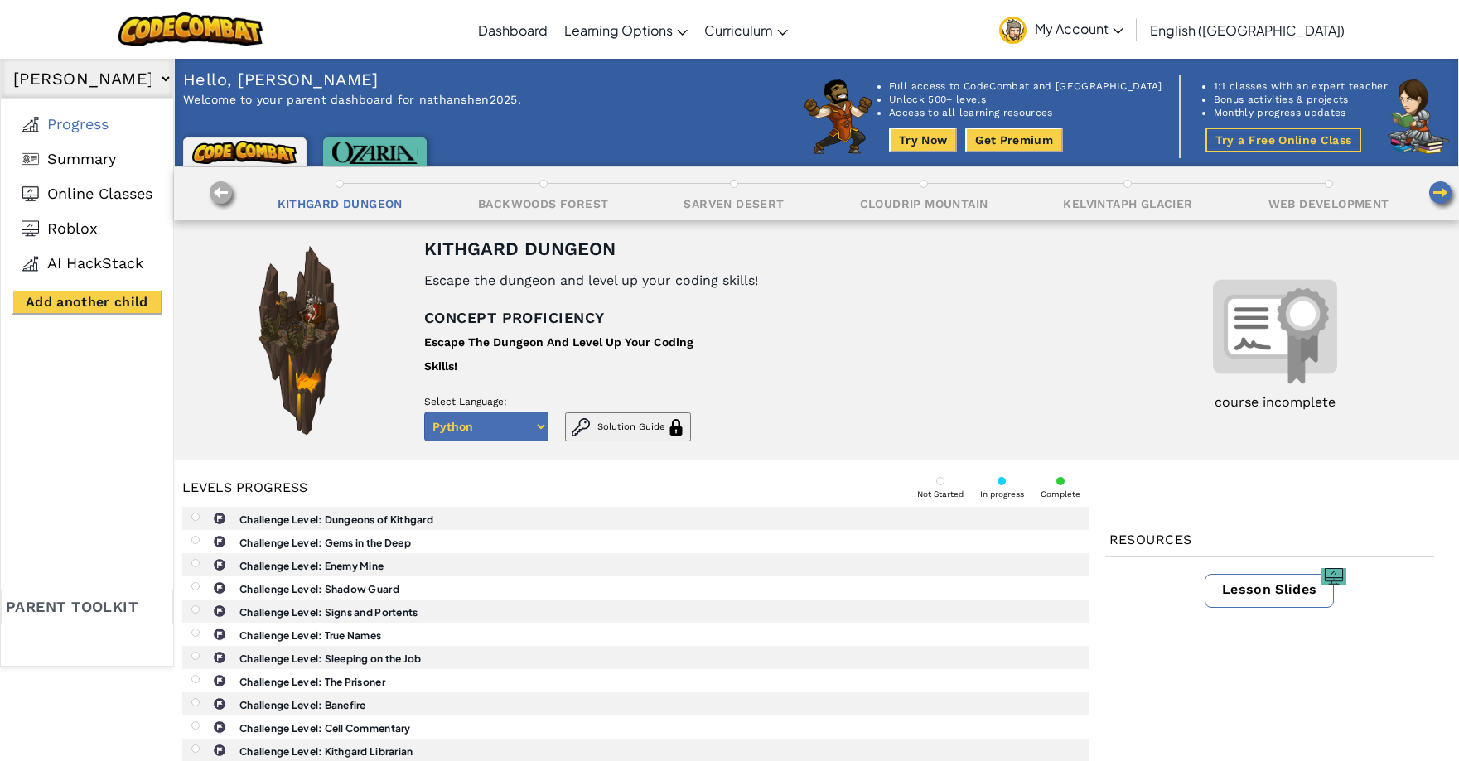
click at [165, 78] on select "Nathan No other children added" at bounding box center [87, 79] width 172 height 40
click at [89, 123] on span "Progress" at bounding box center [77, 124] width 61 height 18
click at [981, 92] on li "Full access to CodeCombat and [GEOGRAPHIC_DATA]" at bounding box center [1025, 86] width 273 height 13
click at [872, 125] on img at bounding box center [838, 117] width 68 height 75
click at [556, 31] on link "Dashboard" at bounding box center [513, 29] width 86 height 45
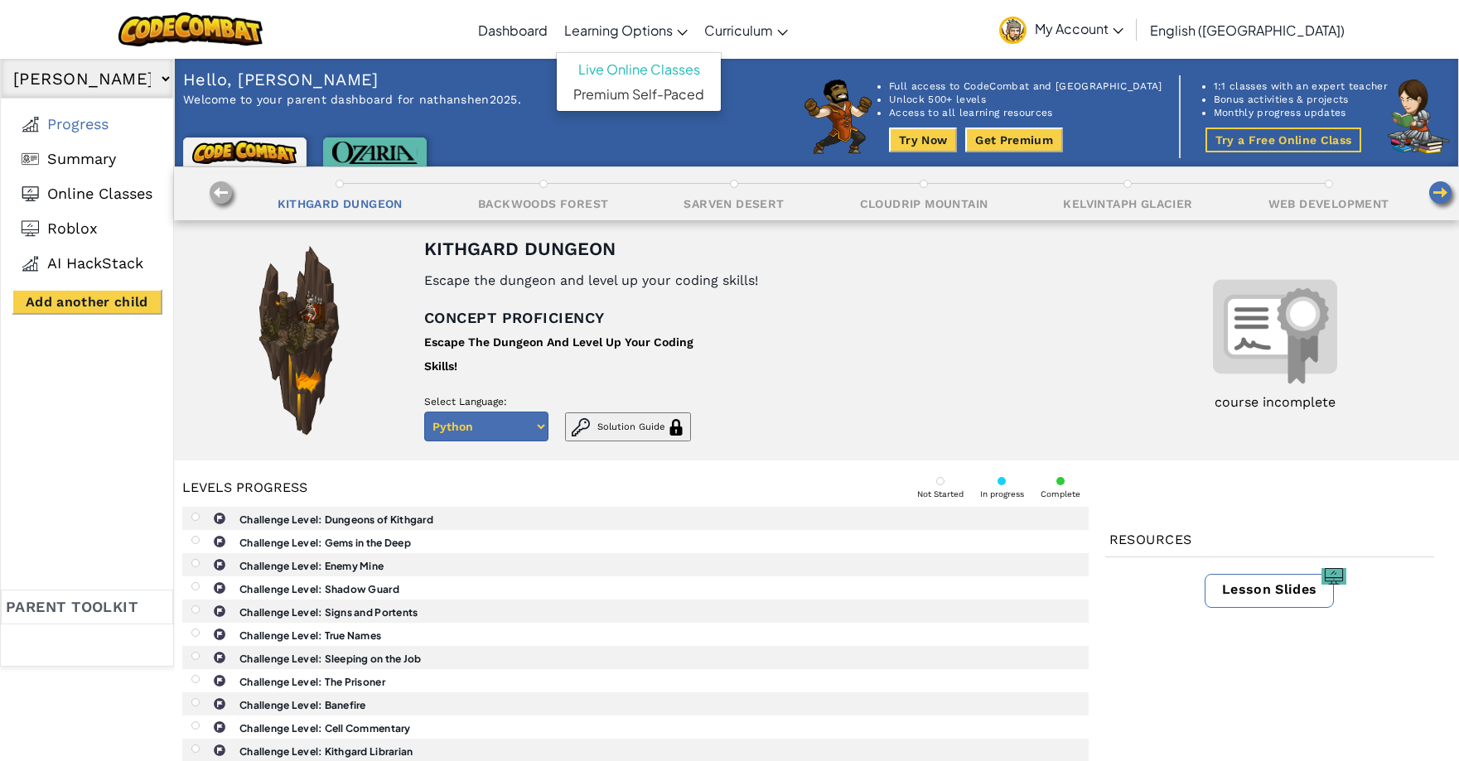
click at [673, 36] on span "Learning Options" at bounding box center [618, 30] width 109 height 17
click at [379, 521] on b "Challenge Level: Dungeons of Kithgard" at bounding box center [336, 520] width 194 height 12
click at [382, 516] on b "Challenge Level: Dungeons of Kithgard" at bounding box center [336, 520] width 194 height 12
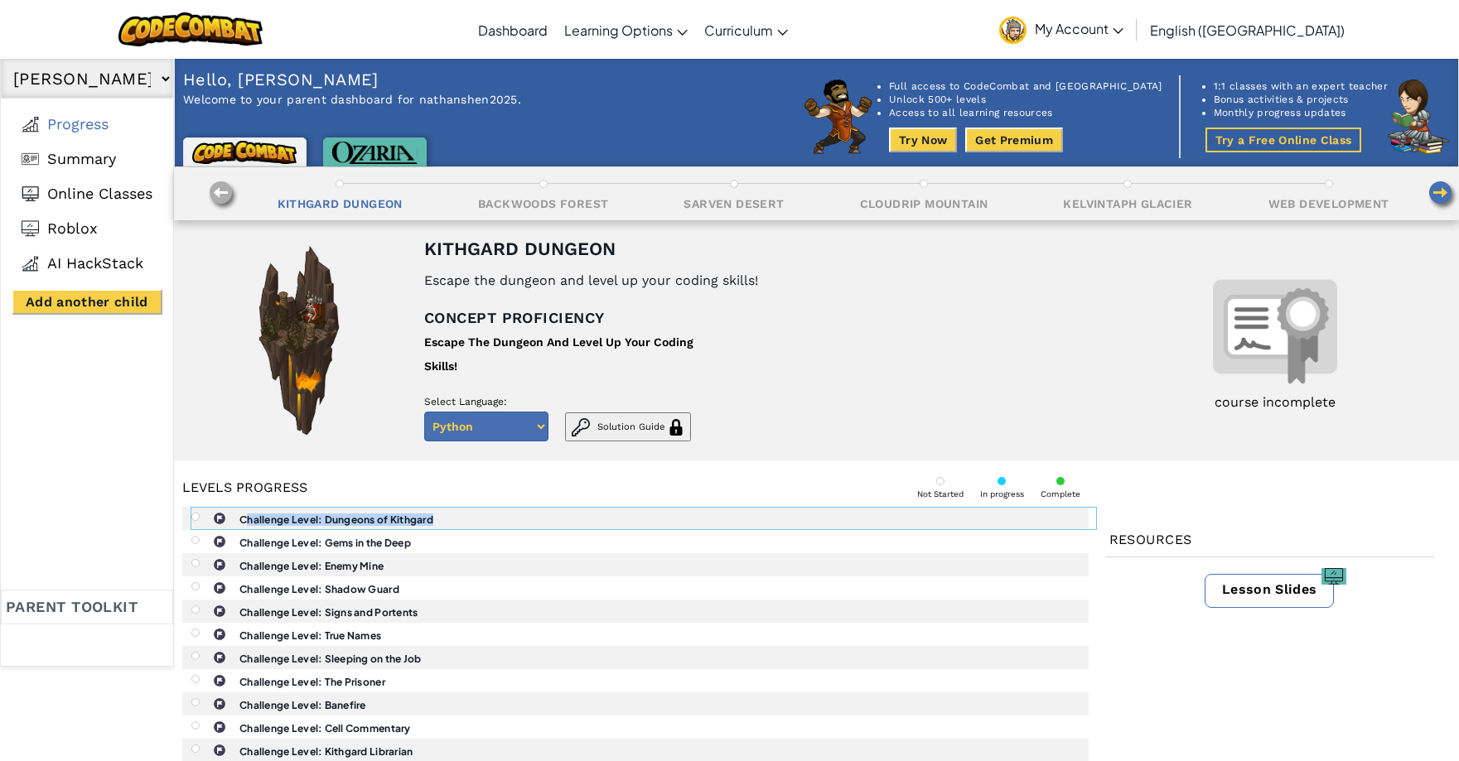
click at [382, 516] on b "Challenge Level: Dungeons of Kithgard" at bounding box center [336, 520] width 194 height 12
click at [556, 37] on link "Dashboard" at bounding box center [513, 29] width 86 height 45
click at [556, 32] on link "Dashboard" at bounding box center [513, 29] width 86 height 45
click at [1123, 27] on span "My Account" at bounding box center [1079, 28] width 89 height 17
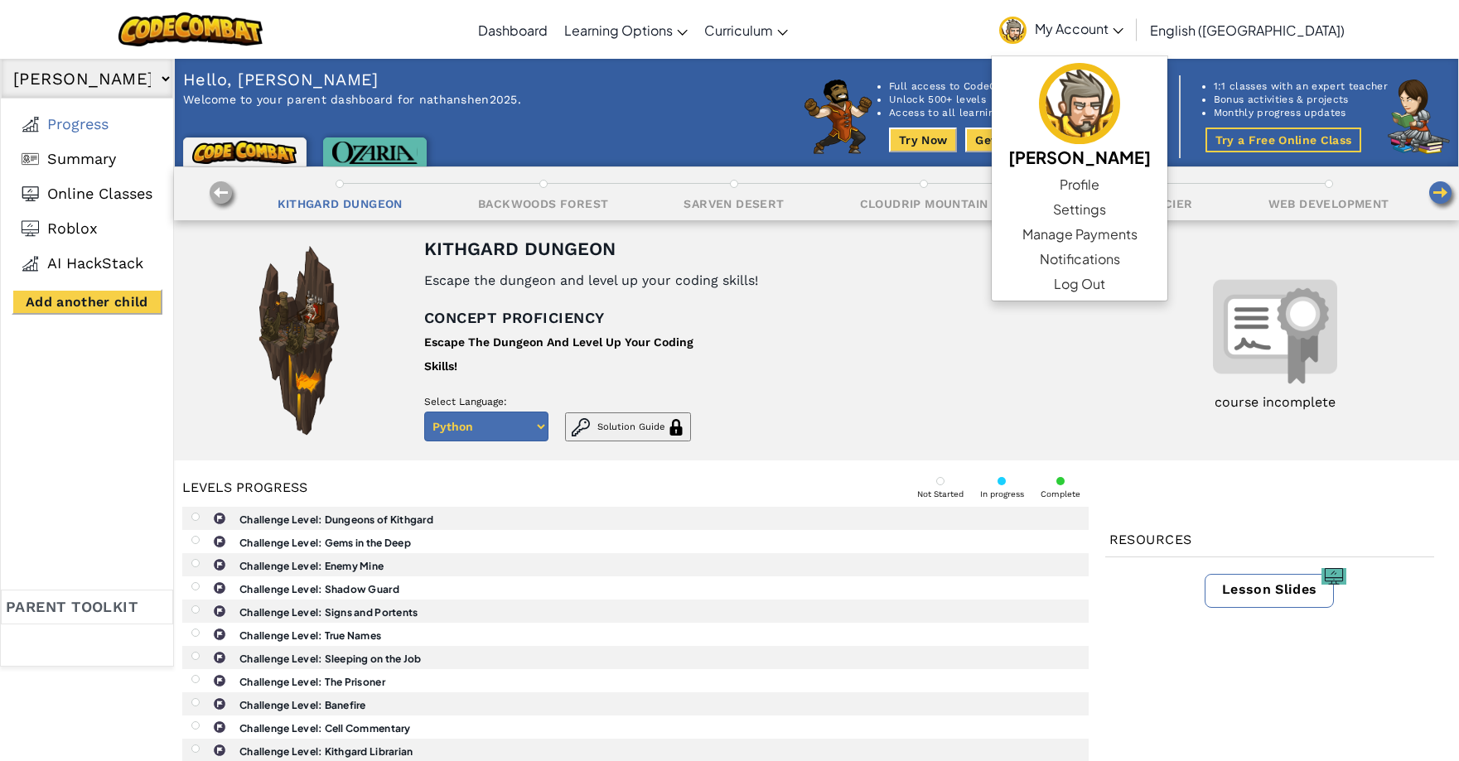
click at [1008, 94] on li "Unlock 500+ levels" at bounding box center [1025, 99] width 273 height 13
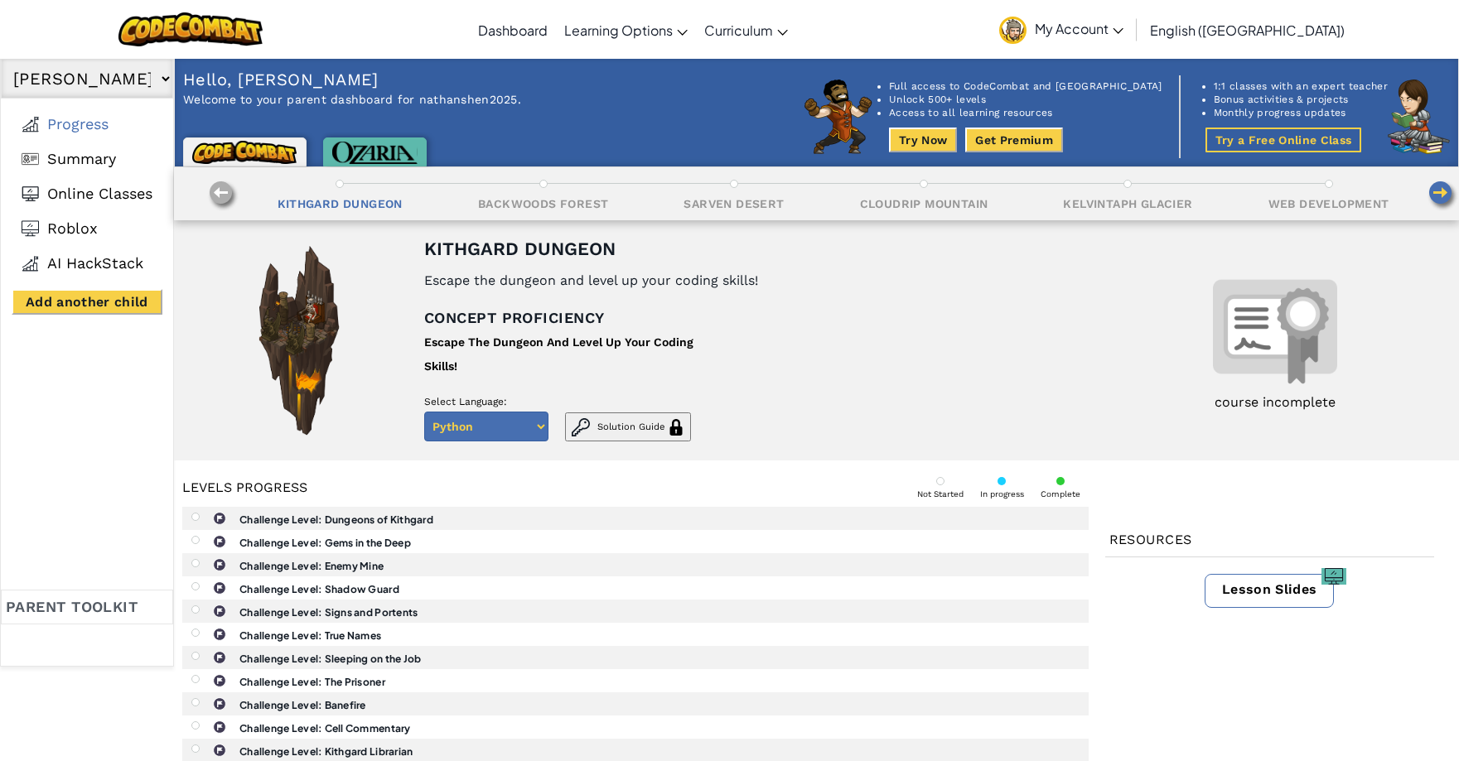
click at [1063, 138] on button "Get Premium" at bounding box center [1014, 140] width 98 height 25
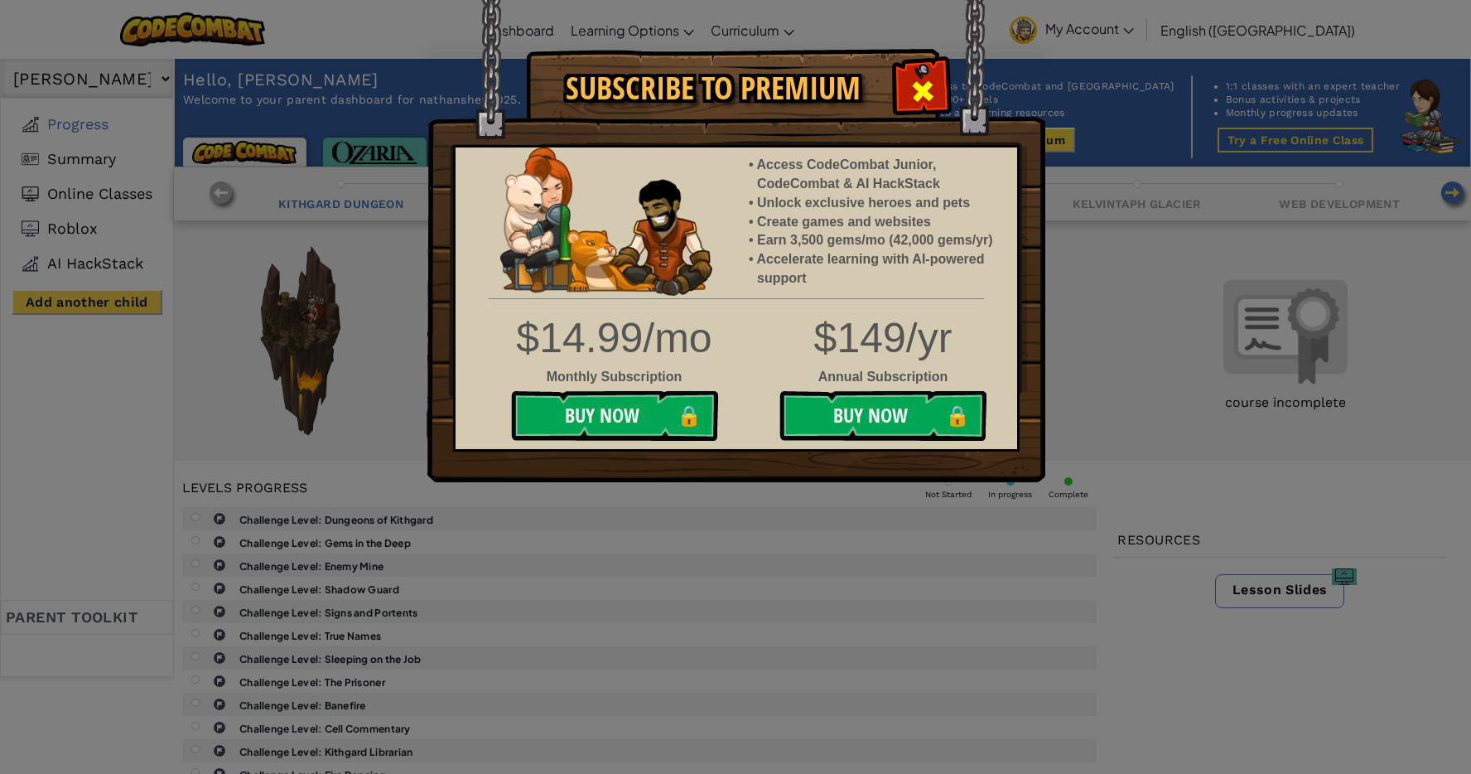
click at [946, 89] on div at bounding box center [922, 89] width 52 height 52
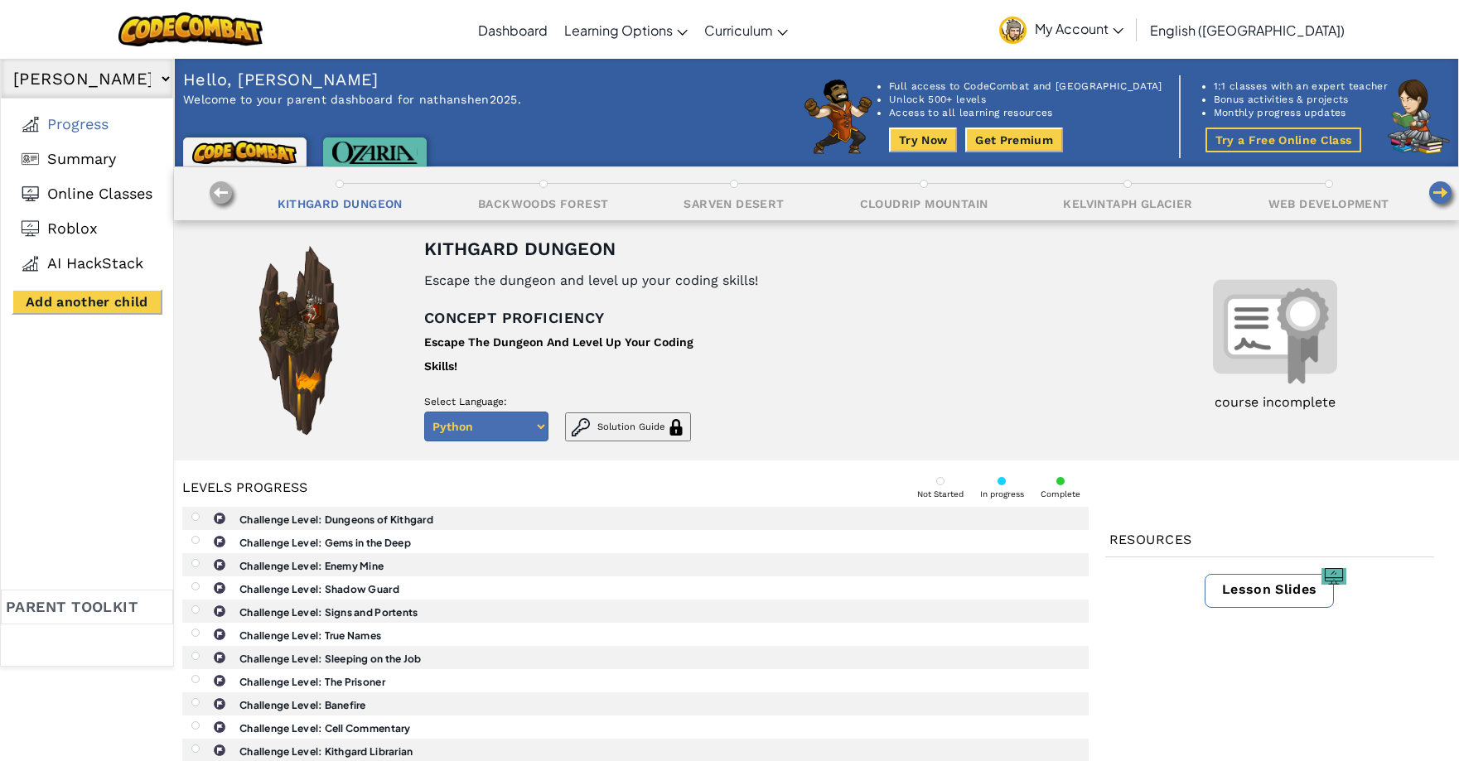
click at [957, 133] on button "Try Now" at bounding box center [923, 140] width 68 height 25
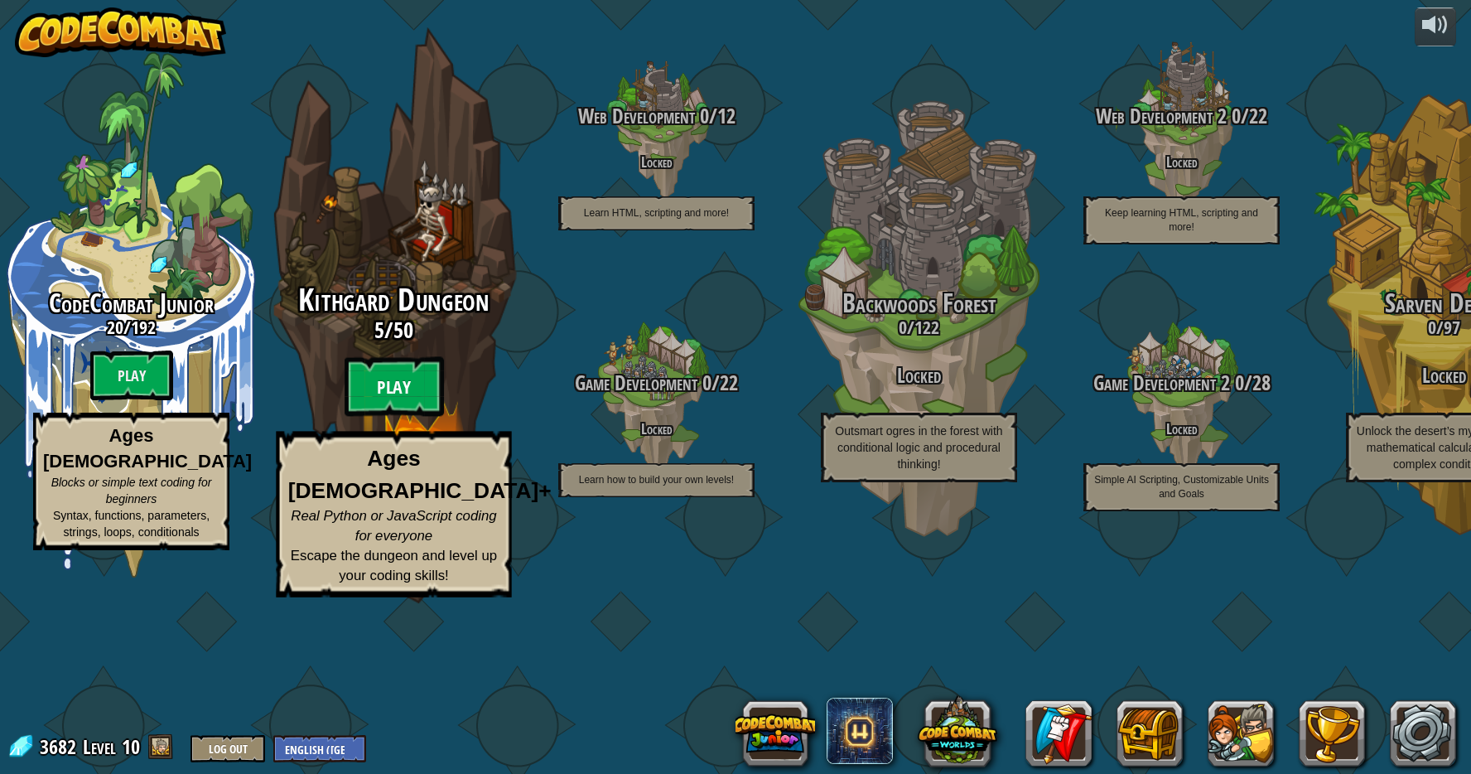
click at [403, 417] on btn "Play" at bounding box center [394, 387] width 99 height 60
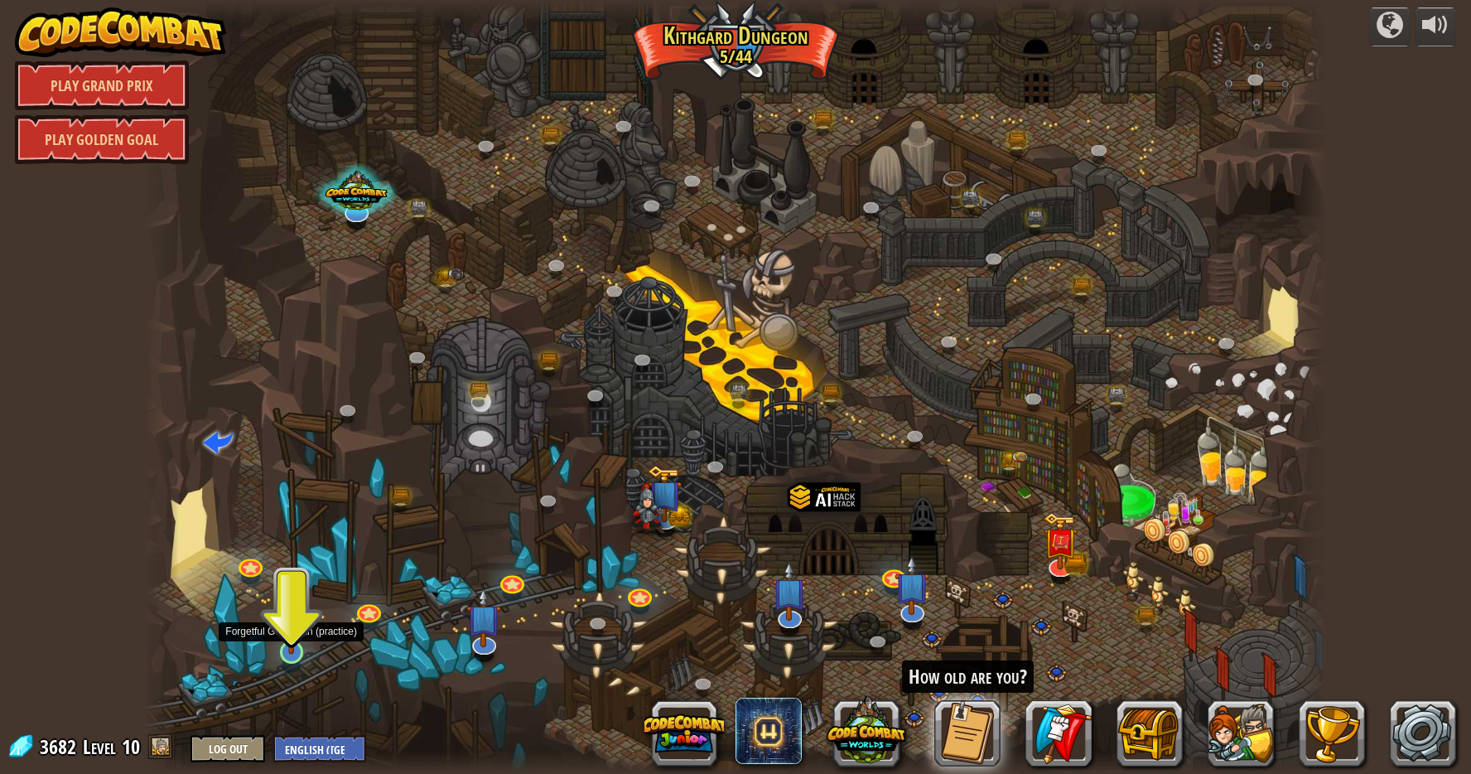
click at [287, 652] on img at bounding box center [291, 618] width 31 height 73
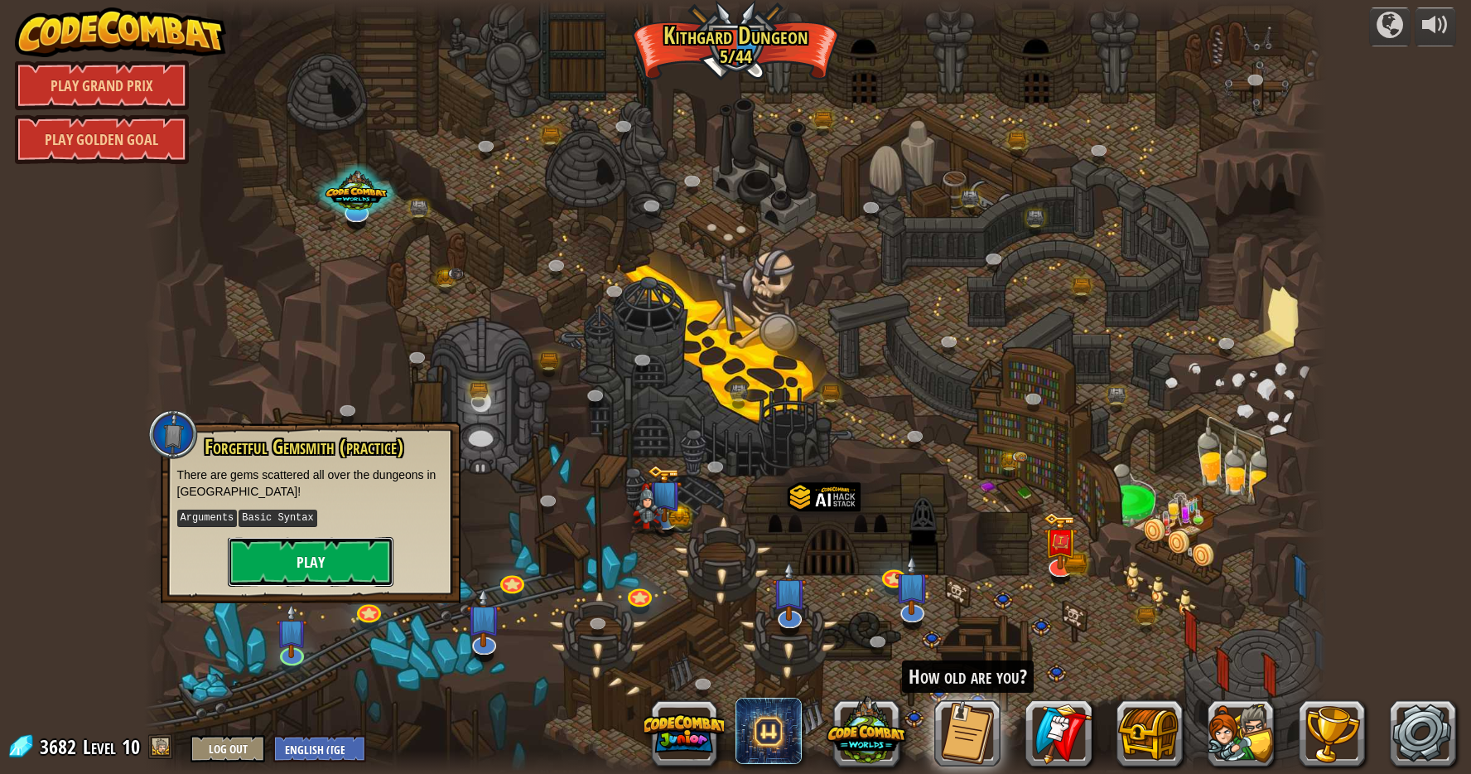
click at [304, 570] on button "Play" at bounding box center [311, 562] width 166 height 50
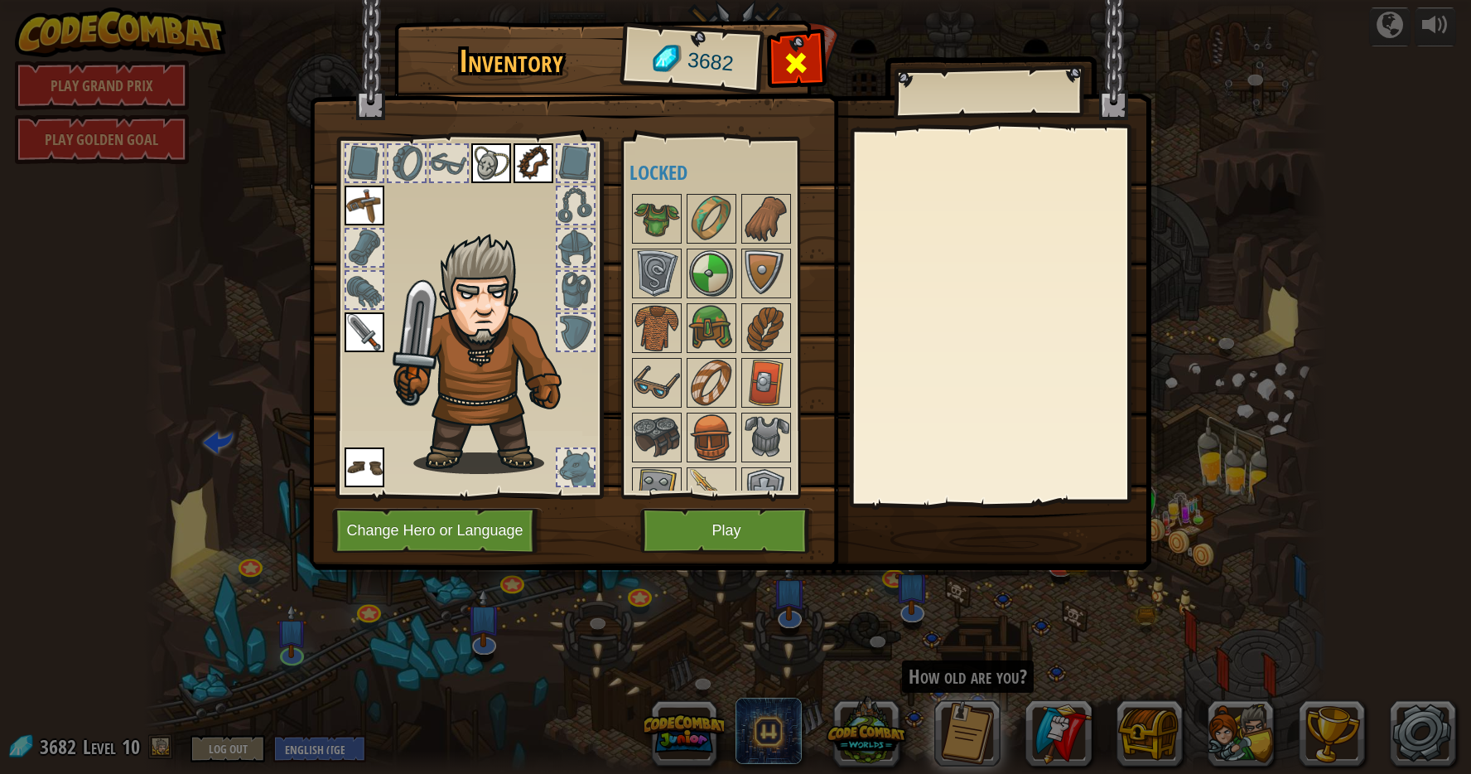
click at [802, 59] on span at bounding box center [796, 63] width 27 height 27
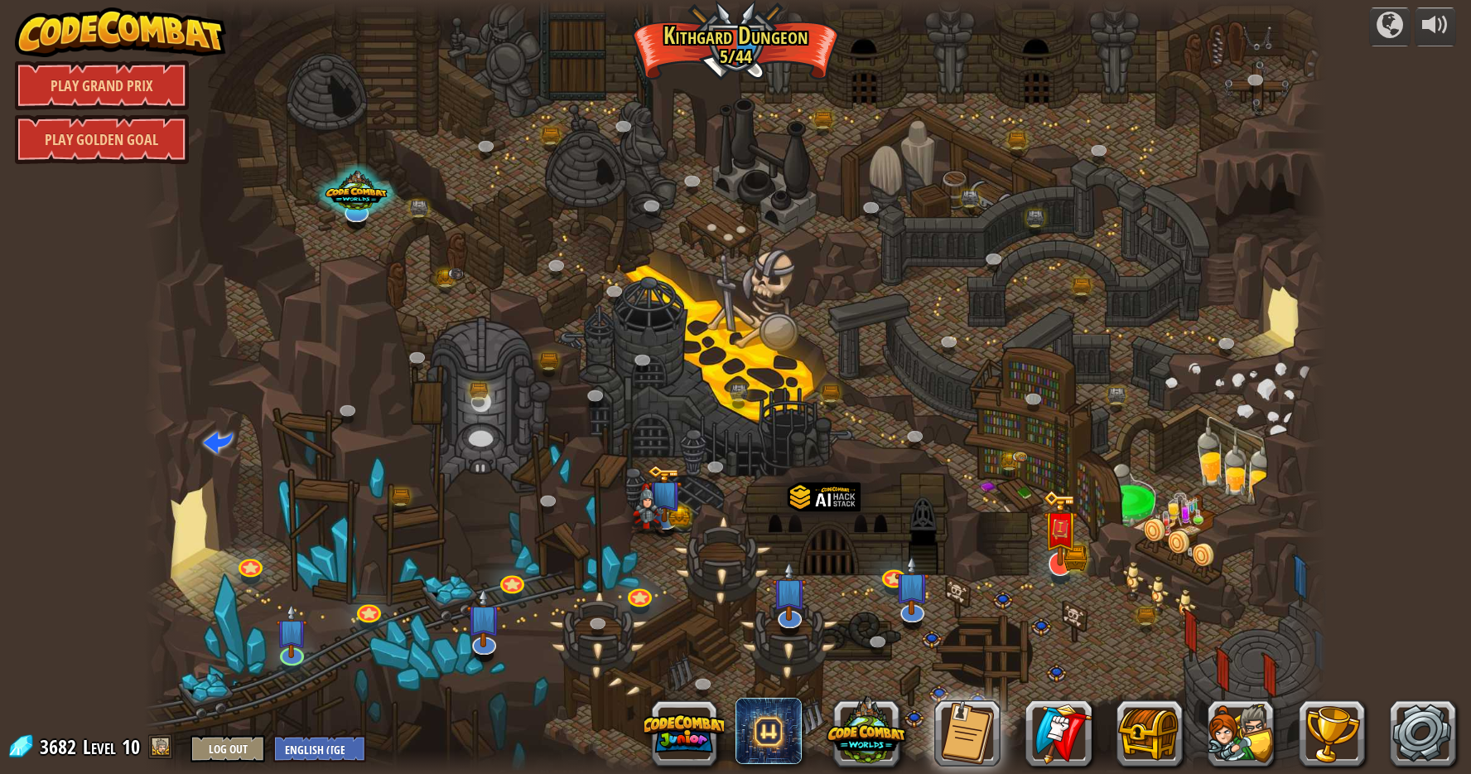
click at [1059, 548] on img at bounding box center [1060, 528] width 35 height 76
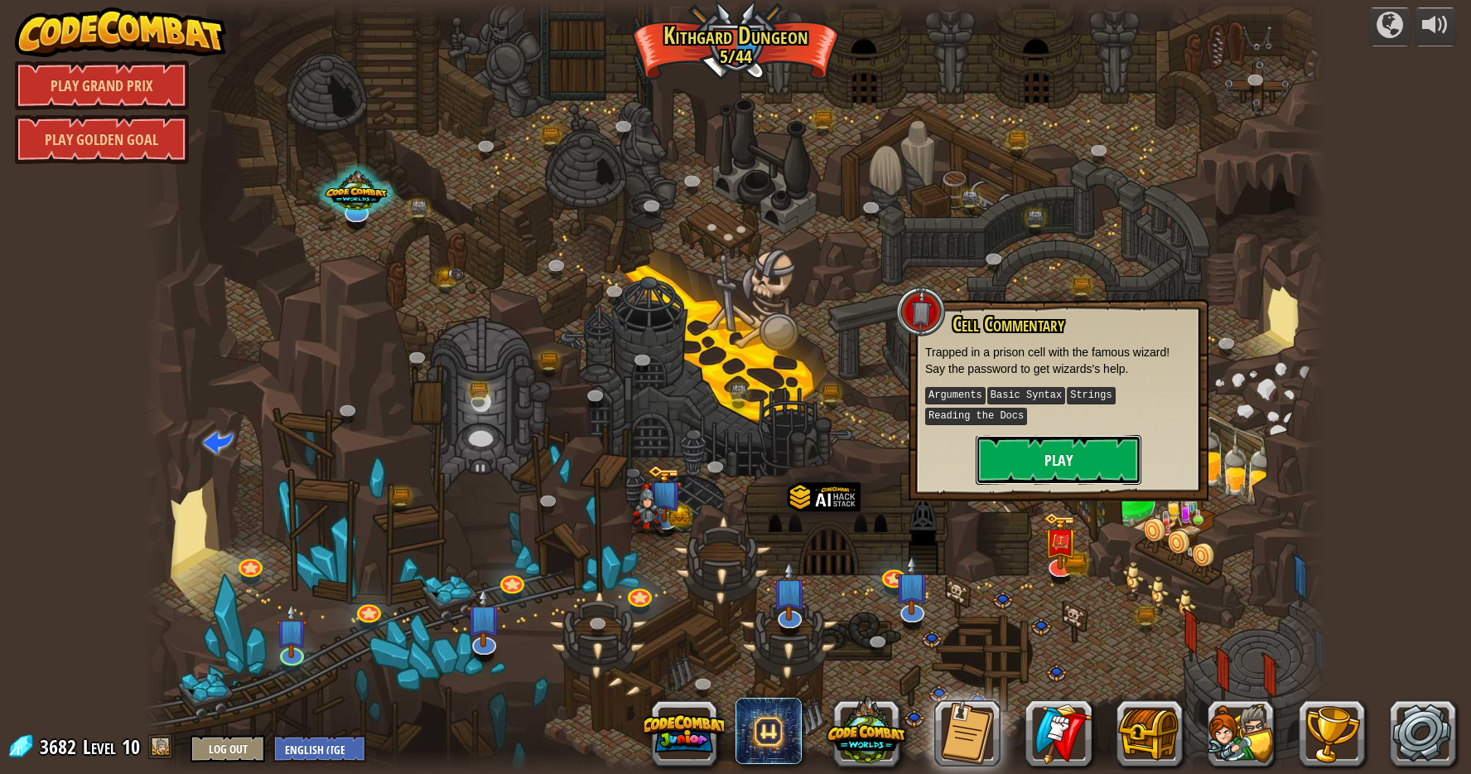
click at [1048, 452] on button "Play" at bounding box center [1059, 460] width 166 height 50
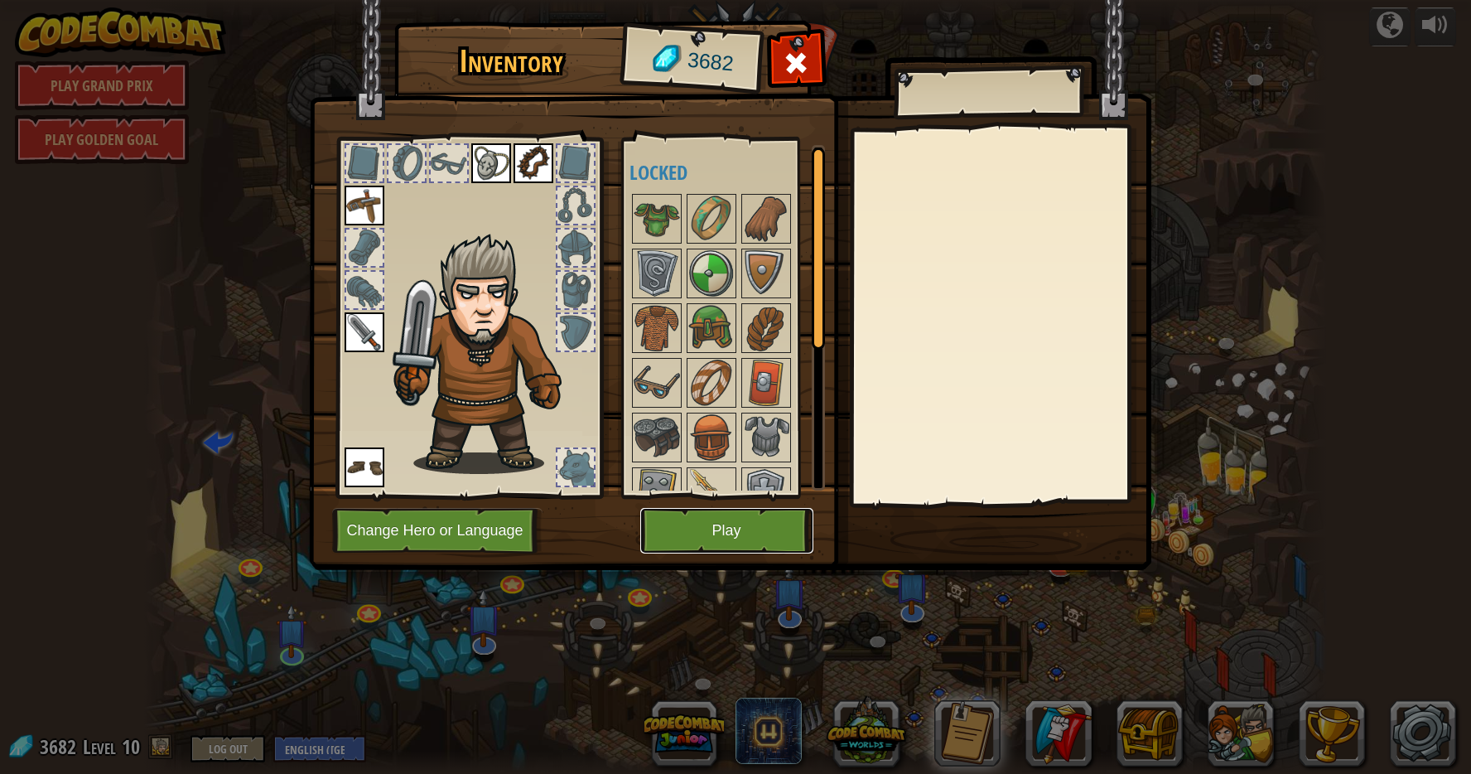
click at [729, 530] on button "Play" at bounding box center [726, 531] width 173 height 46
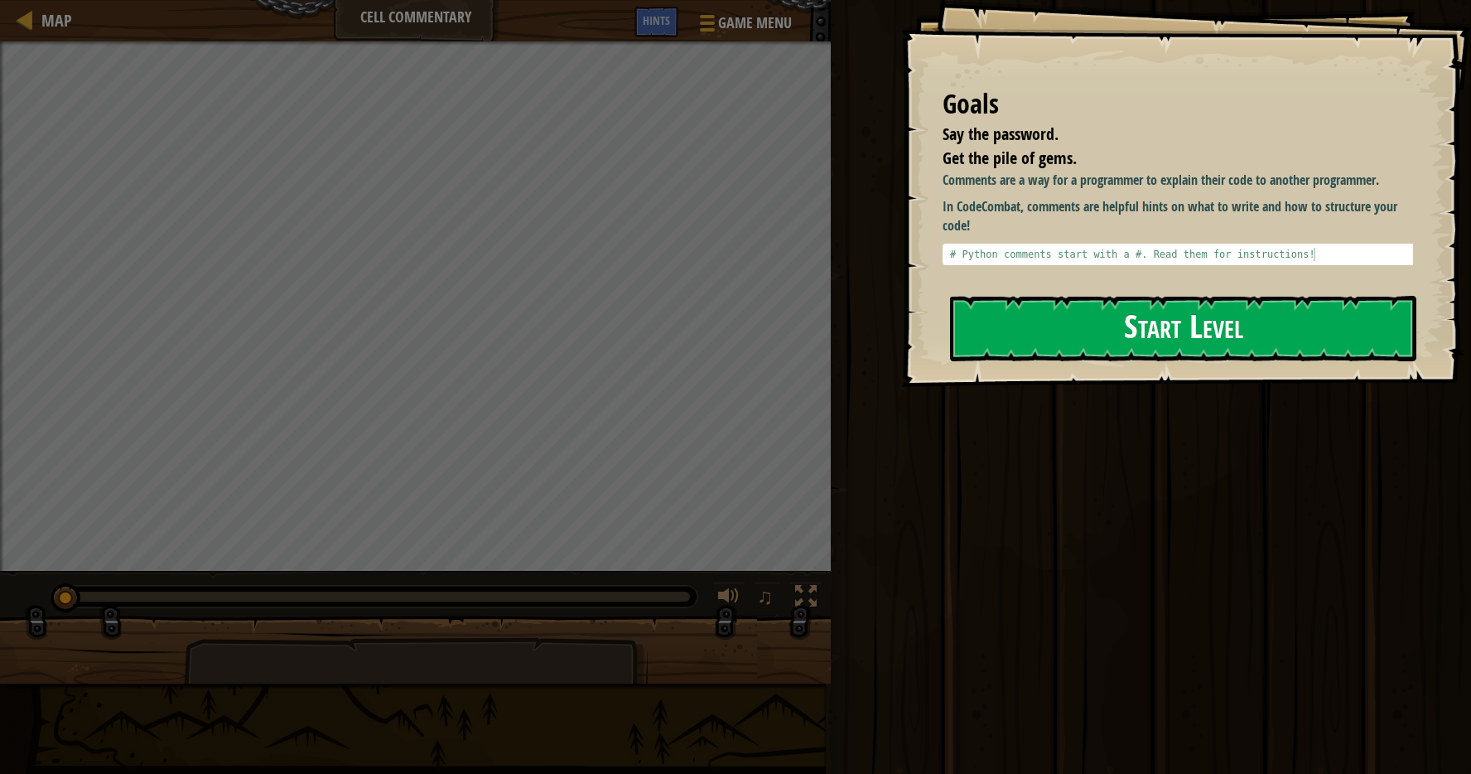
click at [1268, 333] on button "Start Level" at bounding box center [1183, 328] width 466 height 65
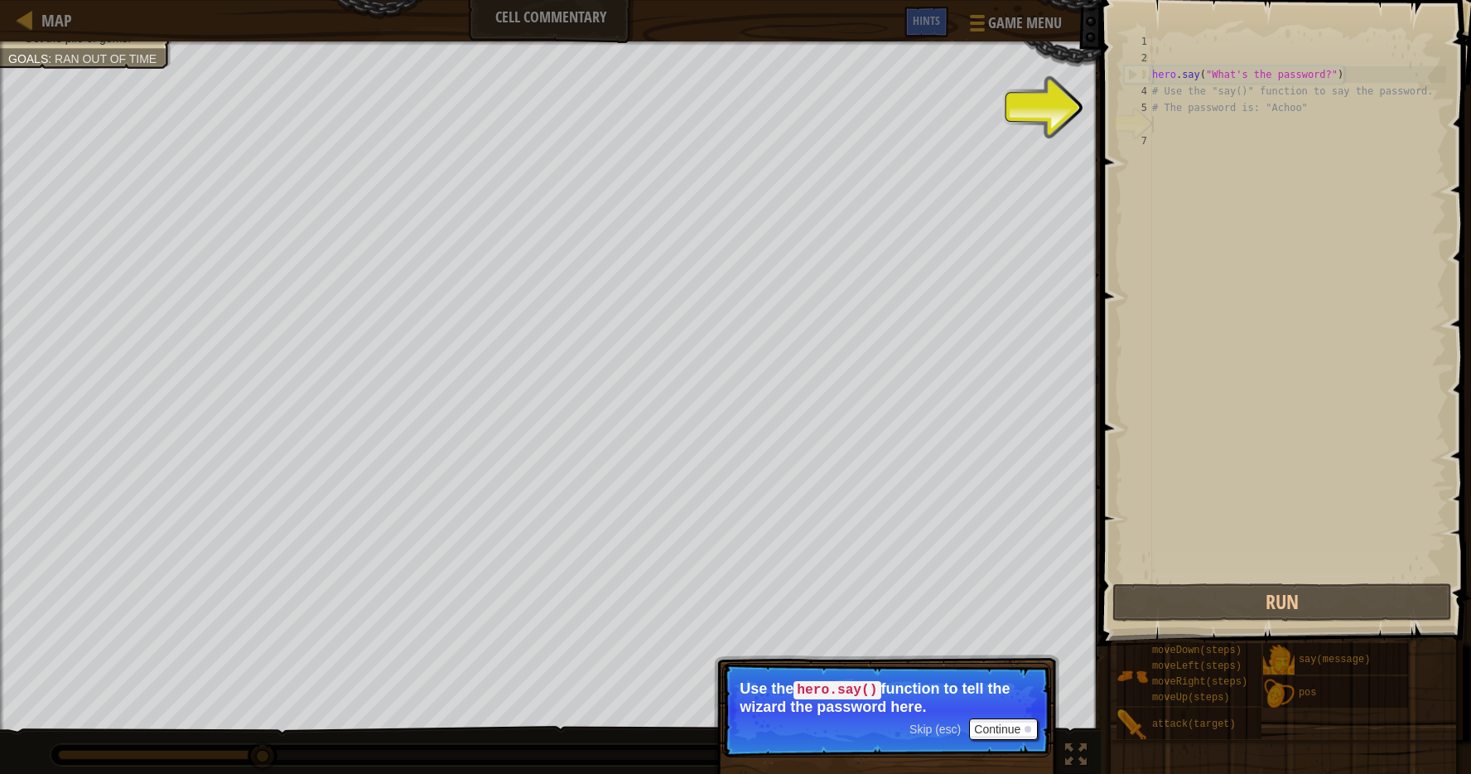
click at [1223, 165] on div "hero . say ( "What's the password?" ) # Use the "say()" function to say the pas…" at bounding box center [1297, 323] width 297 height 580
click at [31, 16] on div at bounding box center [25, 19] width 21 height 21
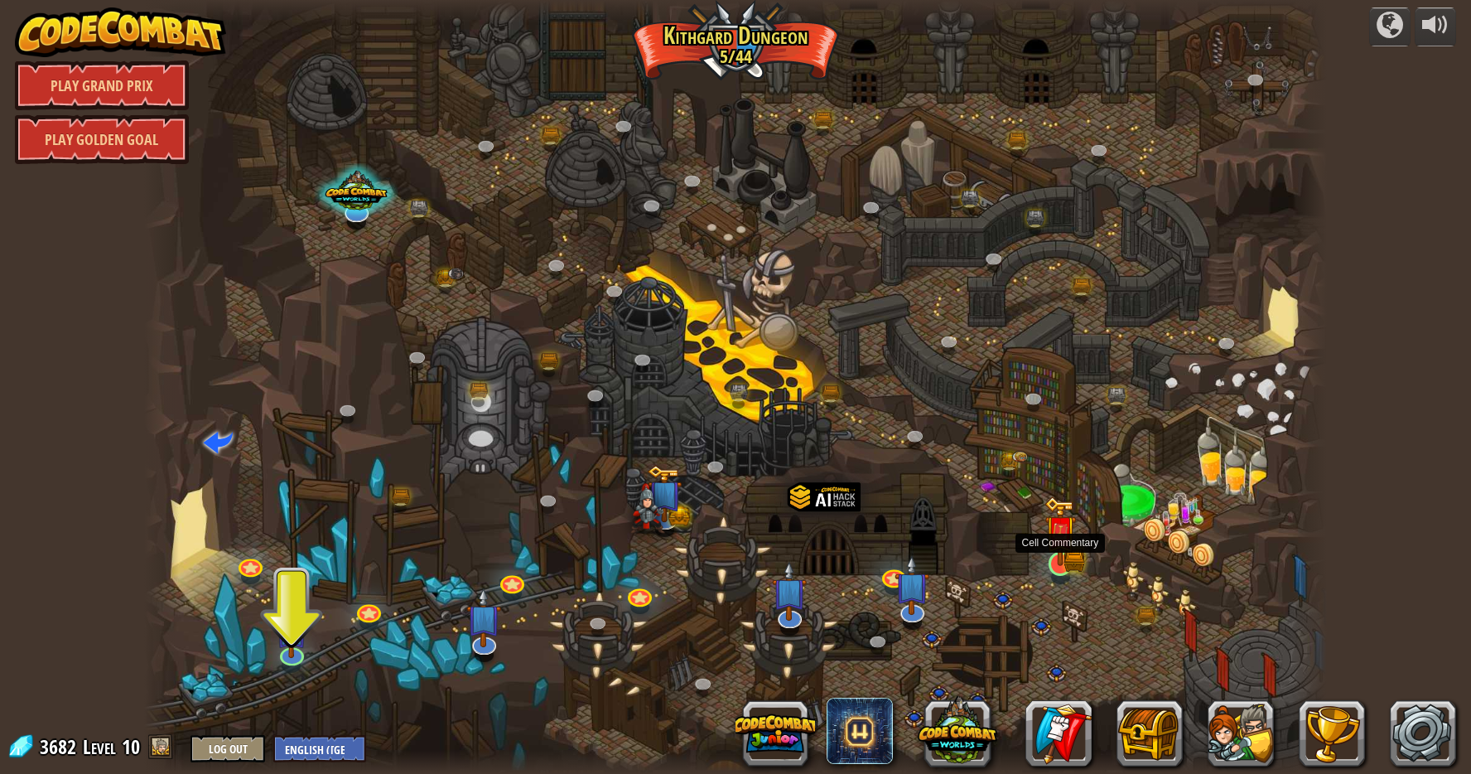
click at [1055, 559] on img at bounding box center [1060, 531] width 31 height 70
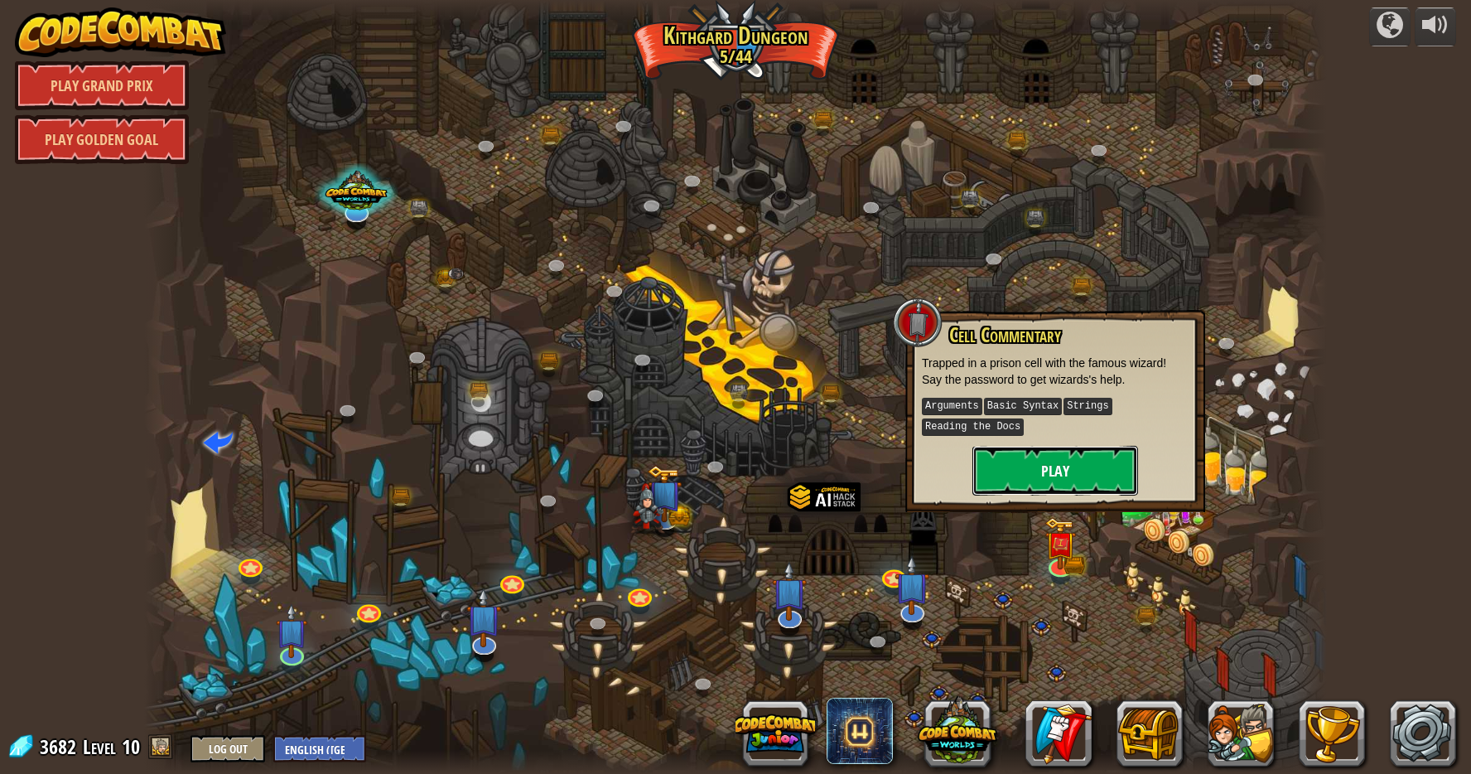
click at [1081, 473] on button "Play" at bounding box center [1056, 471] width 166 height 50
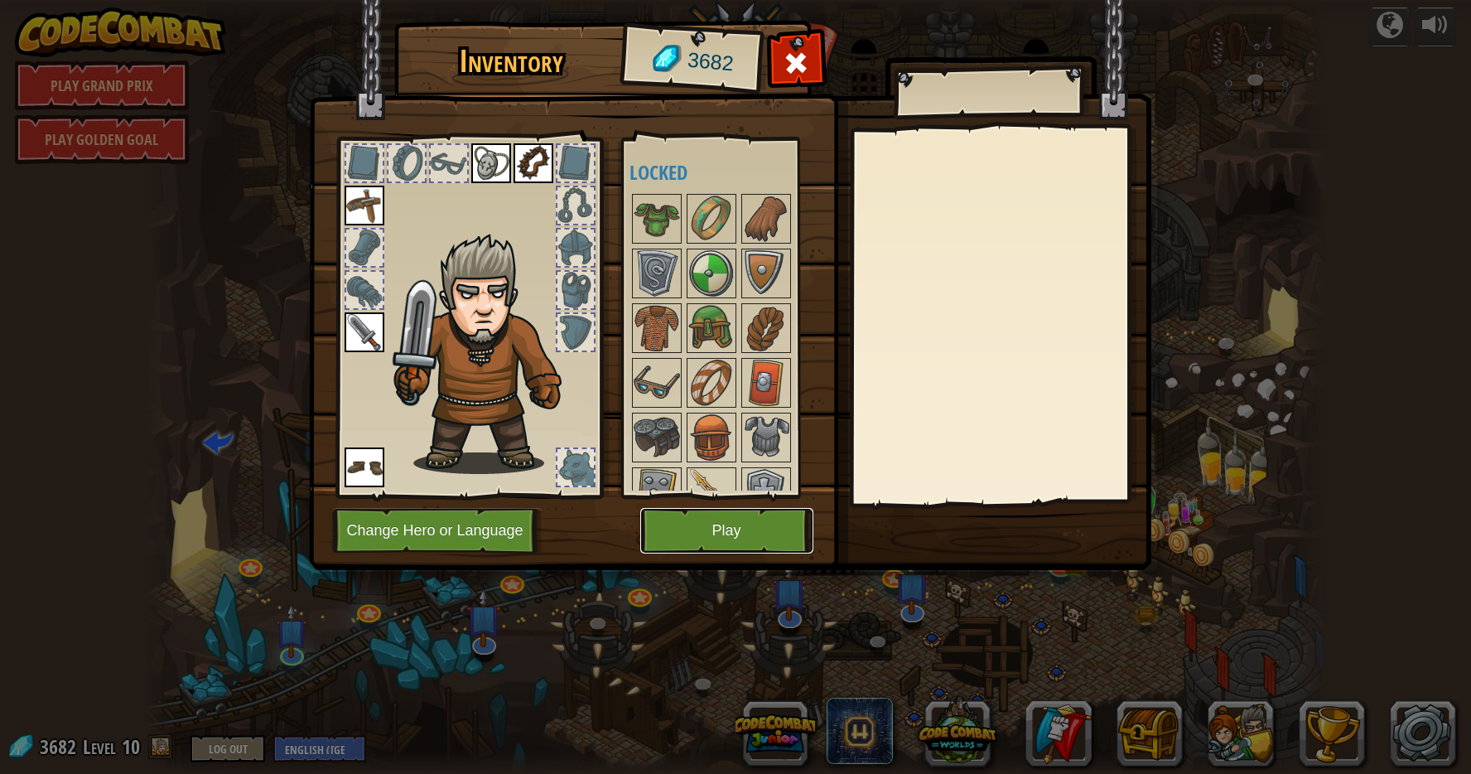
click at [726, 519] on button "Play" at bounding box center [726, 531] width 173 height 46
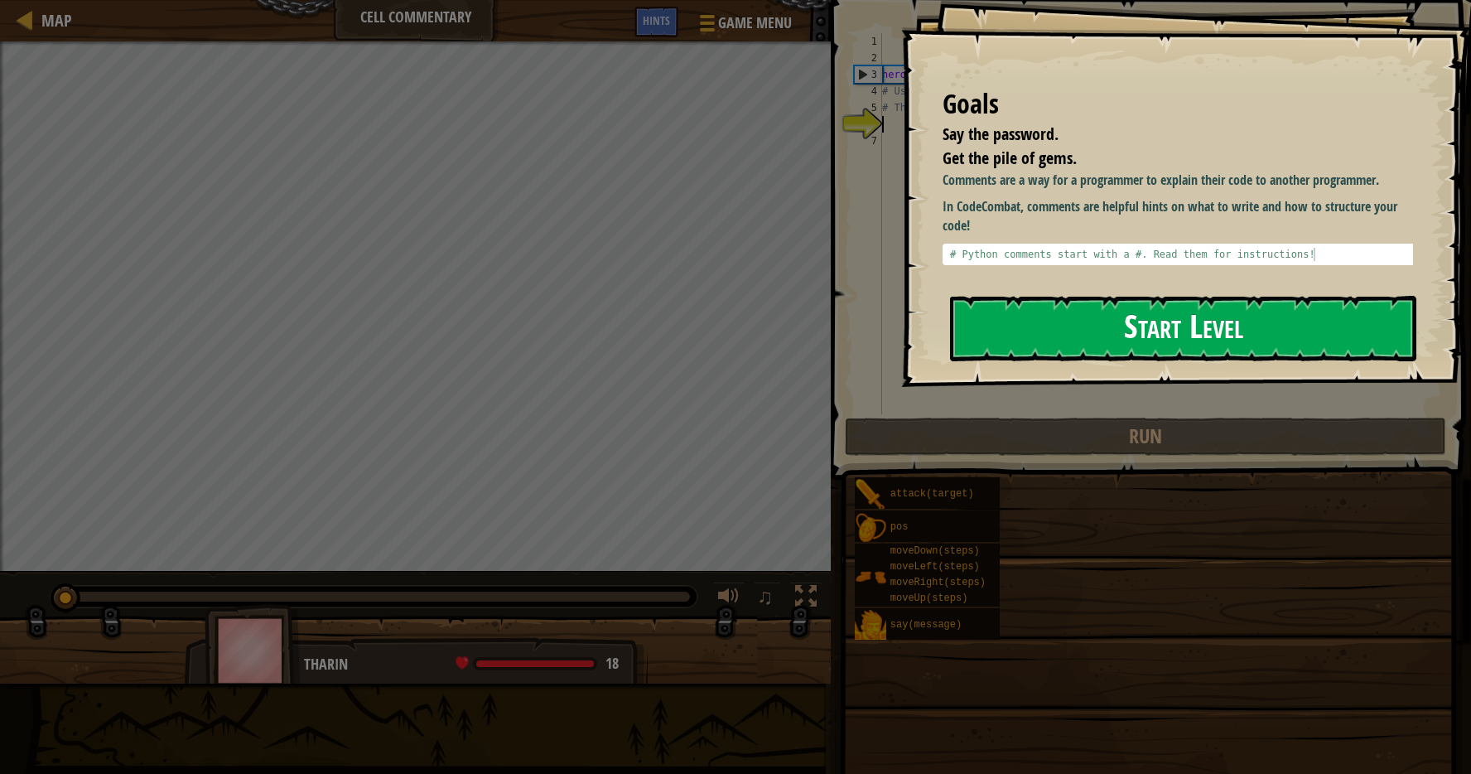
click at [1007, 325] on button "Start Level" at bounding box center [1183, 328] width 466 height 65
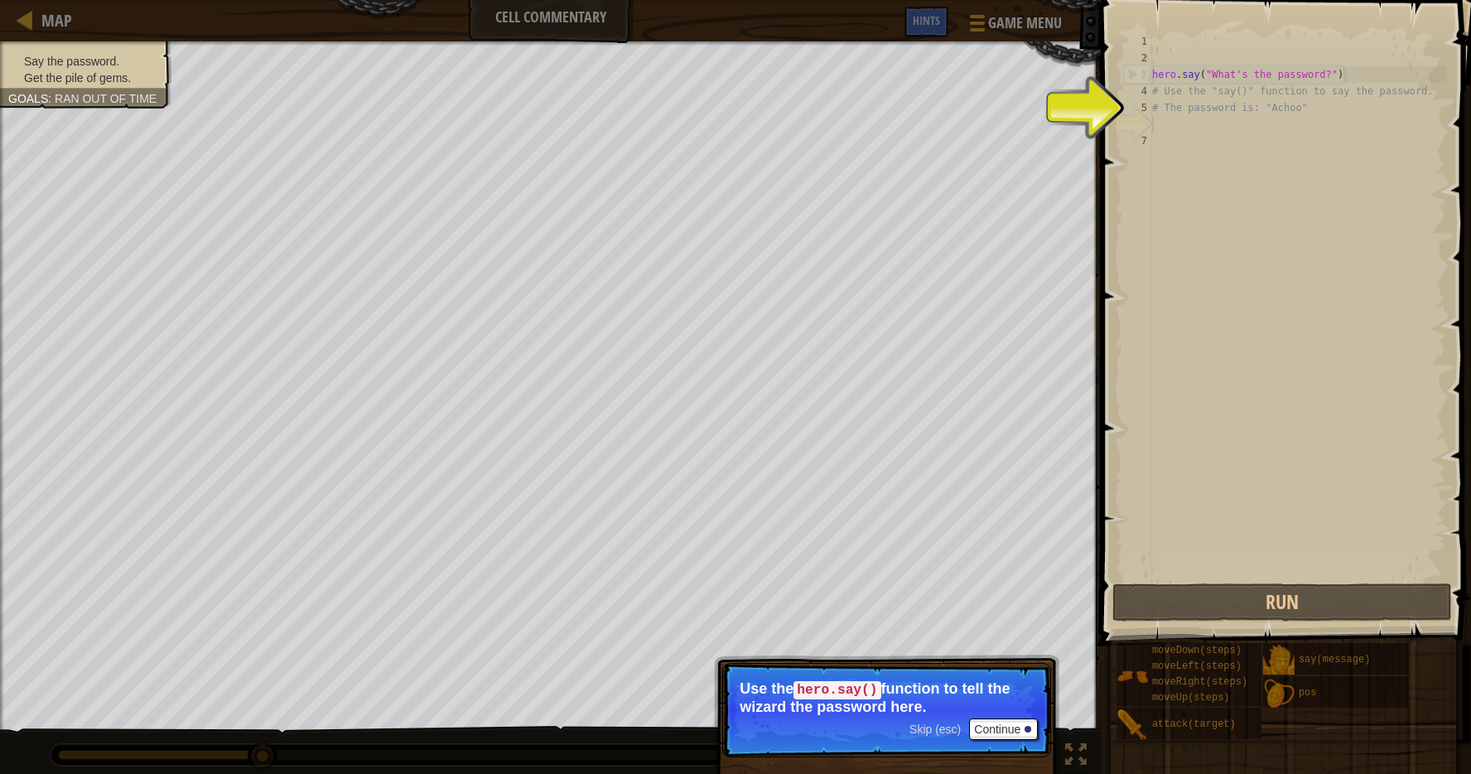
click at [1174, 104] on div "hero . say ( "What's the password?" ) # Use the "say()" function to say the pas…" at bounding box center [1297, 323] width 297 height 580
type textarea "# The password is: "Achoo""
click at [1181, 128] on div "hero . say ( "What's the password?" ) # Use the "say()" function to say the pas…" at bounding box center [1297, 323] width 297 height 580
click at [1176, 117] on div "hero . say ( "What's the password?" ) # Use the "say()" function to say the pas…" at bounding box center [1297, 323] width 297 height 580
click at [1210, 134] on div "hero . say ( "What's the password?" ) # Use the "say()" function to say the pas…" at bounding box center [1297, 323] width 297 height 580
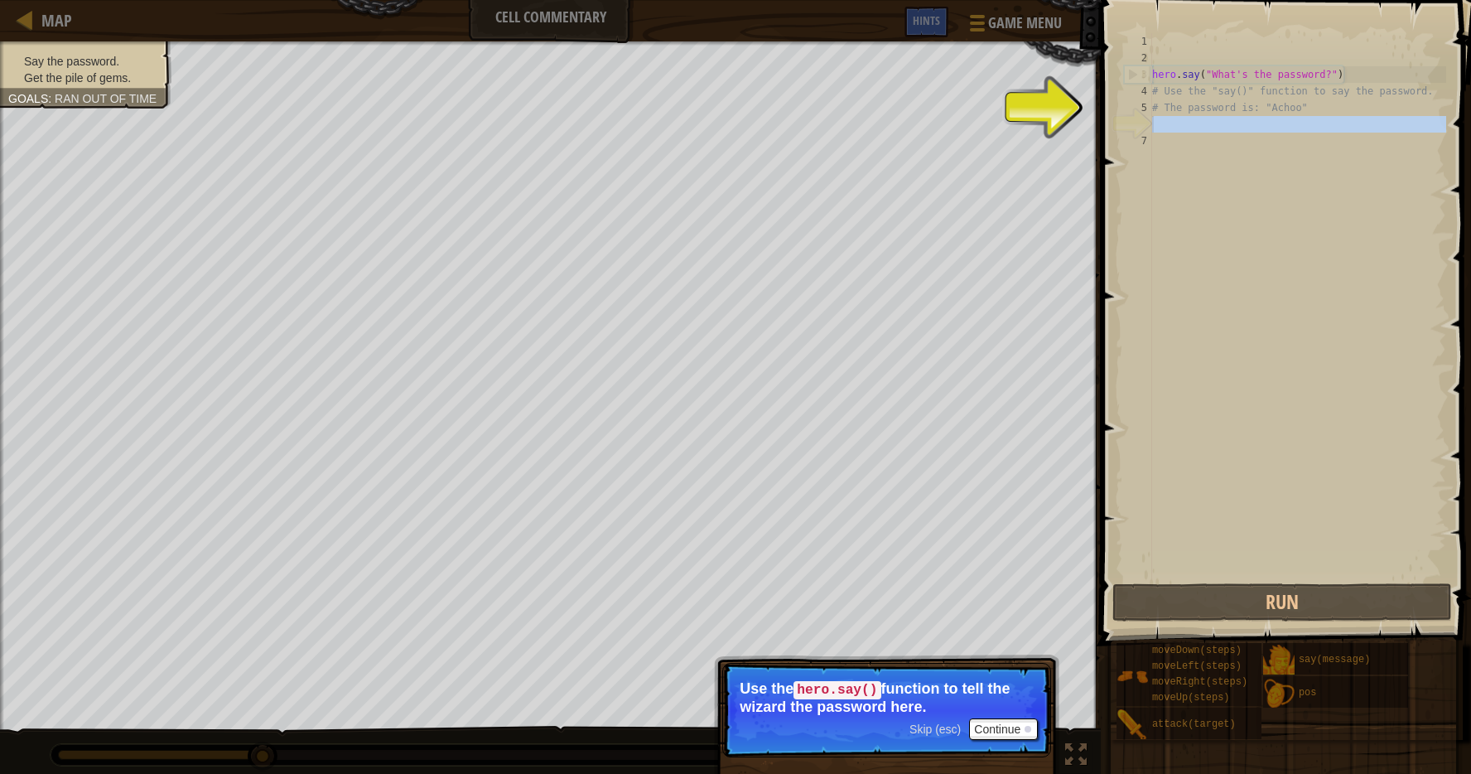
click at [1150, 128] on div "6" at bounding box center [1138, 124] width 28 height 17
click at [1163, 123] on div "hero . say ( "What's the password?" ) # Use the "say()" function to say the pas…" at bounding box center [1297, 323] width 297 height 580
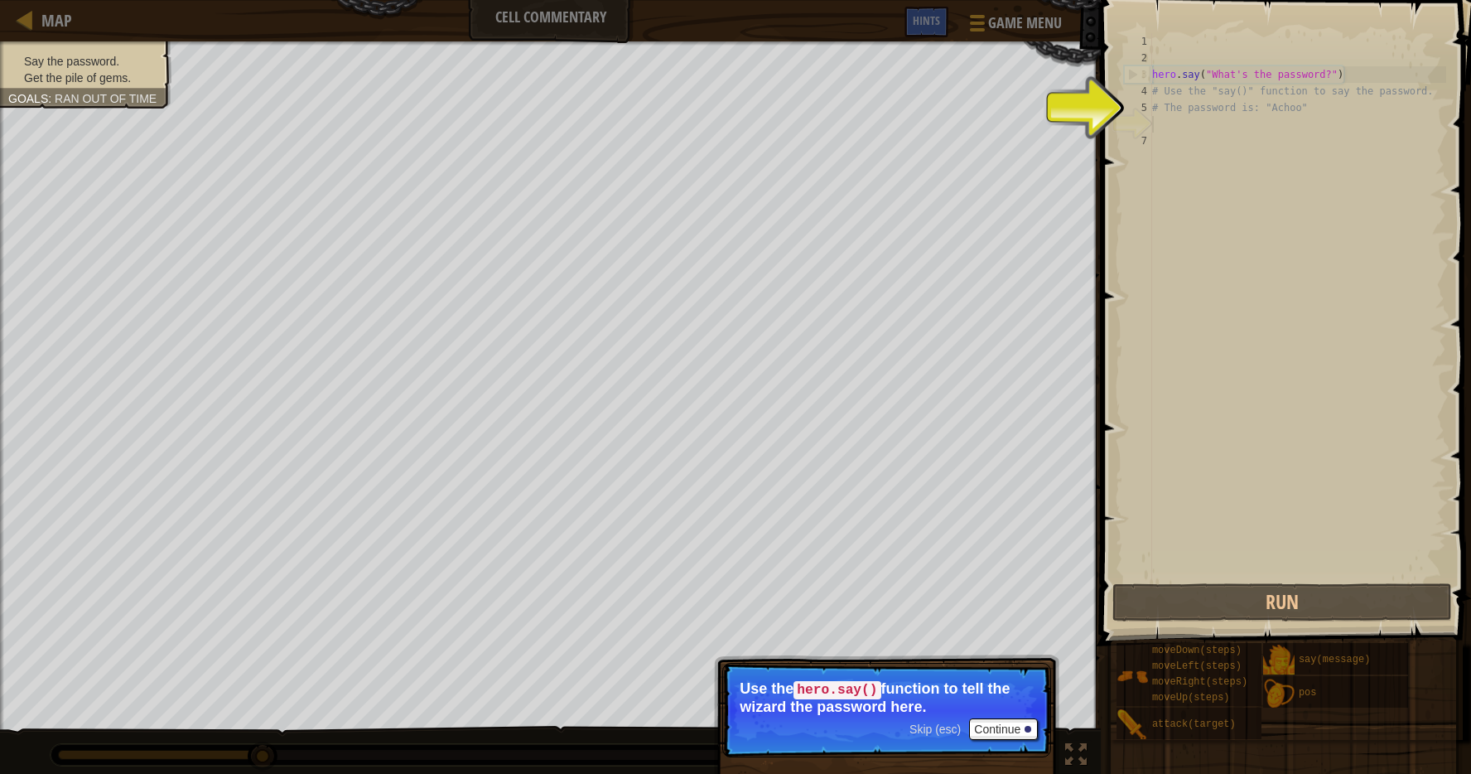
click at [1157, 125] on div "hero . say ( "What's the password?" ) # Use the "say()" function to say the pas…" at bounding box center [1297, 323] width 297 height 580
click at [1159, 102] on div "hero . say ( "What's the password?" ) # Use the "say()" function to say the pas…" at bounding box center [1297, 323] width 297 height 580
type textarea "# The password is: "Achoo""
click at [1152, 133] on div "# The password is: "Achoo" 1 2 3 4 5 6 7 hero . say ( "What's the password?" ) …" at bounding box center [1284, 306] width 326 height 547
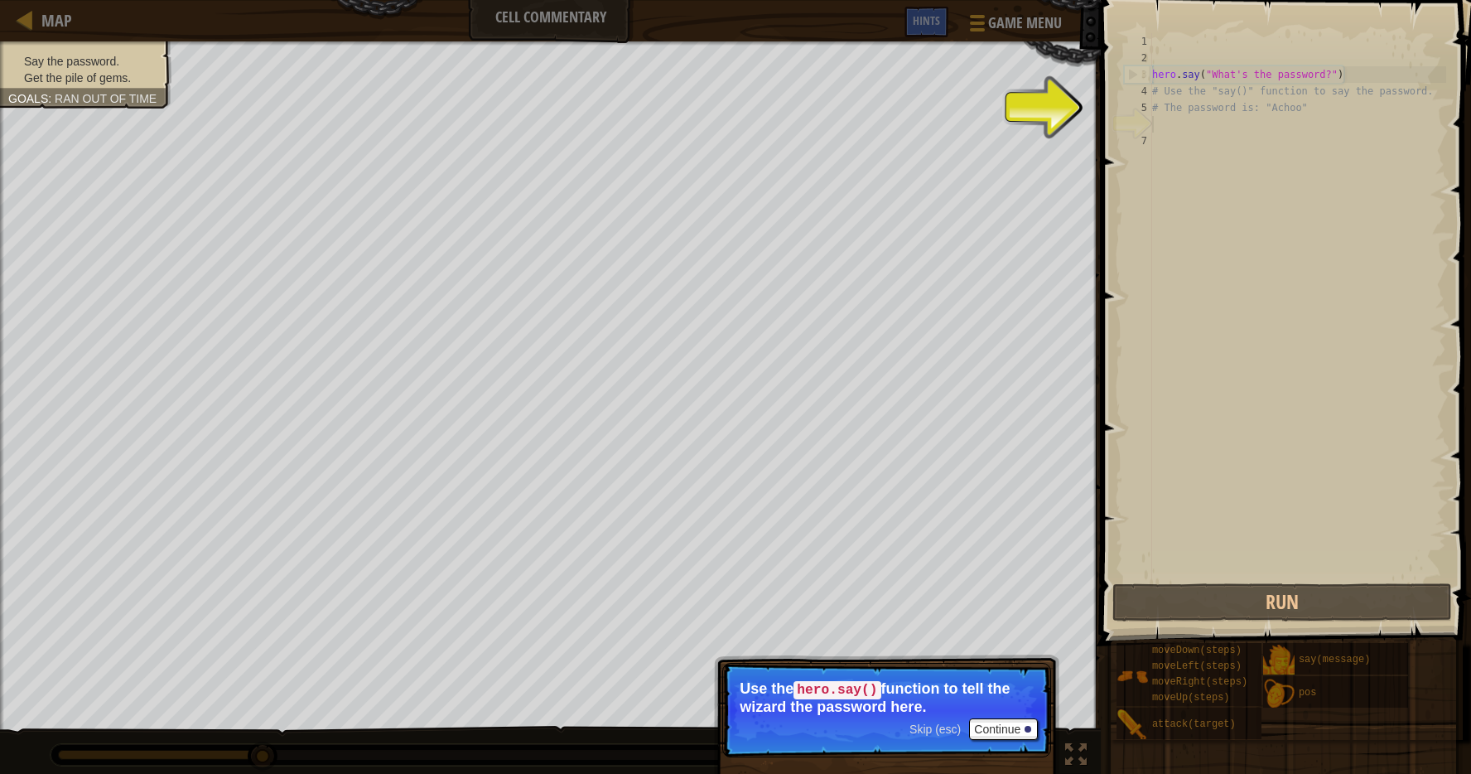
click at [1165, 130] on div "hero . say ( "What's the password?" ) # Use the "say()" function to say the pas…" at bounding box center [1297, 323] width 297 height 580
click at [1152, 128] on div "hero . say ( "What's the password?" ) # Use the "say()" function to say the pas…" at bounding box center [1297, 323] width 297 height 580
click at [1136, 125] on div "6" at bounding box center [1138, 124] width 28 height 17
click at [1171, 129] on div "hero . say ( "What's the password?" ) # Use the "say()" function to say the pas…" at bounding box center [1297, 323] width 297 height 580
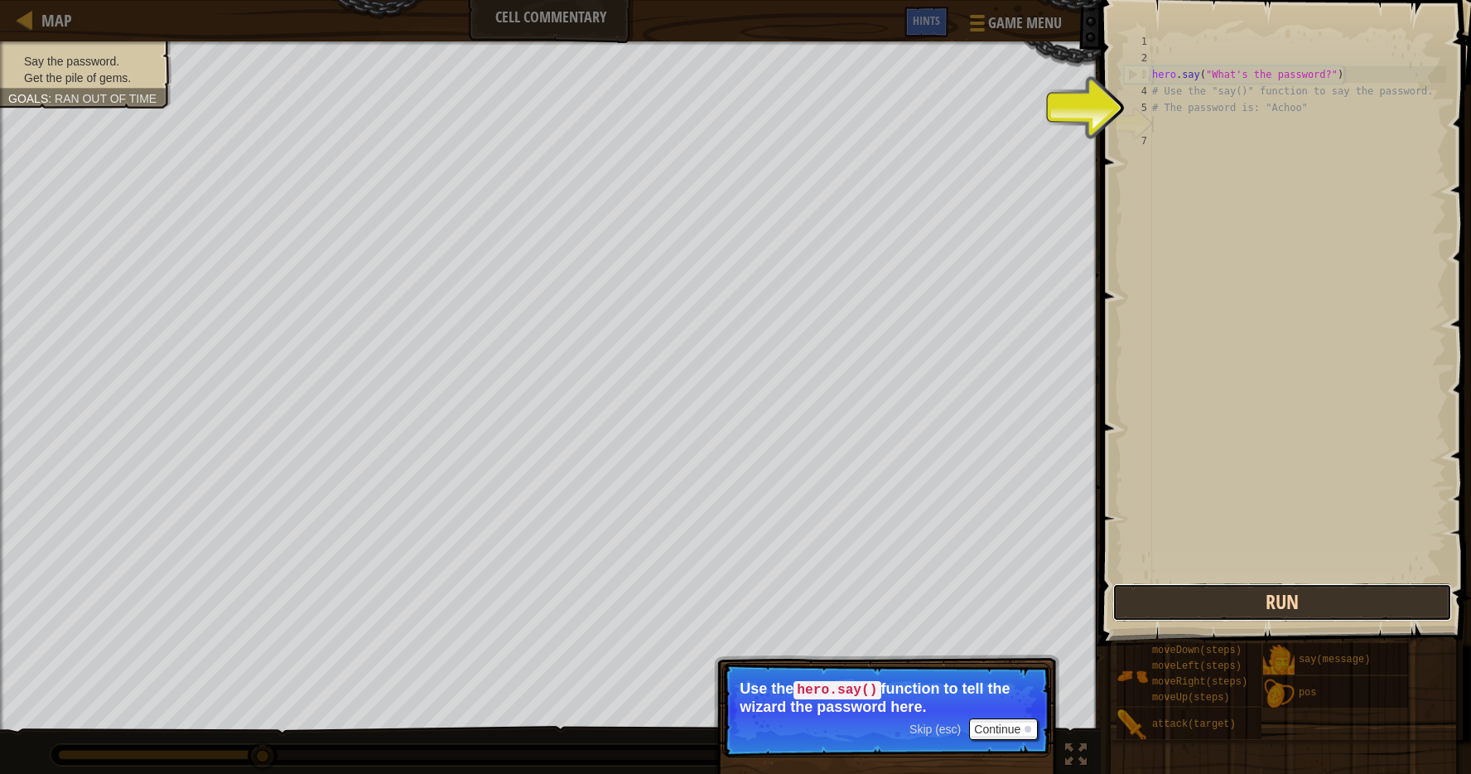
click at [1131, 598] on button "Run" at bounding box center [1283, 602] width 340 height 38
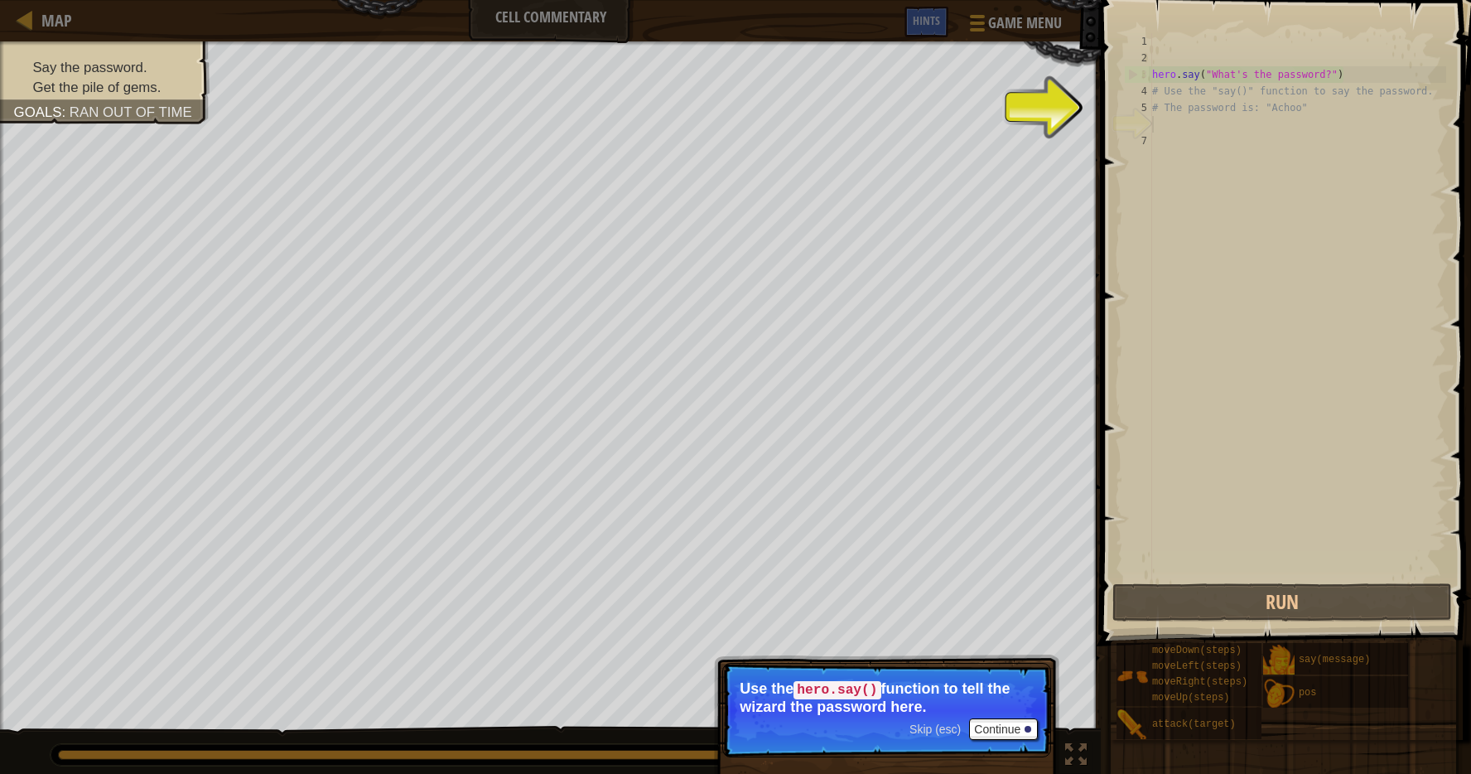
click at [1161, 123] on div "hero . say ( "What's the password?" ) # Use the "say()" function to say the pas…" at bounding box center [1297, 323] width 297 height 580
click at [1141, 106] on div "5" at bounding box center [1138, 107] width 28 height 17
type textarea "# The password is: "Achoo""
click at [1156, 123] on div "hero . say ( "What's the password?" ) # Use the "say()" function to say the pas…" at bounding box center [1297, 323] width 297 height 580
click at [1129, 116] on div "6" at bounding box center [1138, 124] width 28 height 17
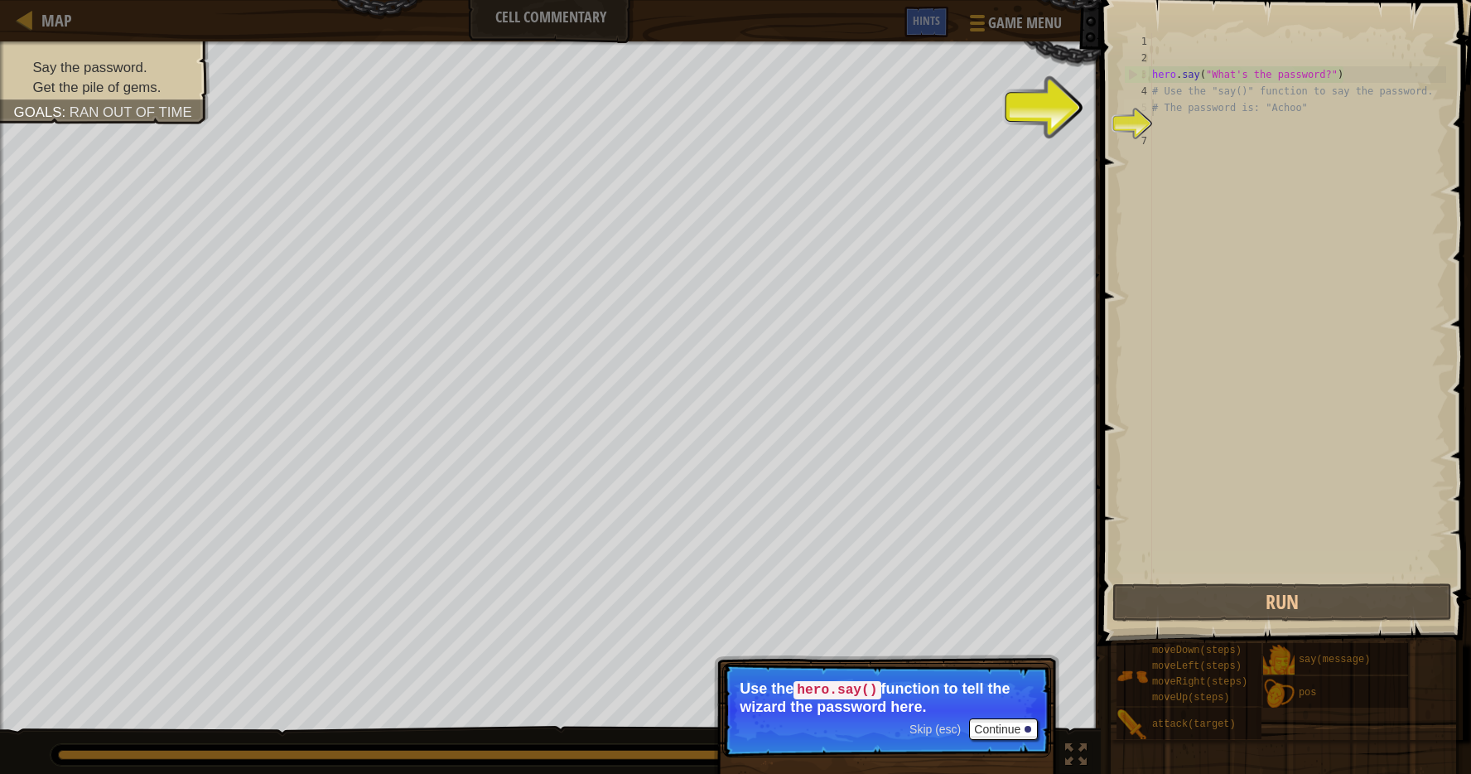
click at [1133, 105] on div "5" at bounding box center [1138, 107] width 28 height 17
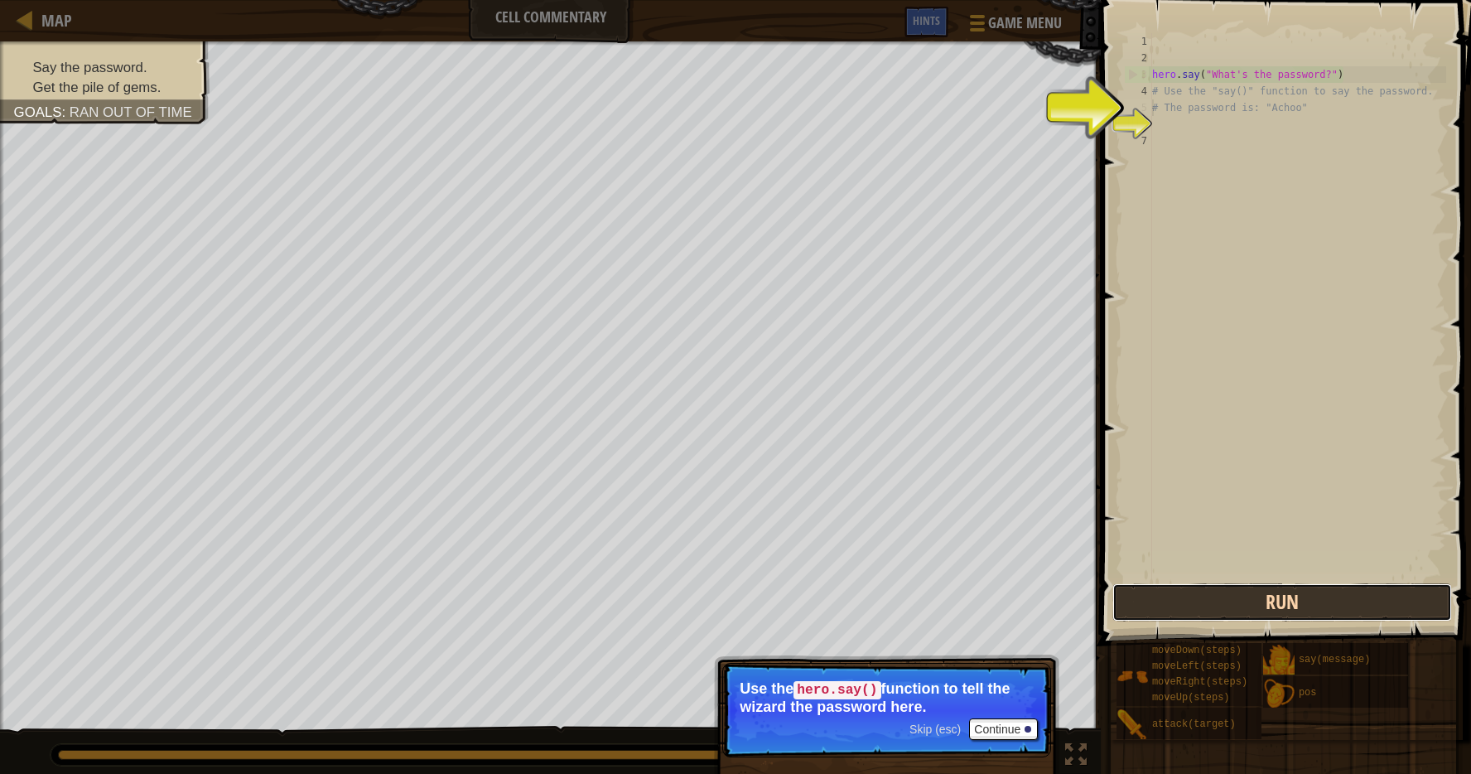
click at [1218, 608] on button "Run" at bounding box center [1283, 602] width 340 height 38
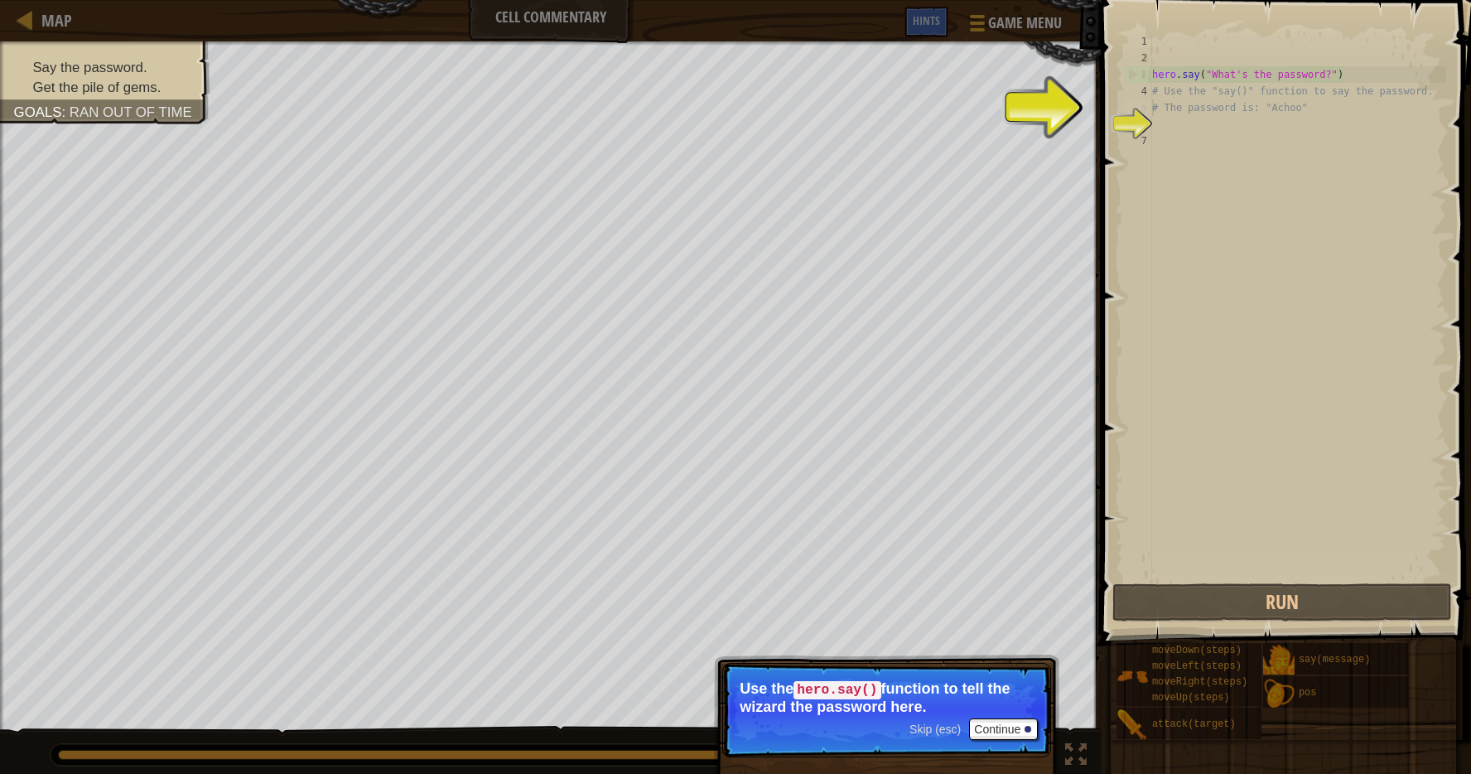
click at [1137, 99] on div "5" at bounding box center [1138, 107] width 28 height 17
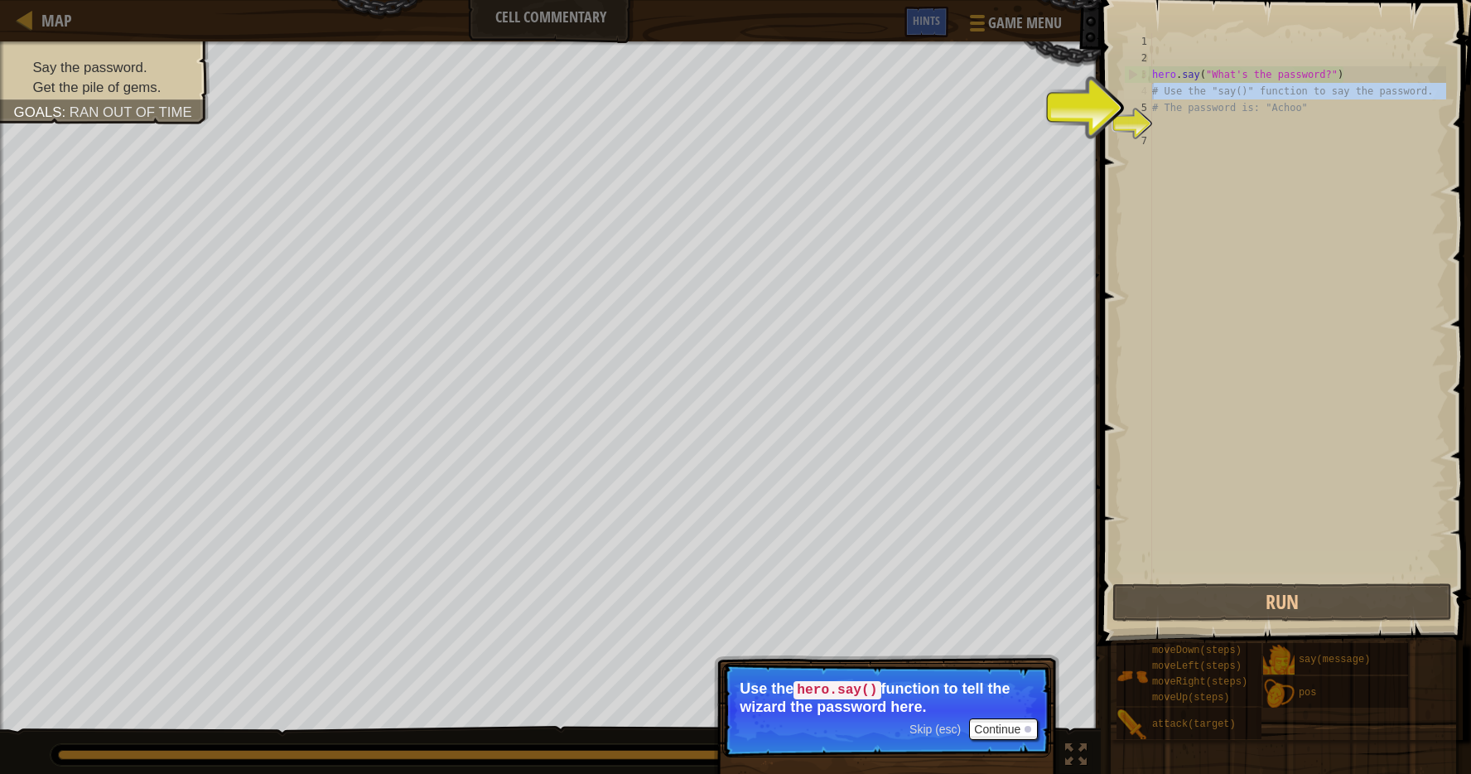
click at [1137, 88] on div "4" at bounding box center [1138, 91] width 28 height 17
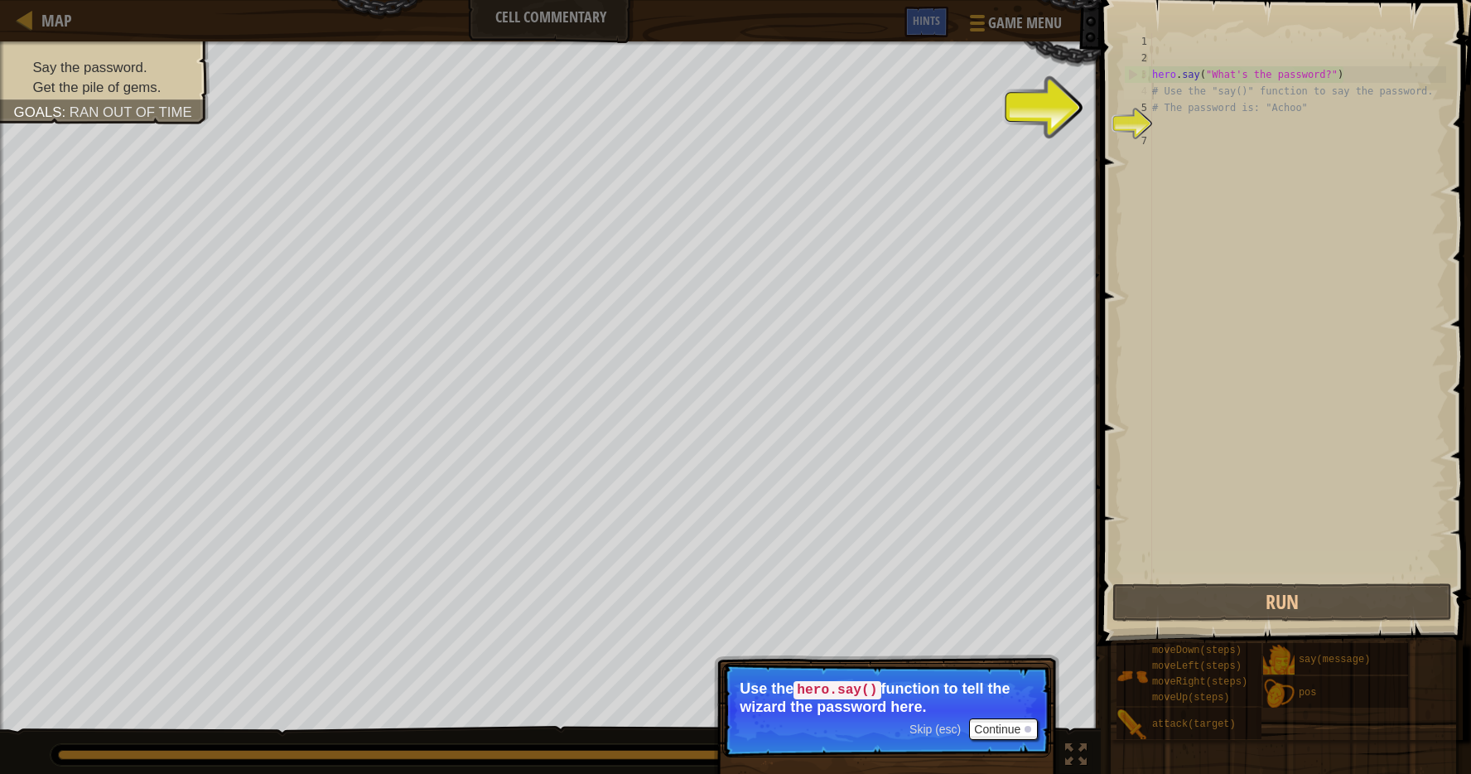
click at [1140, 85] on div "4" at bounding box center [1138, 91] width 28 height 17
type textarea "# Use the "say()" function to say the password."
click at [22, 17] on div at bounding box center [25, 19] width 21 height 21
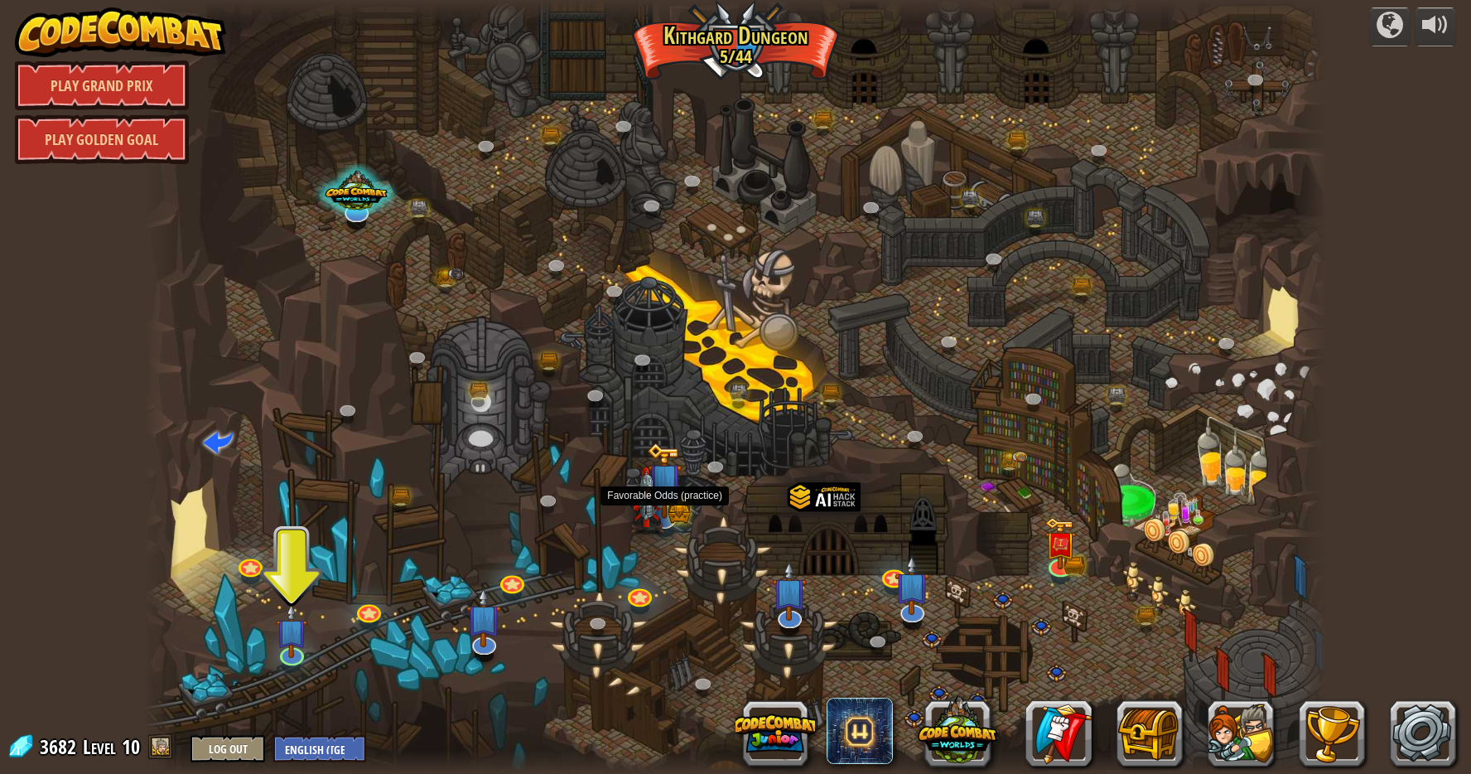
click at [664, 496] on img at bounding box center [647, 500] width 35 height 68
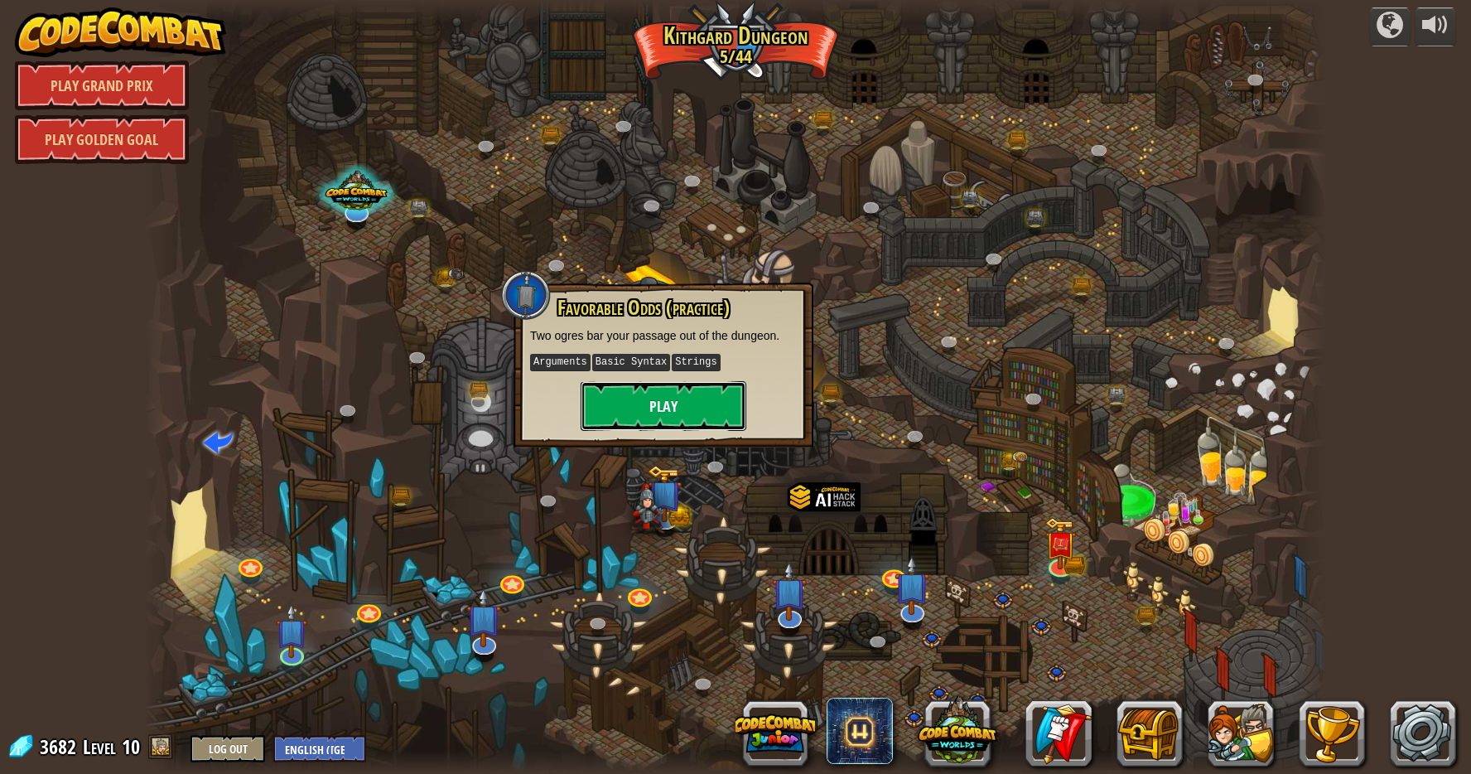
click at [659, 390] on button "Play" at bounding box center [664, 406] width 166 height 50
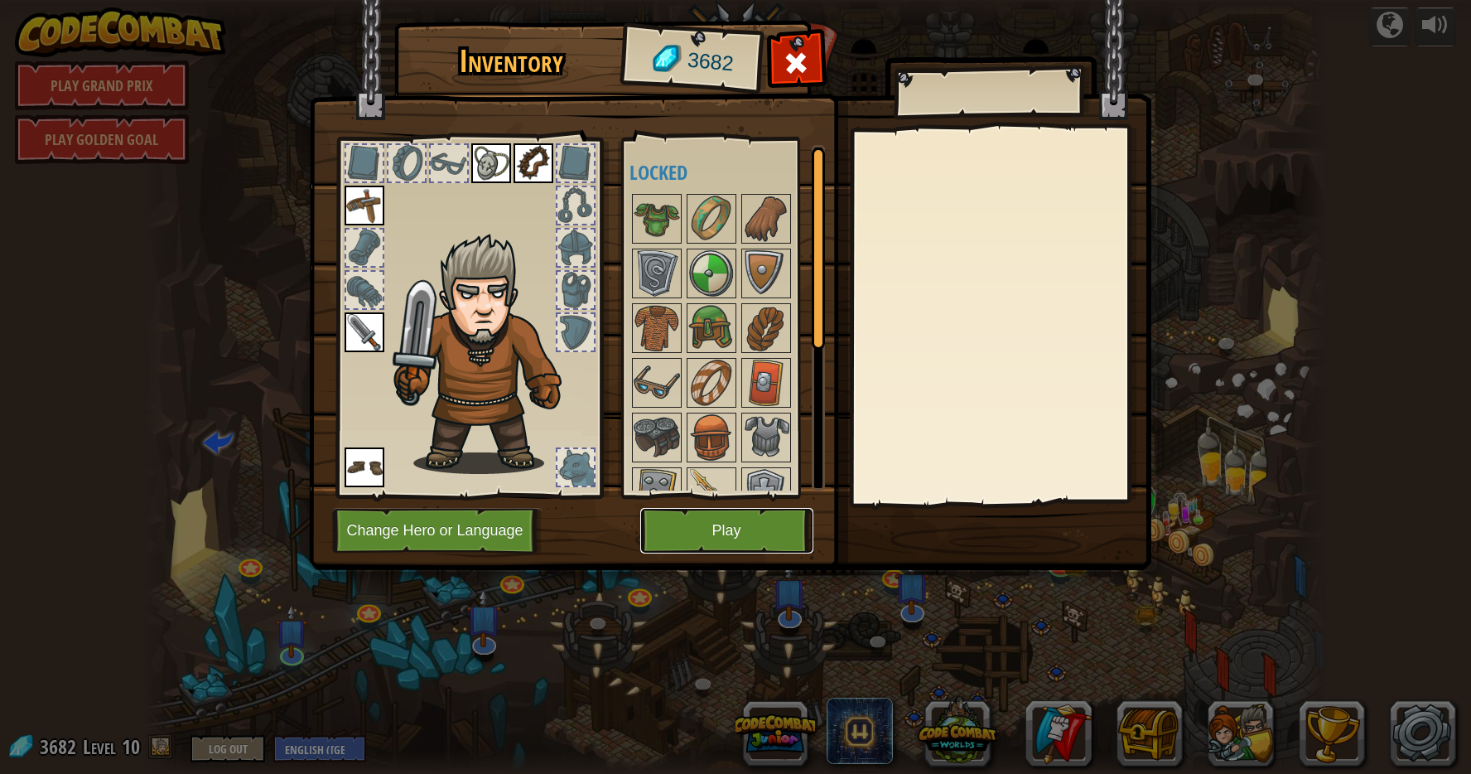
click at [707, 539] on button "Play" at bounding box center [726, 531] width 173 height 46
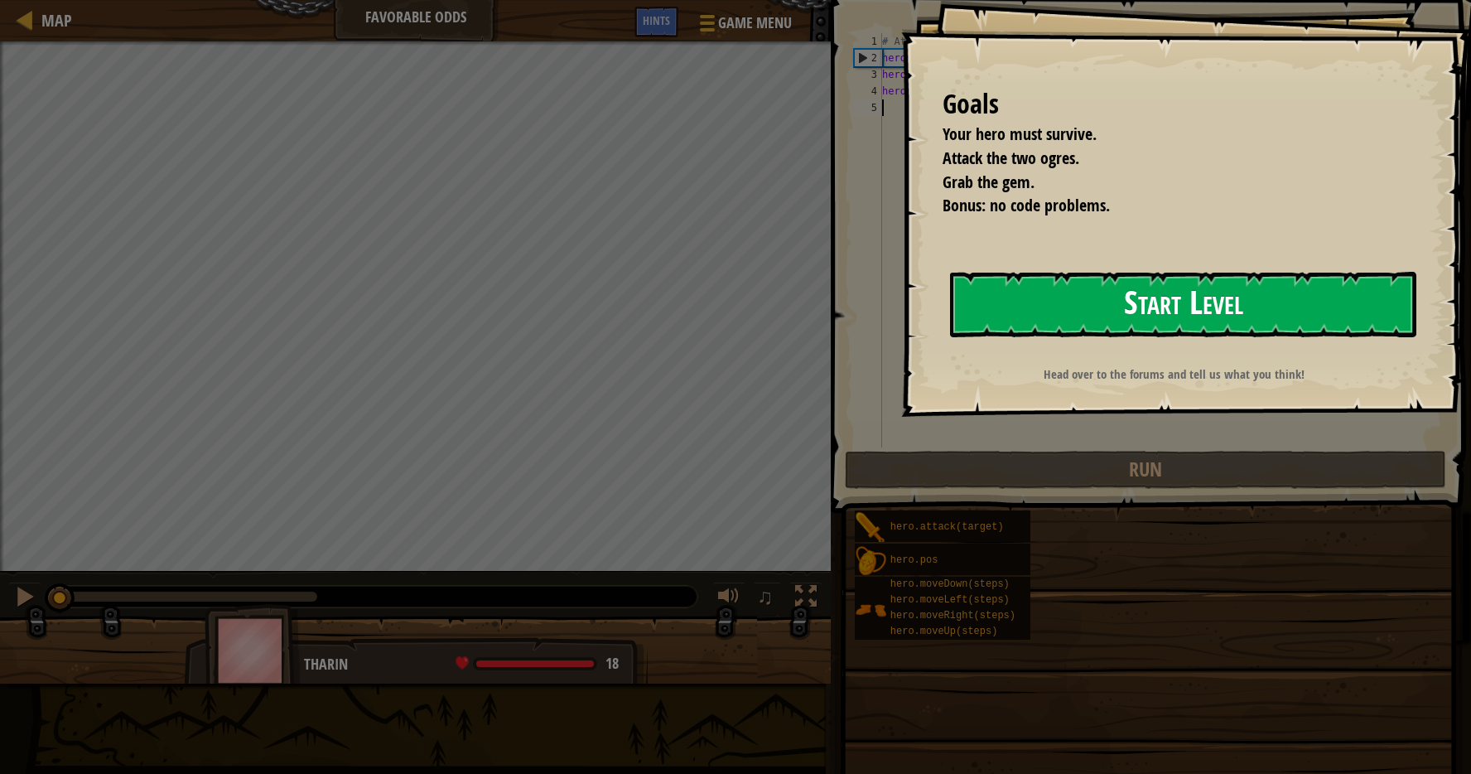
click at [1202, 283] on button "Start Level" at bounding box center [1183, 304] width 466 height 65
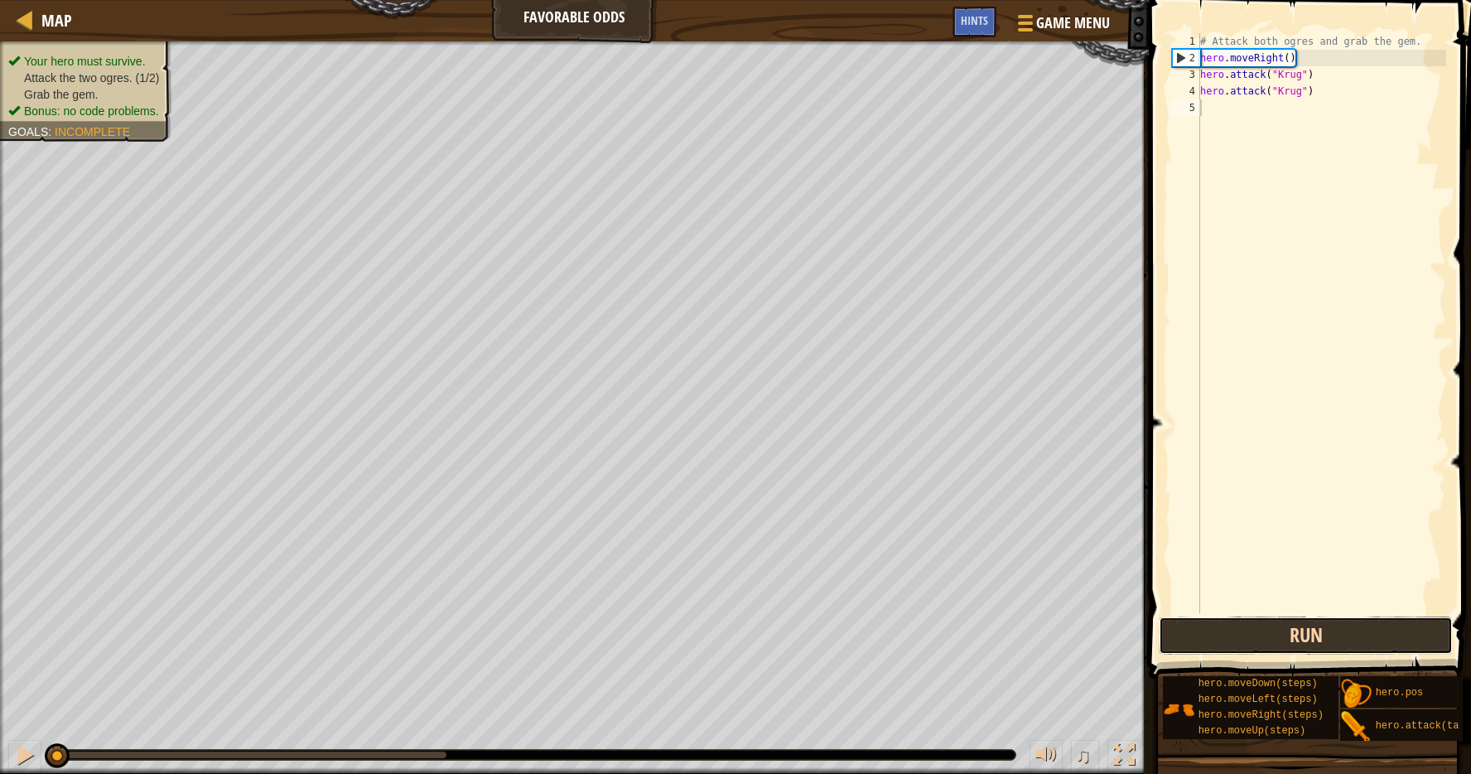
click at [1262, 625] on button "Run" at bounding box center [1305, 635] width 293 height 38
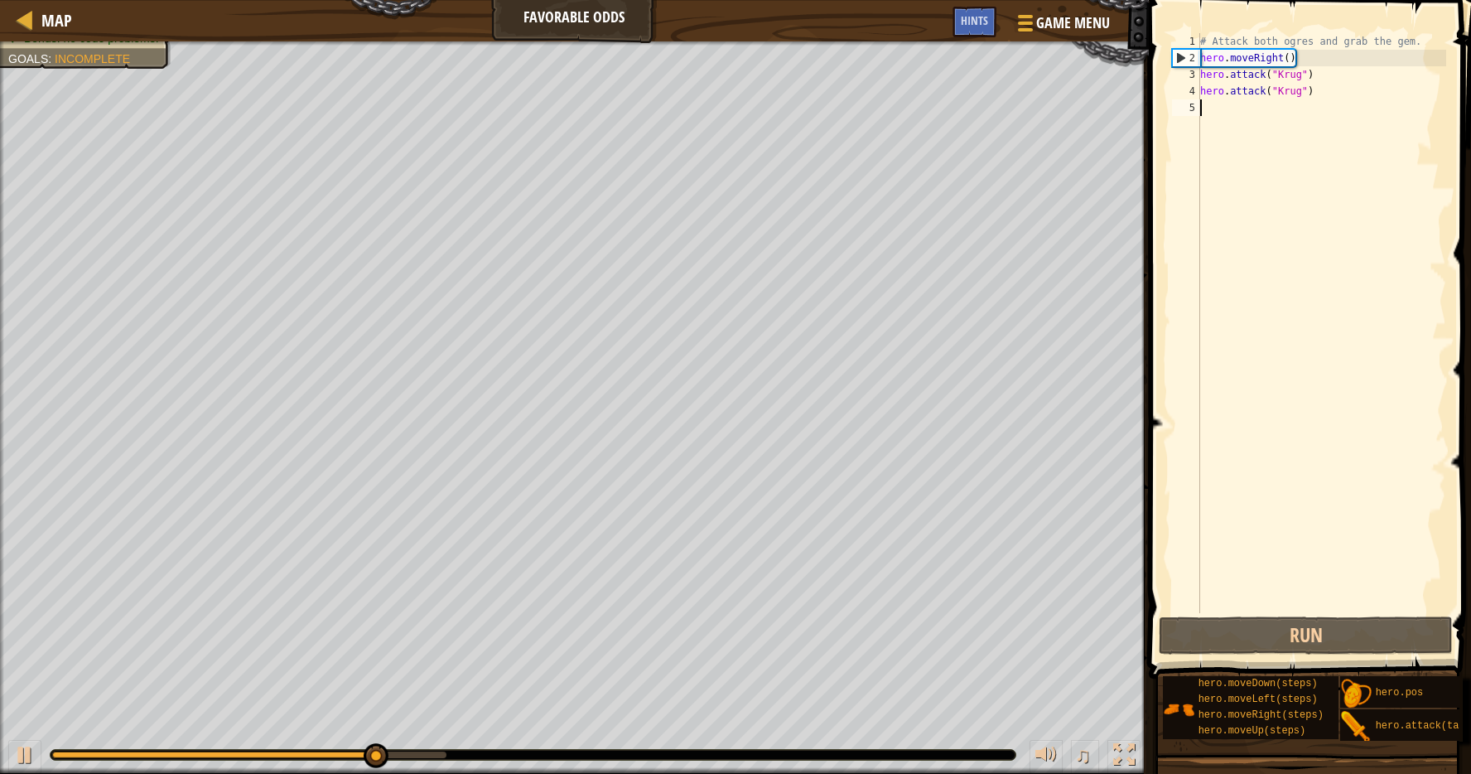
type textarea "h"
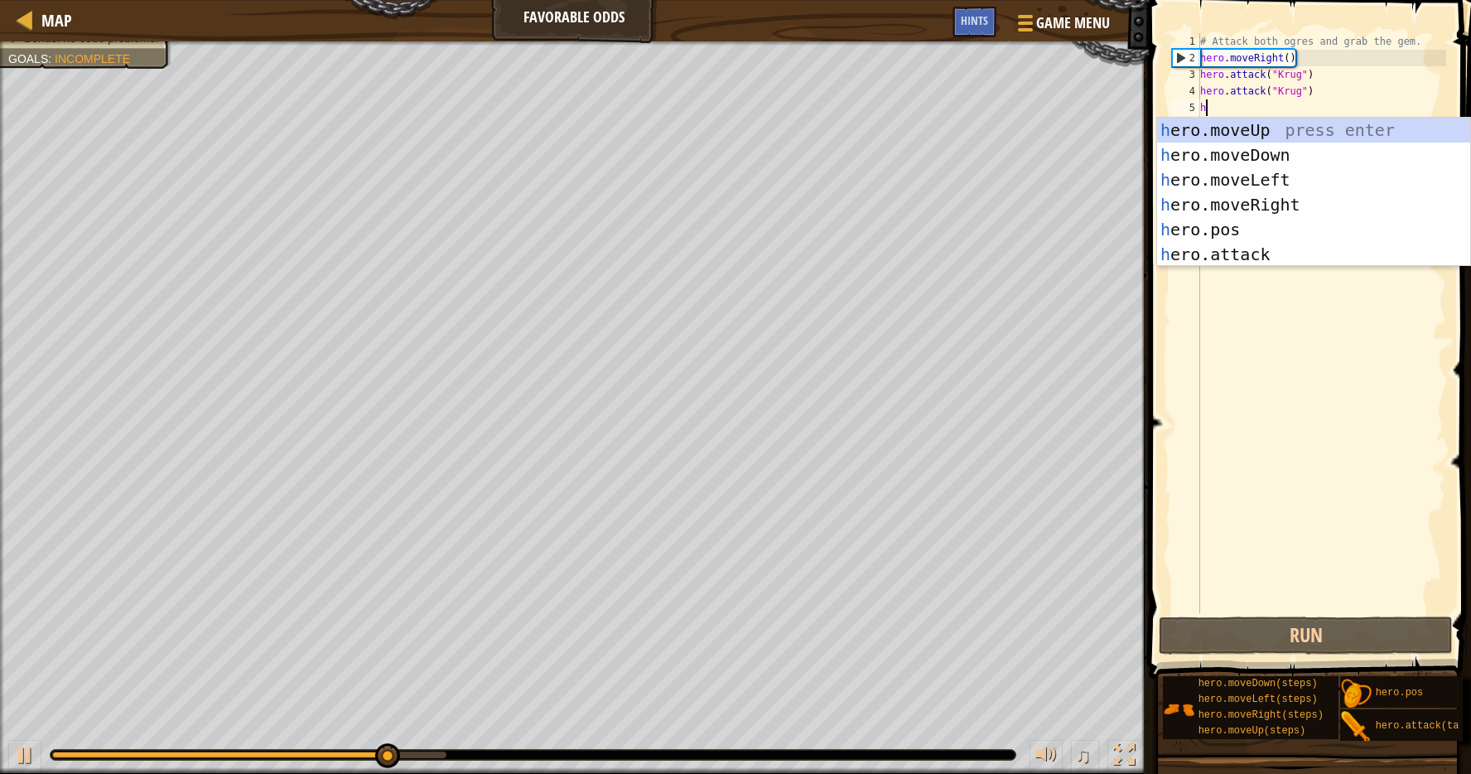
scroll to position [7, 0]
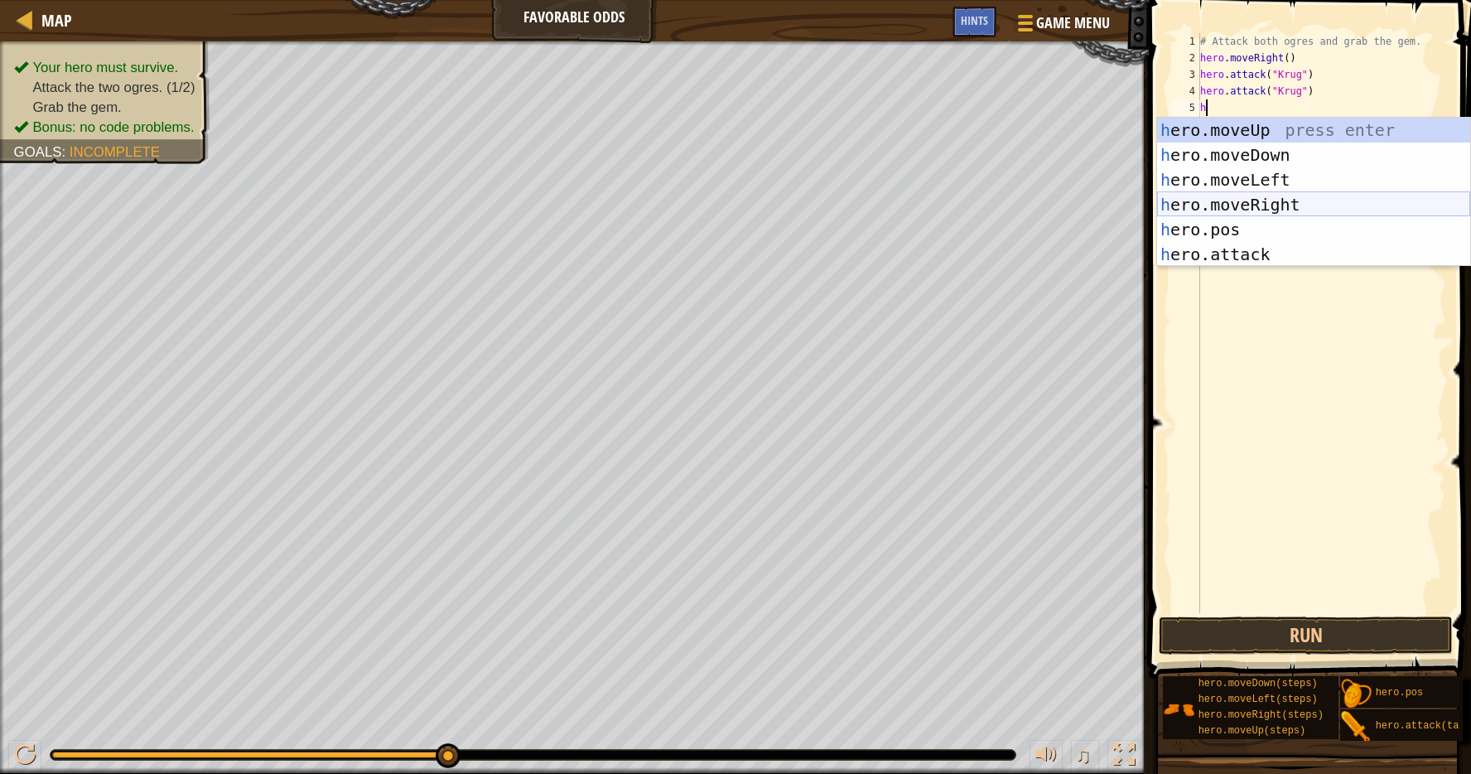
click at [1263, 205] on div "h ero.moveUp press enter h ero.moveDown press enter h ero.moveLeft press enter …" at bounding box center [1313, 217] width 313 height 199
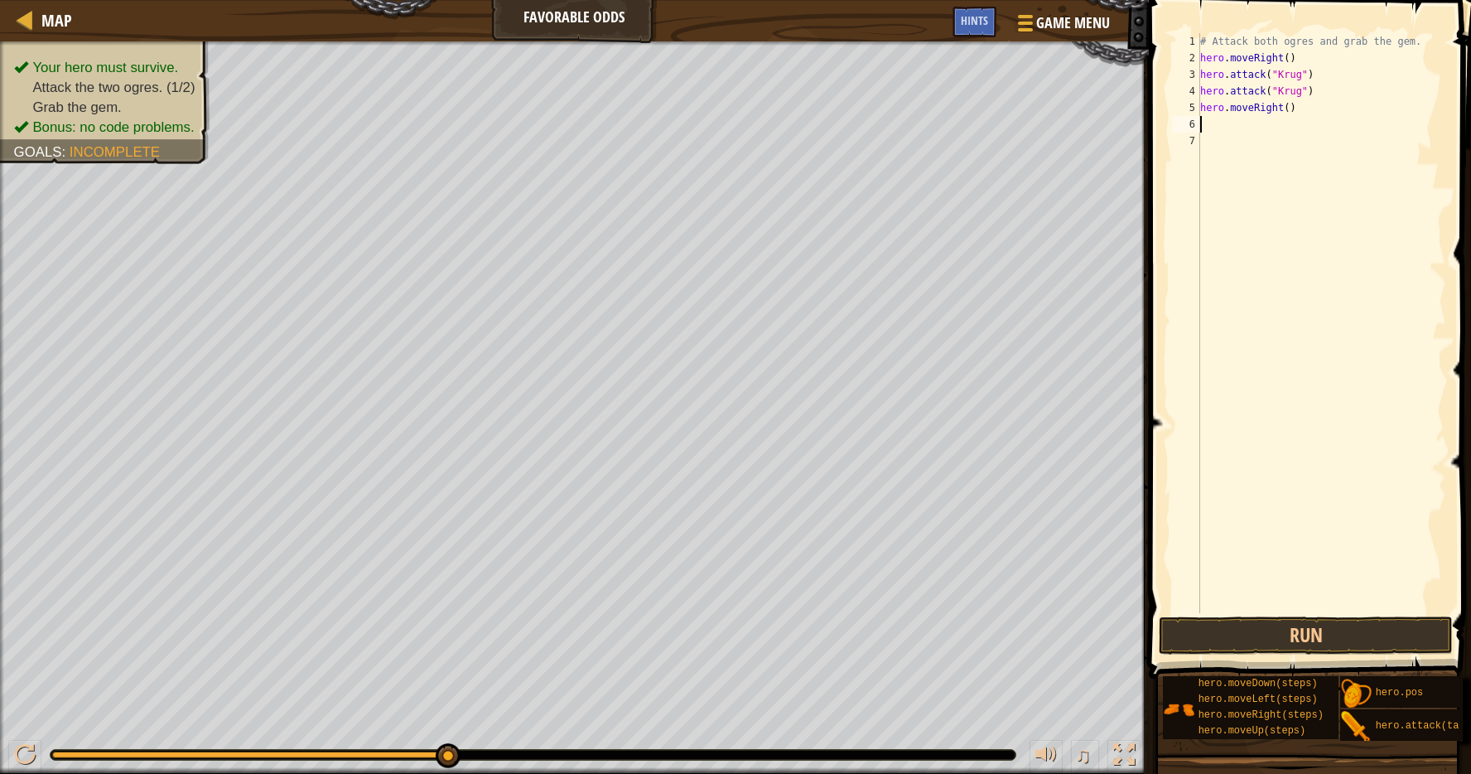
type textarea "h"
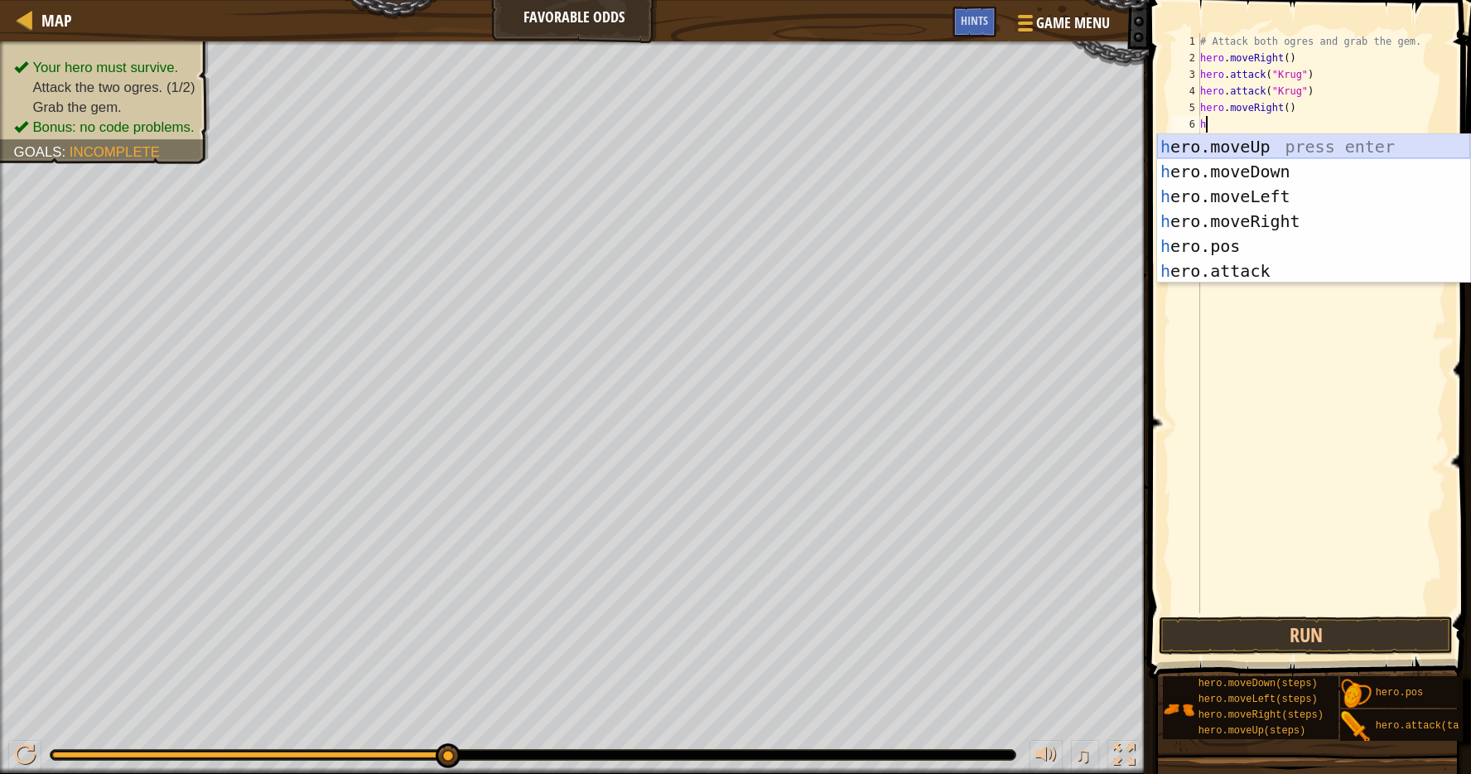
click at [1172, 151] on div "h ero.moveUp press enter h ero.moveDown press enter h ero.moveLeft press enter …" at bounding box center [1313, 233] width 313 height 199
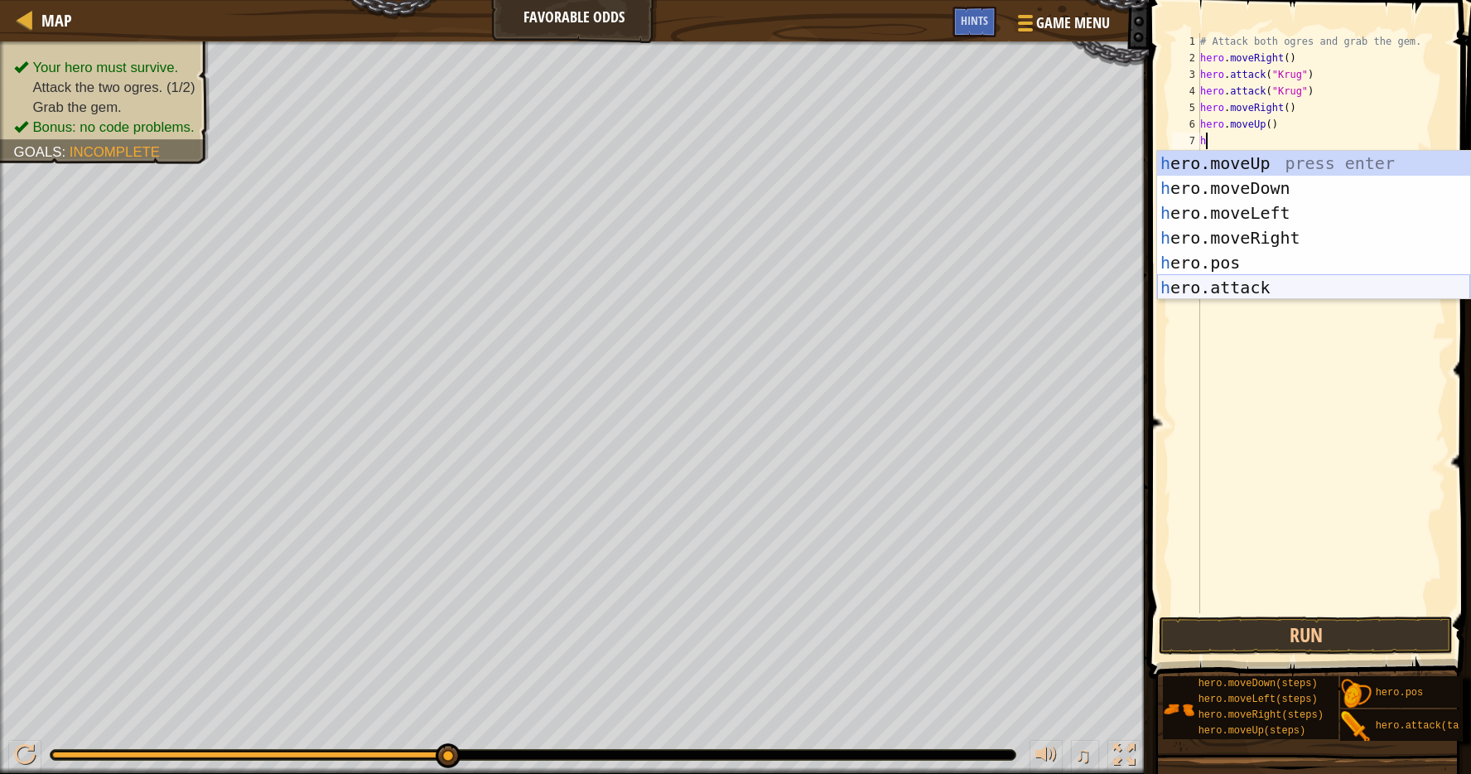
click at [1234, 283] on div "h ero.moveUp press enter h ero.moveDown press enter h ero.moveLeft press enter …" at bounding box center [1313, 250] width 313 height 199
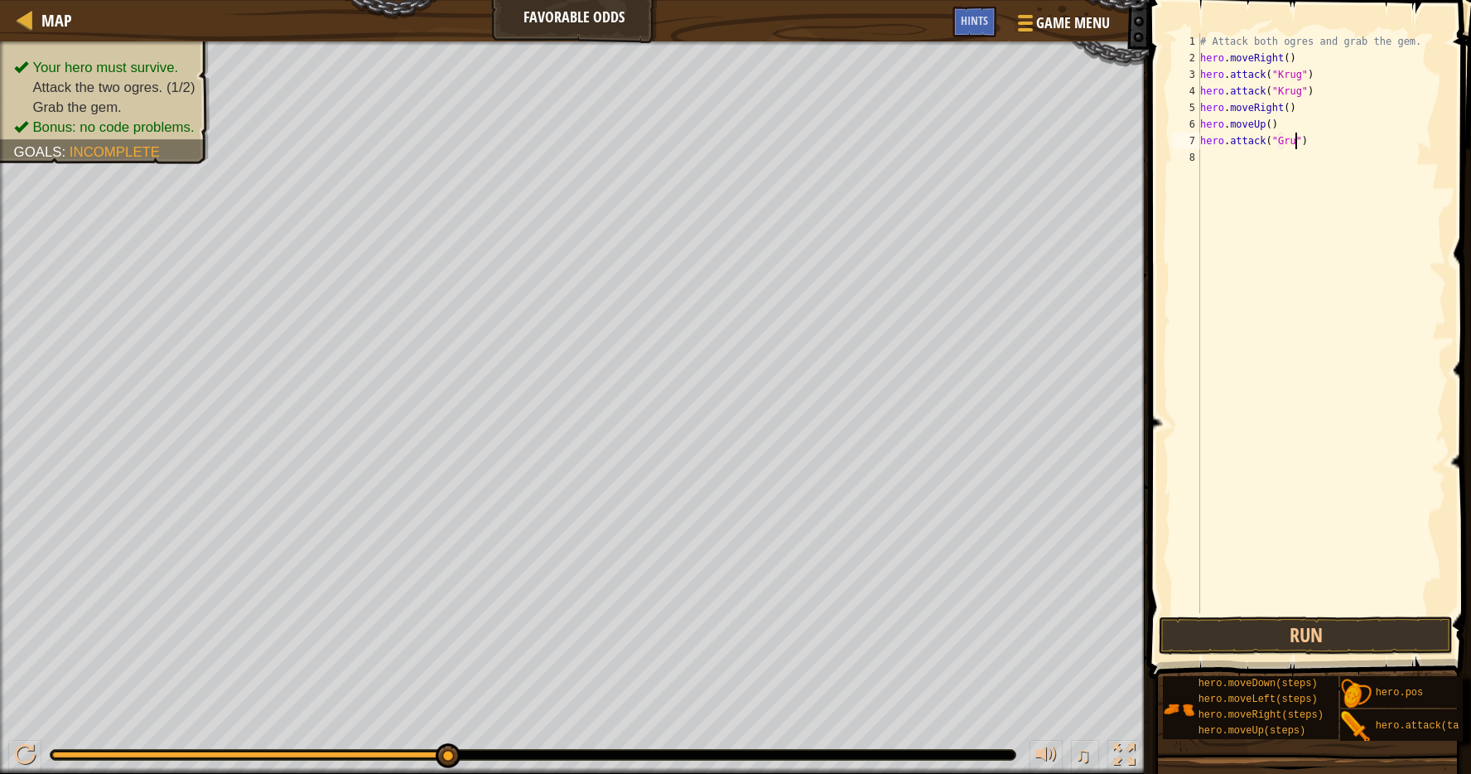
scroll to position [7, 7]
type textarea "hero.attack("Grump")"
click at [1210, 166] on div "# Attack both ogres and grab the gem. hero . moveRight ( ) hero . attack ( "Kru…" at bounding box center [1321, 339] width 249 height 613
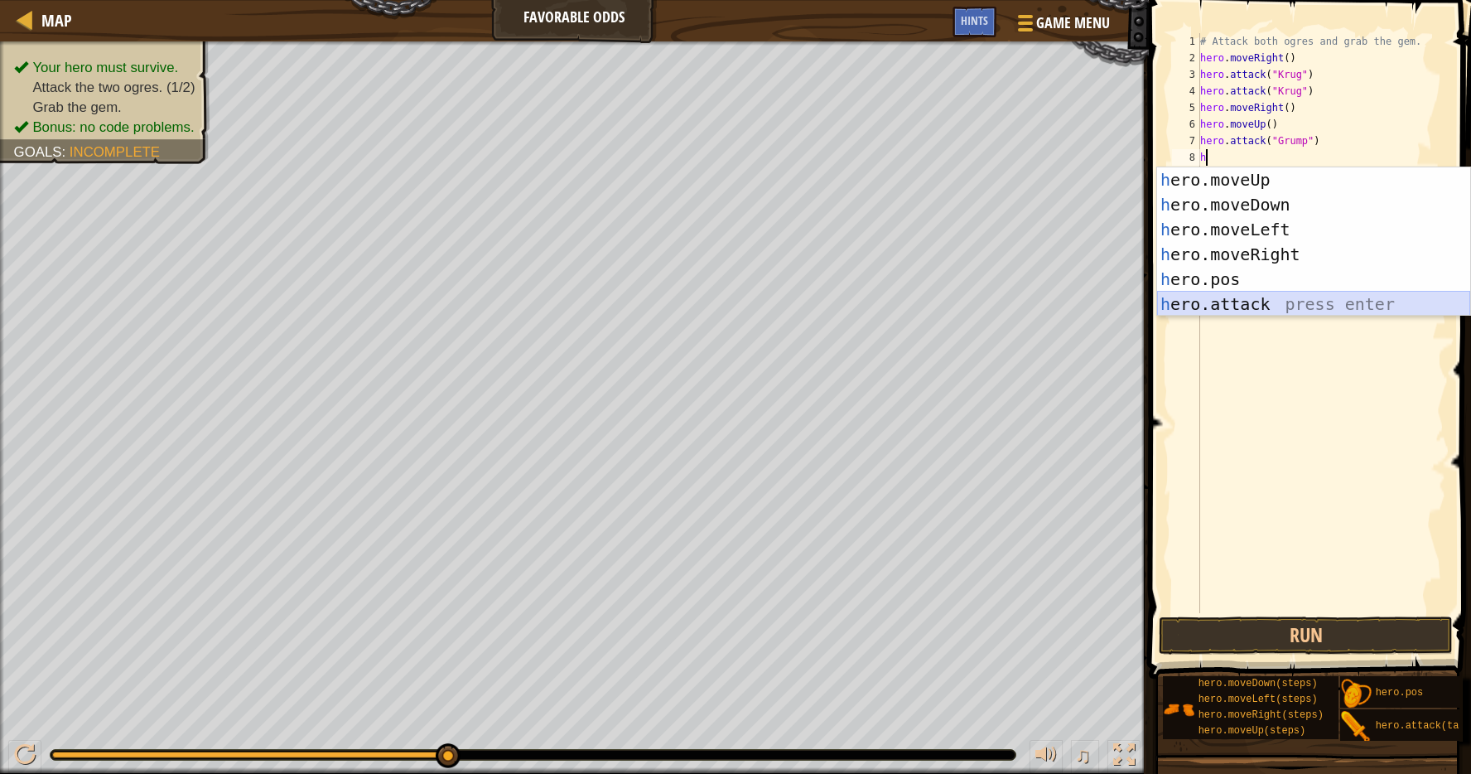
click at [1210, 312] on div "h ero.moveUp press enter h ero.moveDown press enter h ero.moveLeft press enter …" at bounding box center [1313, 266] width 313 height 199
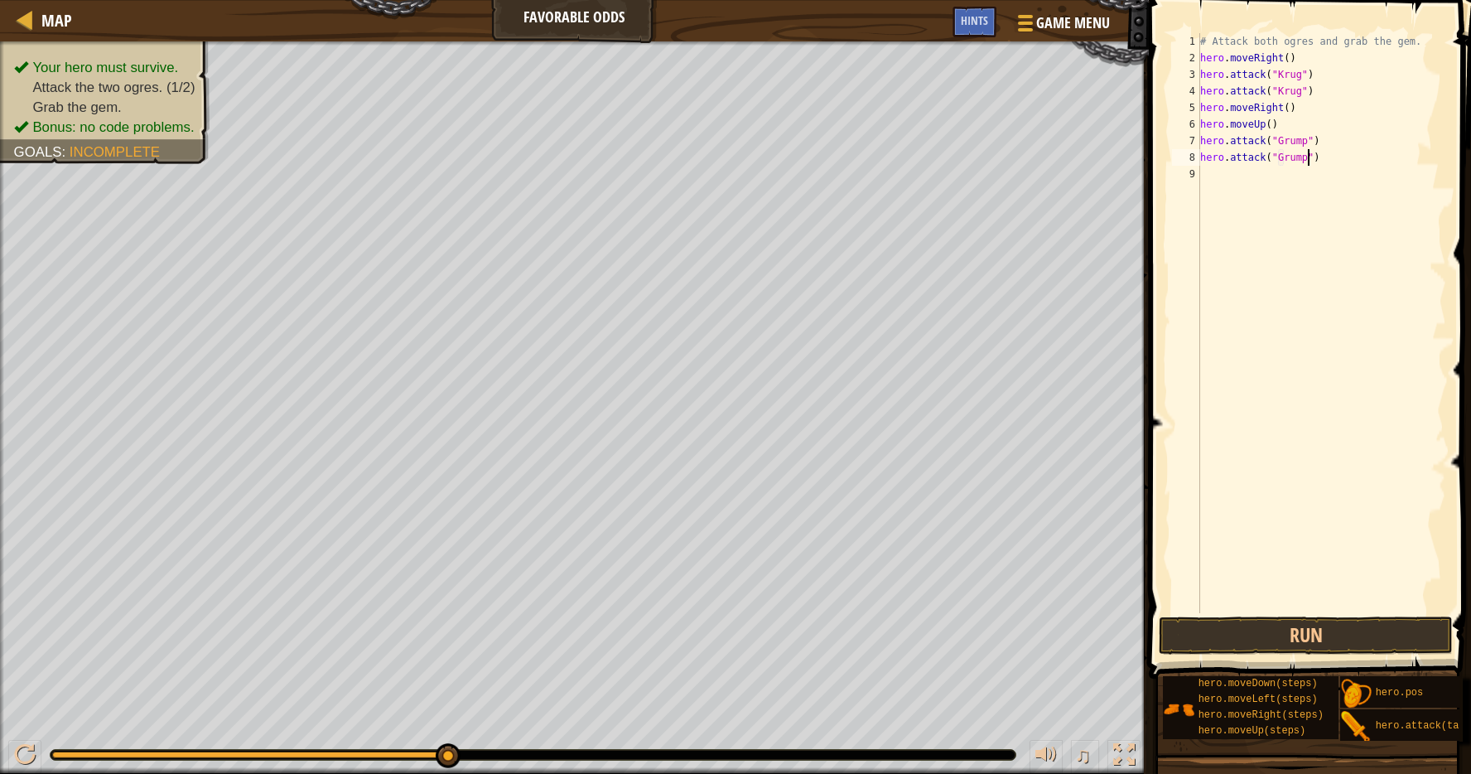
scroll to position [7, 8]
type textarea "hero.attack("Grump")"
click at [1290, 620] on button "Run" at bounding box center [1305, 635] width 293 height 38
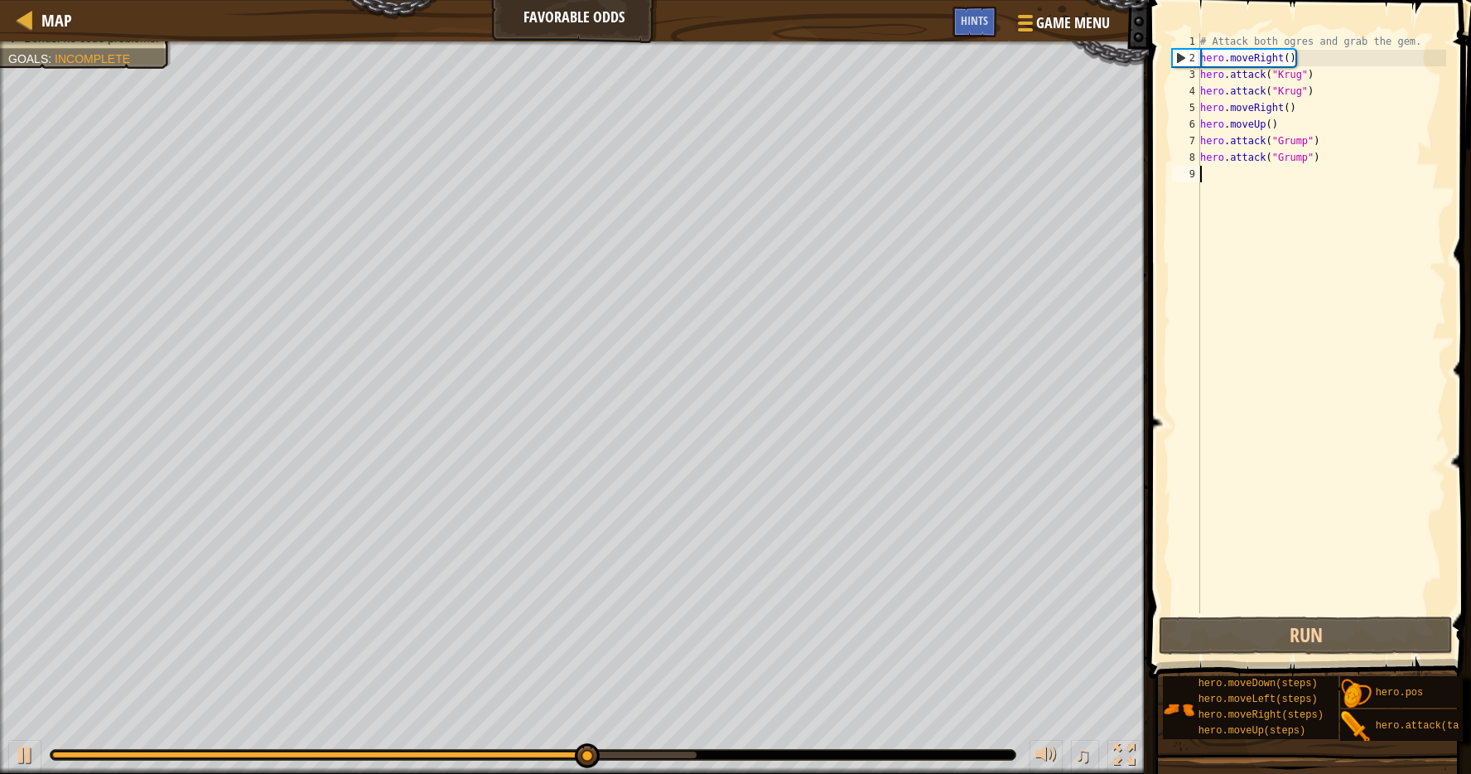
click at [1209, 183] on div "# Attack both ogres and grab the gem. hero . moveRight ( ) hero . attack ( "Kru…" at bounding box center [1321, 339] width 249 height 613
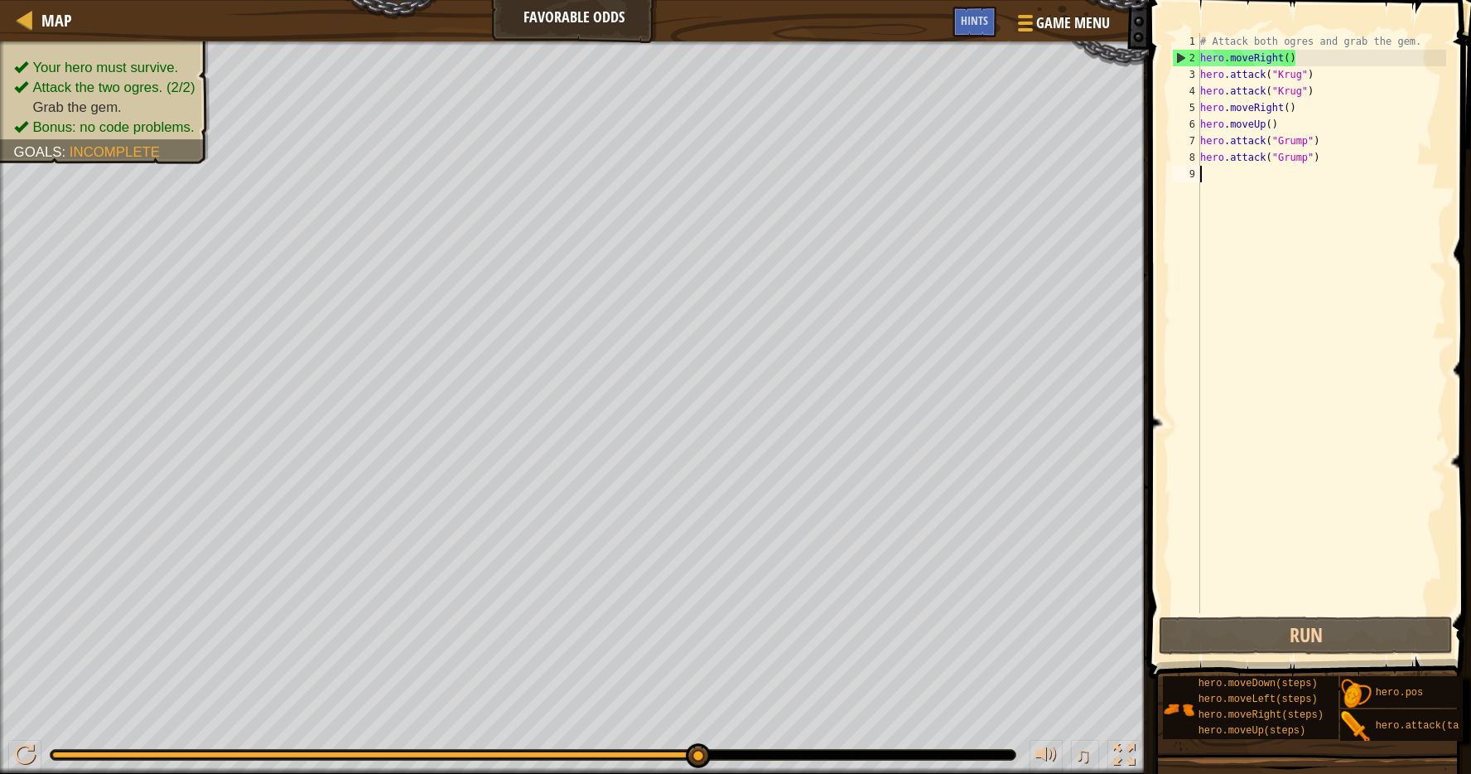
type textarea "h"
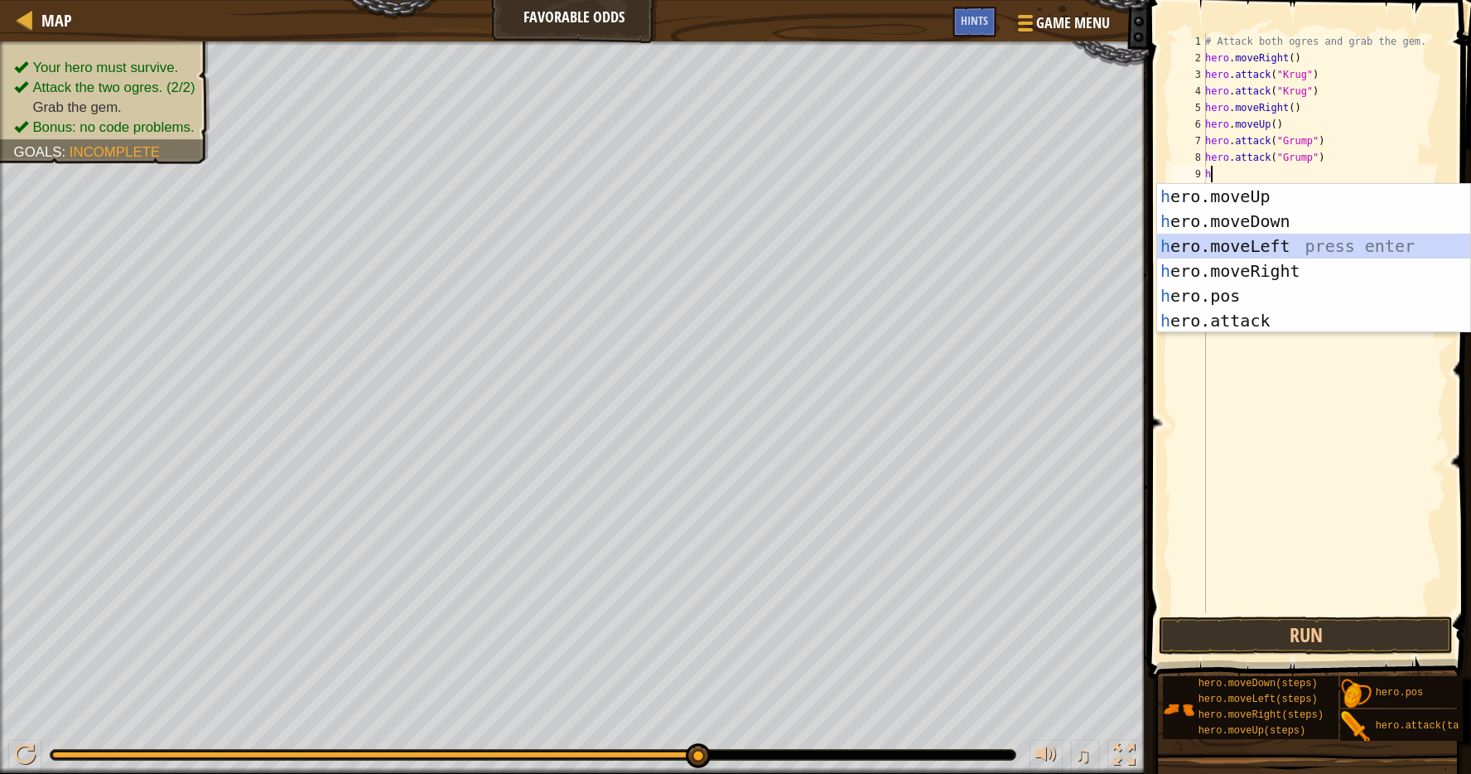
click at [1215, 234] on div "h ero.moveUp press enter h ero.moveDown press enter h ero.moveLeft press enter …" at bounding box center [1313, 283] width 313 height 199
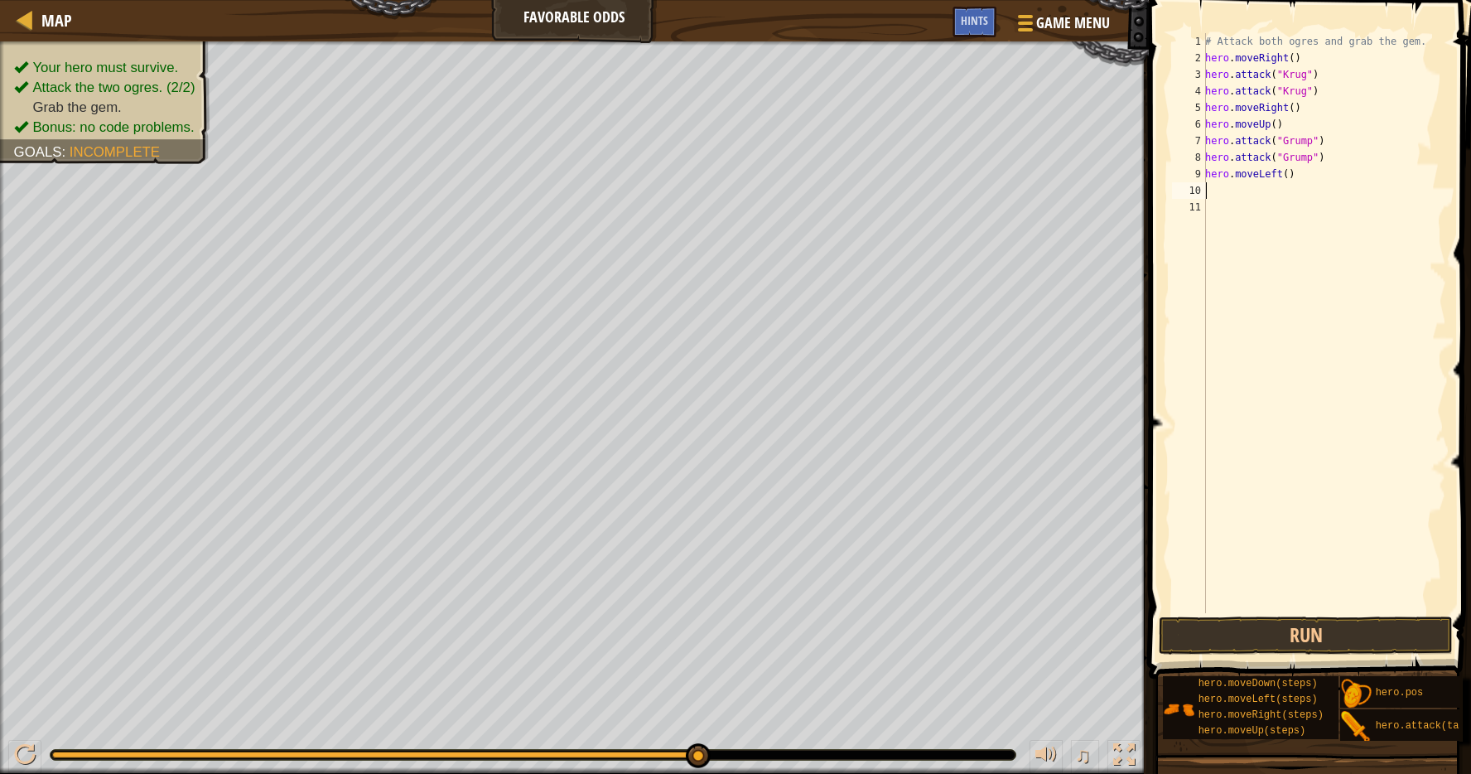
click at [1284, 188] on div "# Attack both ogres and grab the gem. hero . moveRight ( ) hero . attack ( "Kru…" at bounding box center [1324, 339] width 244 height 613
click at [1285, 178] on div "# Attack both ogres and grab the gem. hero . moveRight ( ) hero . attack ( "Kru…" at bounding box center [1324, 339] width 244 height 613
click at [1288, 179] on div "# Attack both ogres and grab the gem. hero . moveRight ( ) hero . attack ( "Kru…" at bounding box center [1324, 339] width 244 height 613
type textarea "hero.moveLeft(2)"
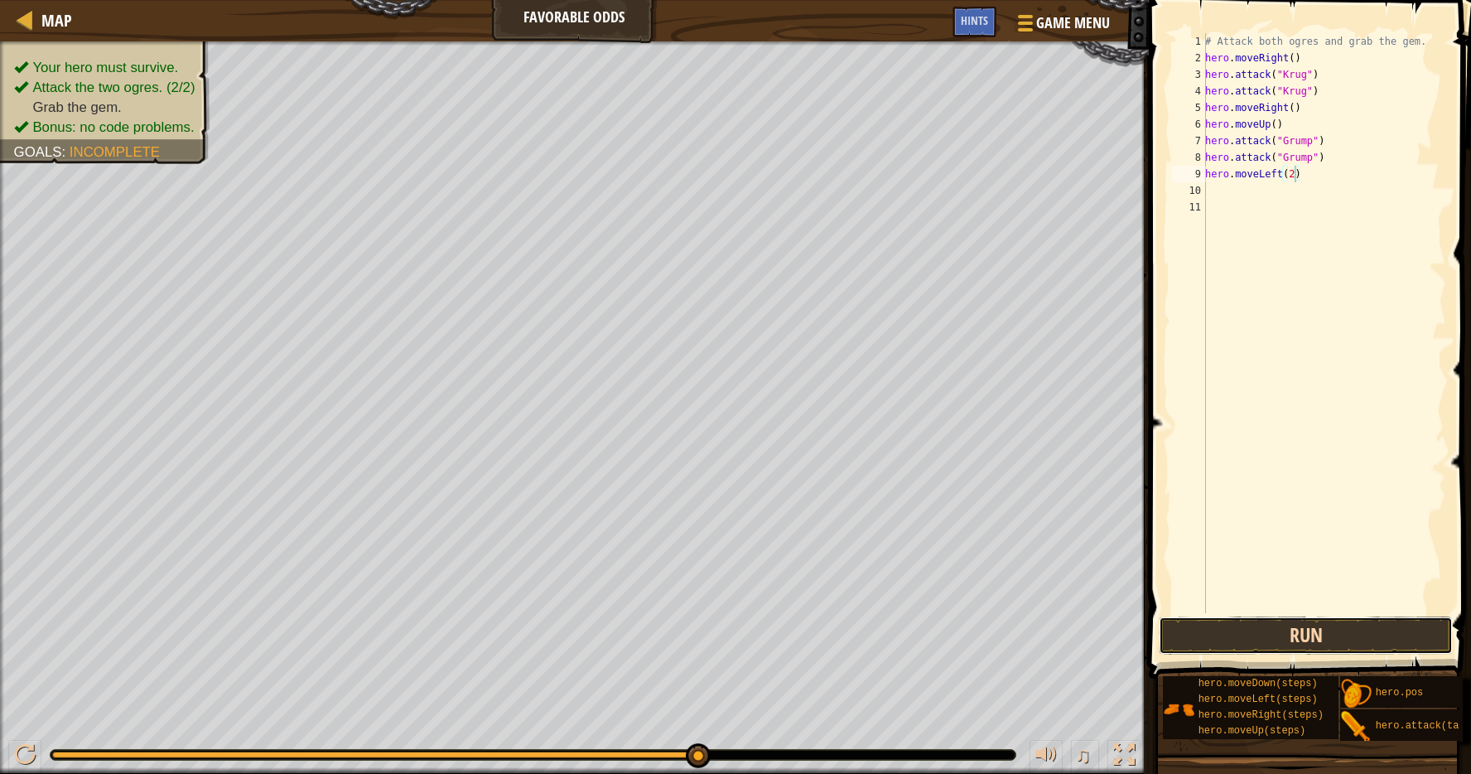
click at [1263, 640] on button "Run" at bounding box center [1305, 635] width 293 height 38
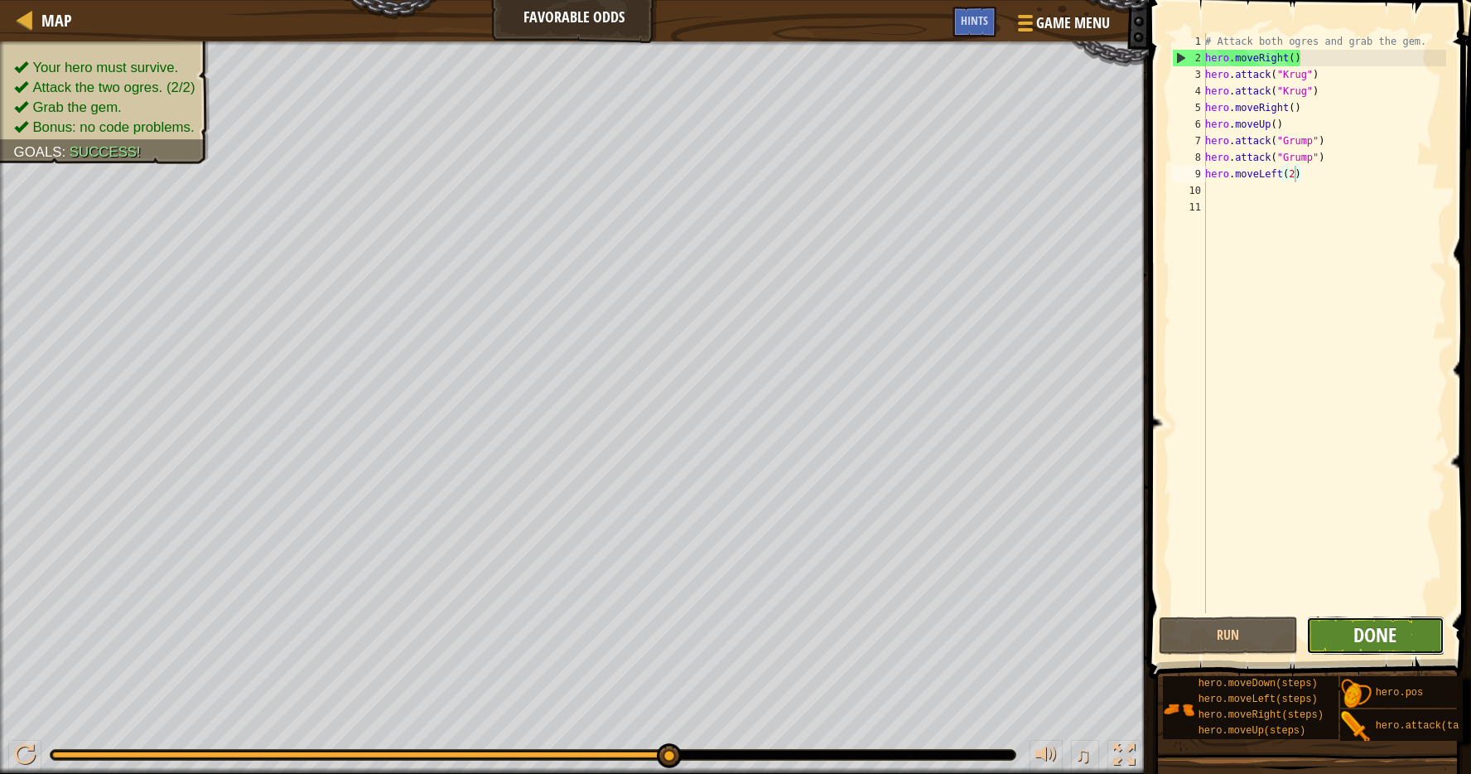
click at [1379, 633] on span "Done" at bounding box center [1375, 634] width 43 height 27
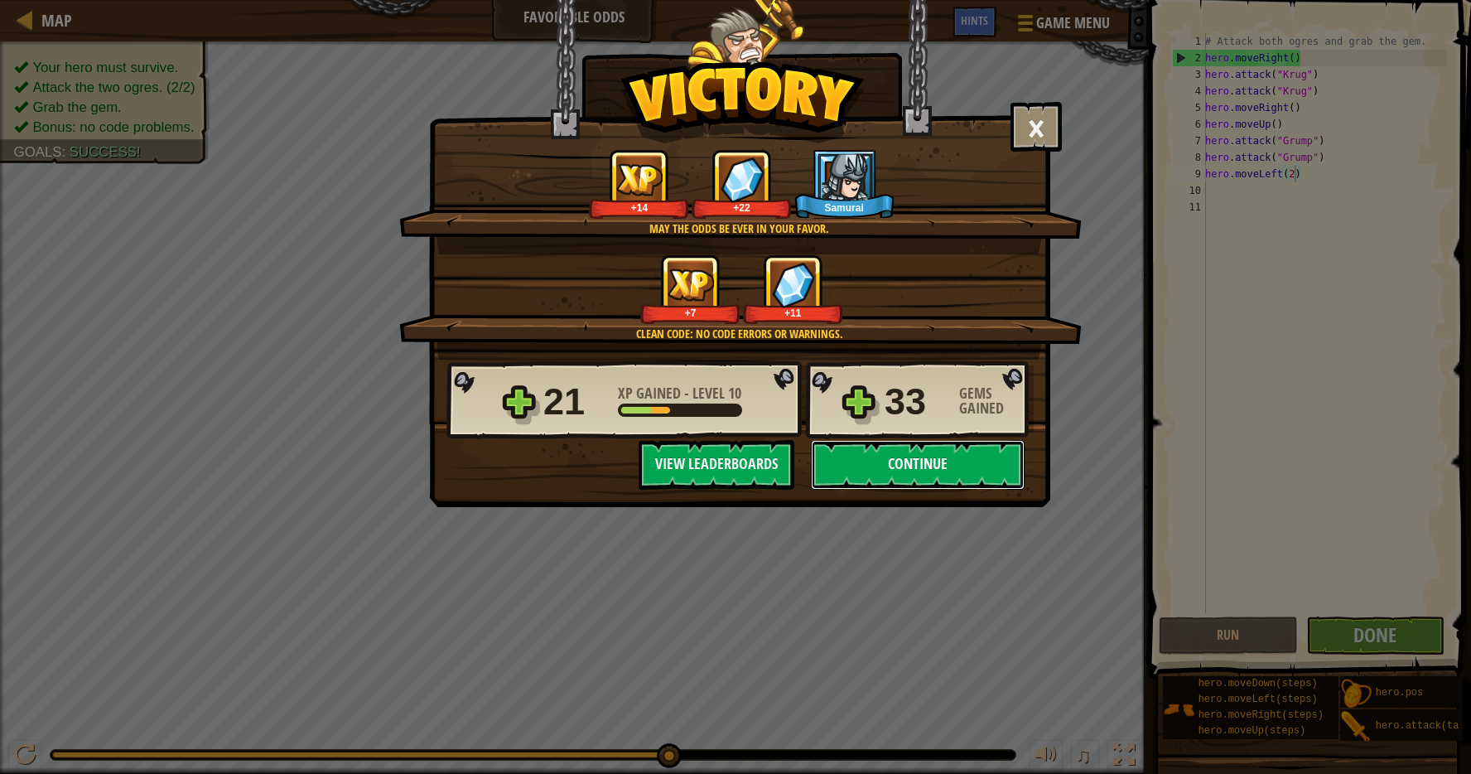
click at [953, 471] on button "Continue" at bounding box center [918, 465] width 214 height 50
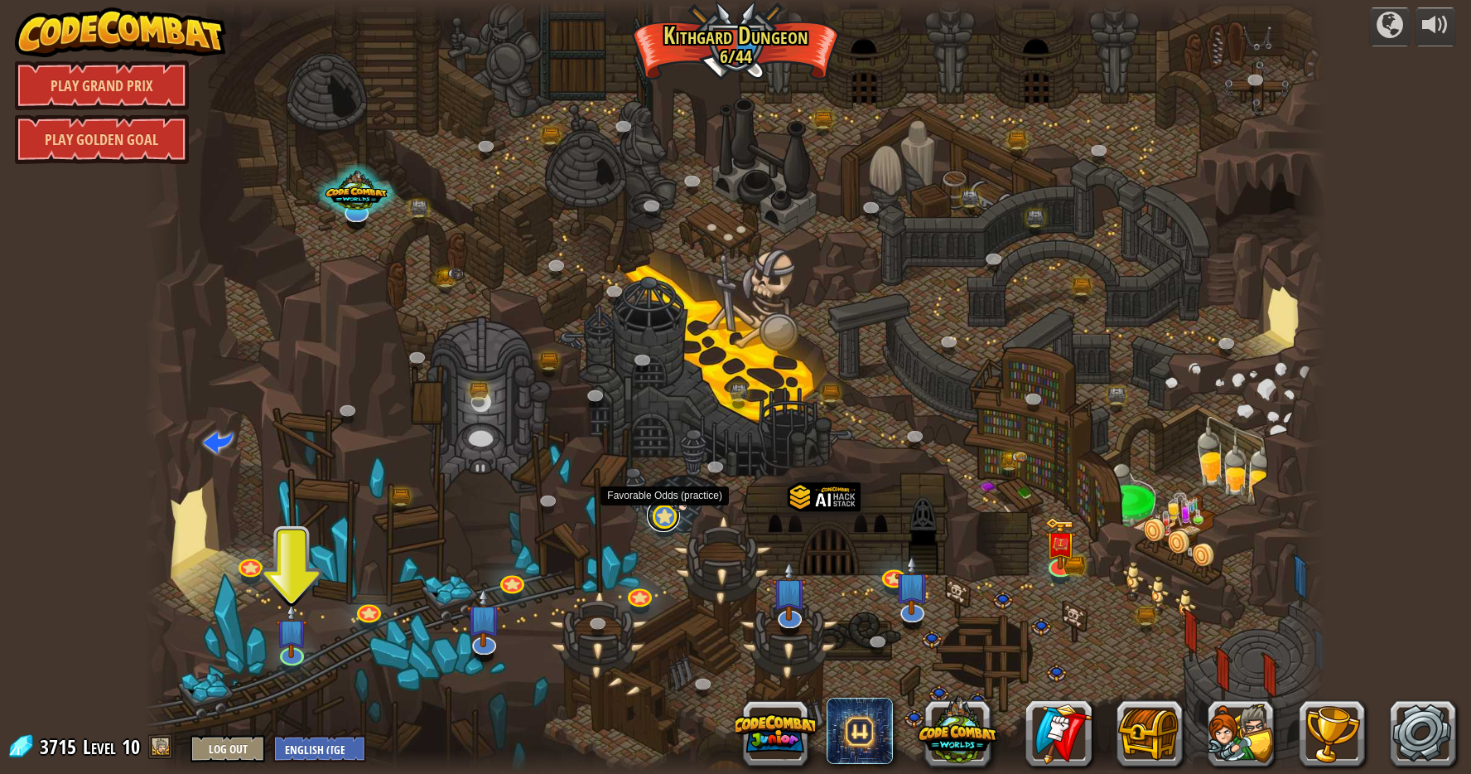
click at [669, 512] on link at bounding box center [663, 515] width 33 height 33
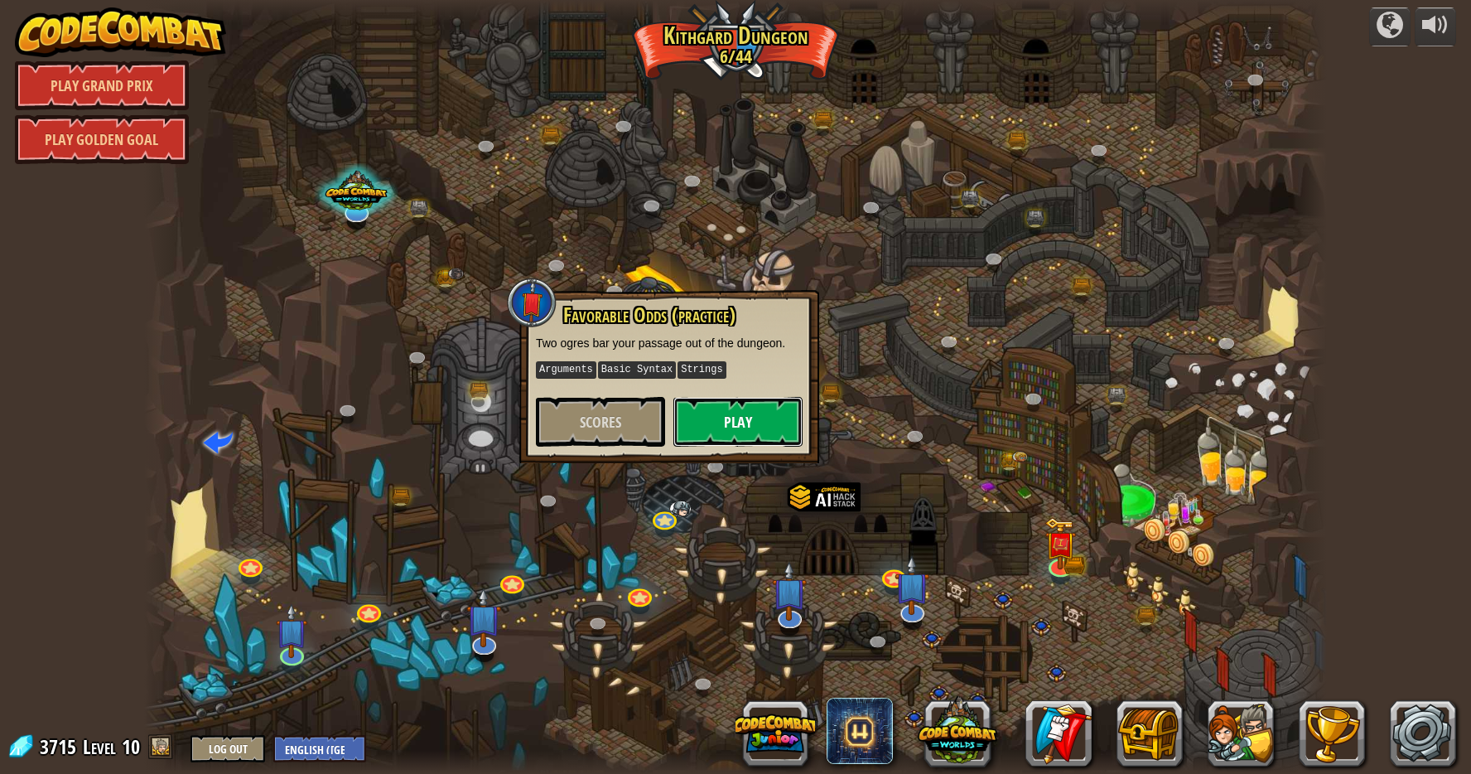
click at [715, 410] on button "Play" at bounding box center [738, 422] width 129 height 50
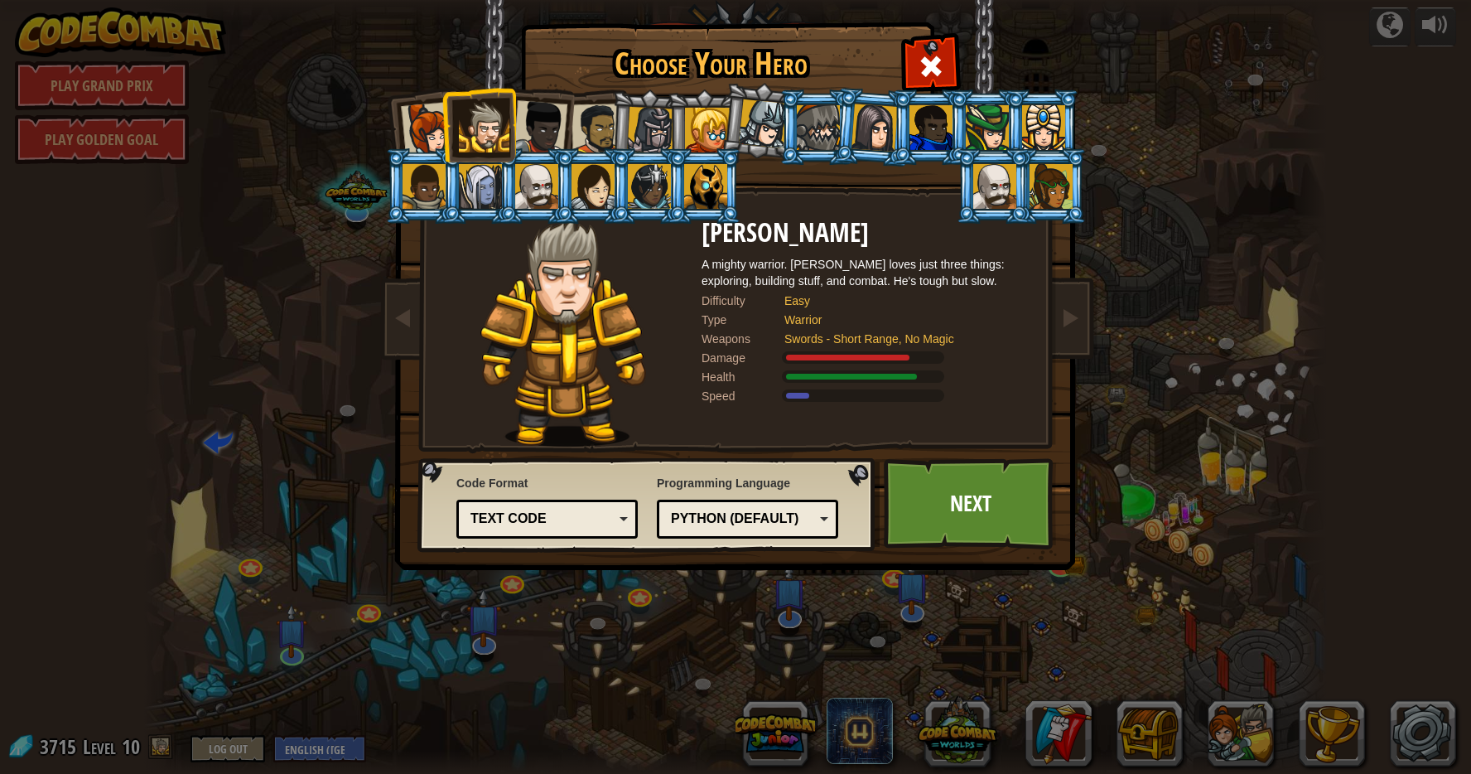
click at [761, 114] on div at bounding box center [763, 123] width 49 height 49
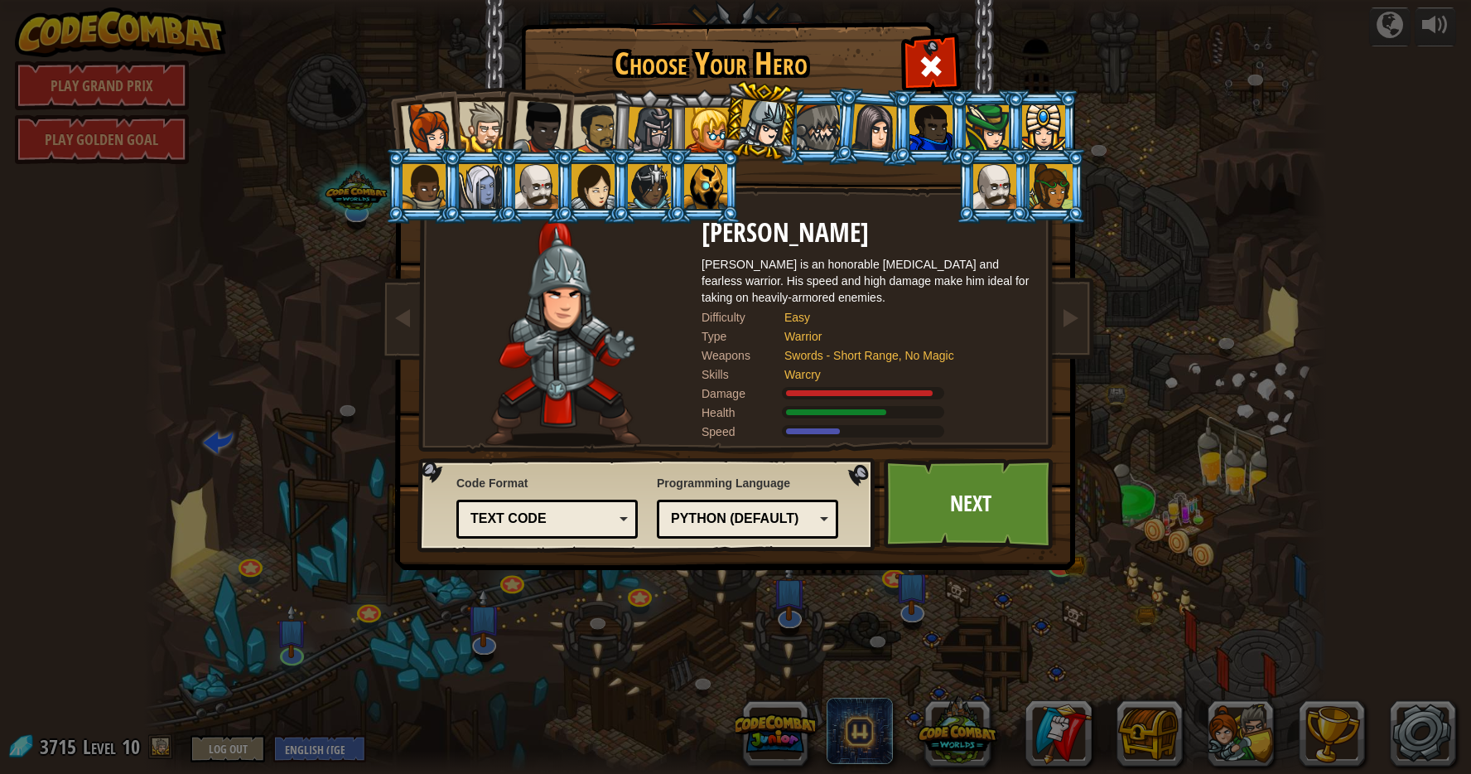
click at [824, 118] on div at bounding box center [818, 127] width 43 height 45
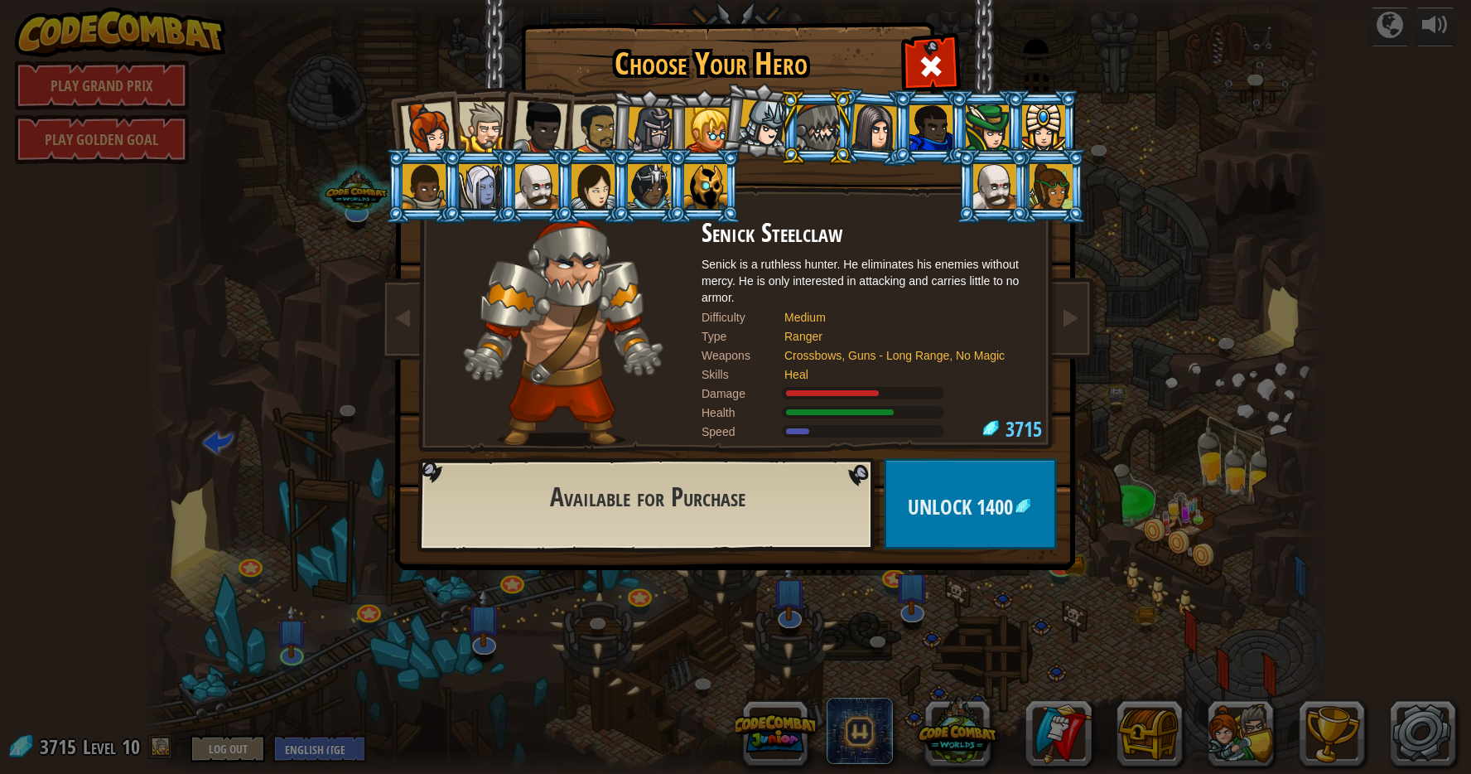
click at [778, 121] on div at bounding box center [763, 123] width 49 height 49
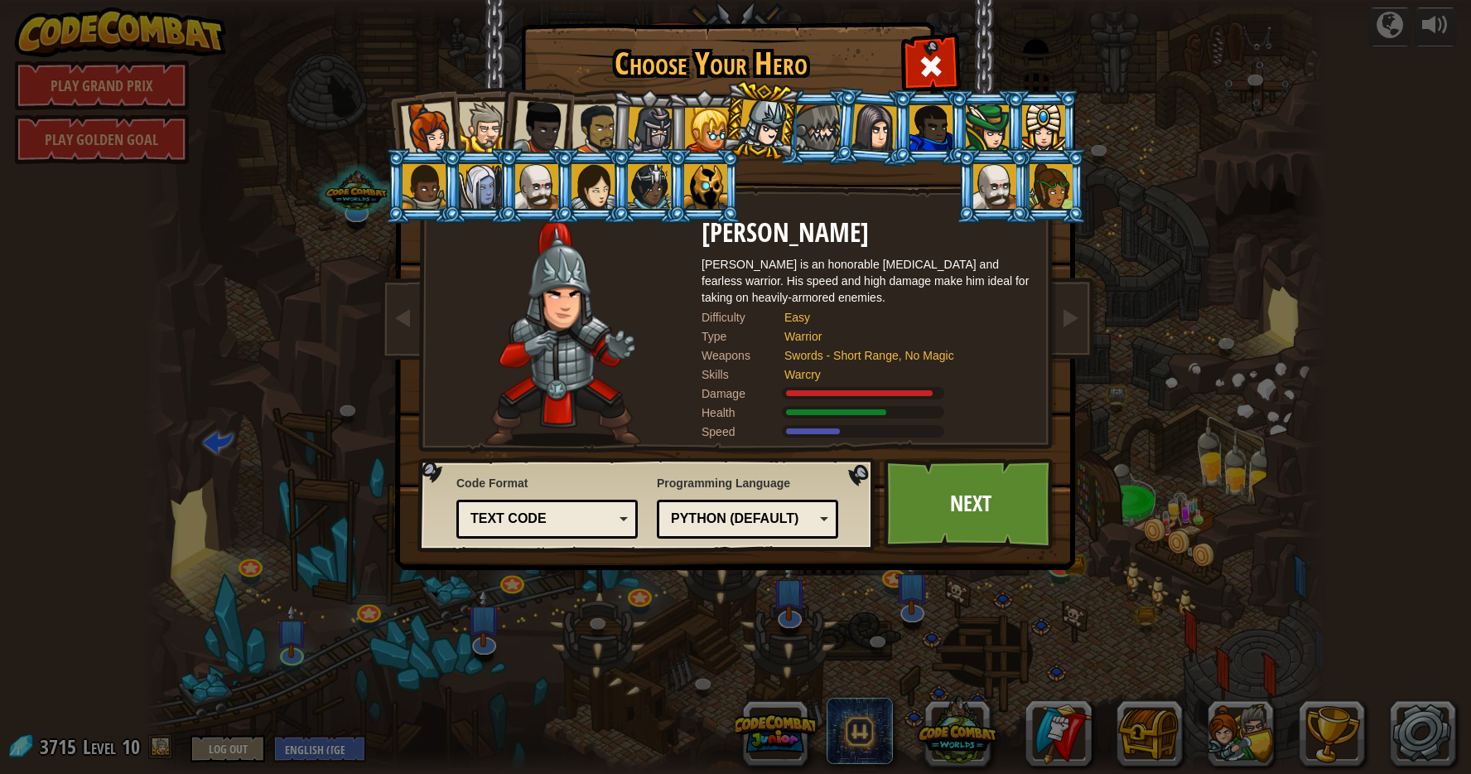
click at [838, 113] on li at bounding box center [873, 127] width 80 height 80
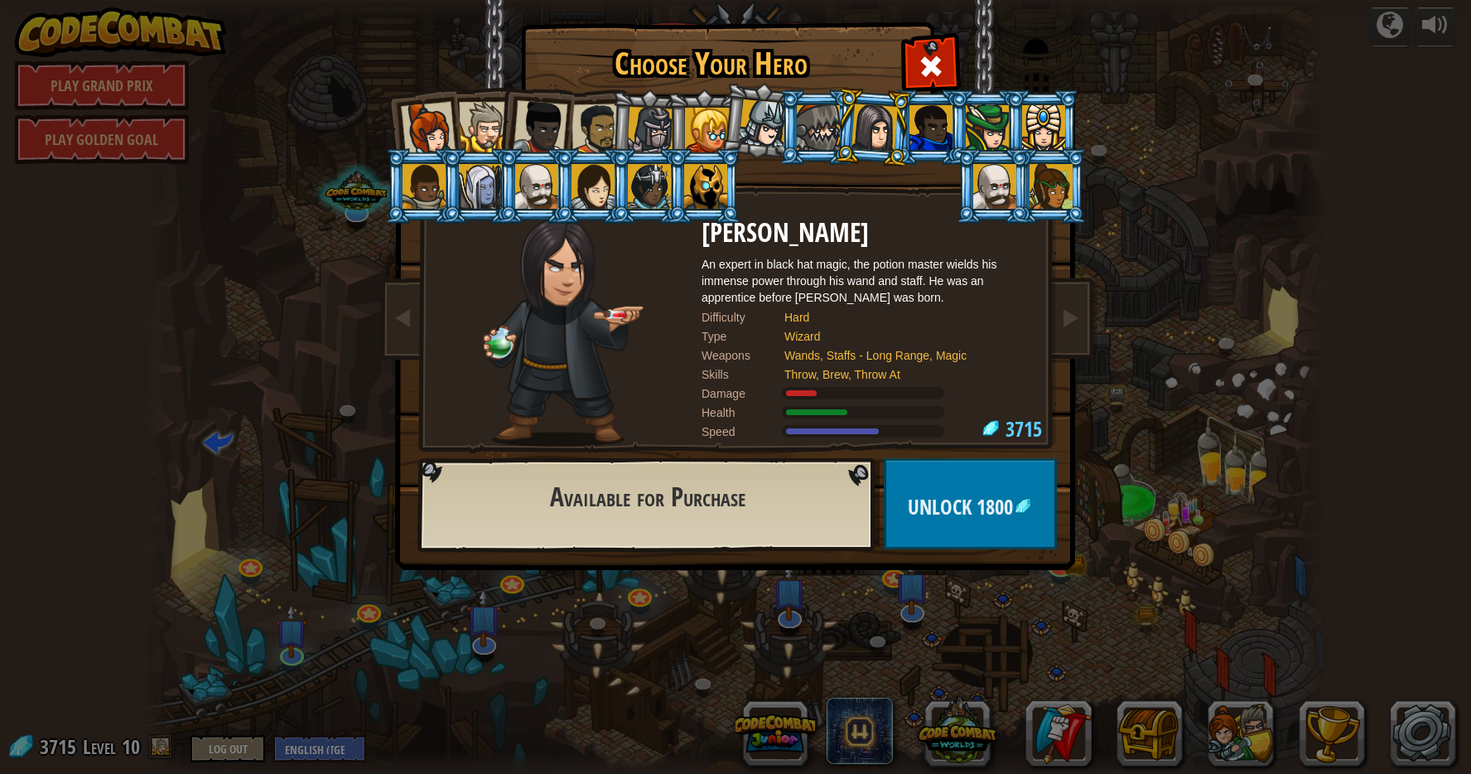
click at [877, 133] on div at bounding box center [875, 127] width 46 height 47
click at [890, 133] on div at bounding box center [875, 127] width 46 height 47
click at [703, 181] on div at bounding box center [705, 186] width 43 height 45
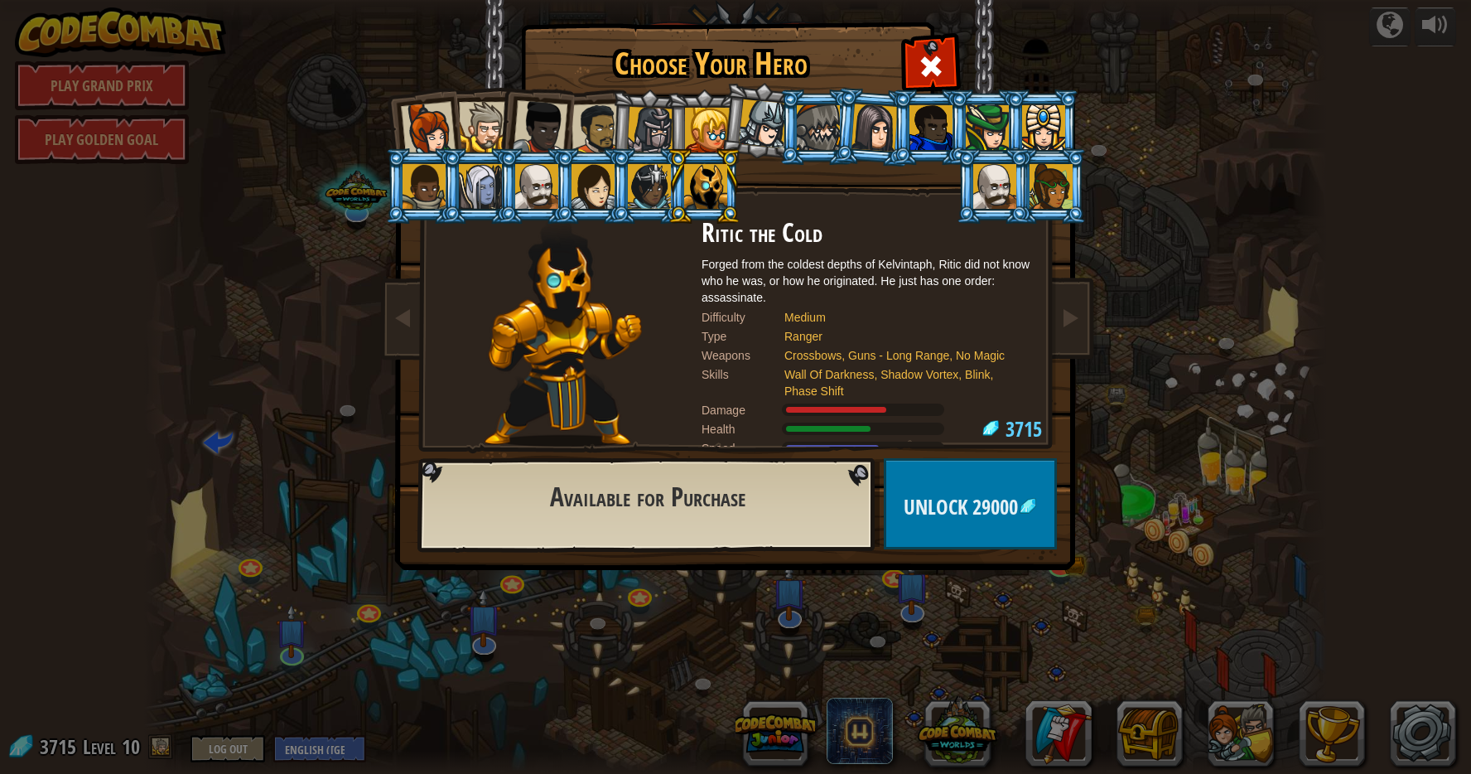
click at [630, 170] on div at bounding box center [649, 186] width 43 height 45
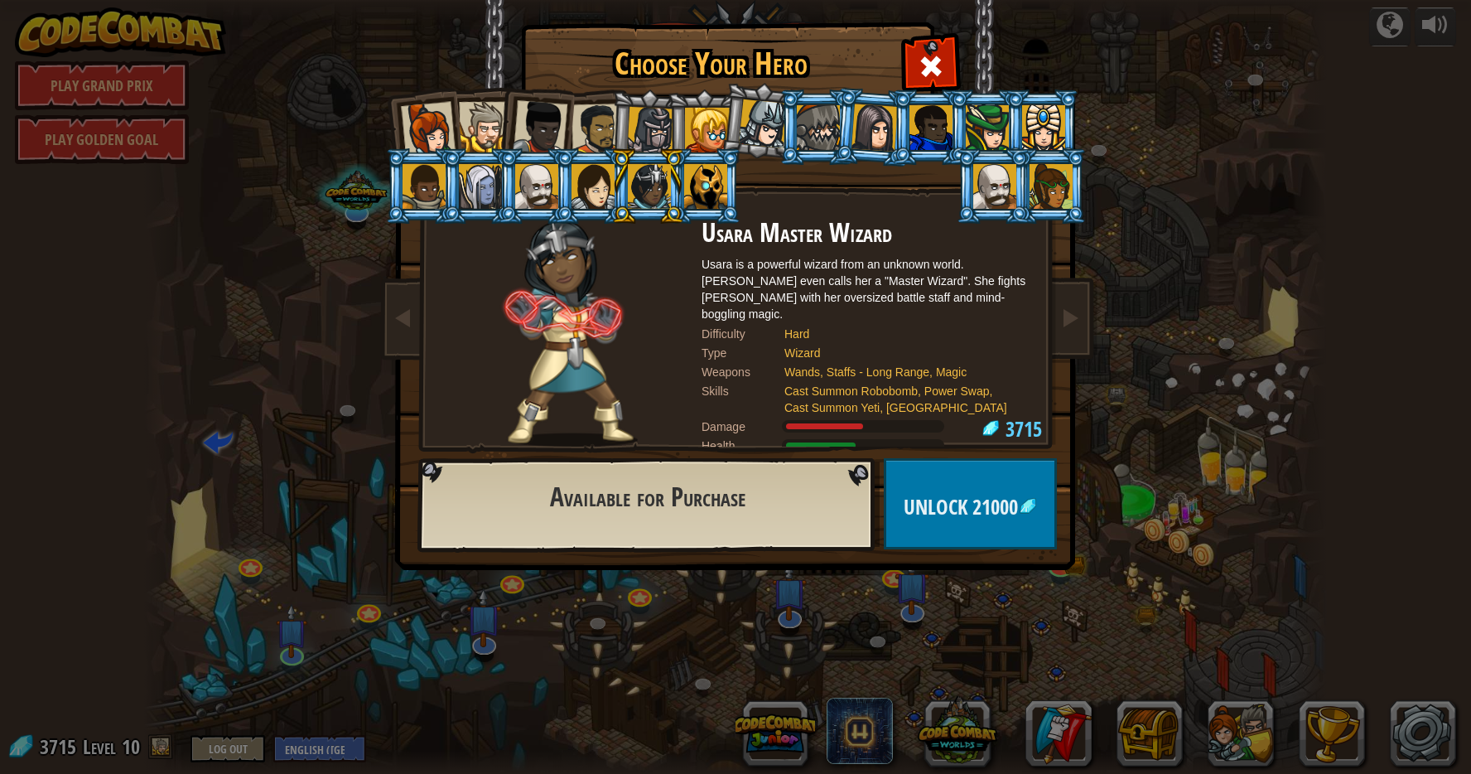
click at [597, 179] on div at bounding box center [593, 186] width 43 height 45
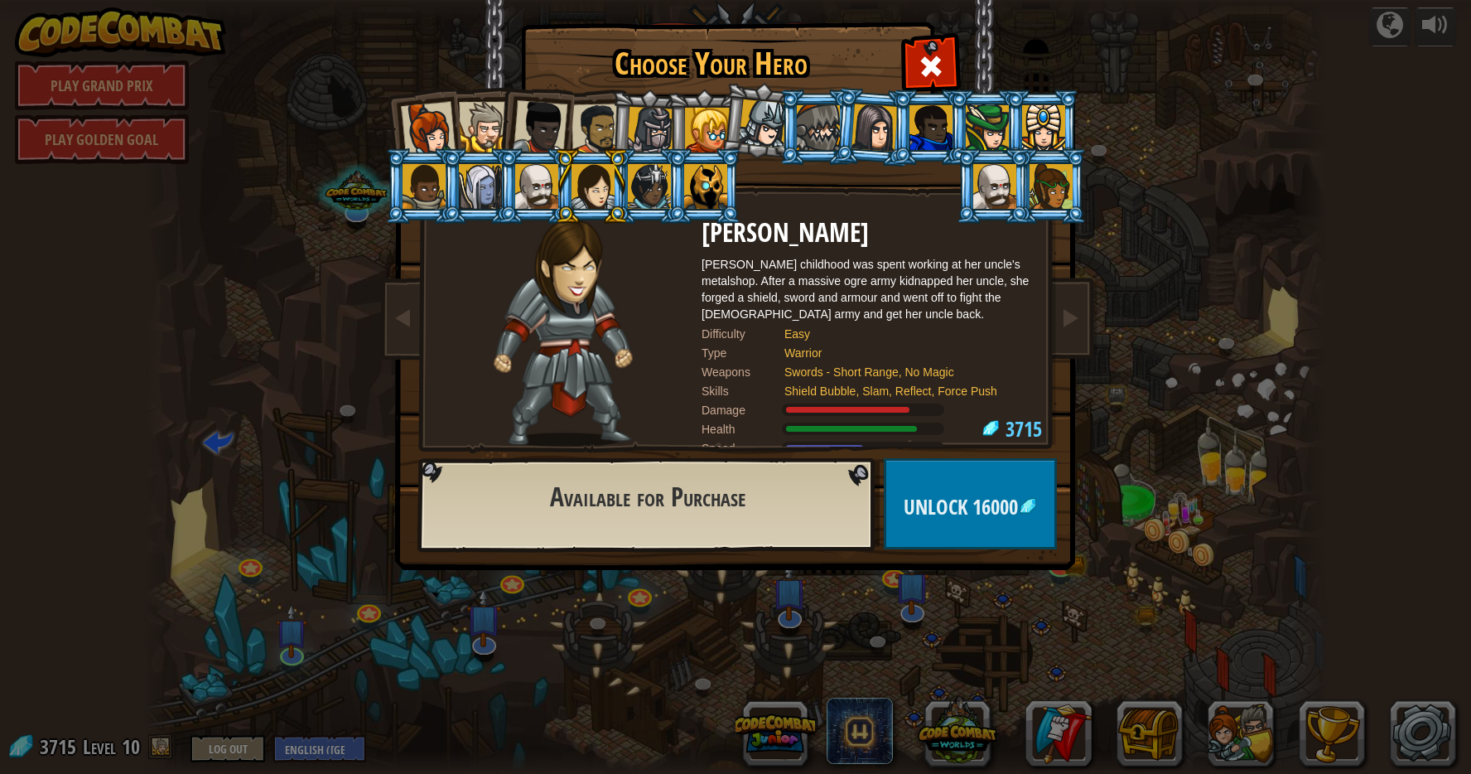
click at [984, 186] on div at bounding box center [994, 186] width 43 height 45
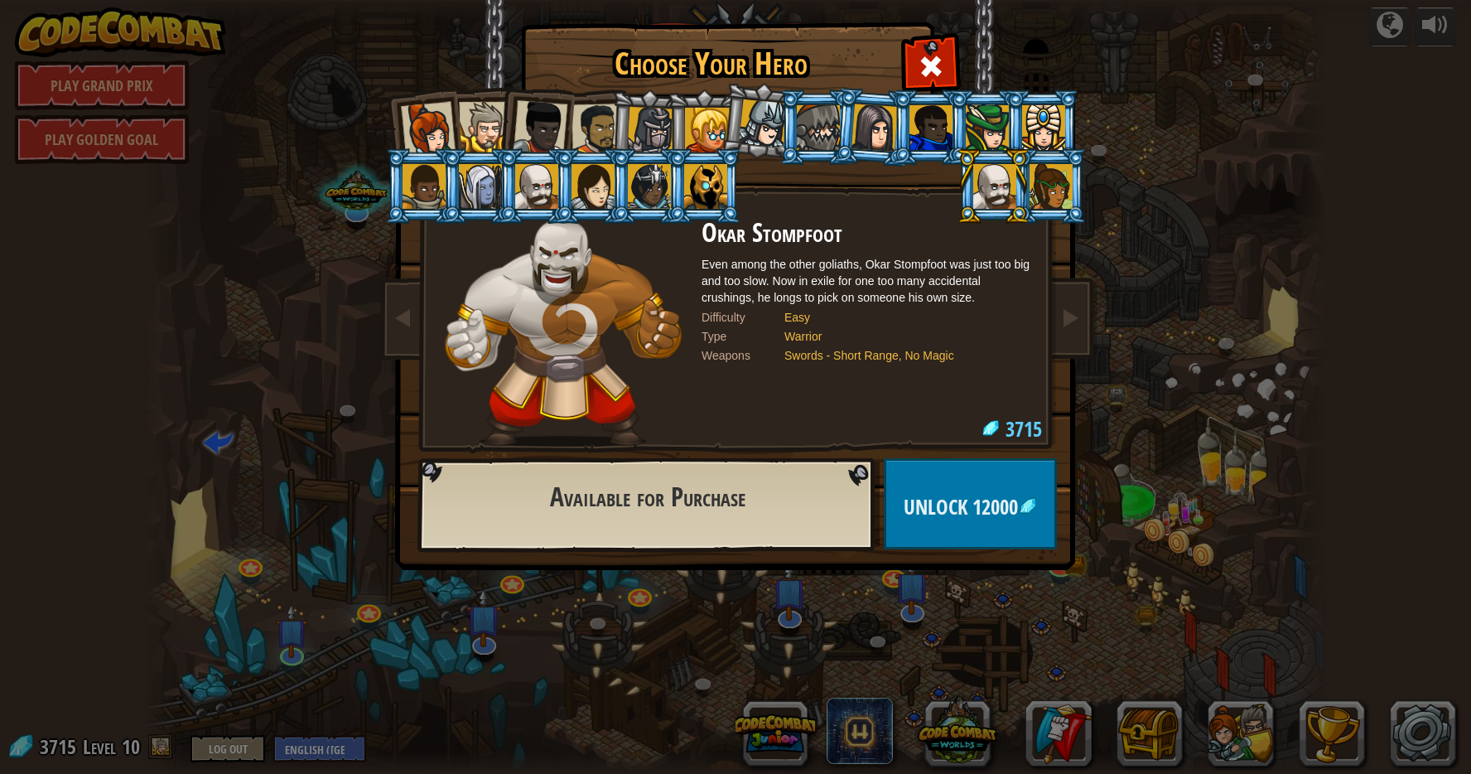
click at [759, 128] on div at bounding box center [763, 123] width 49 height 49
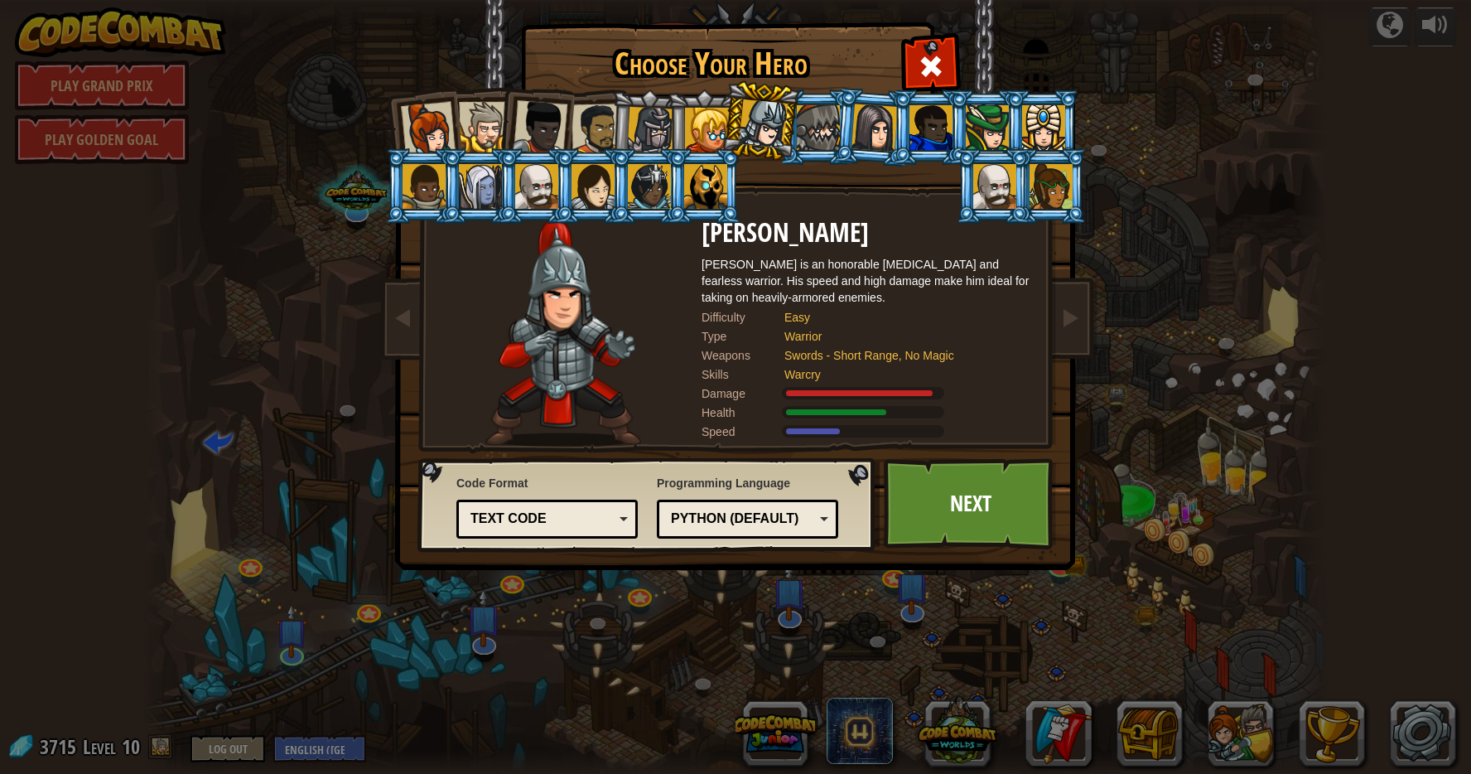
click at [831, 129] on div at bounding box center [818, 127] width 43 height 45
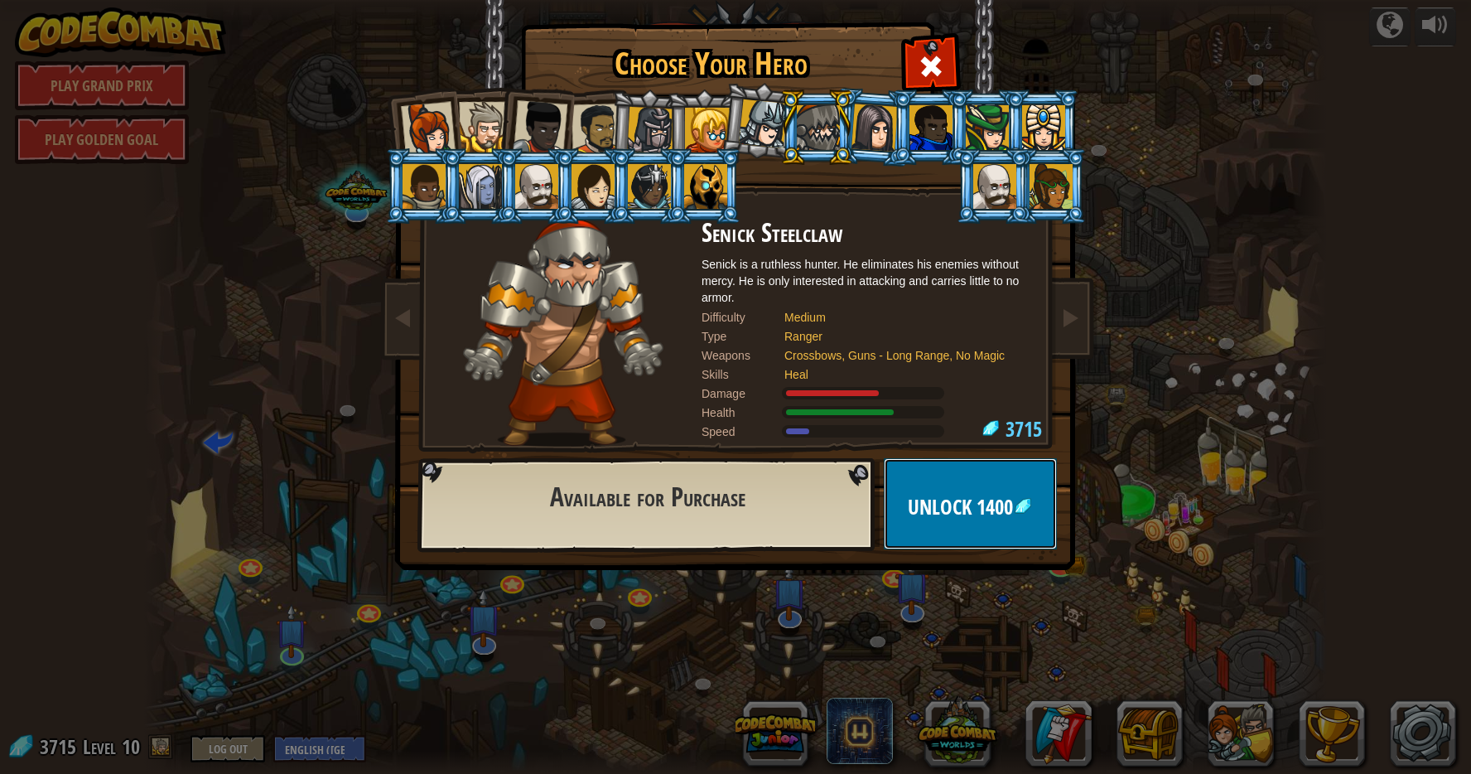
click at [944, 514] on span "Unlock" at bounding box center [942, 507] width 69 height 28
click at [965, 510] on button "Confirm" at bounding box center [970, 503] width 173 height 91
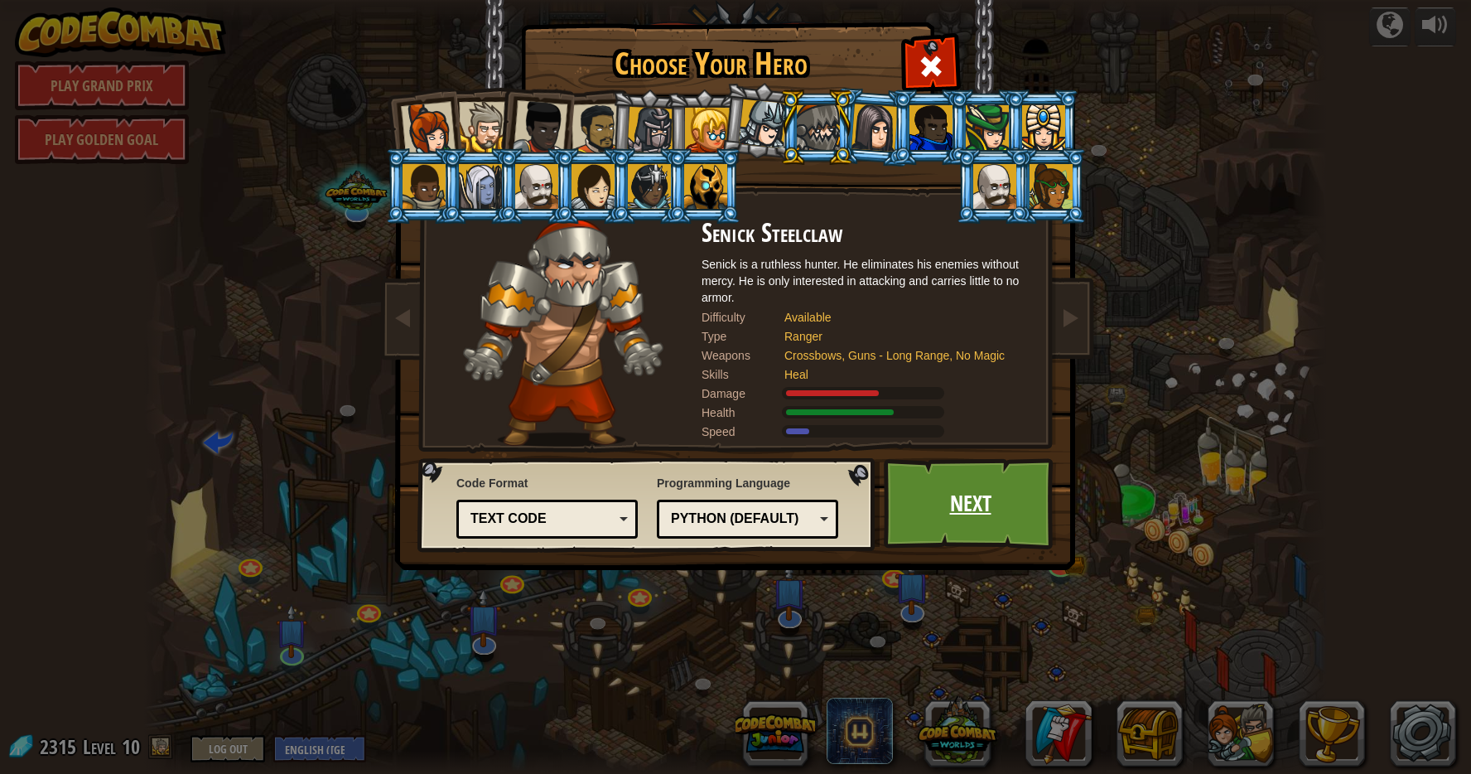
click at [966, 510] on link "Next" at bounding box center [970, 503] width 173 height 91
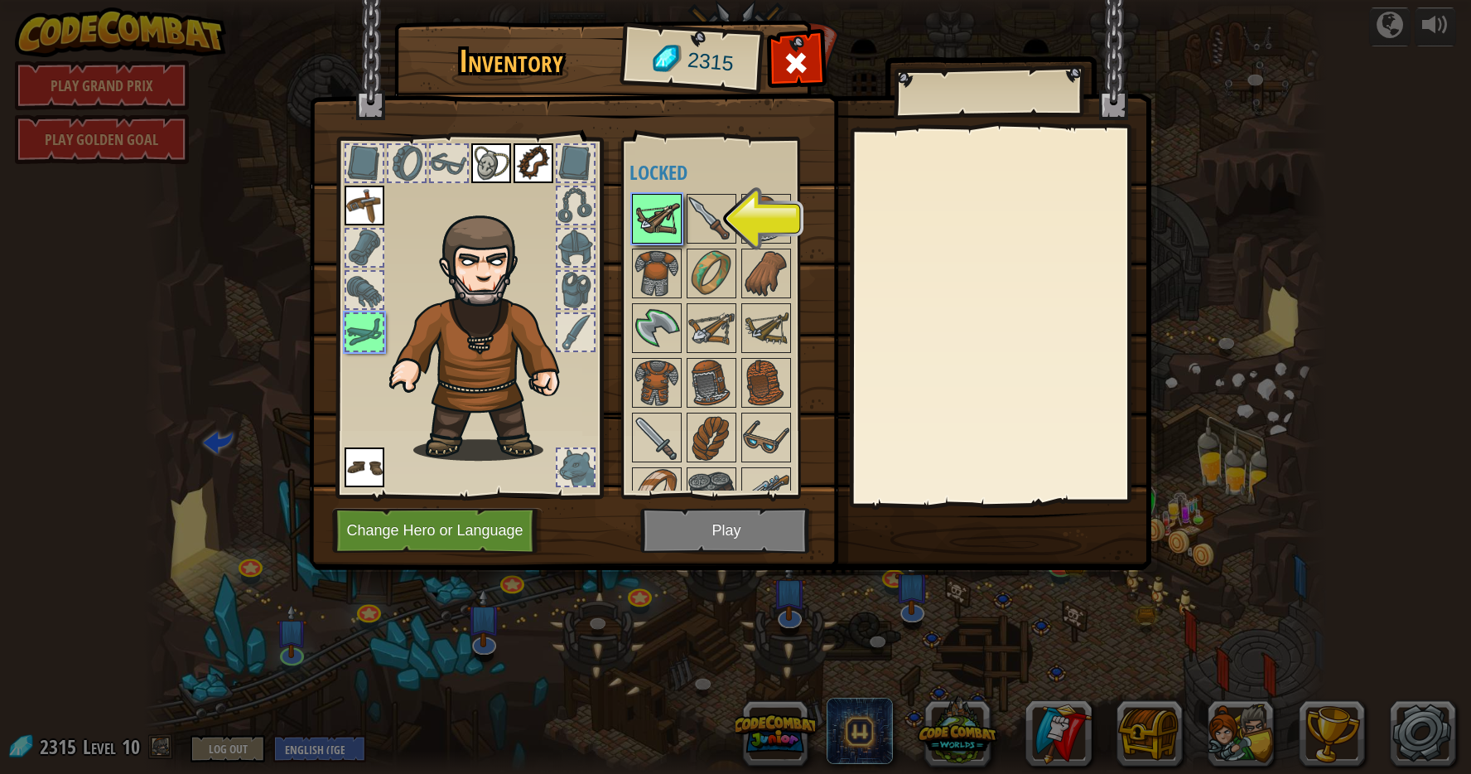
click at [662, 220] on img at bounding box center [657, 219] width 46 height 46
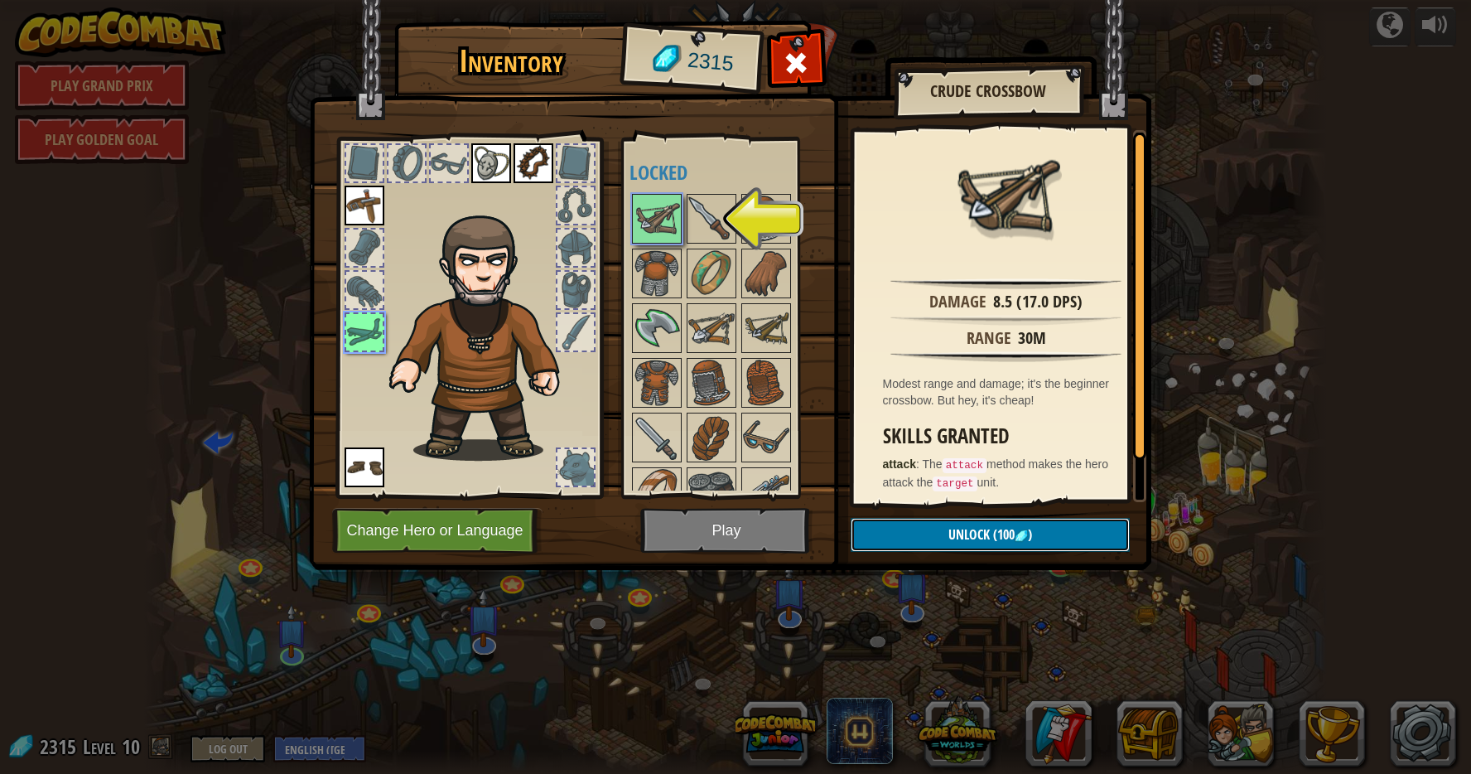
click at [938, 531] on button "Unlock (100 )" at bounding box center [990, 535] width 279 height 34
click at [904, 528] on button "Confirm" at bounding box center [990, 535] width 279 height 34
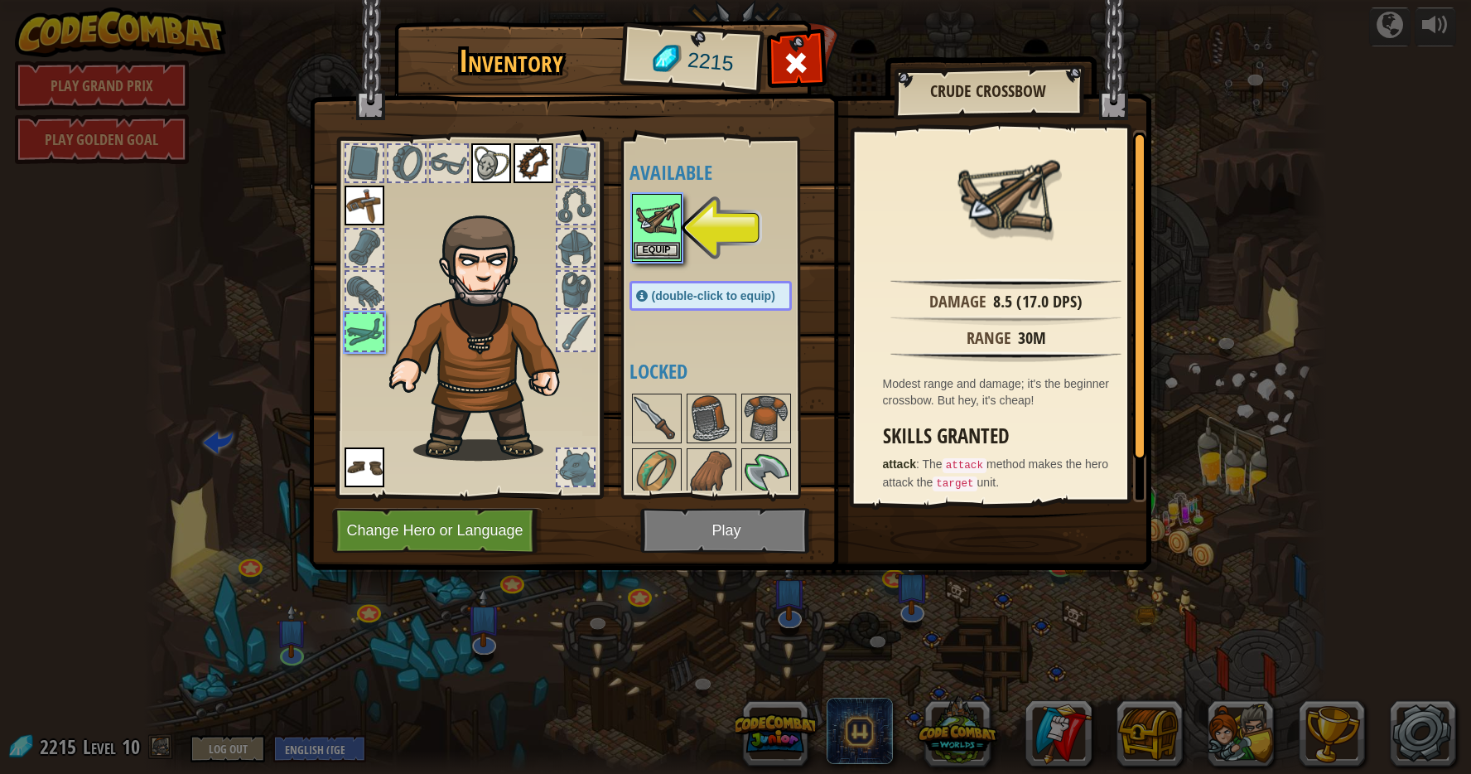
click at [652, 232] on img at bounding box center [657, 219] width 46 height 46
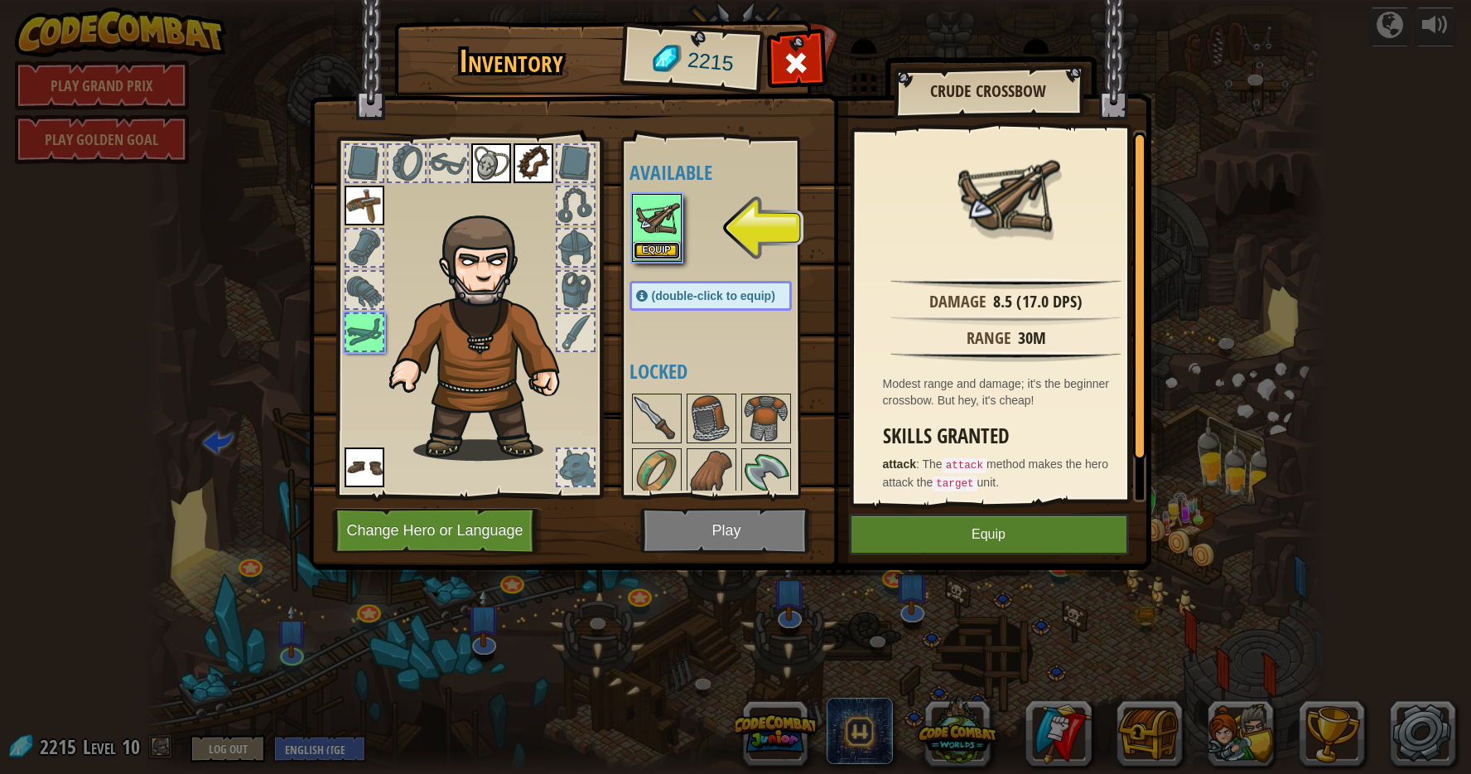
click at [654, 251] on button "Equip" at bounding box center [657, 250] width 46 height 17
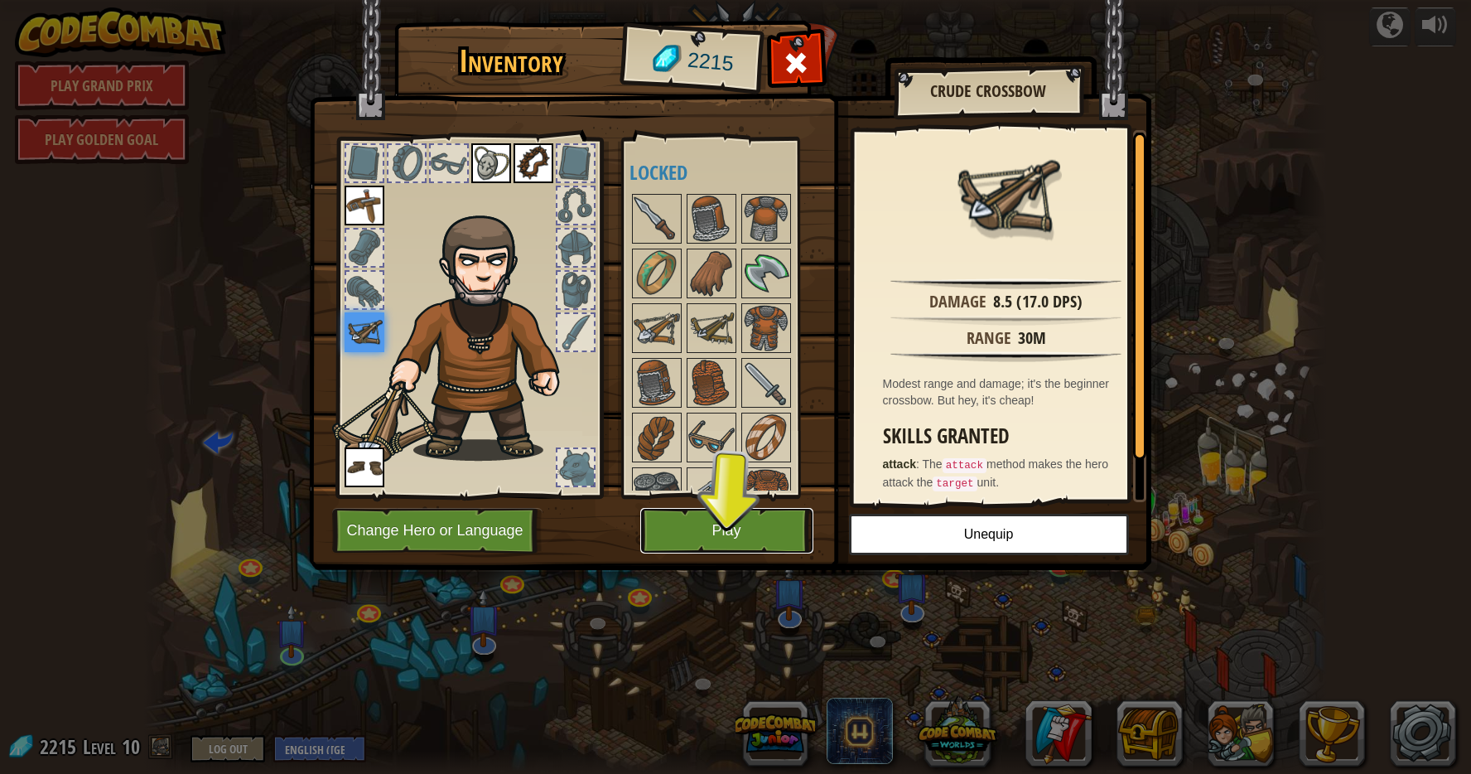
click at [752, 532] on button "Play" at bounding box center [726, 531] width 173 height 46
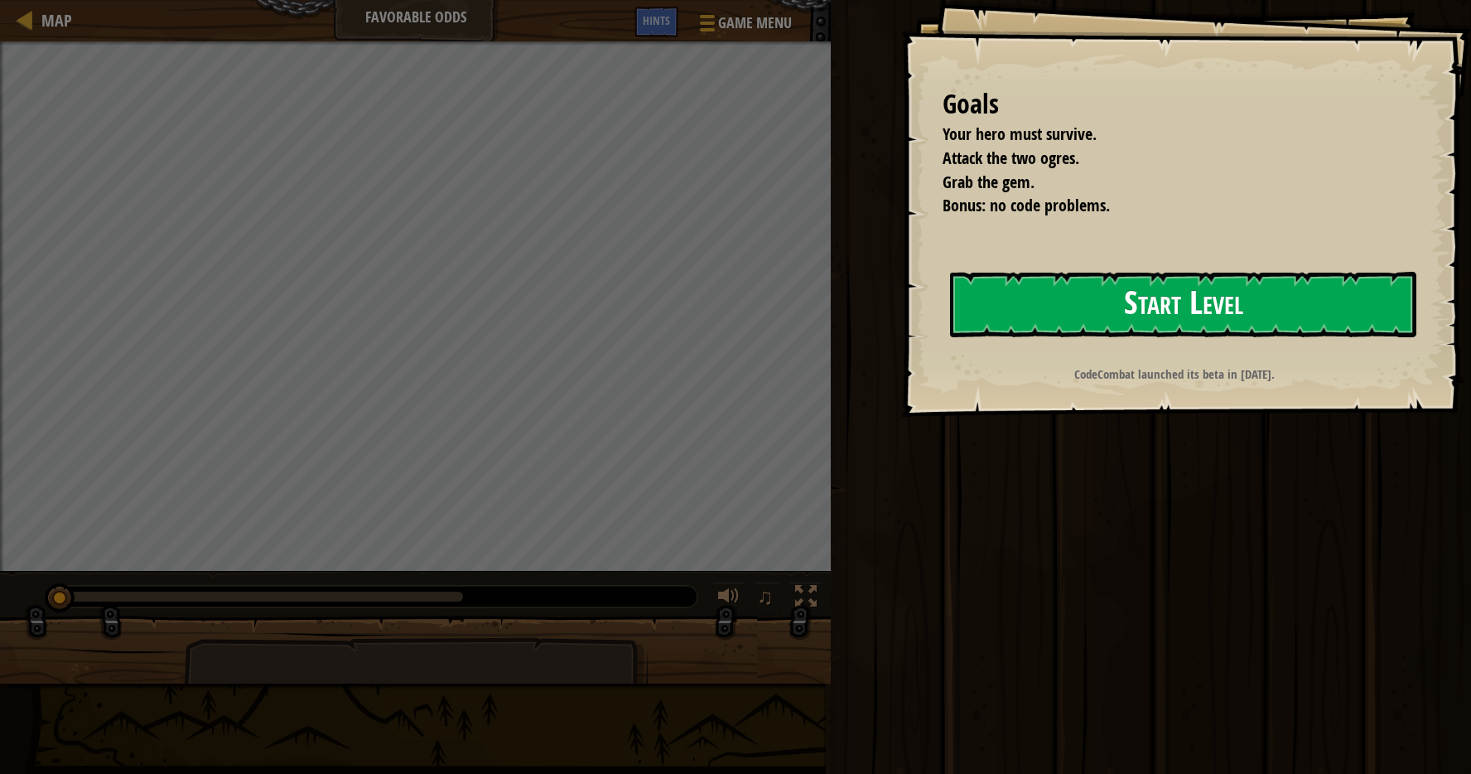
click at [1228, 302] on button "Start Level" at bounding box center [1183, 304] width 466 height 65
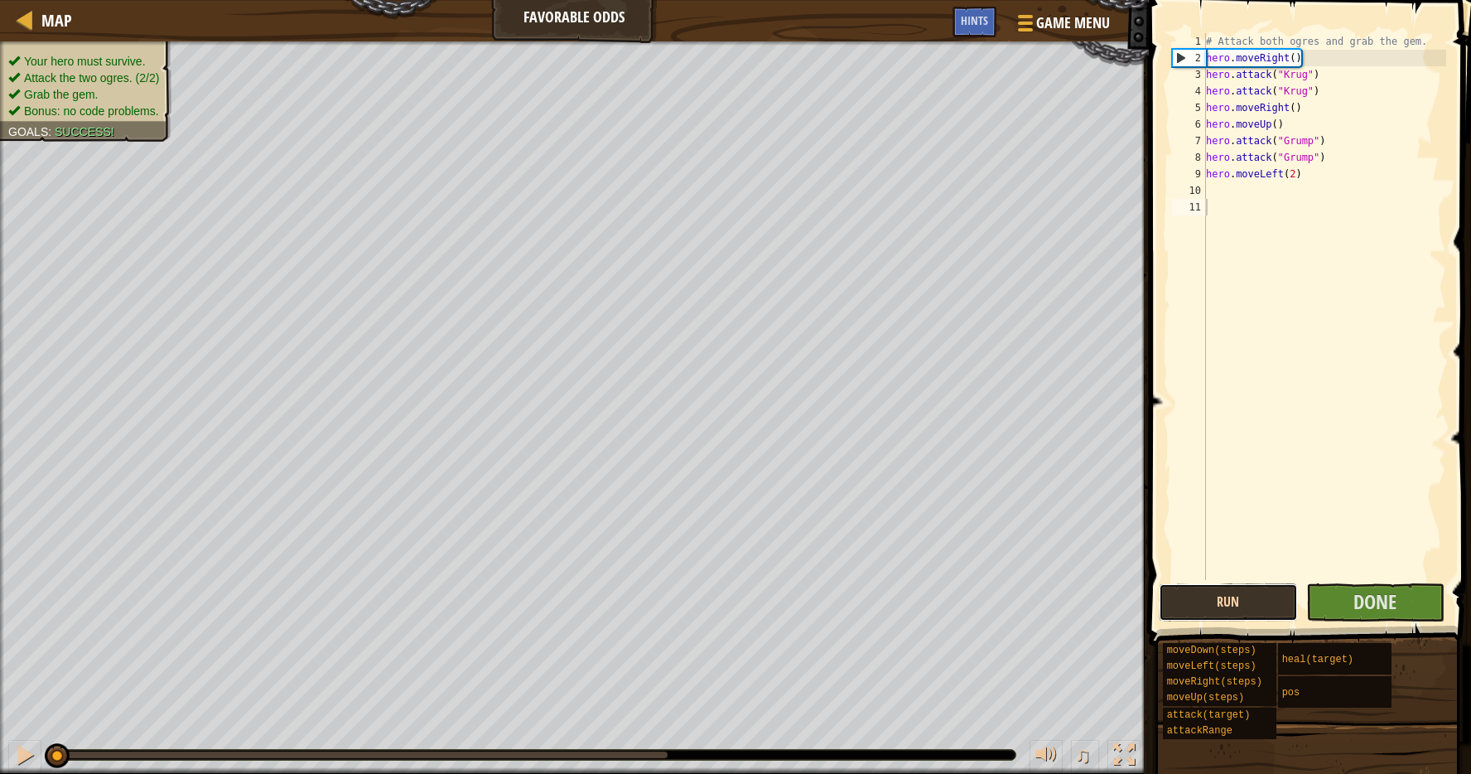
click at [1254, 597] on button "Run" at bounding box center [1228, 602] width 138 height 38
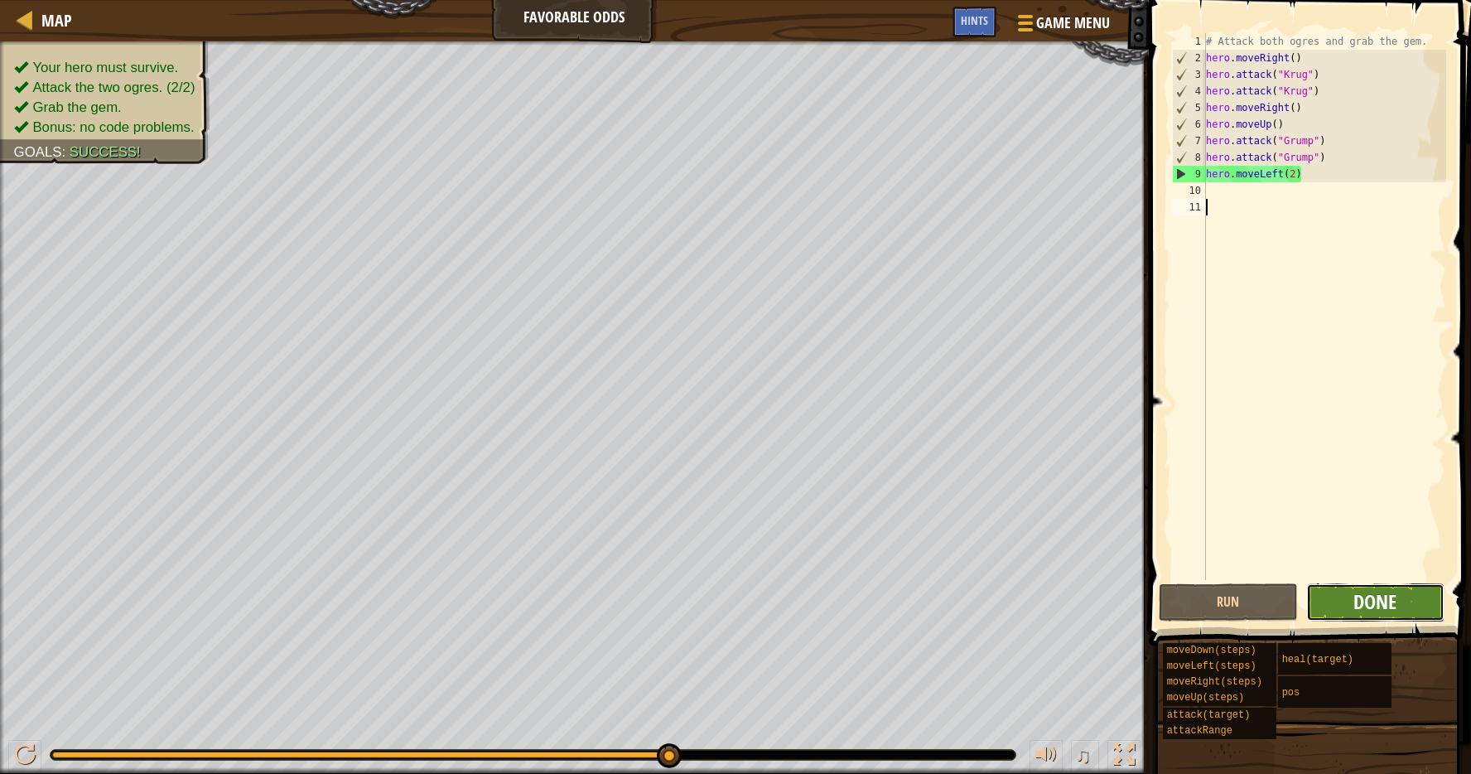
click at [1361, 598] on span "Done" at bounding box center [1375, 601] width 43 height 27
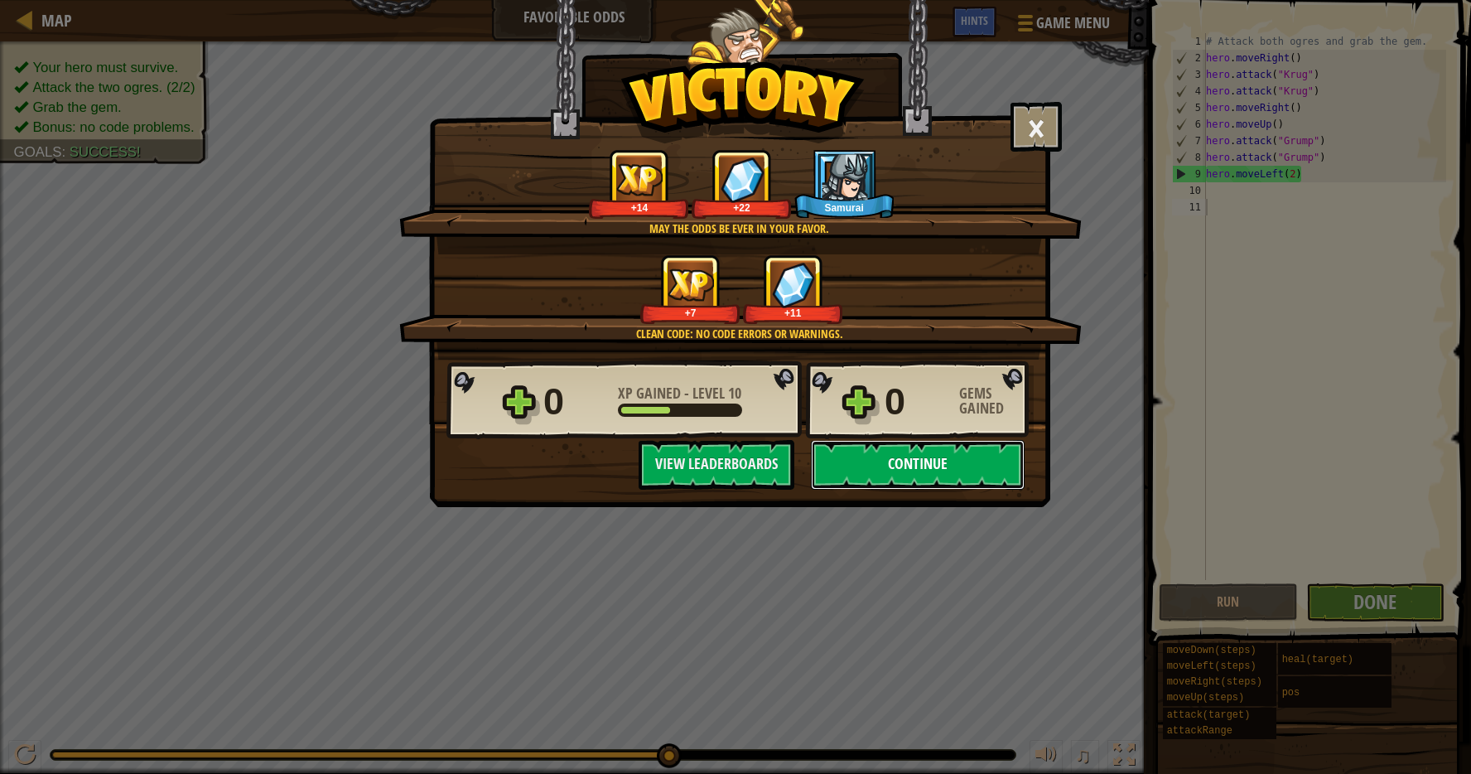
click at [920, 472] on button "Continue" at bounding box center [918, 465] width 214 height 50
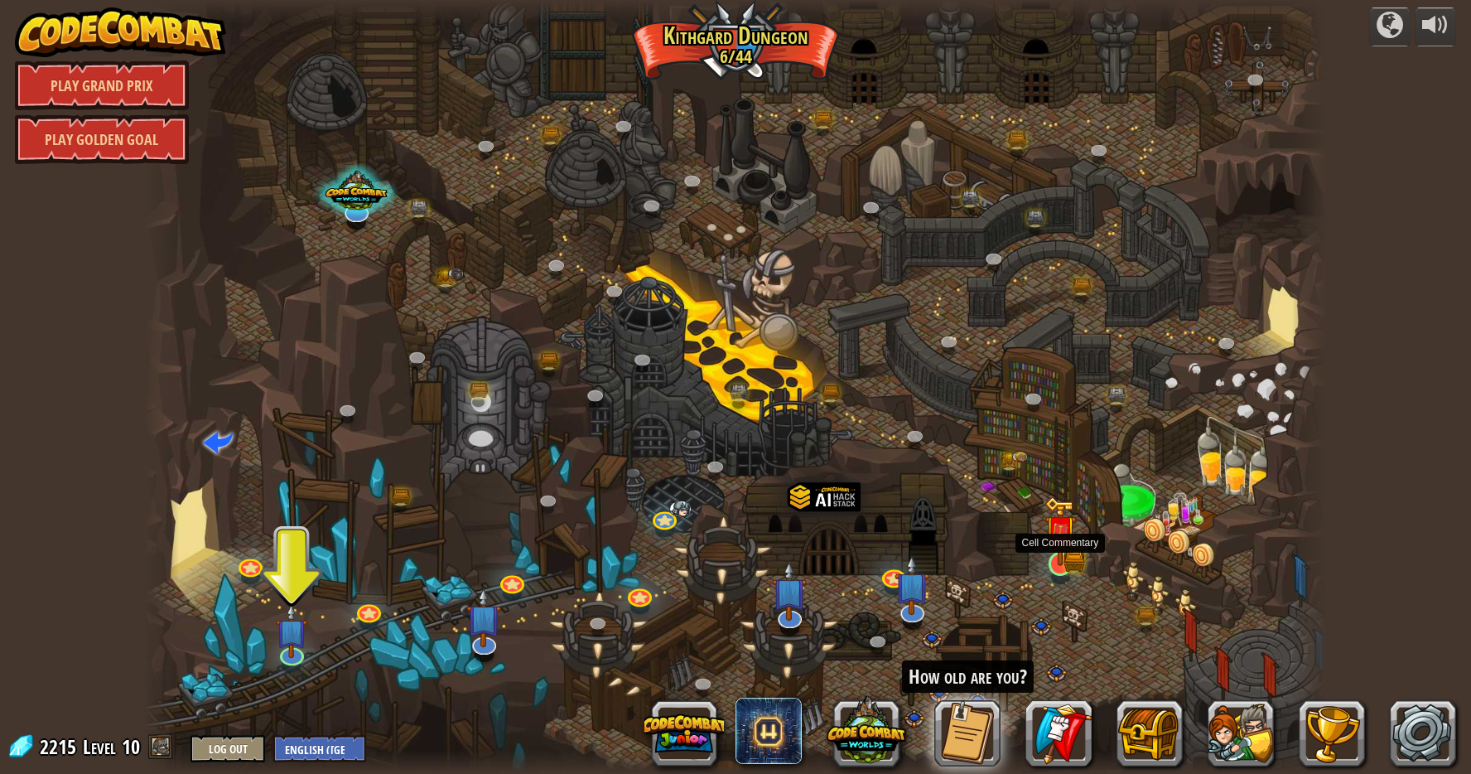
click at [1065, 564] on img at bounding box center [1060, 531] width 31 height 70
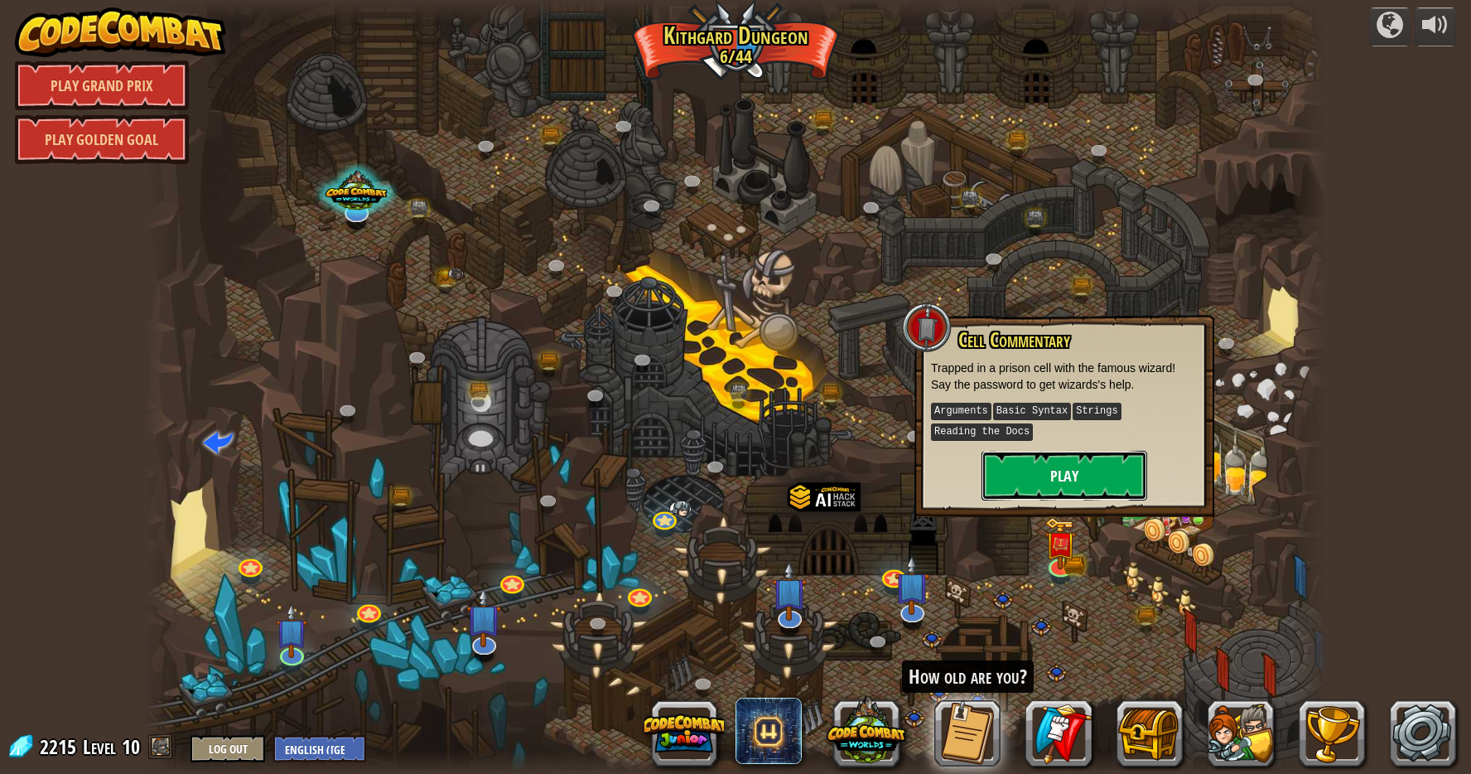
click at [1023, 490] on button "Play" at bounding box center [1065, 476] width 166 height 50
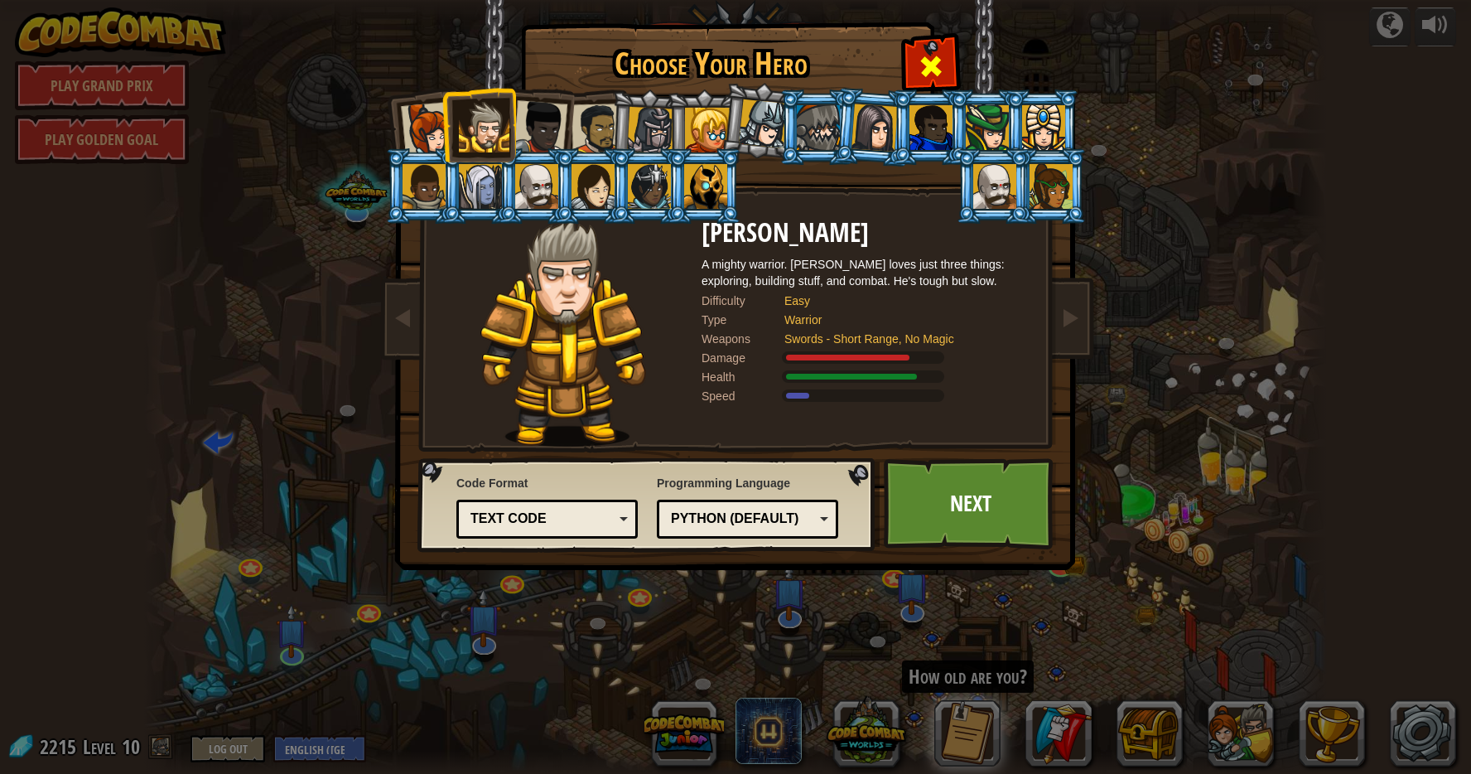
click at [927, 62] on span at bounding box center [931, 66] width 27 height 27
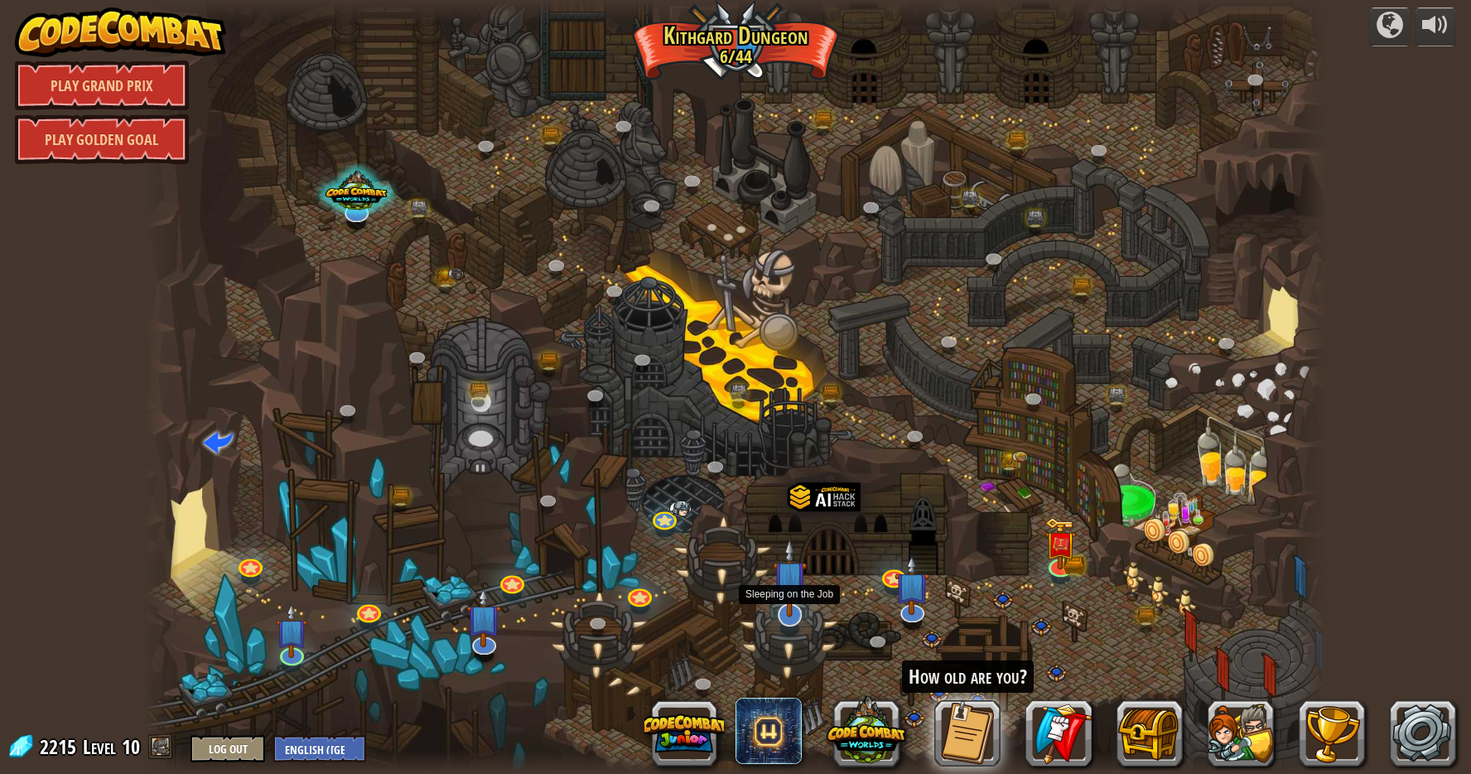
click at [780, 611] on img at bounding box center [790, 578] width 35 height 80
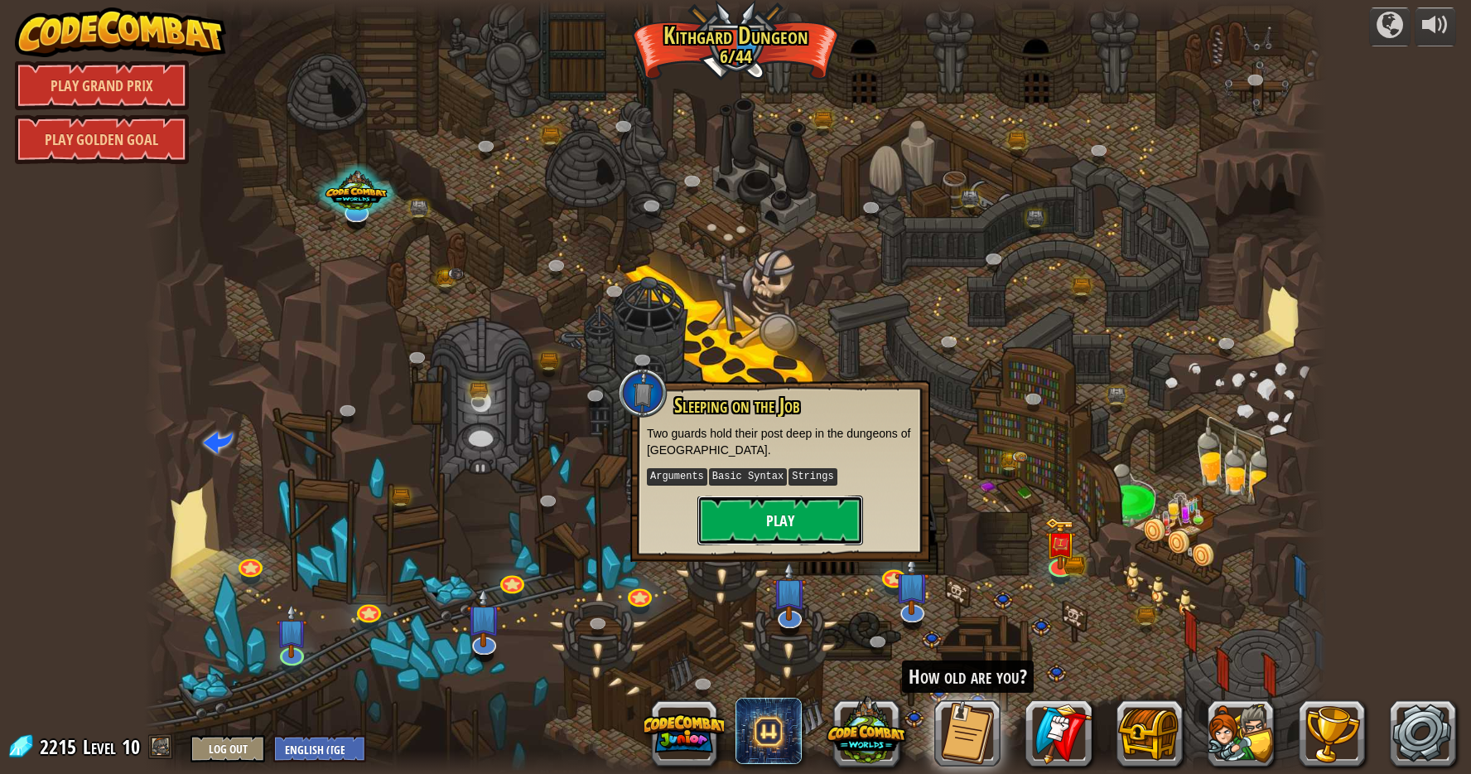
click at [803, 517] on button "Play" at bounding box center [781, 520] width 166 height 50
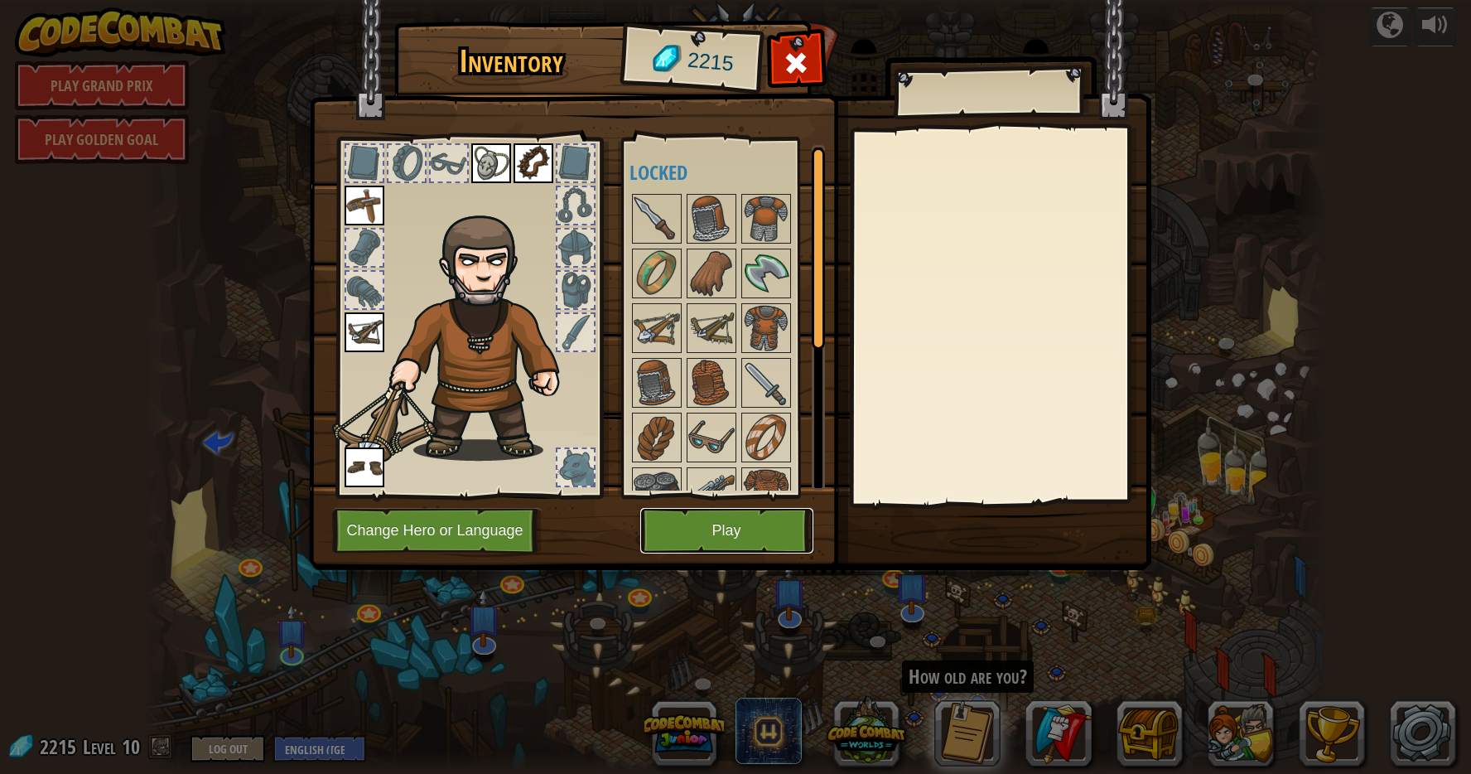
click at [708, 524] on button "Play" at bounding box center [726, 531] width 173 height 46
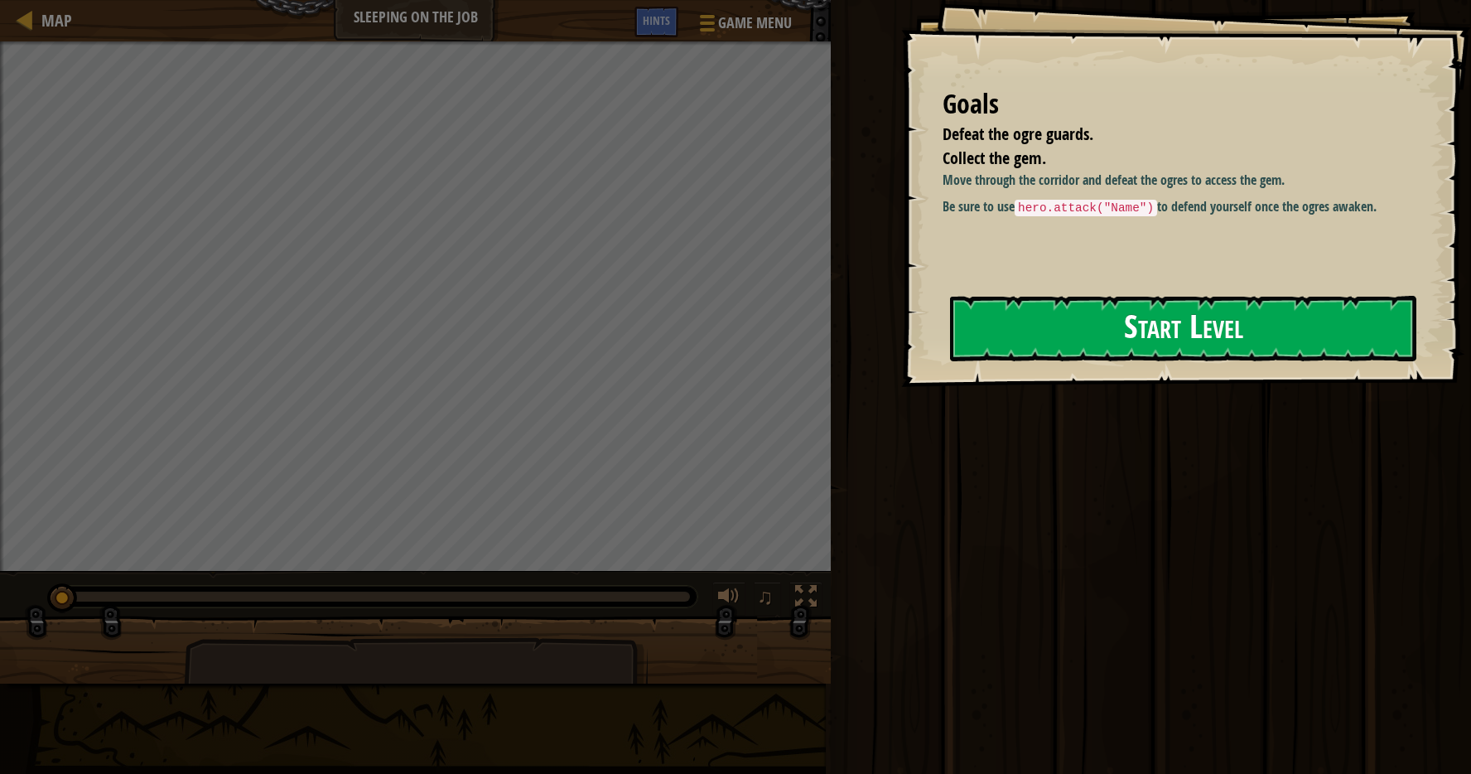
click at [1117, 345] on button "Start Level" at bounding box center [1183, 328] width 466 height 65
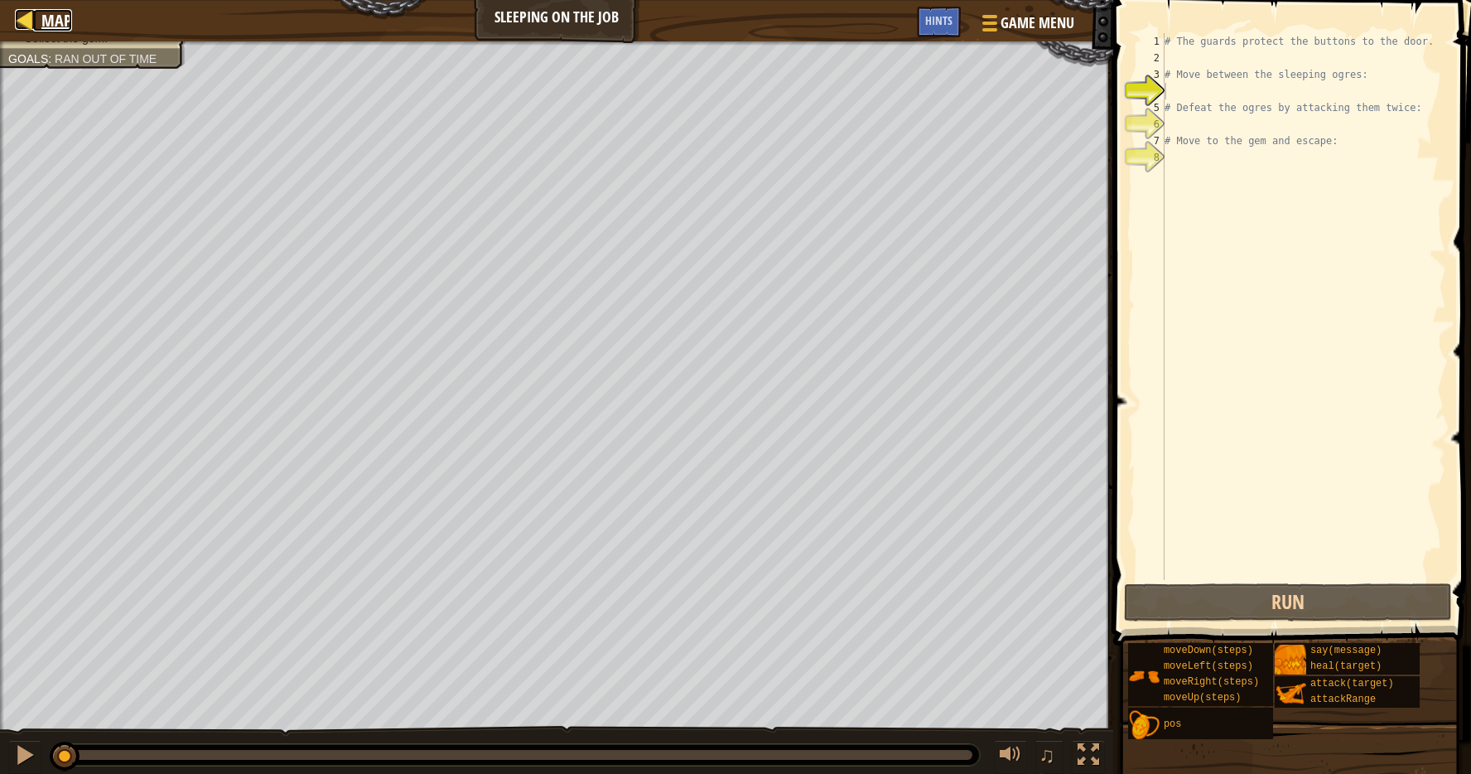
click at [53, 12] on span "Map" at bounding box center [56, 20] width 31 height 22
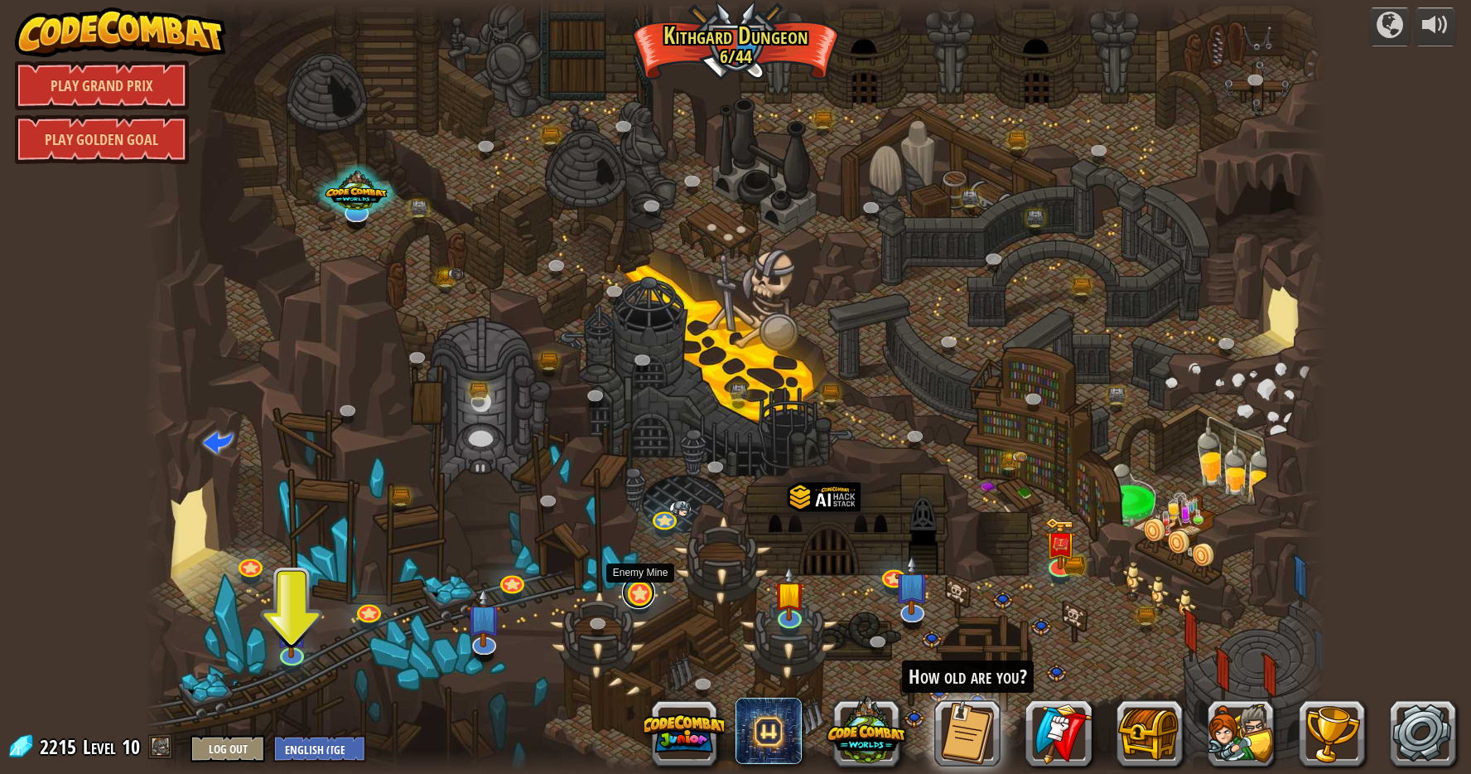
click at [639, 606] on div "Twisted Canyon (Locked) Challenge: collect the most gold using all the programm…" at bounding box center [736, 387] width 1184 height 774
click at [636, 591] on link at bounding box center [638, 592] width 33 height 33
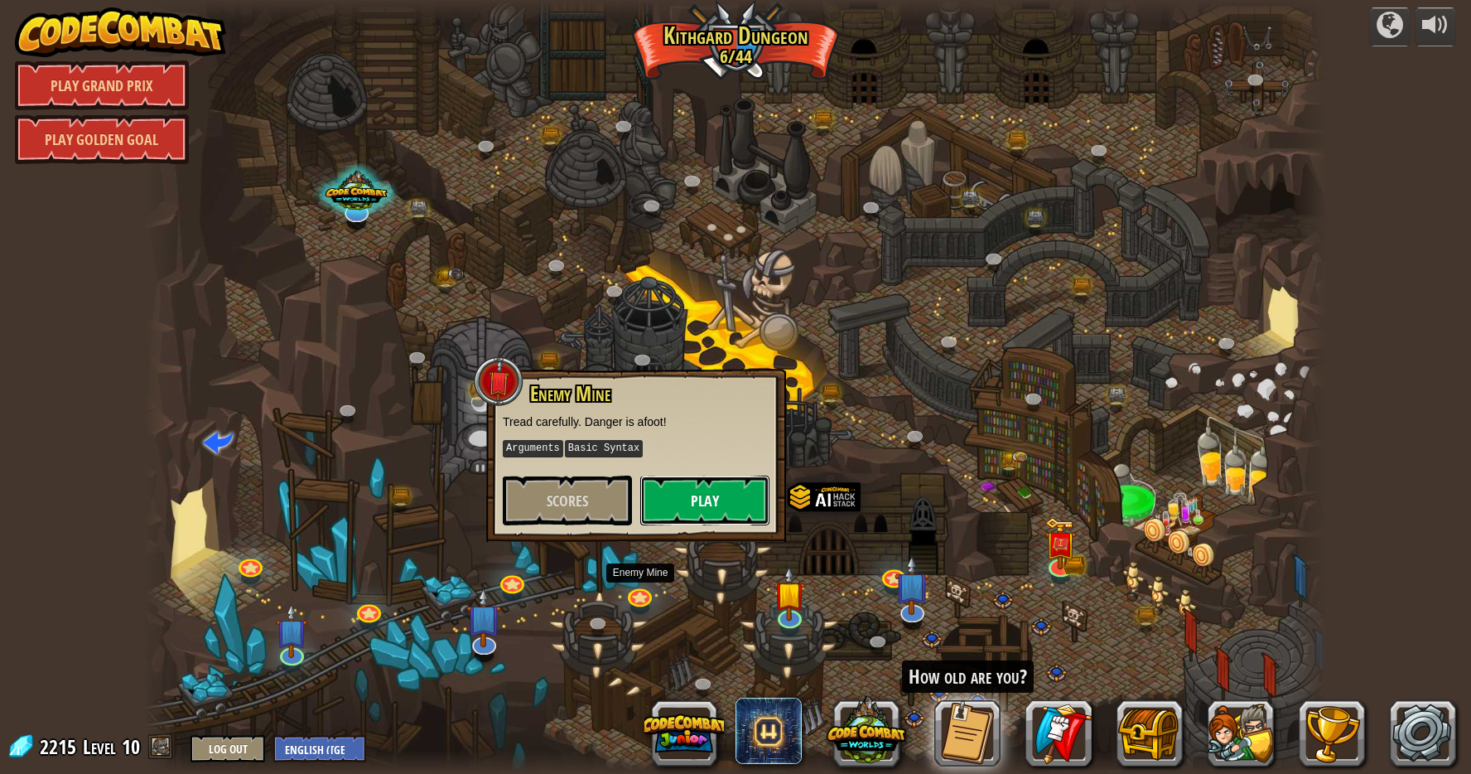
click at [707, 499] on button "Play" at bounding box center [704, 501] width 129 height 50
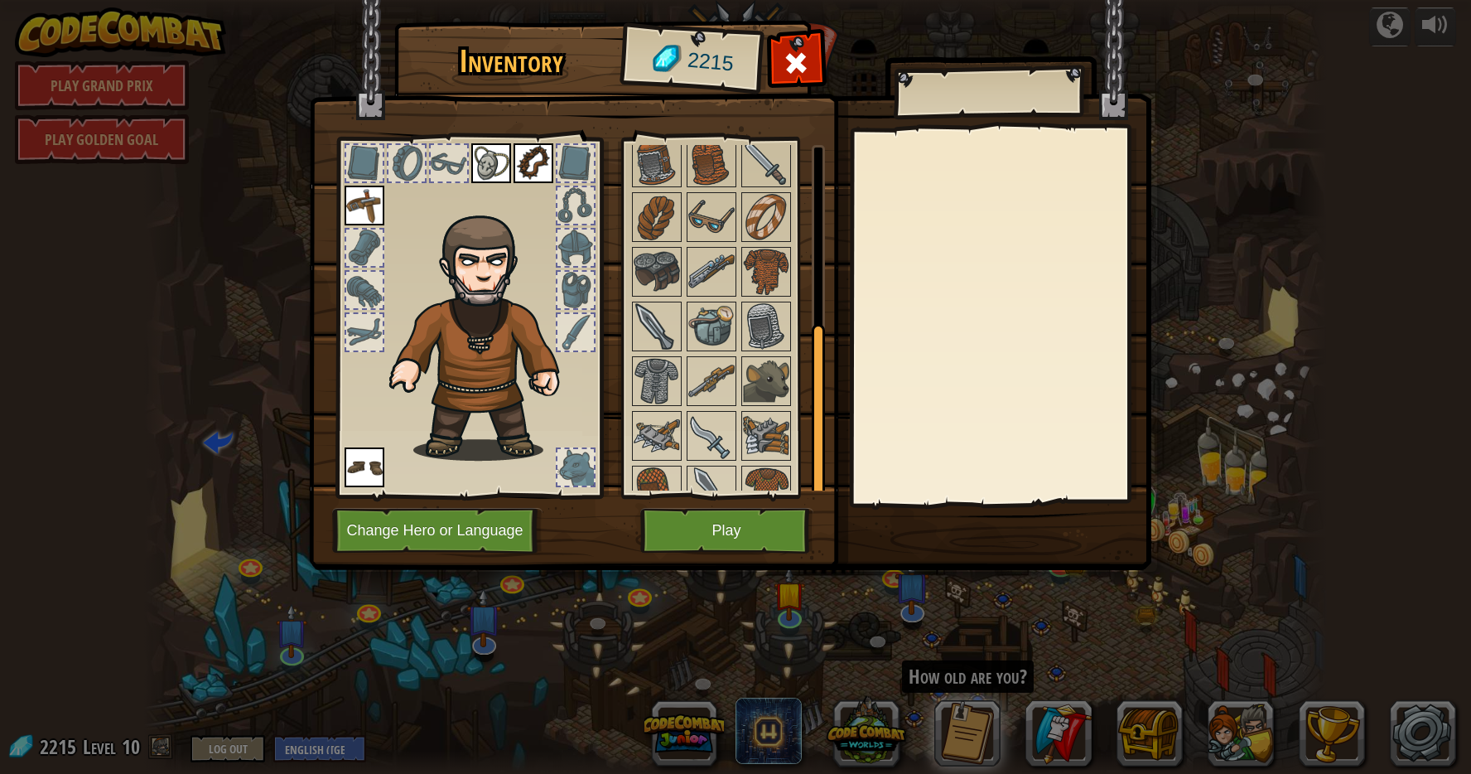
scroll to position [350, 0]
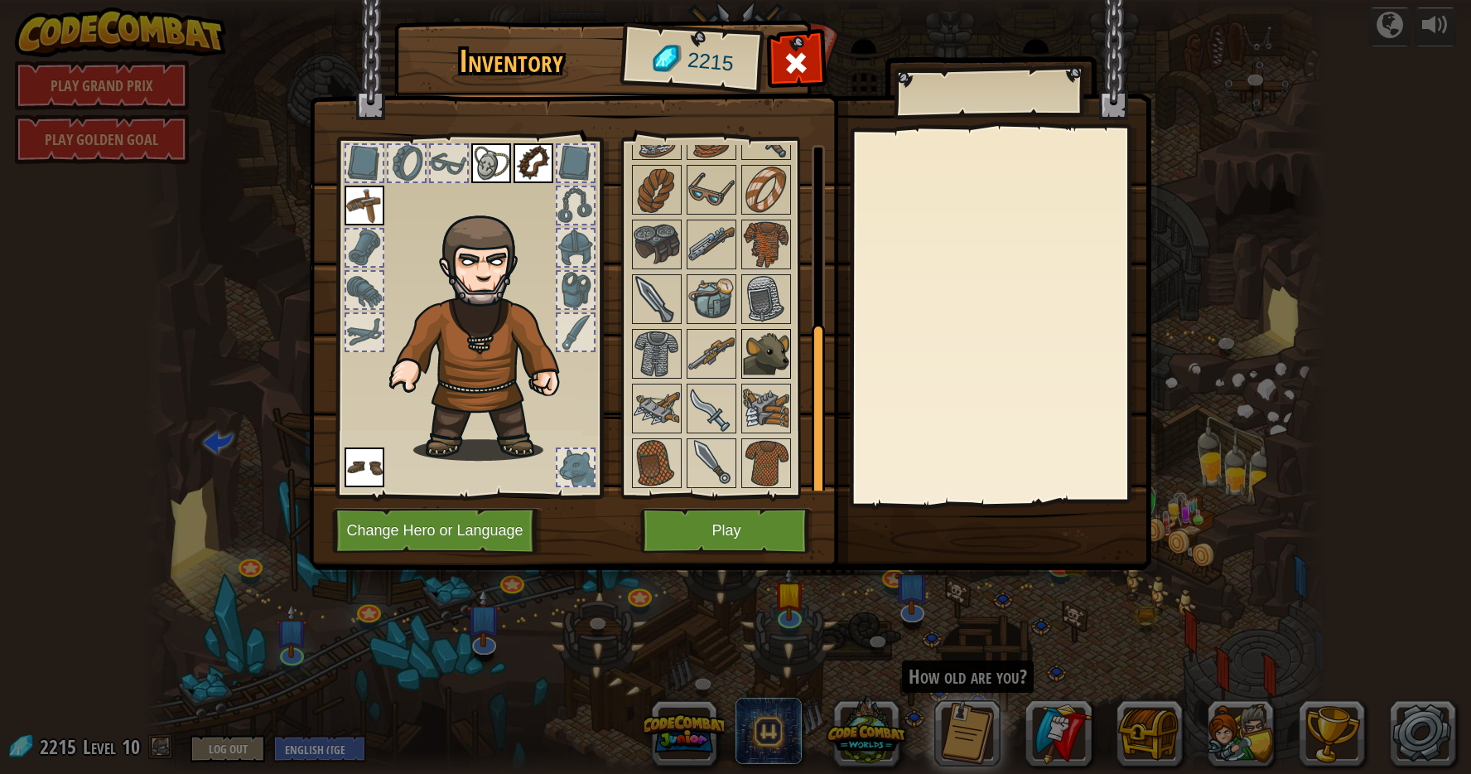
click at [767, 345] on img at bounding box center [766, 354] width 46 height 46
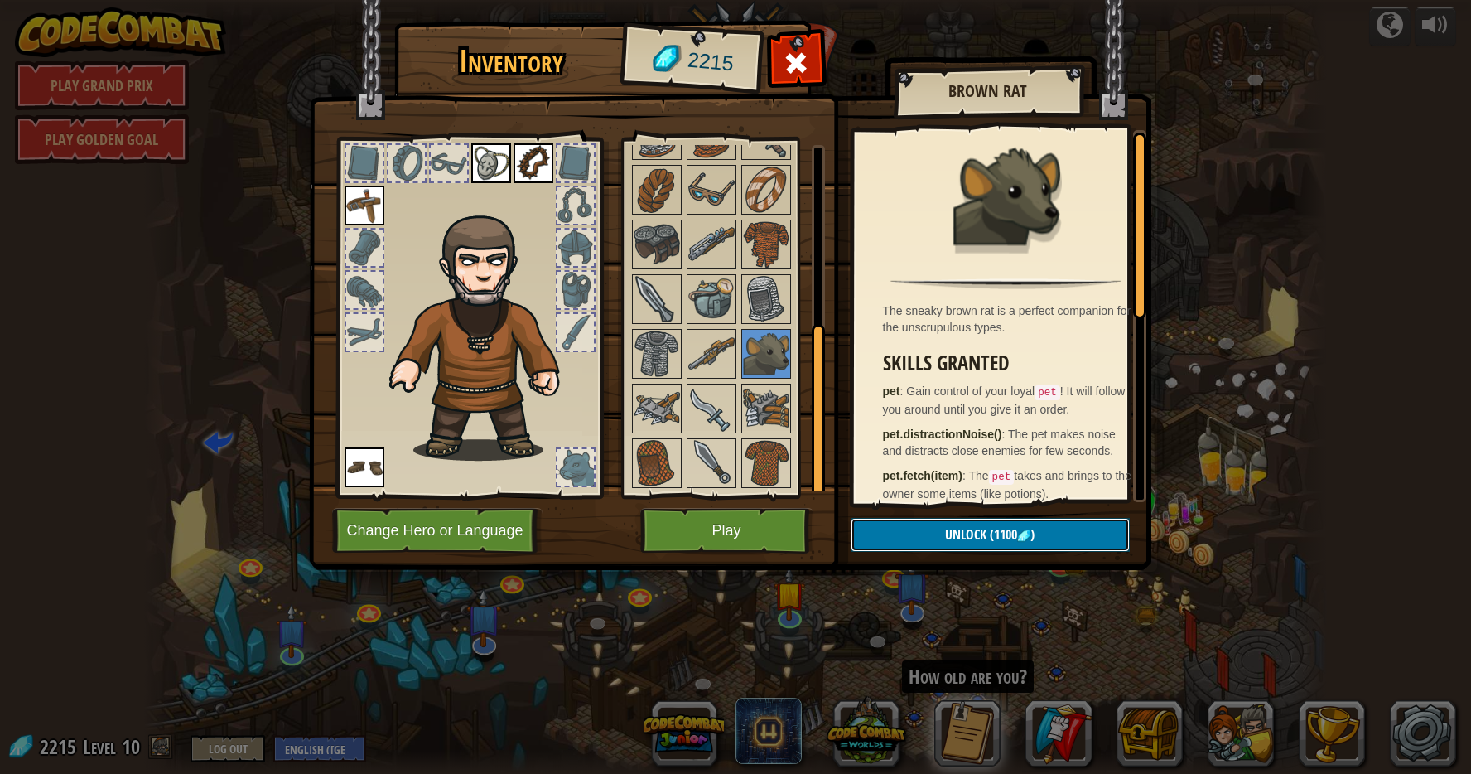
click at [984, 531] on span "Unlock" at bounding box center [965, 534] width 41 height 18
click at [984, 529] on button "Confirm" at bounding box center [990, 535] width 279 height 34
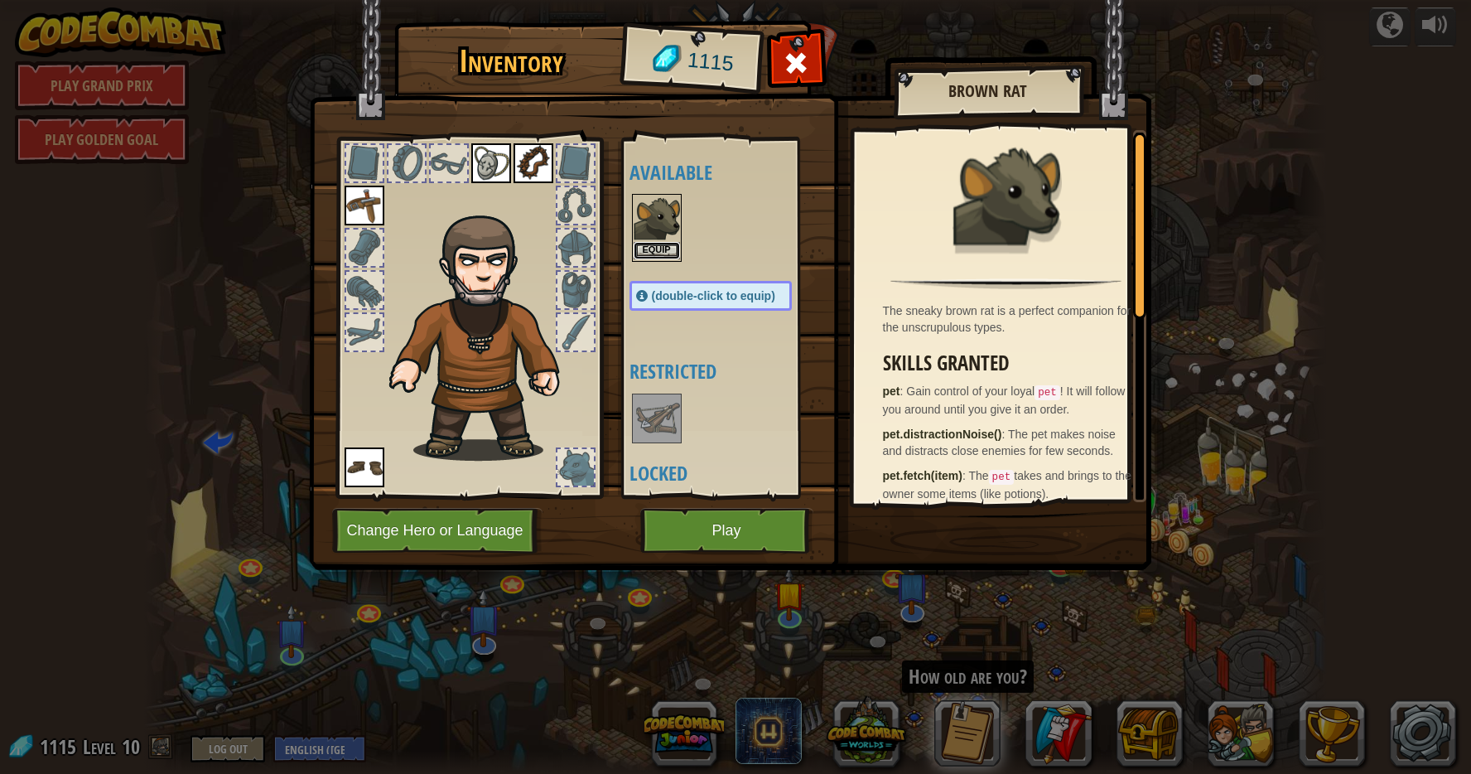
click at [648, 247] on button "Equip" at bounding box center [657, 250] width 46 height 17
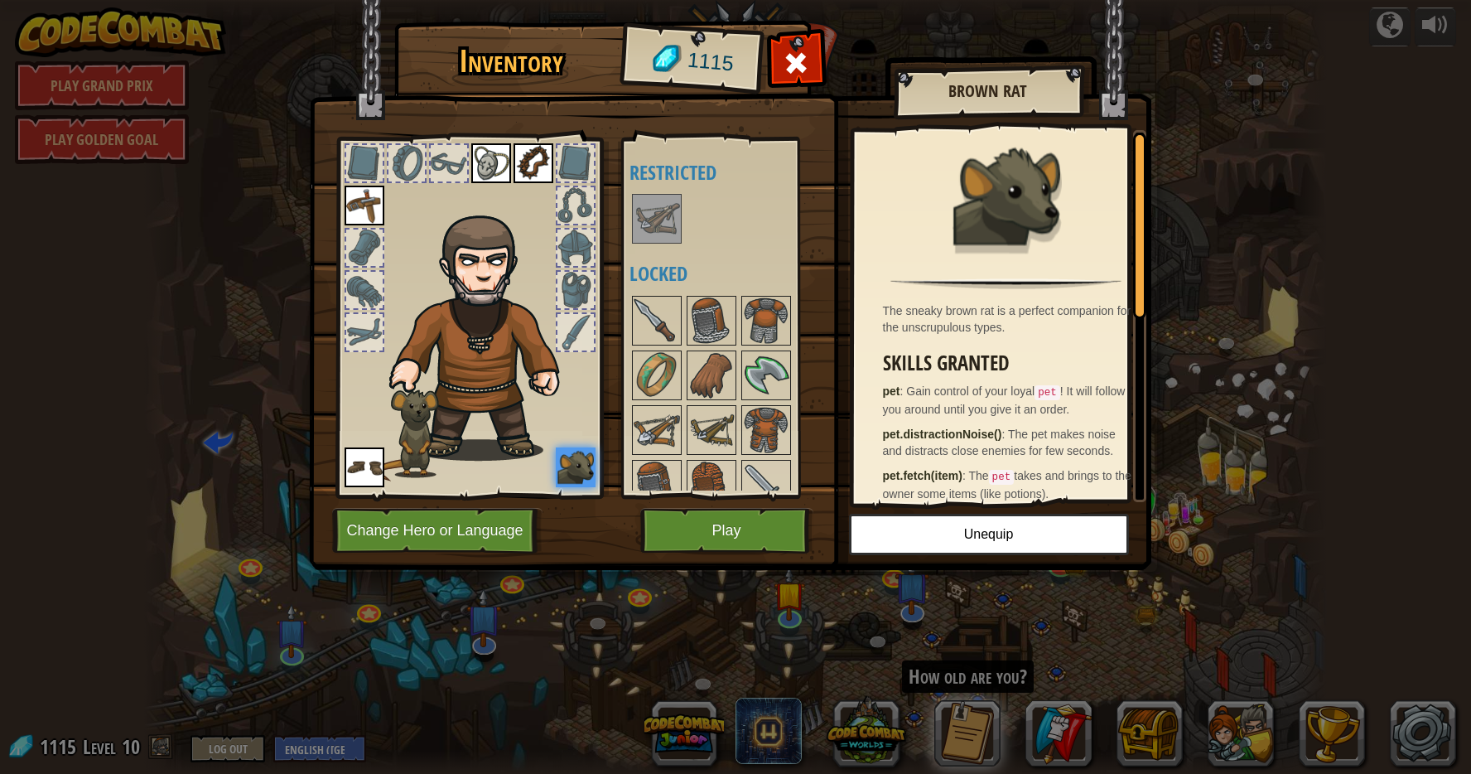
click at [1230, 407] on div "Inventory 1115 Available Equip Equip Equip Equip Equip (double-click to equip) …" at bounding box center [735, 387] width 1471 height 774
click at [813, 56] on div at bounding box center [796, 67] width 52 height 52
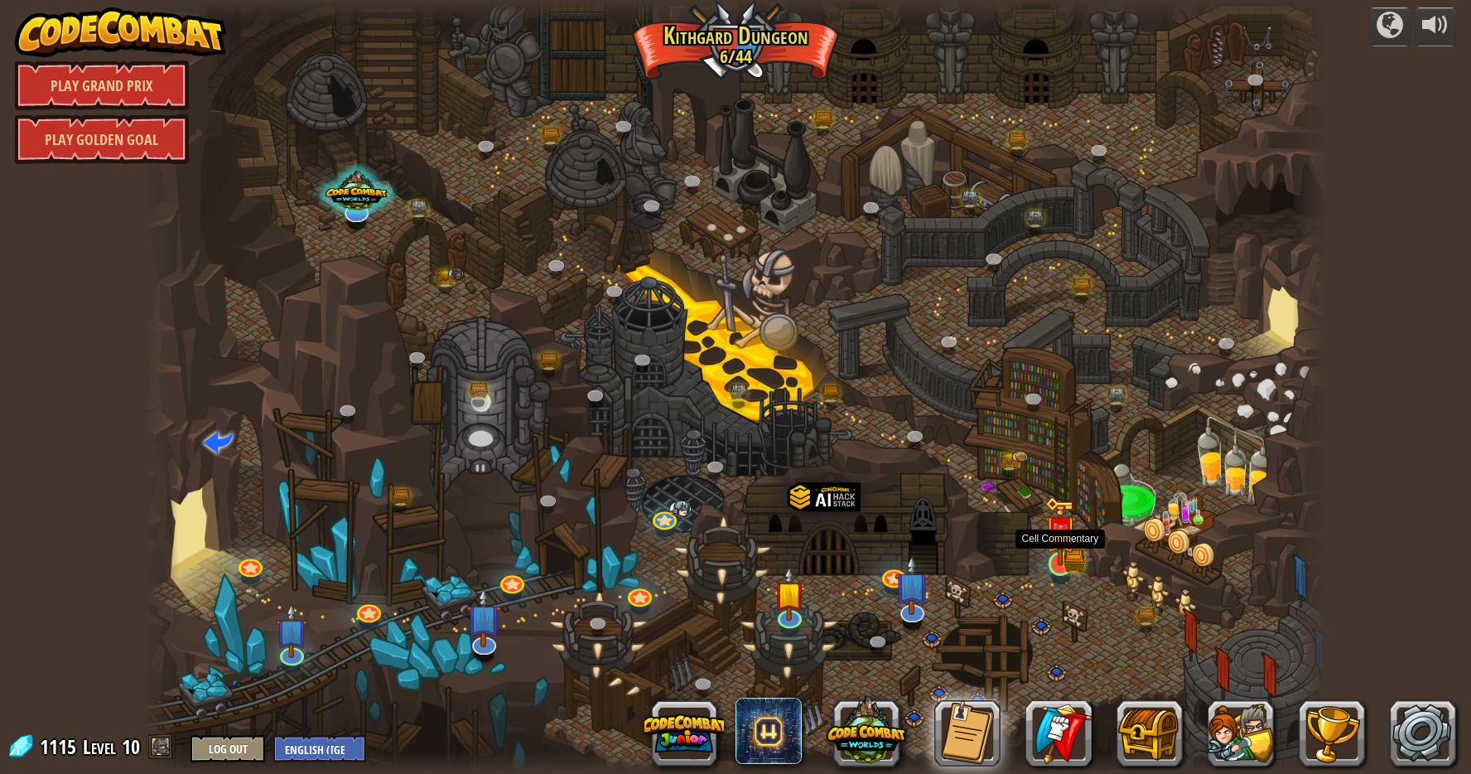
click at [1075, 564] on img at bounding box center [1060, 531] width 31 height 70
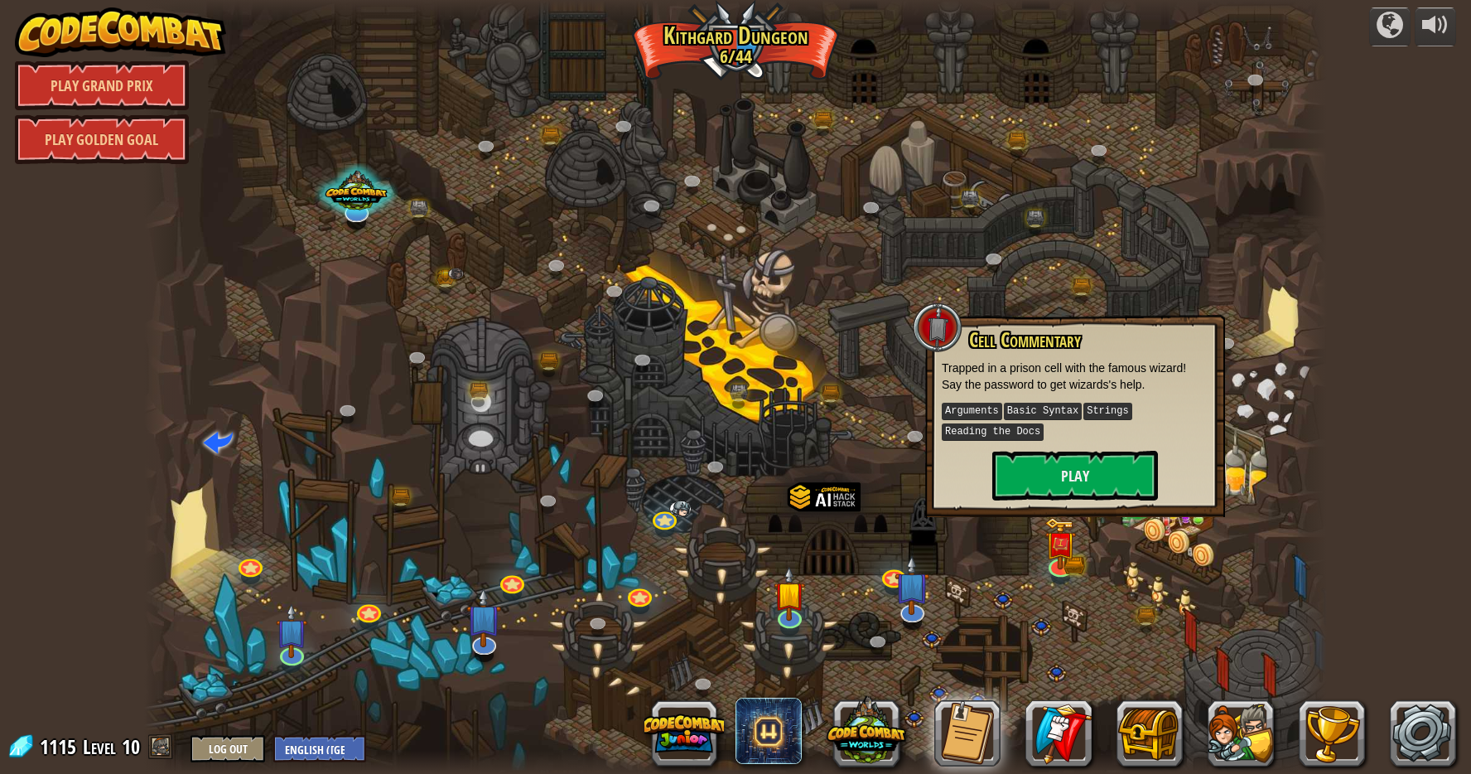
click at [1237, 559] on div at bounding box center [736, 387] width 1184 height 774
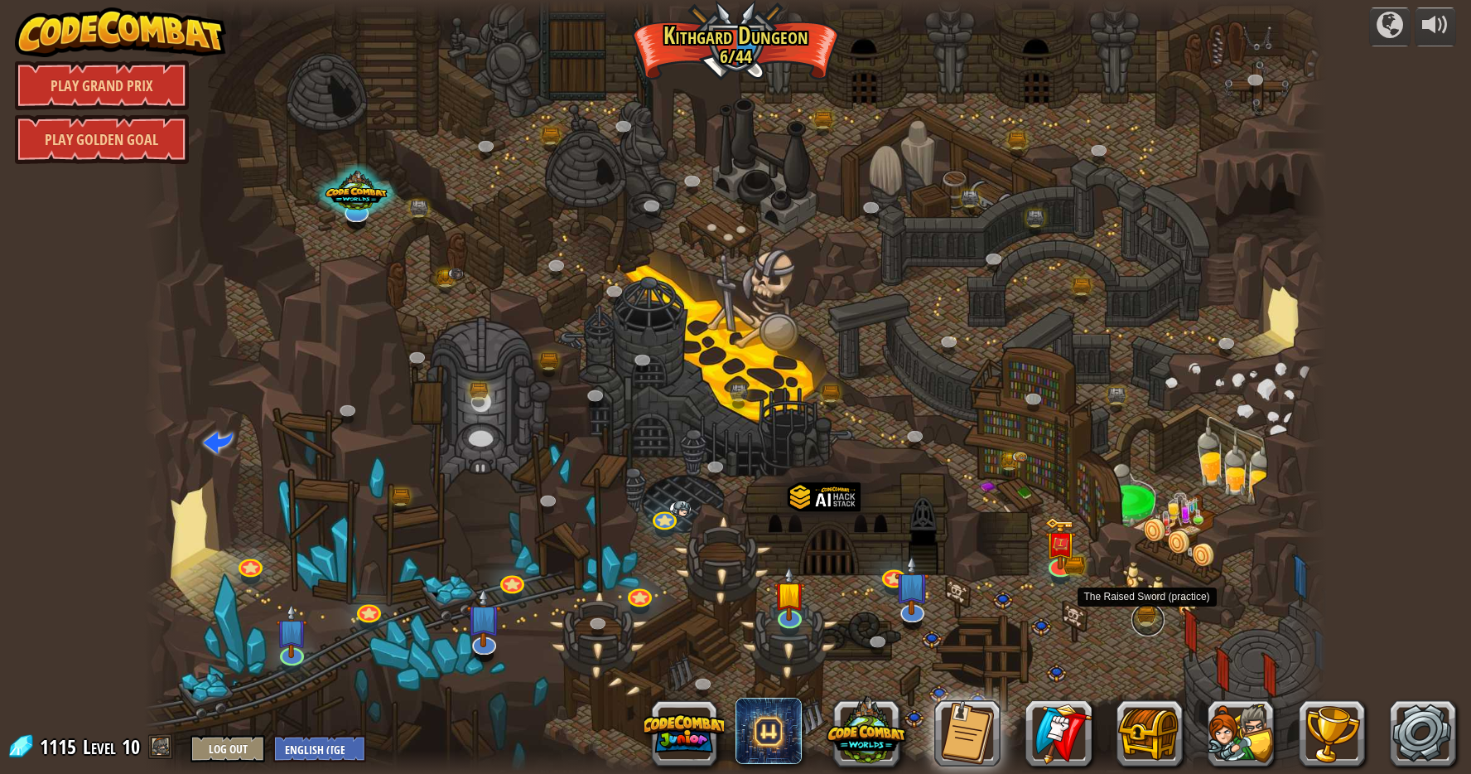
click at [1139, 614] on link at bounding box center [1148, 619] width 33 height 33
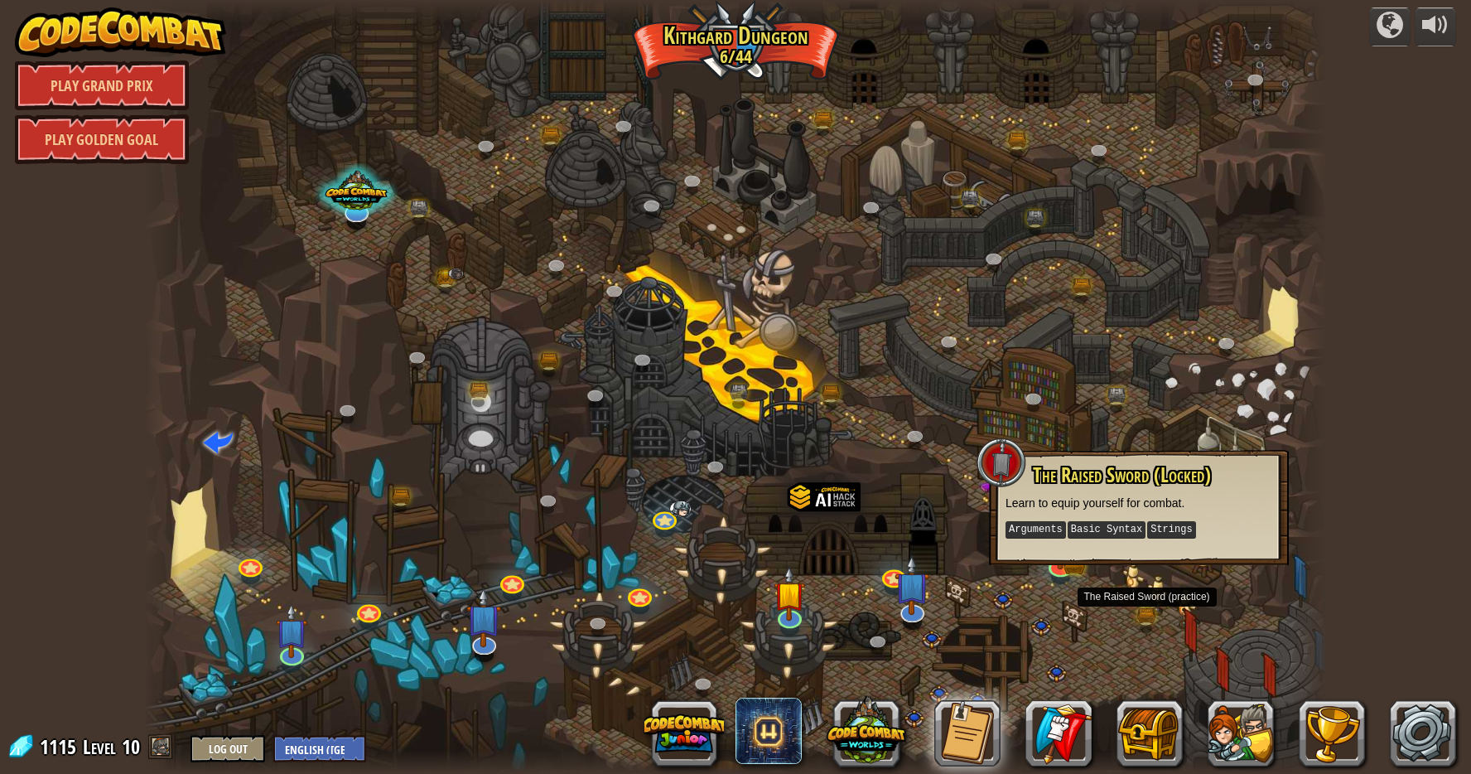
click at [1220, 403] on div at bounding box center [736, 387] width 1184 height 774
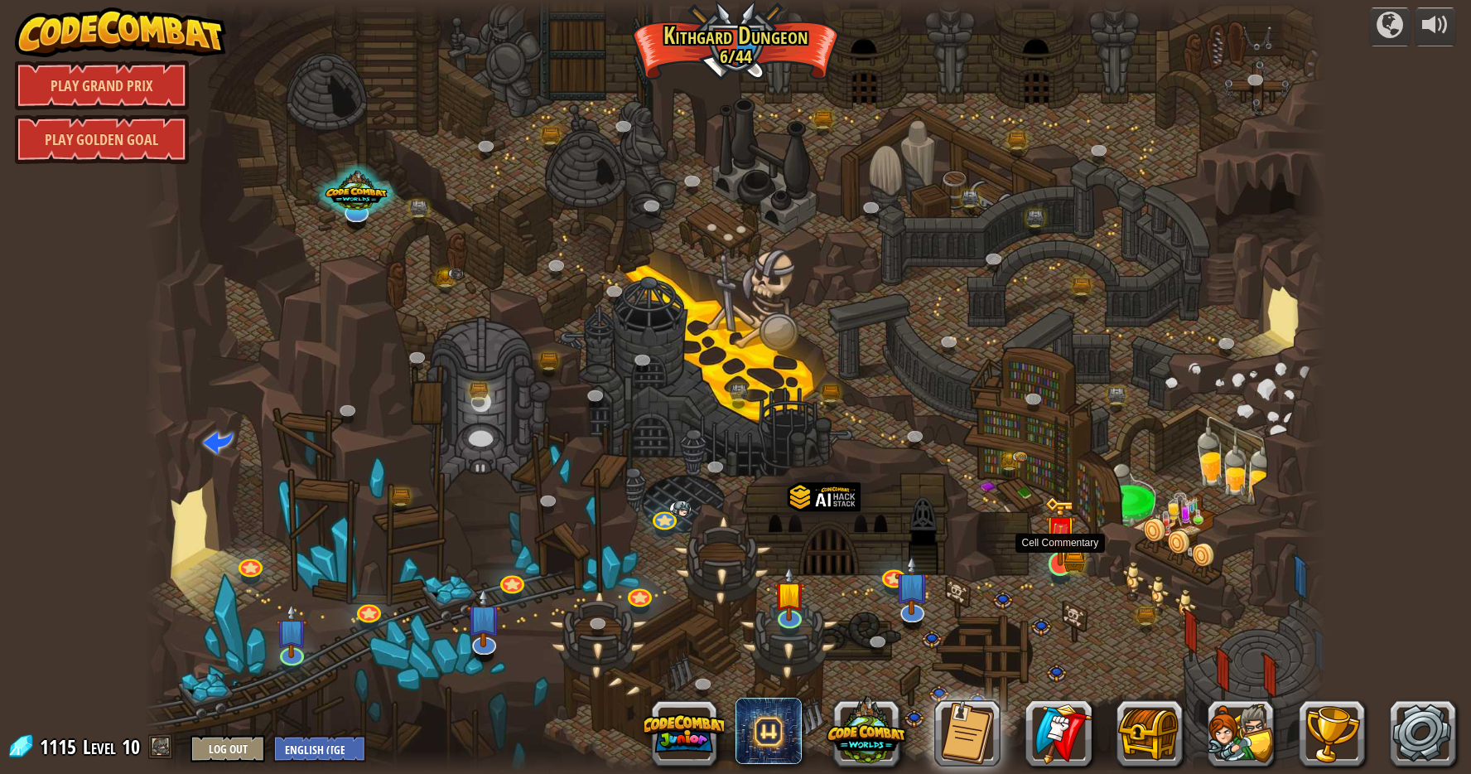
click at [1062, 560] on img at bounding box center [1060, 531] width 31 height 70
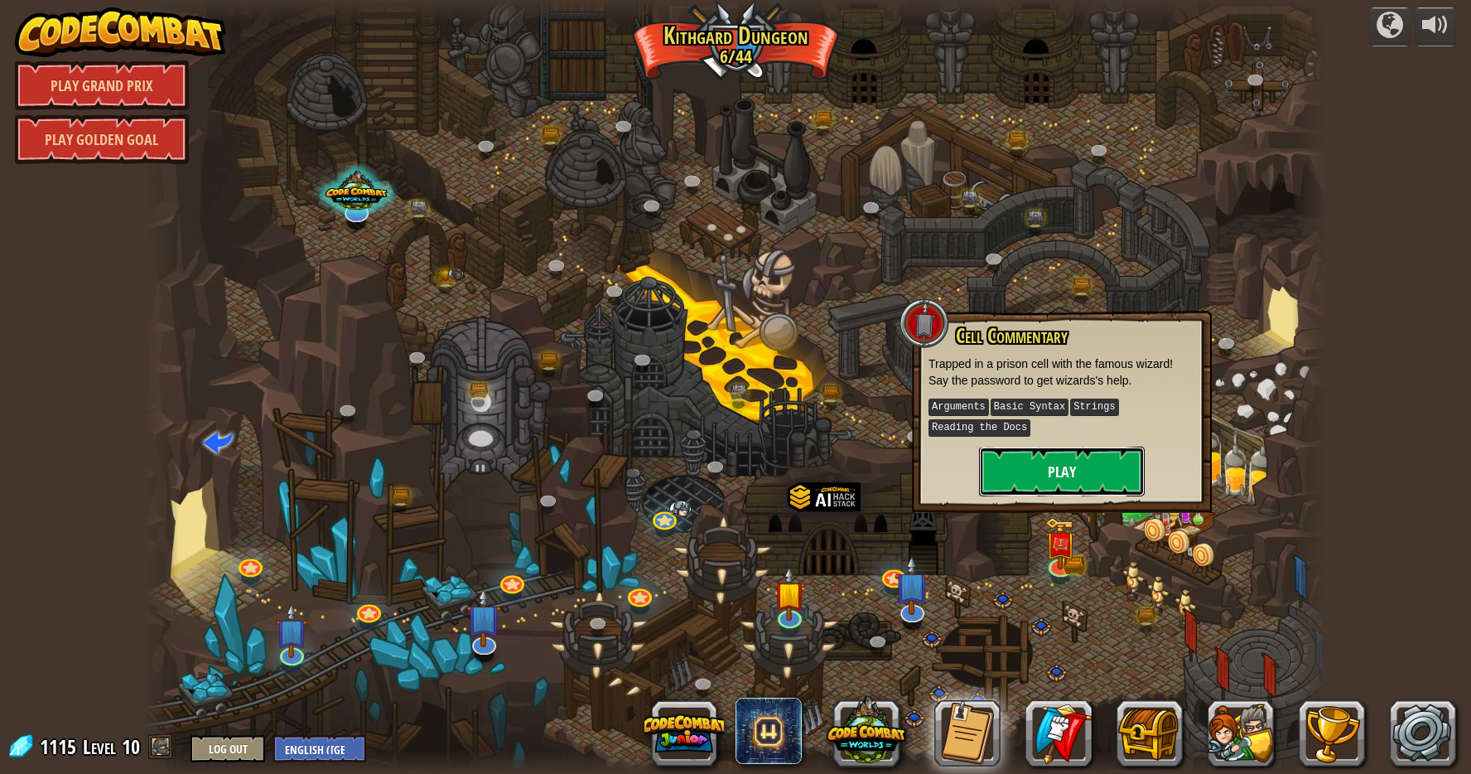
click at [1077, 482] on button "Play" at bounding box center [1062, 472] width 166 height 50
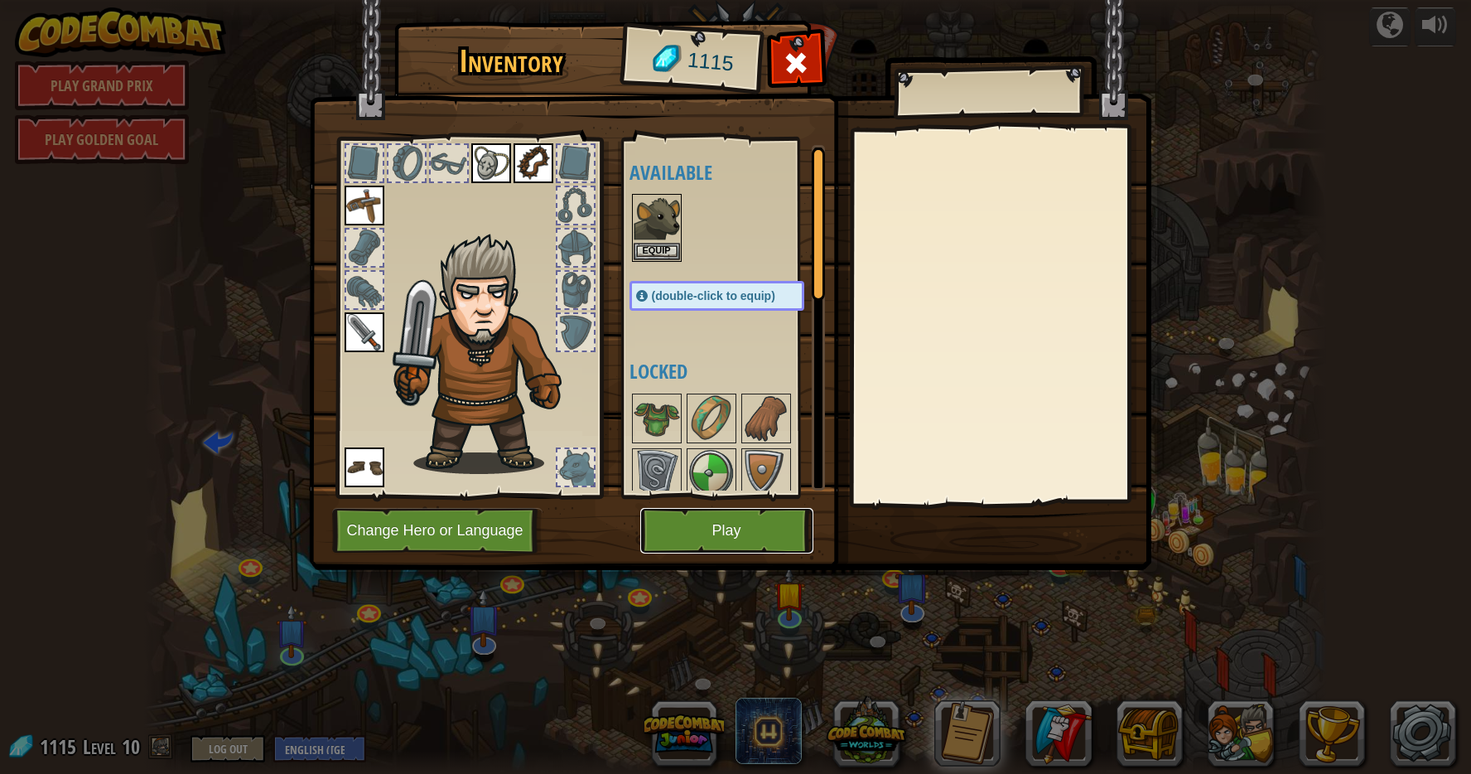
click at [683, 534] on button "Play" at bounding box center [726, 531] width 173 height 46
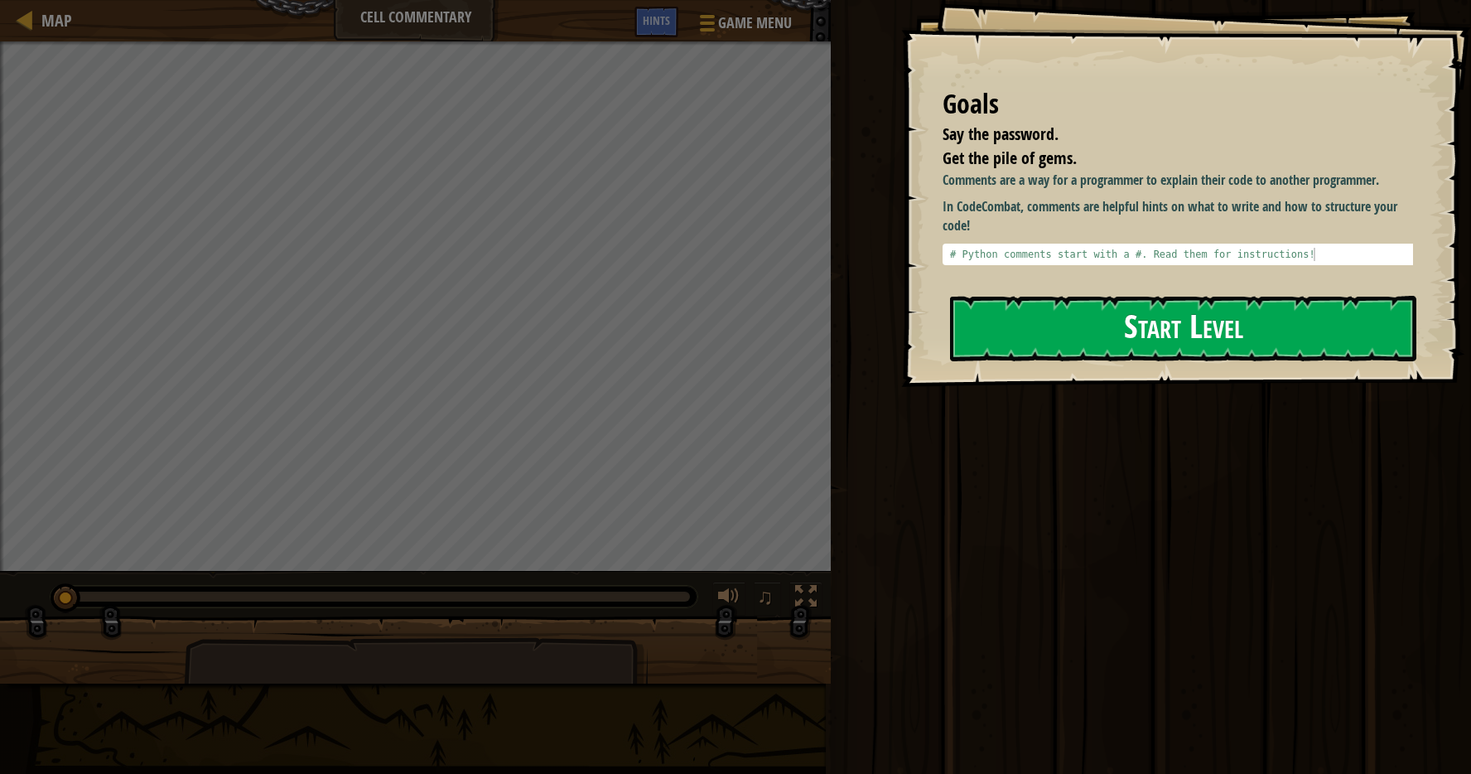
click at [1186, 331] on button "Start Level" at bounding box center [1183, 328] width 466 height 65
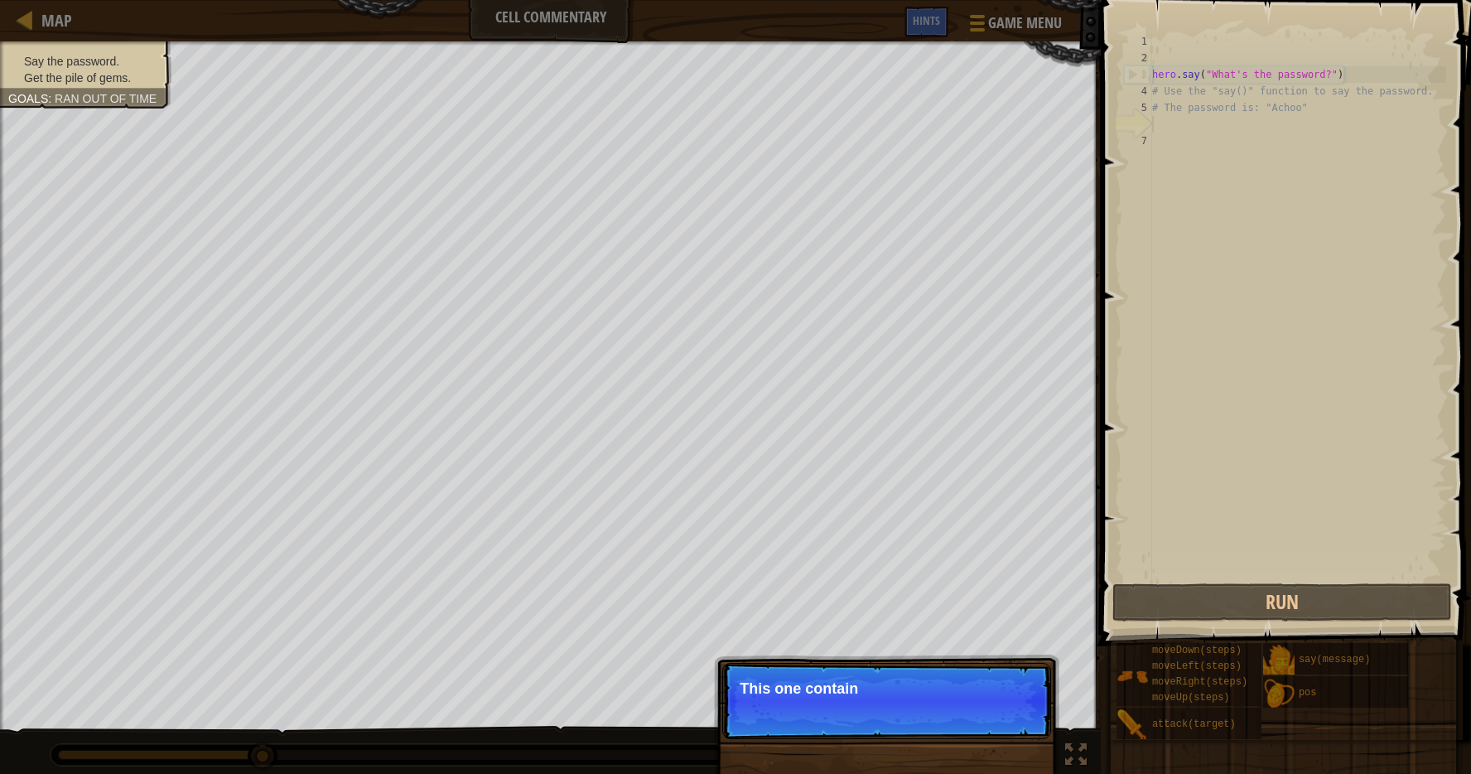
click at [1161, 113] on div "hero . say ( "What's the password?" ) # Use the "say()" function to say the pas…" at bounding box center [1297, 323] width 297 height 580
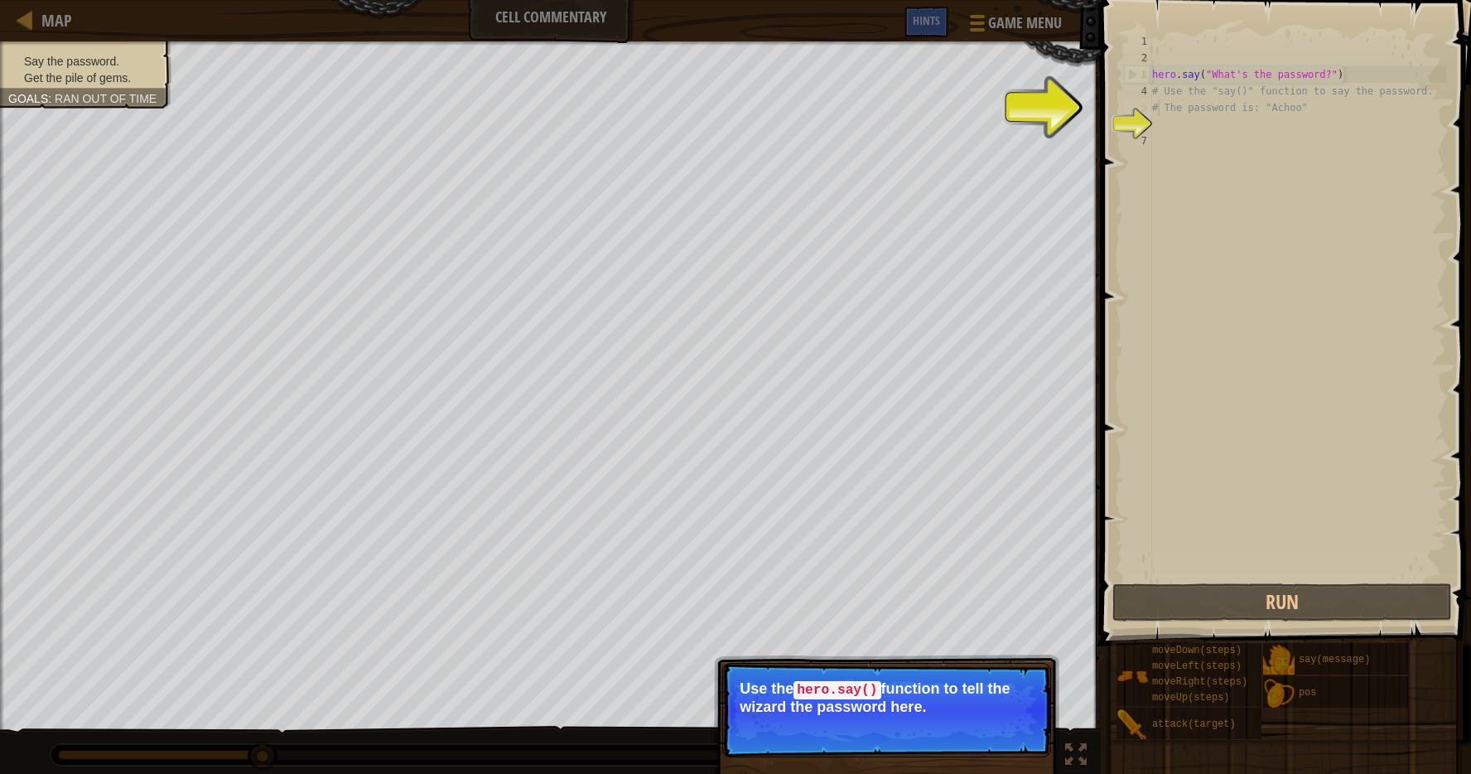
click at [1017, 733] on button "Continue" at bounding box center [1003, 729] width 69 height 22
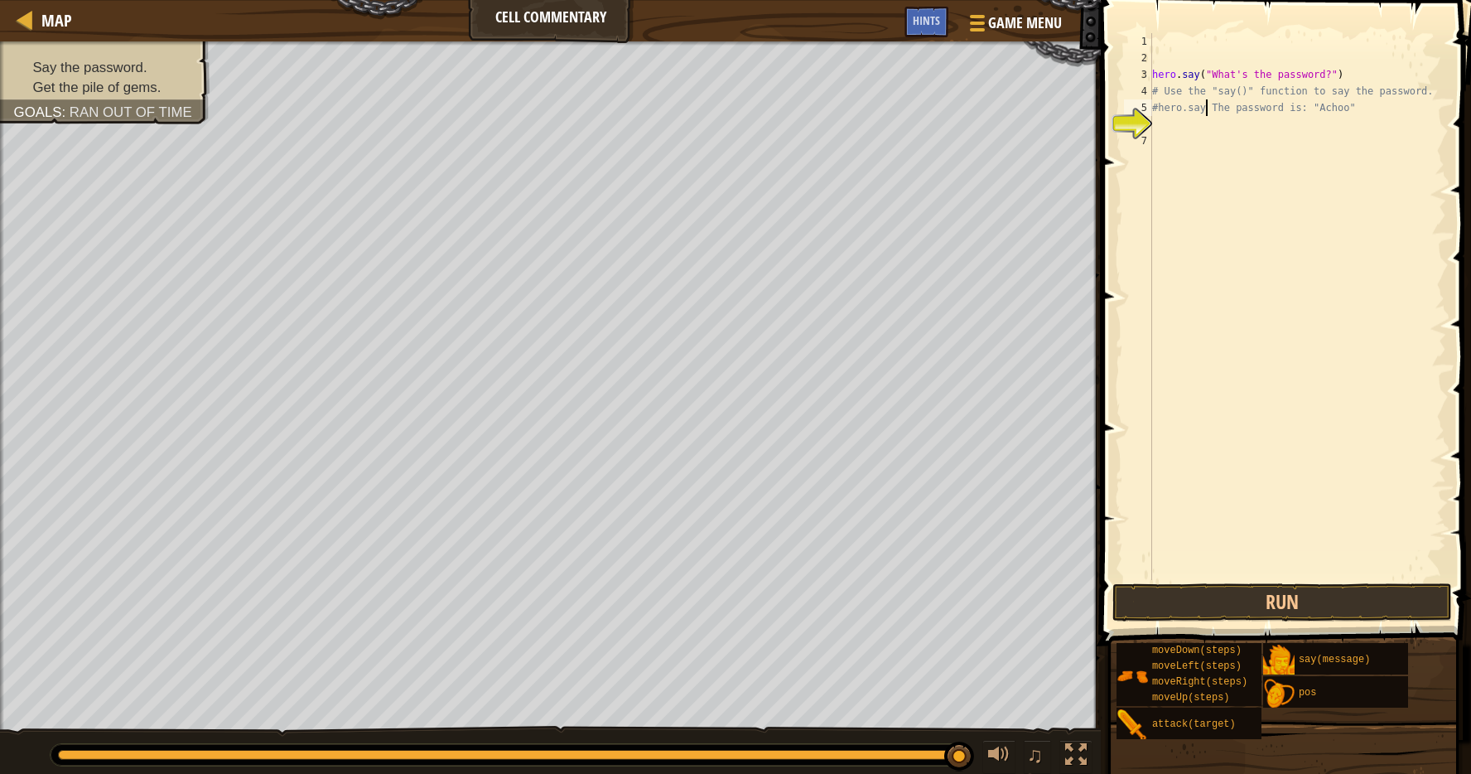
scroll to position [7, 4]
type textarea "#hero.say The password is: "Achoo""
click at [1249, 604] on button "Run" at bounding box center [1283, 602] width 340 height 38
click at [1253, 600] on button "Run" at bounding box center [1283, 602] width 340 height 38
click at [1275, 611] on button "Run" at bounding box center [1283, 602] width 340 height 38
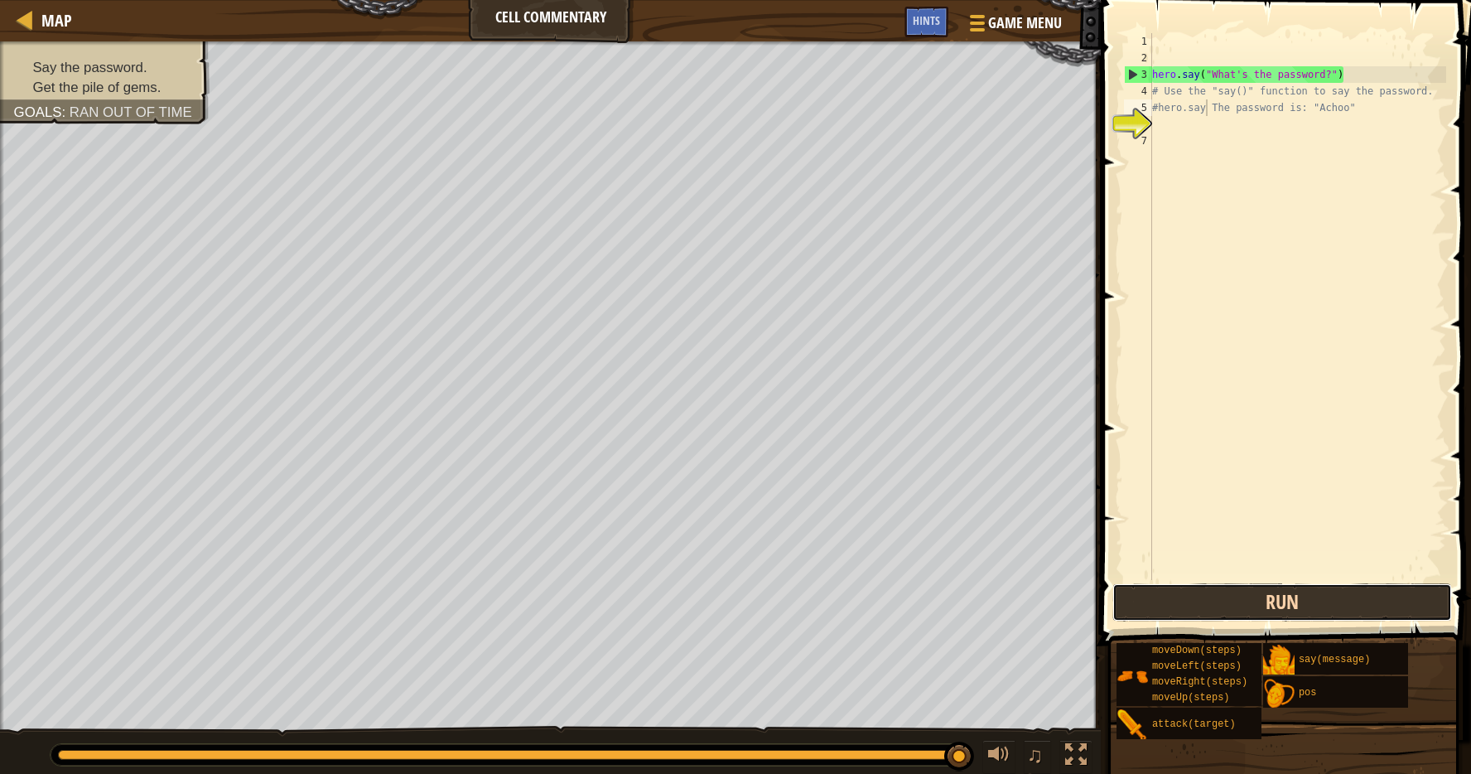
click at [1275, 611] on button "Run" at bounding box center [1283, 602] width 340 height 38
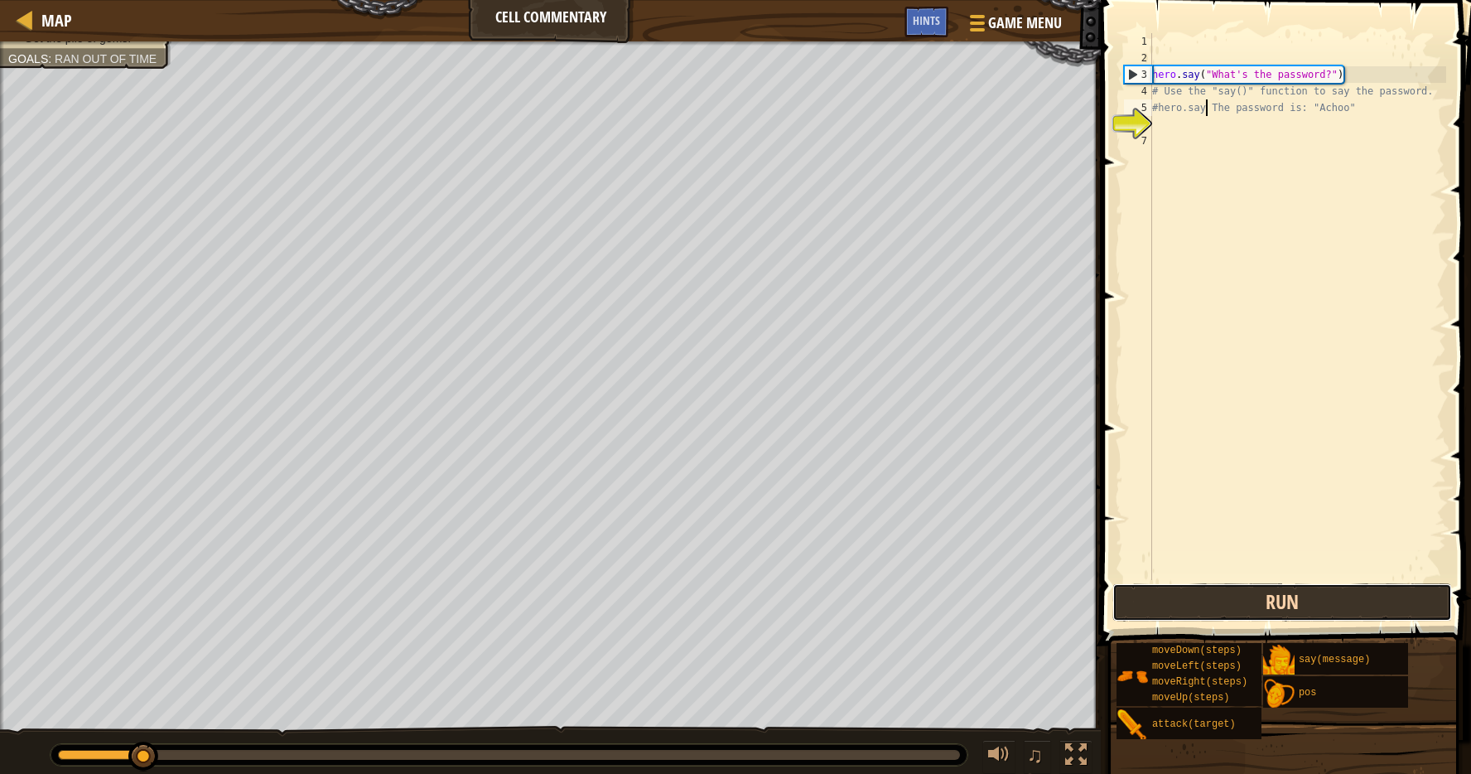
click at [1276, 602] on button "Run" at bounding box center [1283, 602] width 340 height 38
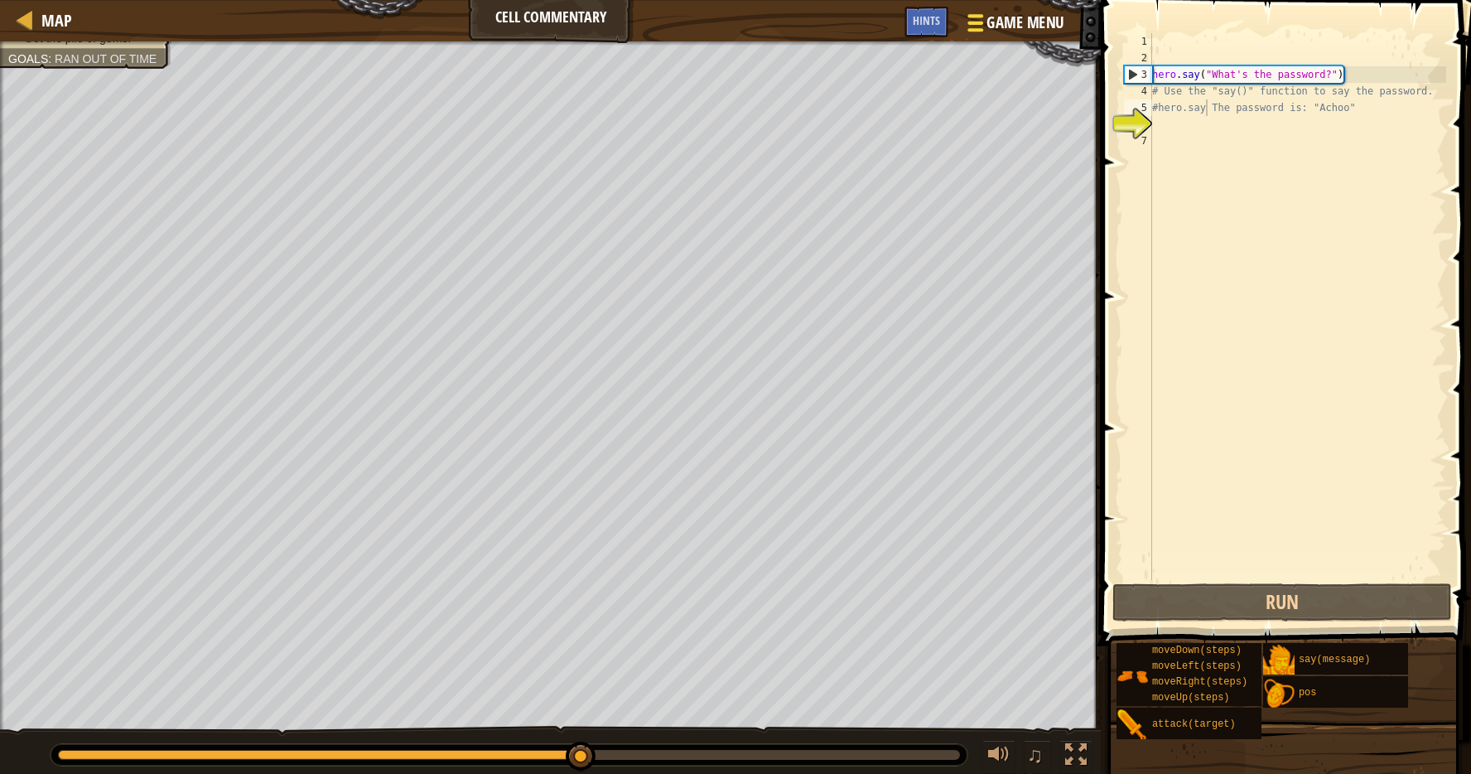
click at [1013, 27] on span "Game Menu" at bounding box center [1026, 23] width 77 height 22
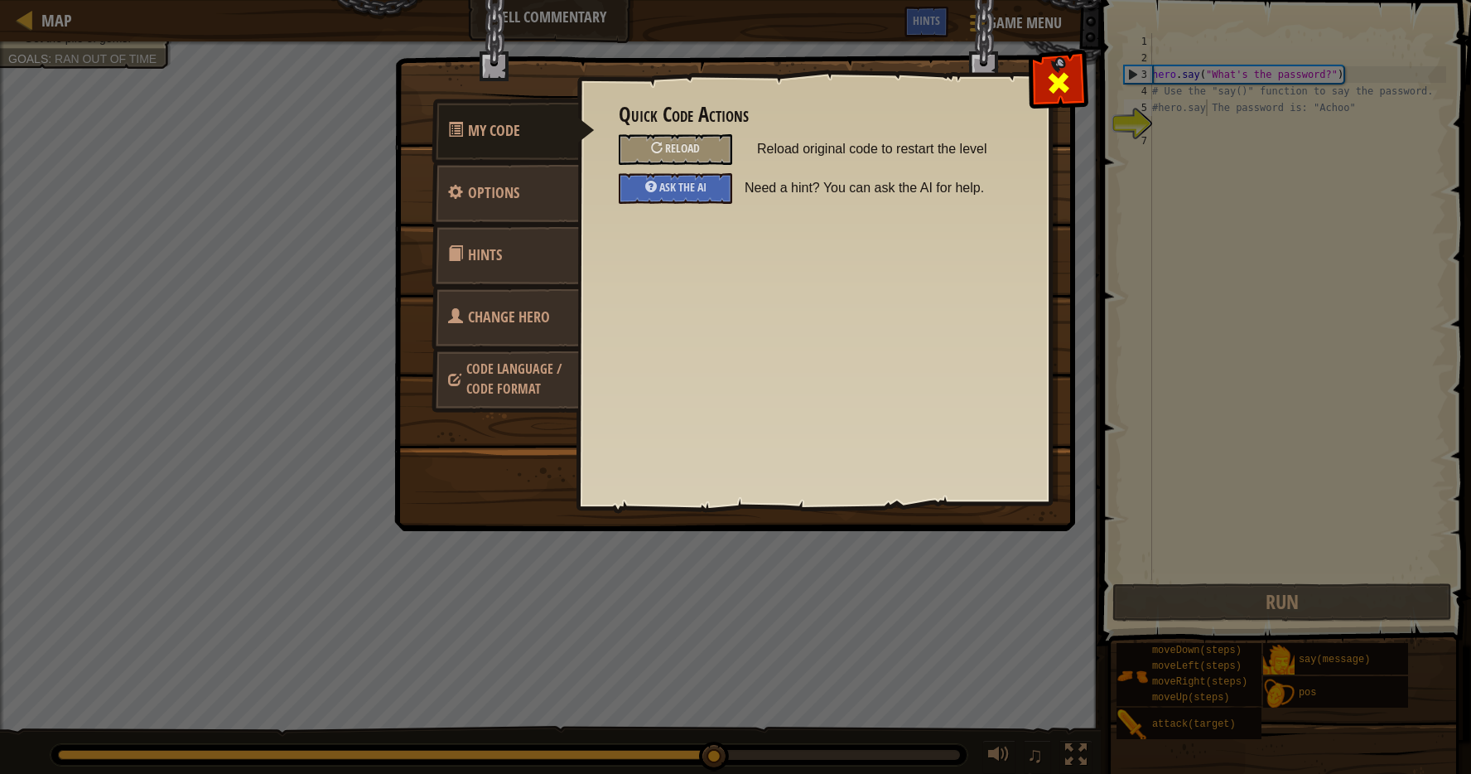
click at [1044, 70] on div at bounding box center [1058, 79] width 52 height 52
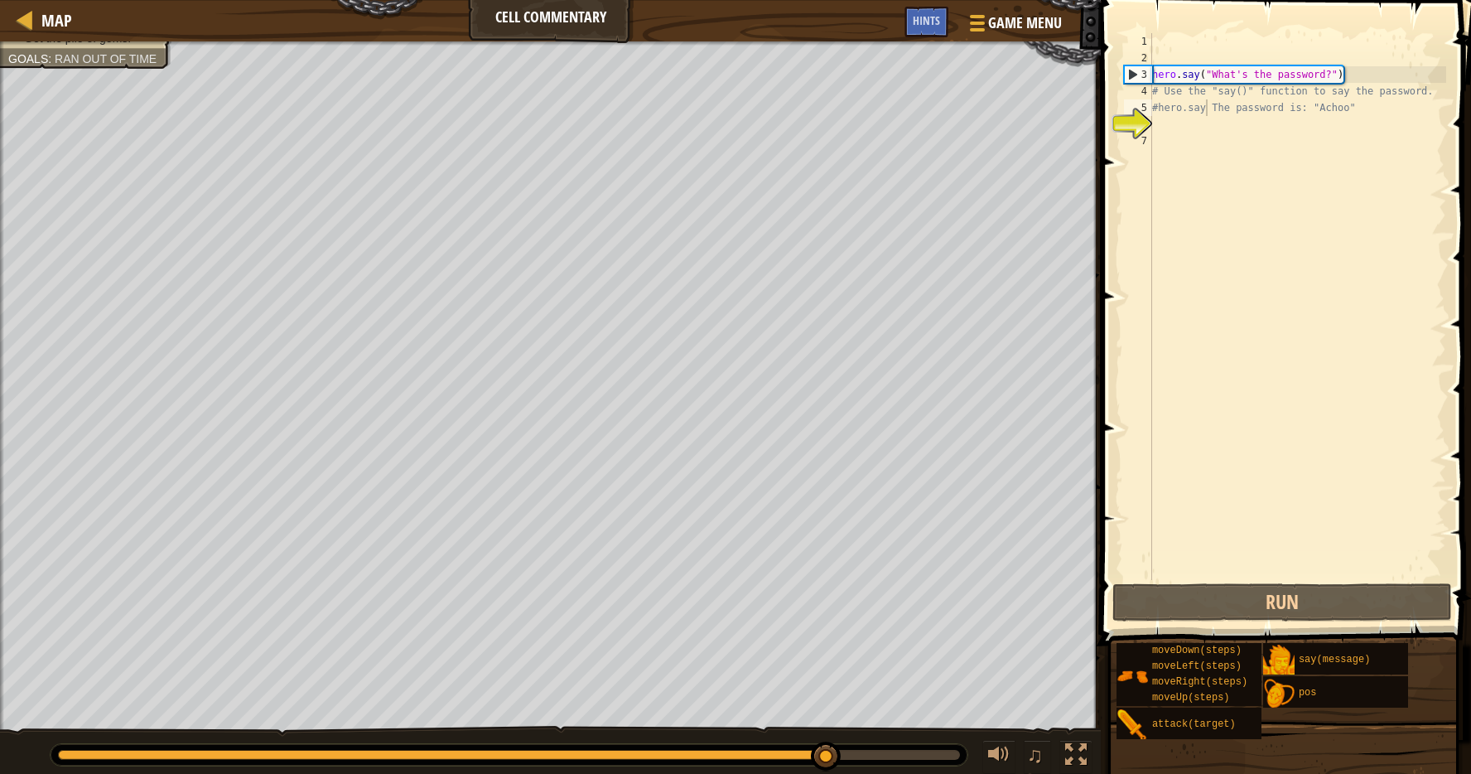
click at [75, 14] on div "Map Cell Commentary Game Menu Done Hints" at bounding box center [550, 20] width 1101 height 41
click at [42, 16] on span "Map" at bounding box center [56, 20] width 31 height 22
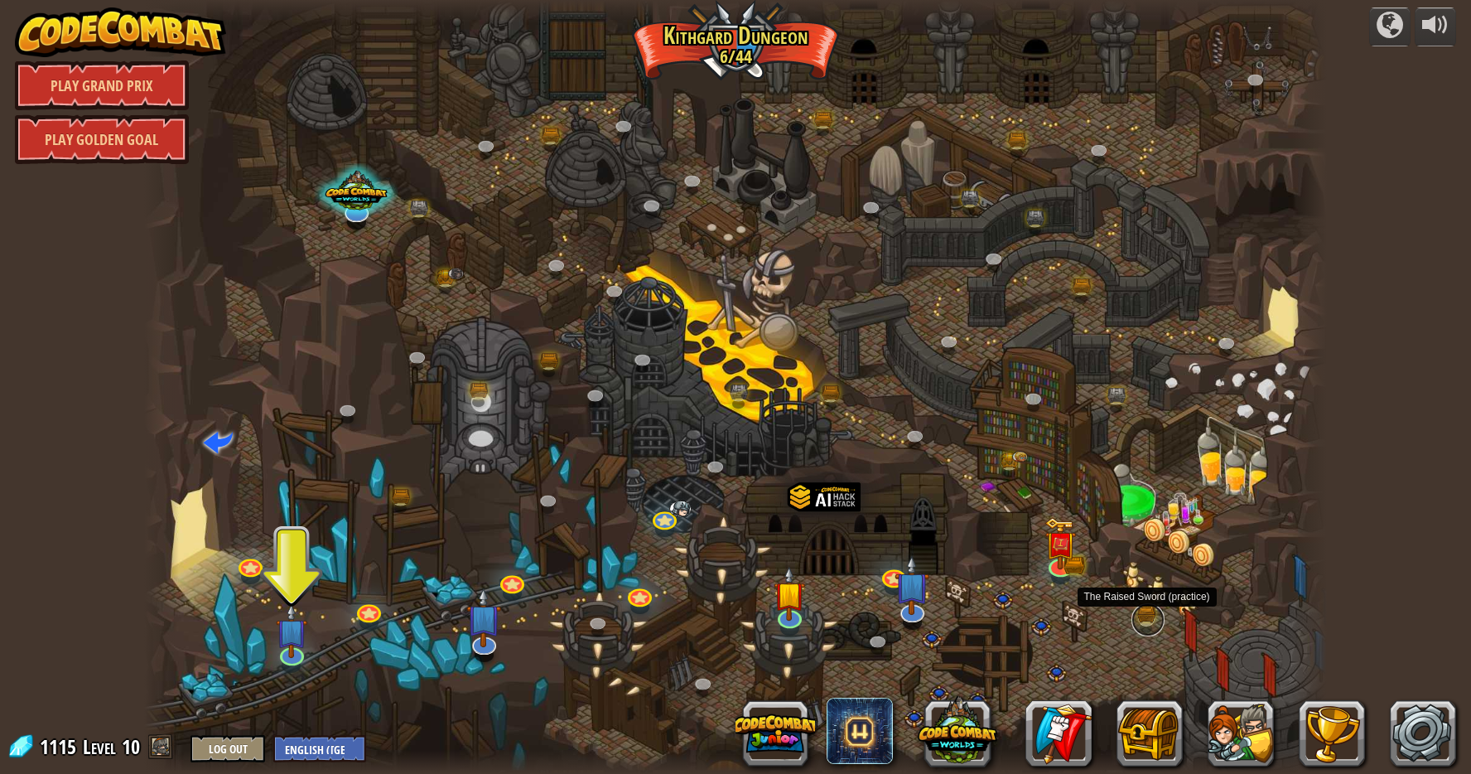
click at [1144, 618] on link at bounding box center [1148, 619] width 33 height 33
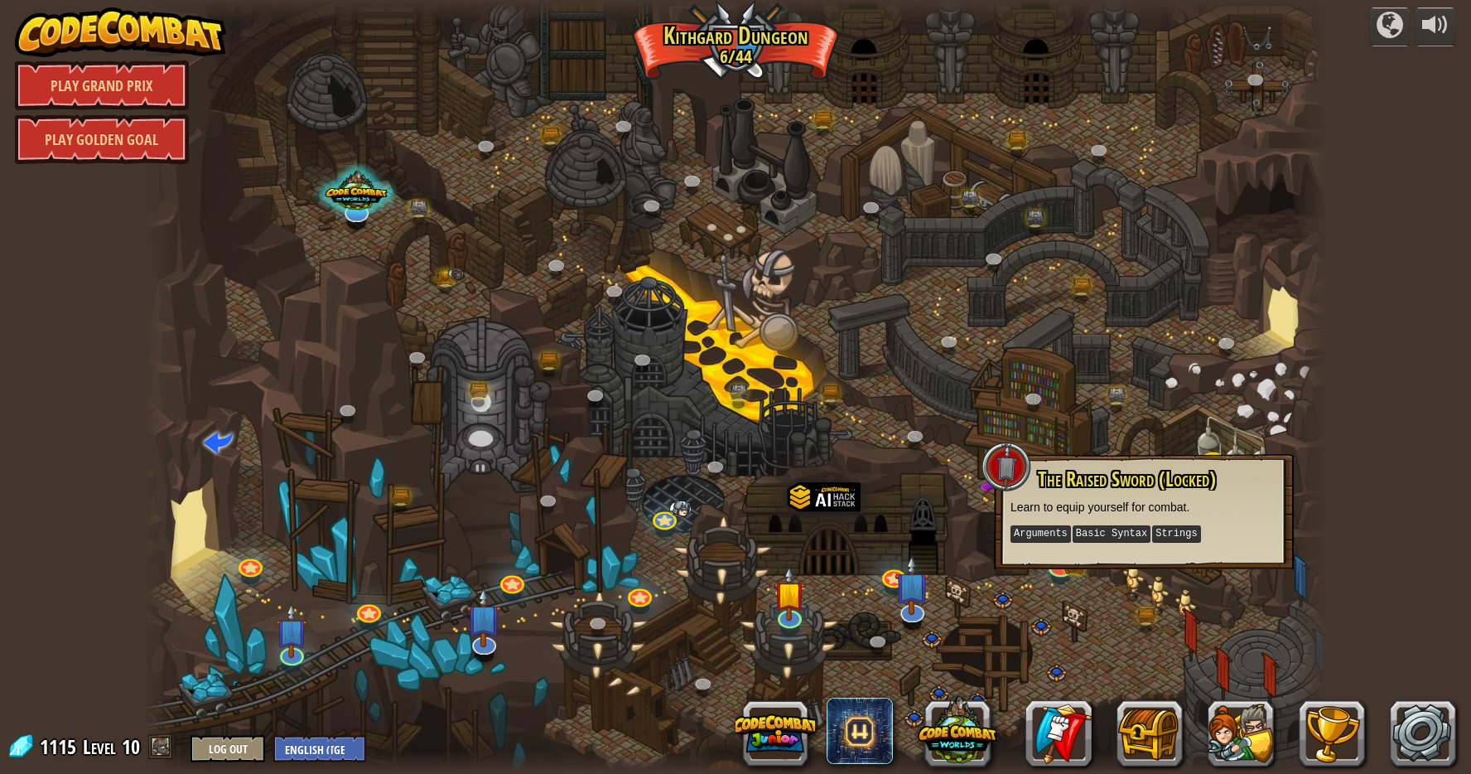
click at [1128, 528] on kbd "Basic Syntax" at bounding box center [1112, 533] width 78 height 17
click at [1258, 686] on div at bounding box center [736, 387] width 1184 height 774
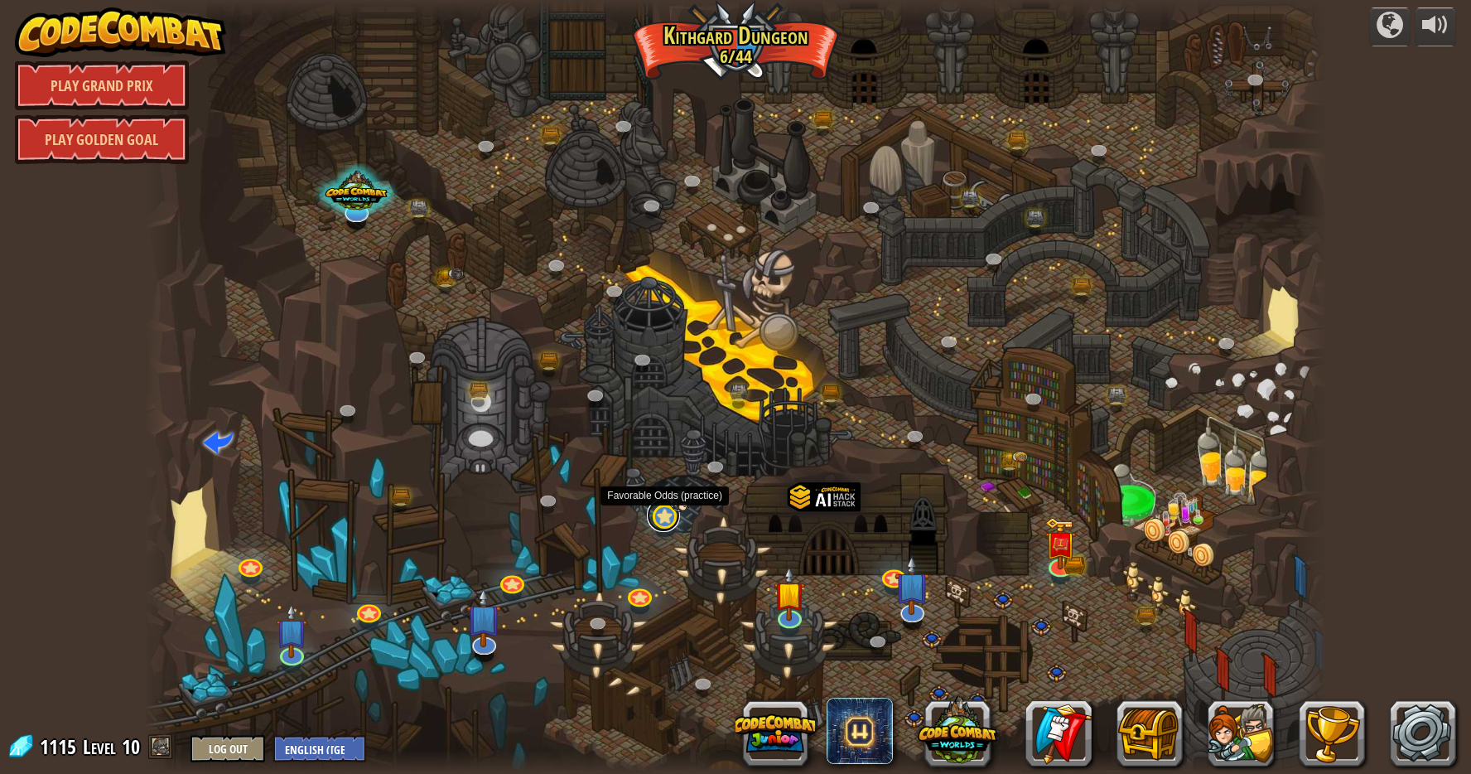
click at [659, 516] on link at bounding box center [663, 515] width 33 height 33
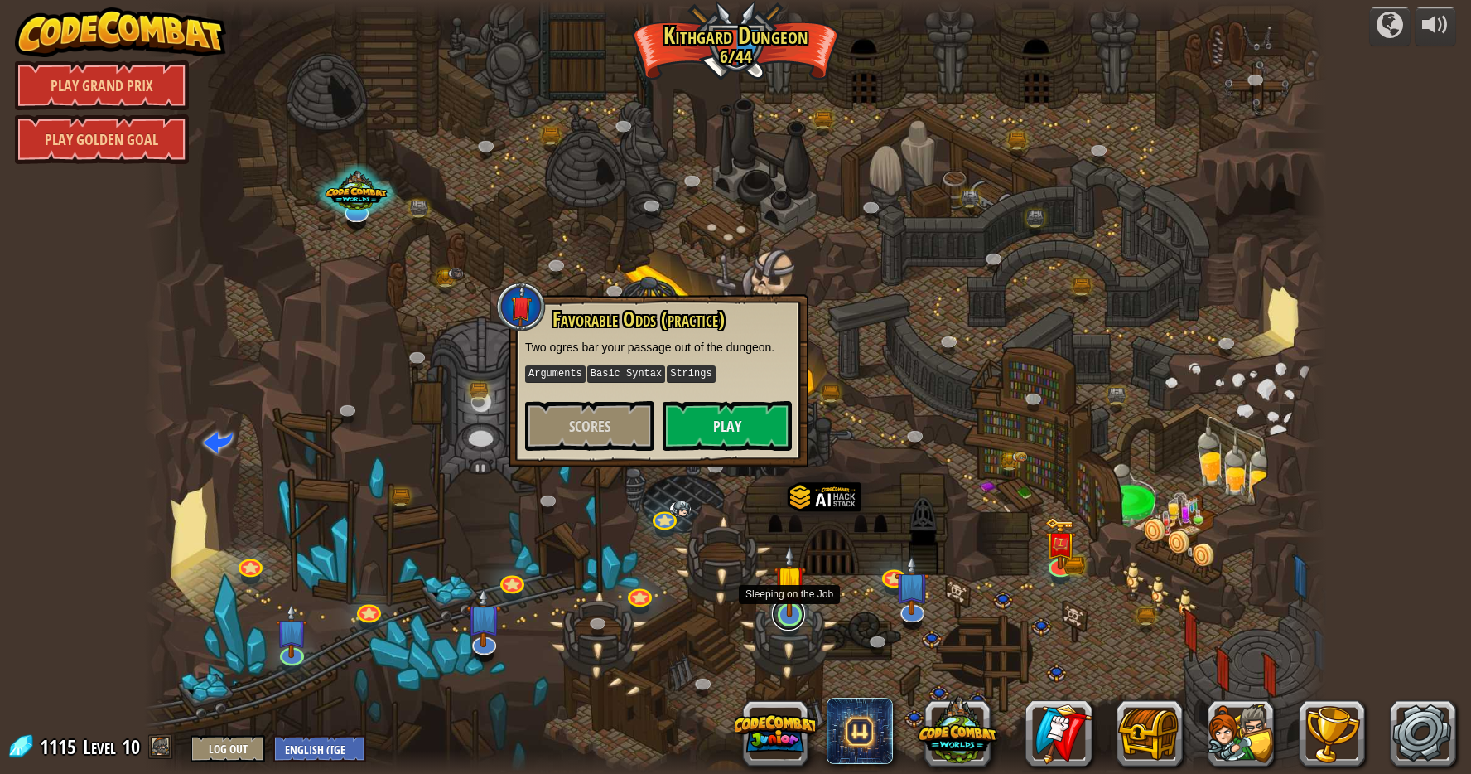
click at [796, 627] on div "Twisted Canyon (Locked) Challenge: collect the most gold using all the programm…" at bounding box center [736, 387] width 1184 height 774
click at [750, 574] on div at bounding box center [736, 387] width 1184 height 774
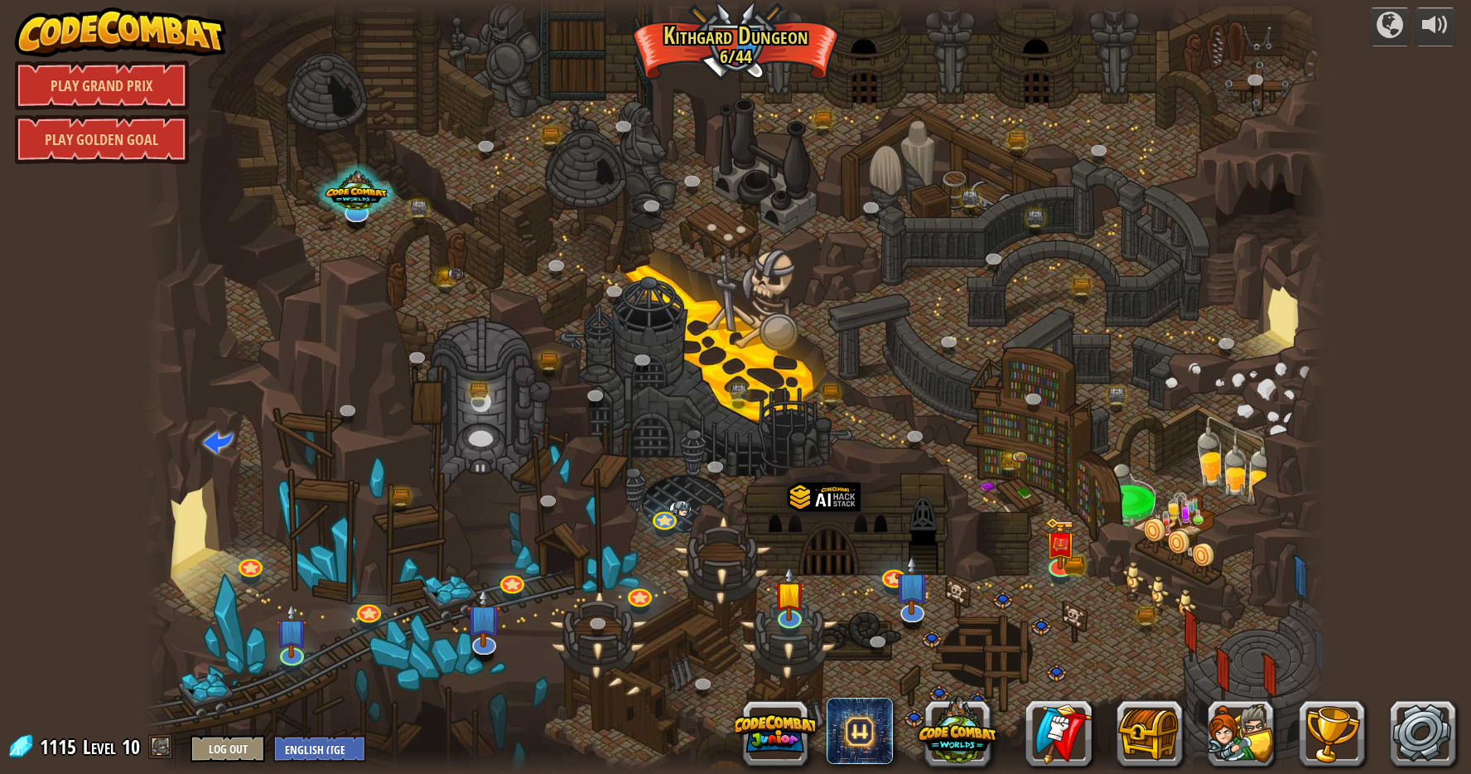
click at [1035, 560] on div at bounding box center [736, 387] width 1184 height 774
click at [1056, 560] on img at bounding box center [1060, 531] width 31 height 70
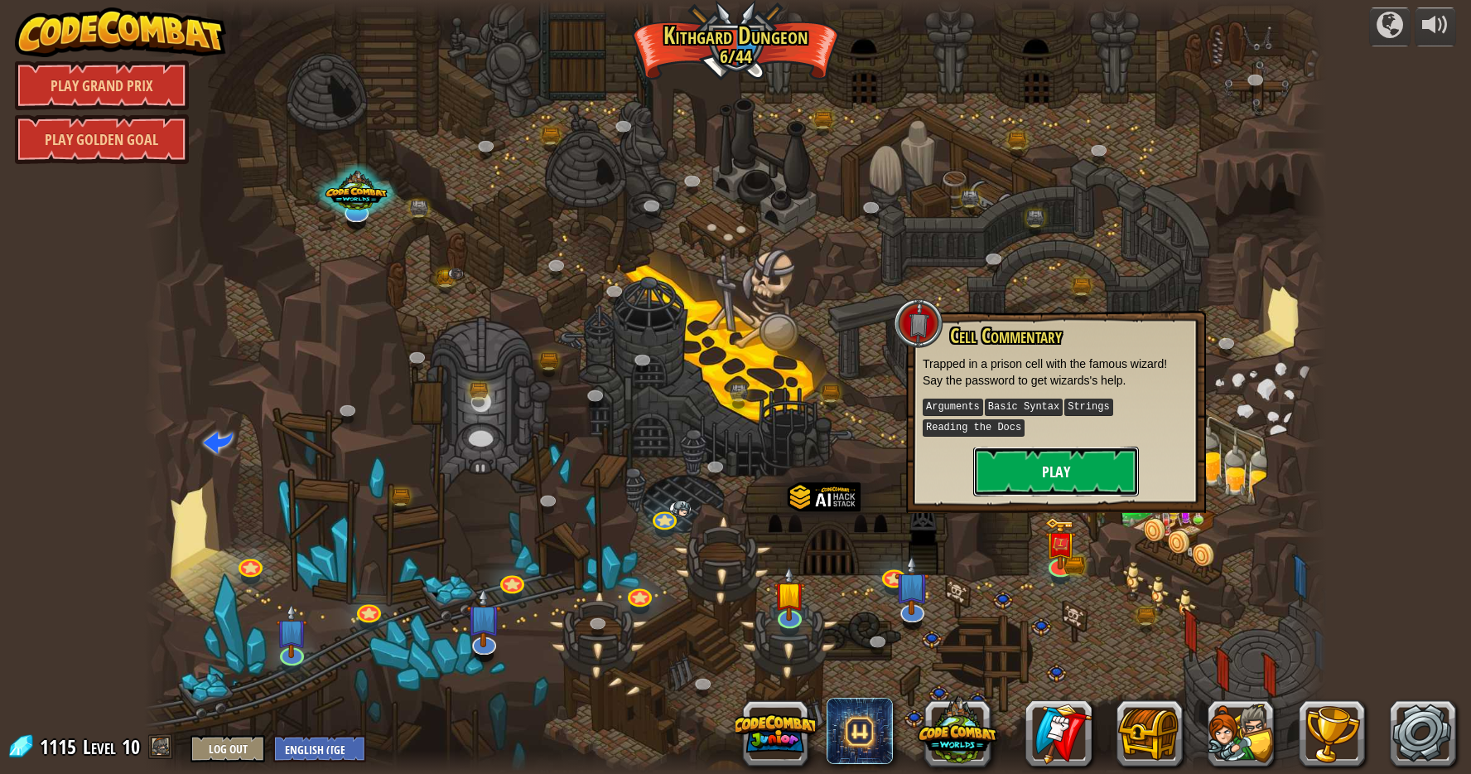
click at [1056, 471] on button "Play" at bounding box center [1056, 472] width 166 height 50
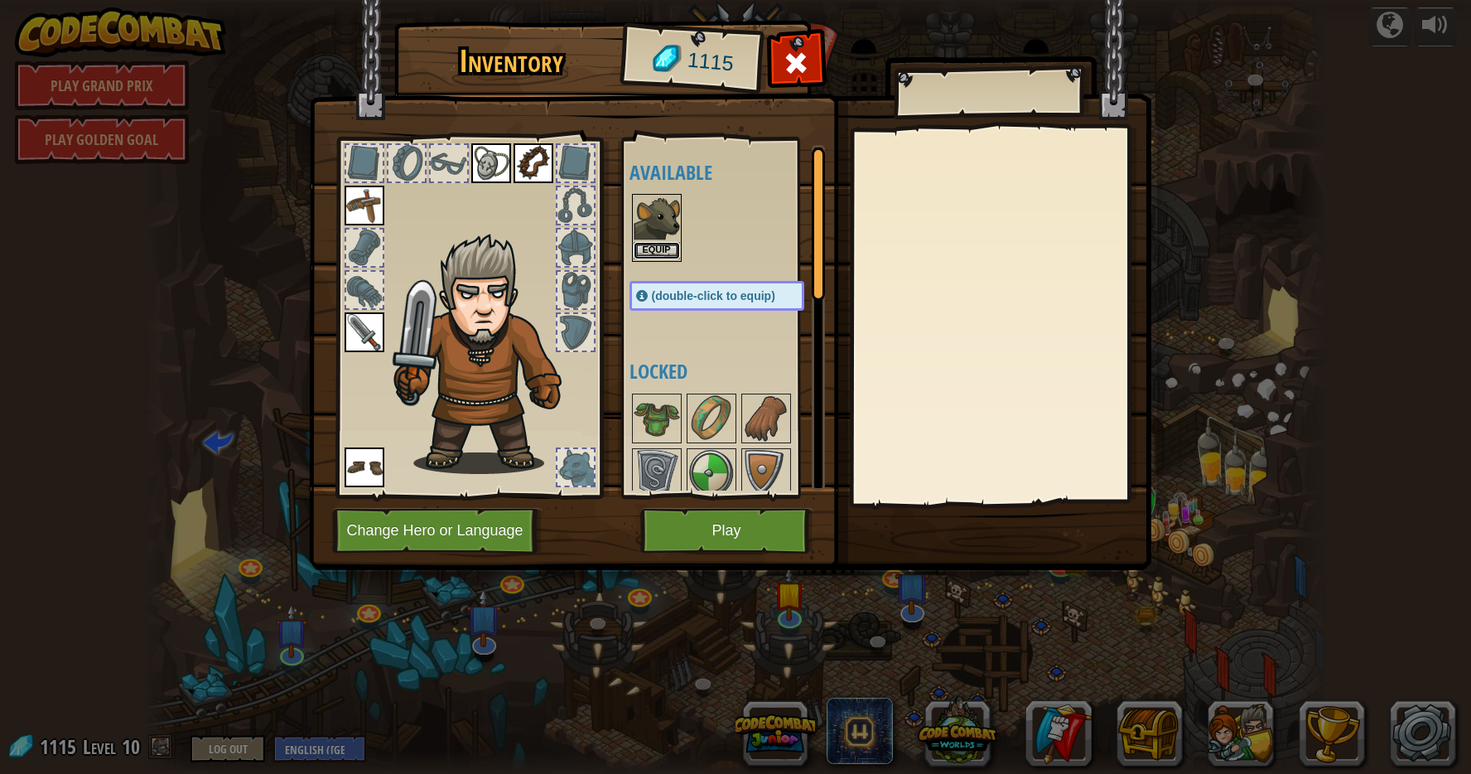
click at [659, 242] on button "Equip" at bounding box center [657, 250] width 46 height 17
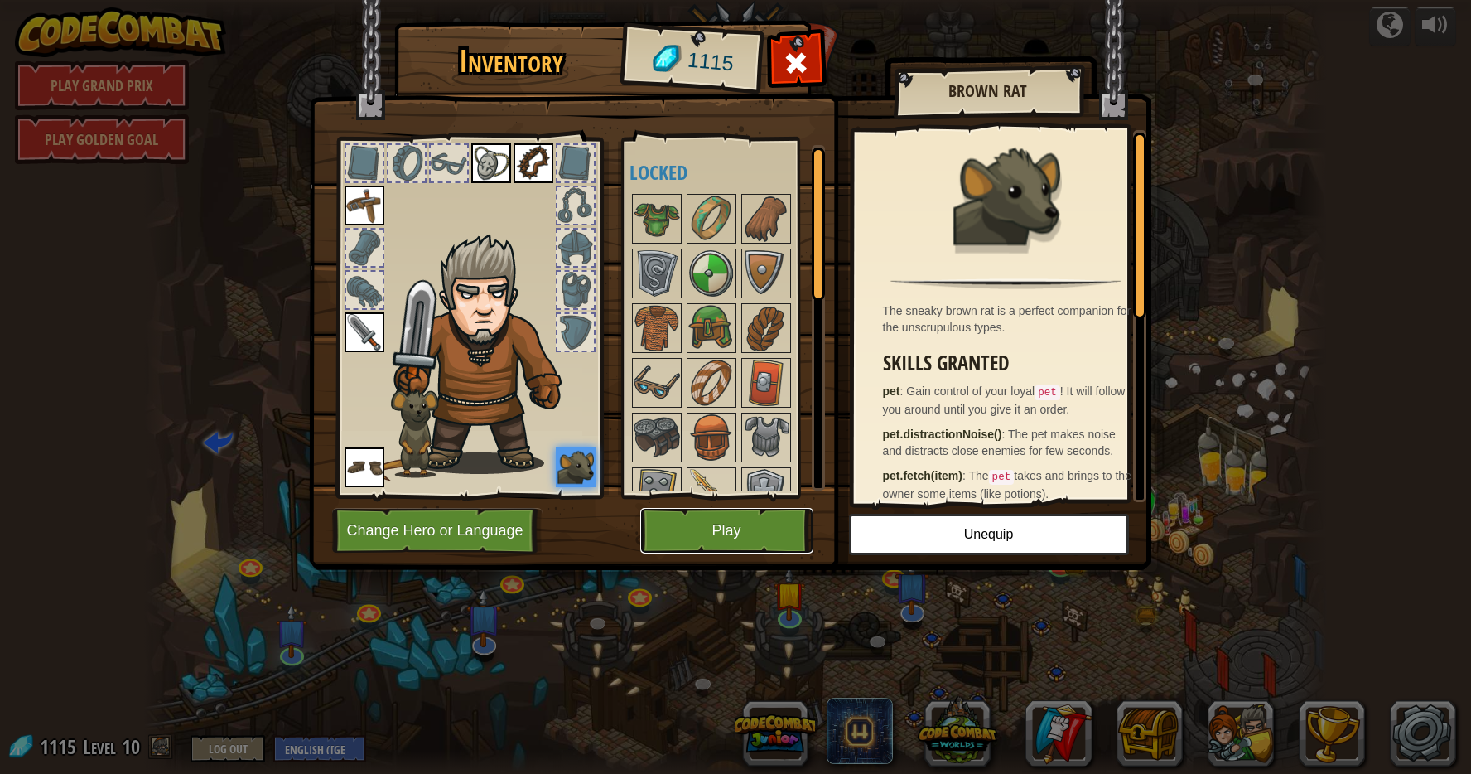
click at [739, 531] on button "Play" at bounding box center [726, 531] width 173 height 46
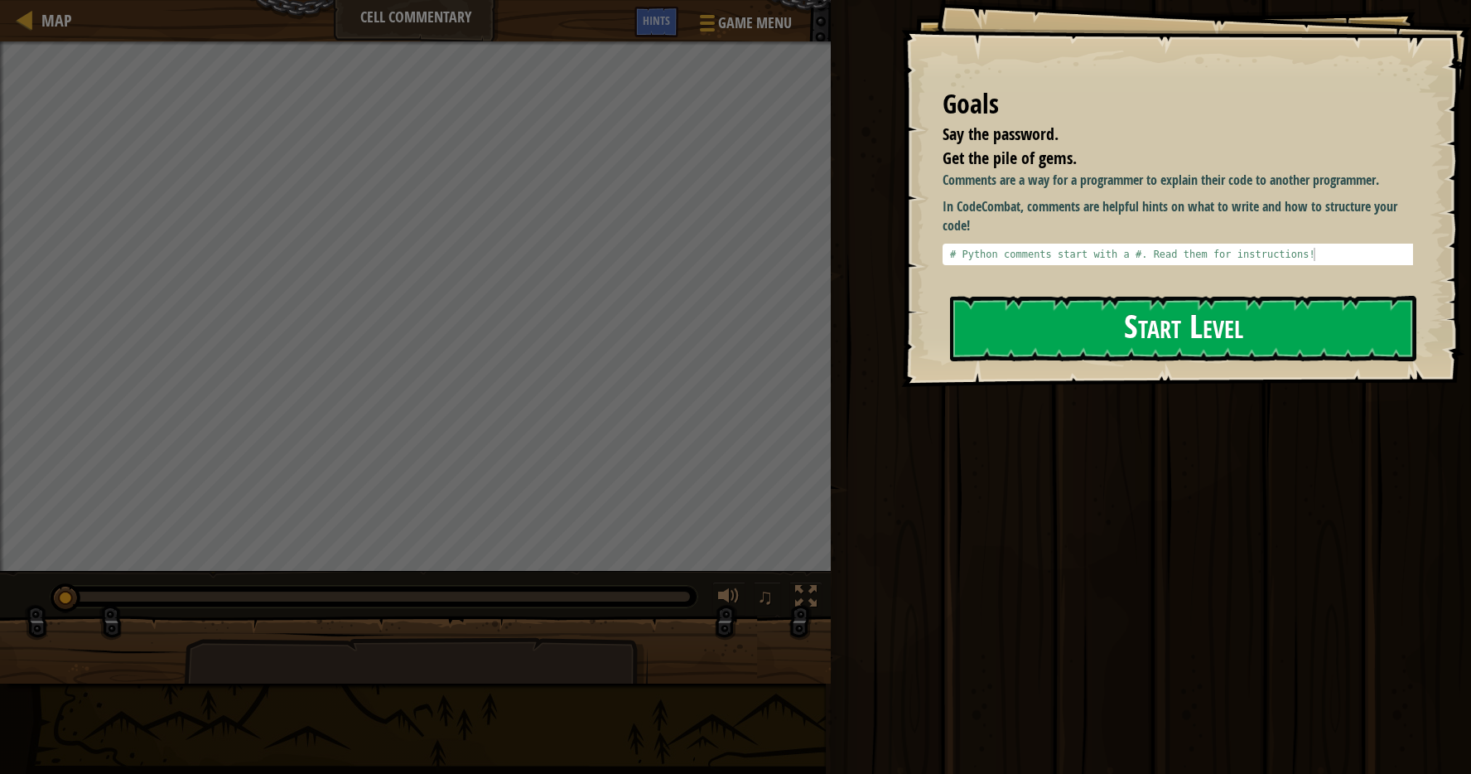
click at [1075, 312] on button "Start Level" at bounding box center [1183, 328] width 466 height 65
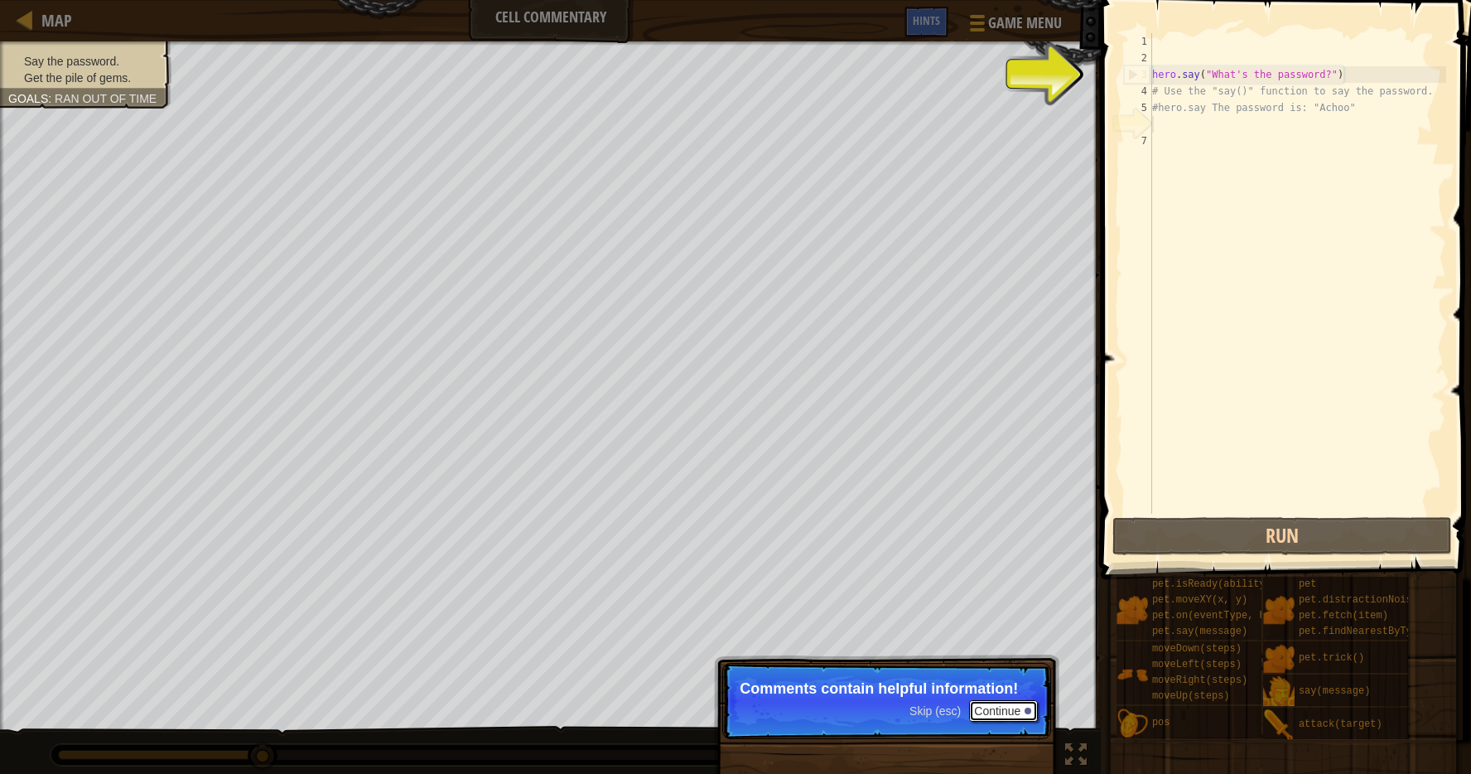
click at [1017, 713] on button "Continue" at bounding box center [1003, 711] width 69 height 22
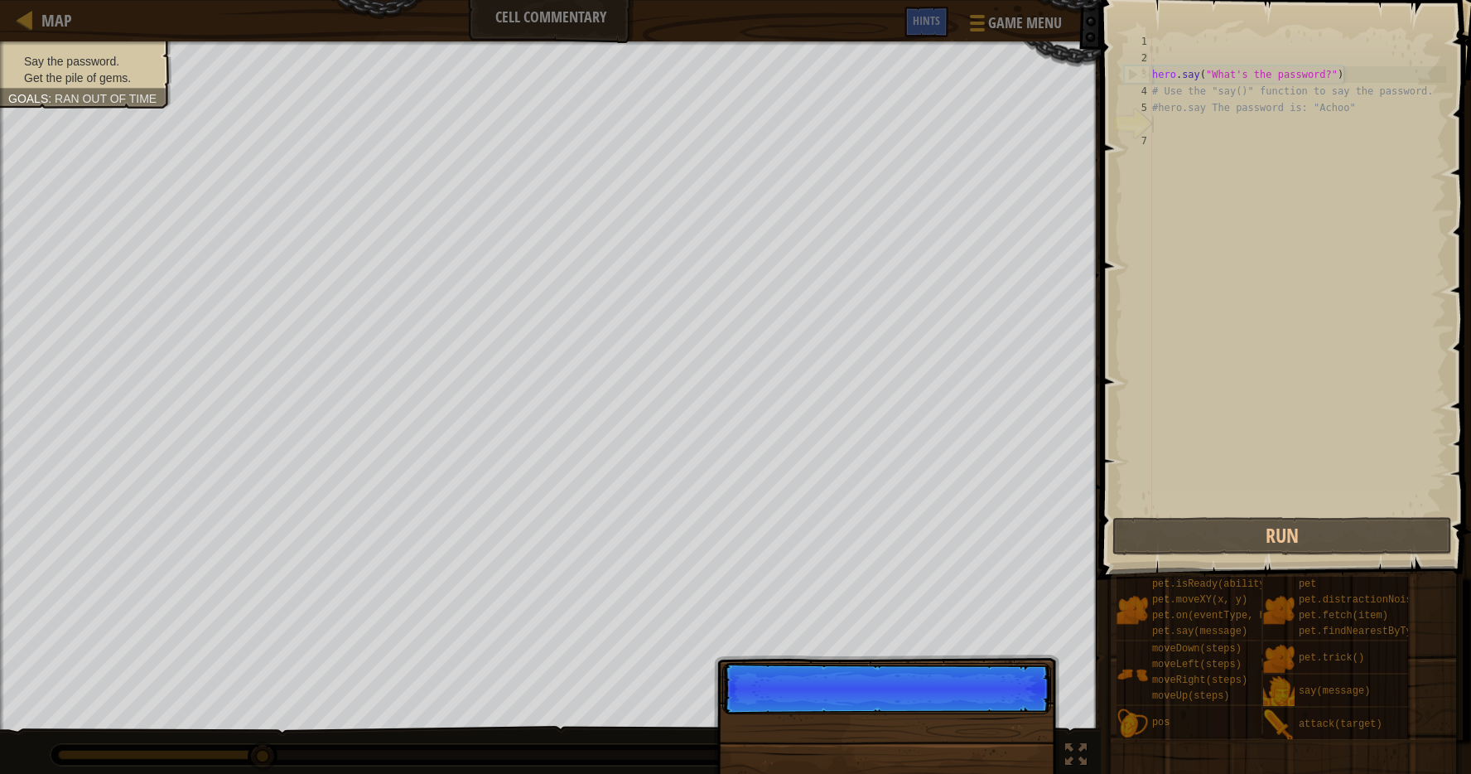
scroll to position [7, 0]
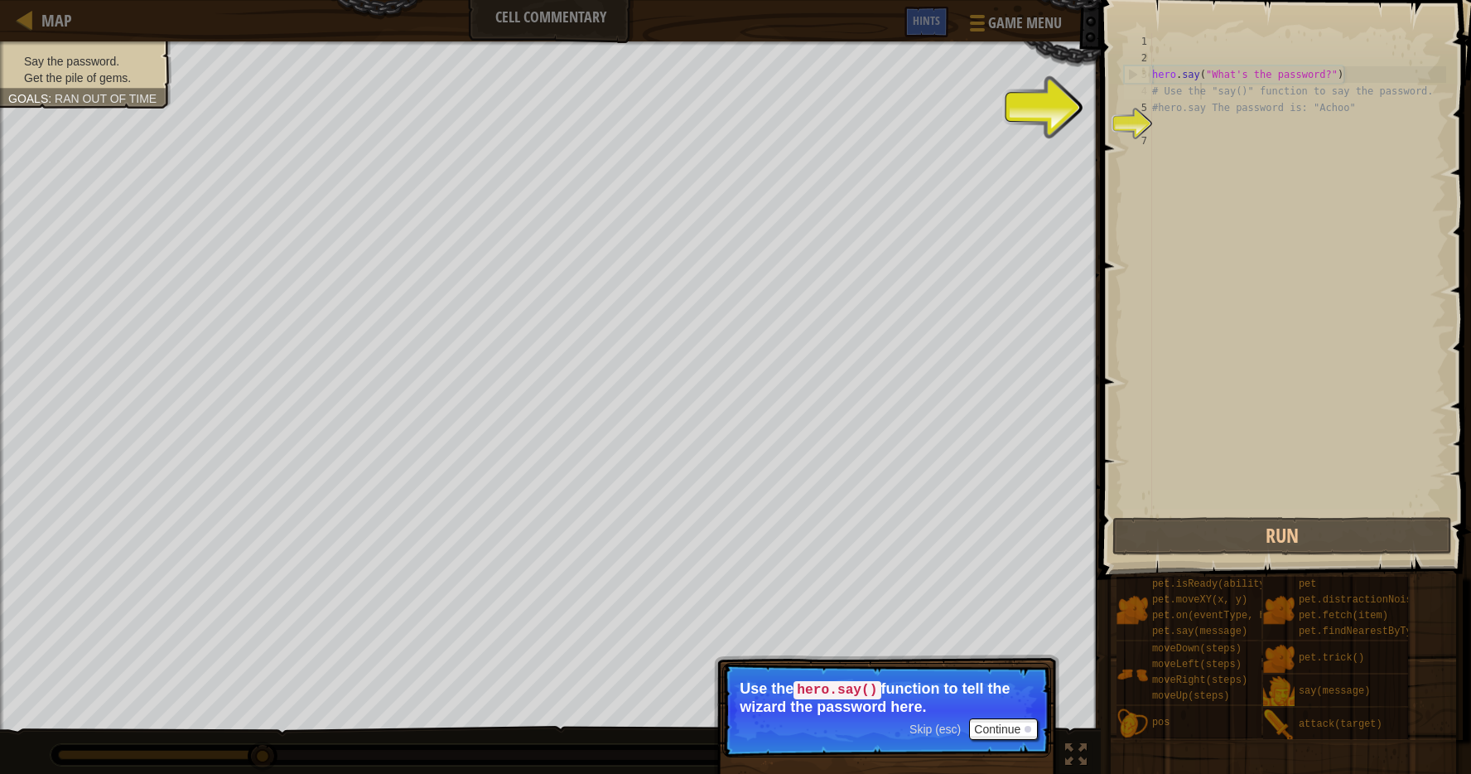
click at [1199, 97] on div "hero . say ( "What's the password?" ) # Use the "say()" function to say the pas…" at bounding box center [1297, 290] width 297 height 514
click at [1210, 99] on div "hero . say ( "What's the password?" ) # Use the "say()" function to say the pas…" at bounding box center [1297, 290] width 297 height 514
click at [1203, 98] on div "hero . say ( "What's the password?" ) # Use the "say()" function to say the pas…" at bounding box center [1297, 290] width 297 height 514
click at [979, 718] on button "Continue" at bounding box center [1003, 729] width 69 height 22
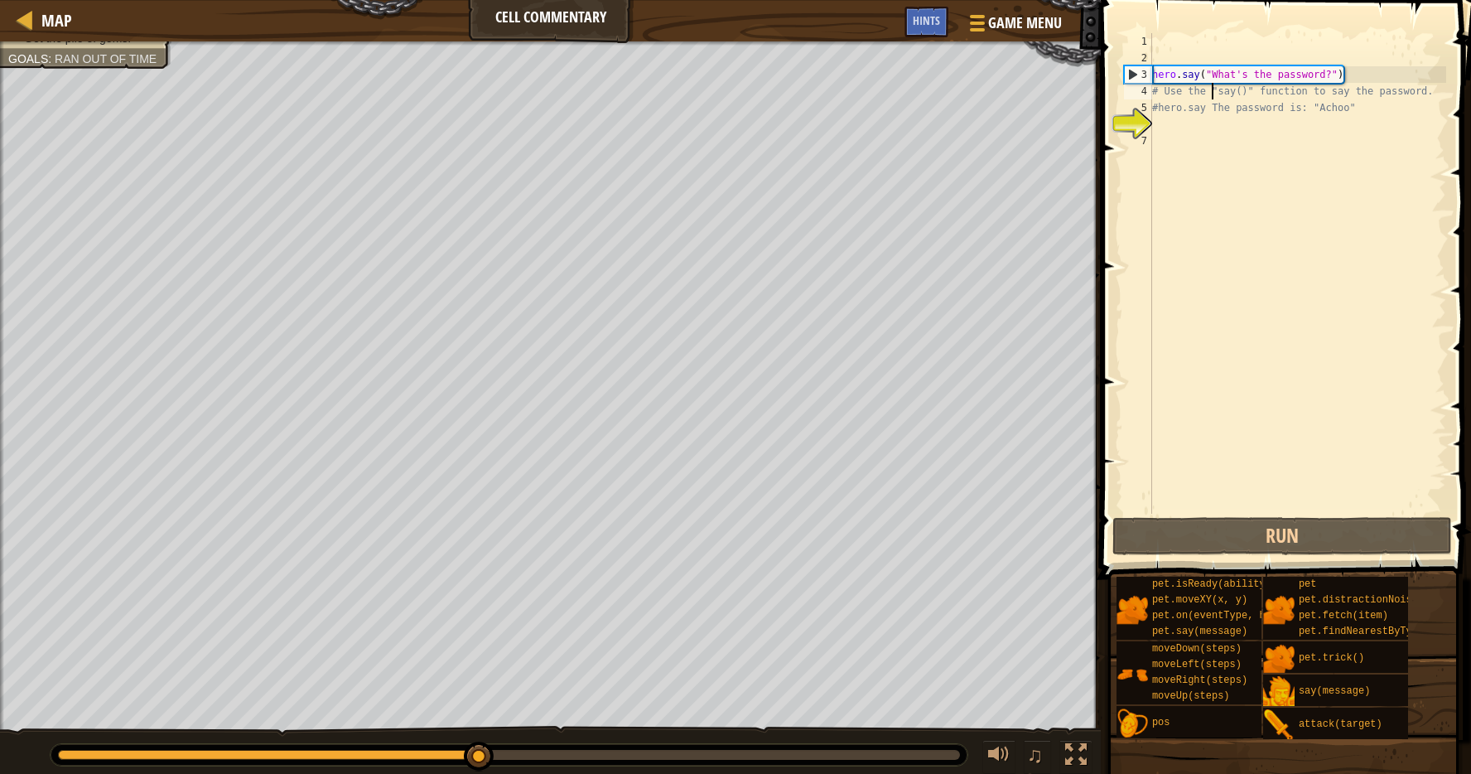
click at [1212, 96] on div "hero . say ( "What's the password?" ) # Use the "say()" function to say the pas…" at bounding box center [1297, 290] width 297 height 514
click at [1203, 96] on div "hero . say ( "What's the password?" ) # Use the "say()" function to say the pas…" at bounding box center [1297, 290] width 297 height 514
click at [1205, 97] on div "hero . say ( "What's the password?" ) # Use the "say()" function to say the pas…" at bounding box center [1297, 290] width 297 height 514
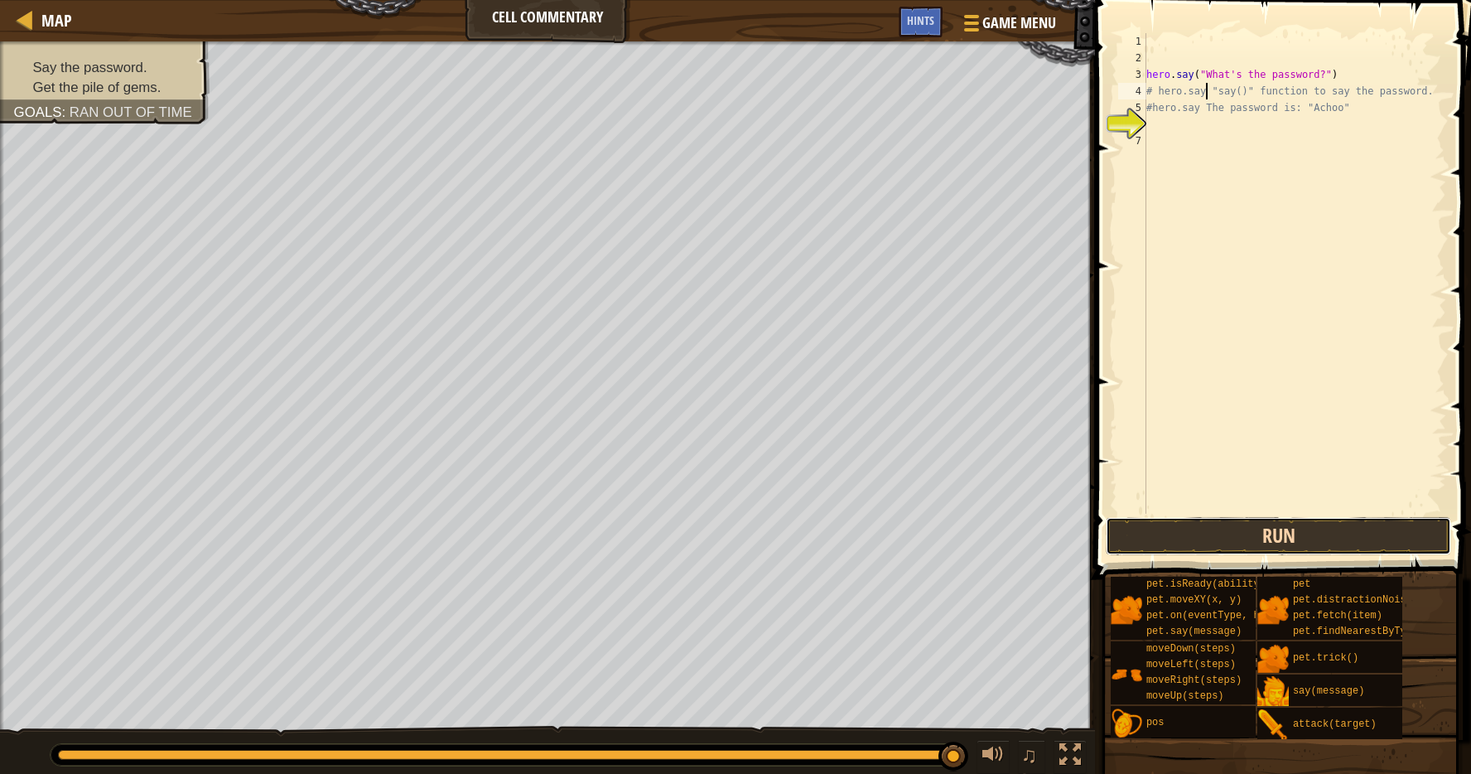
click at [1233, 525] on button "Run" at bounding box center [1278, 536] width 345 height 38
type textarea "# hero. "say()" function to say the password."
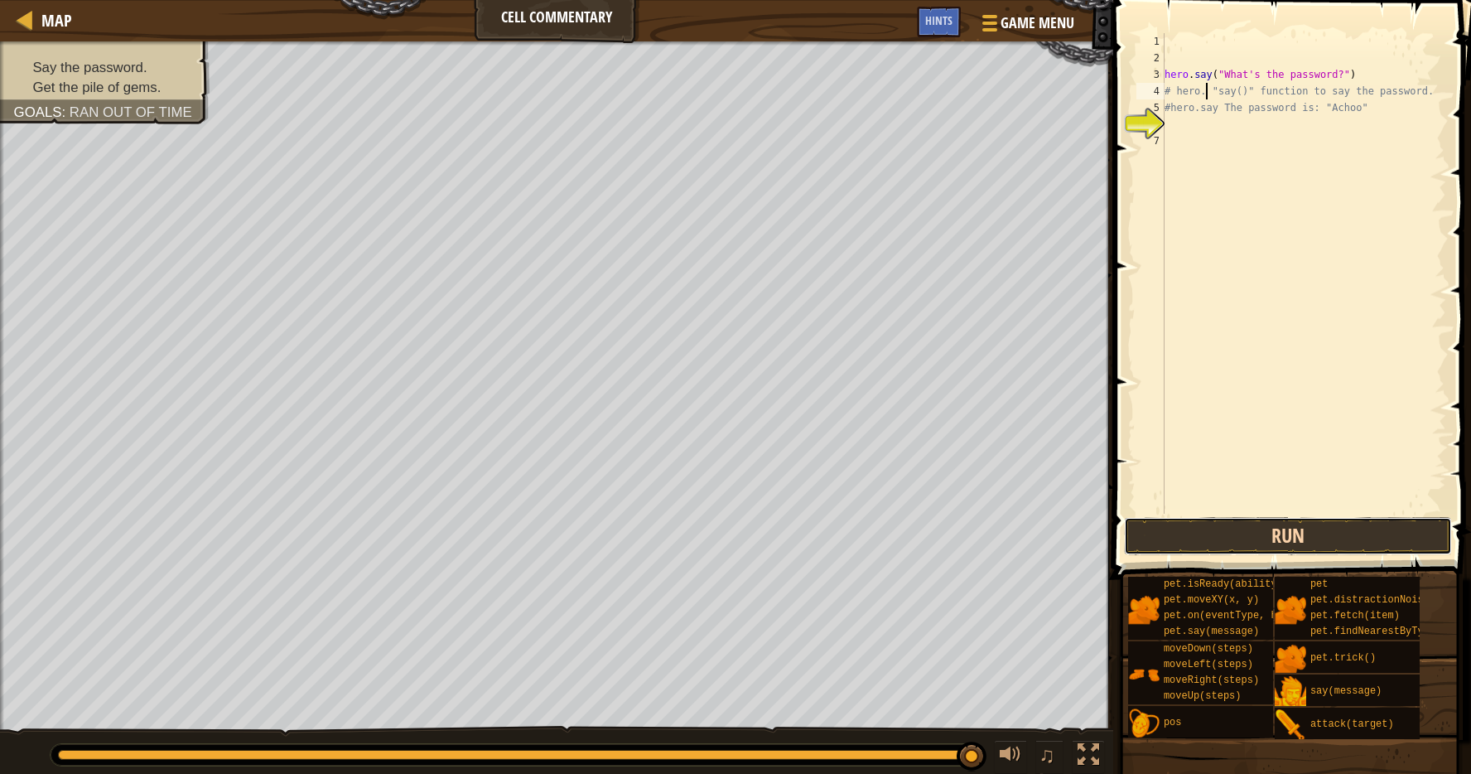
click at [1285, 543] on button "Run" at bounding box center [1288, 536] width 328 height 38
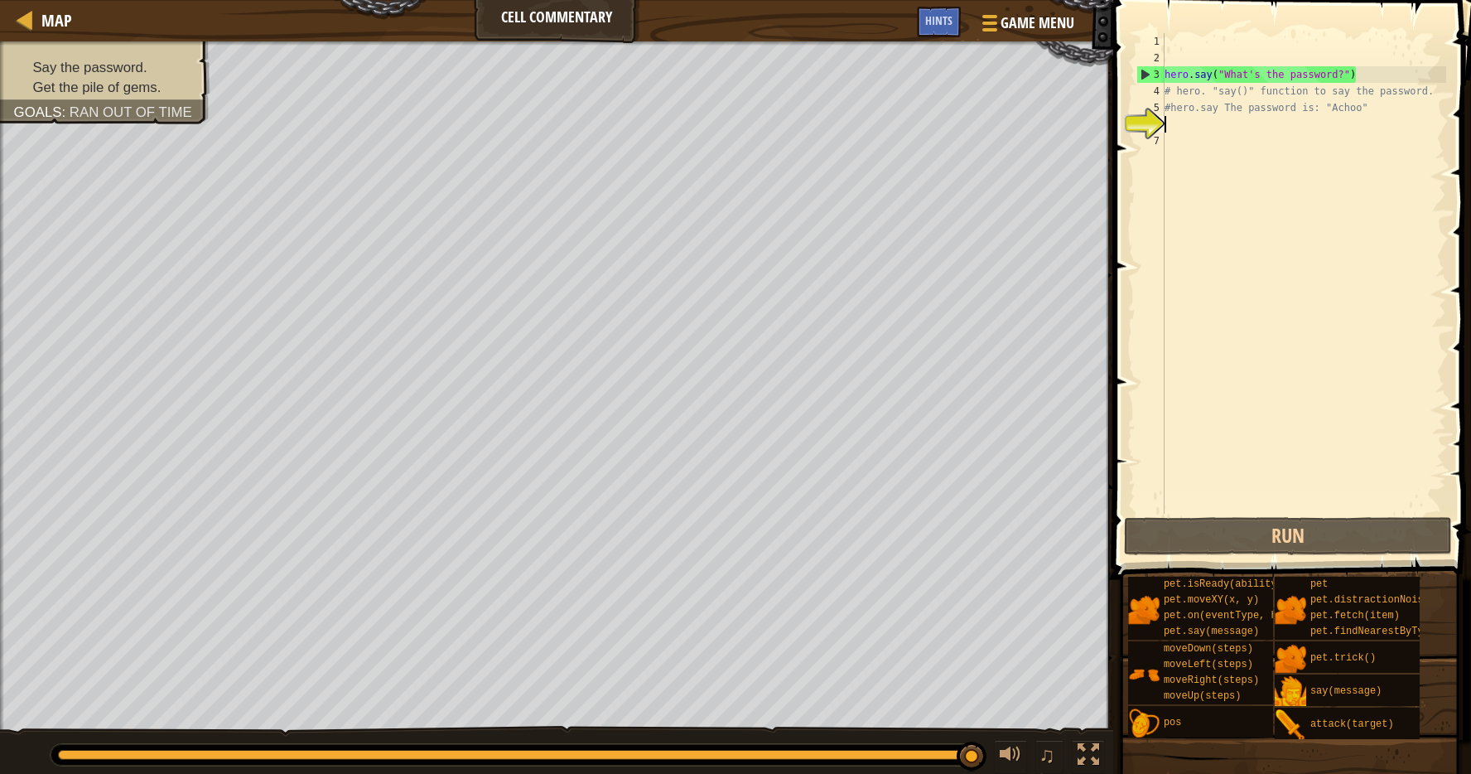
click at [1184, 128] on div "hero . say ( "What's the password?" ) # hero. "say()" function to say the passw…" at bounding box center [1304, 290] width 285 height 514
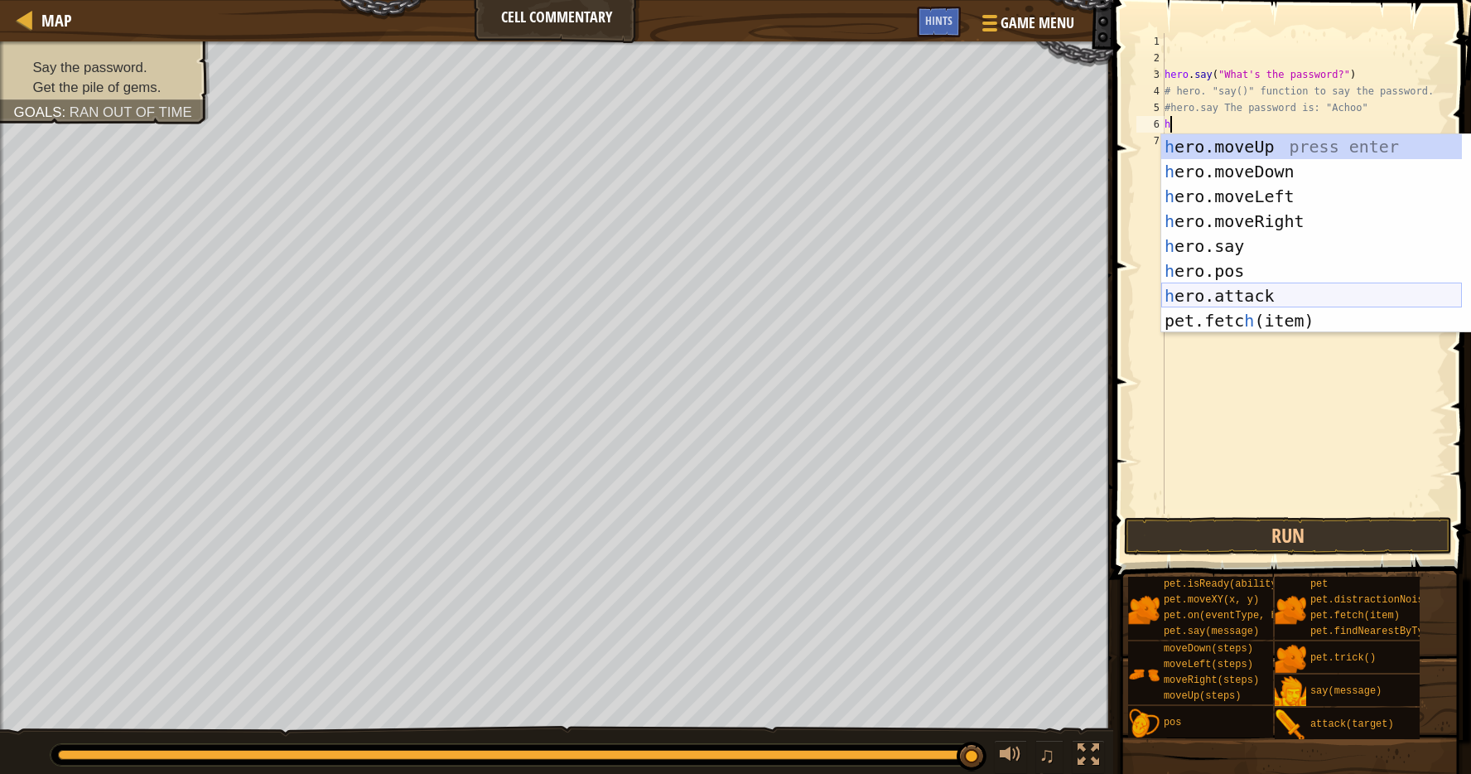
click at [1248, 293] on div "h ero.moveUp press enter h ero.moveDown press enter h ero.moveLeft press enter …" at bounding box center [1312, 258] width 301 height 249
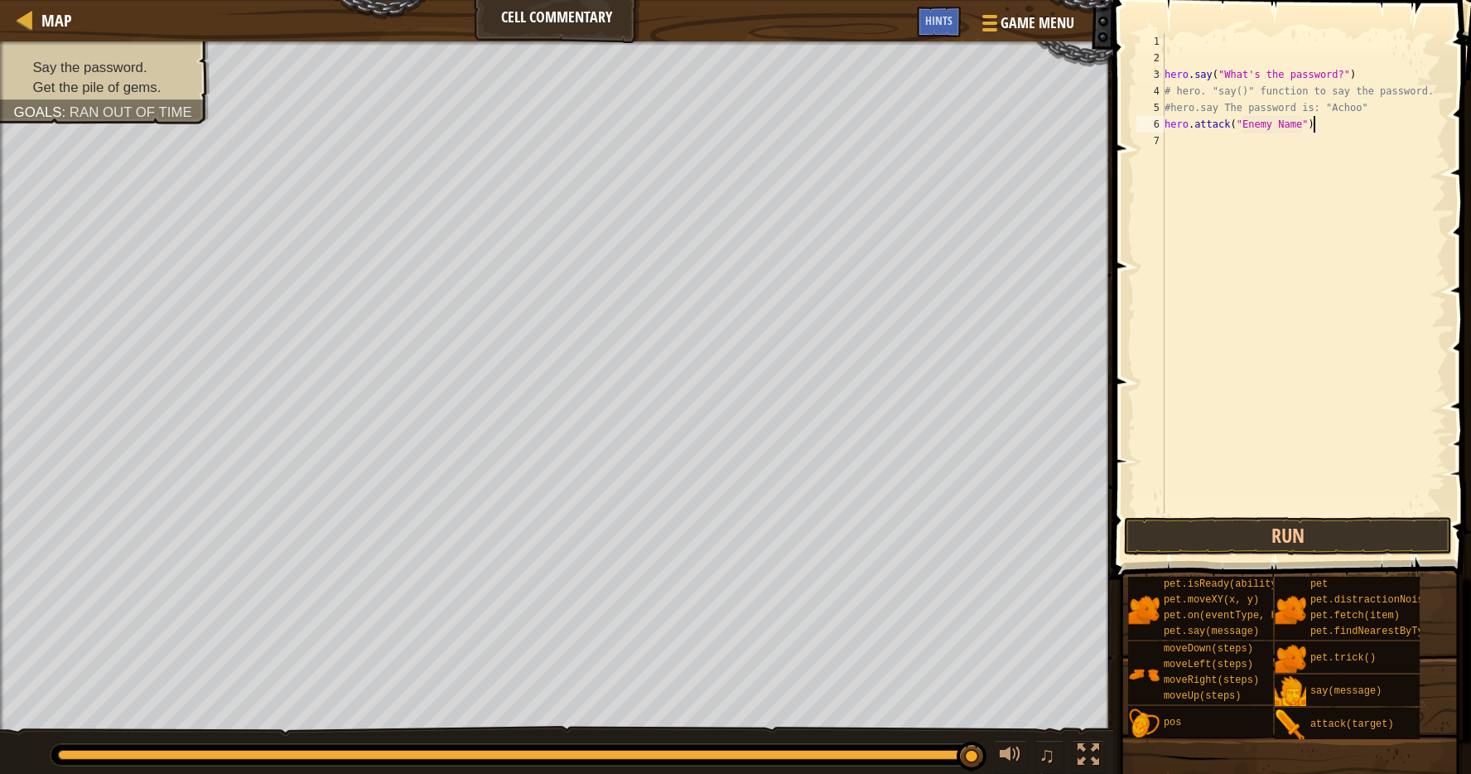
click at [1332, 125] on div "hero . say ( "What's the password?" ) # hero. "say()" function to say the passw…" at bounding box center [1304, 290] width 285 height 514
type textarea "h"
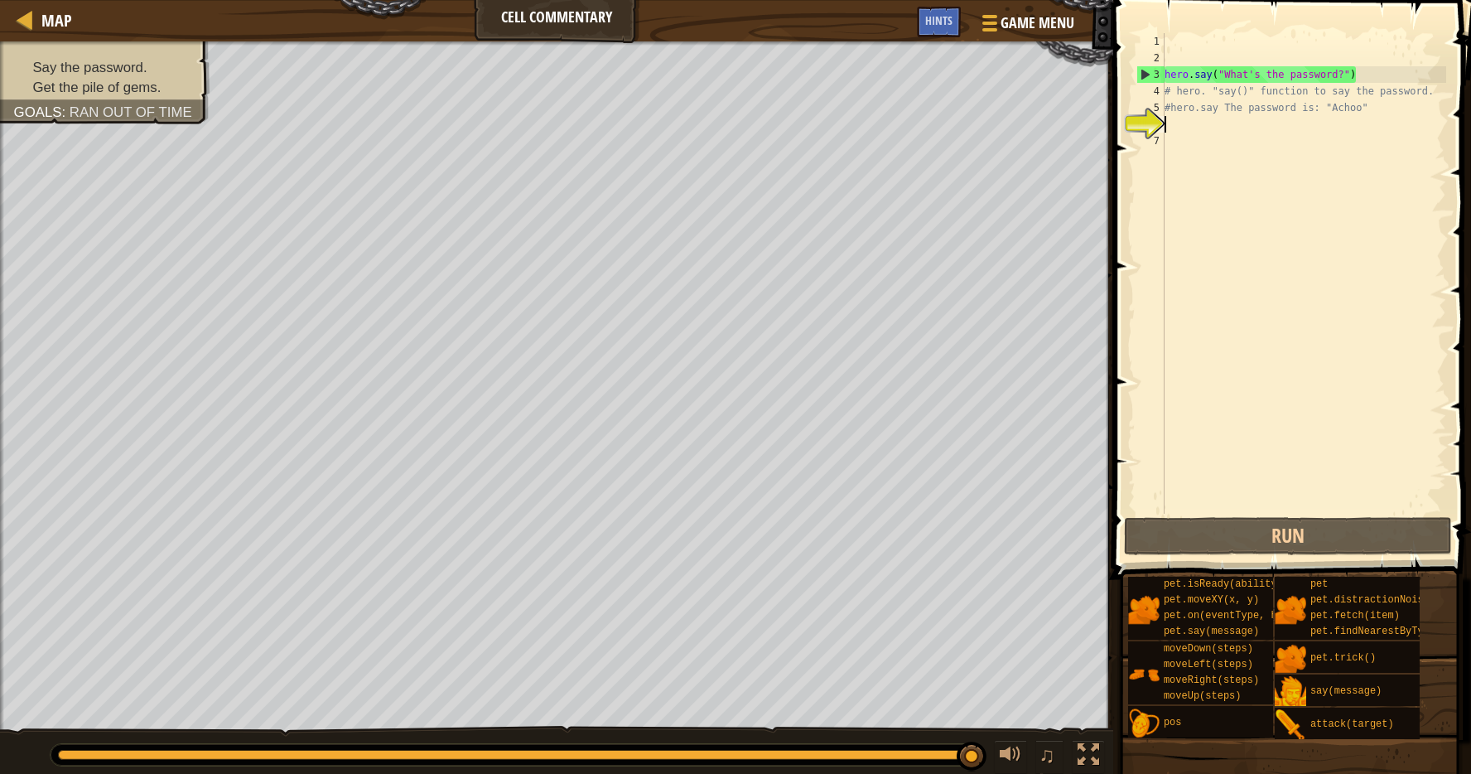
type textarea "h"
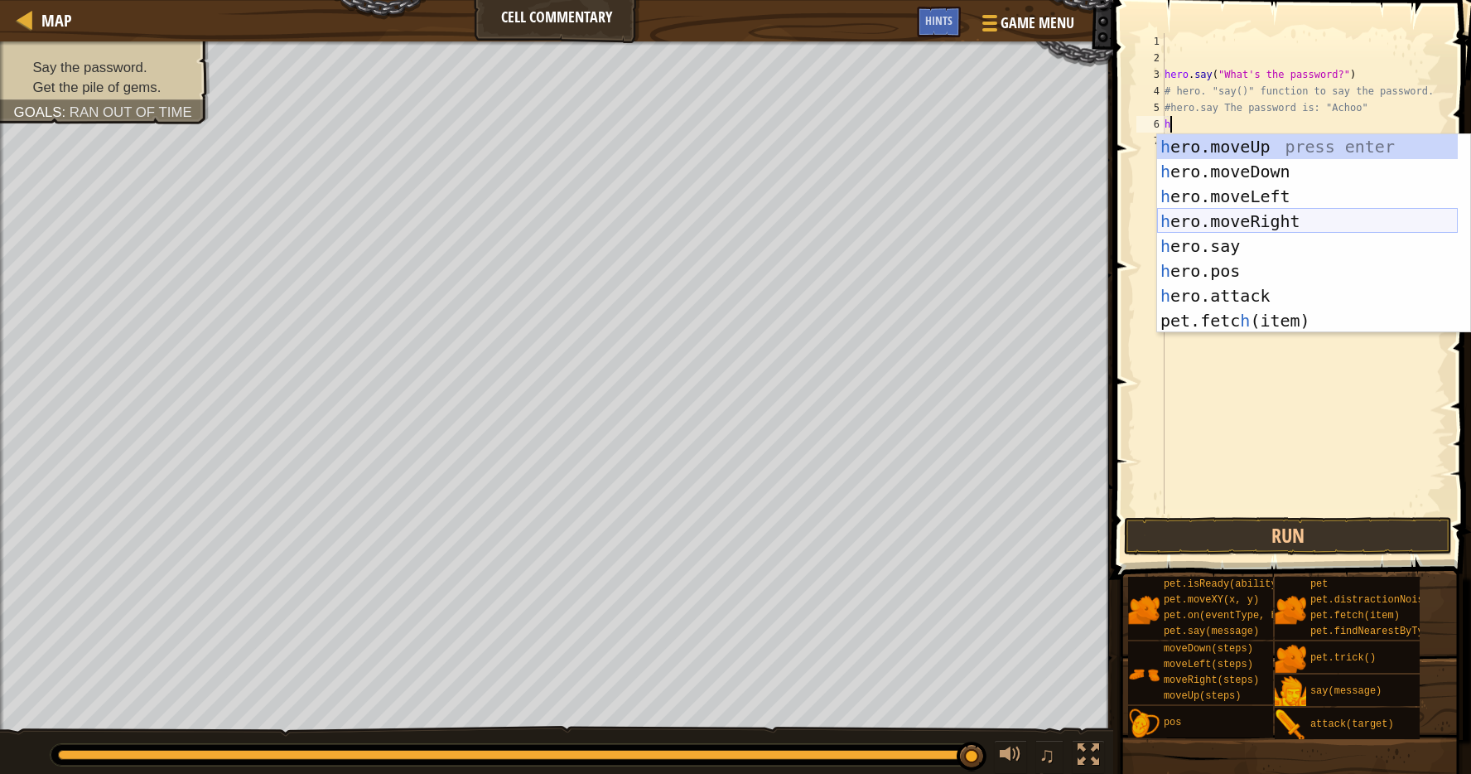
click at [1268, 219] on div "h ero.moveUp press enter h ero.moveDown press enter h ero.moveLeft press enter …" at bounding box center [1307, 258] width 301 height 249
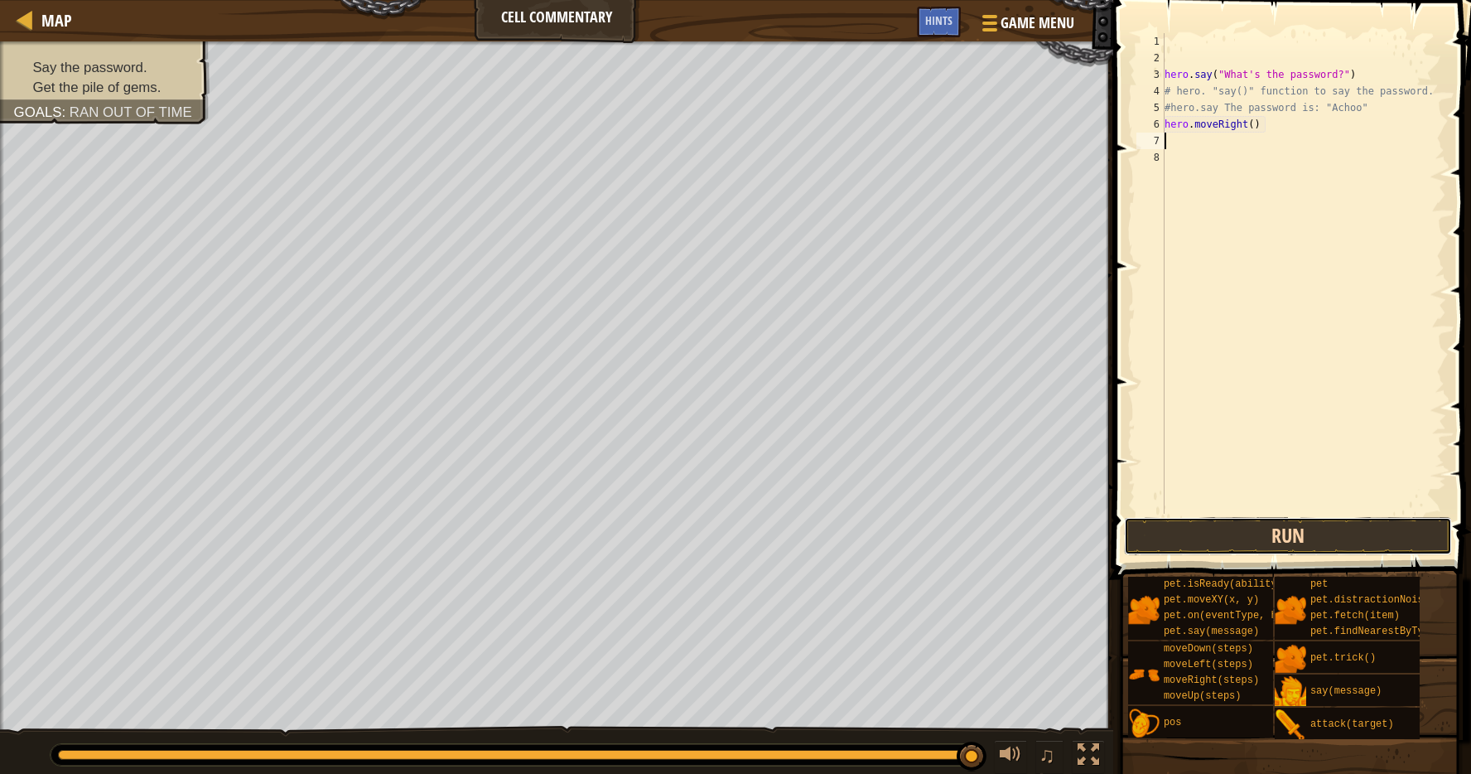
click at [1292, 540] on button "Run" at bounding box center [1288, 536] width 328 height 38
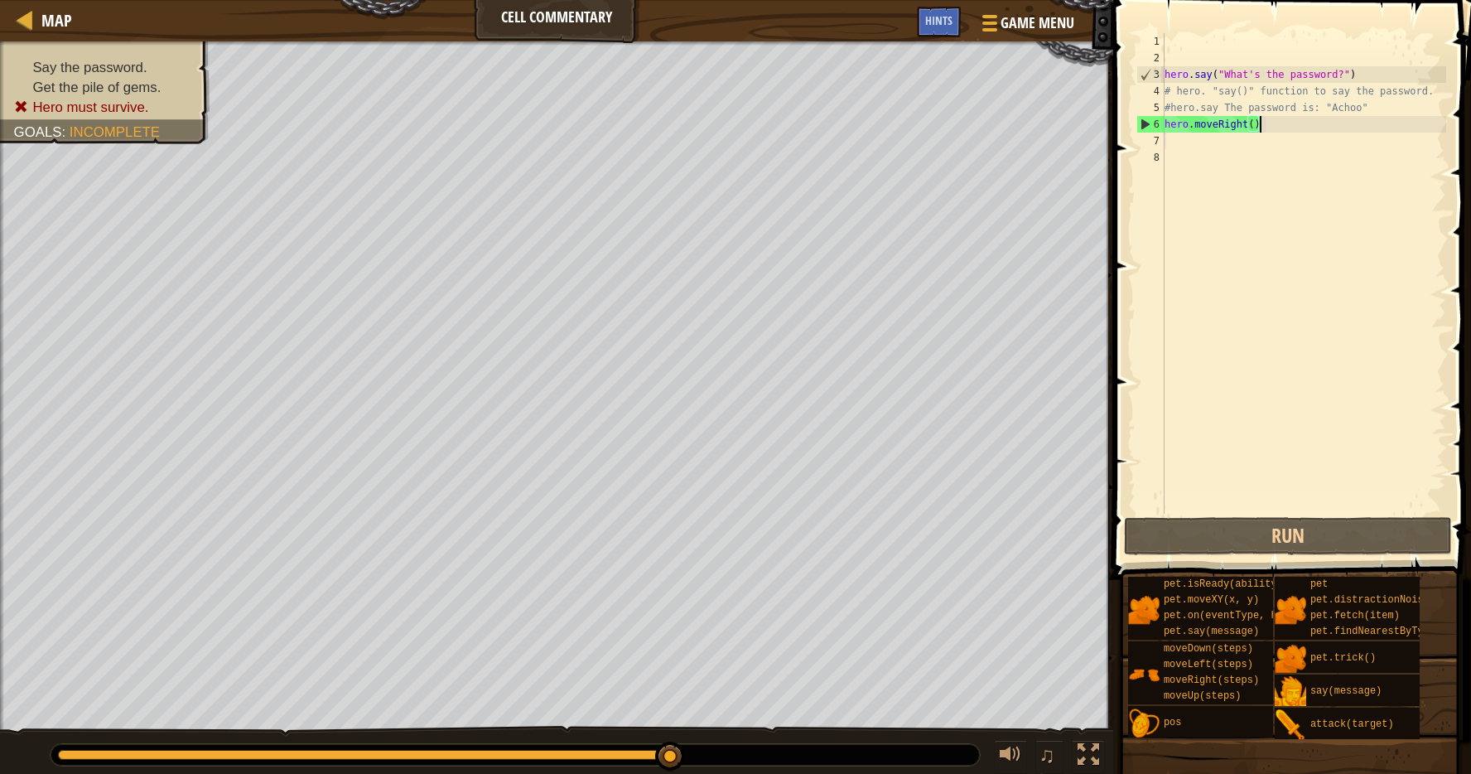
click at [1272, 122] on div "hero . say ( "What's the password?" ) # hero. "say()" function to say the passw…" at bounding box center [1304, 290] width 285 height 514
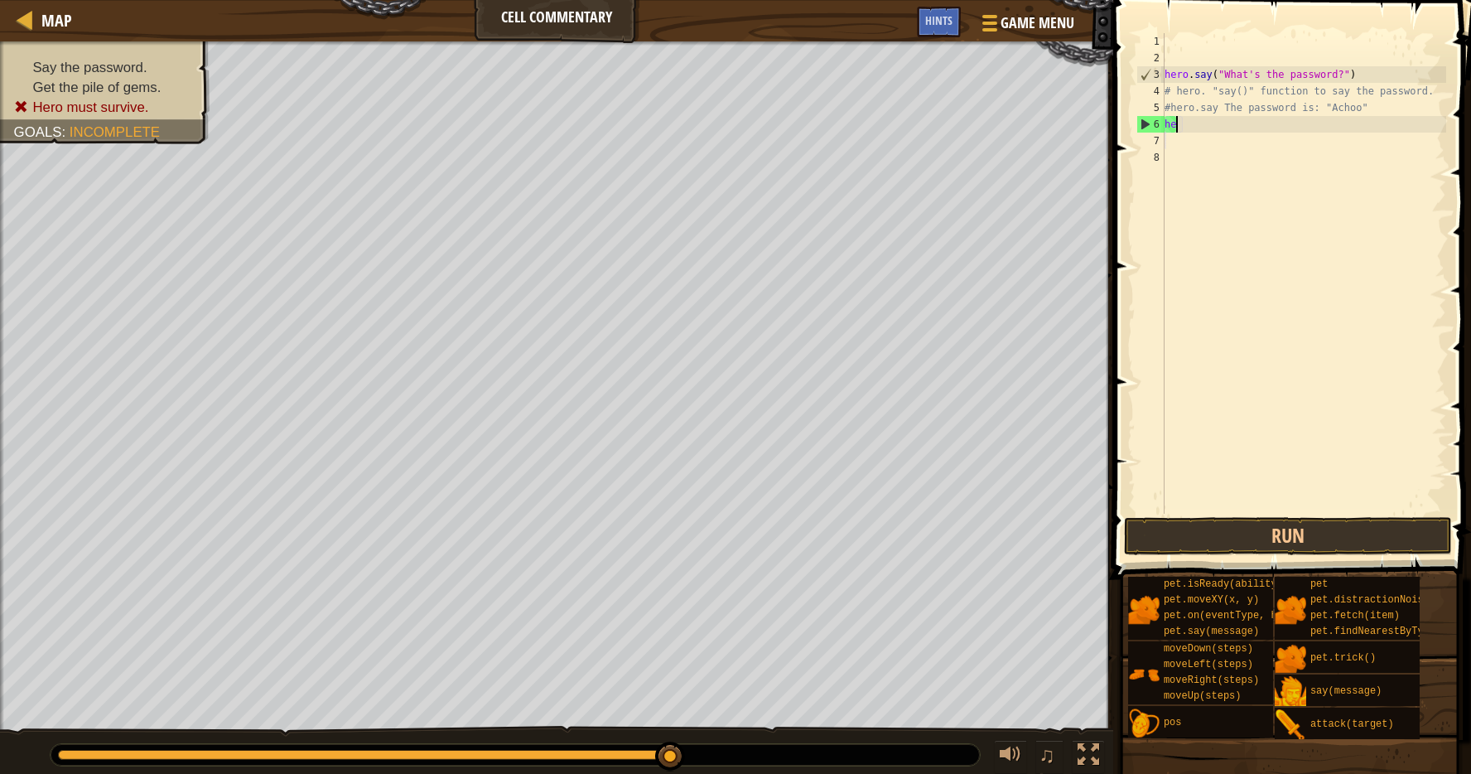
type textarea "h"
type textarea "#hero.say The password is: "Achoo""
click at [1181, 132] on div "hero . say ( "What's the password?" ) # hero. "say()" function to say the passw…" at bounding box center [1304, 290] width 285 height 514
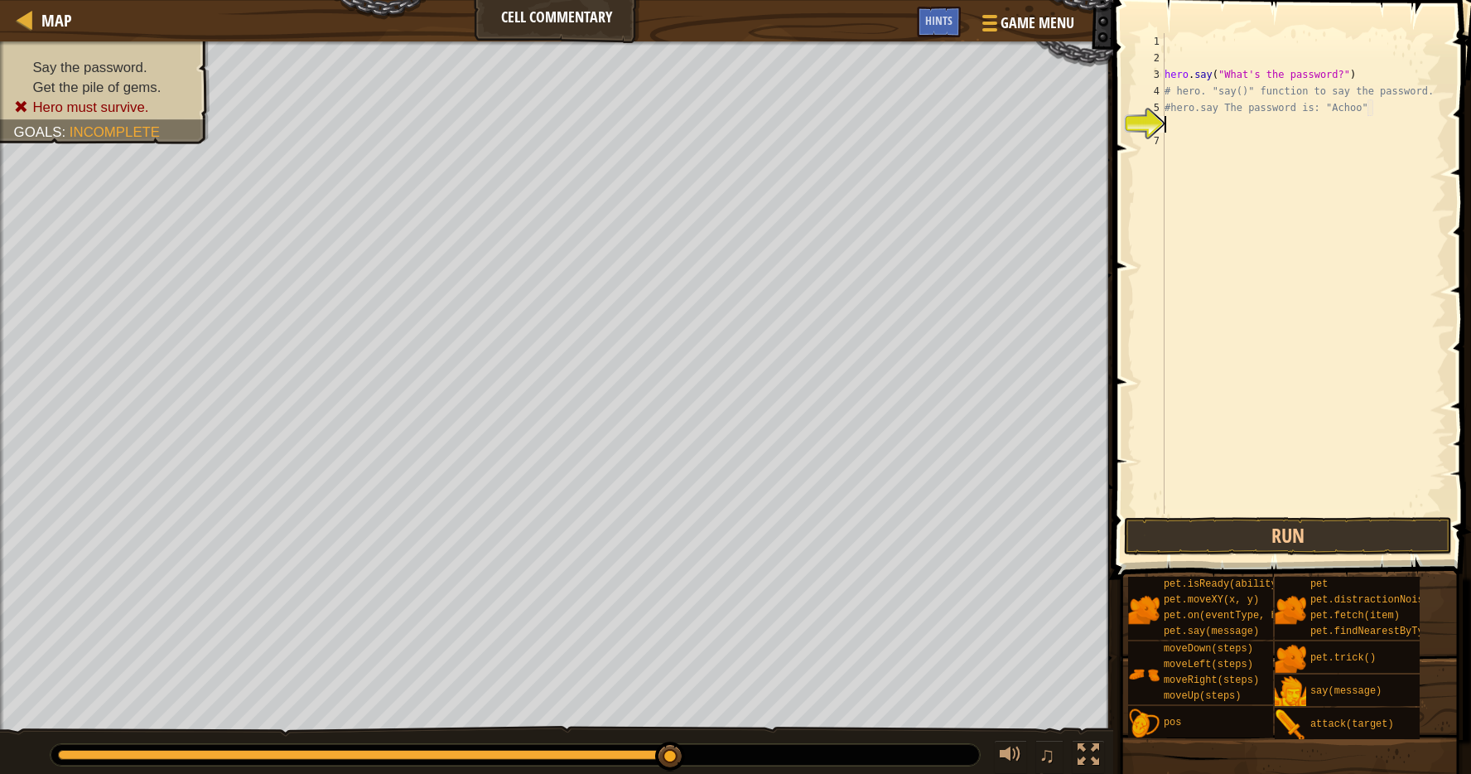
scroll to position [7, 0]
type textarea "h"
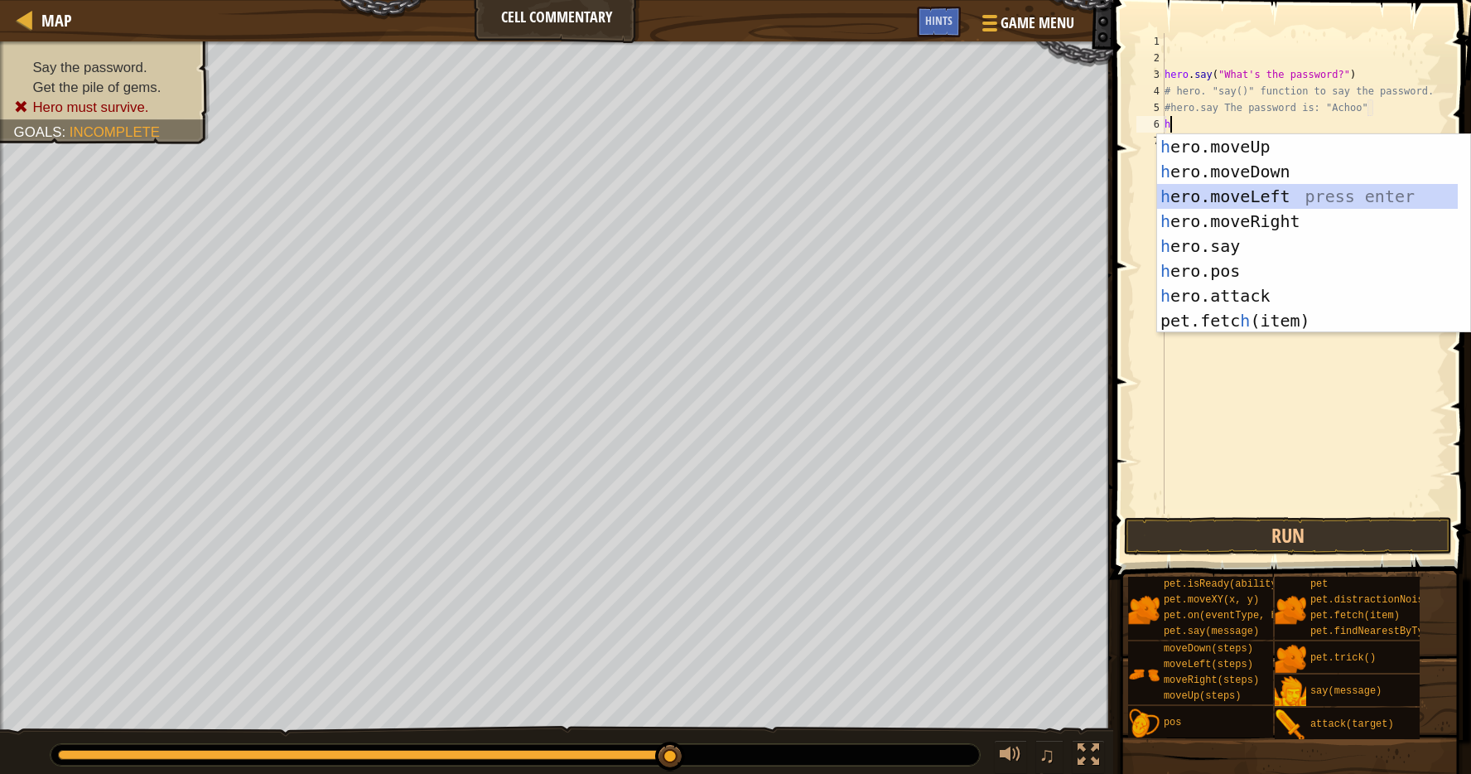
click at [1195, 196] on div "h ero.moveUp press enter h ero.moveDown press enter h ero.moveLeft press enter …" at bounding box center [1307, 258] width 301 height 249
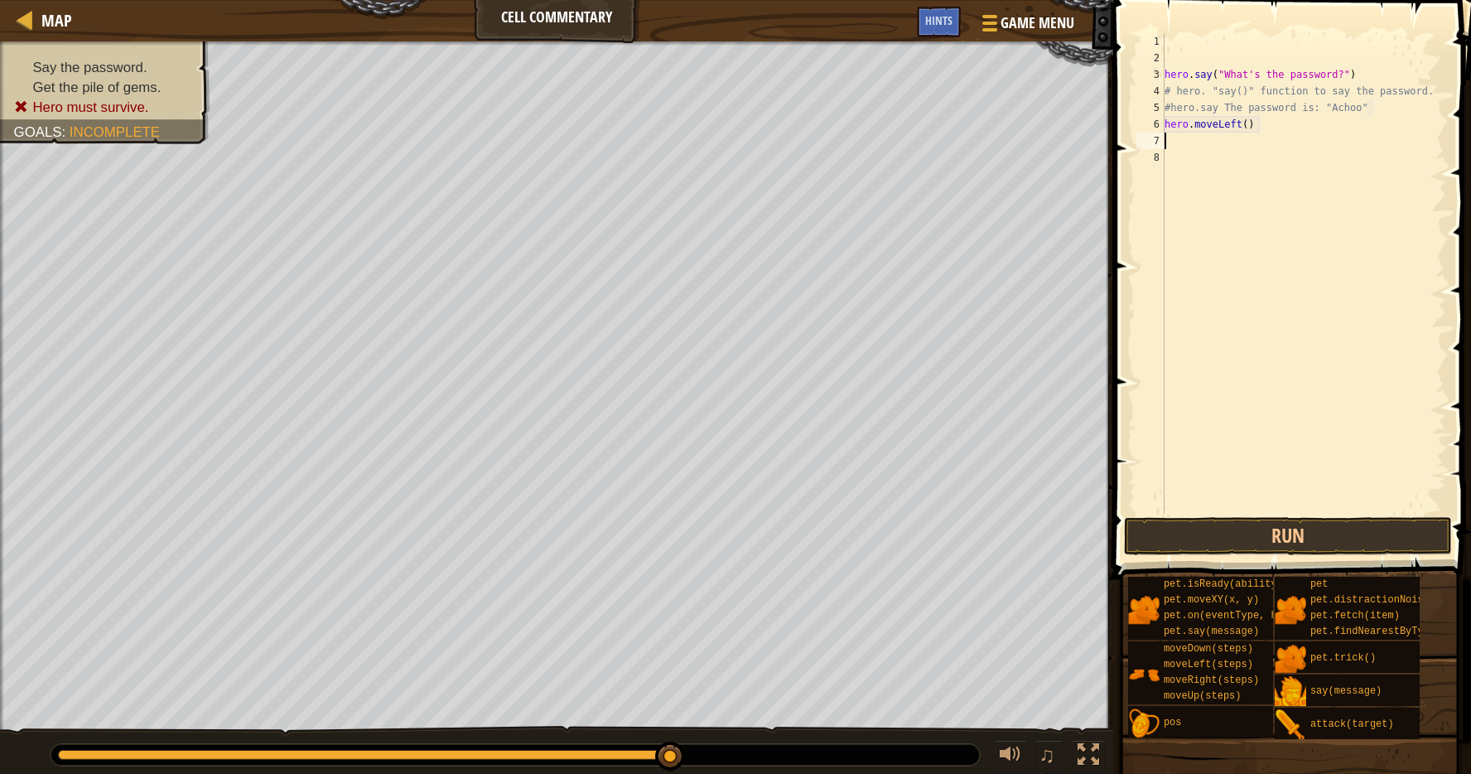
type textarea "h"
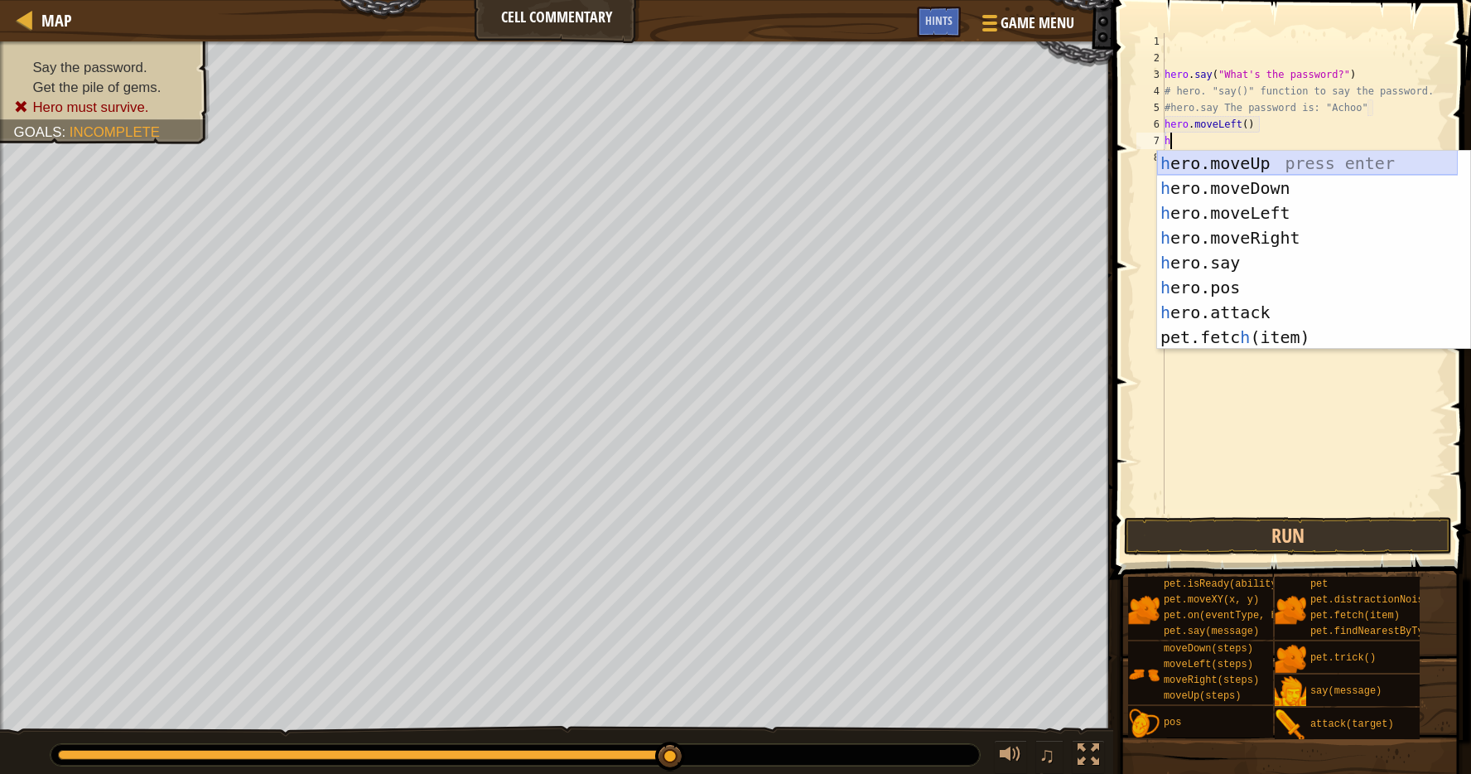
click at [1265, 164] on div "h ero.moveUp press enter h ero.moveDown press enter h ero.moveLeft press enter …" at bounding box center [1307, 275] width 301 height 249
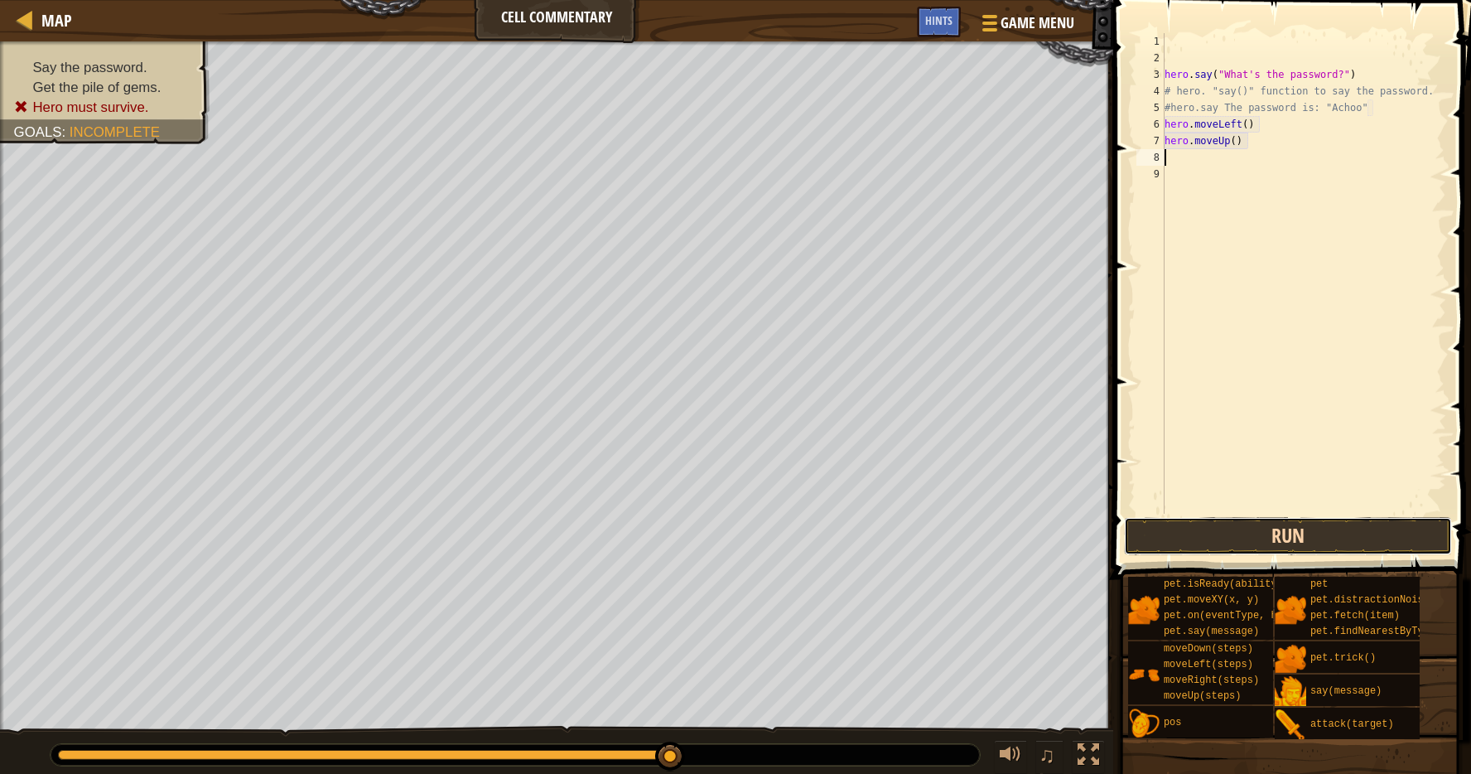
click at [1246, 544] on button "Run" at bounding box center [1288, 536] width 328 height 38
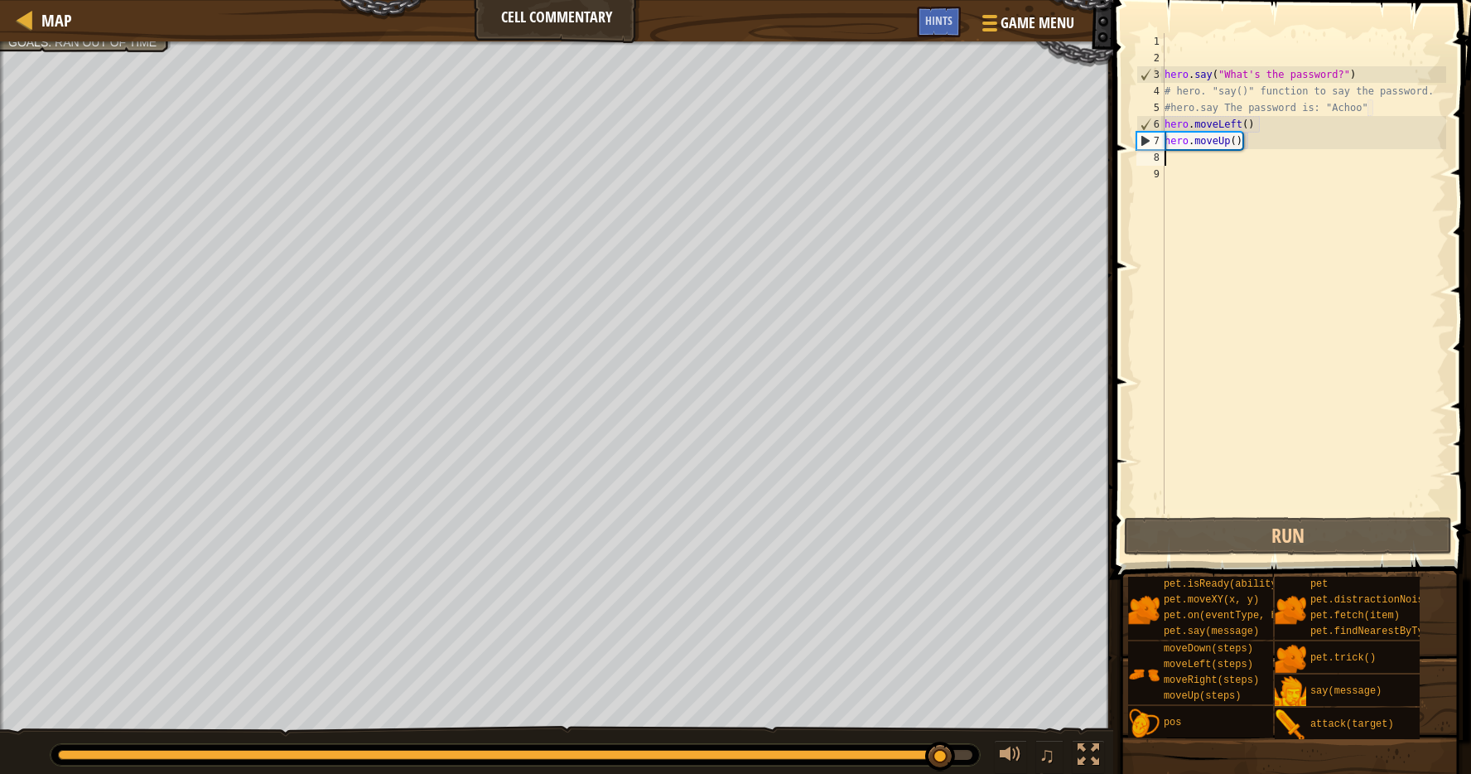
type textarea "h"
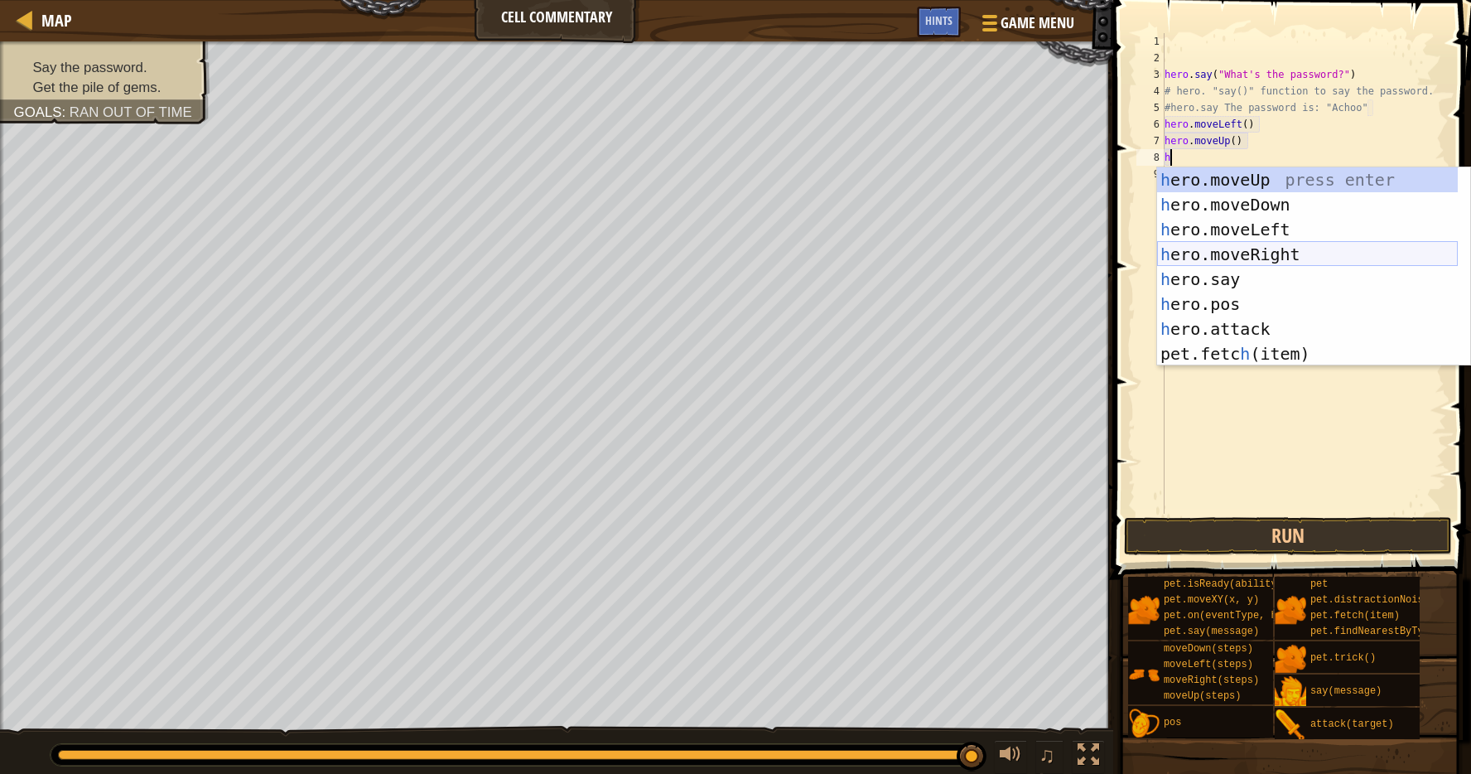
click at [1294, 253] on div "h ero.moveUp press enter h ero.moveDown press enter h ero.moveLeft press enter …" at bounding box center [1307, 291] width 301 height 249
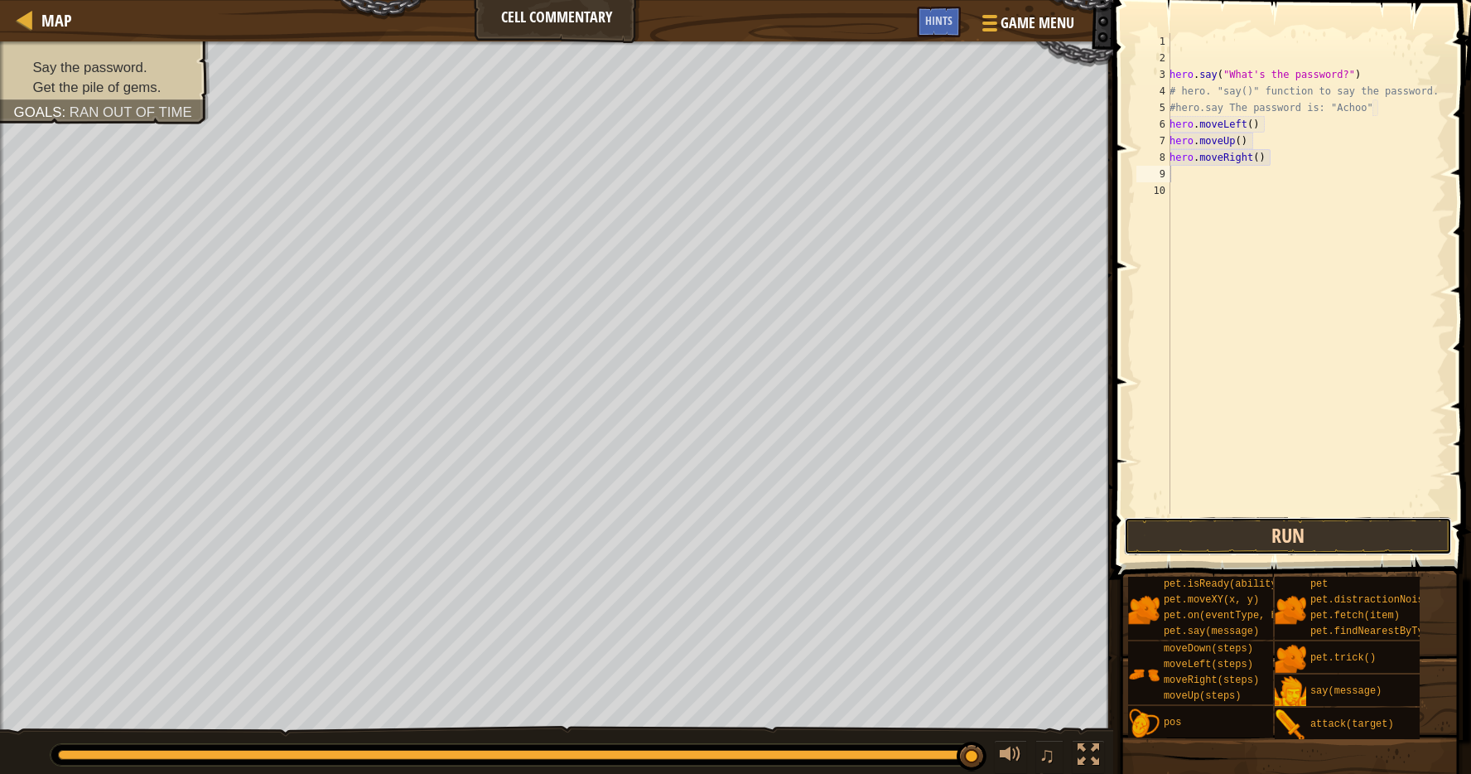
click at [1212, 531] on button "Run" at bounding box center [1288, 536] width 328 height 38
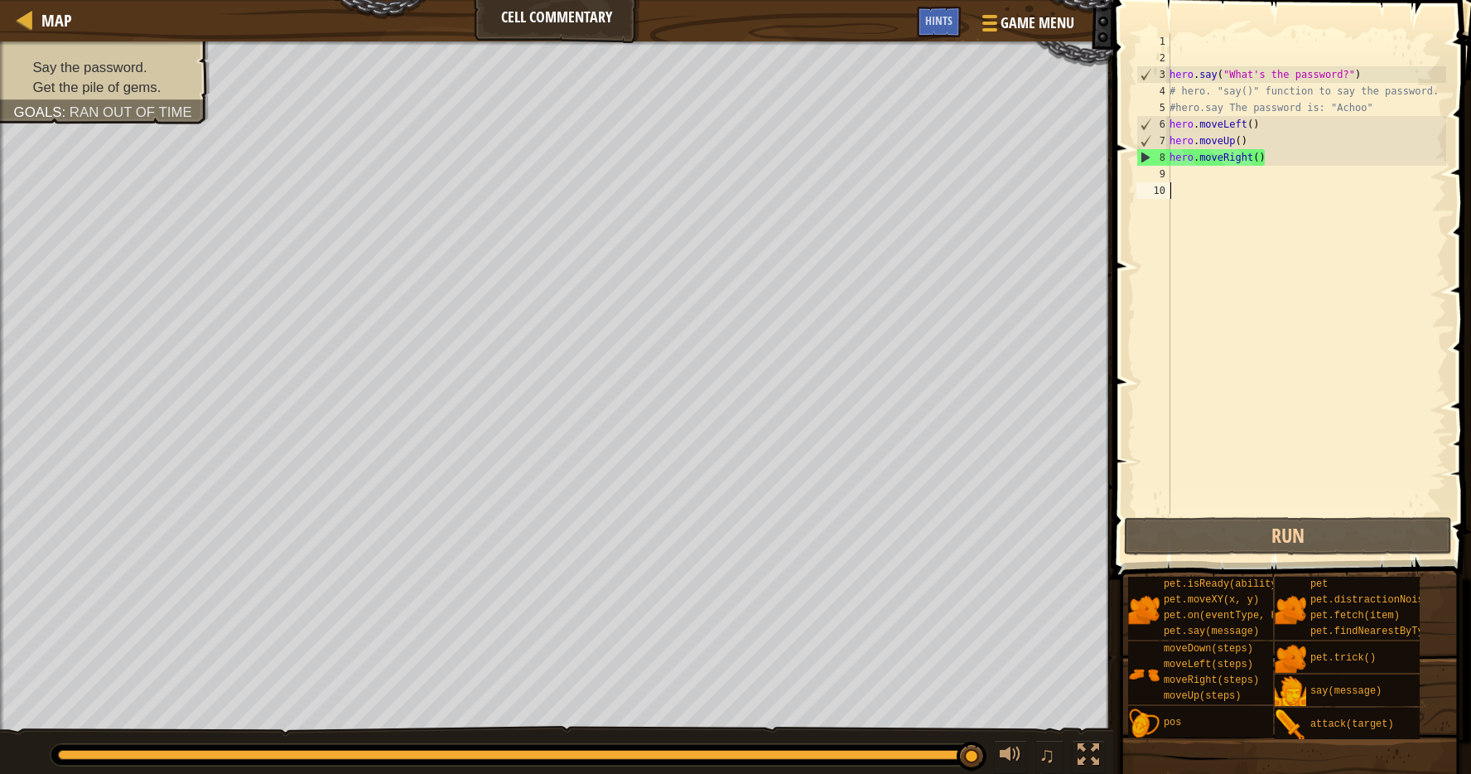
click at [1191, 187] on div "hero . say ( "What's the password?" ) # hero. "say()" function to say the passw…" at bounding box center [1306, 290] width 280 height 514
click at [1171, 172] on div "hero . say ( "What's the password?" ) # hero. "say()" function to say the passw…" at bounding box center [1306, 290] width 280 height 514
type textarea "h"
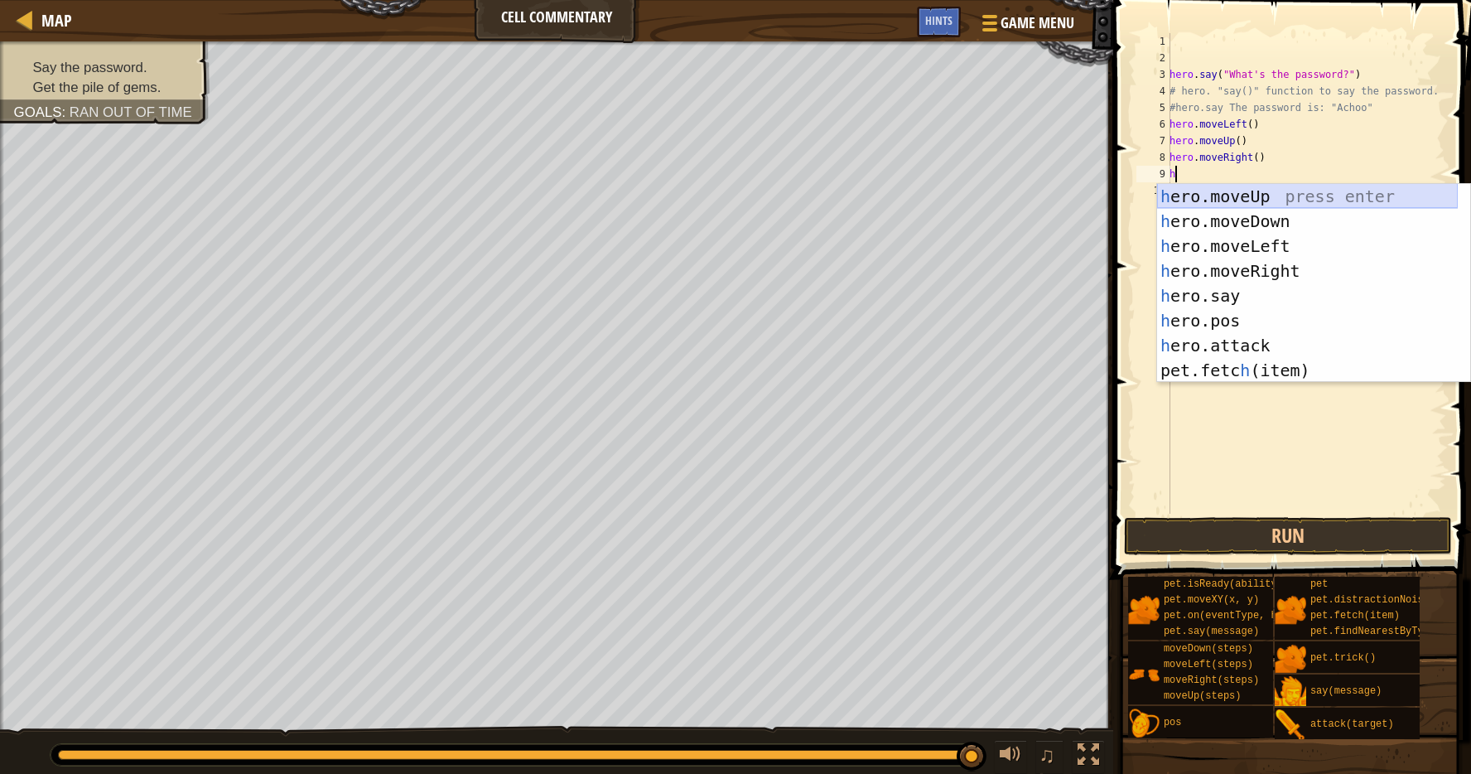
click at [1270, 197] on div "h ero.moveUp press enter h ero.moveDown press enter h ero.moveLeft press enter …" at bounding box center [1307, 308] width 301 height 249
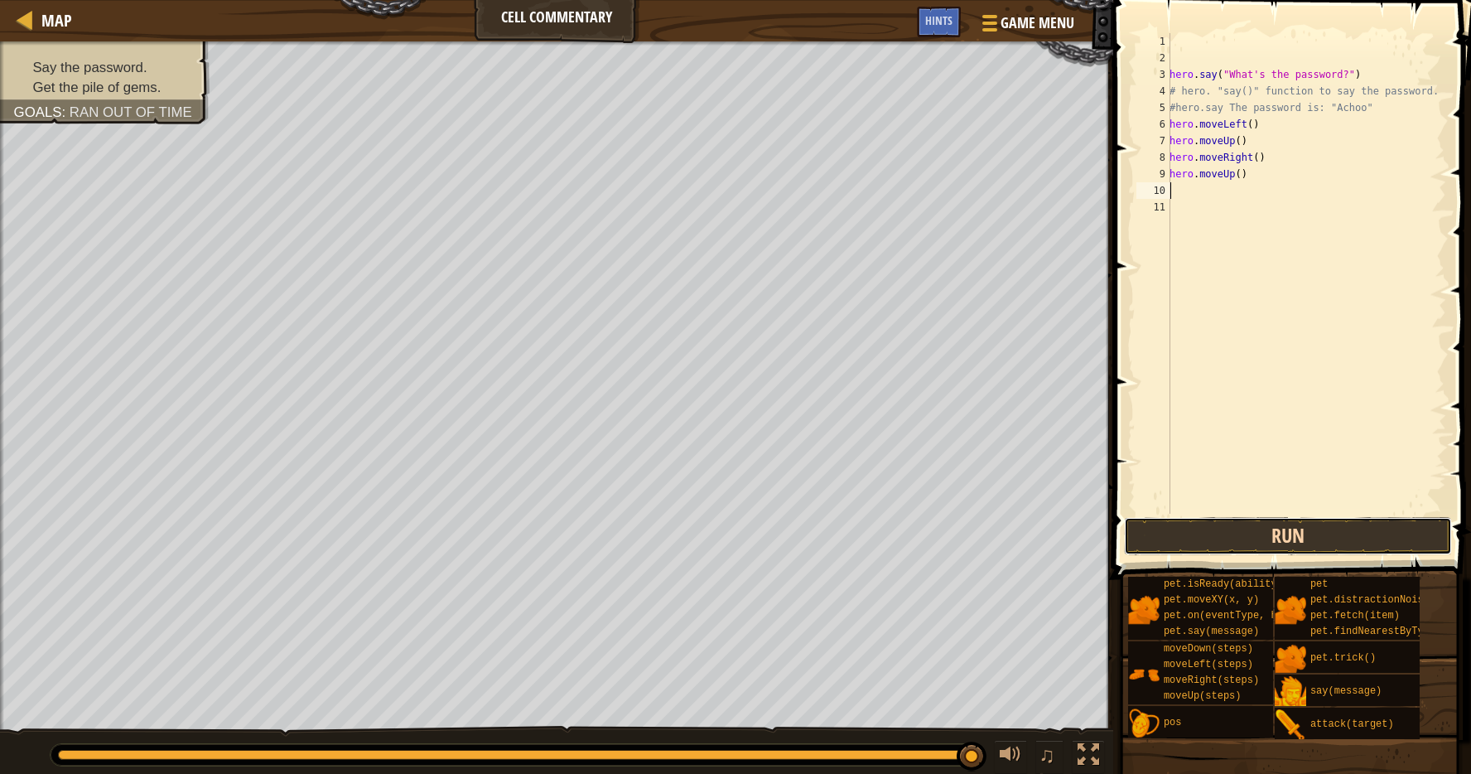
click at [1259, 524] on button "Run" at bounding box center [1288, 536] width 328 height 38
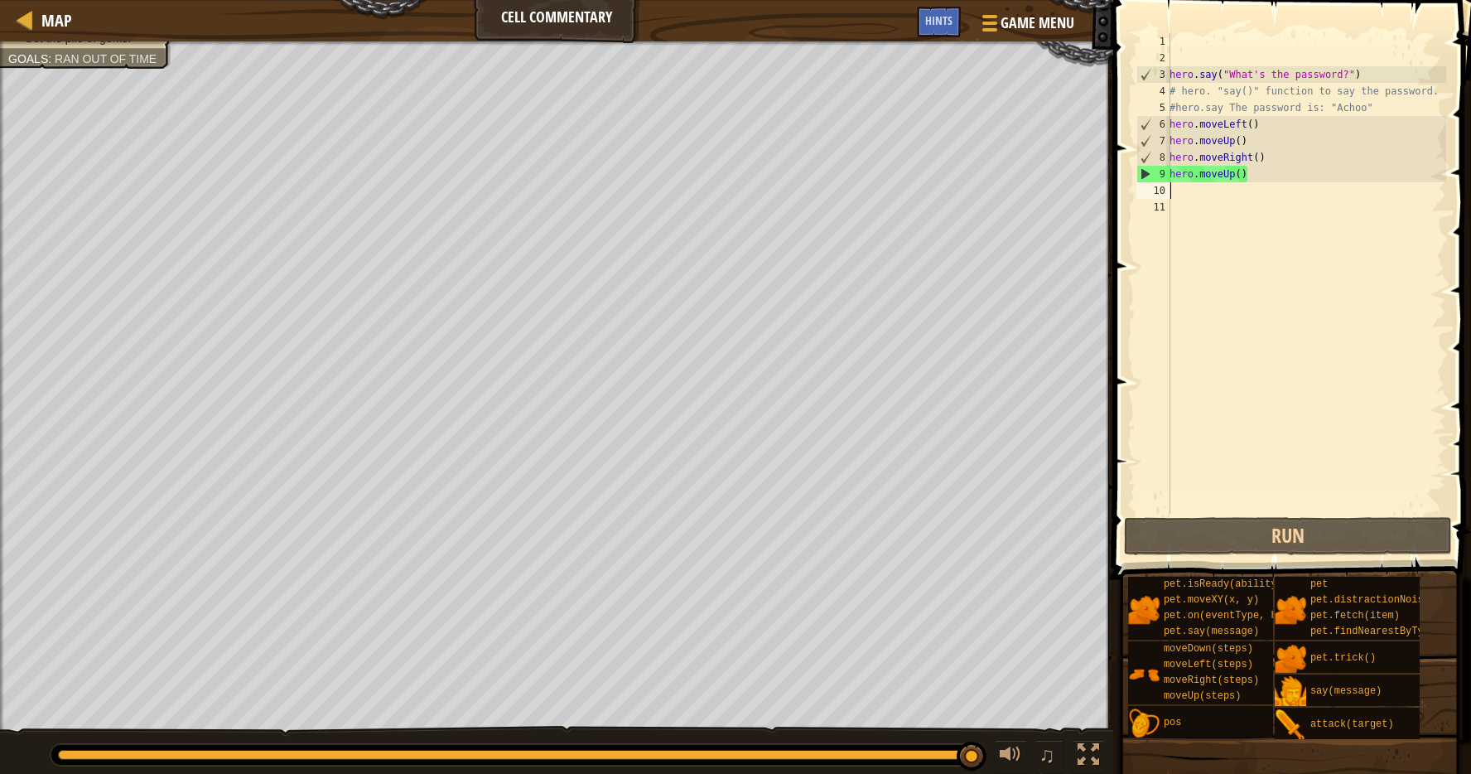
click at [12, 17] on div "Map Cell Commentary Game Menu Done Hints" at bounding box center [556, 20] width 1113 height 41
click at [59, 17] on span "Map" at bounding box center [56, 20] width 31 height 22
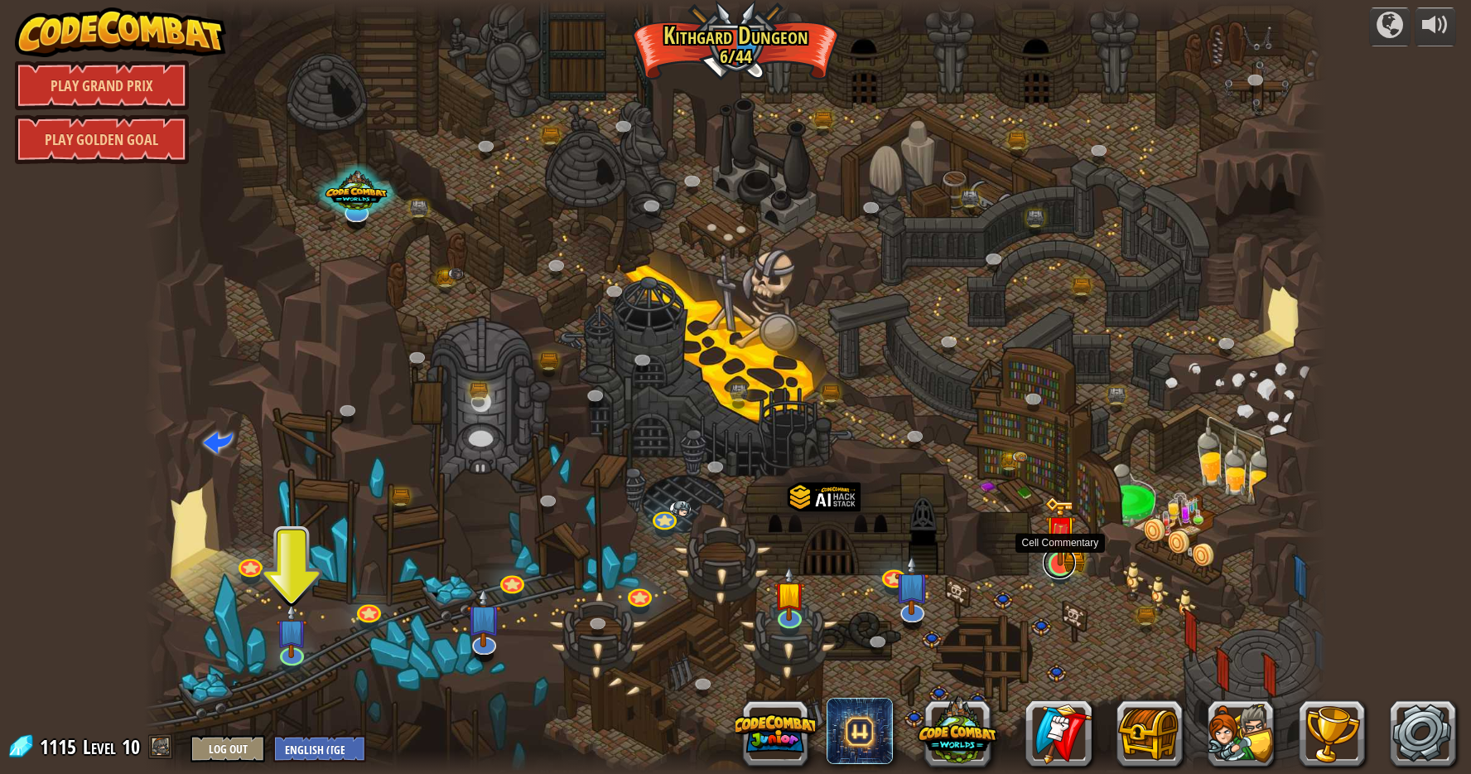
click at [1051, 572] on link at bounding box center [1059, 562] width 33 height 33
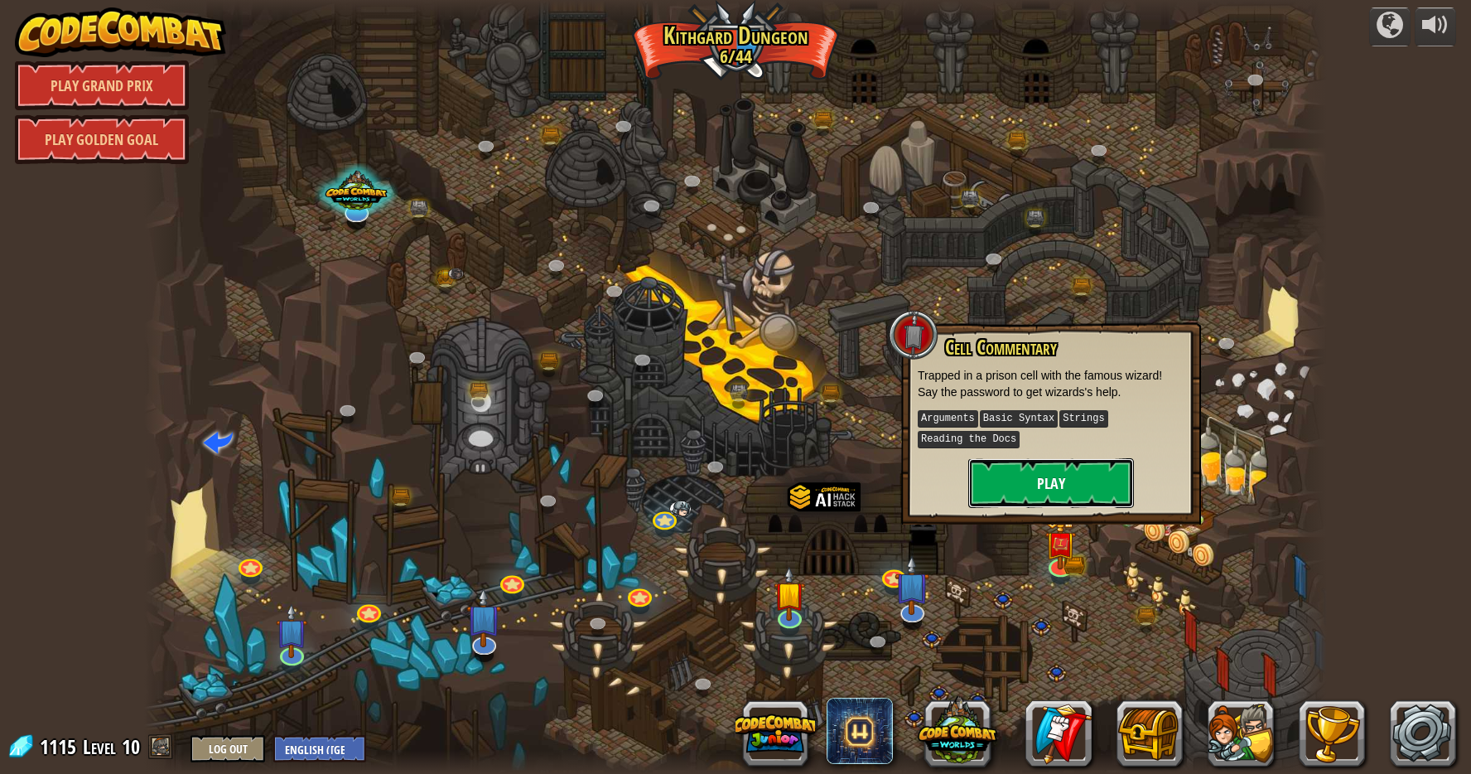
click at [1041, 470] on button "Play" at bounding box center [1051, 483] width 166 height 50
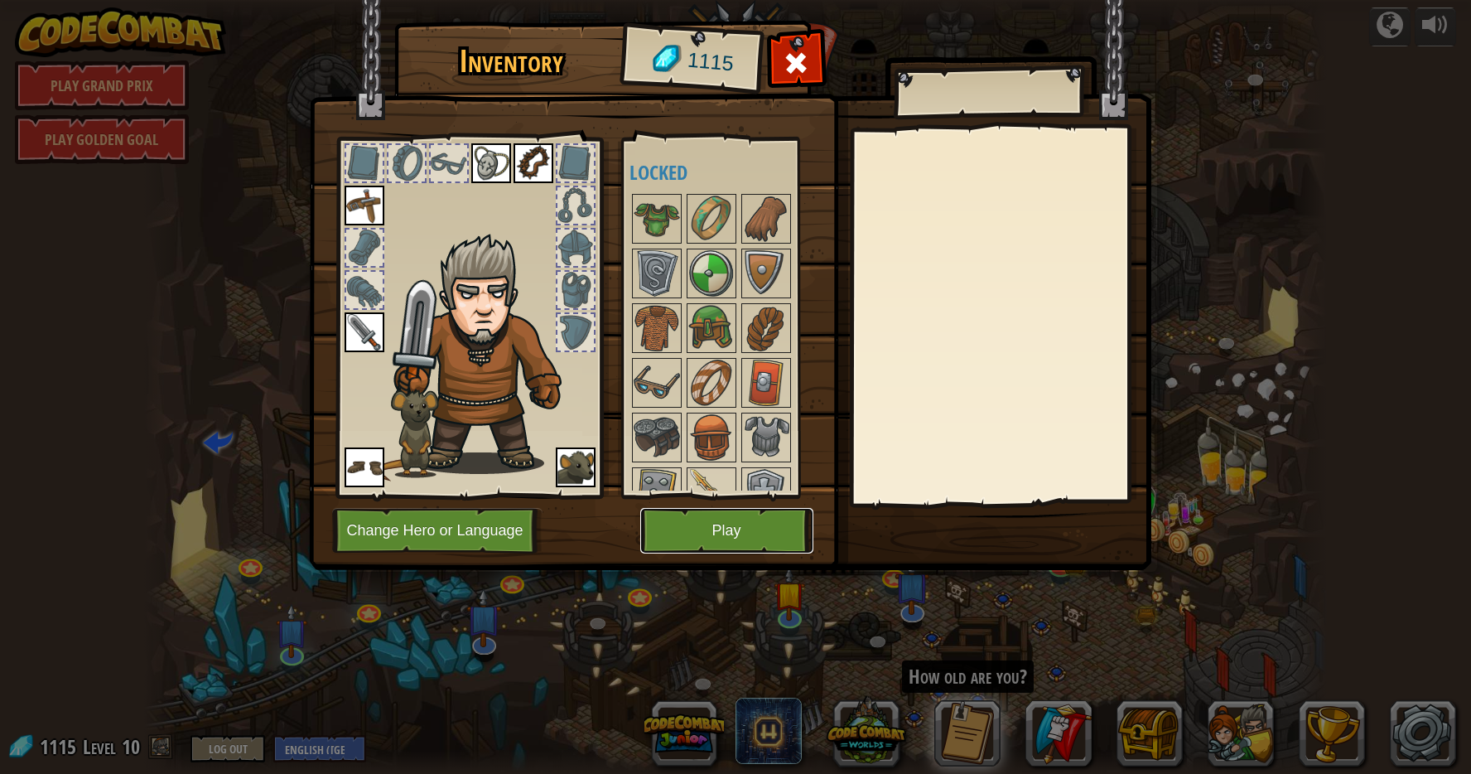
click at [739, 520] on button "Play" at bounding box center [726, 531] width 173 height 46
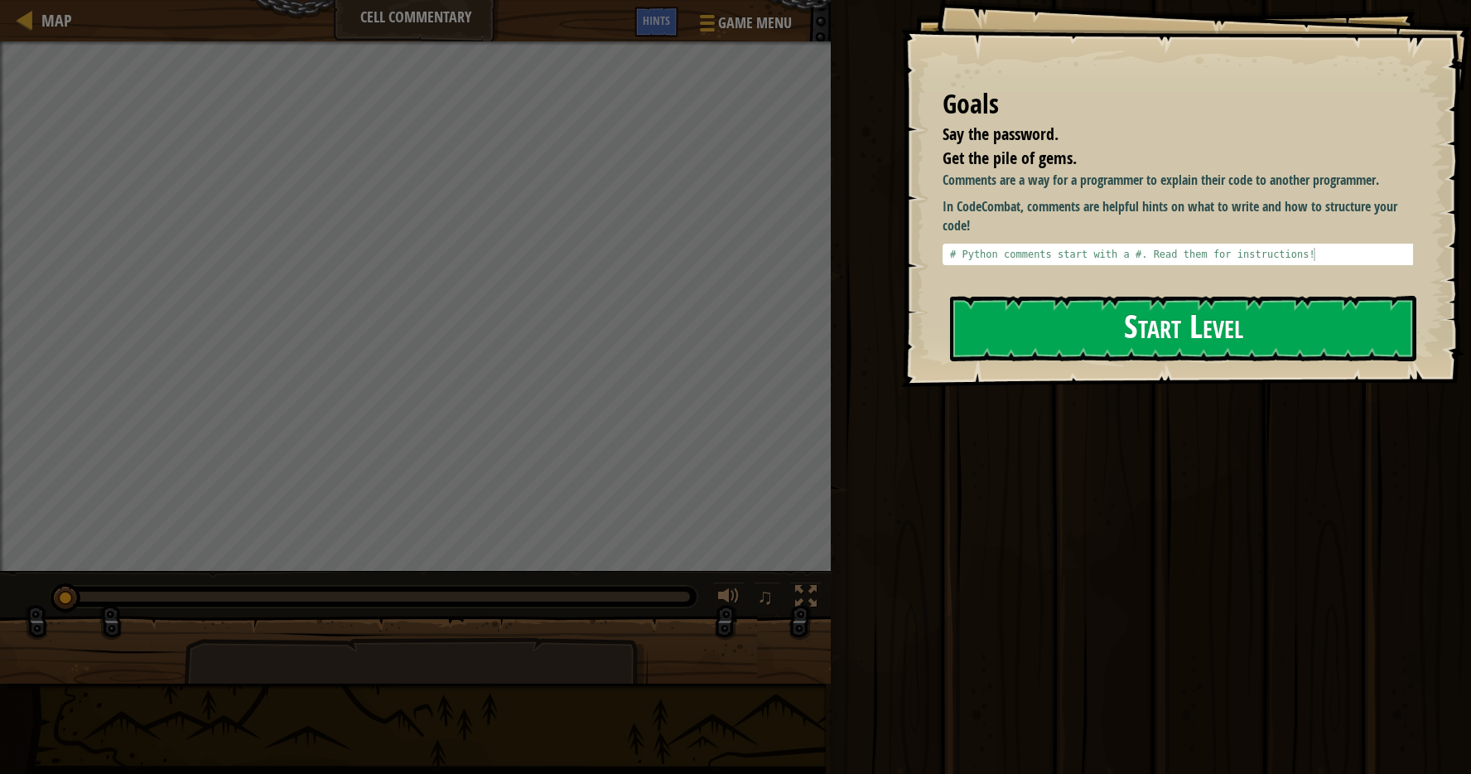
click at [1066, 296] on button "Start Level" at bounding box center [1183, 328] width 466 height 65
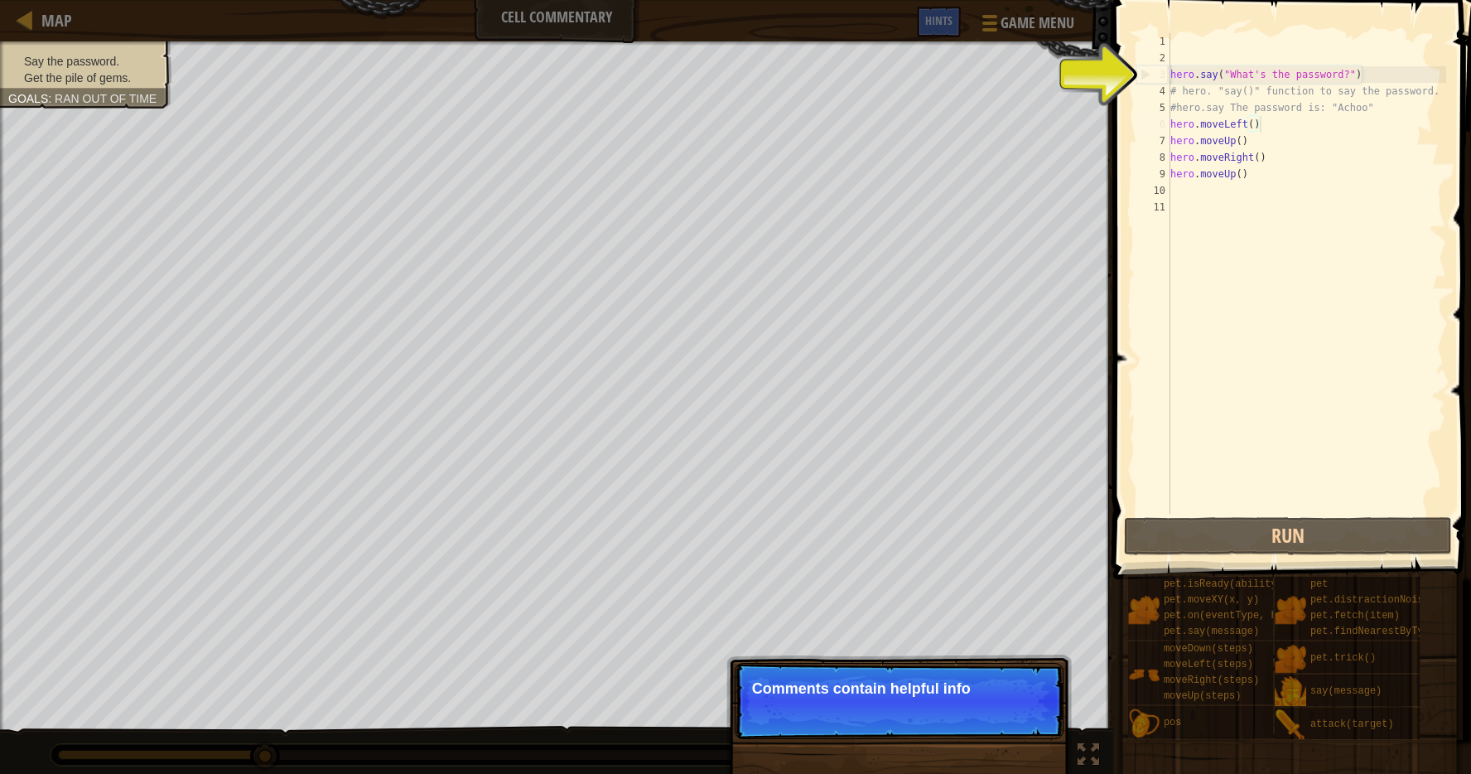
click at [1277, 127] on div "hero . say ( "What's the password?" ) # hero. "say()" function to say the passw…" at bounding box center [1306, 290] width 279 height 514
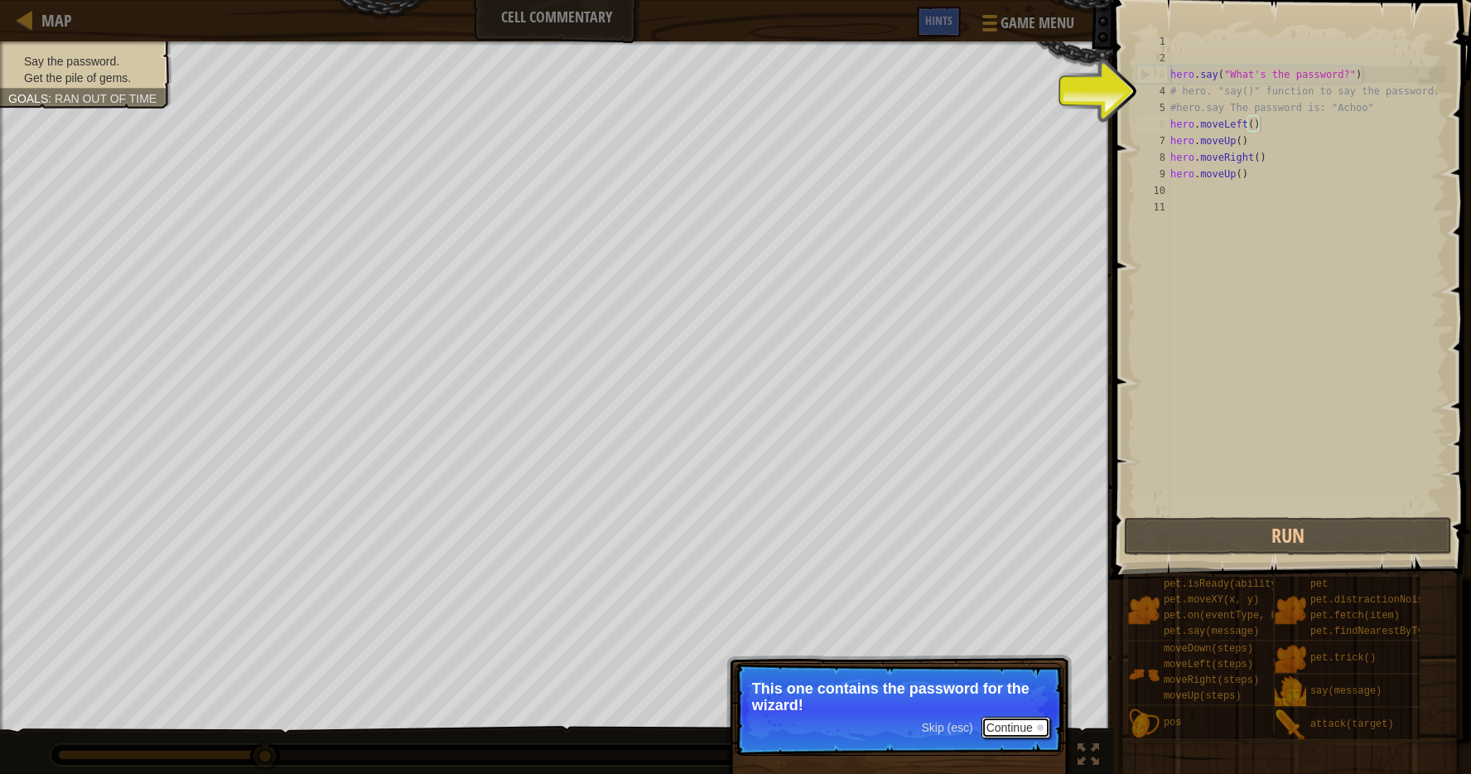
click at [1018, 727] on button "Continue" at bounding box center [1016, 728] width 69 height 22
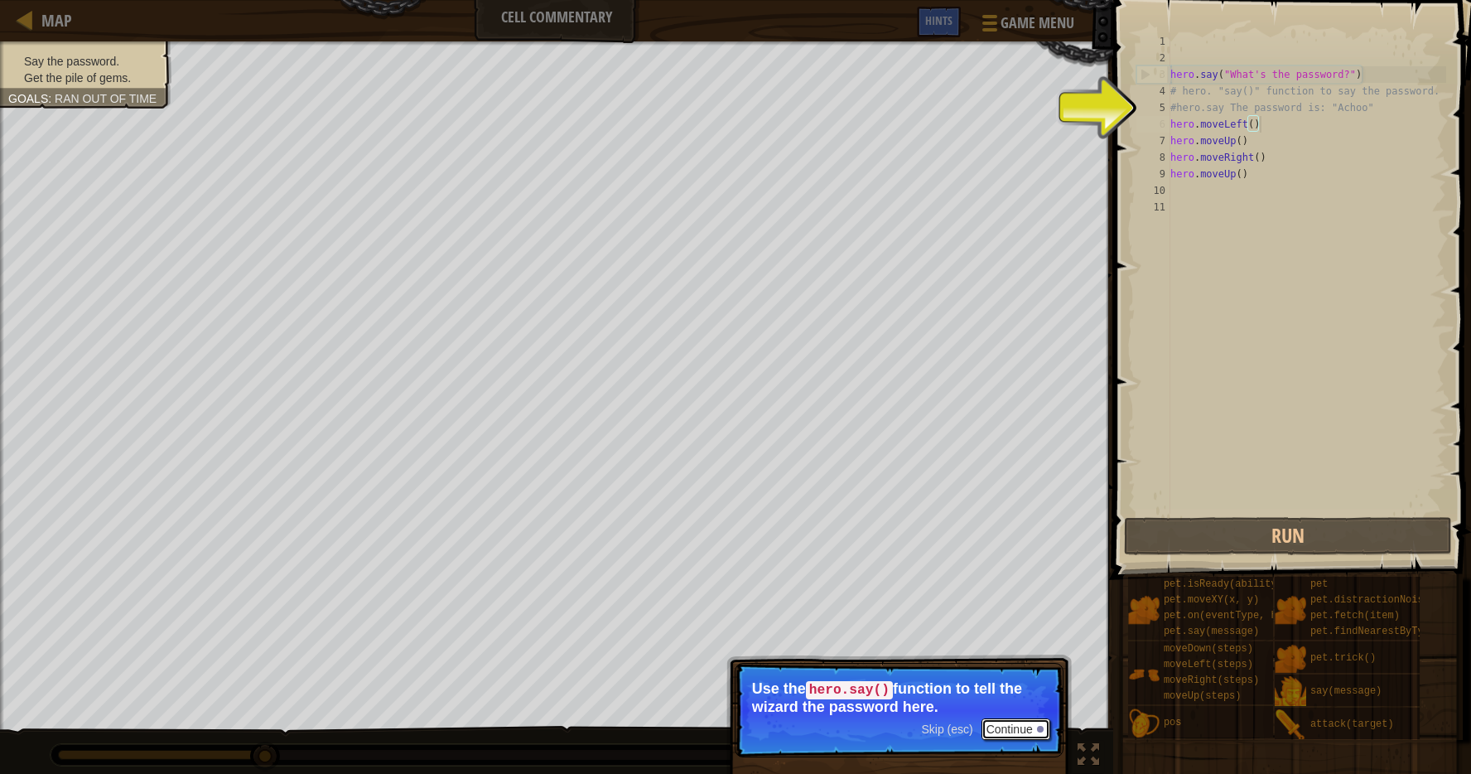
click at [1009, 727] on button "Continue" at bounding box center [1016, 729] width 69 height 22
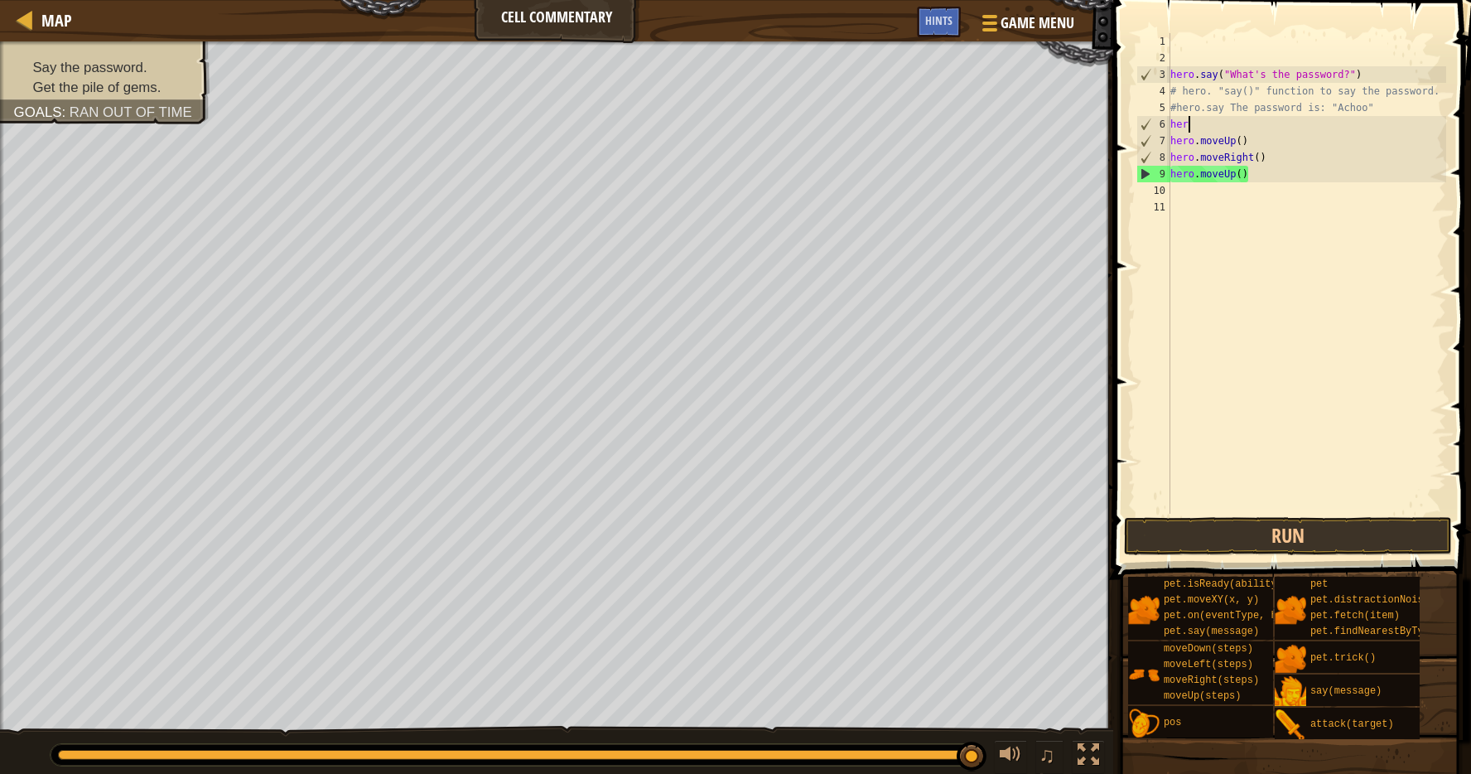
scroll to position [7, 0]
type textarea "h"
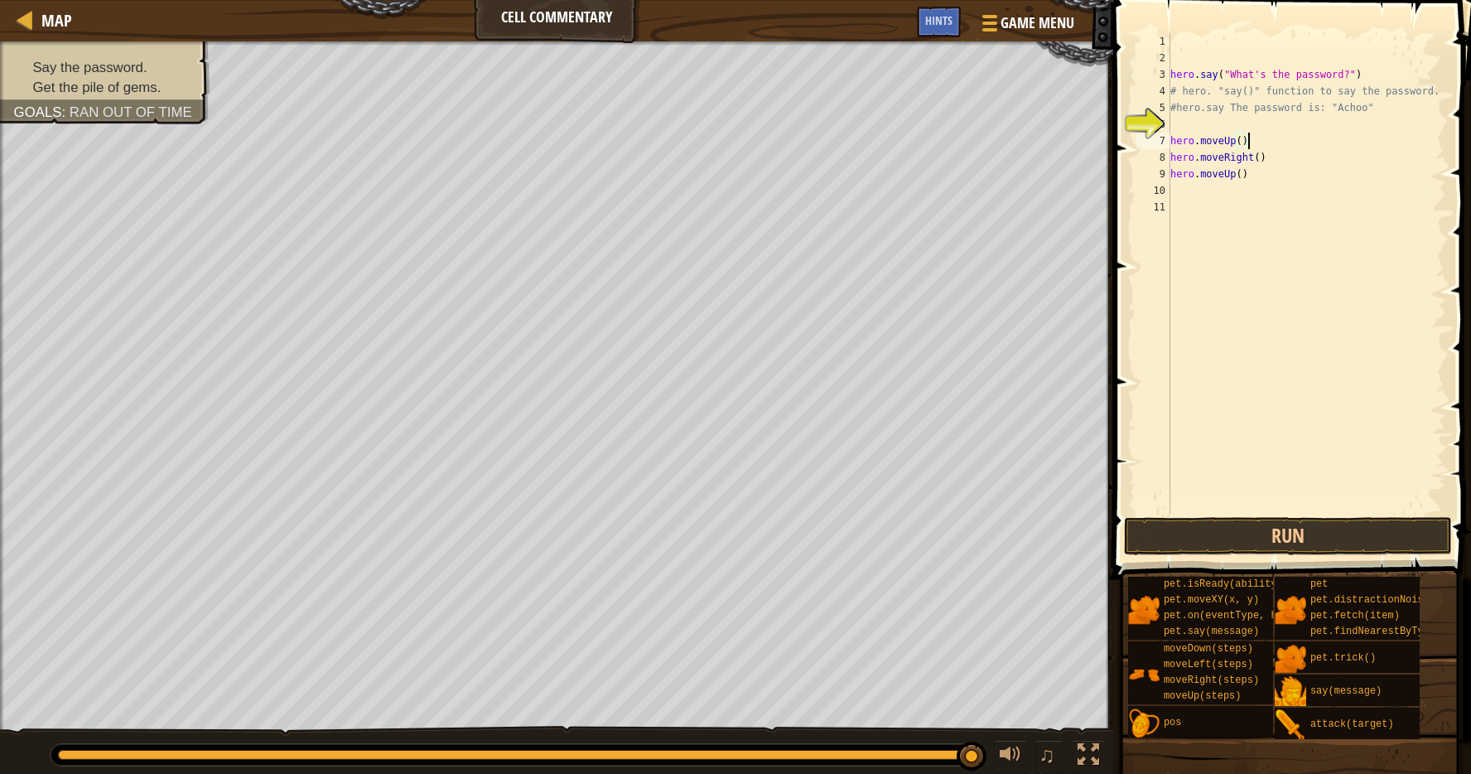
click at [1280, 142] on div "hero . say ( "What's the password?" ) # hero. "say()" function to say the passw…" at bounding box center [1306, 290] width 279 height 514
type textarea "h"
click at [1289, 169] on div "hero . say ( "What's the password?" ) # hero. "say()" function to say the passw…" at bounding box center [1306, 290] width 279 height 514
click at [1277, 156] on div "hero . say ( "What's the password?" ) # hero. "say()" function to say the passw…" at bounding box center [1306, 290] width 279 height 514
type textarea "h"
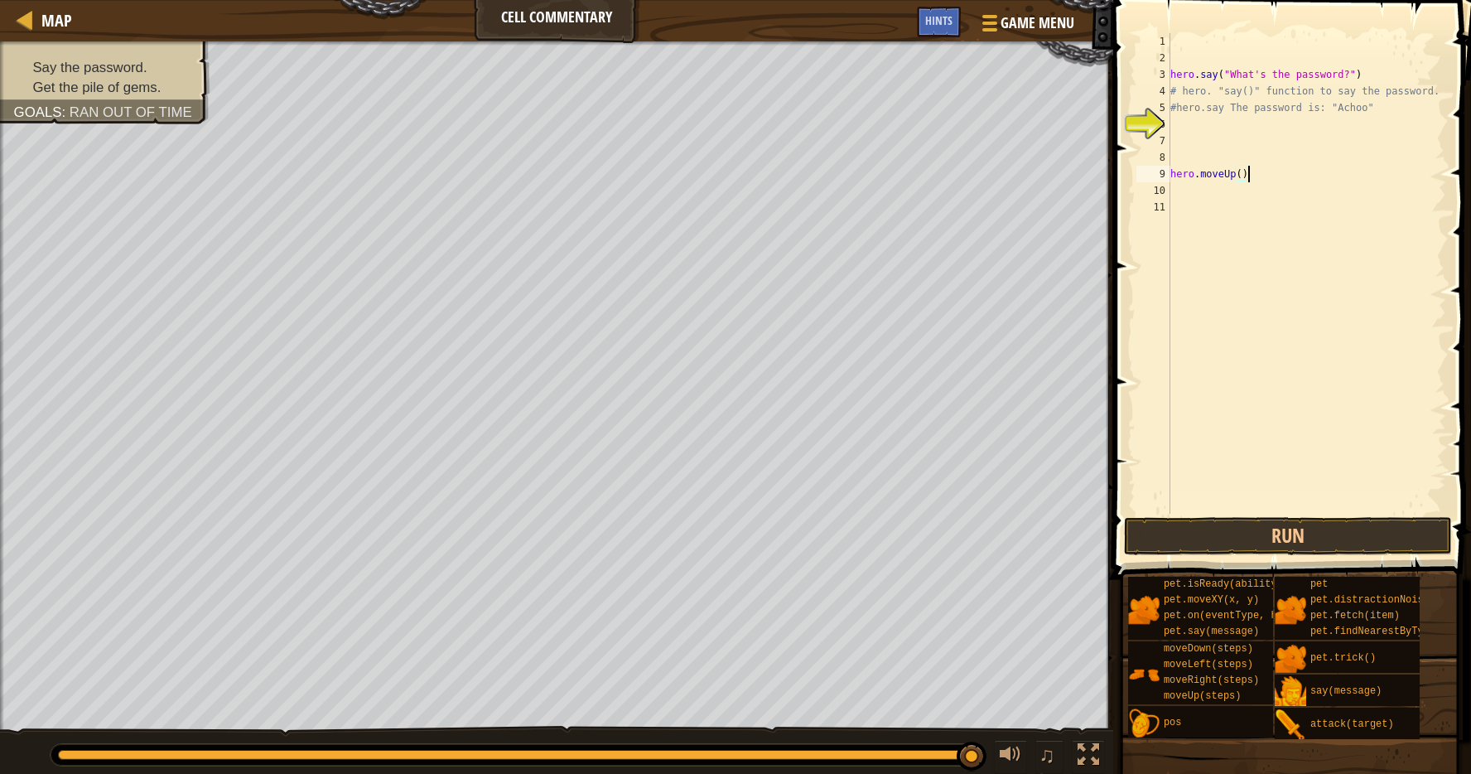
click at [1272, 171] on div "hero . say ( "What's the password?" ) # hero. "say()" function to say the passw…" at bounding box center [1306, 290] width 279 height 514
type textarea "h"
click at [1335, 121] on div "hero . say ( "What's the password?" ) # hero. "say()" function to say the passw…" at bounding box center [1306, 290] width 279 height 514
click at [1331, 112] on div "hero . say ( "What's the password?" ) # hero. "say()" function to say the passw…" at bounding box center [1306, 290] width 279 height 514
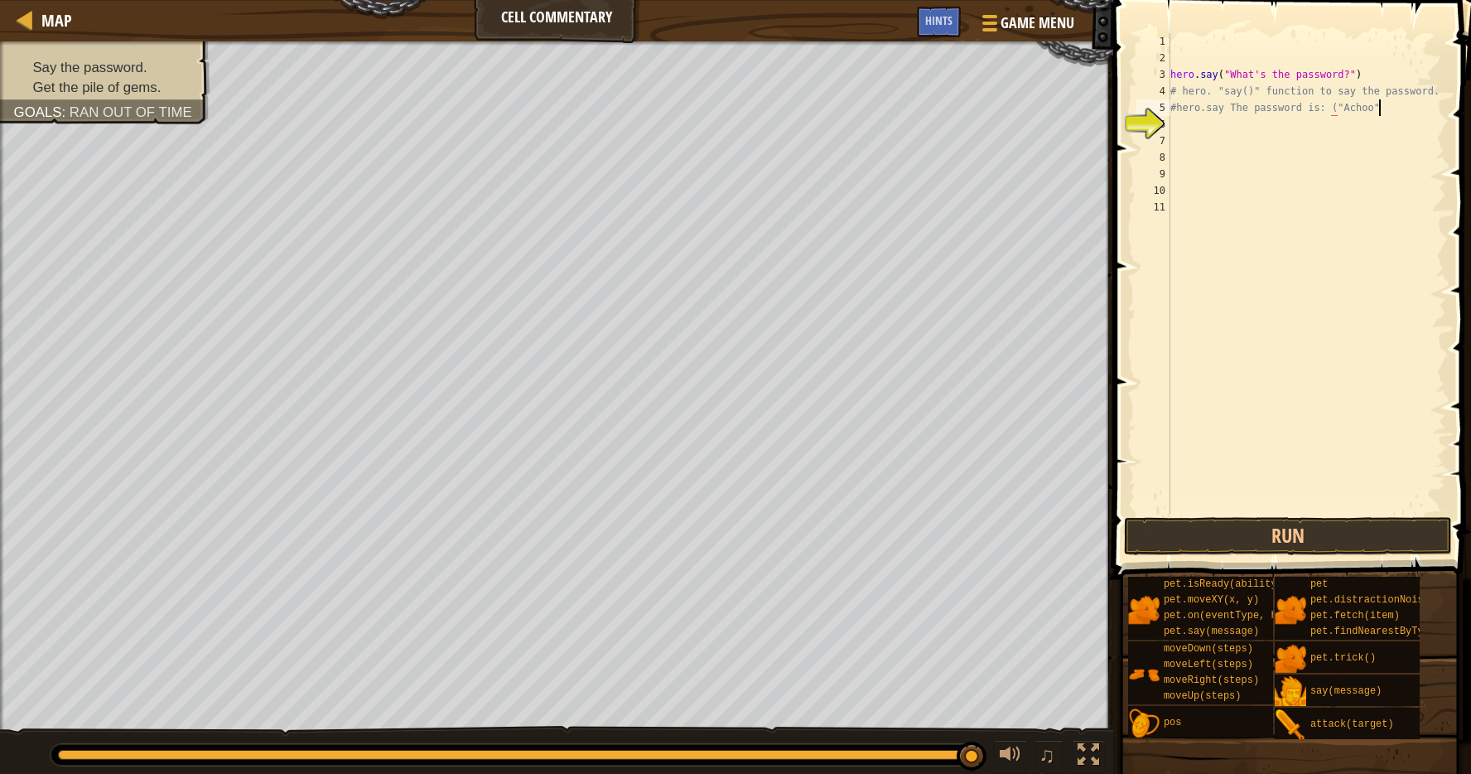
click at [1380, 108] on div "hero . say ( "What's the password?" ) # hero. "say()" function to say the passw…" at bounding box center [1306, 290] width 279 height 514
type textarea "#hero.say The password is: ("Achoo")"
click at [1315, 530] on button "Run" at bounding box center [1288, 536] width 328 height 38
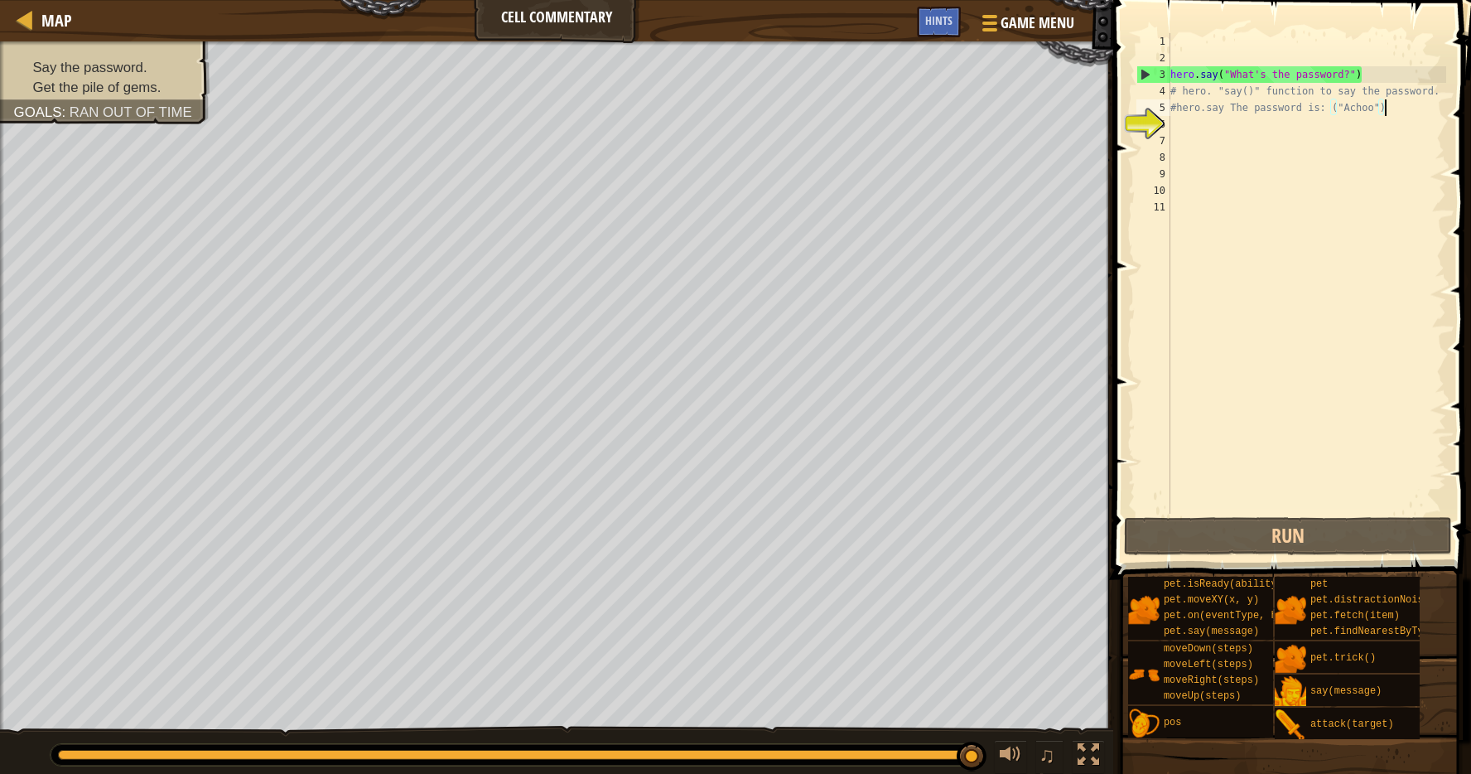
click at [1175, 144] on div "hero . say ( "What's the password?" ) # hero. "say()" function to say the passw…" at bounding box center [1306, 290] width 279 height 514
click at [1180, 128] on div "hero . say ( "What's the password?" ) # hero. "say()" function to say the passw…" at bounding box center [1306, 290] width 279 height 514
click at [1351, 81] on div "hero . say ( "What's the password?" ) # hero. "say()" function to say the passw…" at bounding box center [1306, 290] width 279 height 514
type textarea "hero.say("What's the password?")"
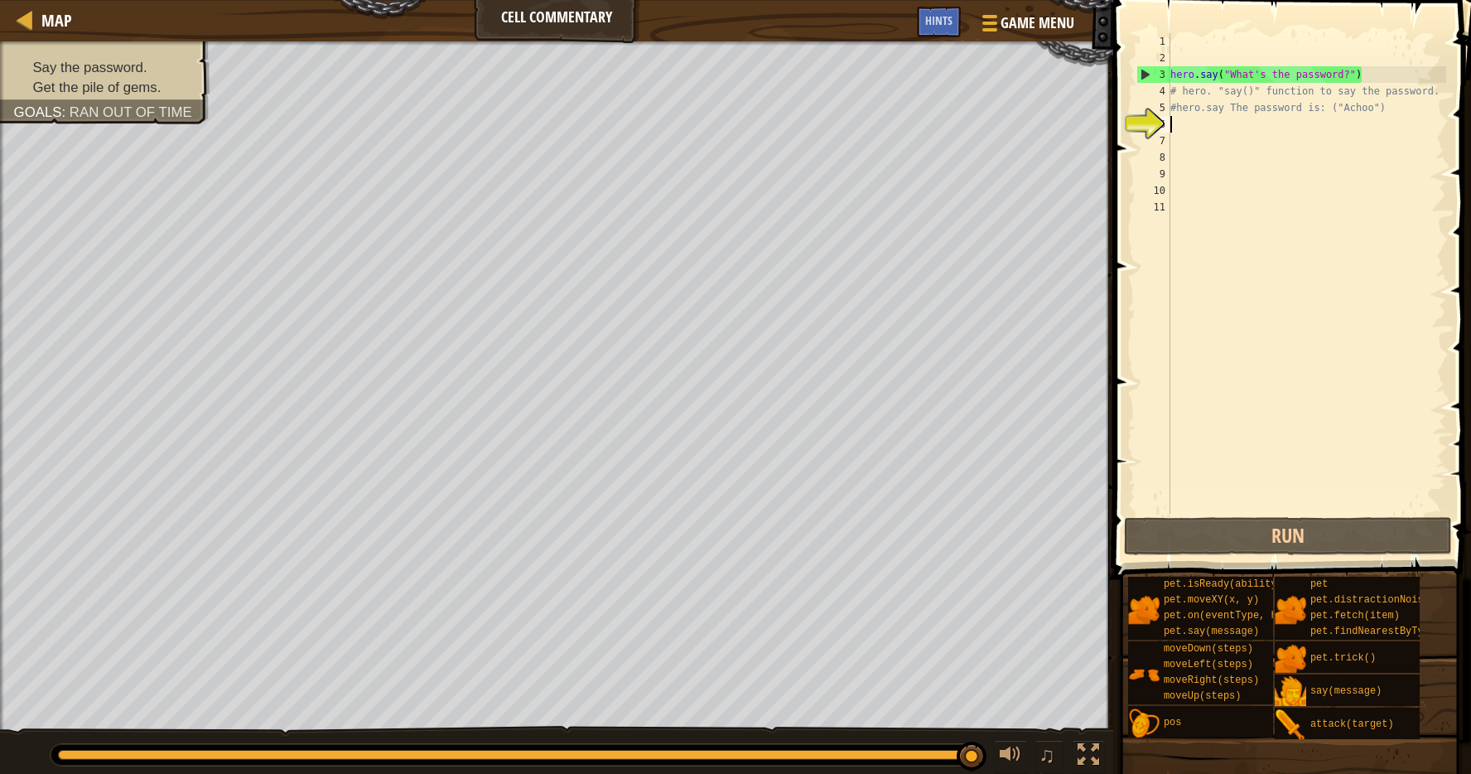
click at [1194, 123] on div "hero . say ( "What's the password?" ) # hero. "say()" function to say the passw…" at bounding box center [1306, 290] width 279 height 514
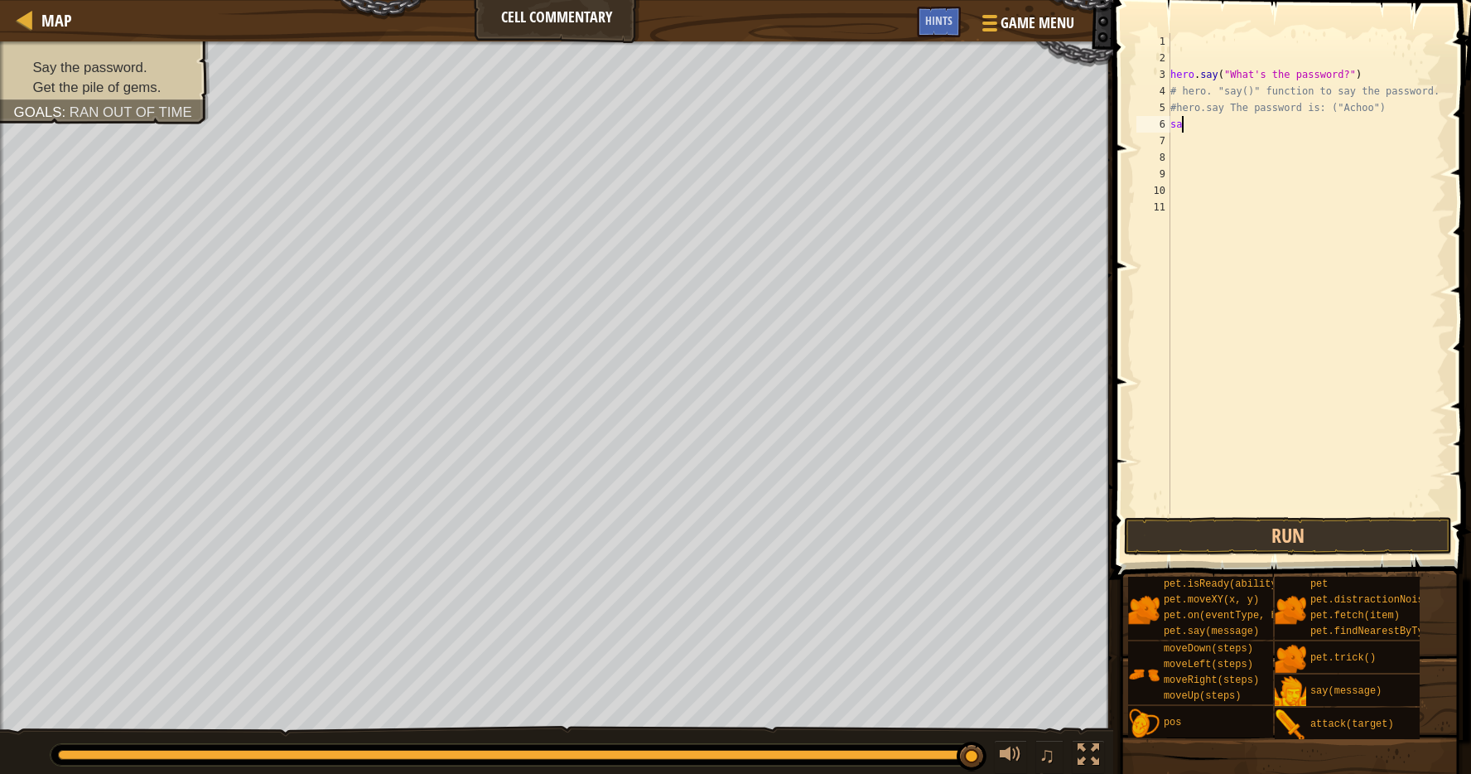
type textarea "s"
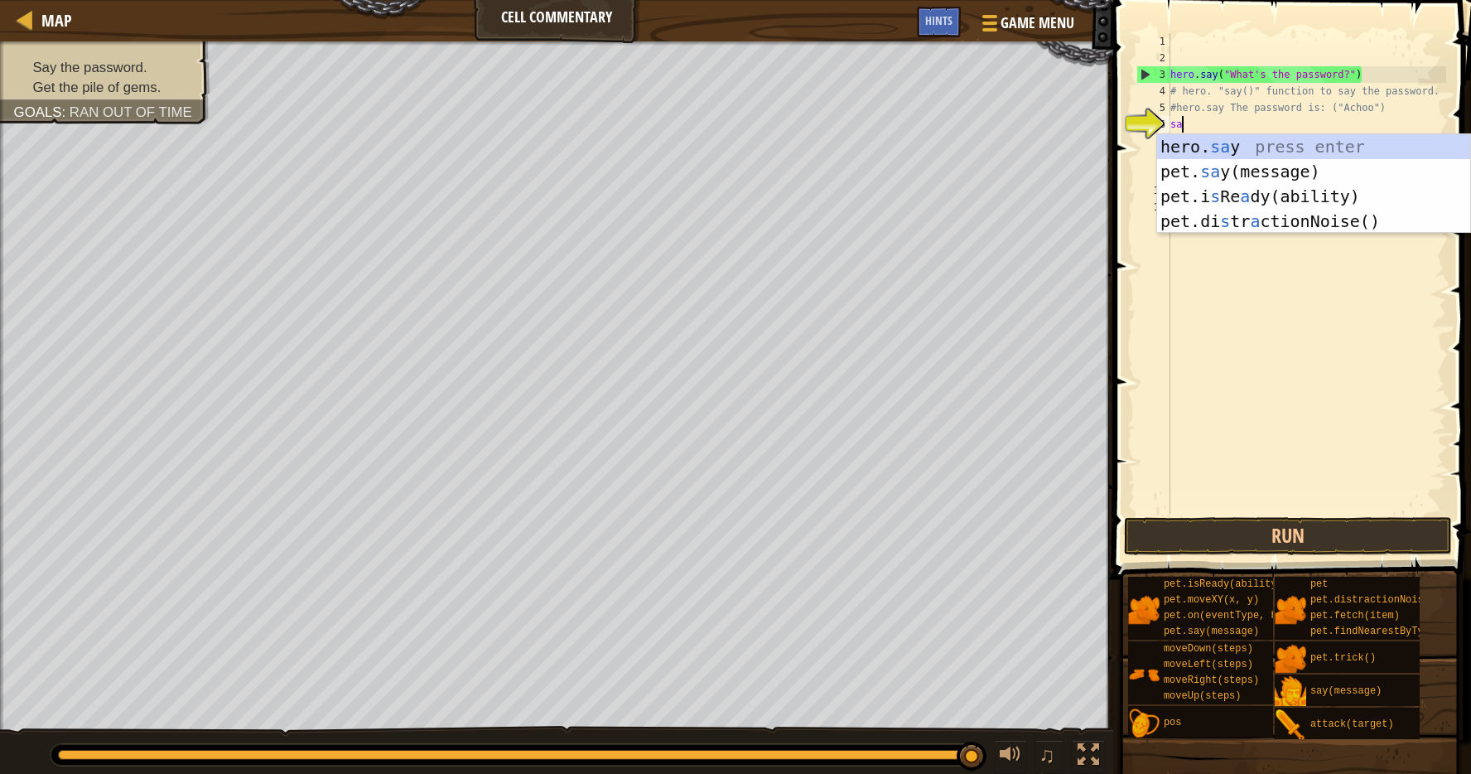
scroll to position [7, 1]
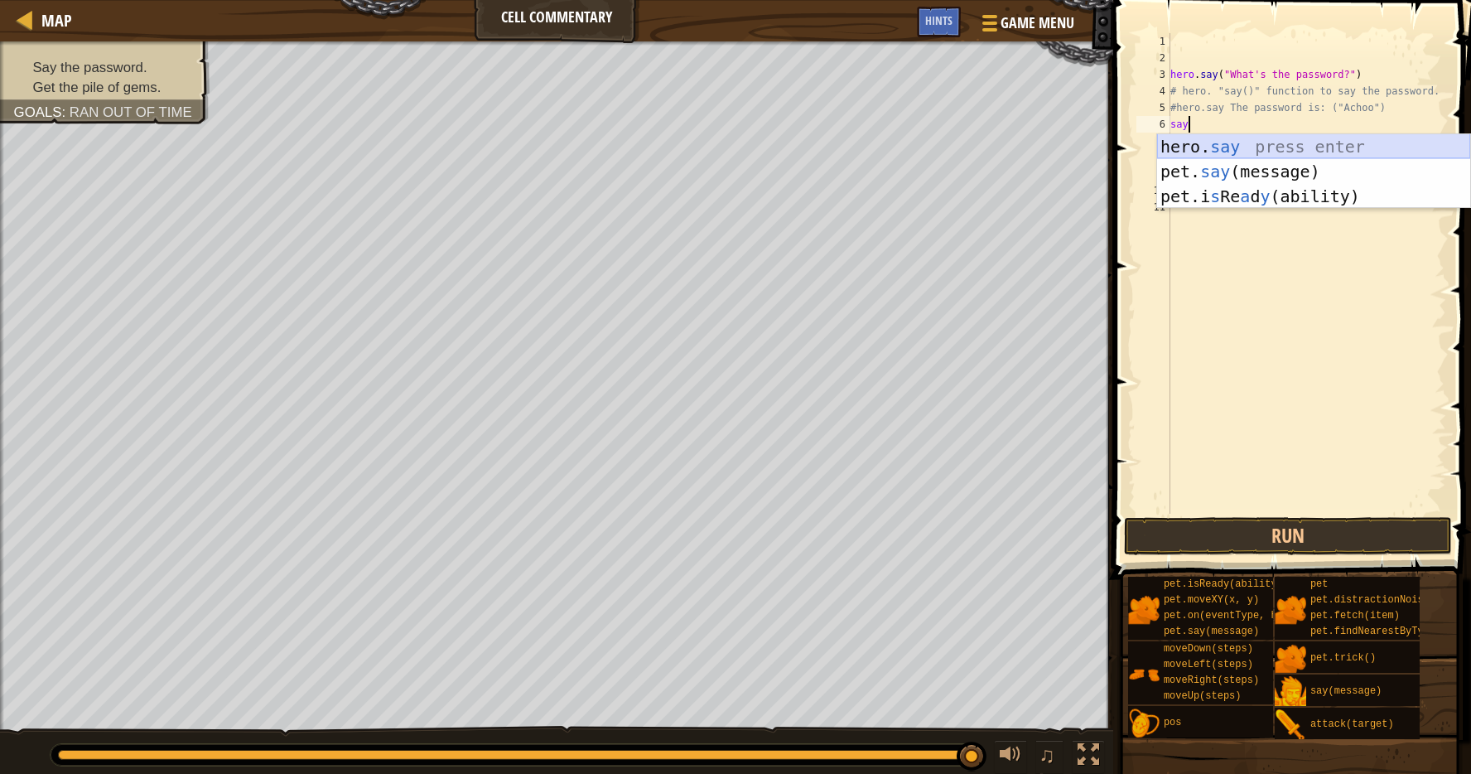
click at [1225, 150] on div "hero. say press enter pet. say (message) press enter pet.i s Re a d y (ability)…" at bounding box center [1313, 196] width 313 height 124
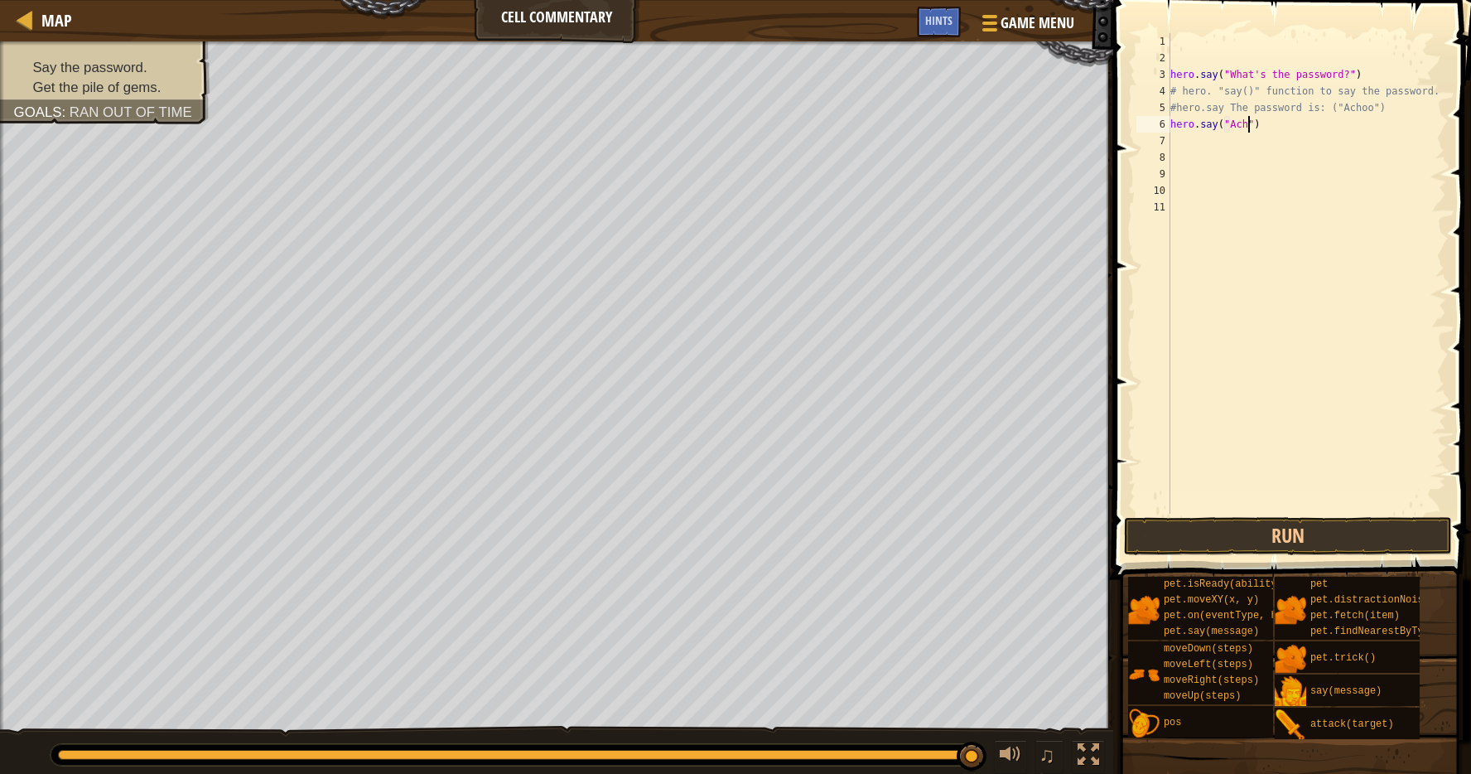
scroll to position [7, 7]
type textarea "hero.say("Achoo")"
click at [1229, 528] on button "Run" at bounding box center [1288, 536] width 328 height 38
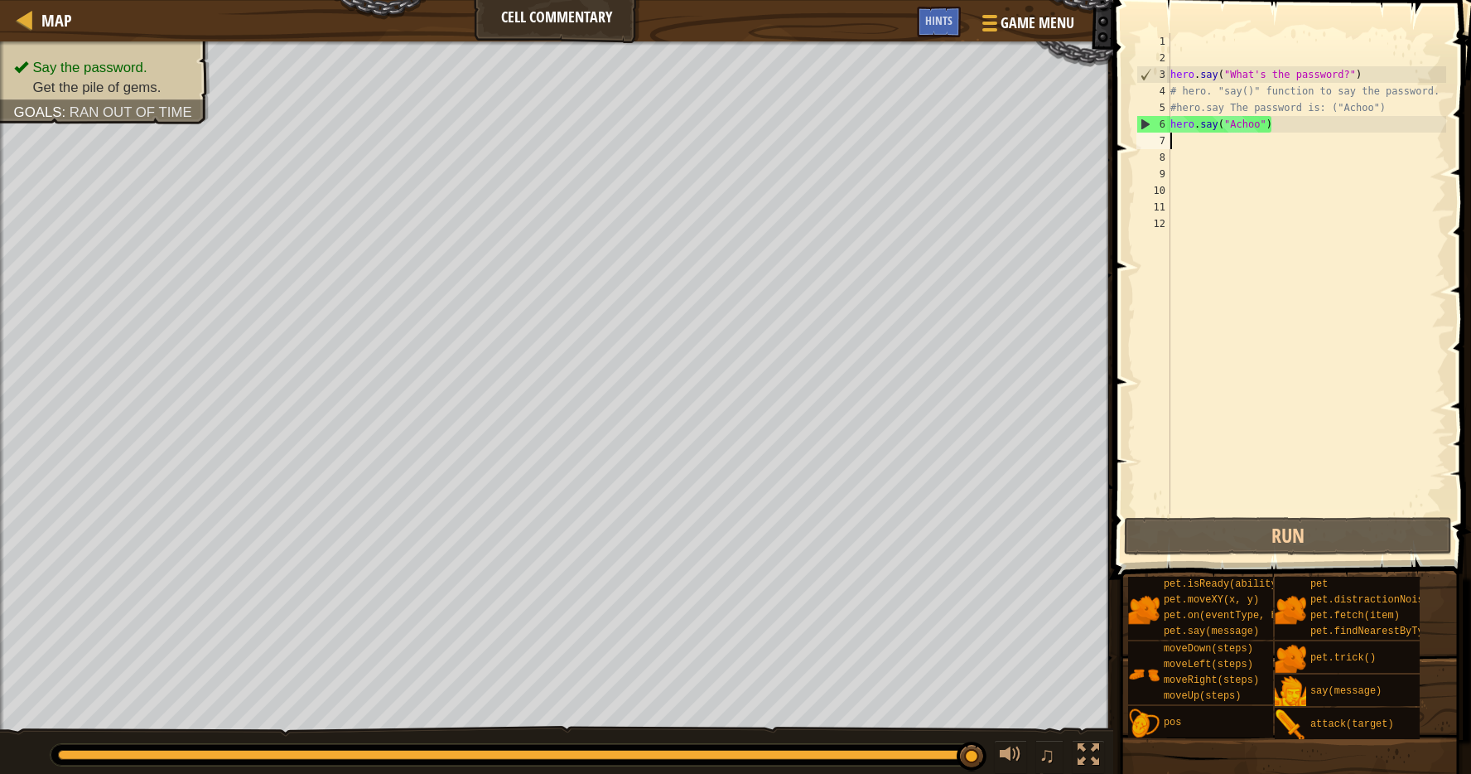
click at [1176, 137] on div "hero . say ( "What's the password?" ) # hero. "say()" function to say the passw…" at bounding box center [1306, 290] width 279 height 514
type textarea "k"
type textarea "h"
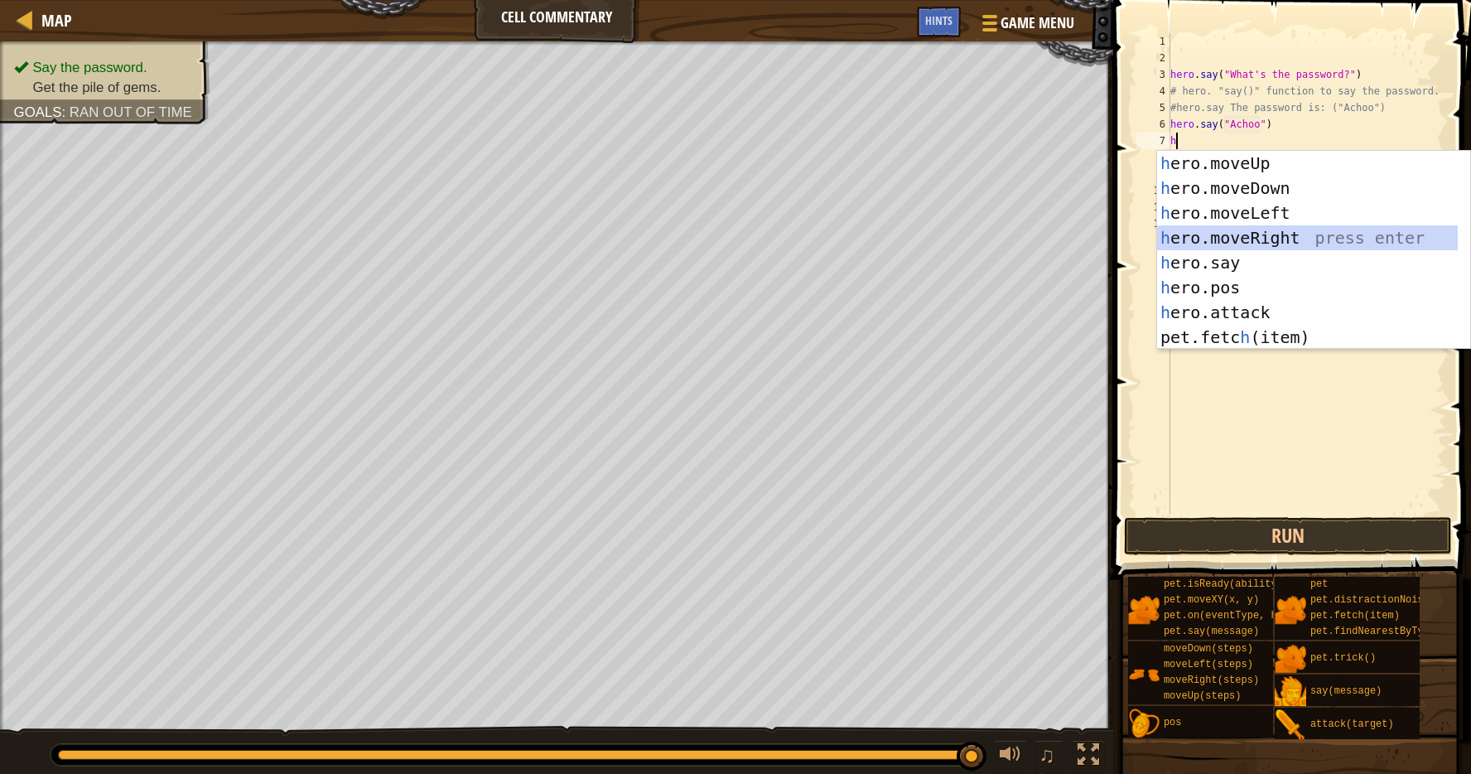
click at [1201, 233] on div "h ero.moveUp press enter h ero.moveDown press enter h ero.moveLeft press enter …" at bounding box center [1313, 275] width 313 height 249
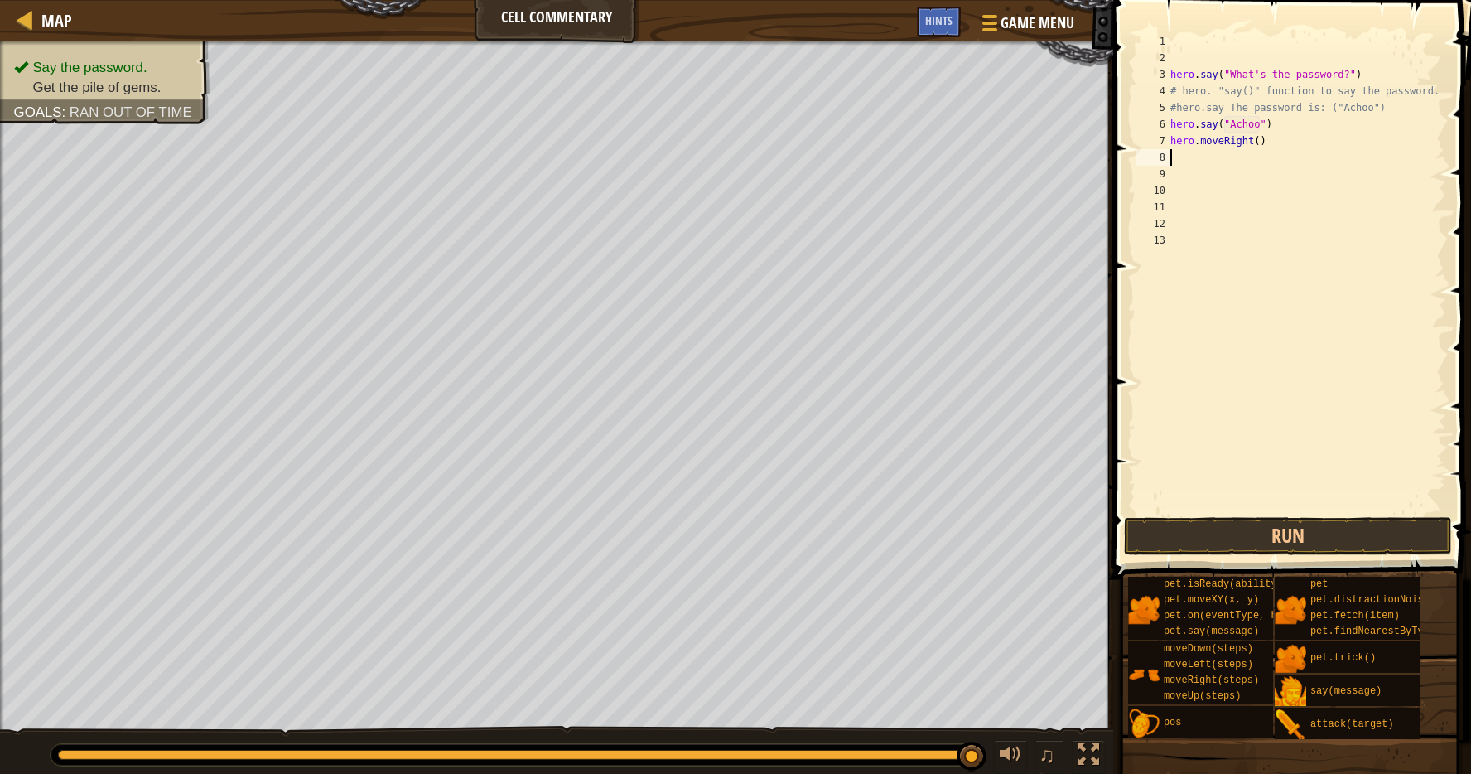
click at [1269, 148] on div "hero . say ( "What's the password?" ) # hero. "say()" function to say the passw…" at bounding box center [1306, 290] width 279 height 514
type textarea "h"
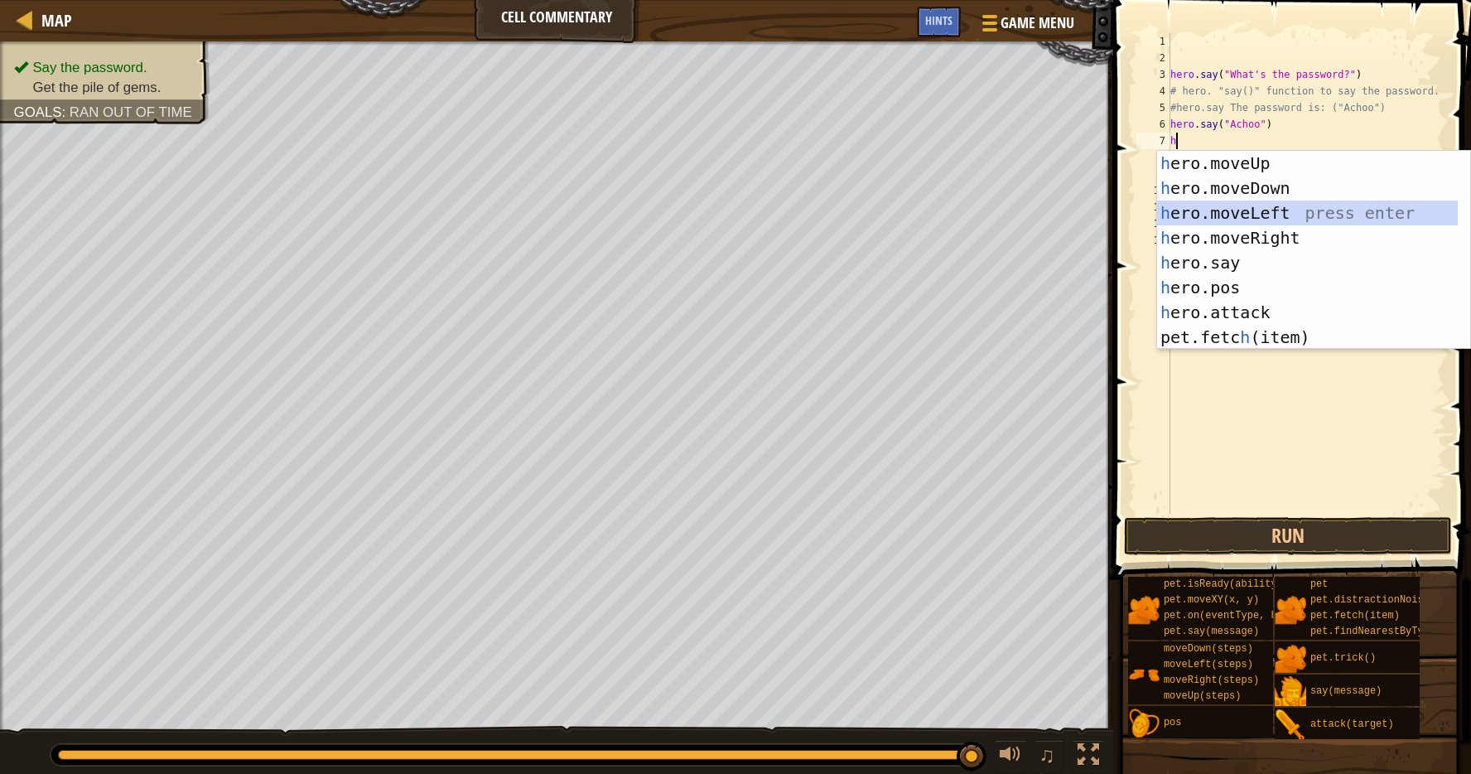
click at [1247, 214] on div "h ero.moveUp press enter h ero.moveDown press enter h ero.moveLeft press enter …" at bounding box center [1307, 275] width 301 height 249
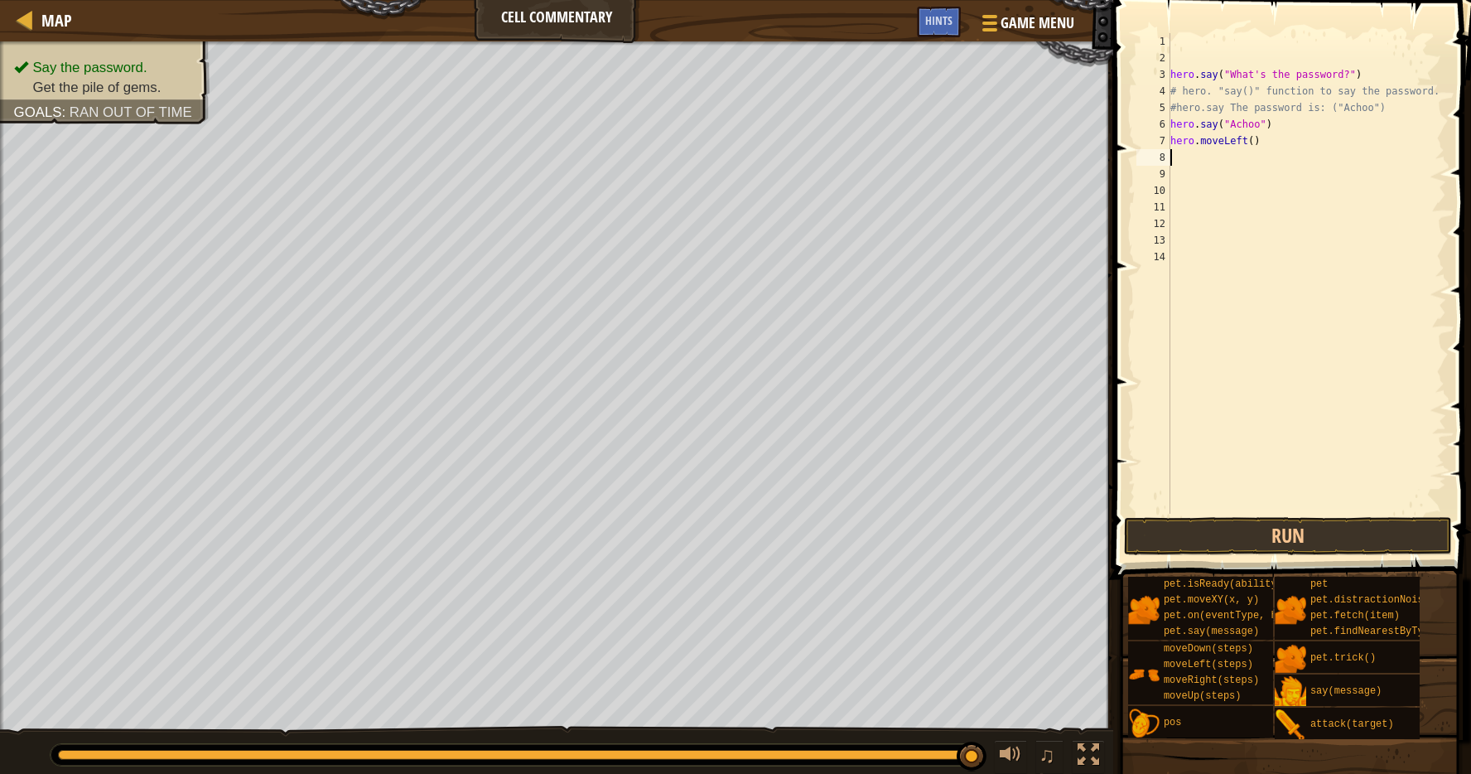
type textarea "h"
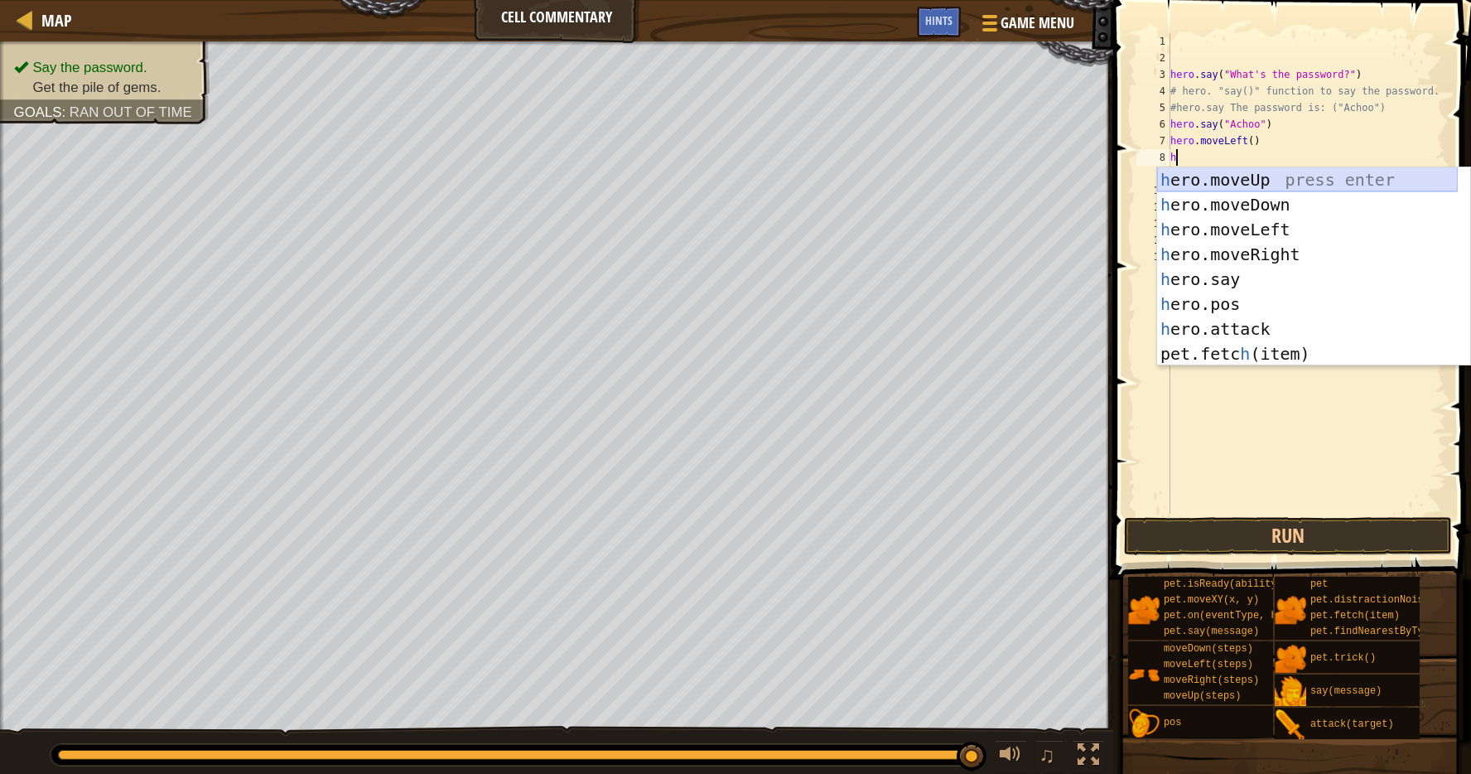
click at [1239, 180] on div "h ero.moveUp press enter h ero.moveDown press enter h ero.moveLeft press enter …" at bounding box center [1307, 291] width 301 height 249
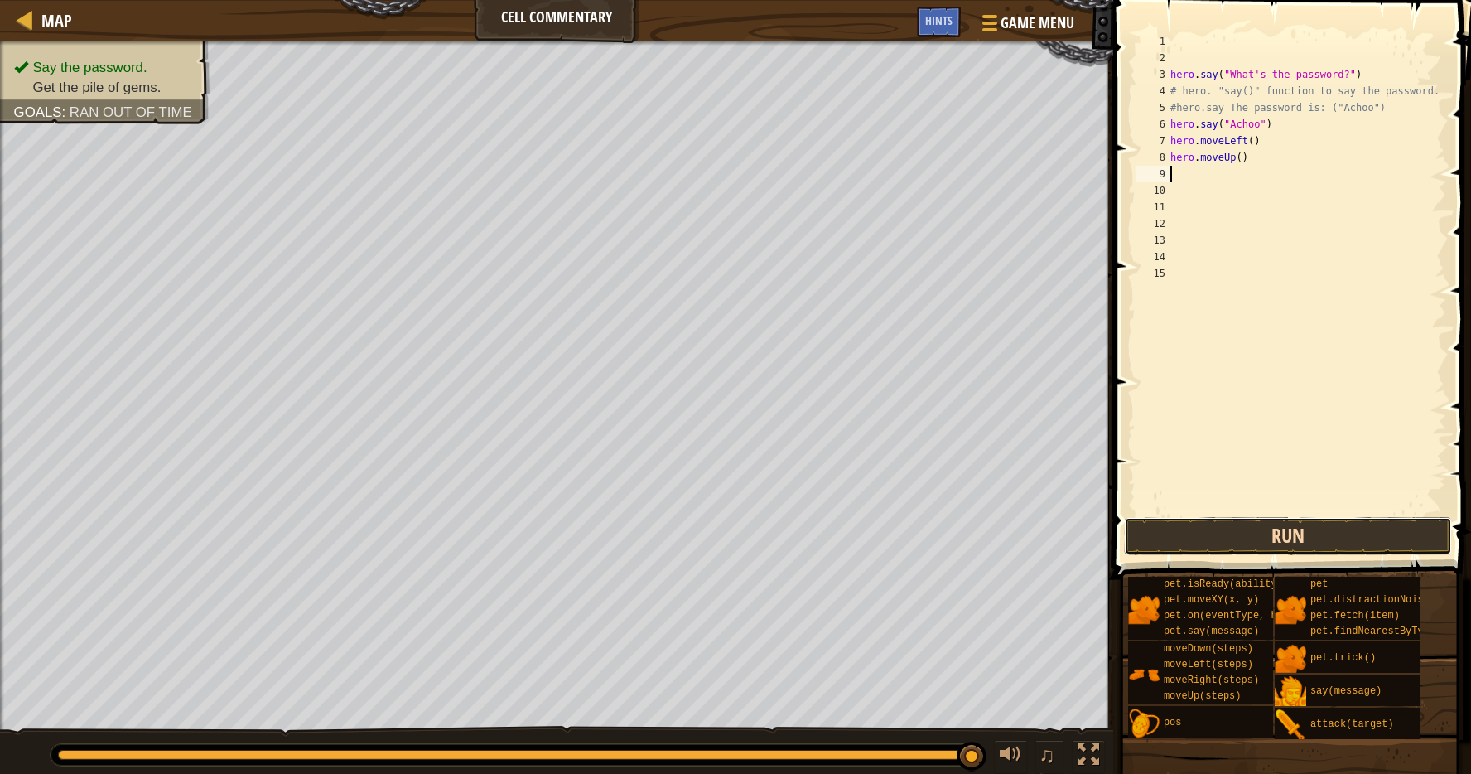
click at [1222, 523] on button "Run" at bounding box center [1288, 536] width 328 height 38
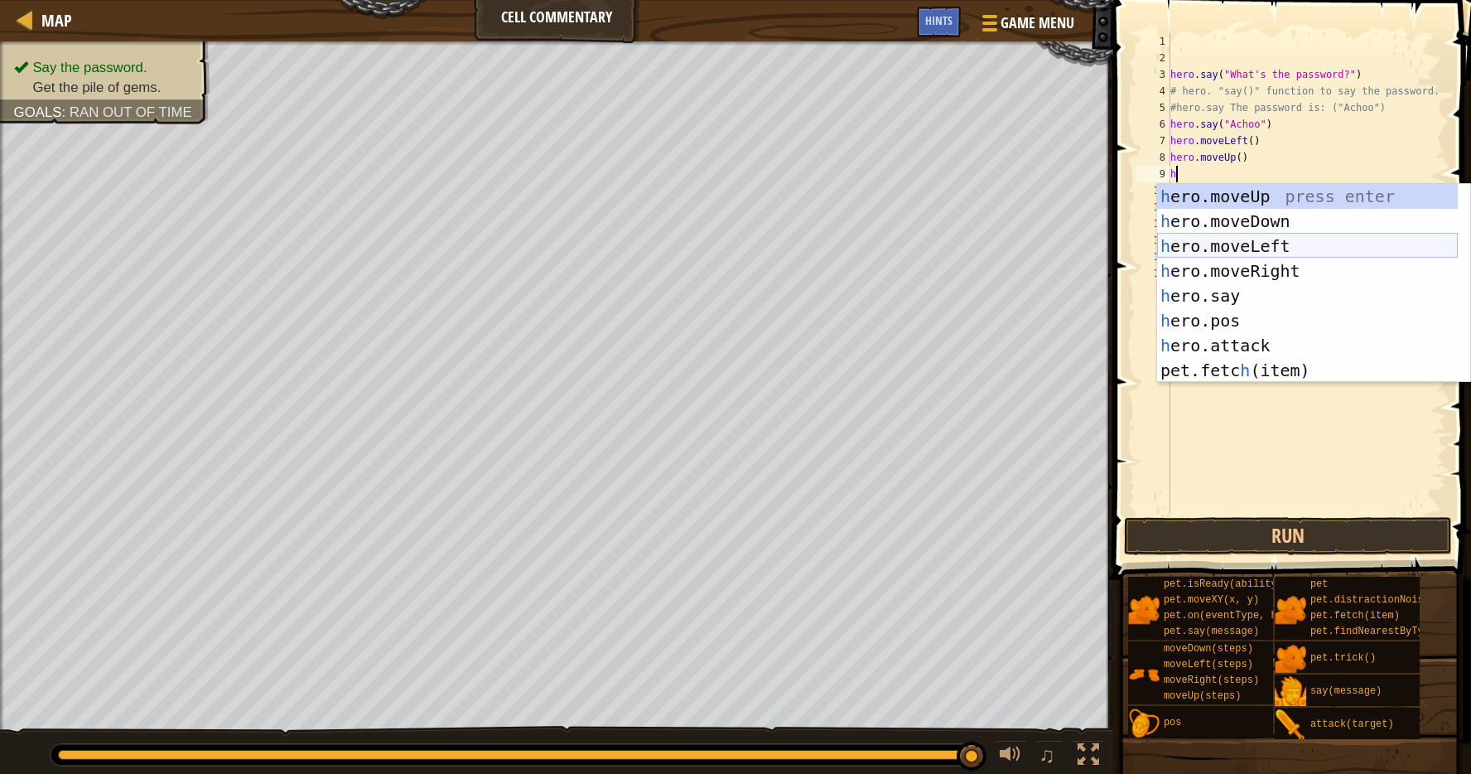
click at [1271, 284] on div "h ero.moveUp press enter h ero.moveDown press enter h ero.moveLeft press enter …" at bounding box center [1307, 308] width 301 height 249
type textarea "hero.say("message")"
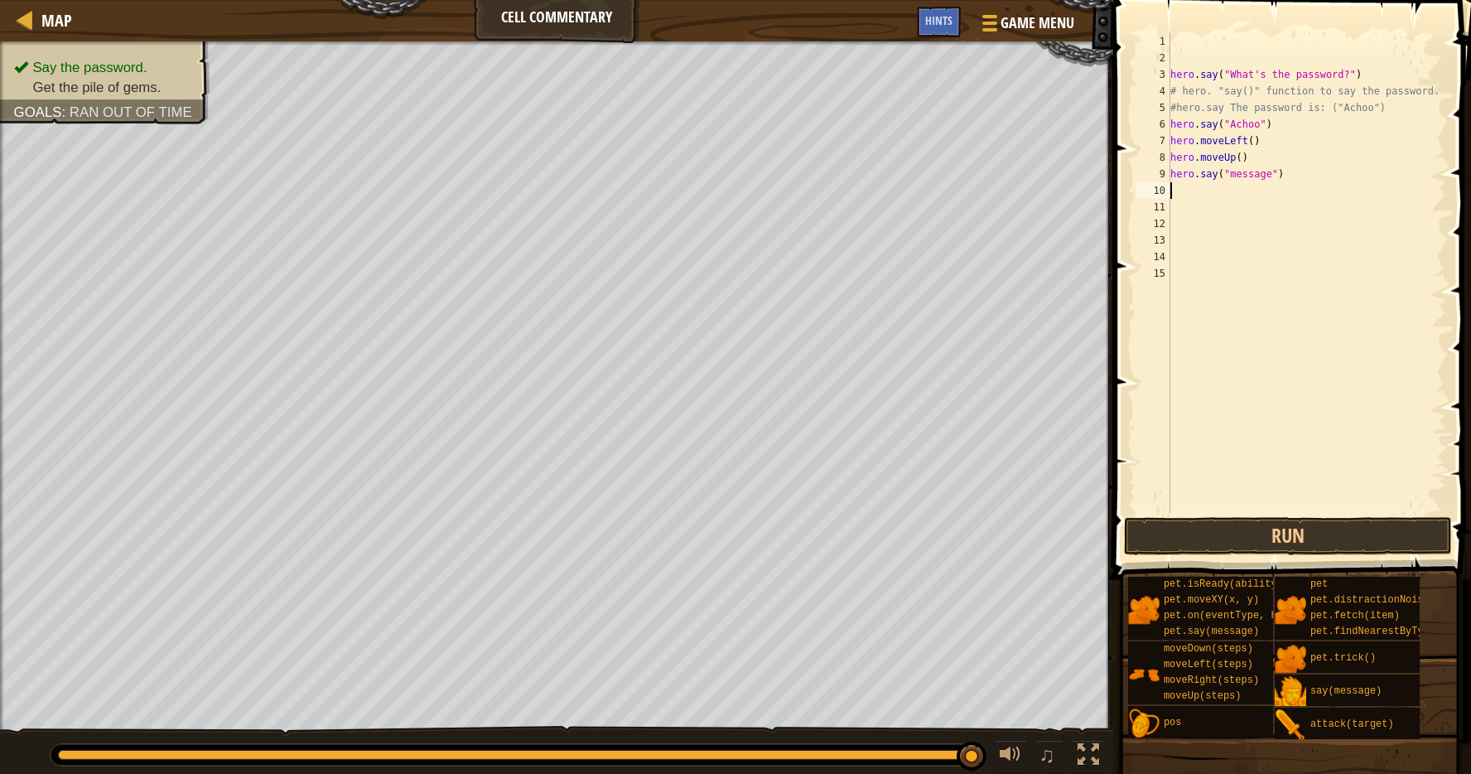
click at [1288, 186] on div "hero . say ( "What's the password?" ) # hero. "say()" function to say the passw…" at bounding box center [1306, 290] width 279 height 514
click at [1291, 175] on div "hero . say ( "What's the password?" ) # hero. "say()" function to say the passw…" at bounding box center [1306, 290] width 279 height 514
type textarea "h"
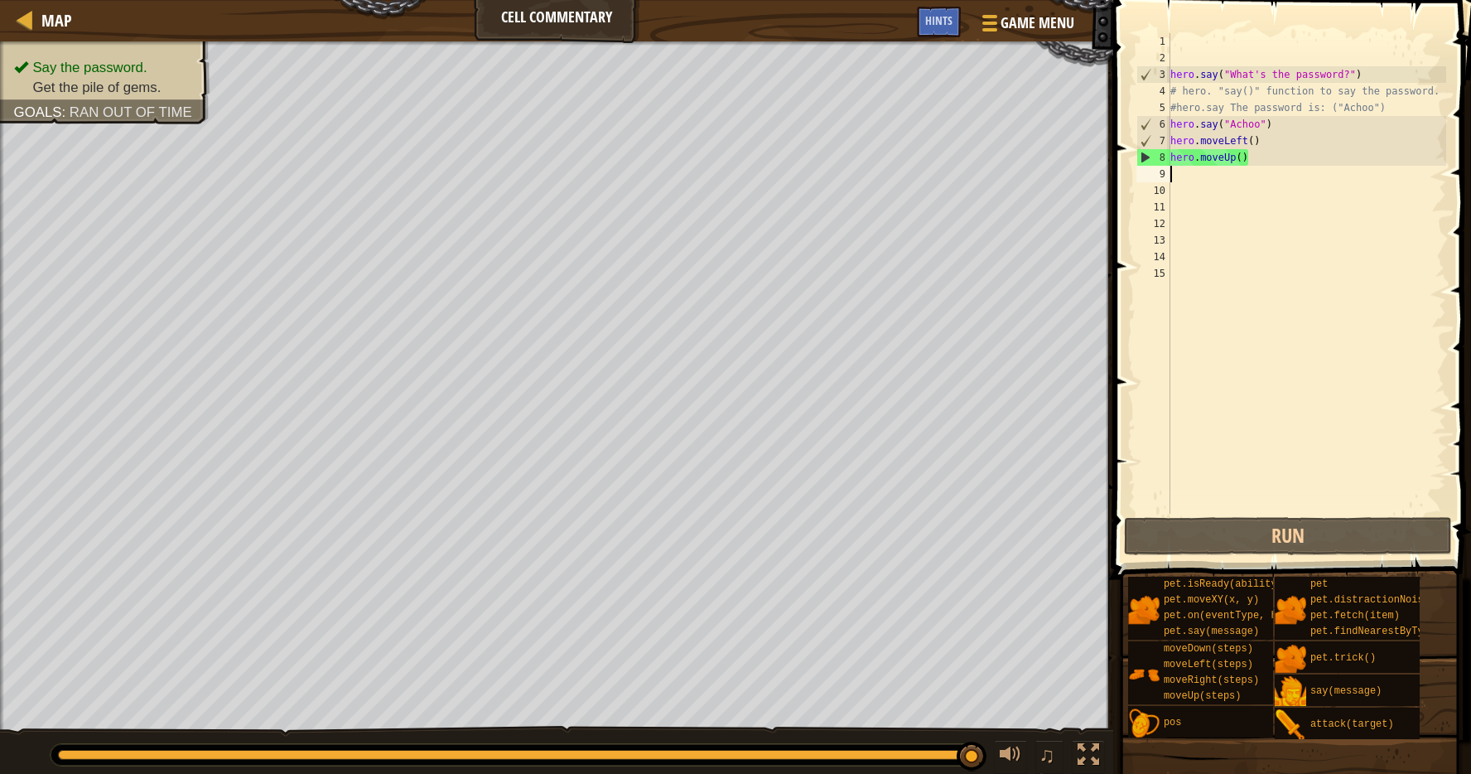
type textarea "h"
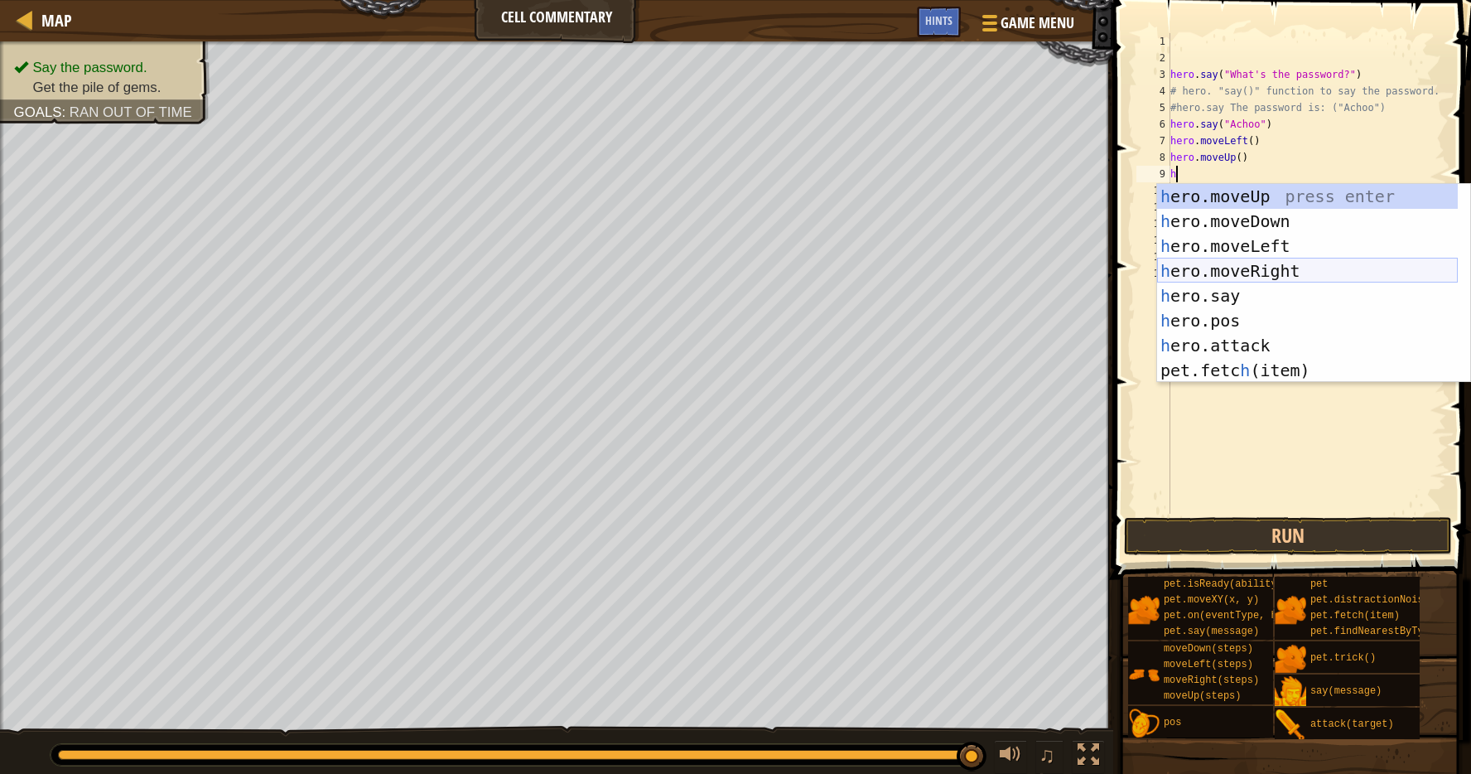
click at [1333, 266] on div "h ero.moveUp press enter h ero.moveDown press enter h ero.moveLeft press enter …" at bounding box center [1307, 308] width 301 height 249
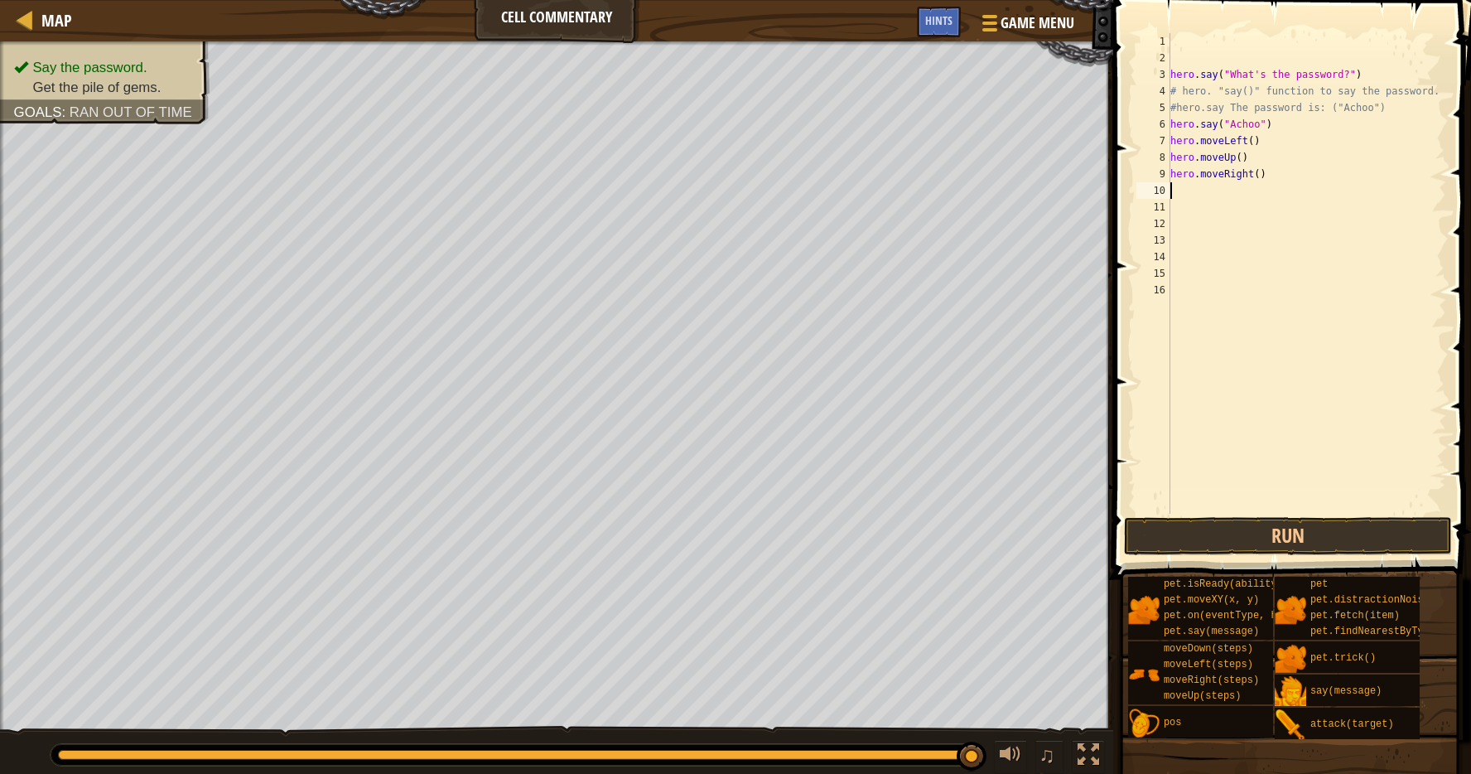
type textarea "h"
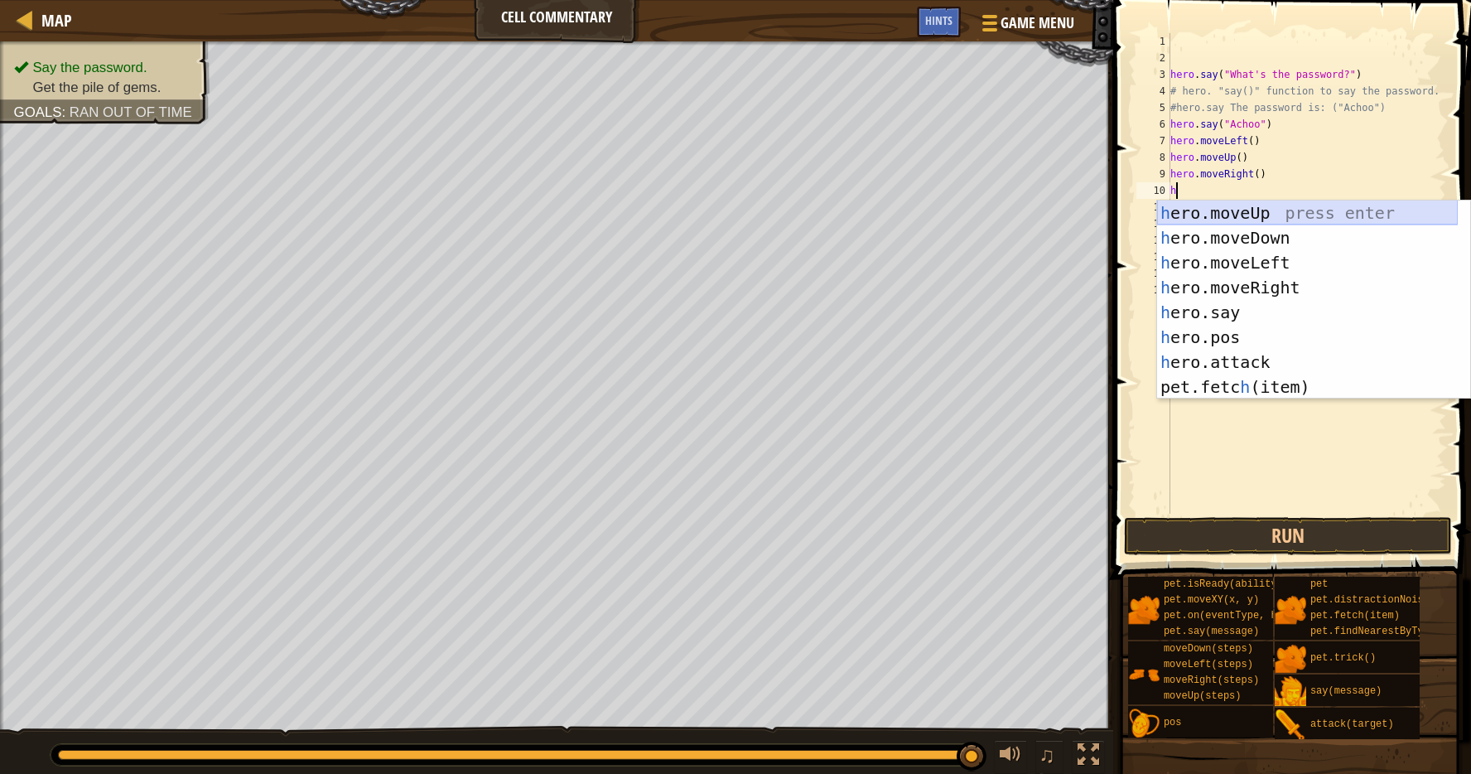
click at [1268, 201] on div "h ero.moveUp press enter h ero.moveDown press enter h ero.moveLeft press enter …" at bounding box center [1307, 324] width 301 height 249
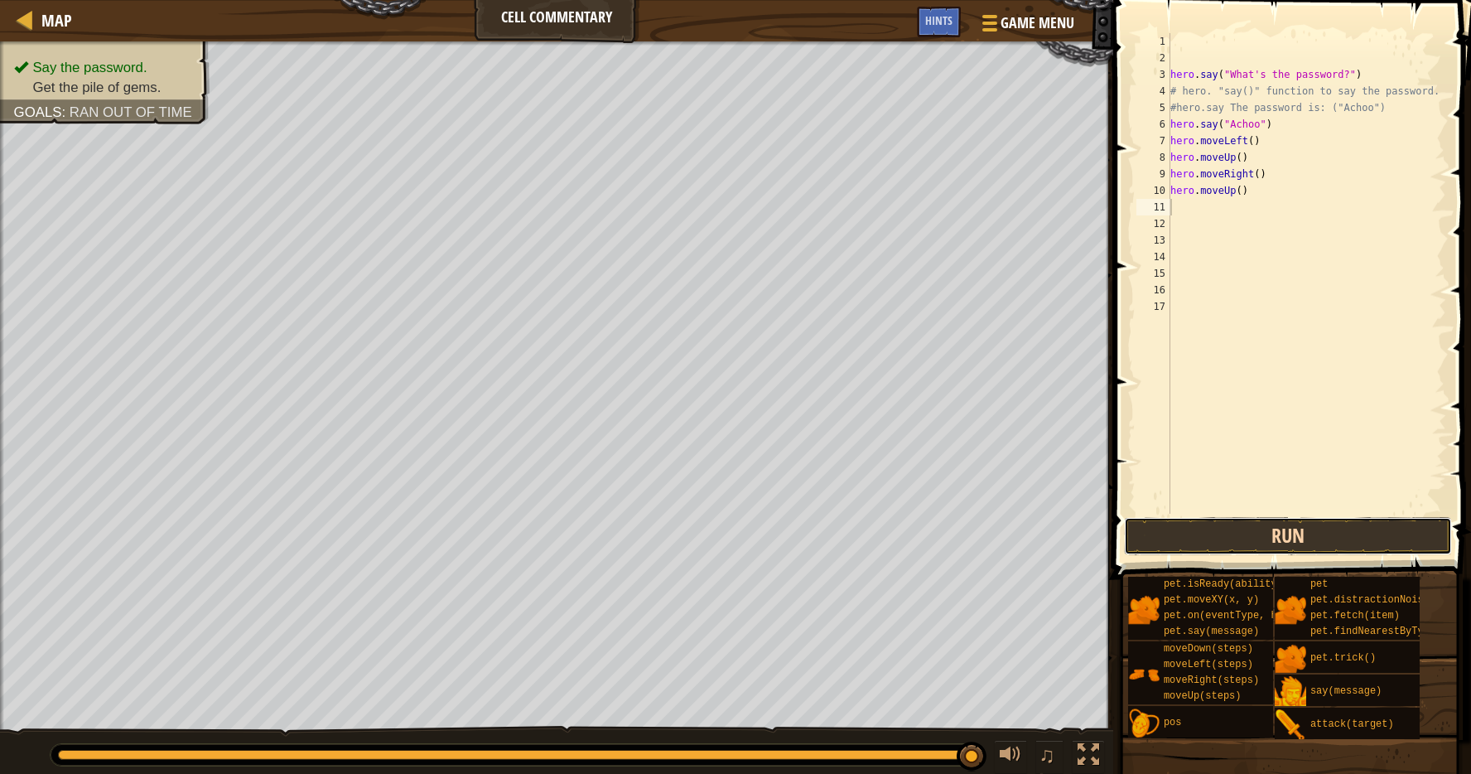
click at [1245, 525] on button "Run" at bounding box center [1288, 536] width 328 height 38
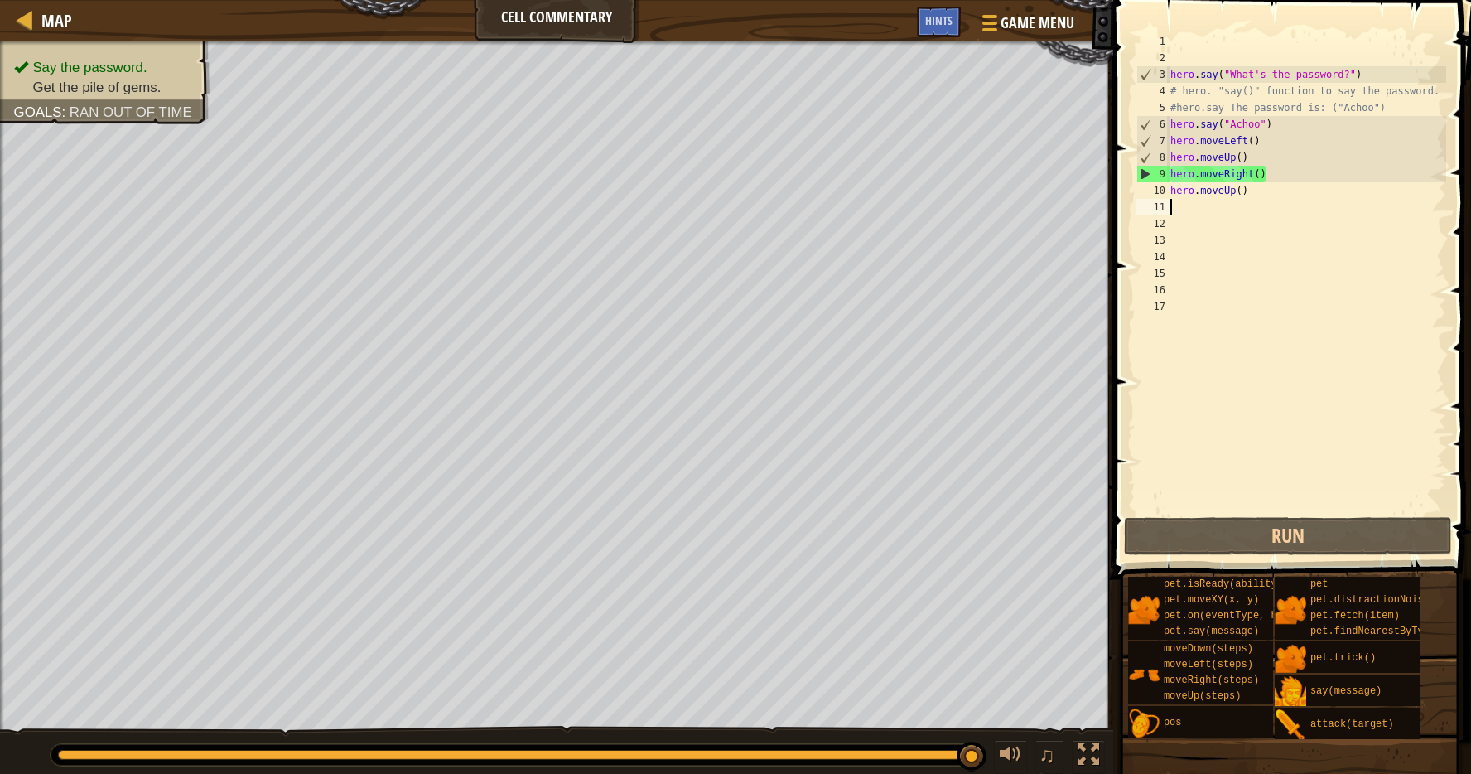
click at [1263, 214] on div "hero . say ( "What's the password?" ) # hero. "say()" function to say the passw…" at bounding box center [1306, 290] width 279 height 514
click at [1254, 541] on button "Run" at bounding box center [1288, 536] width 328 height 38
click at [1276, 173] on div "hero . say ( "What's the password?" ) # hero. "say()" function to say the passw…" at bounding box center [1306, 290] width 279 height 514
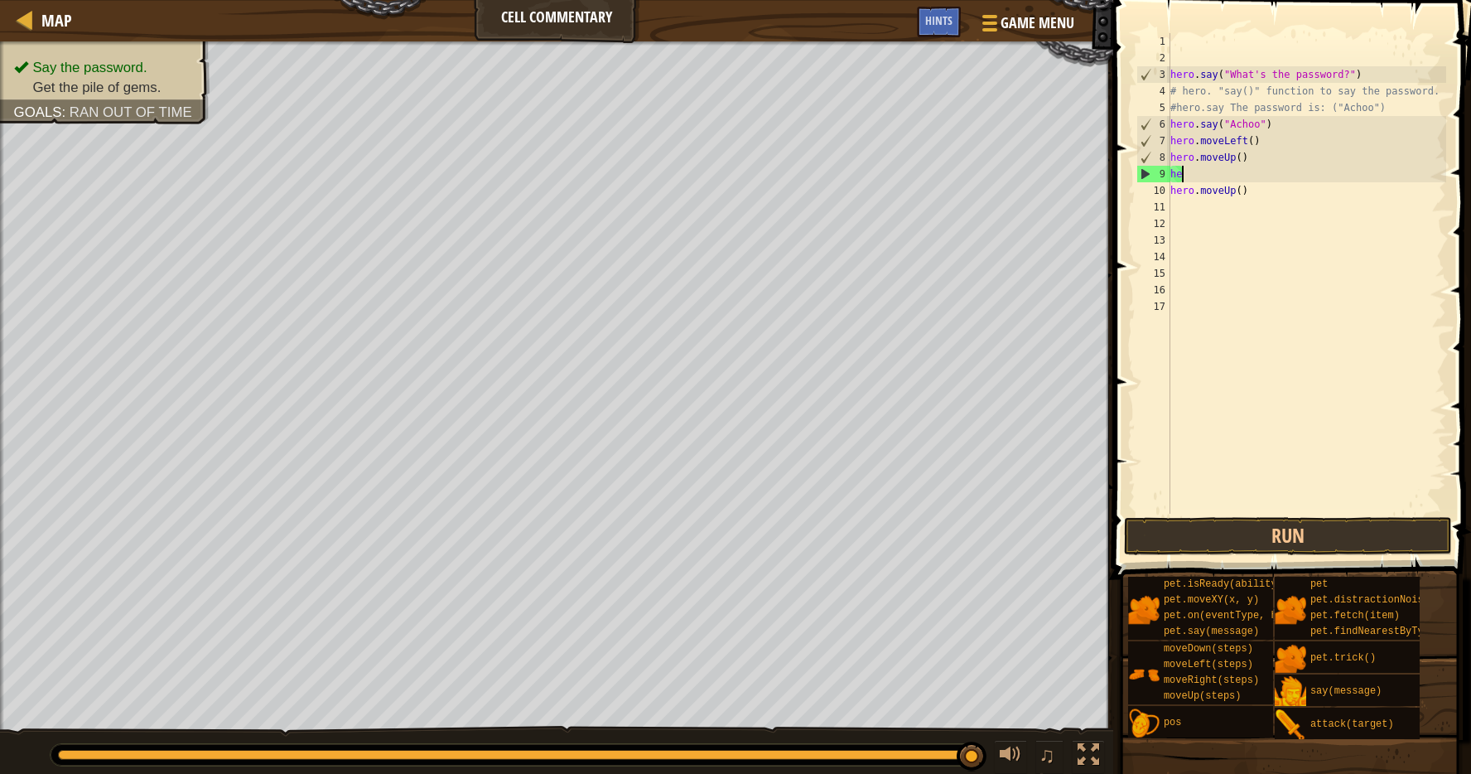
type textarea "h"
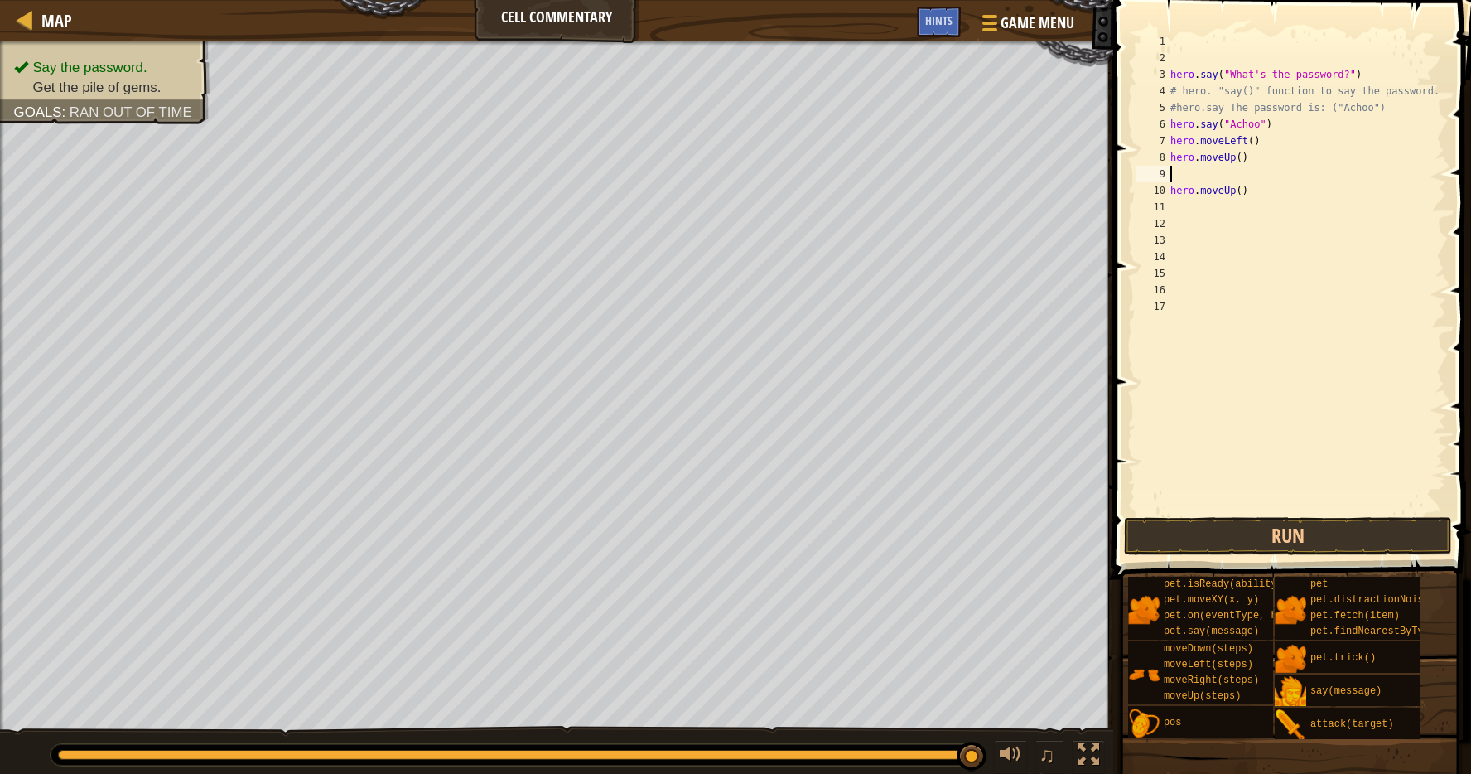
type textarea "h"
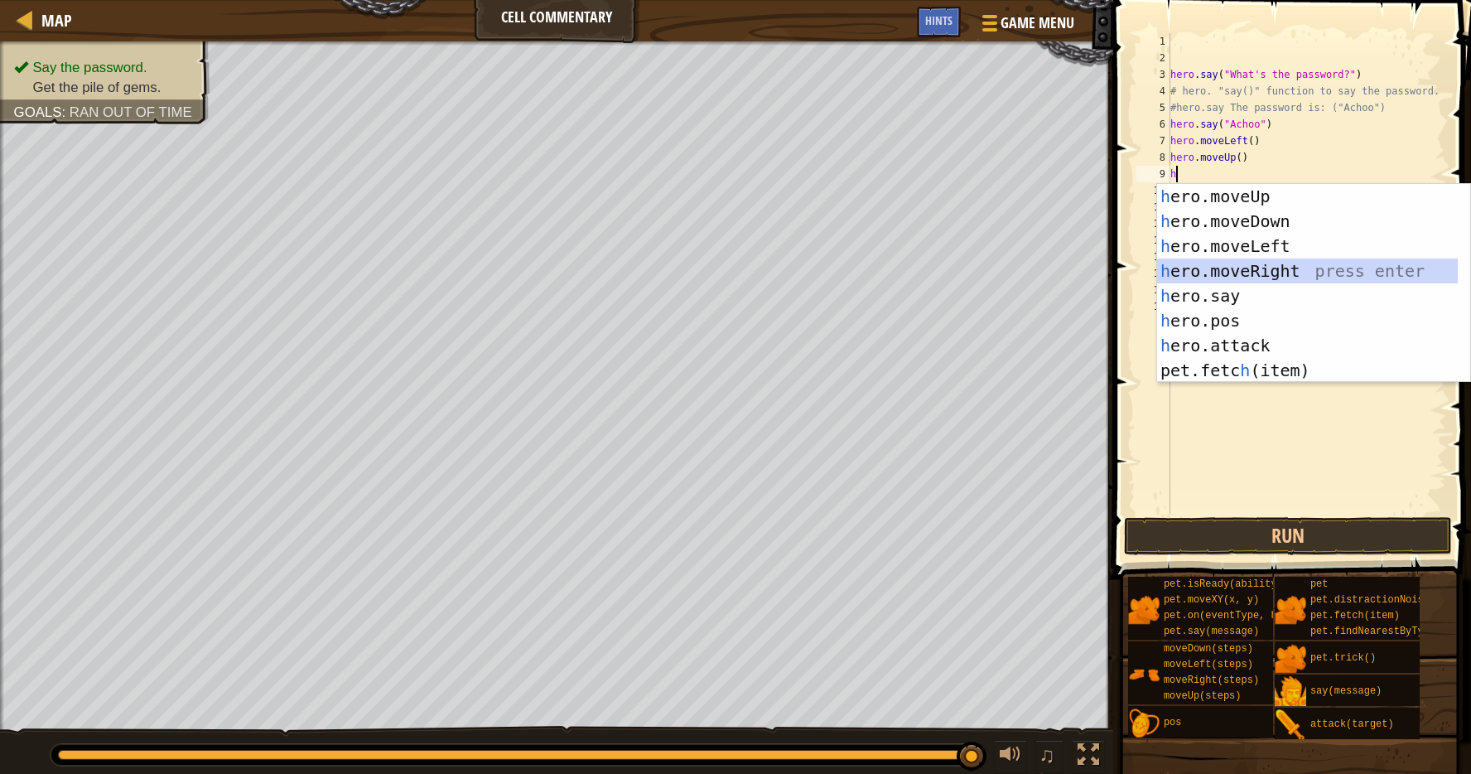
click at [1339, 264] on div "h ero.moveUp press enter h ero.moveDown press enter h ero.moveLeft press enter …" at bounding box center [1307, 308] width 301 height 249
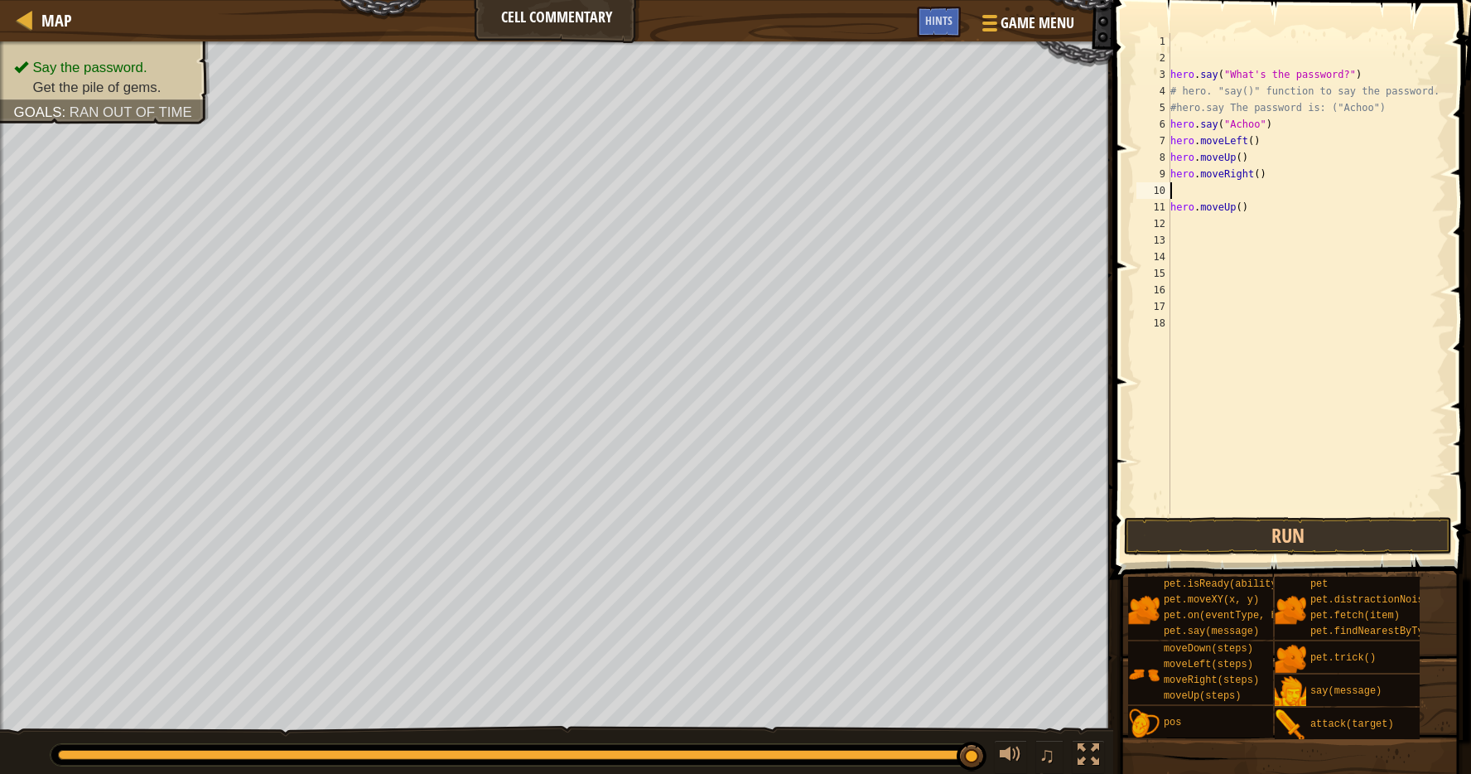
click at [1253, 212] on div "hero . say ( "What's the password?" ) # hero. "say()" function to say the passw…" at bounding box center [1306, 290] width 279 height 514
type textarea "h"
click at [1337, 543] on button "Run" at bounding box center [1288, 536] width 328 height 38
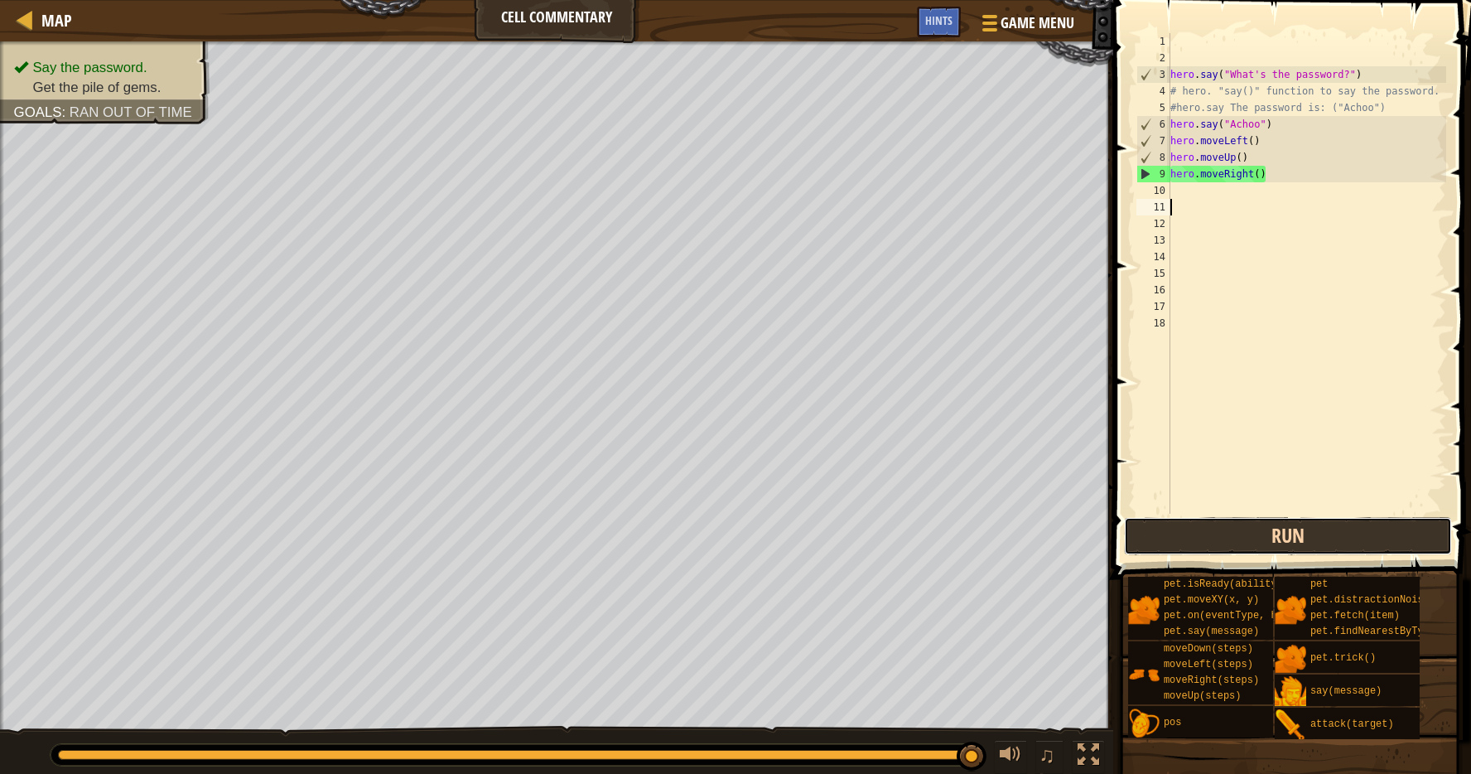
click at [1261, 552] on button "Run" at bounding box center [1288, 536] width 328 height 38
click at [1178, 194] on div "hero . say ( "What's the password?" ) # hero. "say()" function to say the passw…" at bounding box center [1306, 290] width 279 height 514
click at [1211, 538] on button "Run" at bounding box center [1288, 536] width 328 height 38
click at [1288, 173] on div "hero . say ( "What's the password?" ) # hero. "say()" function to say the passw…" at bounding box center [1306, 290] width 279 height 514
type textarea "h"
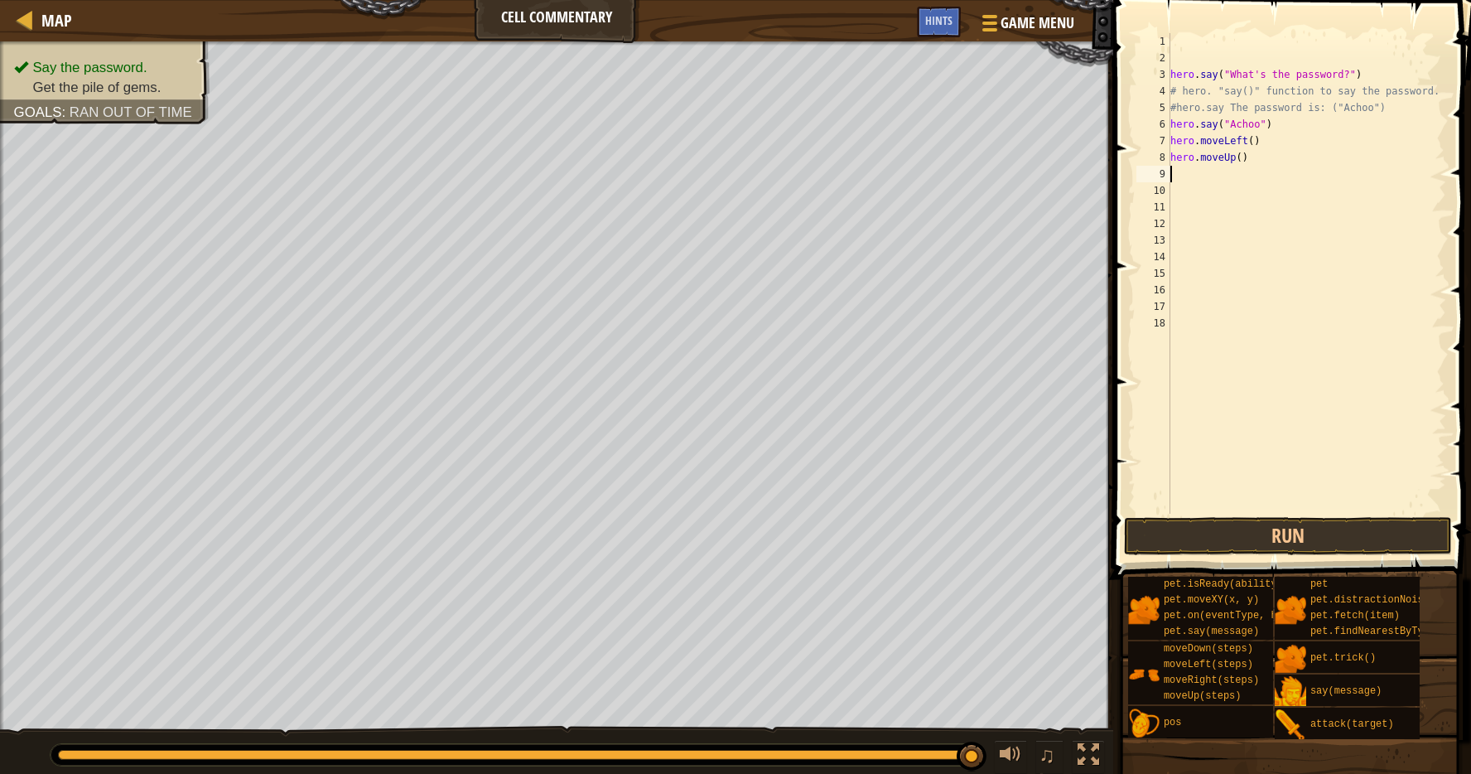
type textarea "h"
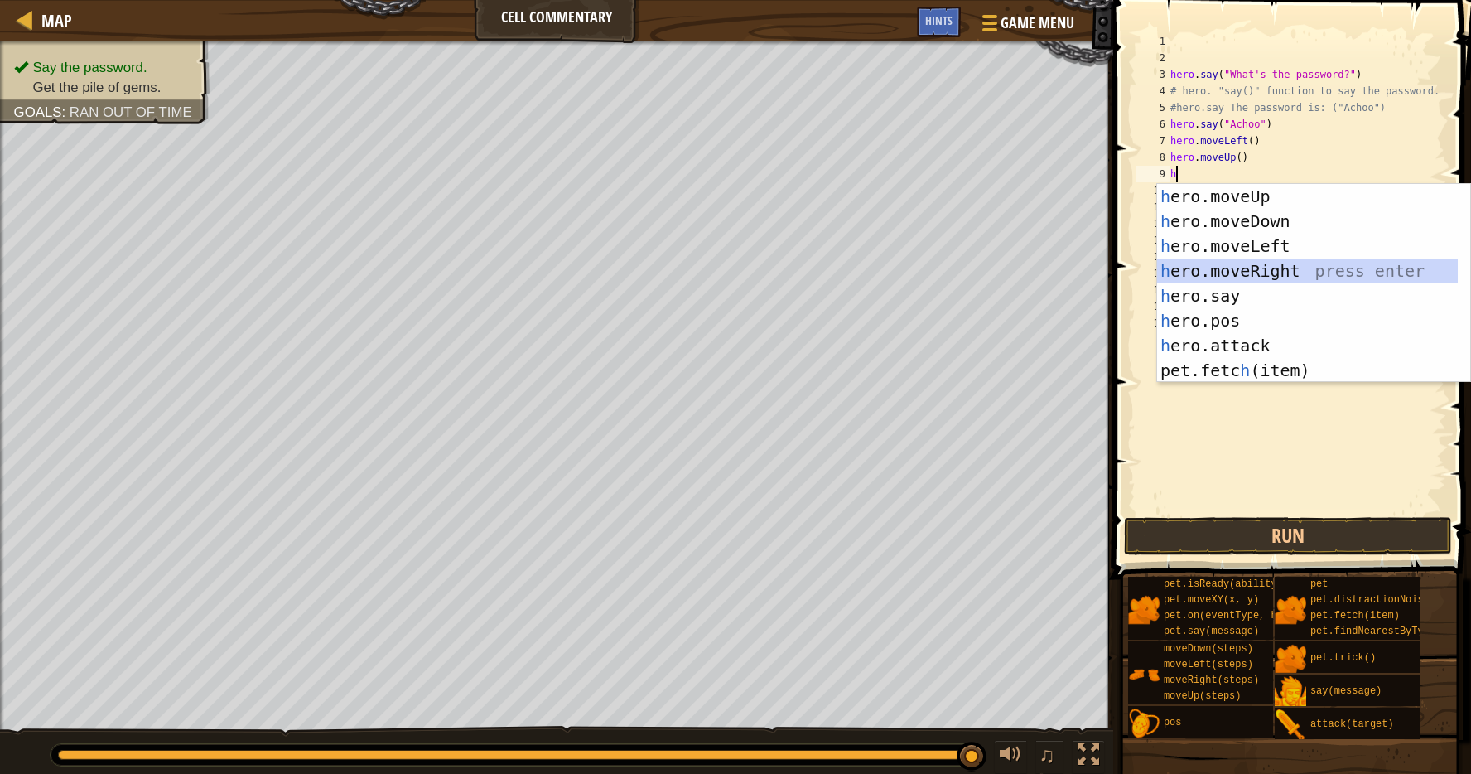
click at [1258, 263] on div "h ero.moveUp press enter h ero.moveDown press enter h ero.moveLeft press enter …" at bounding box center [1307, 308] width 301 height 249
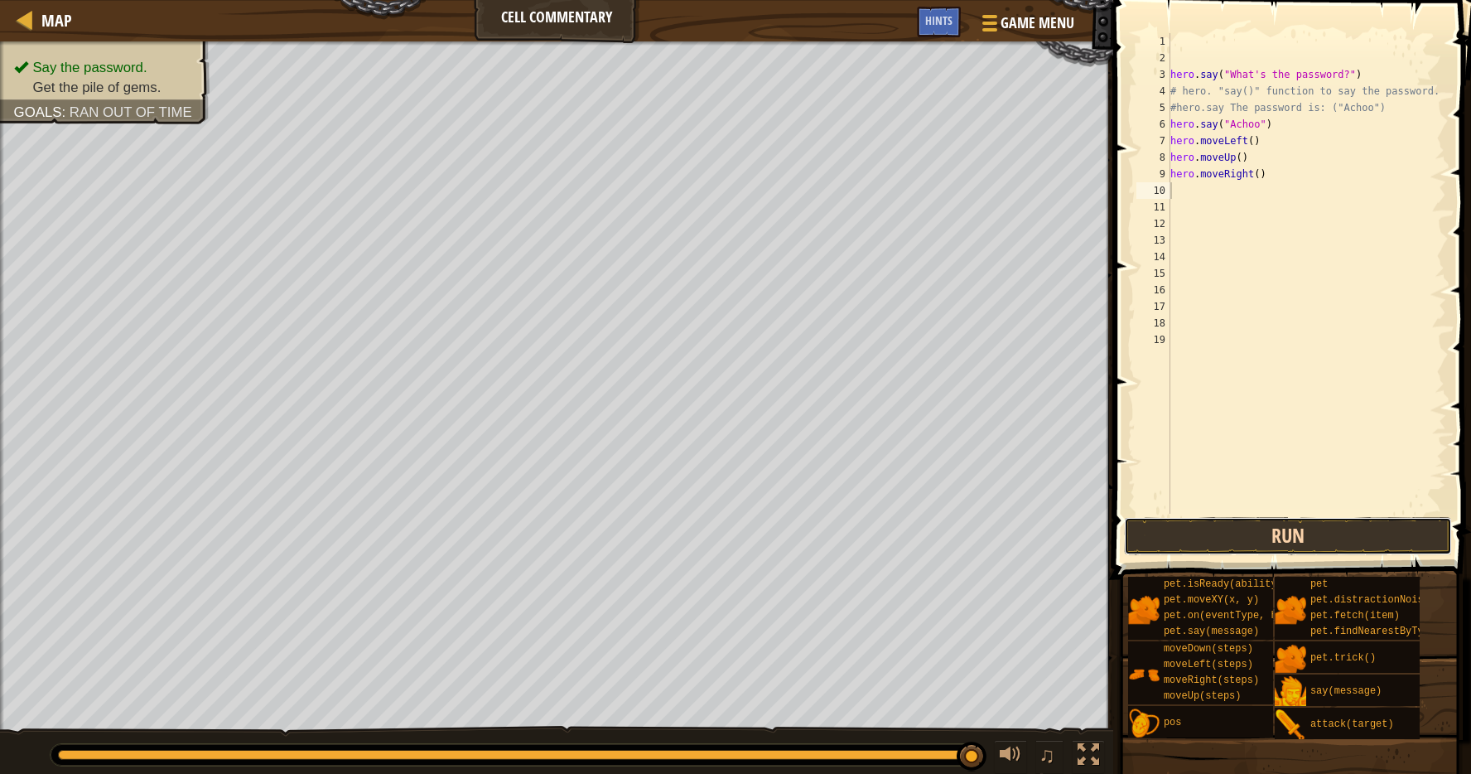
click at [1355, 524] on button "Run" at bounding box center [1288, 536] width 328 height 38
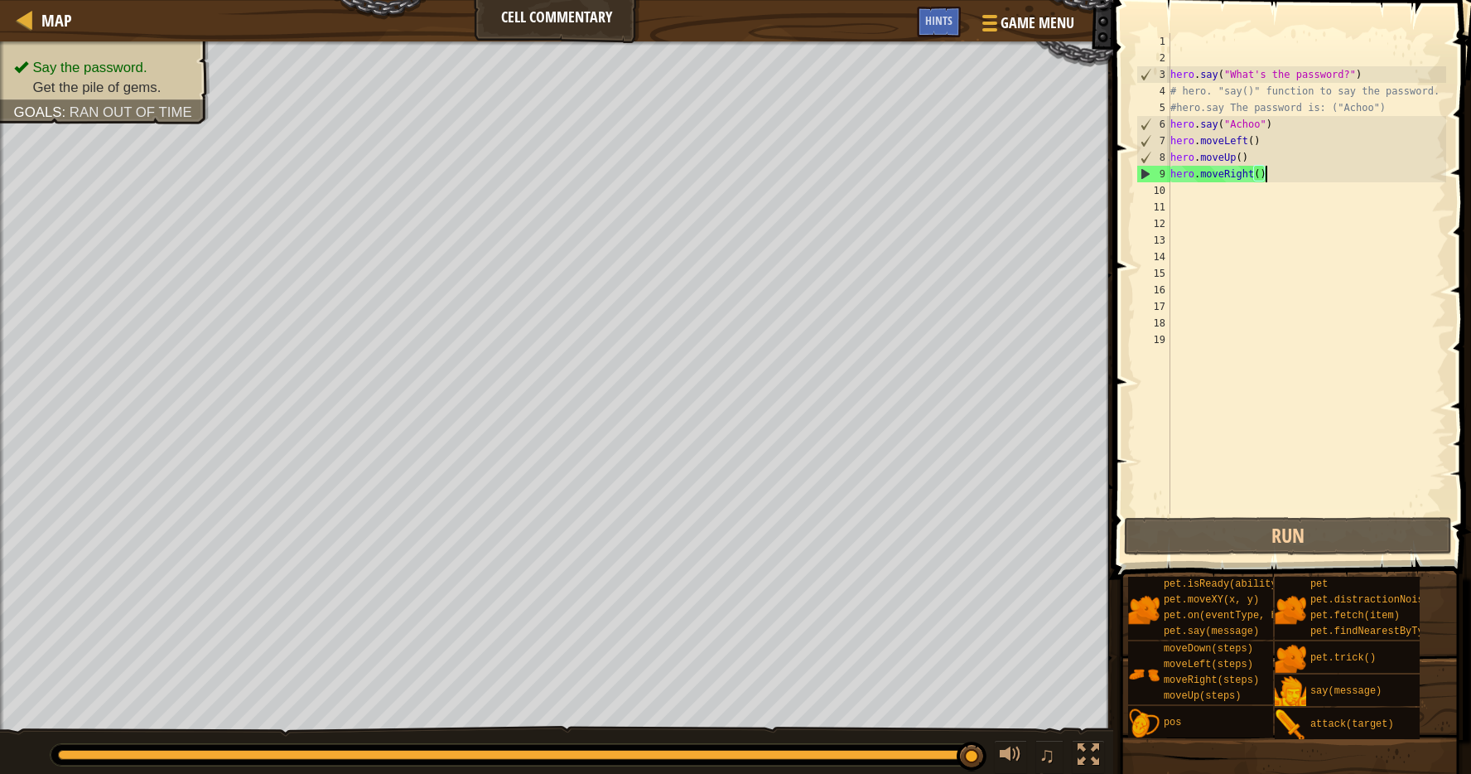
click at [1276, 175] on div "hero . say ( "What's the password?" ) # hero. "say()" function to say the passw…" at bounding box center [1306, 290] width 279 height 514
click at [1142, 176] on div "9" at bounding box center [1153, 174] width 33 height 17
click at [1320, 174] on div "hero . say ( "What's the password?" ) # hero. "say()" function to say the passw…" at bounding box center [1306, 290] width 279 height 514
click at [1220, 536] on button "Run" at bounding box center [1288, 536] width 328 height 38
click at [937, 27] on span "Hints" at bounding box center [938, 20] width 27 height 16
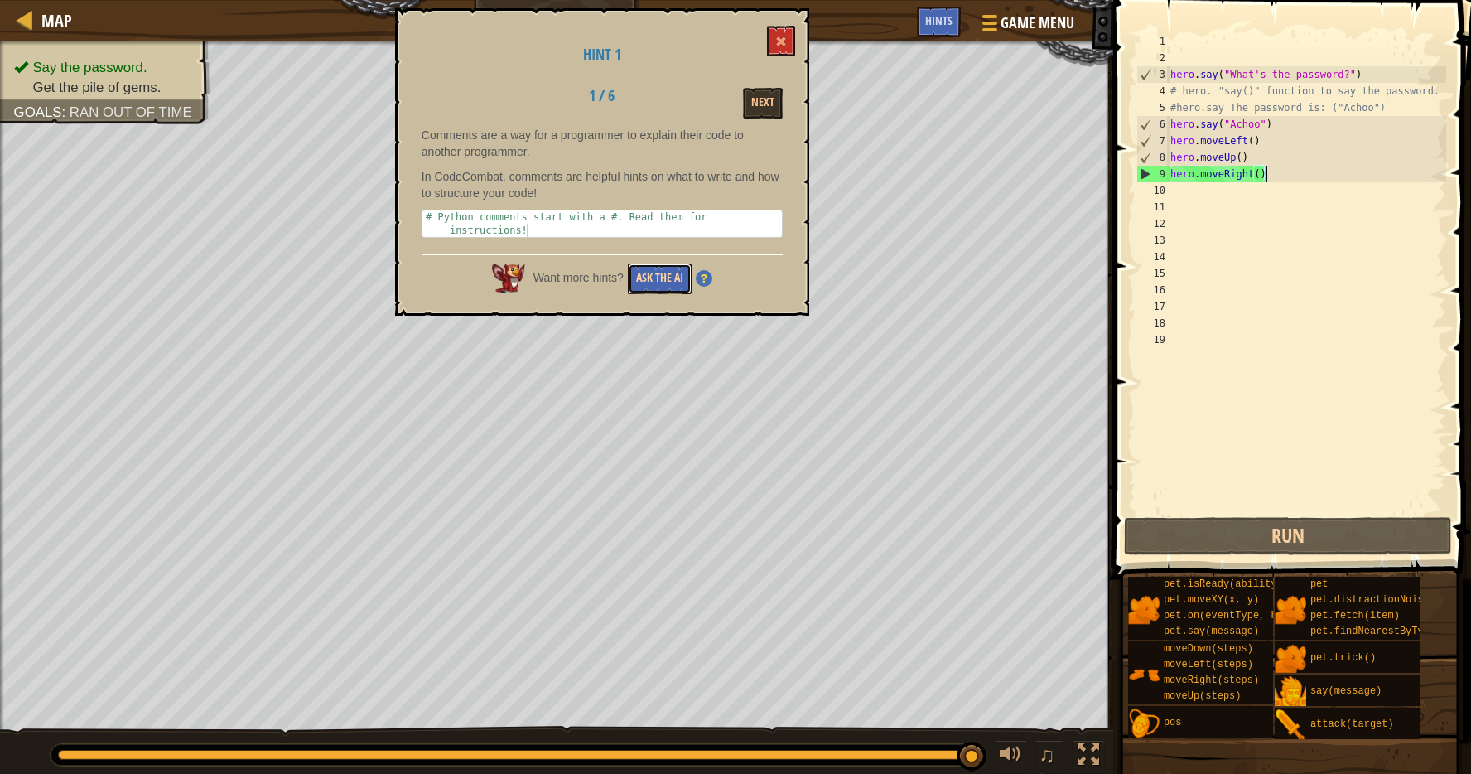
click at [645, 268] on button "Ask the AI" at bounding box center [660, 278] width 64 height 31
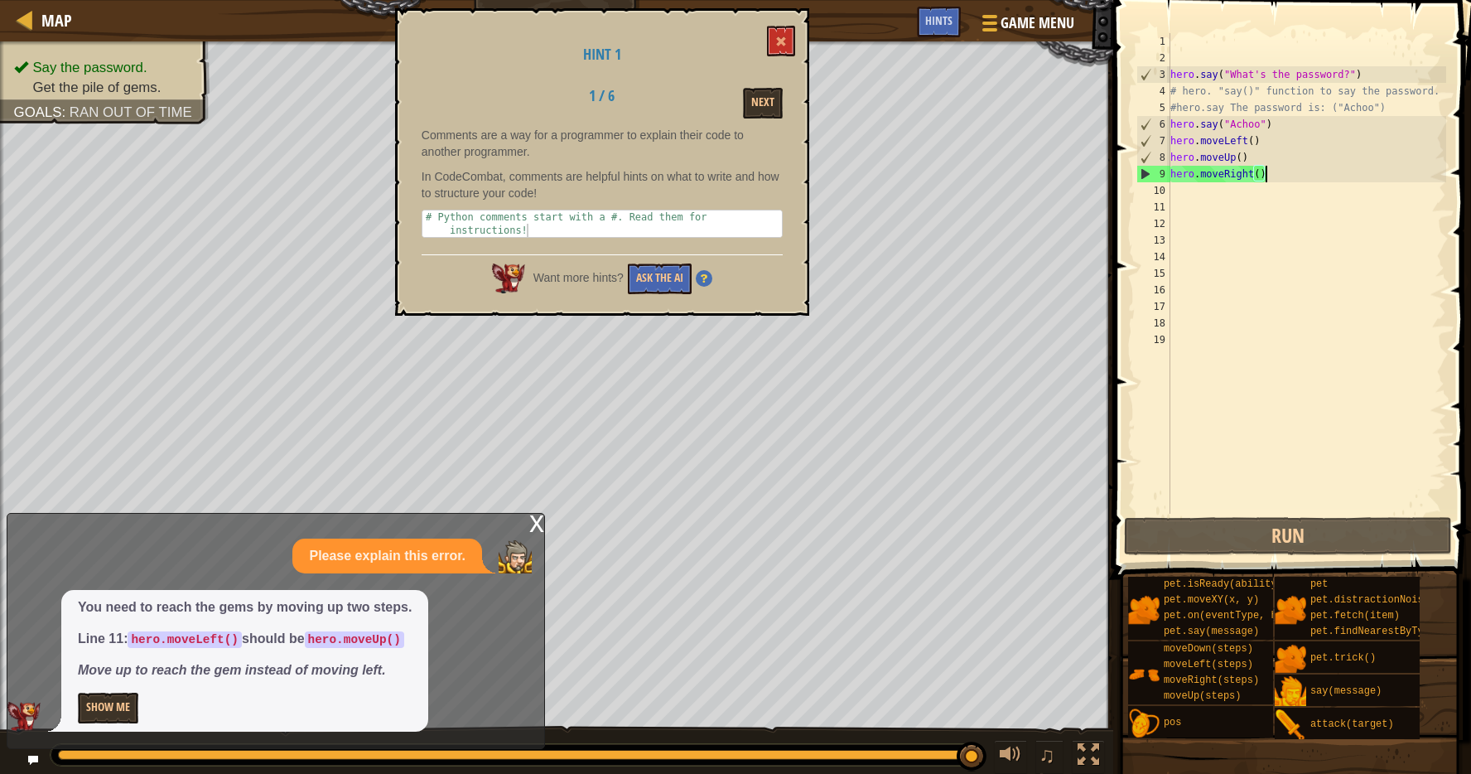
click at [1280, 177] on div "hero . say ( "What's the password?" ) # hero. "say()" function to say the passw…" at bounding box center [1306, 290] width 279 height 514
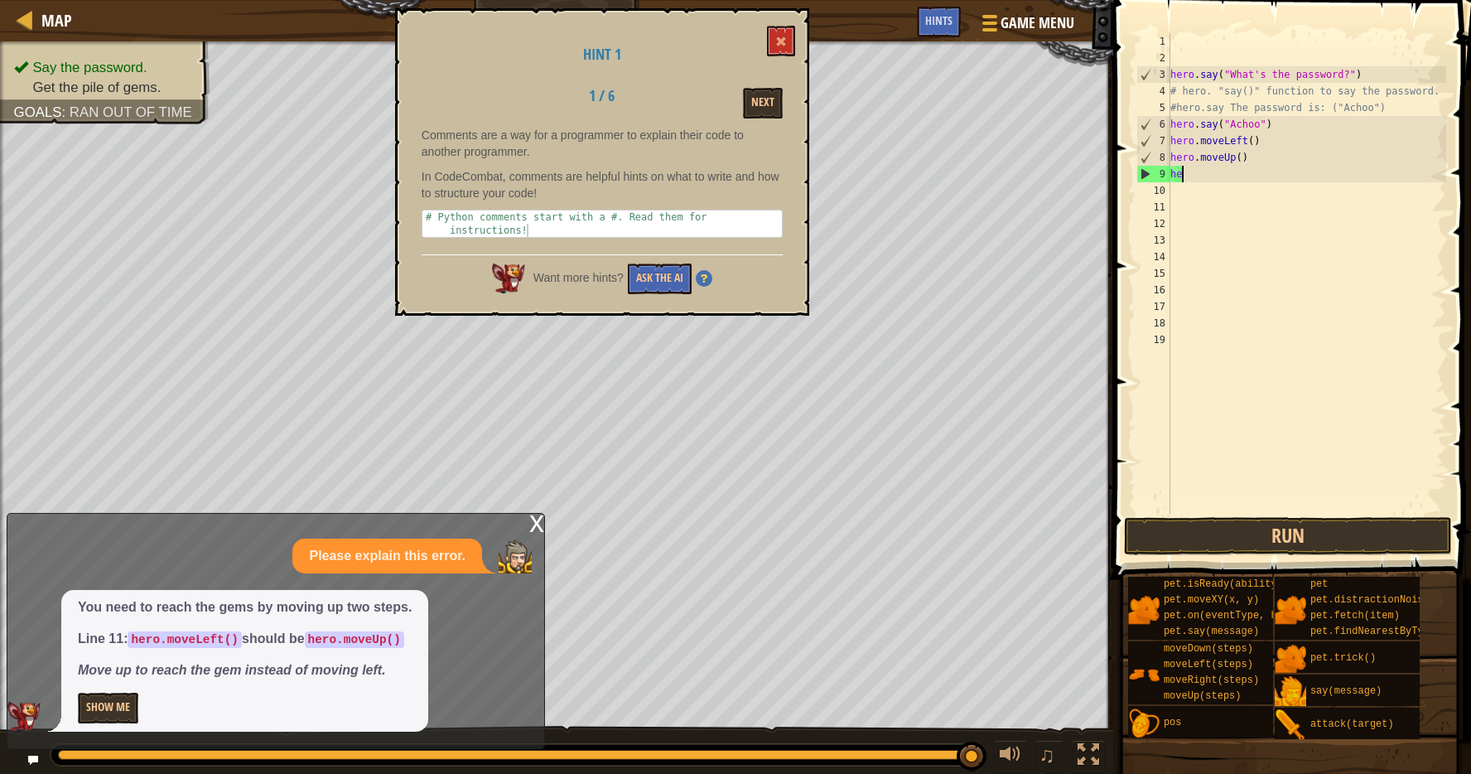
type textarea "h"
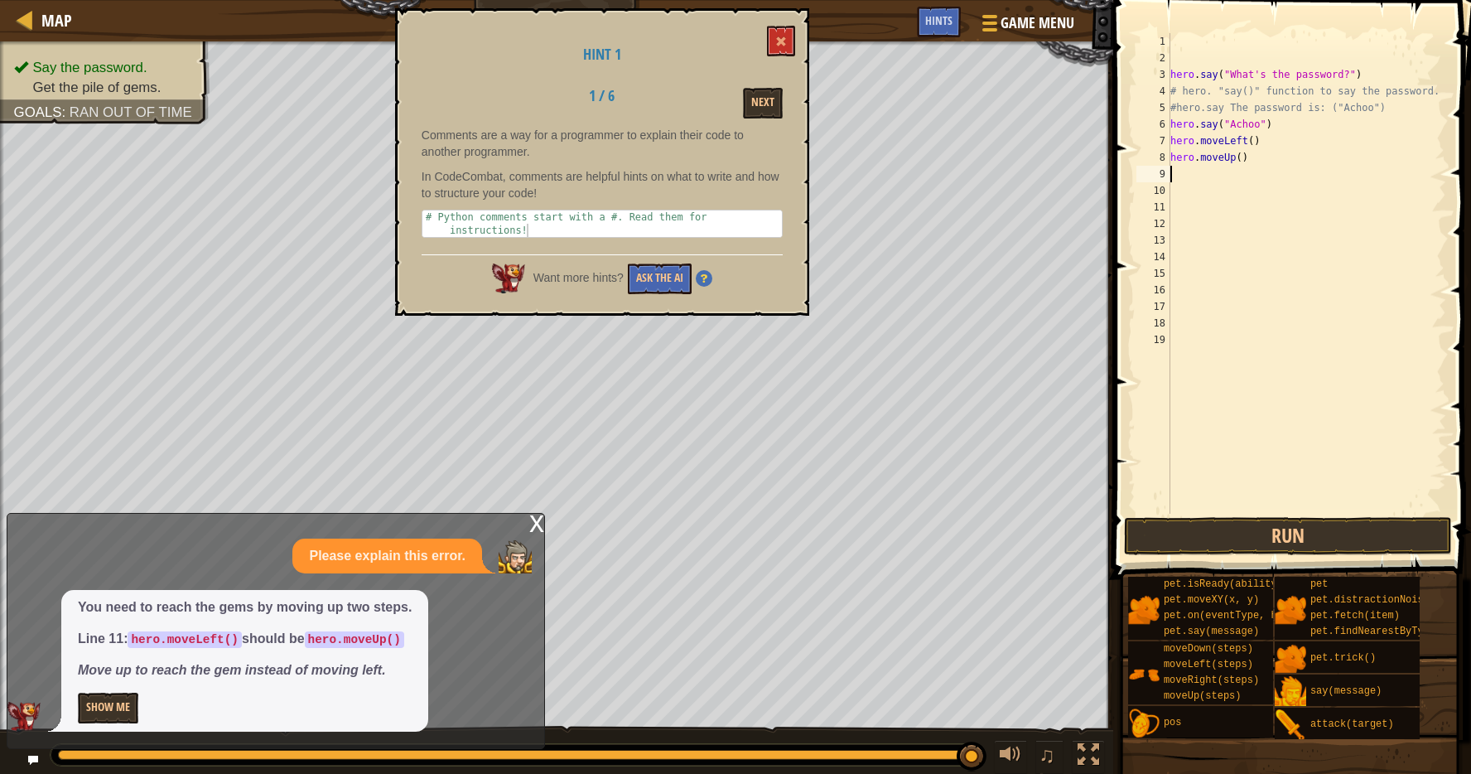
type textarea "h"
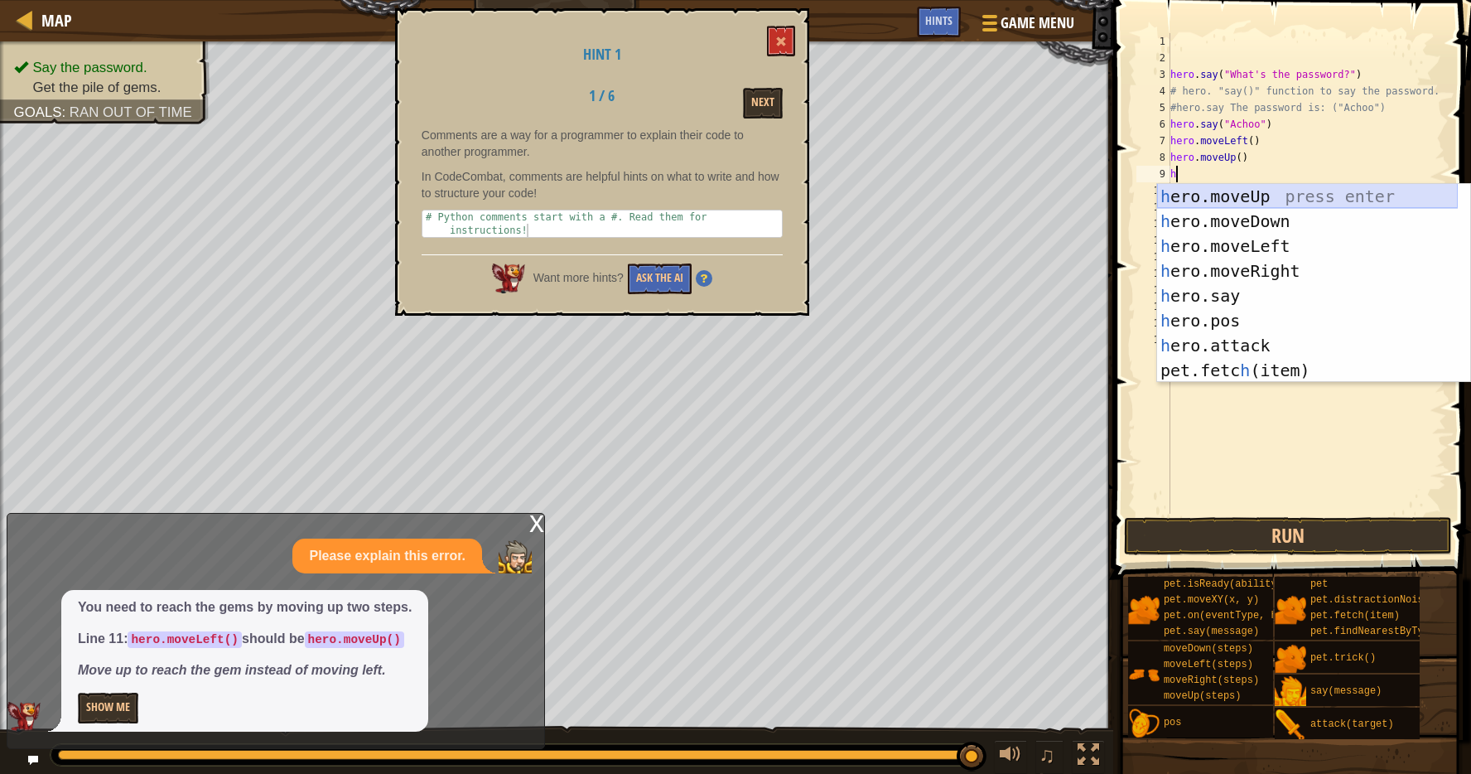
click at [1295, 191] on div "h ero.moveUp press enter h ero.moveDown press enter h ero.moveLeft press enter …" at bounding box center [1307, 308] width 301 height 249
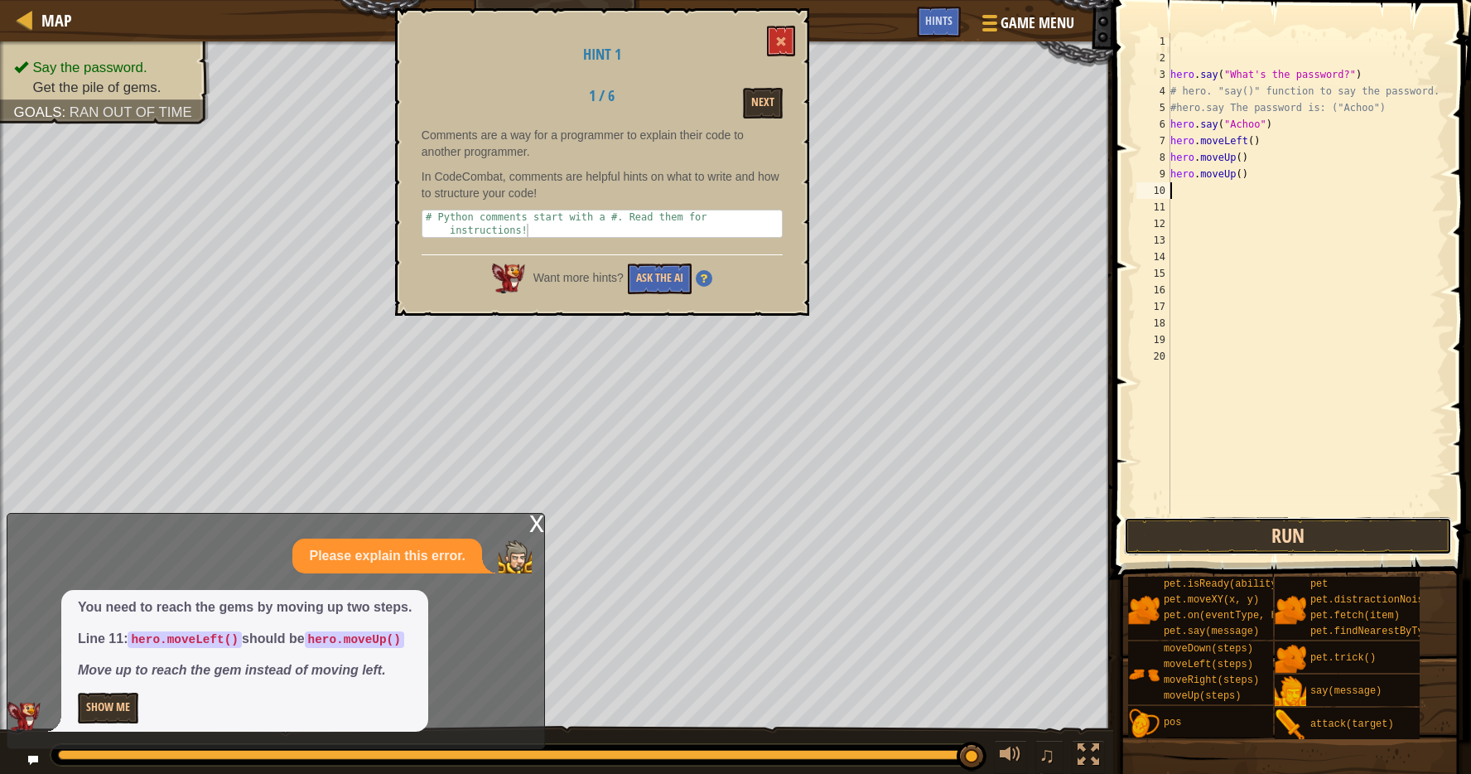
click at [1345, 530] on button "Run" at bounding box center [1288, 536] width 328 height 38
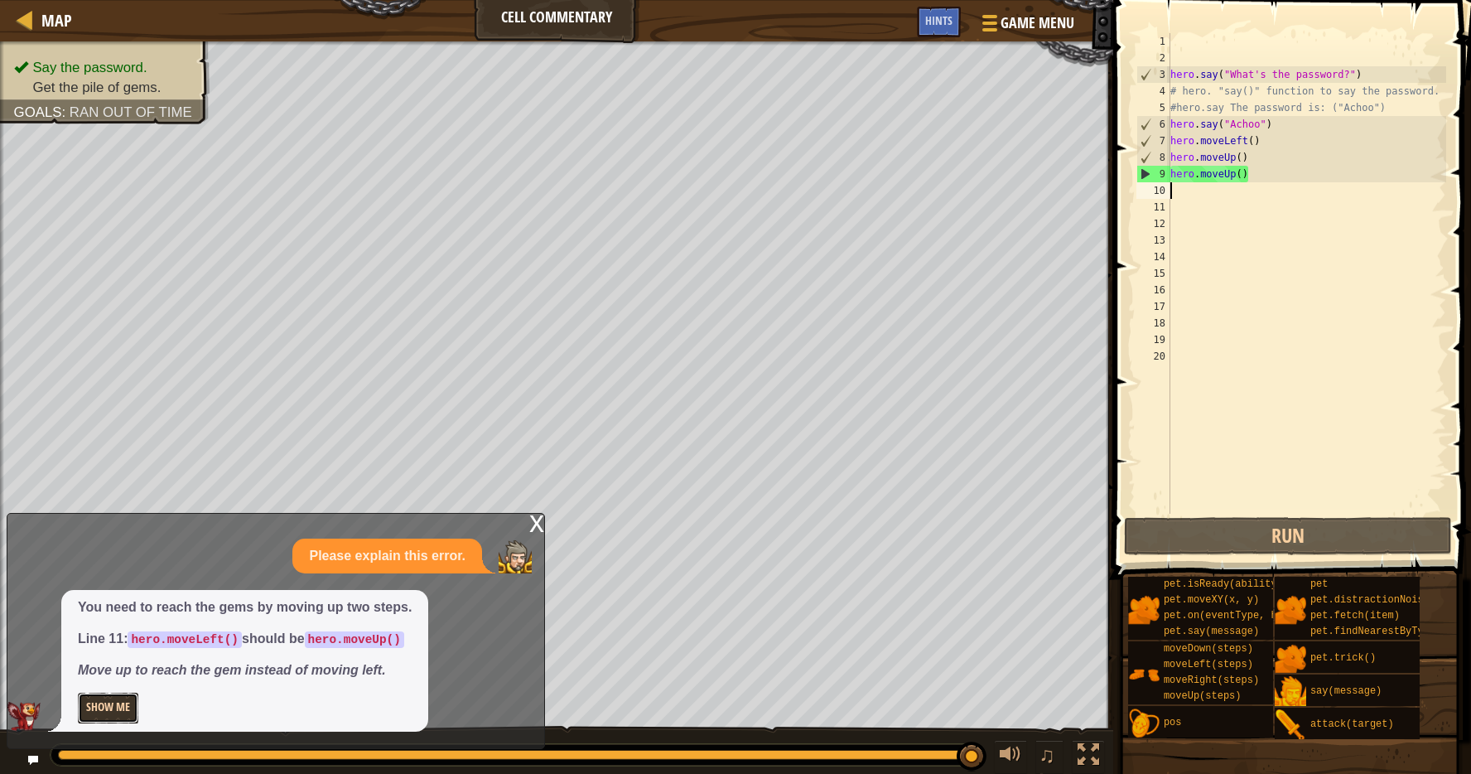
click at [109, 699] on button "Show Me" at bounding box center [108, 708] width 60 height 31
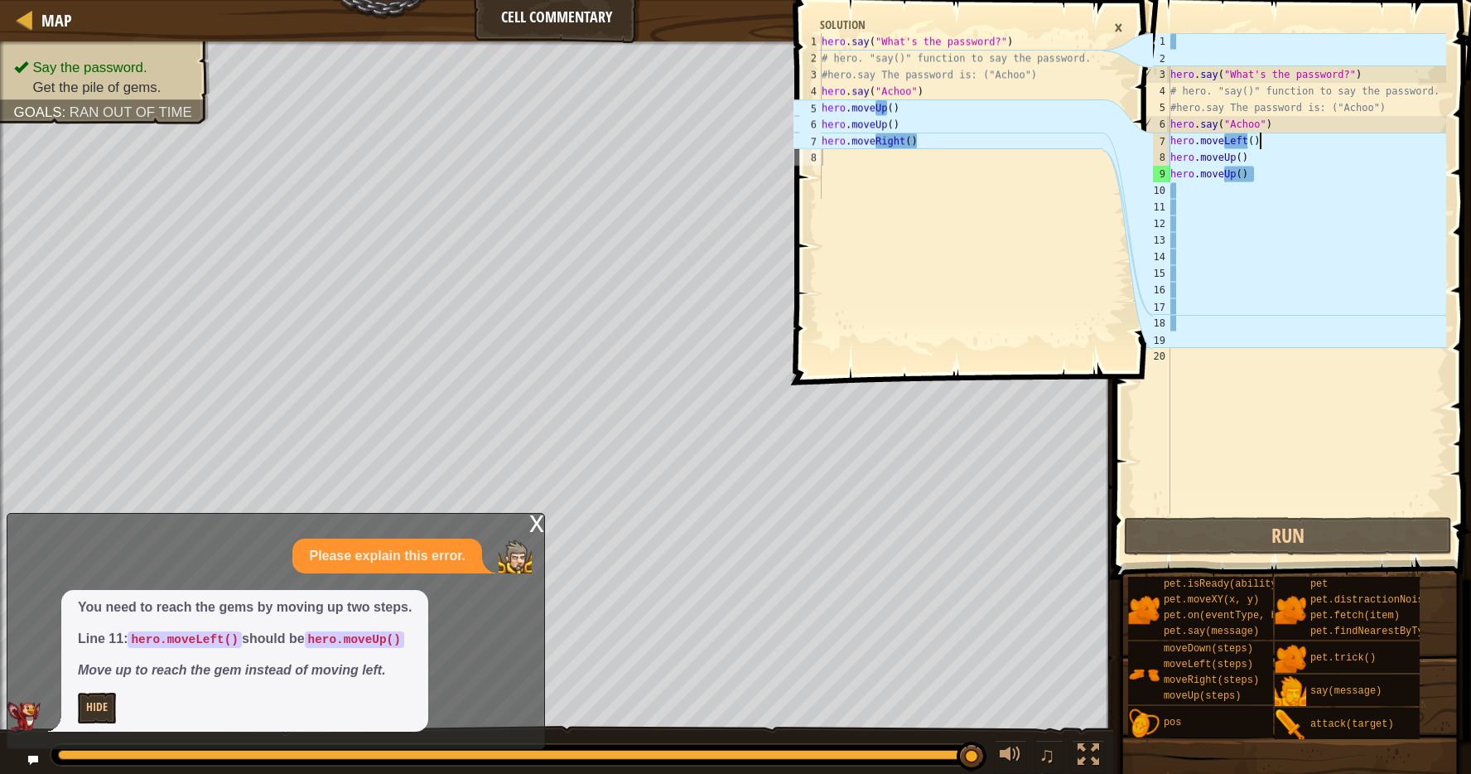
click at [1276, 138] on div "hero . say ( "What's the password?" ) # hero. "say()" function to say the passw…" at bounding box center [1306, 290] width 279 height 514
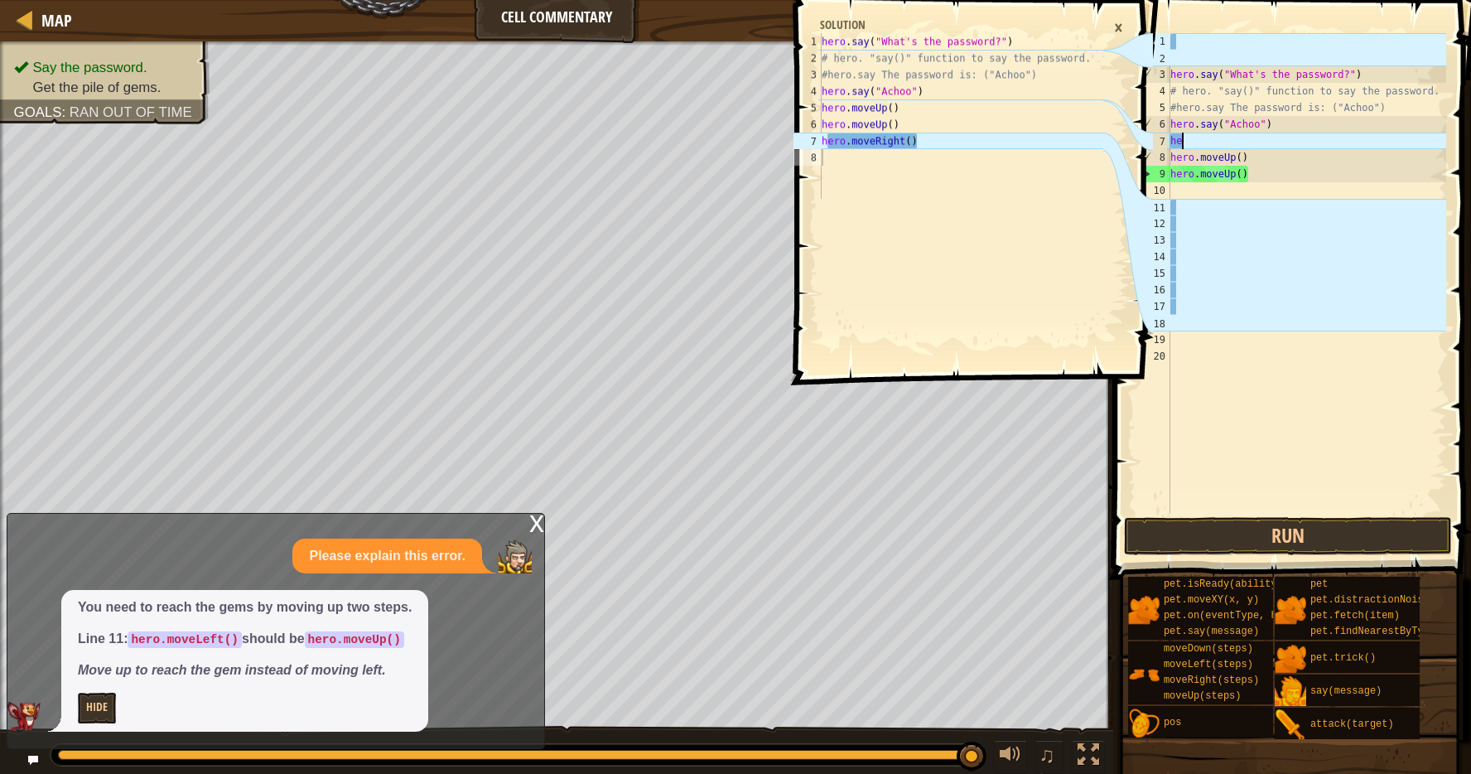
type textarea "h"
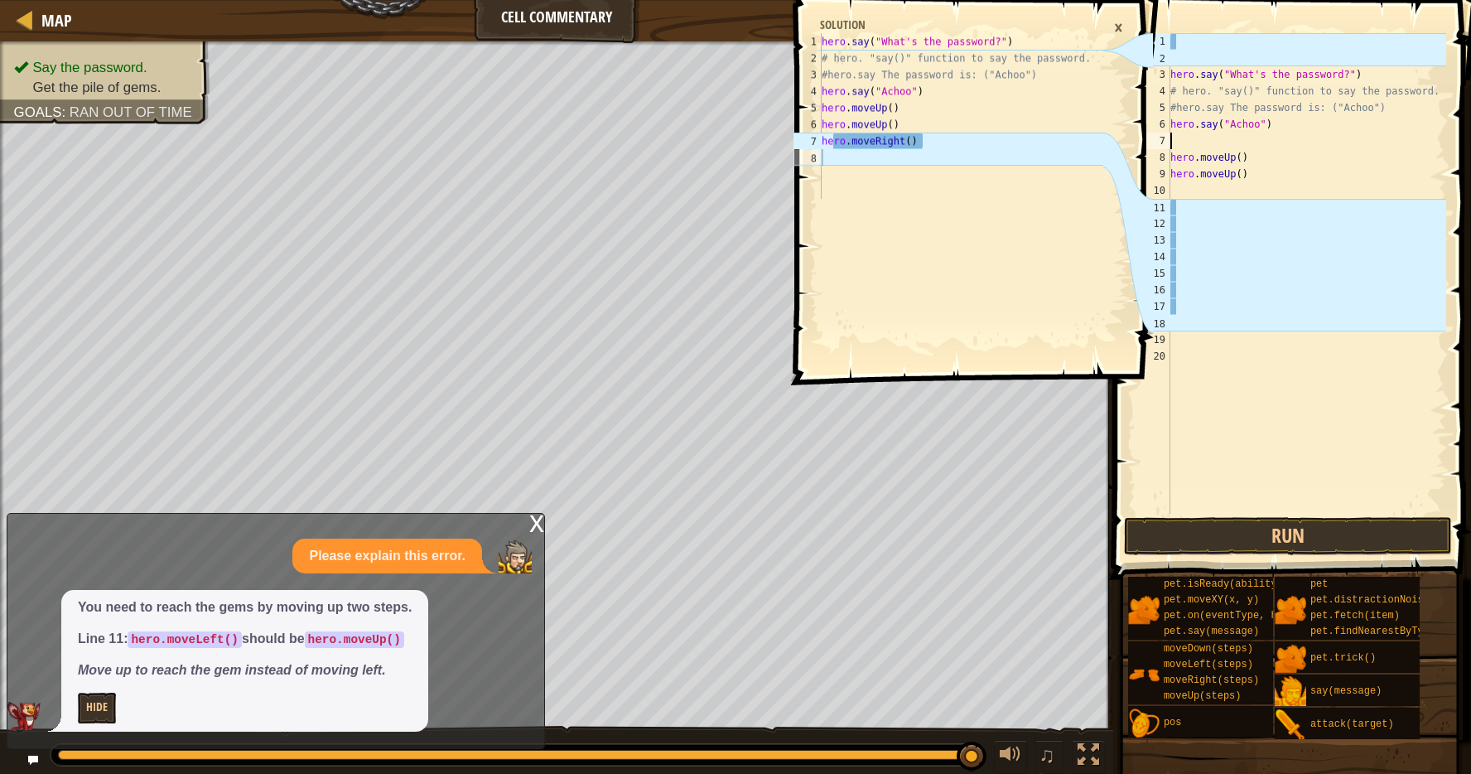
type textarea "h"
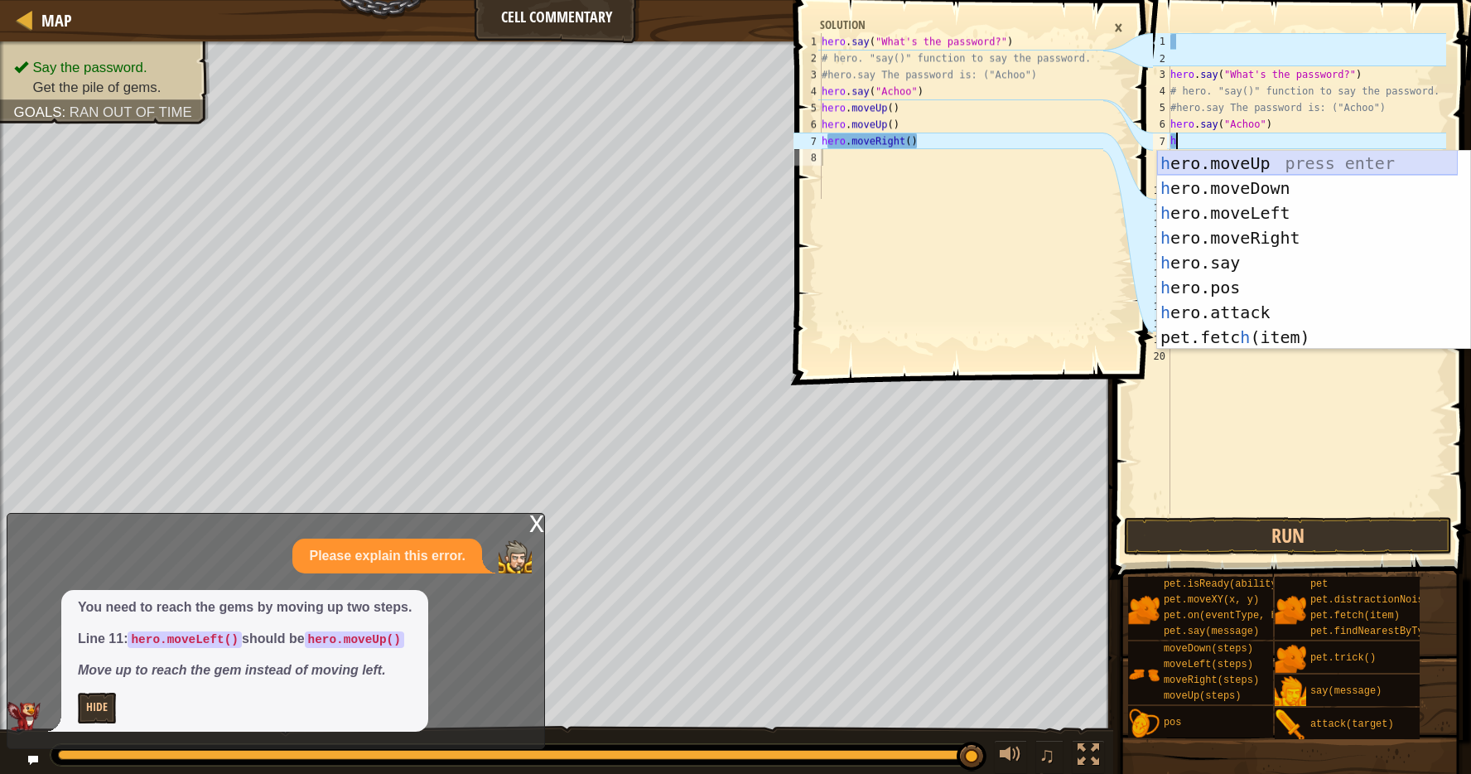
click at [1247, 161] on div "h ero.moveUp press enter h ero.moveDown press enter h ero.moveLeft press enter …" at bounding box center [1307, 275] width 301 height 249
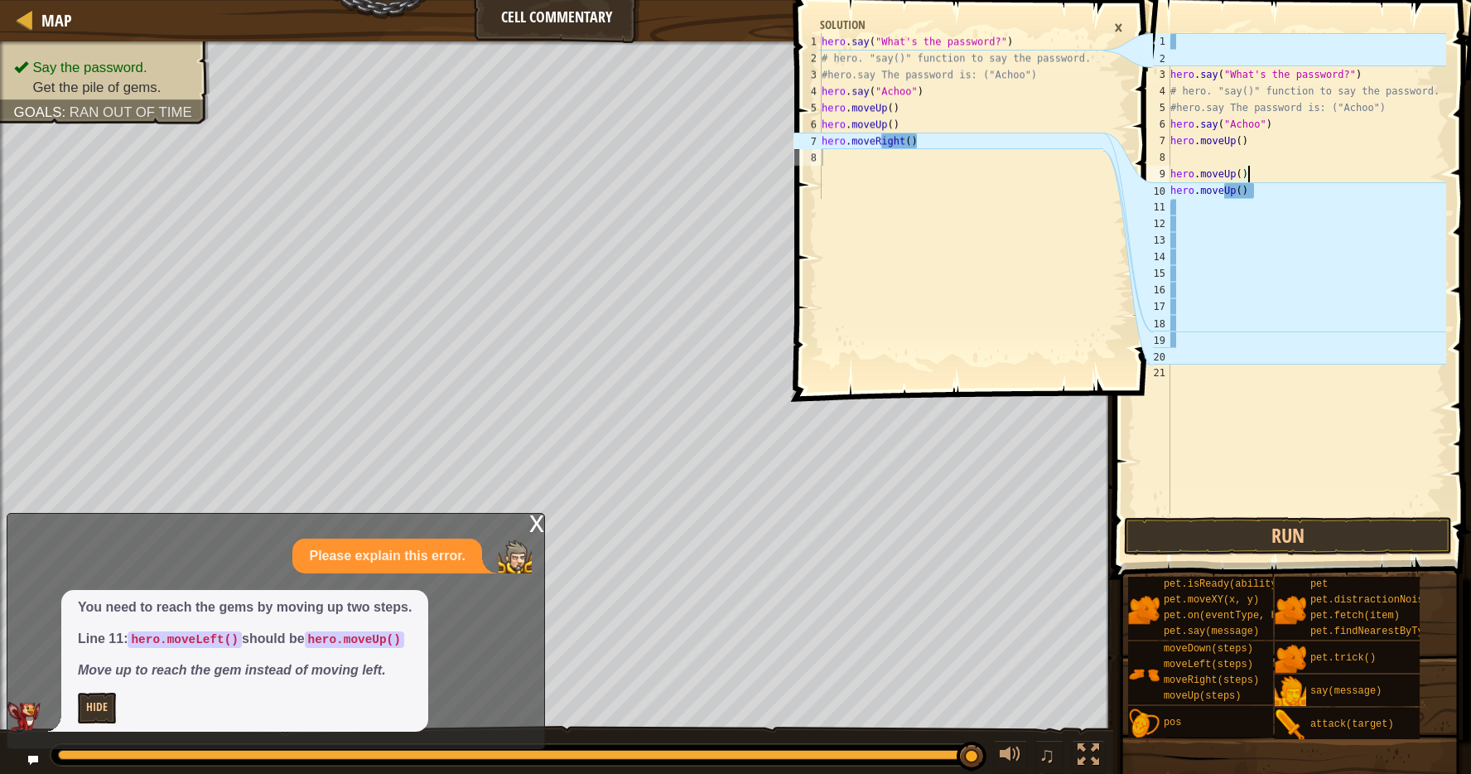
click at [1268, 176] on div "hero . say ( "What's the password?" ) # hero. "say()" function to say the passw…" at bounding box center [1306, 290] width 279 height 514
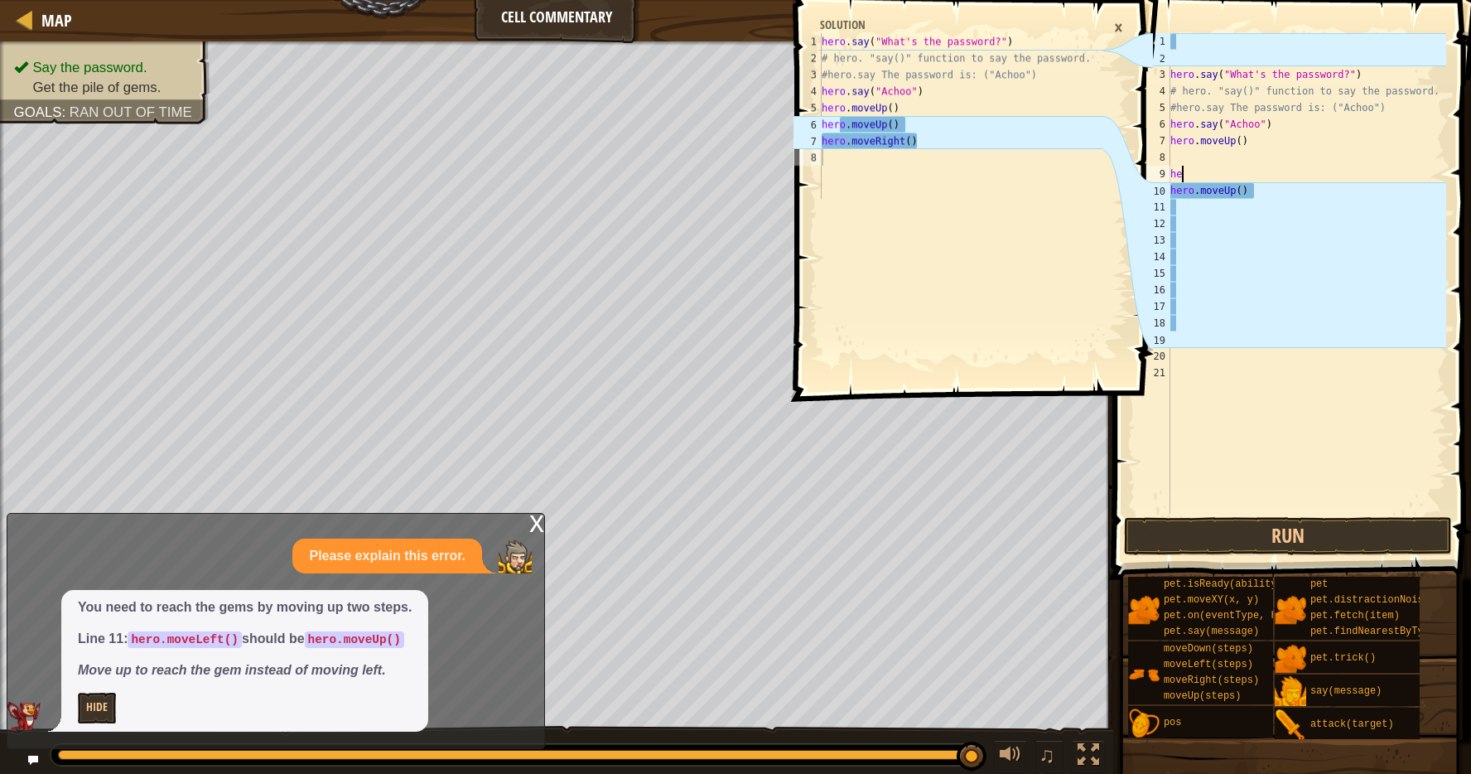
type textarea "h"
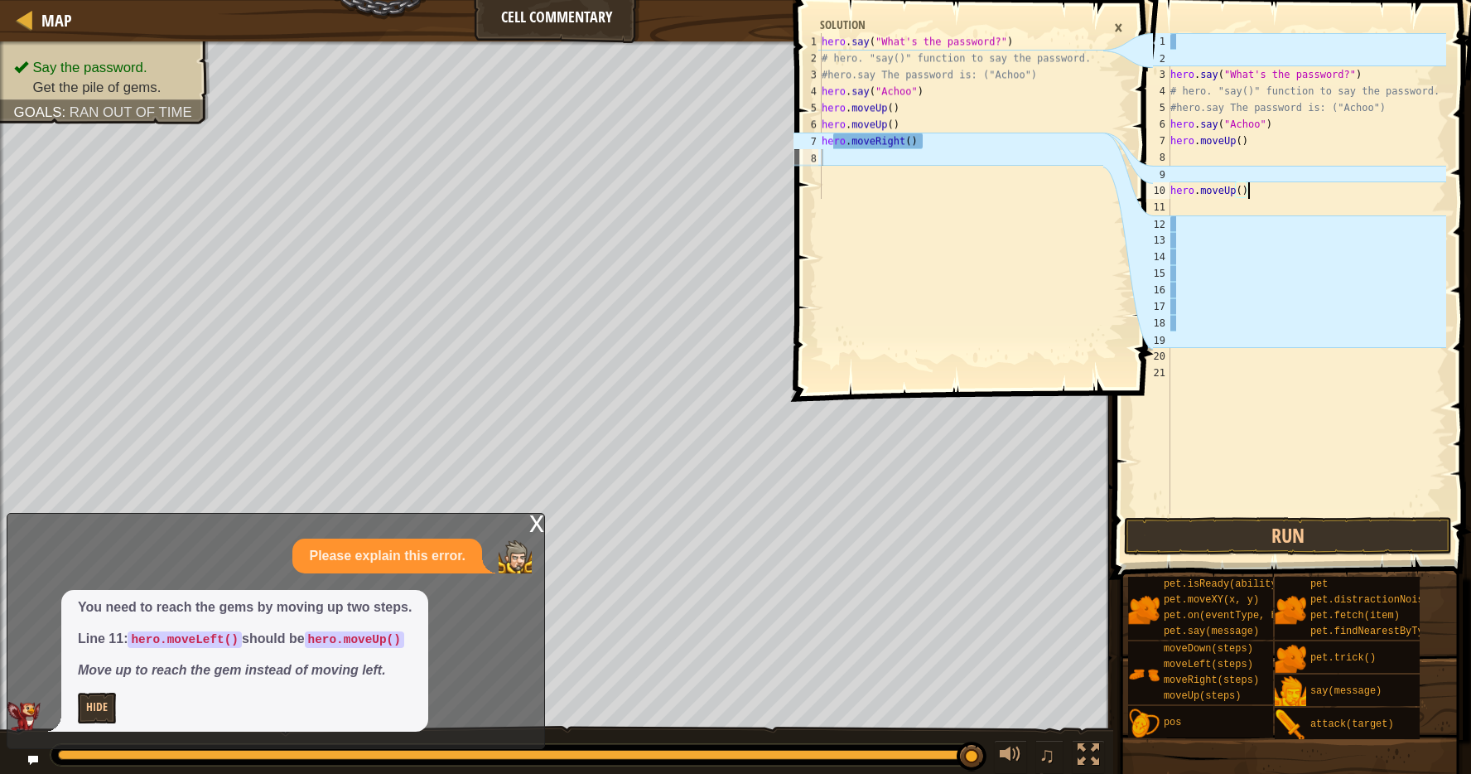
click at [1251, 198] on div "hero . say ( "What's the password?" ) # hero. "say()" function to say the passw…" at bounding box center [1306, 290] width 279 height 514
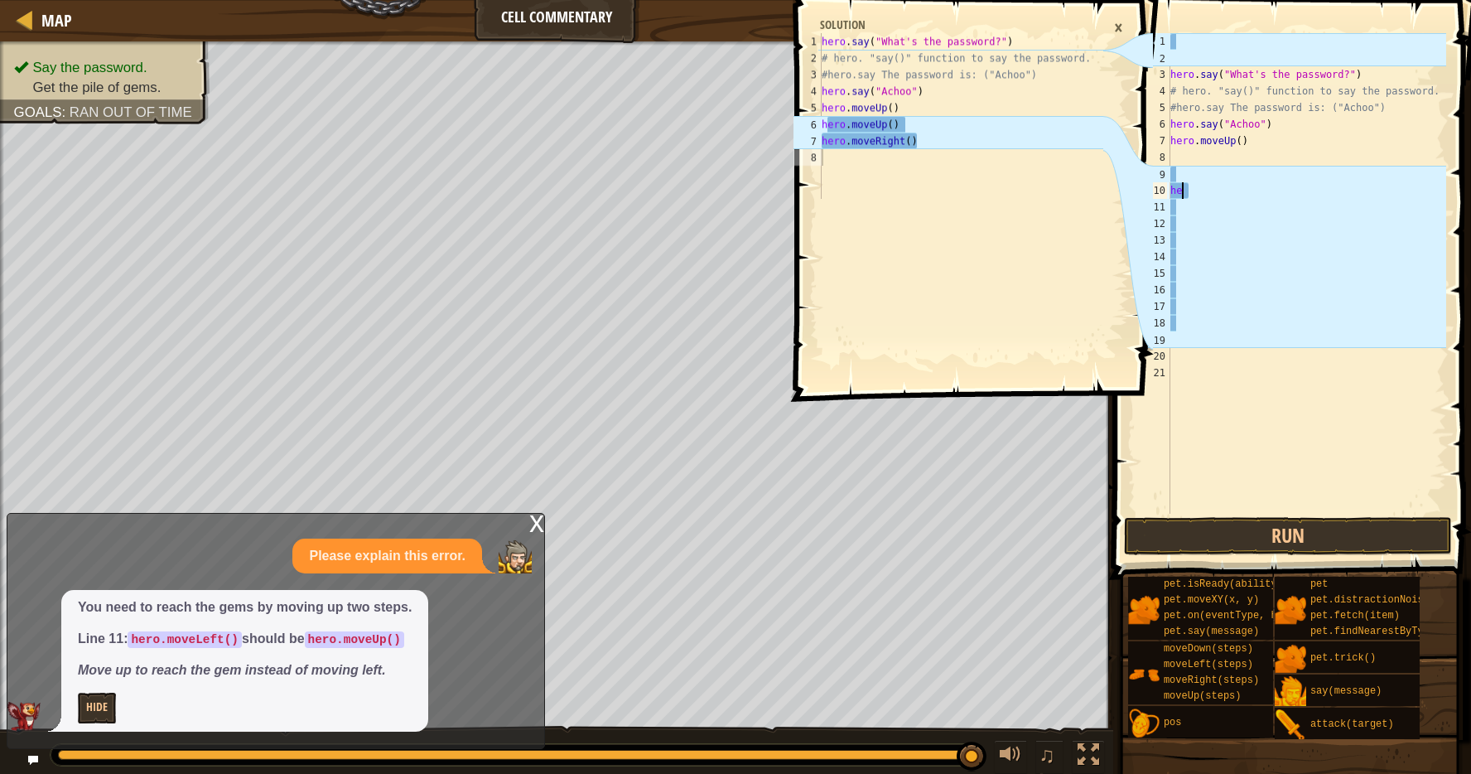
type textarea "h"
click at [1167, 158] on div "8" at bounding box center [1154, 157] width 34 height 17
type textarea "h"
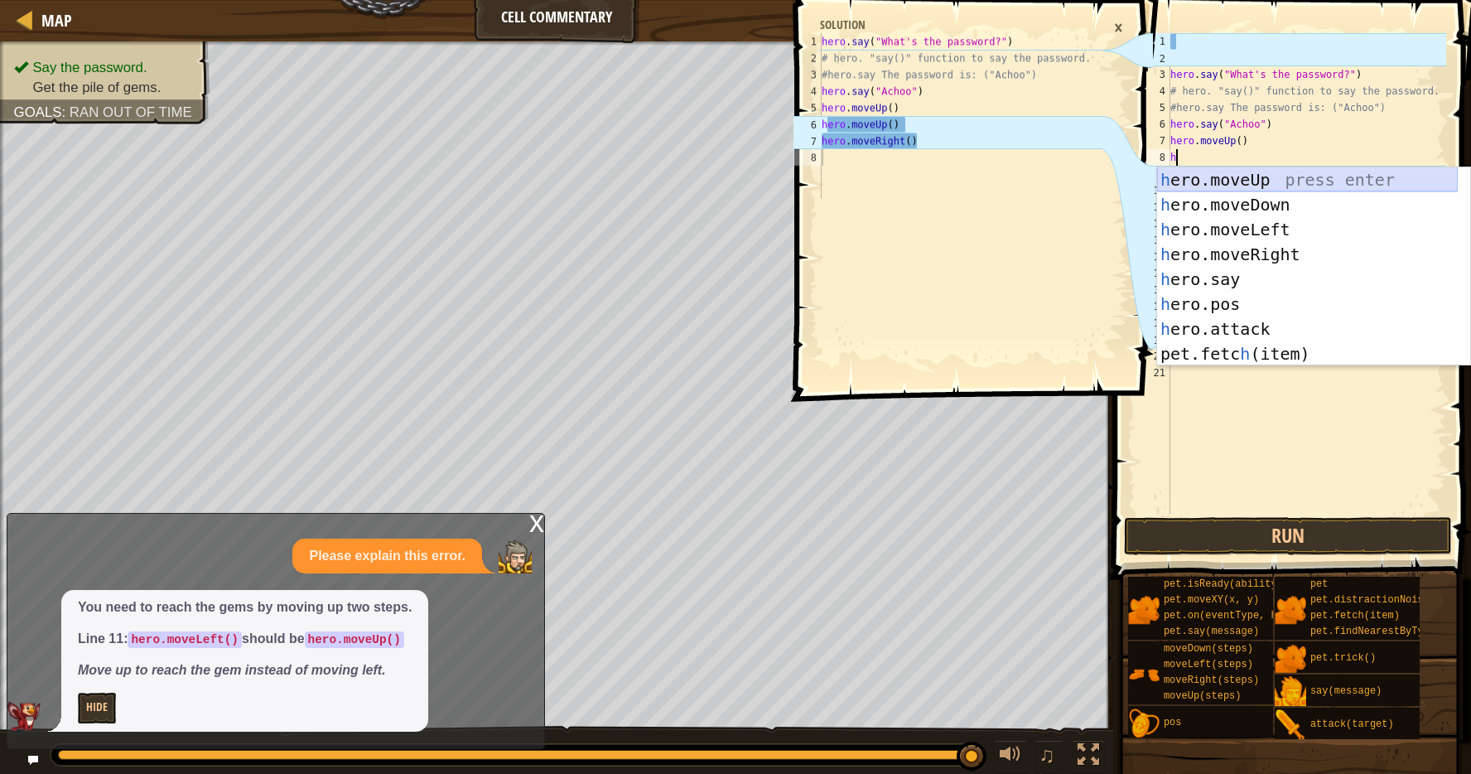
click at [1250, 177] on div "h ero.moveUp press enter h ero.moveDown press enter h ero.moveLeft press enter …" at bounding box center [1307, 291] width 301 height 249
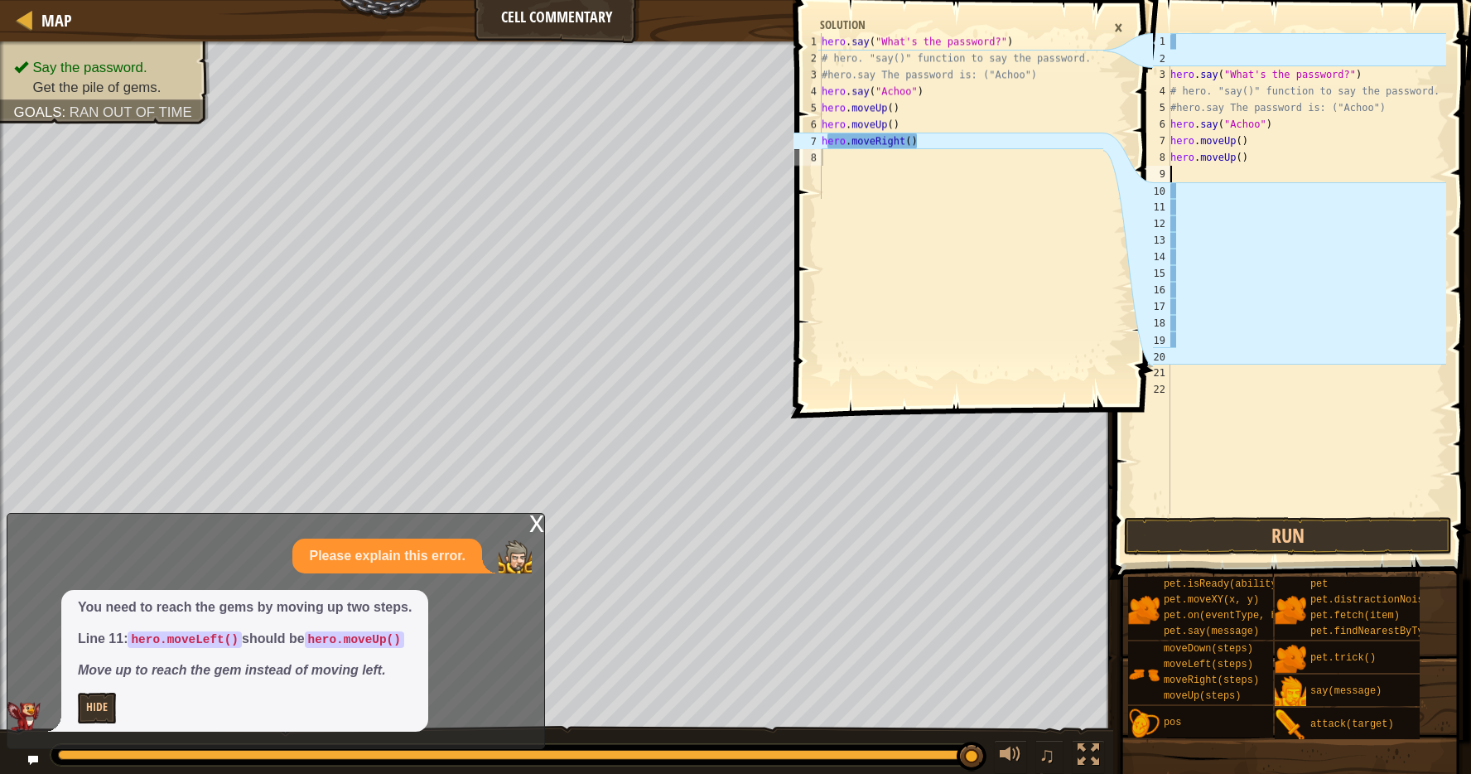
type textarea "h"
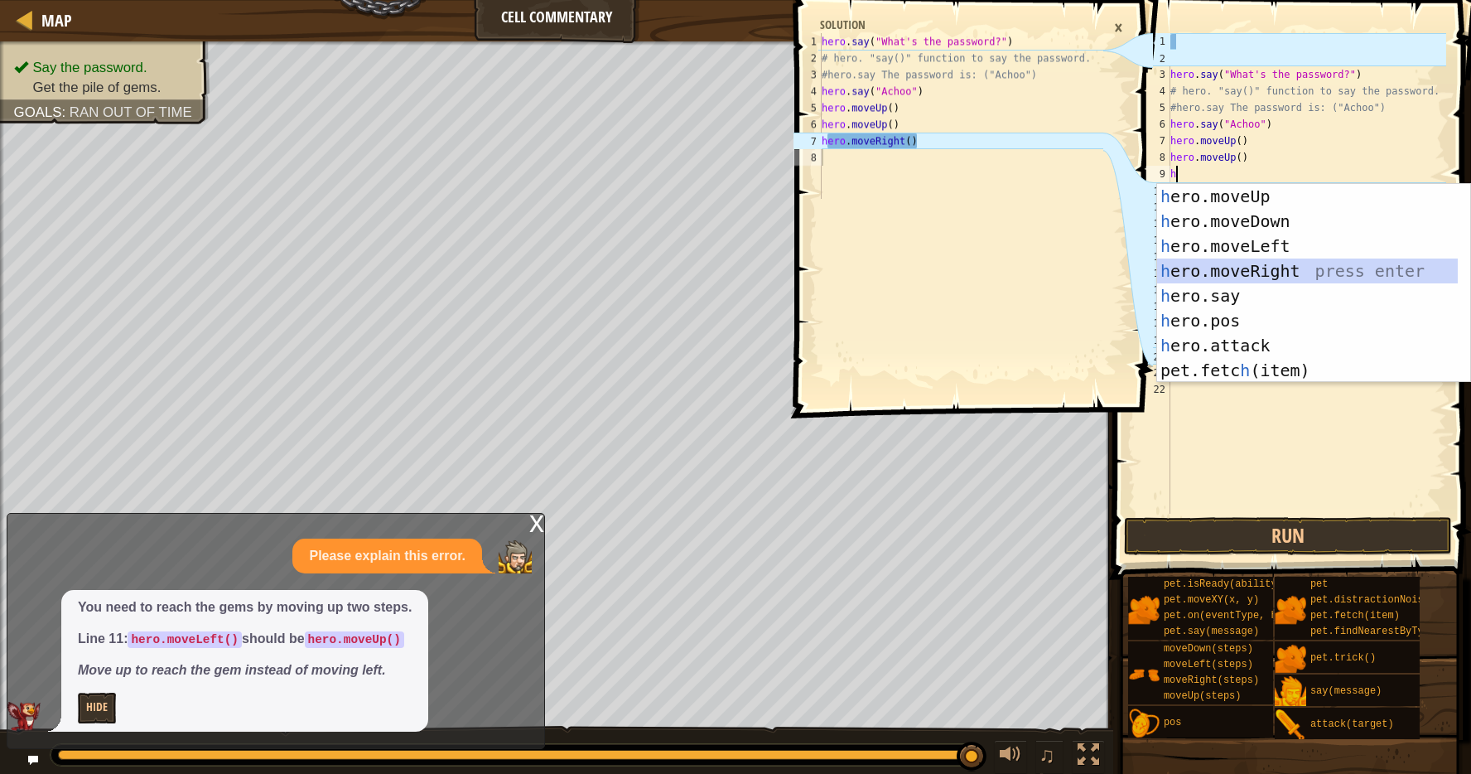
click at [1200, 261] on div "h ero.moveUp press enter h ero.moveDown press enter h ero.moveLeft press enter …" at bounding box center [1307, 308] width 301 height 249
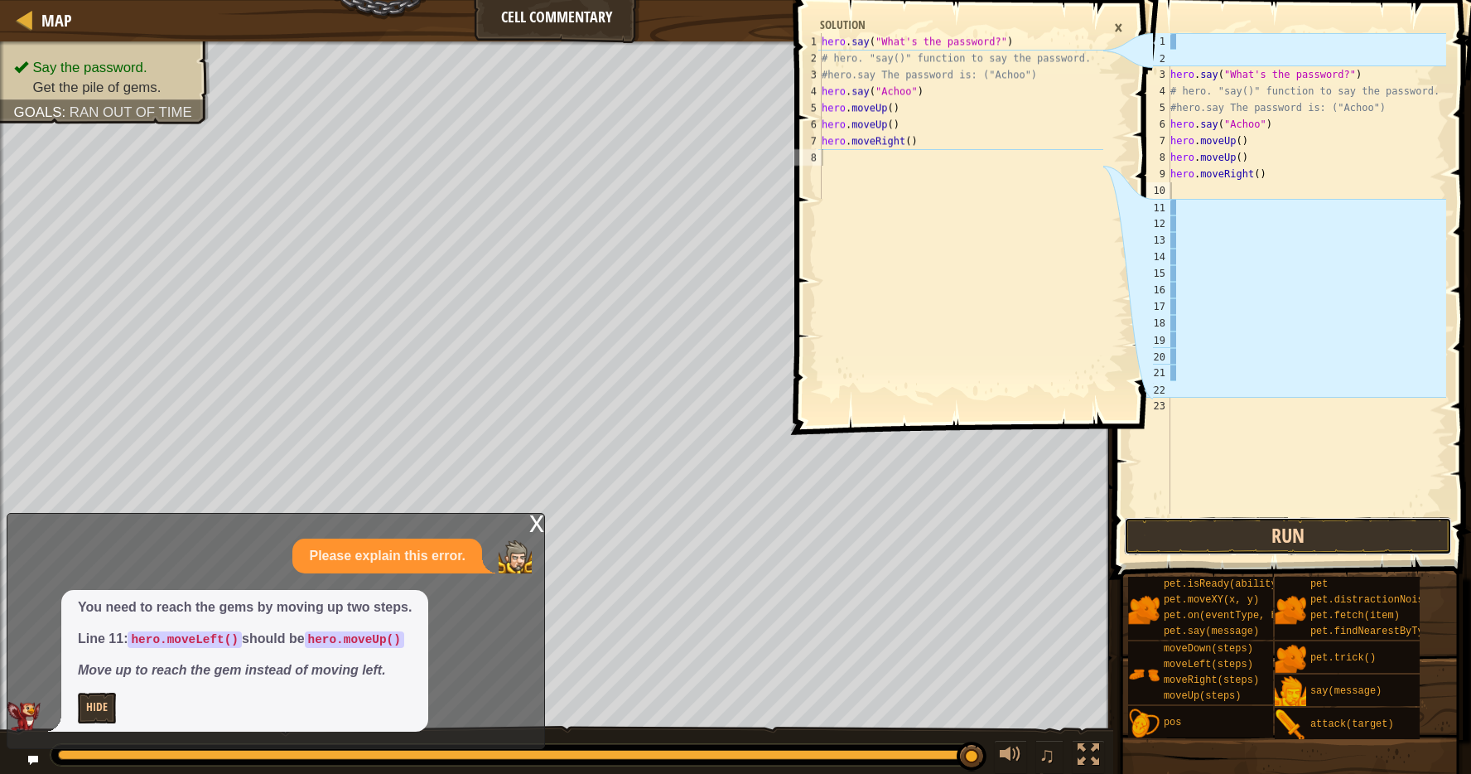
click at [1295, 524] on button "Run" at bounding box center [1288, 536] width 328 height 38
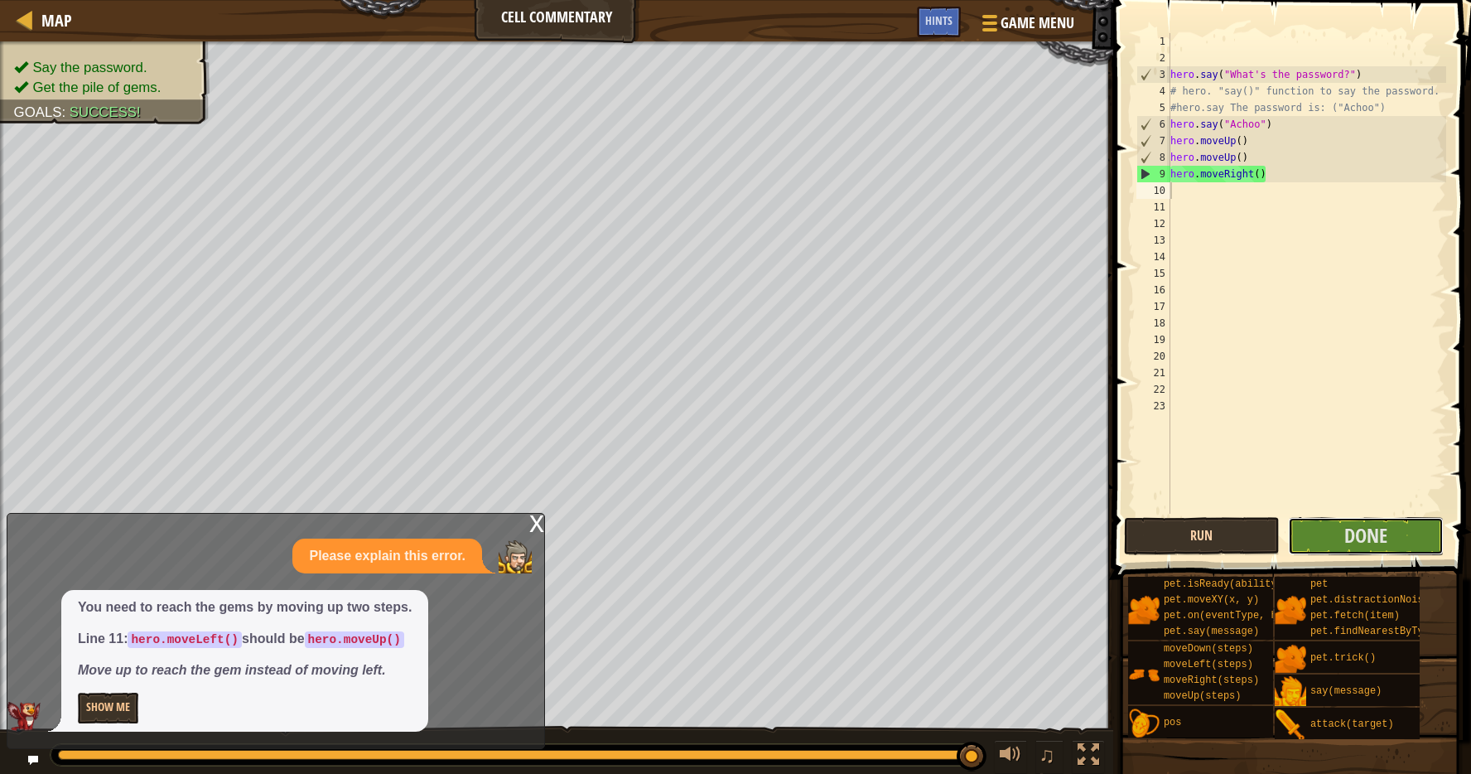
click at [1295, 524] on button "Done" at bounding box center [1366, 536] width 156 height 38
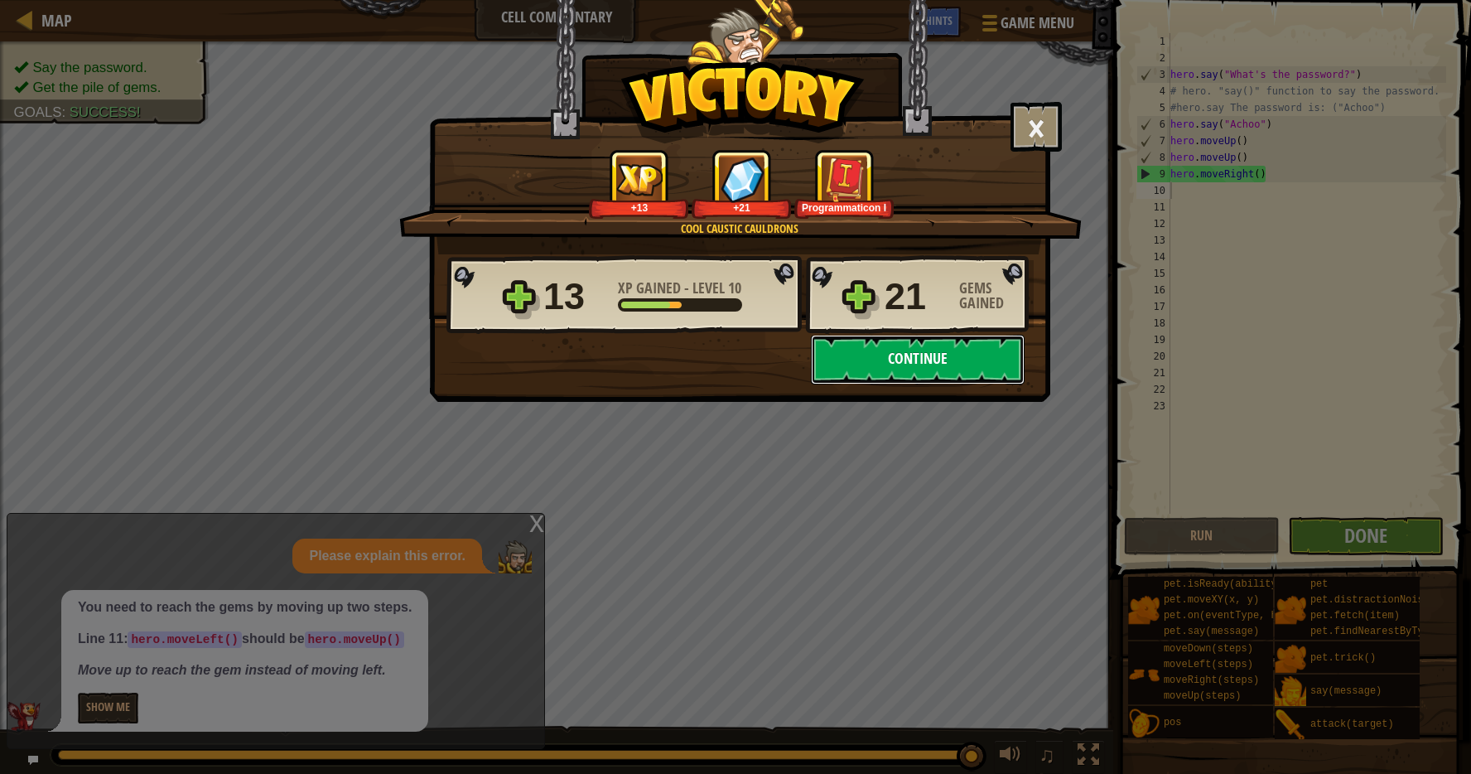
click at [943, 358] on button "Continue" at bounding box center [918, 360] width 214 height 50
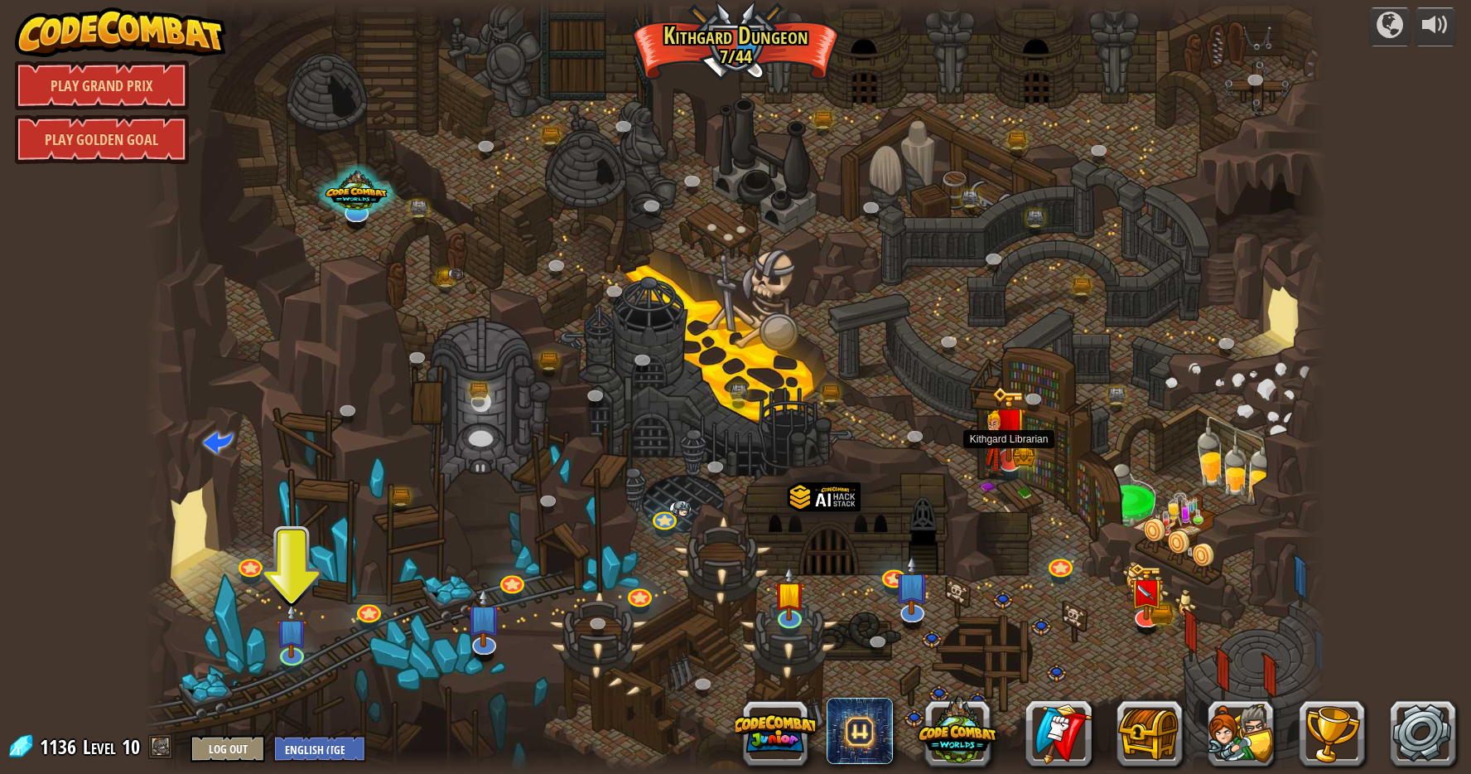
click at [1004, 458] on img at bounding box center [994, 444] width 23 height 68
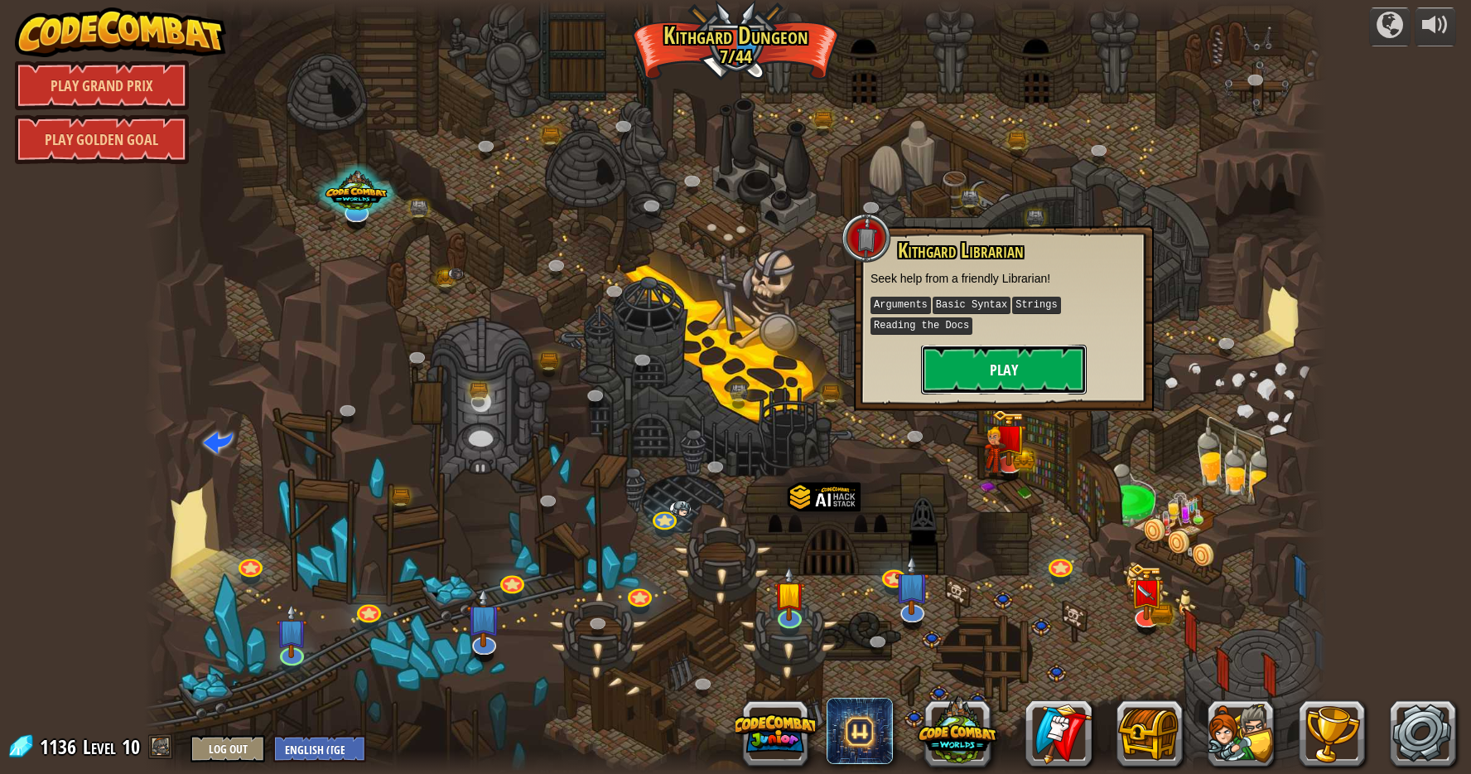
click at [1010, 377] on button "Play" at bounding box center [1004, 370] width 166 height 50
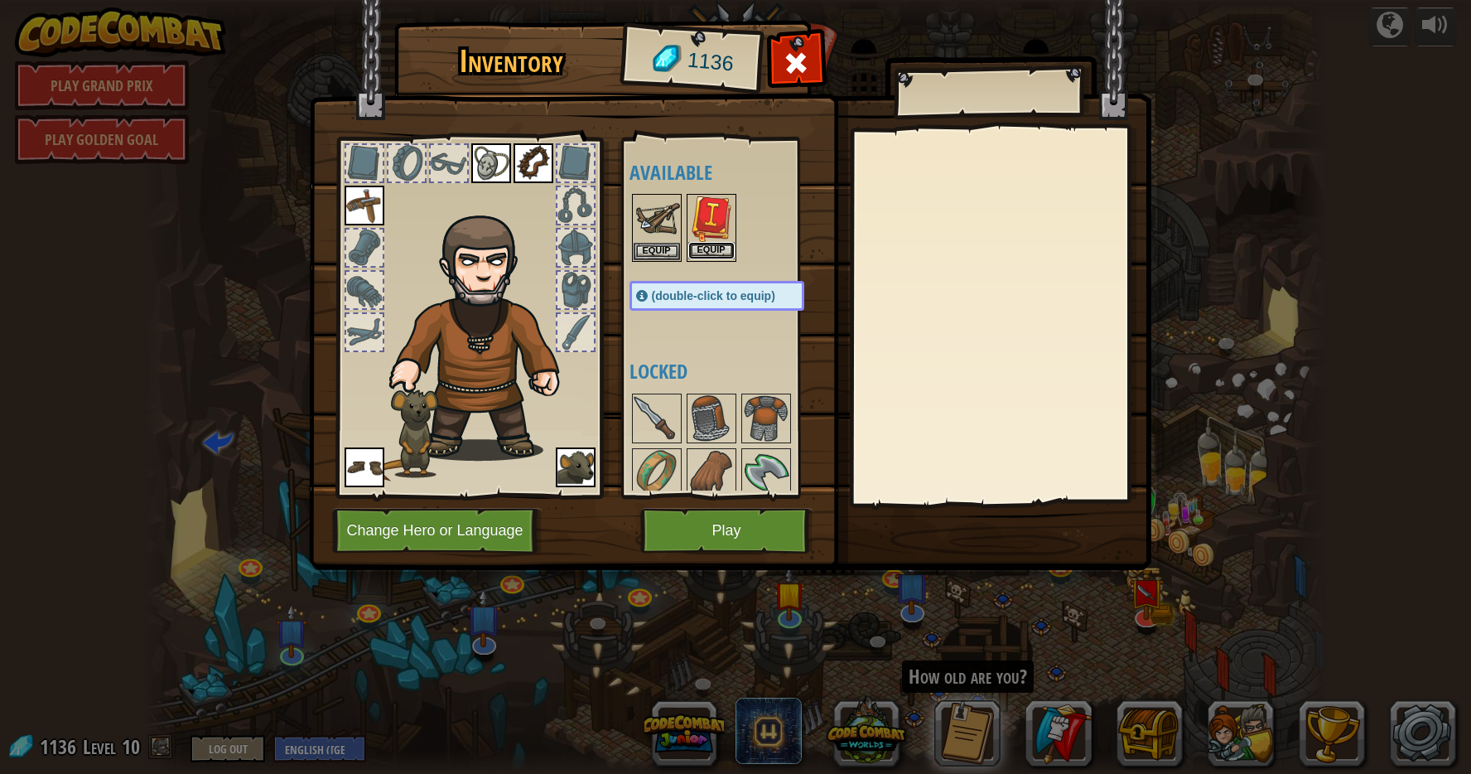
click at [707, 245] on button "Equip" at bounding box center [711, 250] width 46 height 17
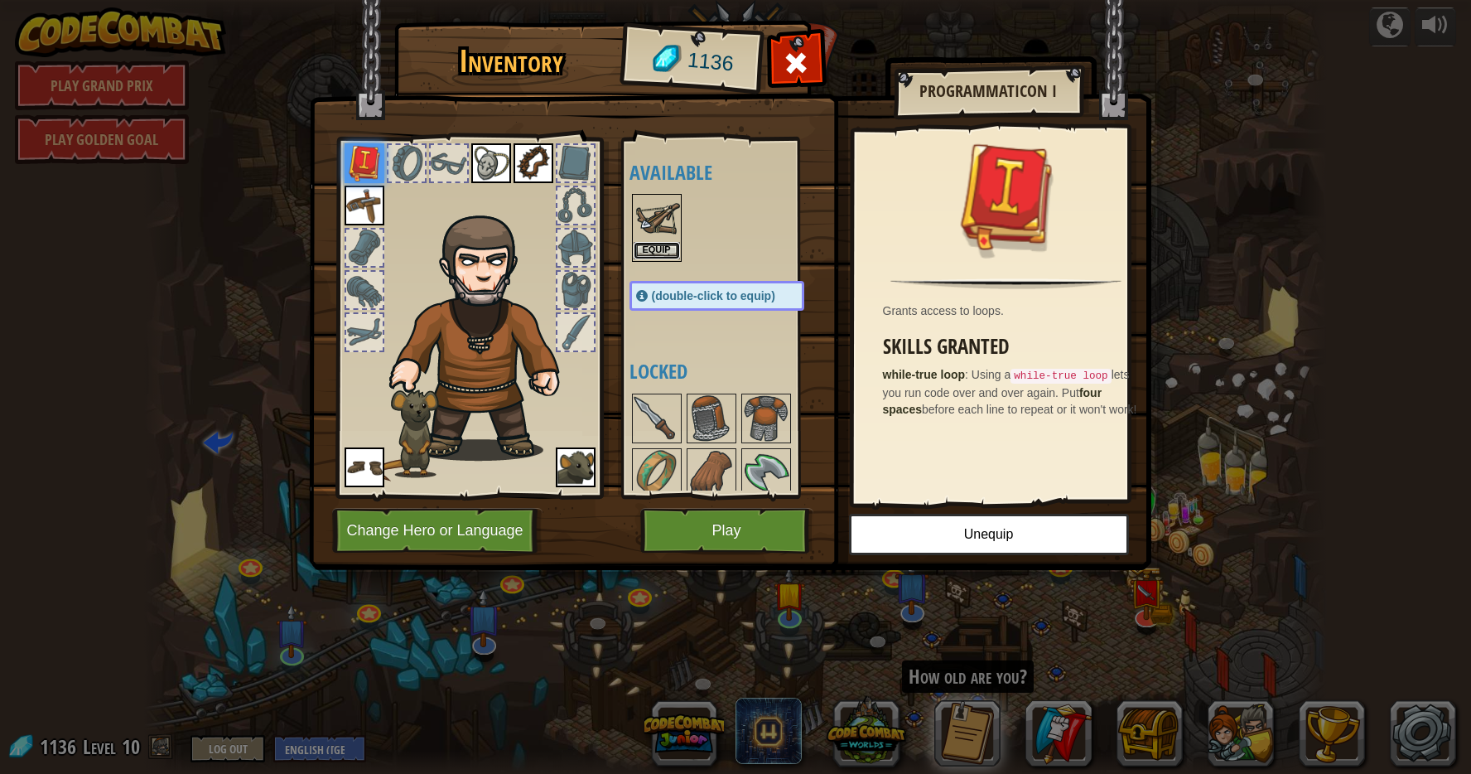
click at [651, 244] on button "Equip" at bounding box center [657, 250] width 46 height 17
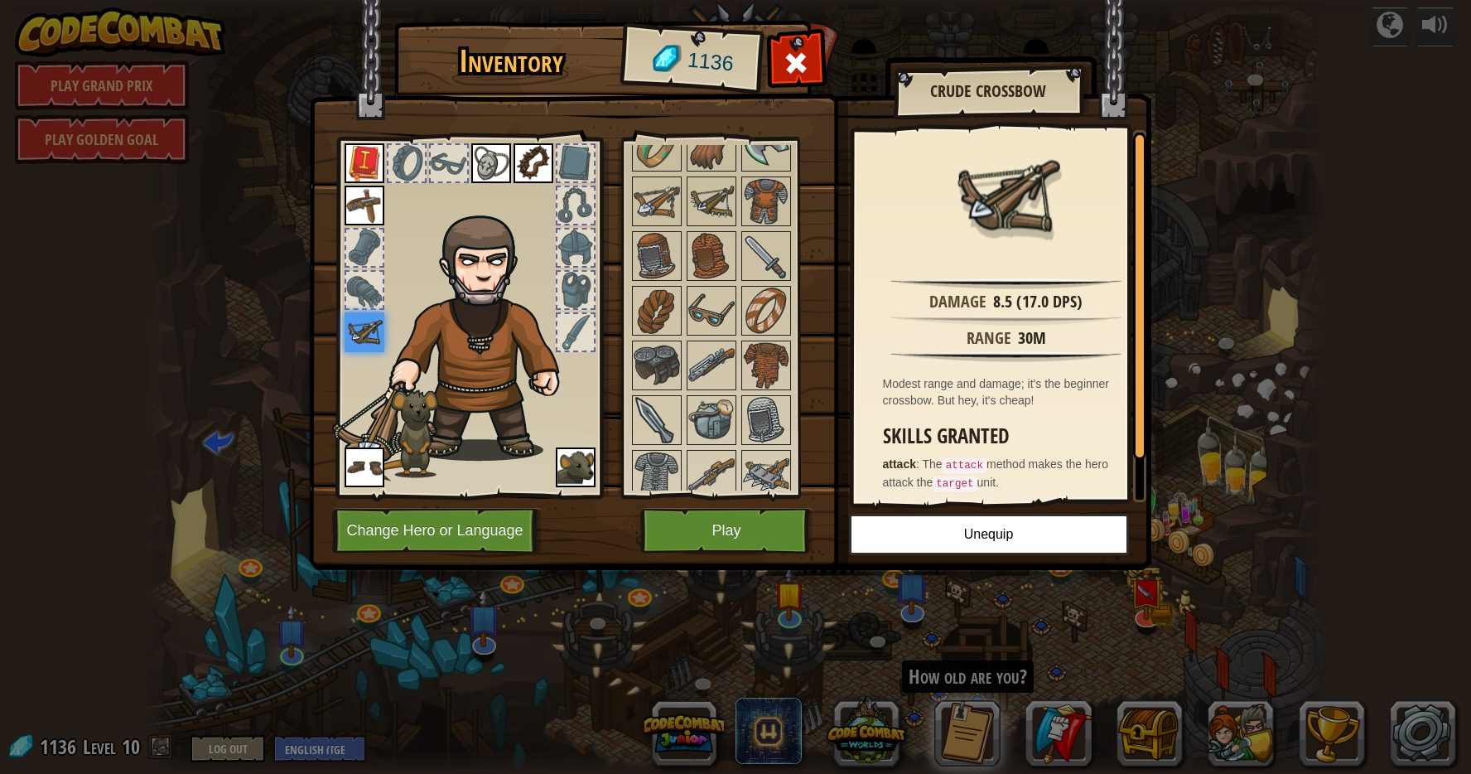
scroll to position [248, 0]
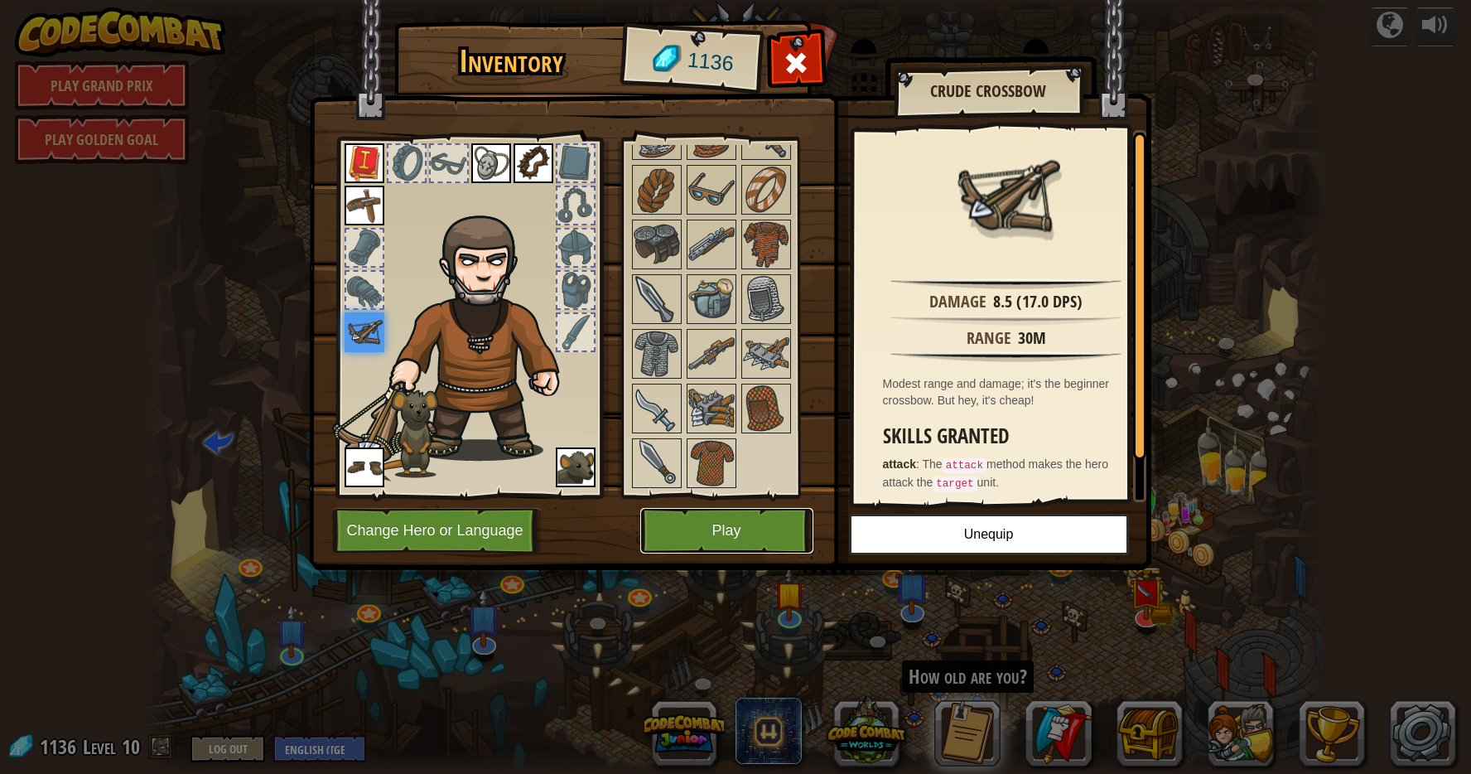
click at [754, 544] on button "Play" at bounding box center [726, 531] width 173 height 46
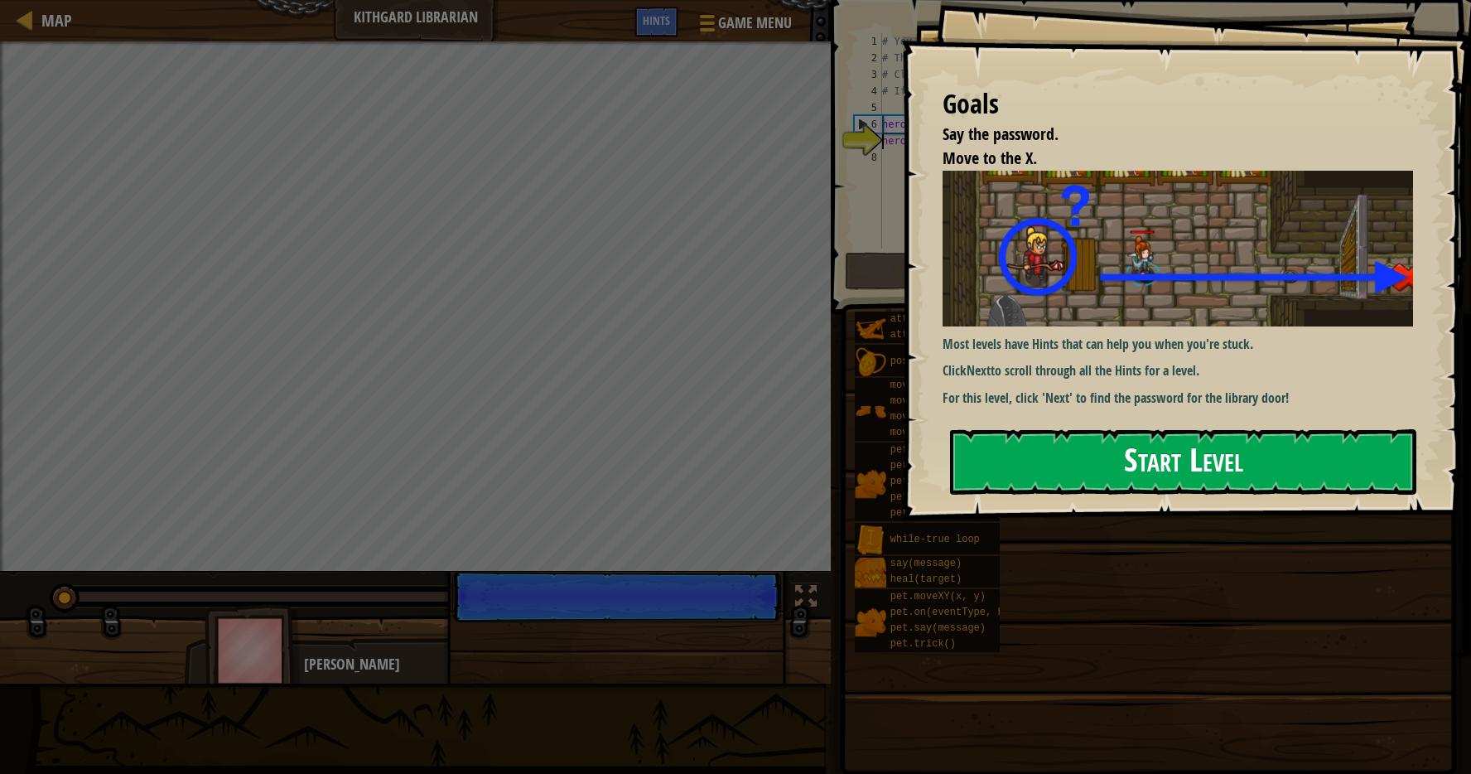
click at [1076, 462] on button "Start Level" at bounding box center [1183, 461] width 466 height 65
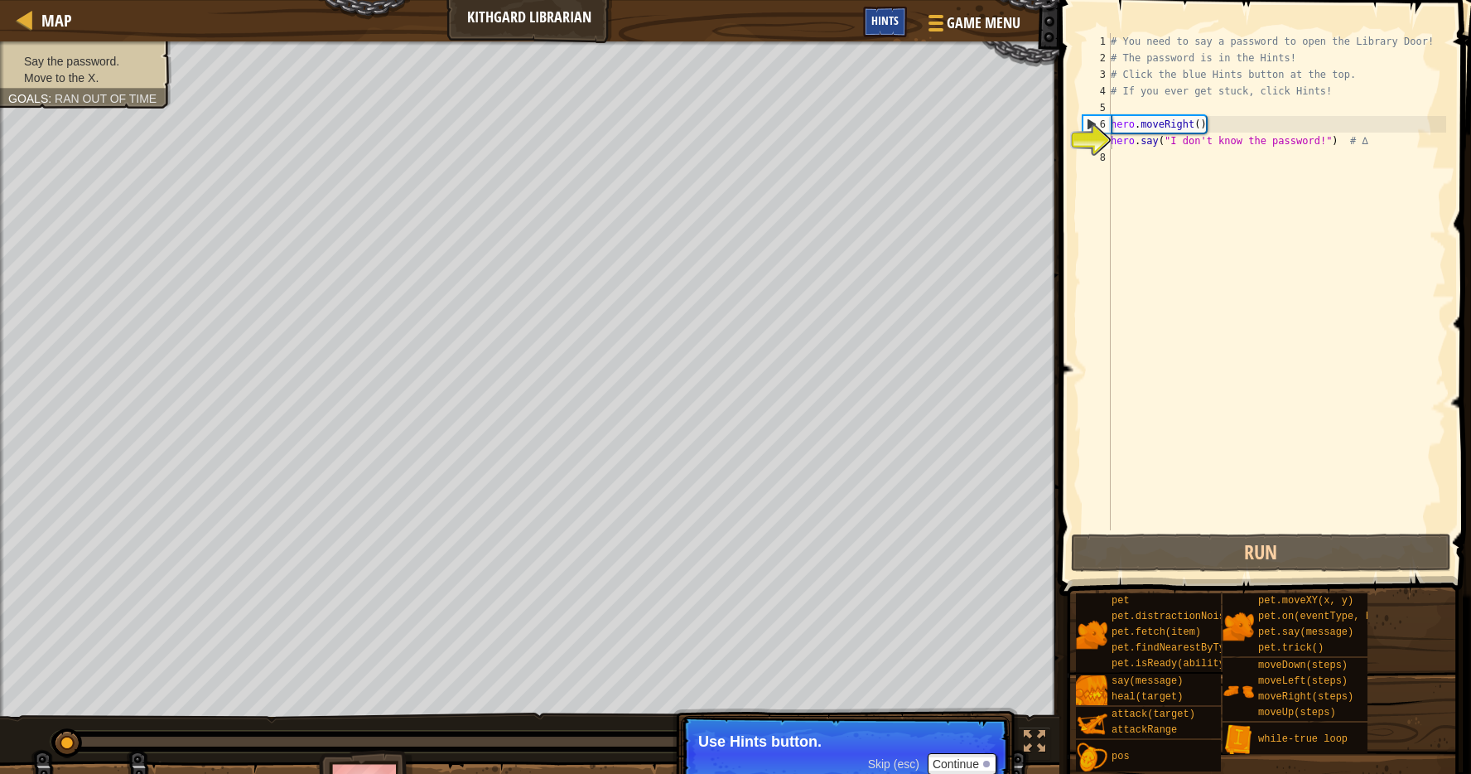
click at [886, 15] on span "Hints" at bounding box center [885, 20] width 27 height 16
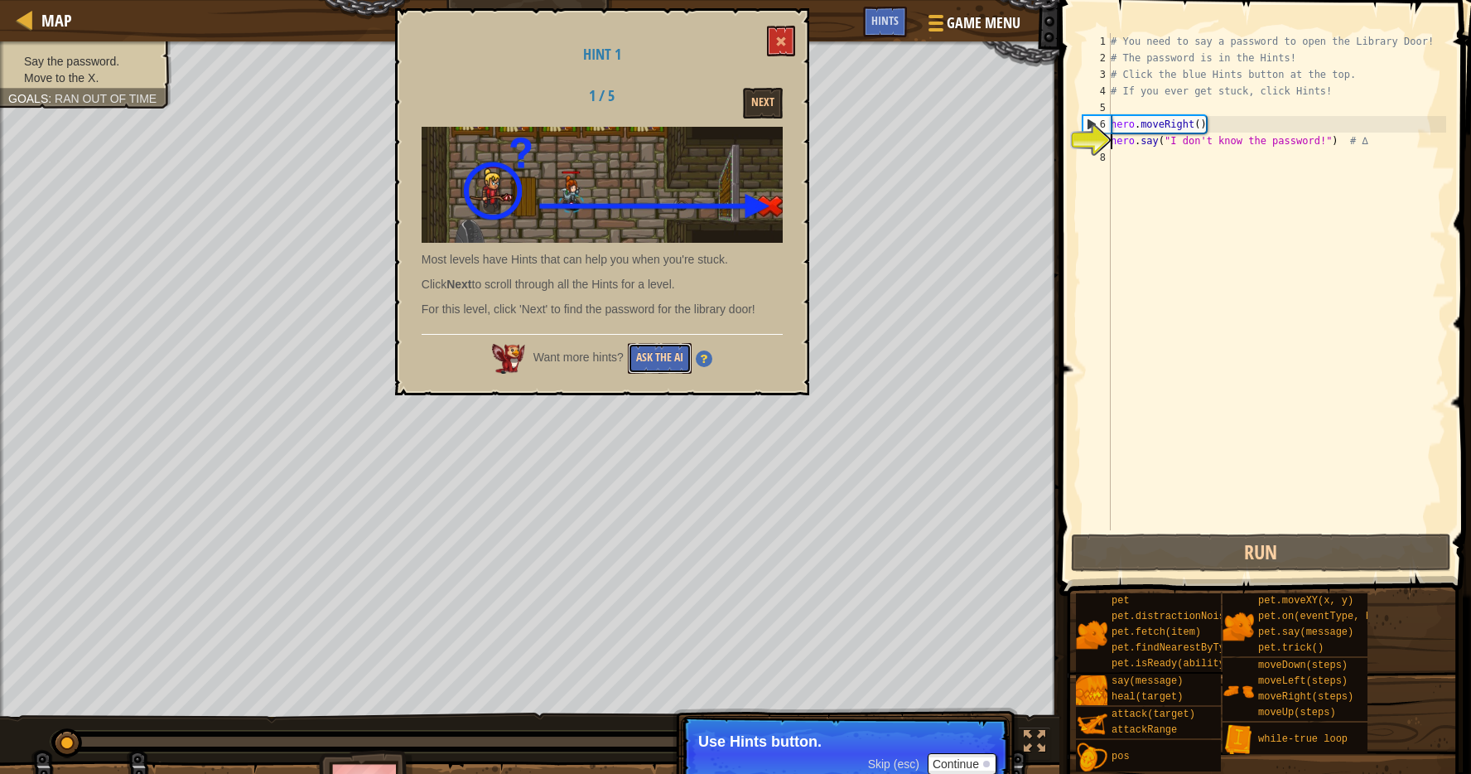
click at [656, 353] on button "Ask the AI" at bounding box center [660, 358] width 64 height 31
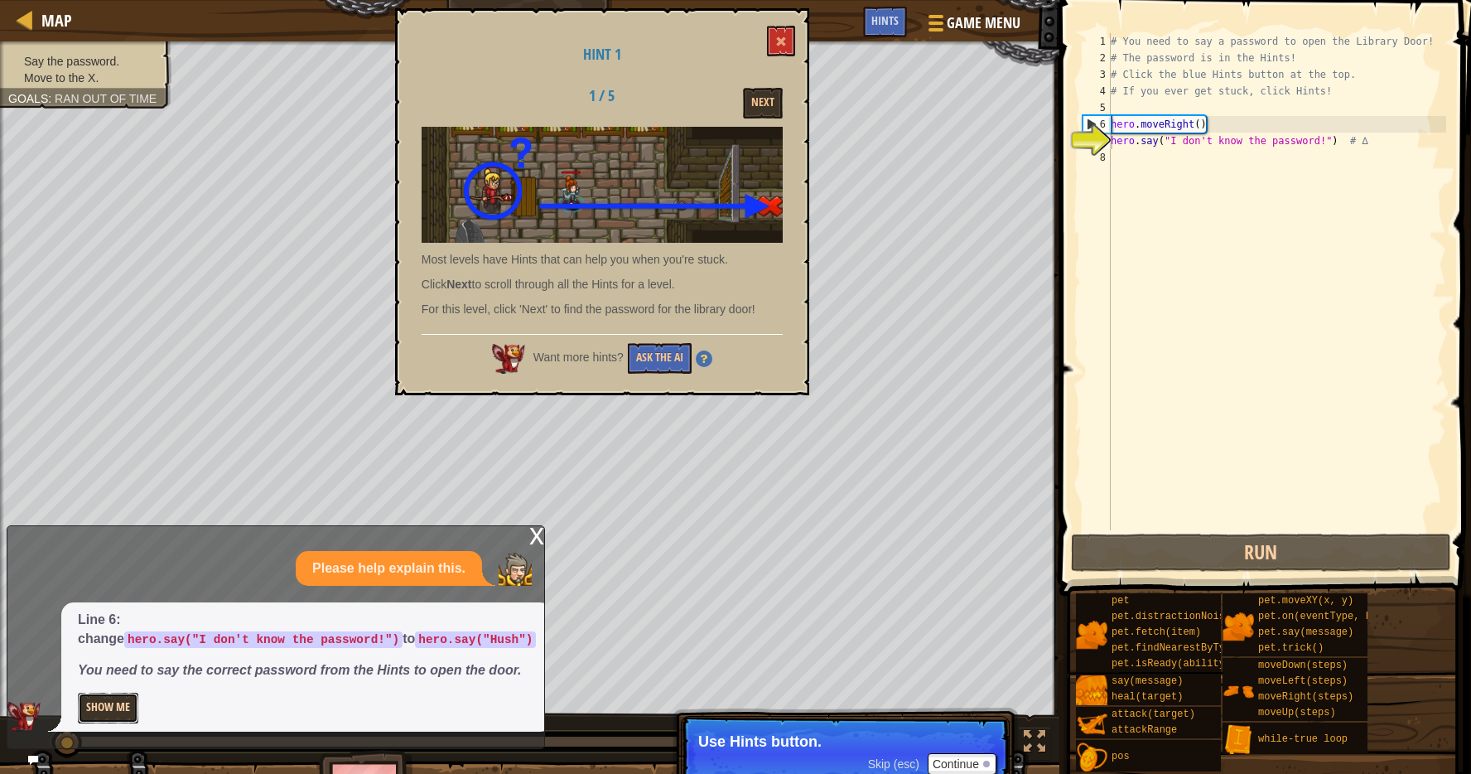
click at [105, 698] on button "Show Me" at bounding box center [108, 708] width 60 height 31
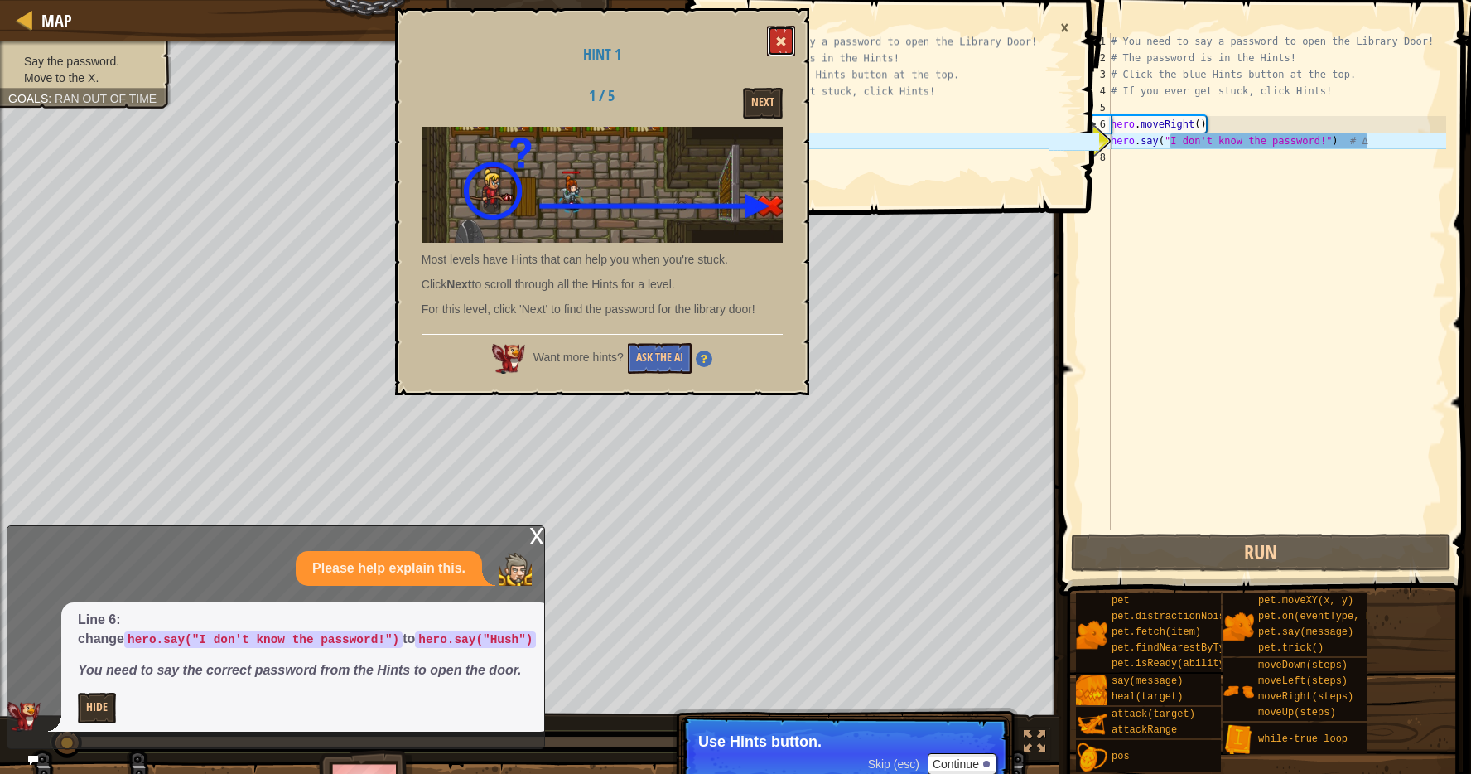
click at [775, 39] on button at bounding box center [781, 41] width 28 height 31
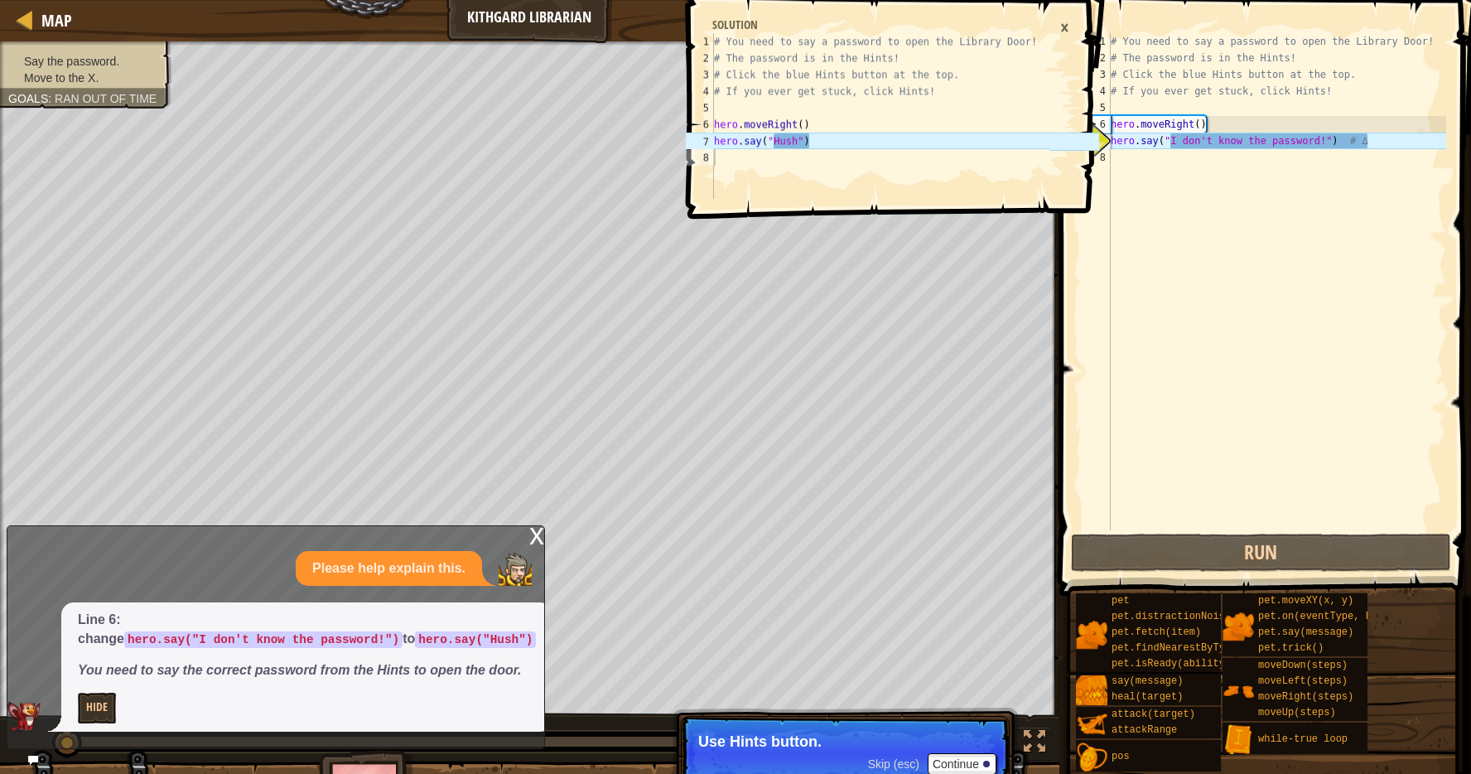
click at [1329, 150] on div "# You need to say a password to open the Library Door! # The password is in the…" at bounding box center [1277, 298] width 339 height 530
click at [1327, 149] on div "# You need to say a password to open the Library Door! # The password is in the…" at bounding box center [1277, 298] width 339 height 530
click at [1411, 138] on div "# You need to say a password to open the Library Door! # The password is in the…" at bounding box center [1277, 298] width 339 height 530
type textarea "hero.say("I don't know the password!") # ∆"
click at [1335, 145] on div "# You need to say a password to open the Library Door! # The password is in the…" at bounding box center [1277, 298] width 339 height 530
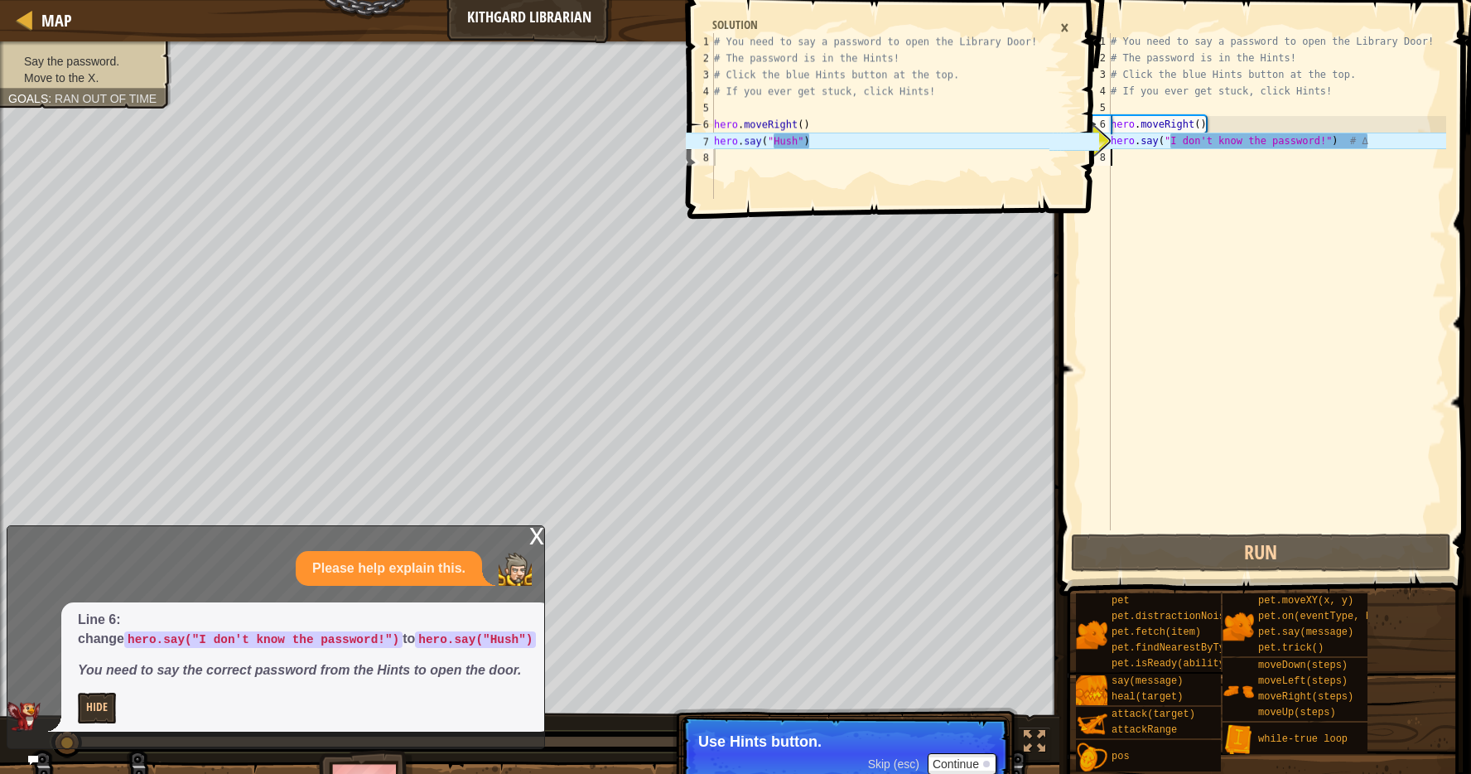
click at [1326, 152] on div "# You need to say a password to open the Library Door! # The password is in the…" at bounding box center [1277, 298] width 339 height 530
click at [1326, 149] on div "# You need to say a password to open the Library Door! # The password is in the…" at bounding box center [1277, 298] width 339 height 530
click at [1387, 137] on div "# You need to say a password to open the Library Door! # The password is in the…" at bounding box center [1277, 298] width 339 height 530
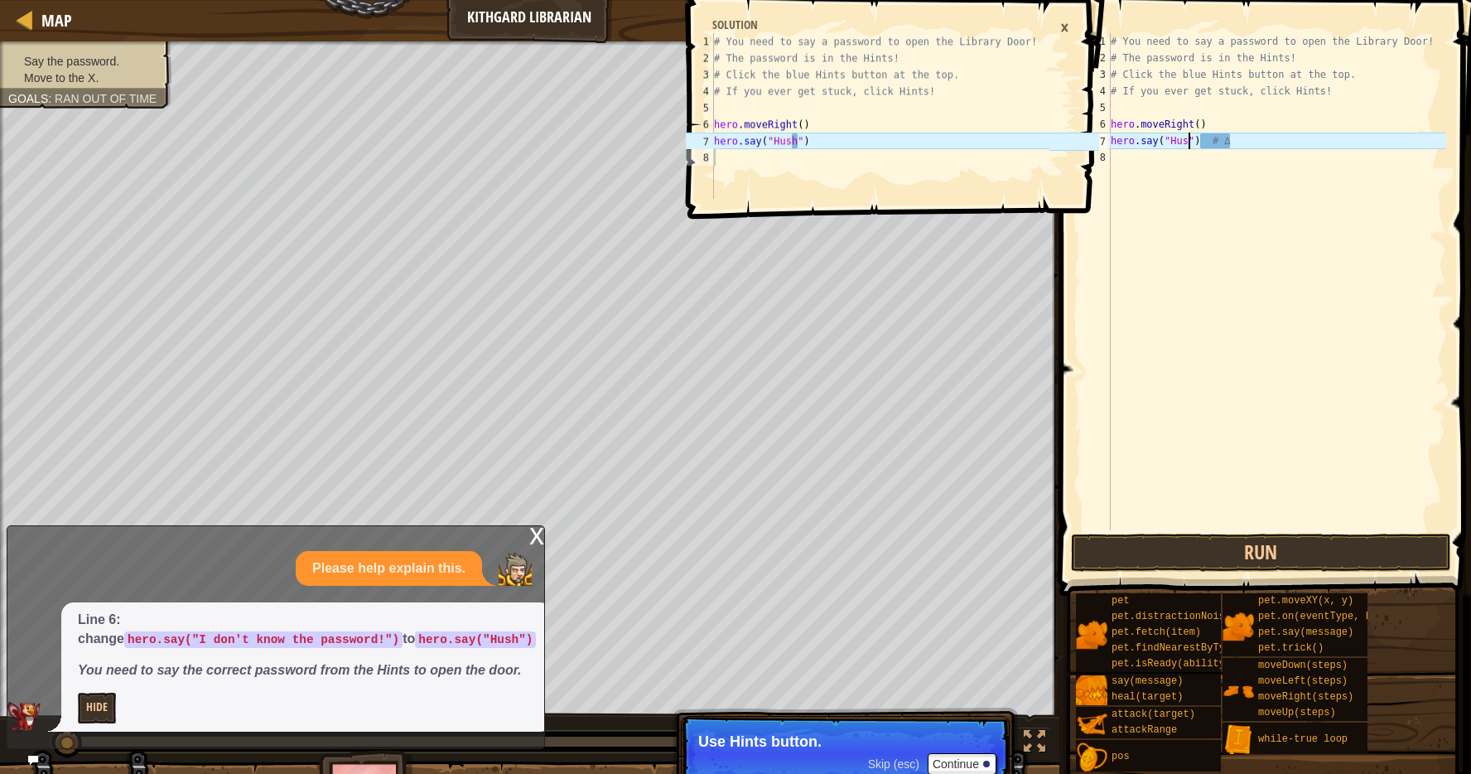
scroll to position [7, 7]
type textarea "hero.say("Hush") # ∆"
click at [1249, 558] on button "Run" at bounding box center [1261, 553] width 380 height 38
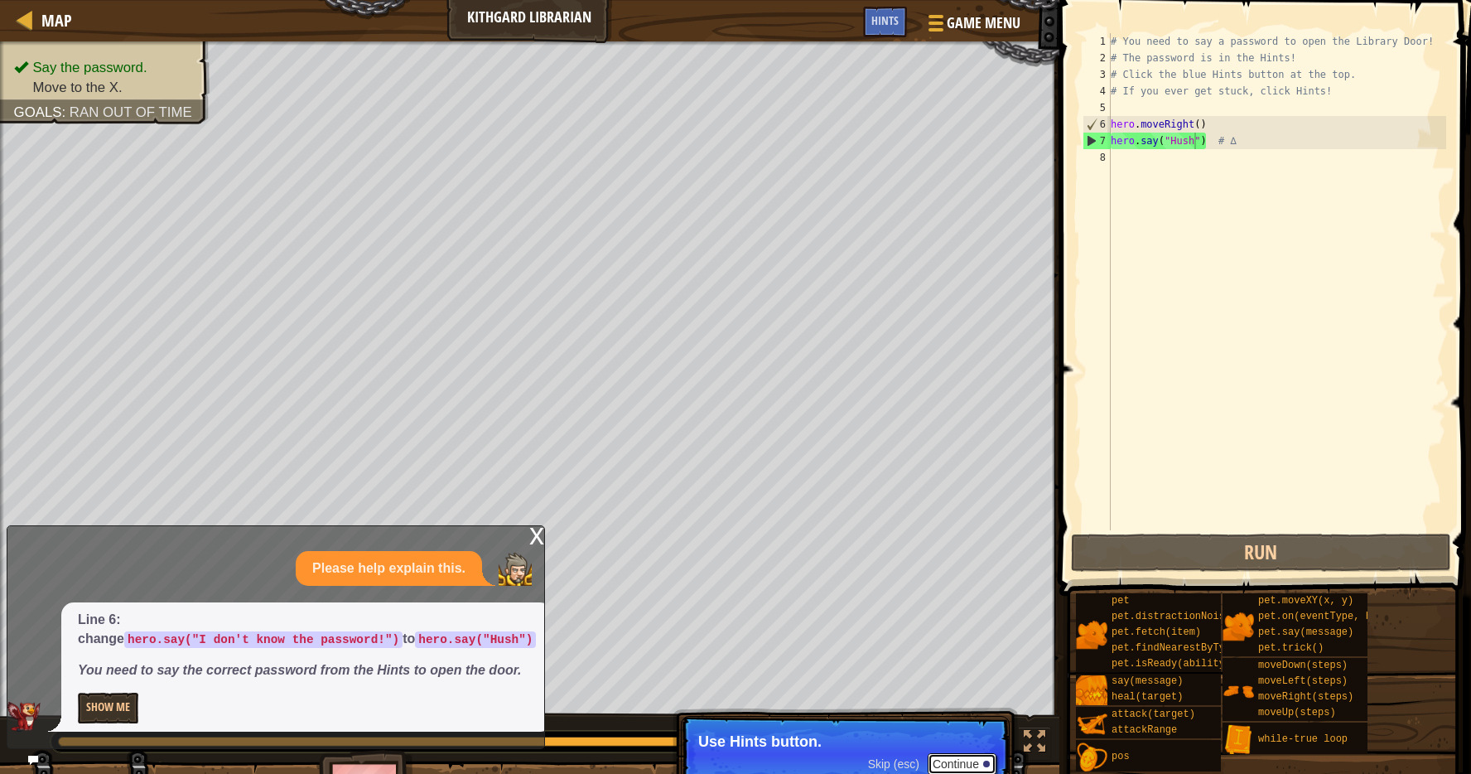
click at [957, 758] on button "Continue" at bounding box center [962, 764] width 69 height 22
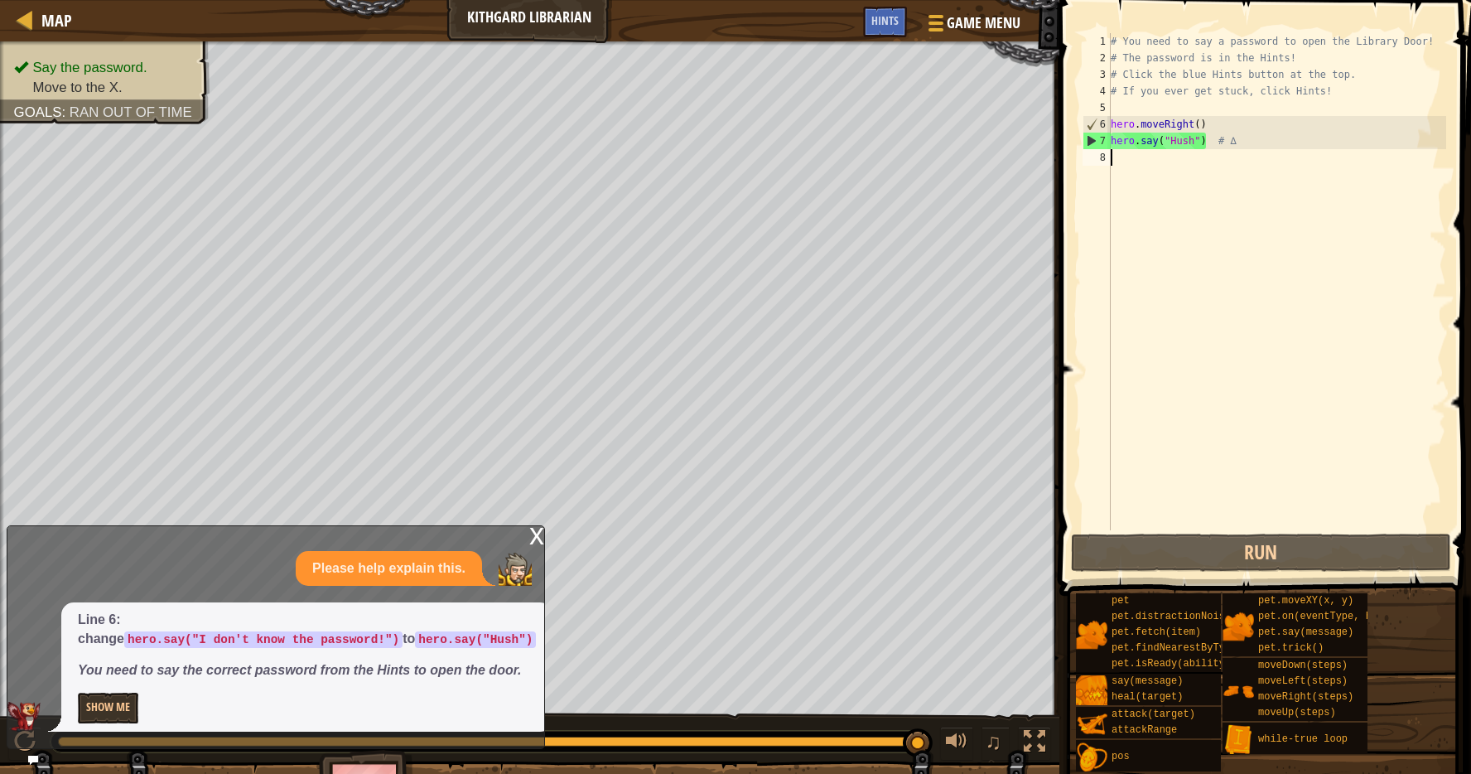
click at [1125, 154] on div "# You need to say a password to open the Library Door! # The password is in the…" at bounding box center [1277, 298] width 339 height 530
type textarea "h"
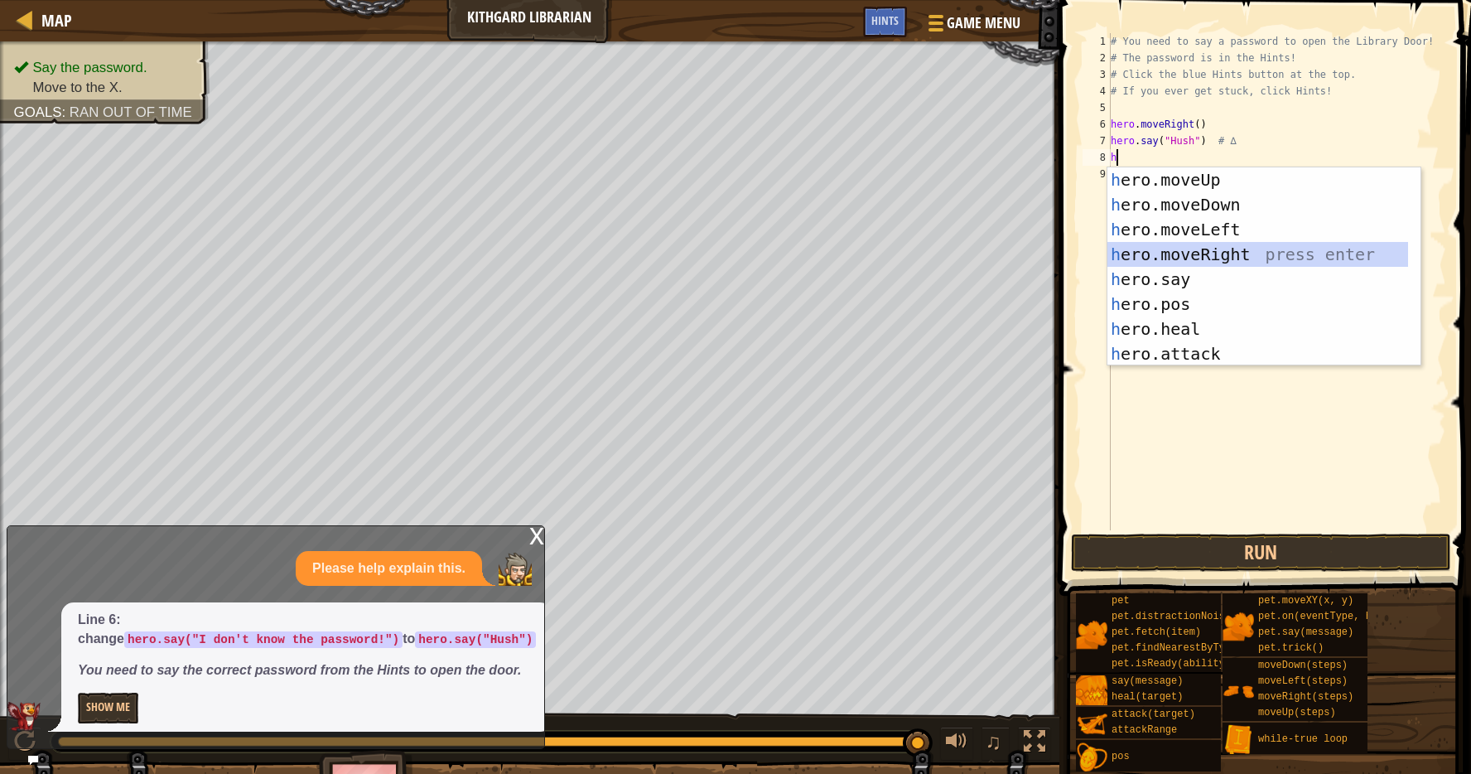
click at [1247, 255] on div "h ero.moveUp press enter h ero.moveDown press enter h ero.moveLeft press enter …" at bounding box center [1258, 291] width 301 height 249
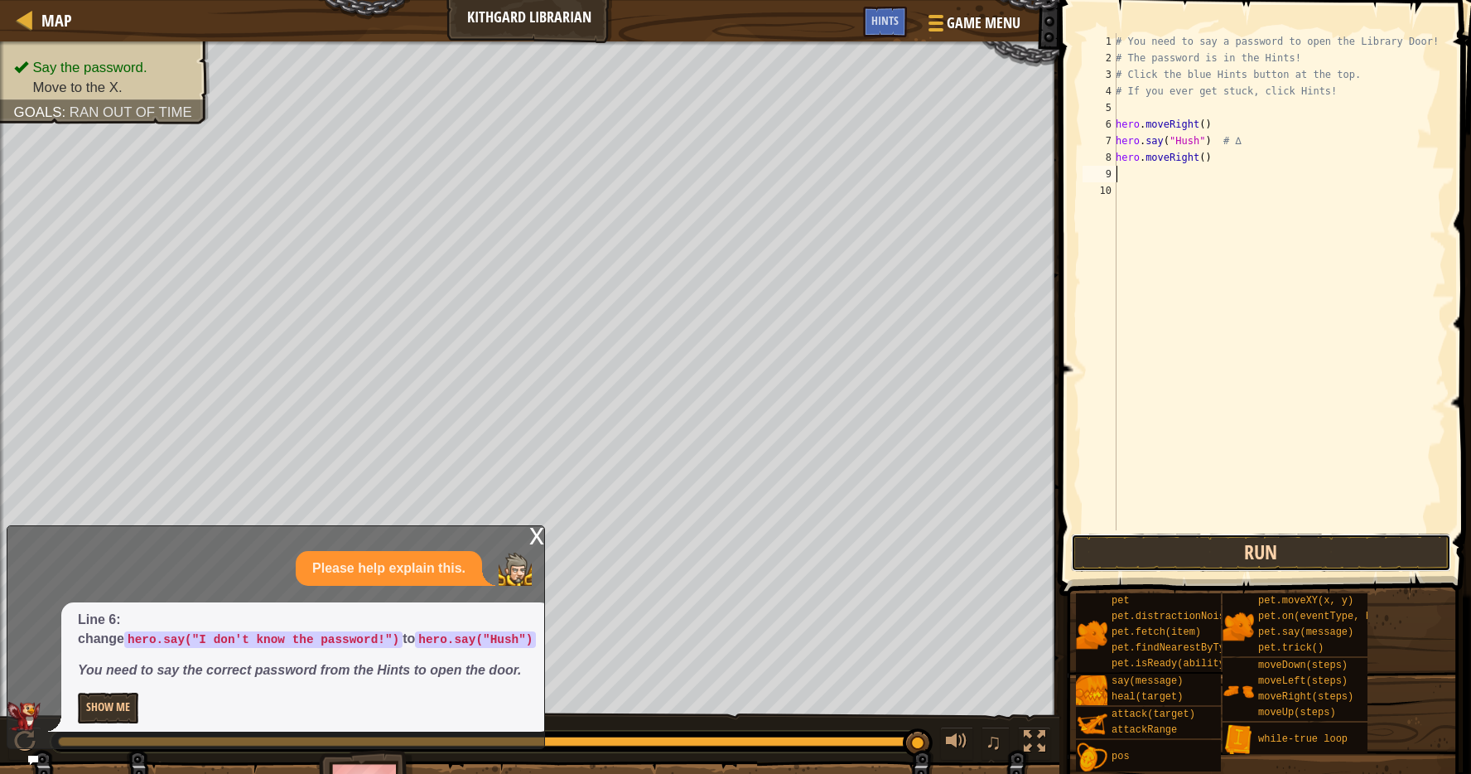
click at [1227, 548] on button "Run" at bounding box center [1261, 553] width 380 height 38
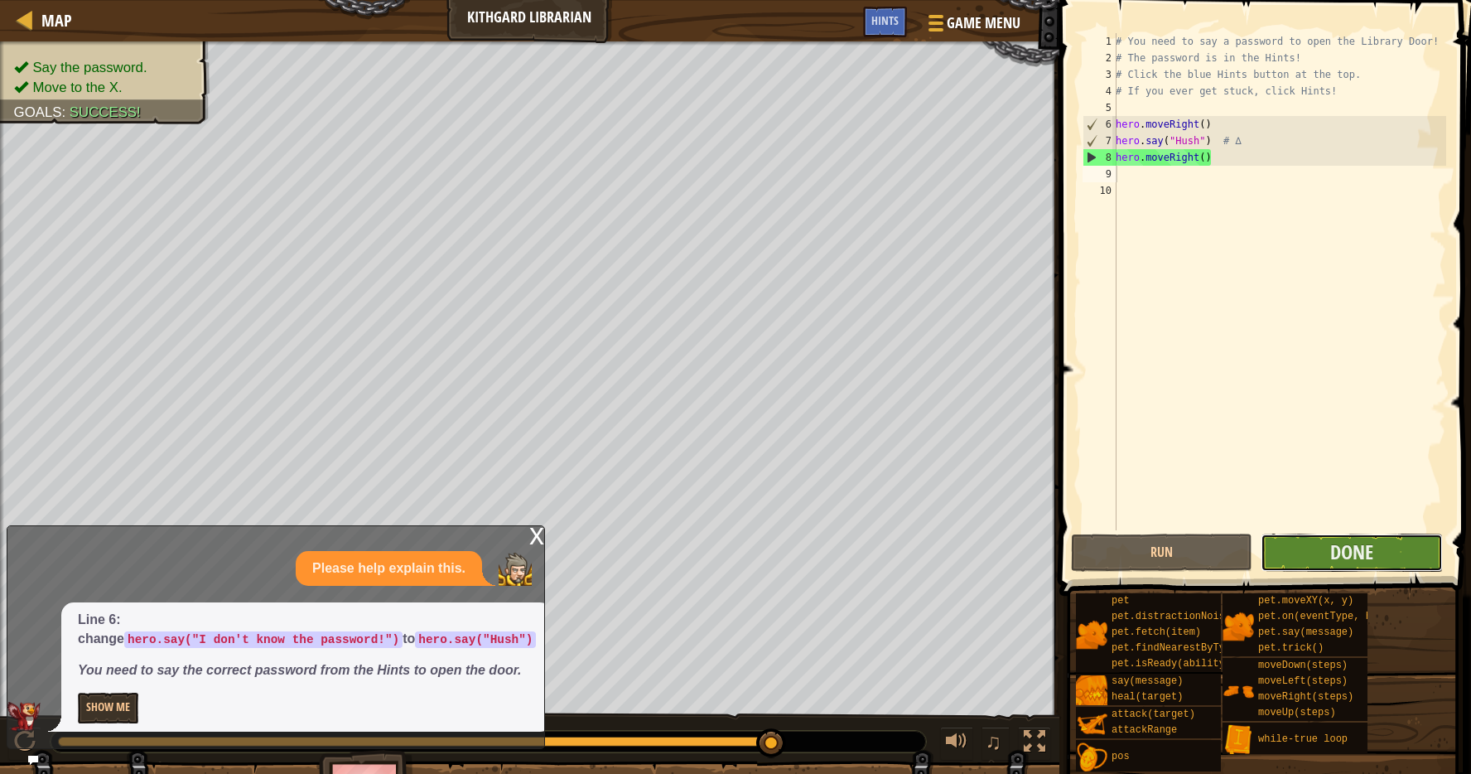
click at [1330, 546] on button "Done" at bounding box center [1351, 553] width 181 height 38
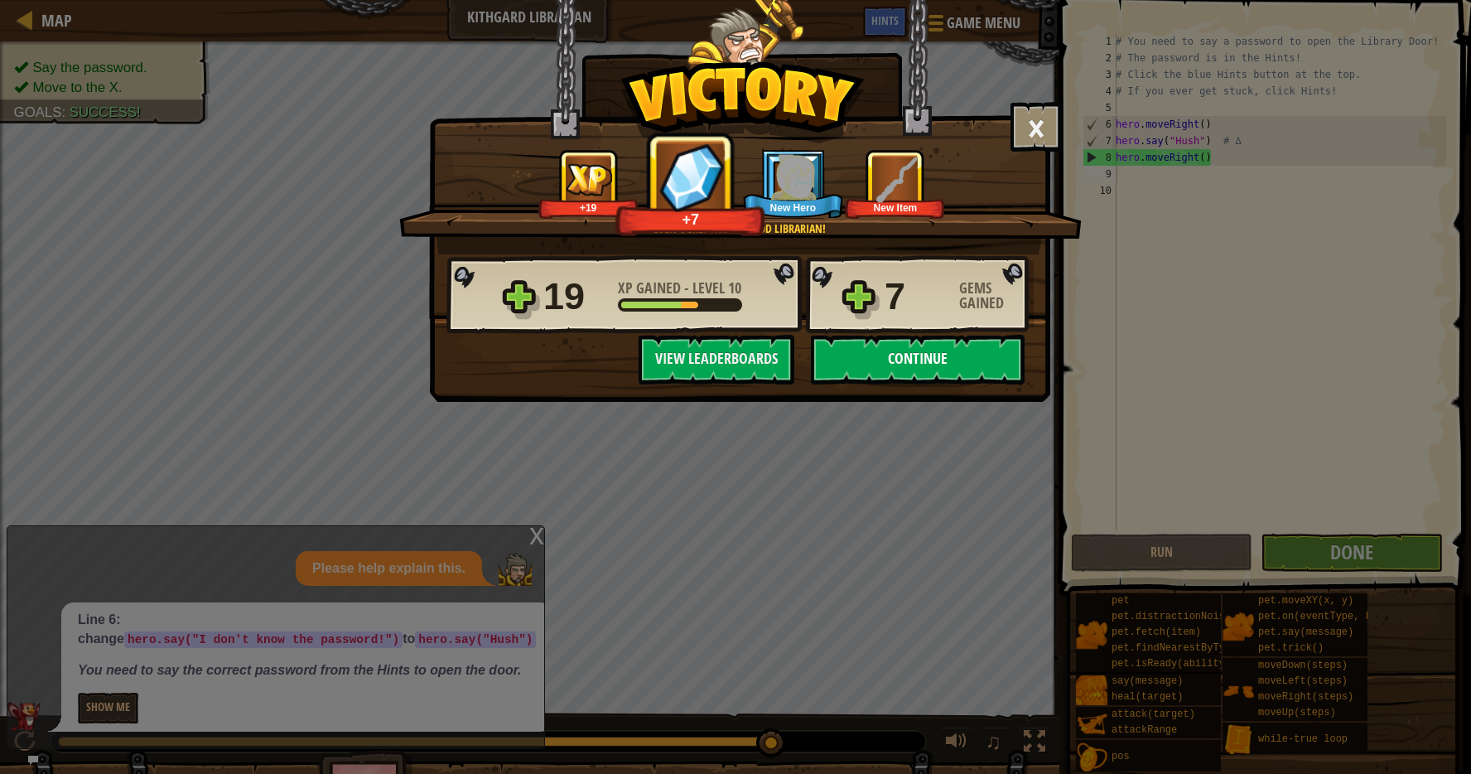
click at [1002, 358] on button "Continue" at bounding box center [918, 360] width 214 height 50
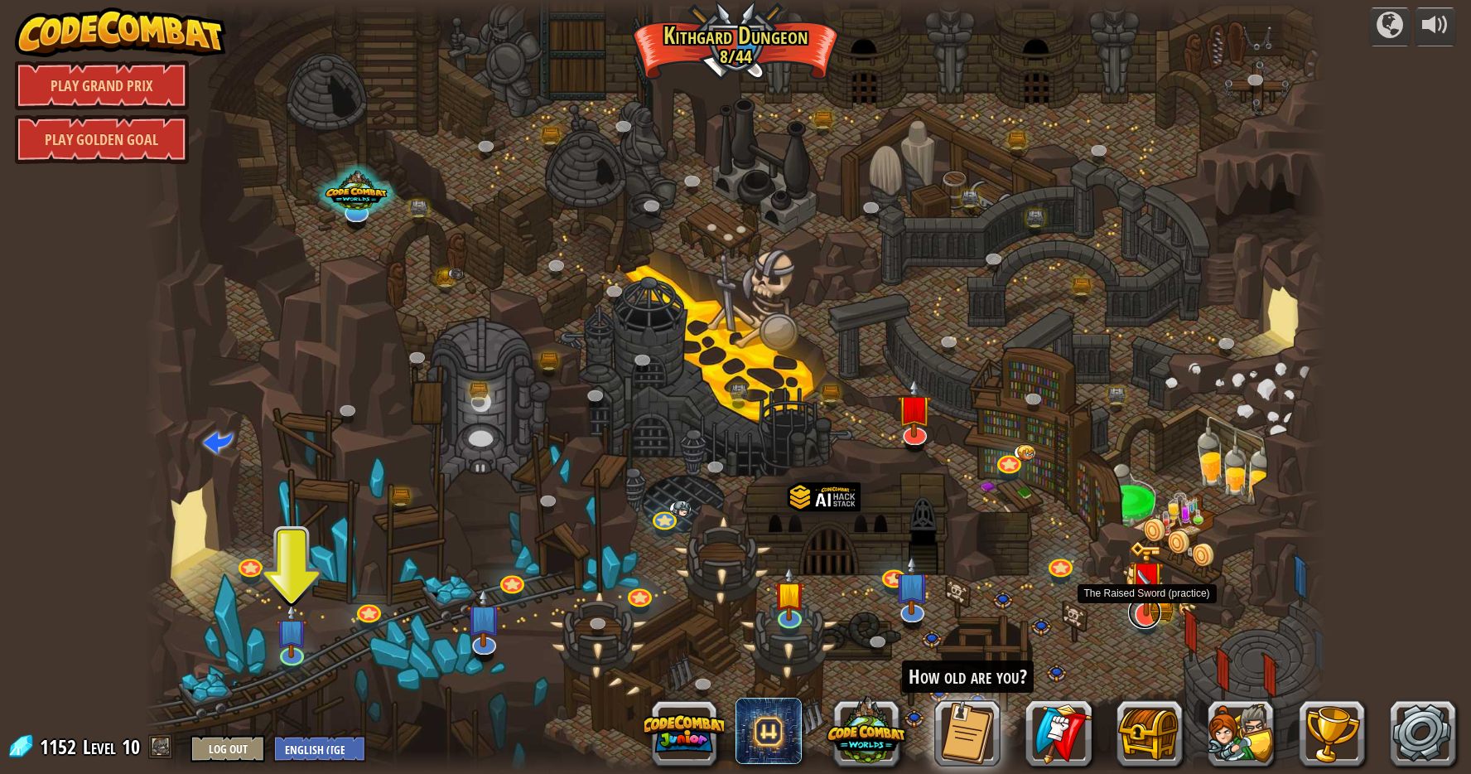
click at [1152, 616] on link at bounding box center [1144, 612] width 33 height 33
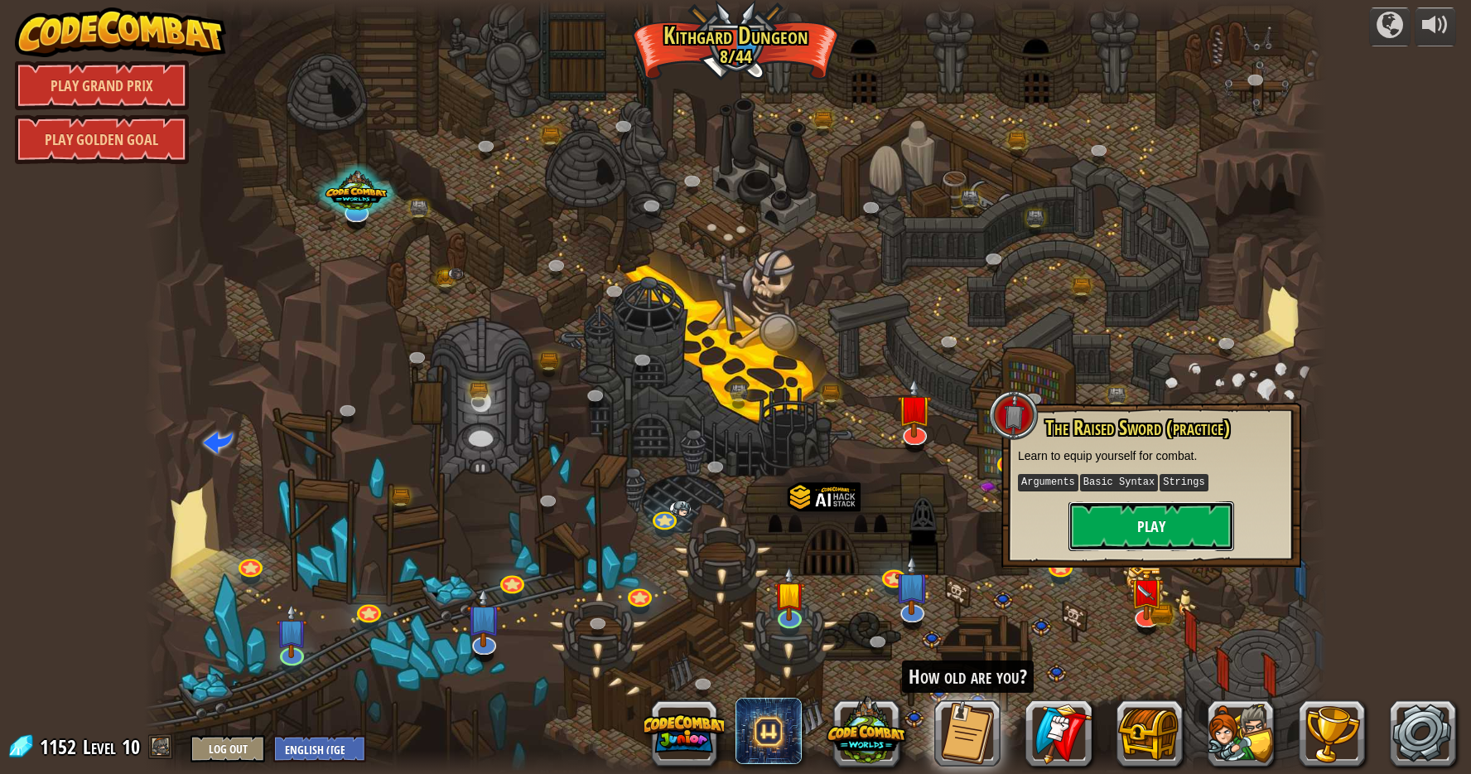
click at [1167, 524] on button "Play" at bounding box center [1152, 526] width 166 height 50
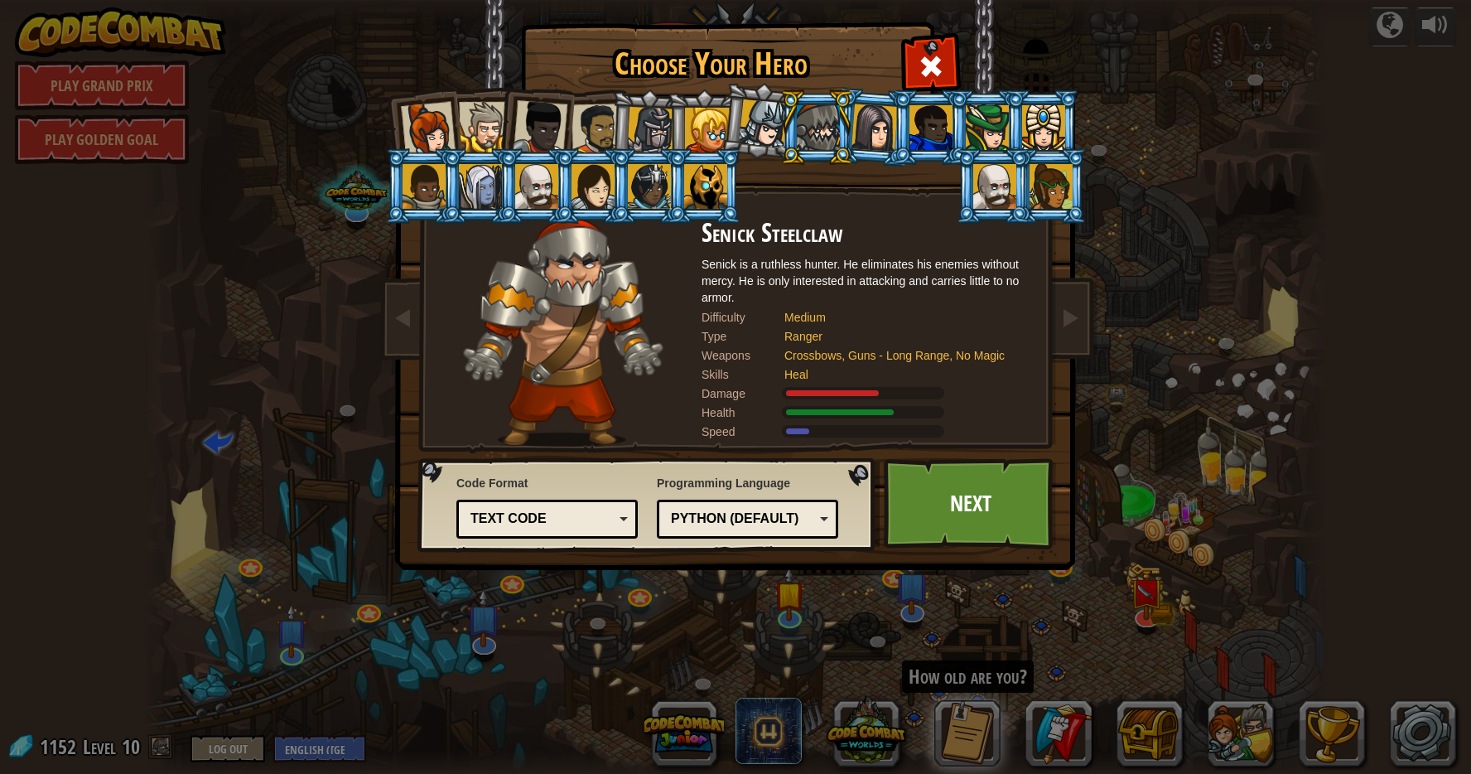
click at [882, 129] on div at bounding box center [875, 127] width 46 height 47
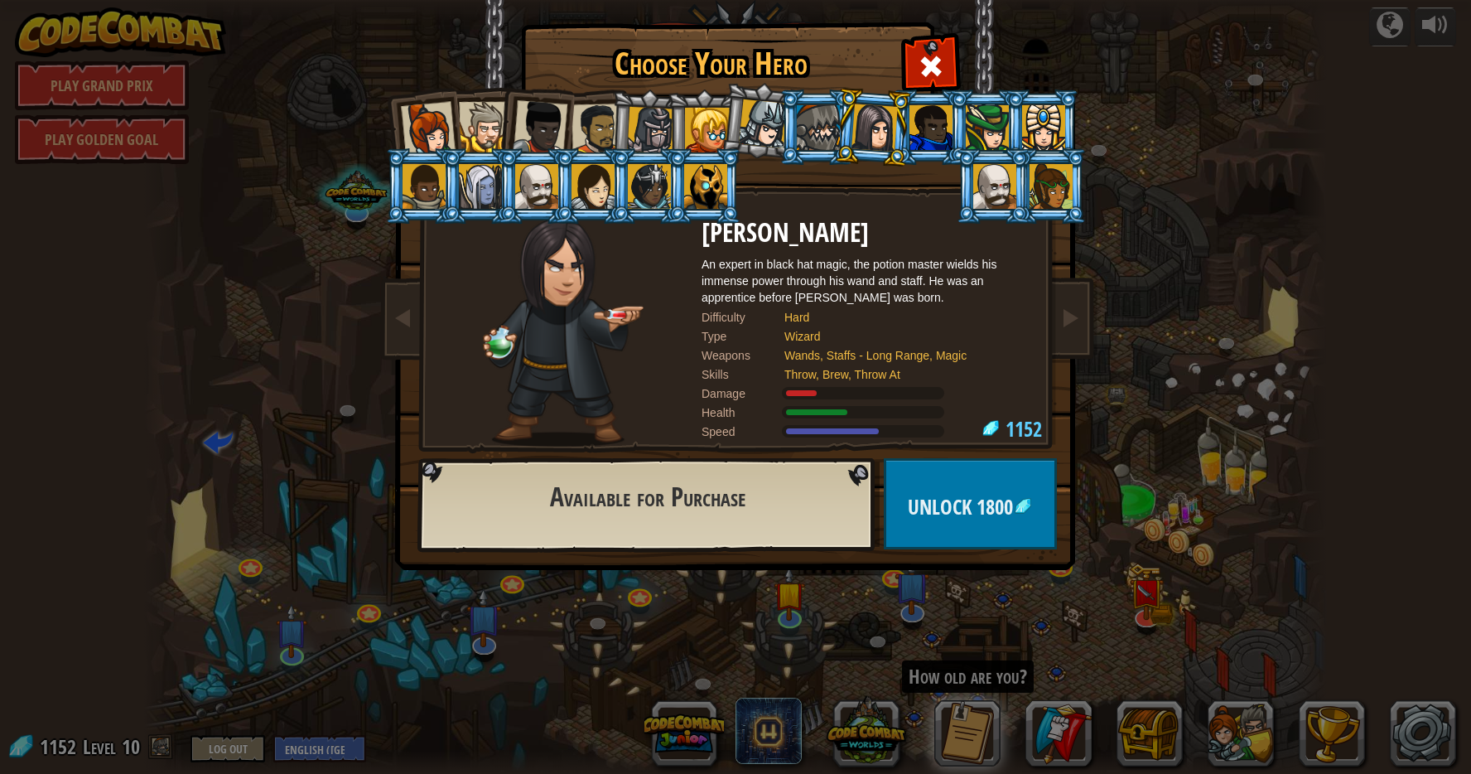
click at [829, 121] on div at bounding box center [818, 127] width 43 height 45
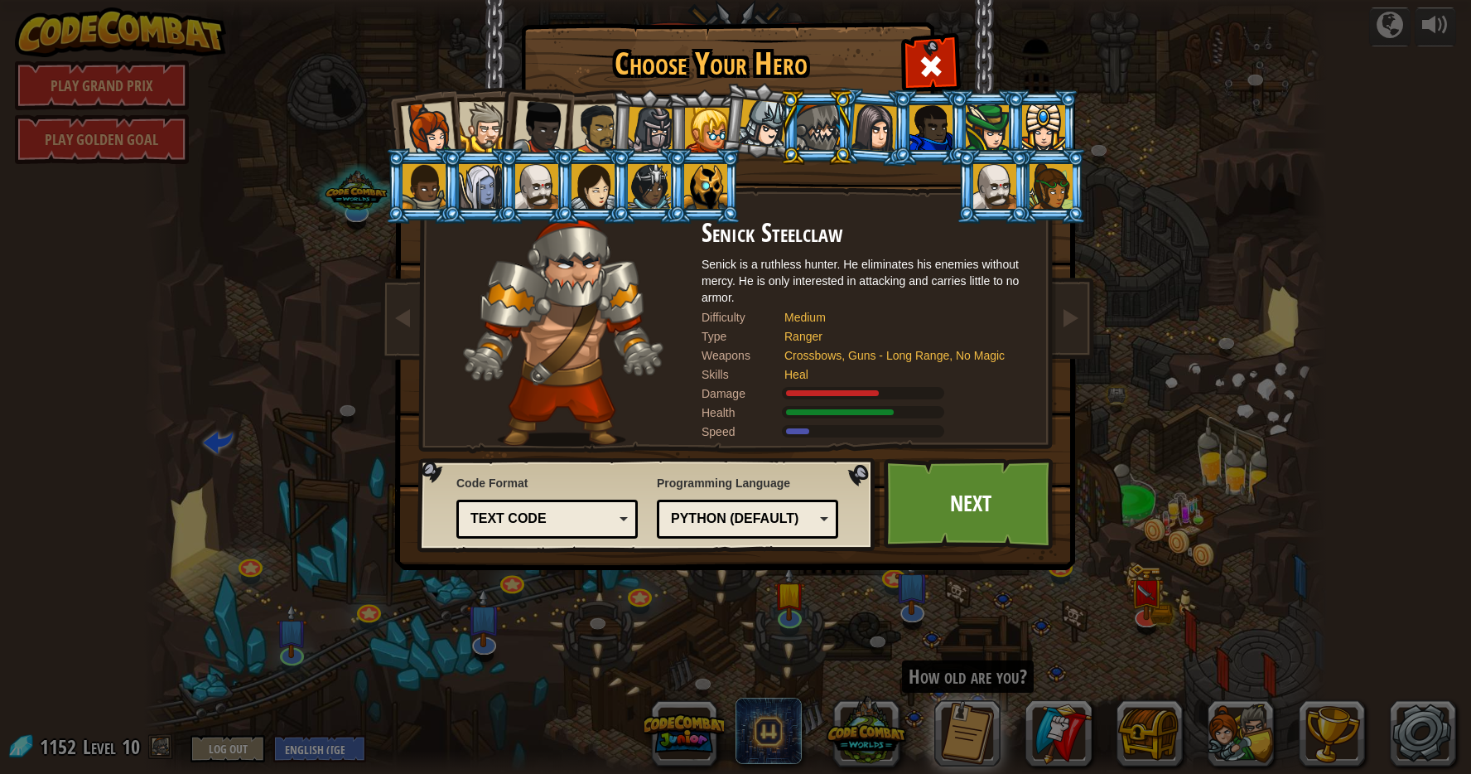
click at [773, 114] on div at bounding box center [763, 123] width 49 height 49
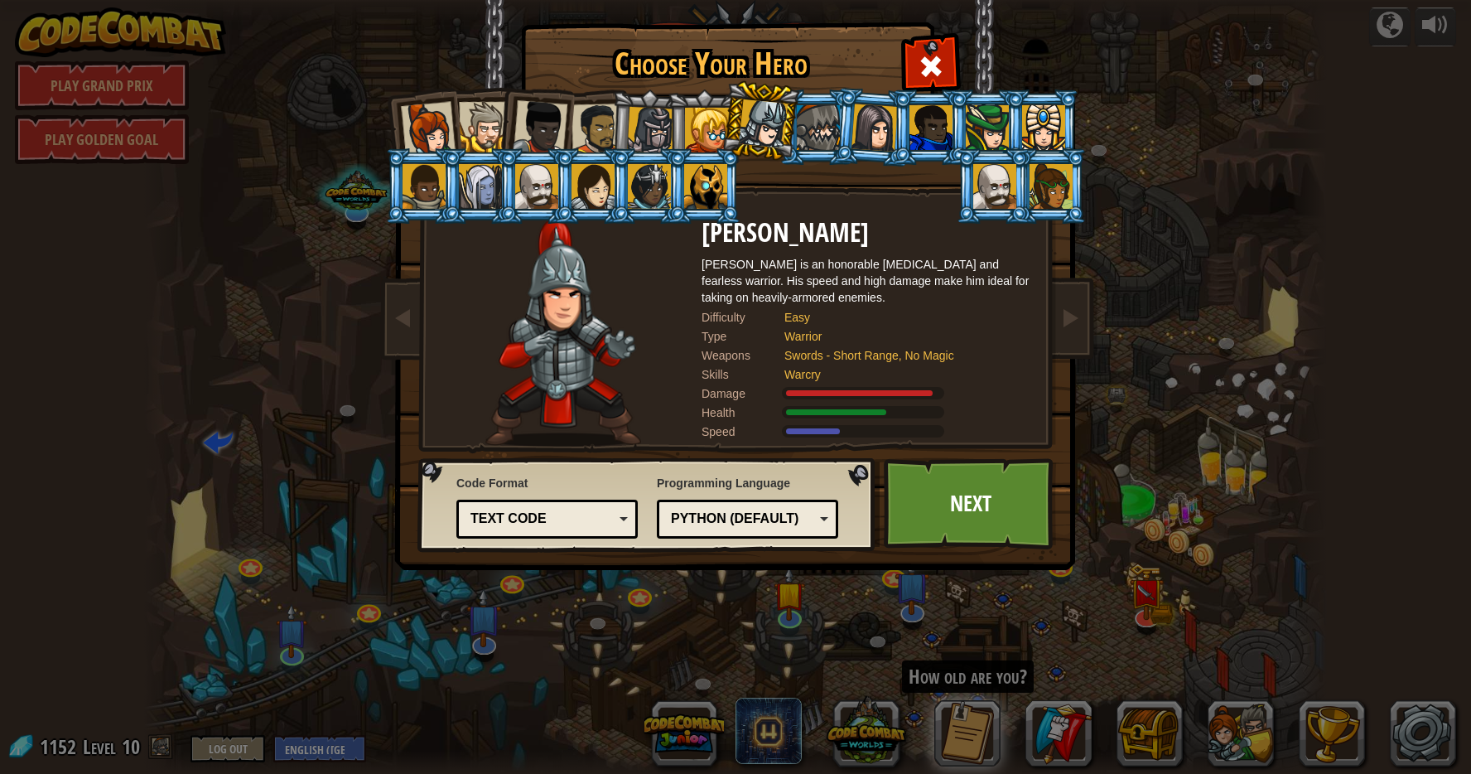
click at [827, 132] on div at bounding box center [818, 127] width 43 height 45
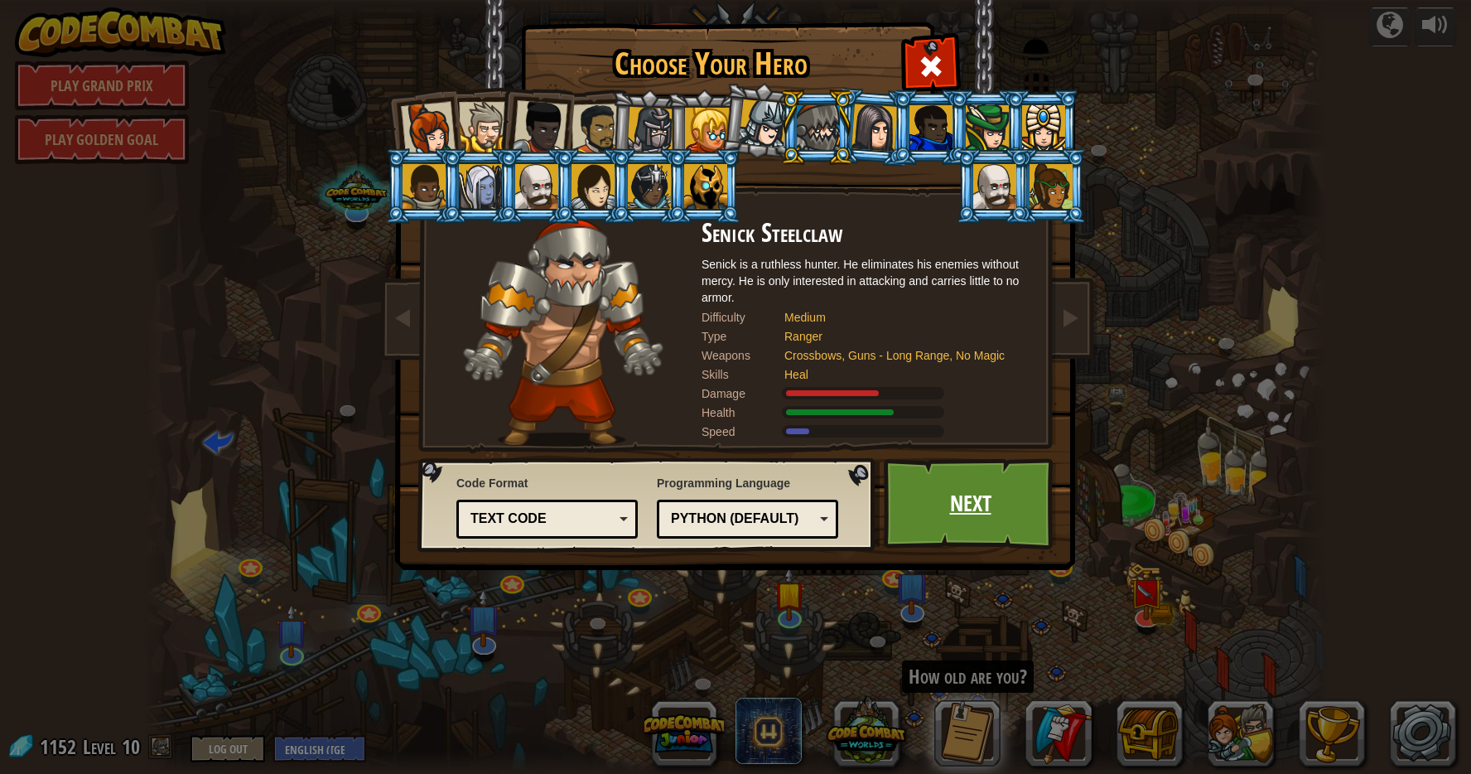
click at [1023, 489] on link "Next" at bounding box center [970, 503] width 173 height 91
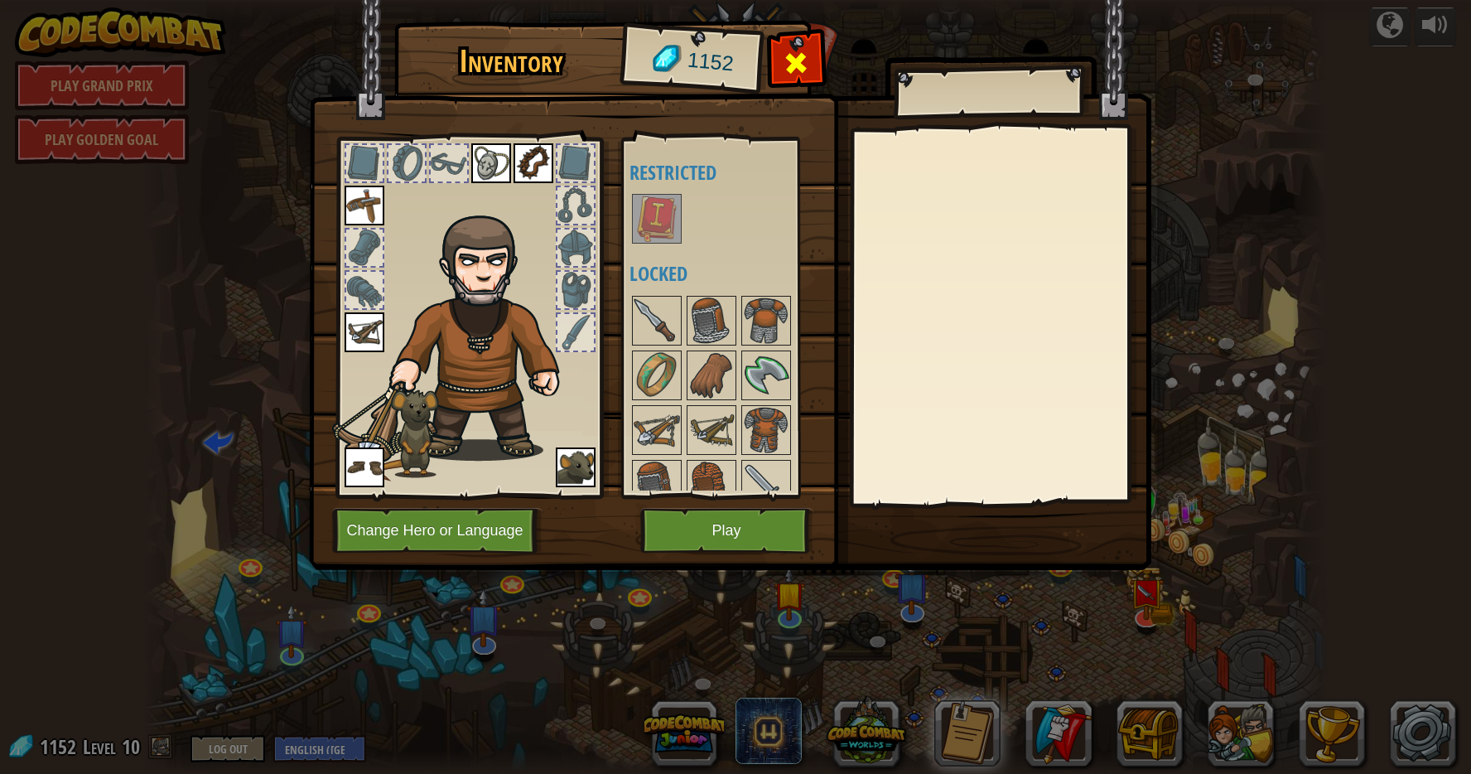
click at [807, 64] on span at bounding box center [796, 63] width 27 height 27
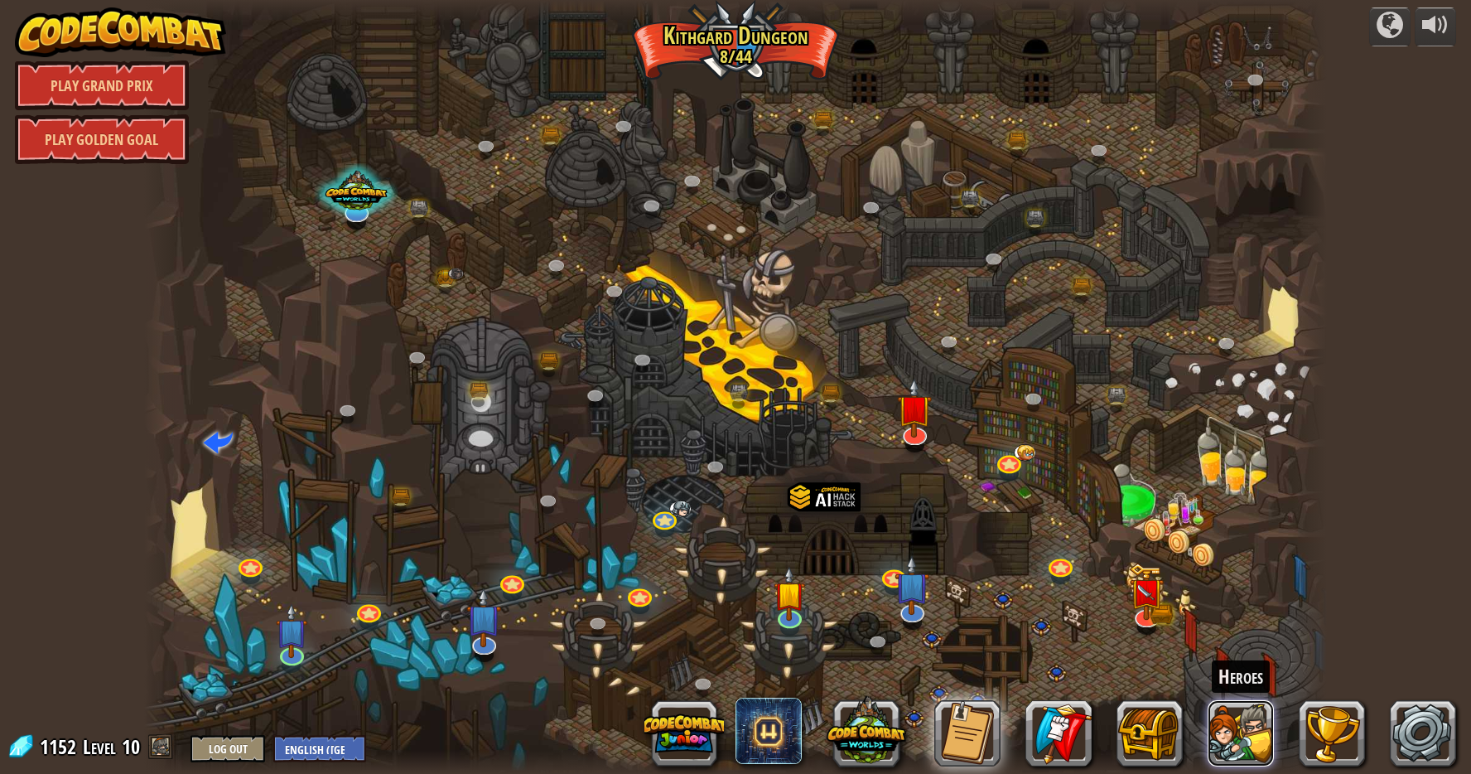
click at [1241, 742] on button at bounding box center [1241, 733] width 66 height 66
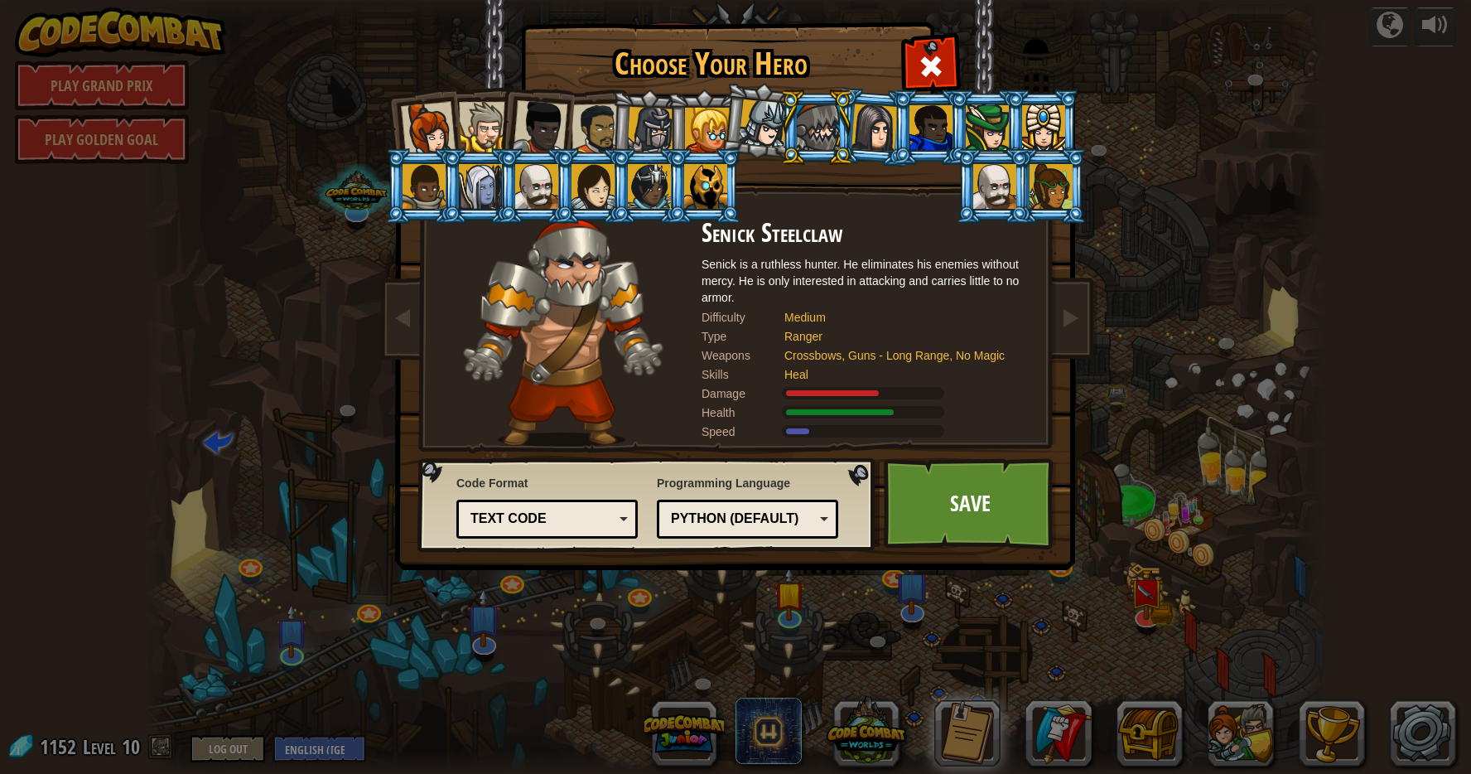
click at [1001, 163] on li at bounding box center [993, 185] width 75 height 75
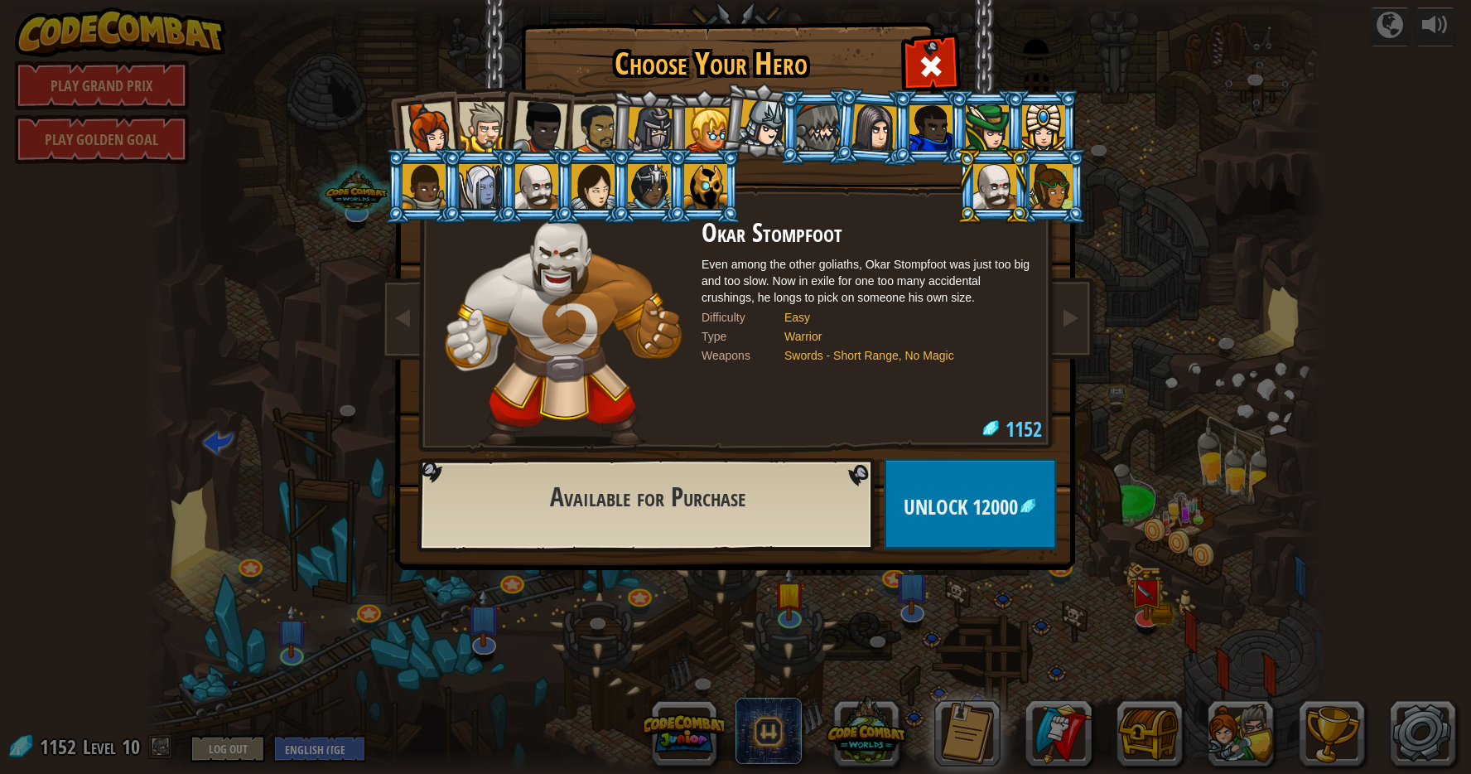
click at [723, 118] on li at bounding box center [760, 121] width 82 height 83
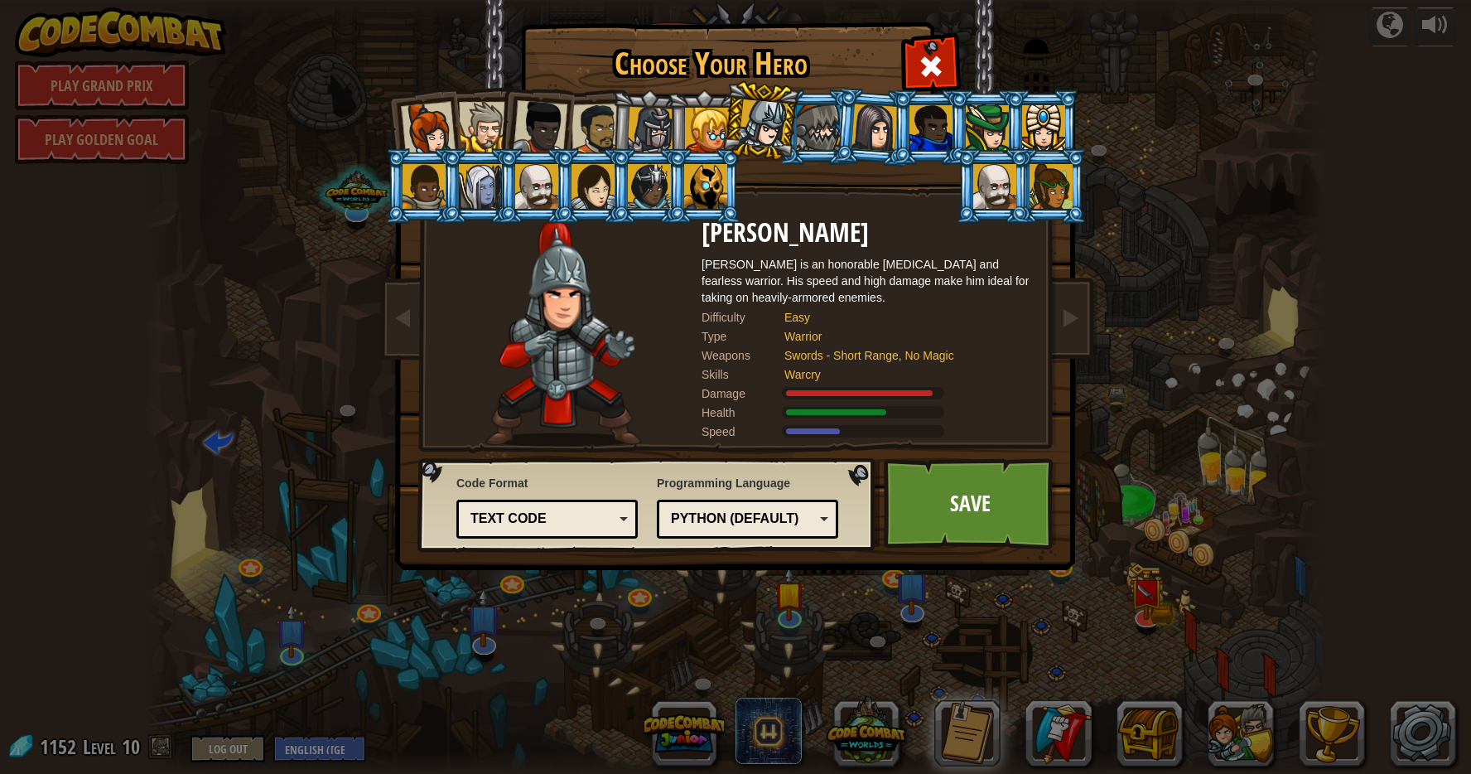
click at [705, 122] on div at bounding box center [707, 130] width 45 height 45
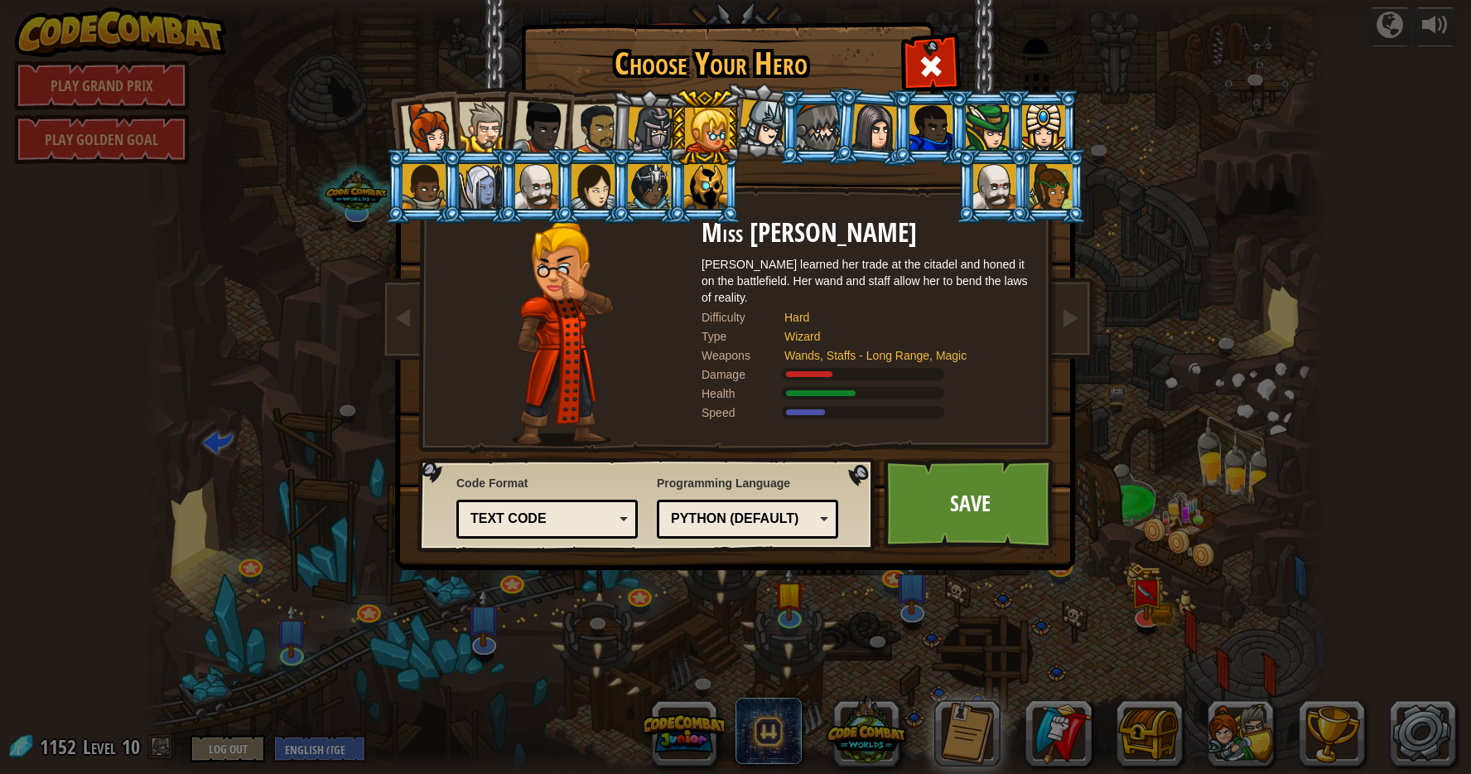
click at [828, 113] on div at bounding box center [818, 127] width 43 height 45
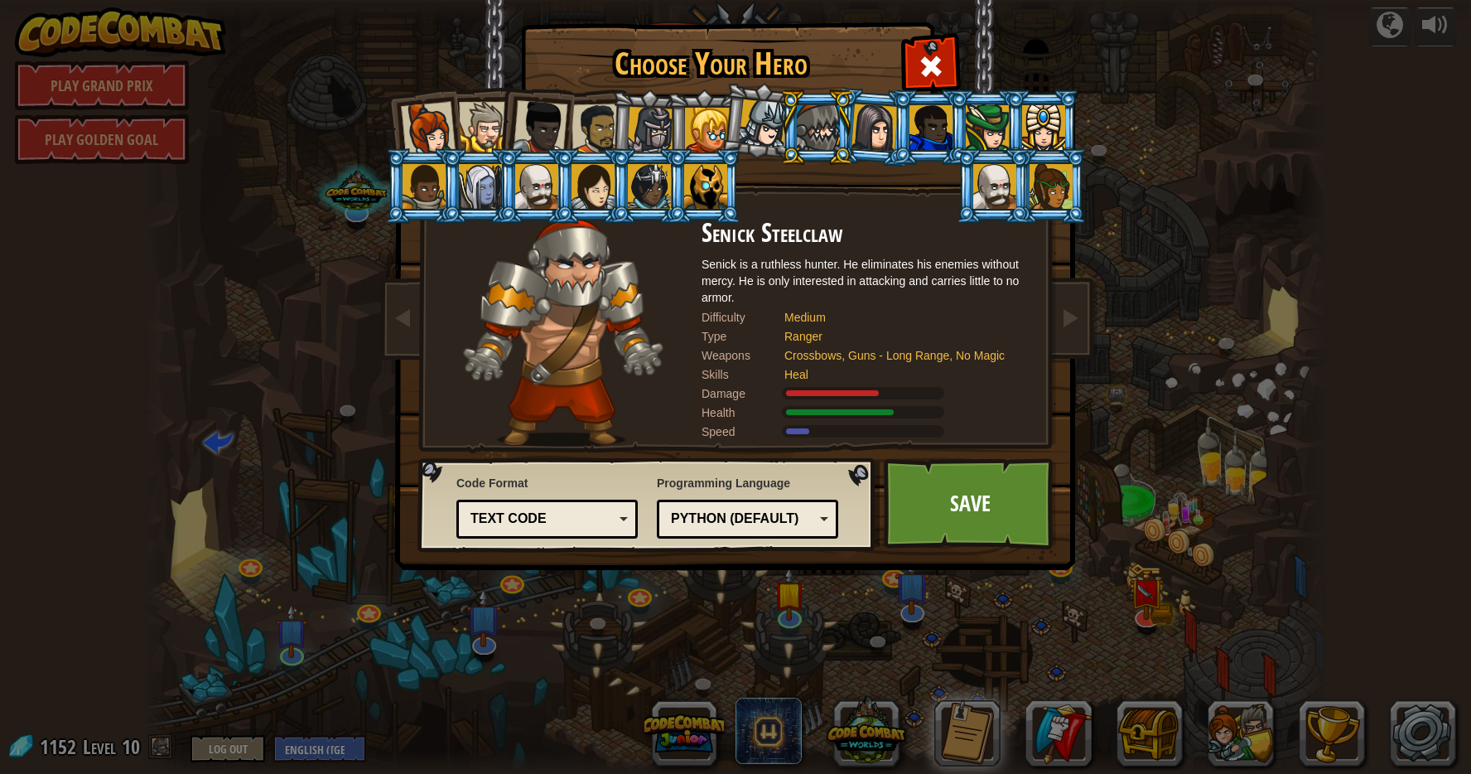
click at [881, 118] on div at bounding box center [875, 127] width 46 height 47
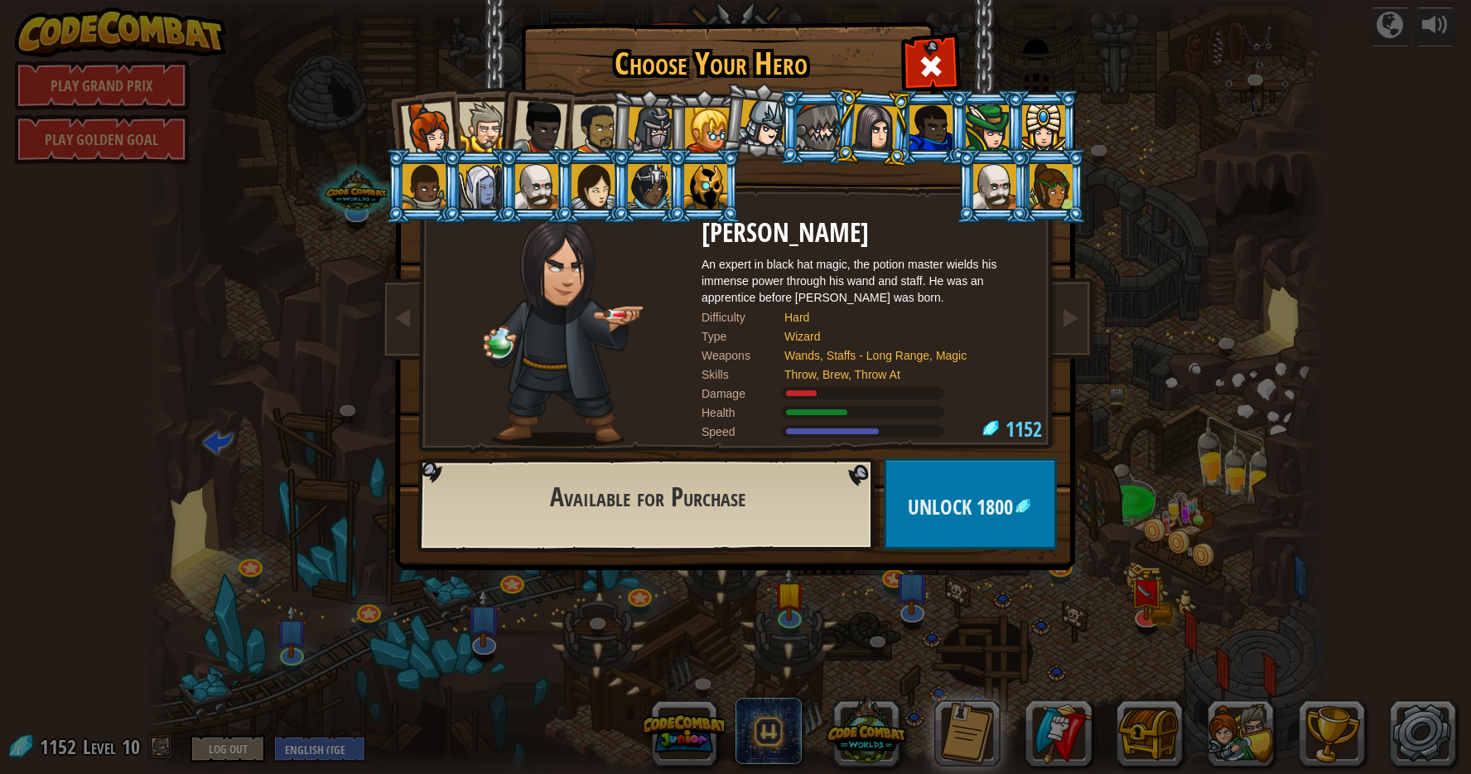
click at [497, 118] on div at bounding box center [484, 127] width 51 height 51
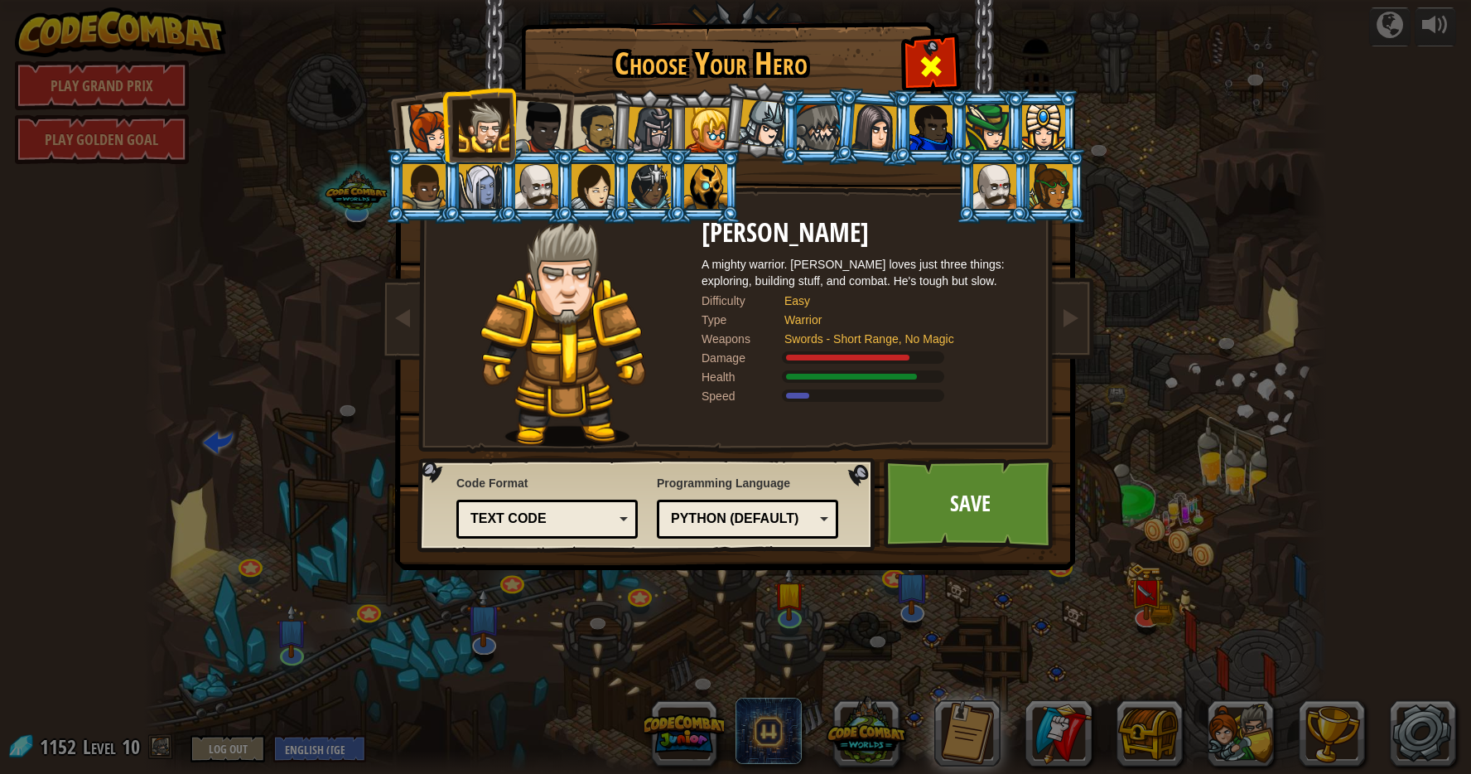
click at [921, 66] on span at bounding box center [931, 66] width 27 height 27
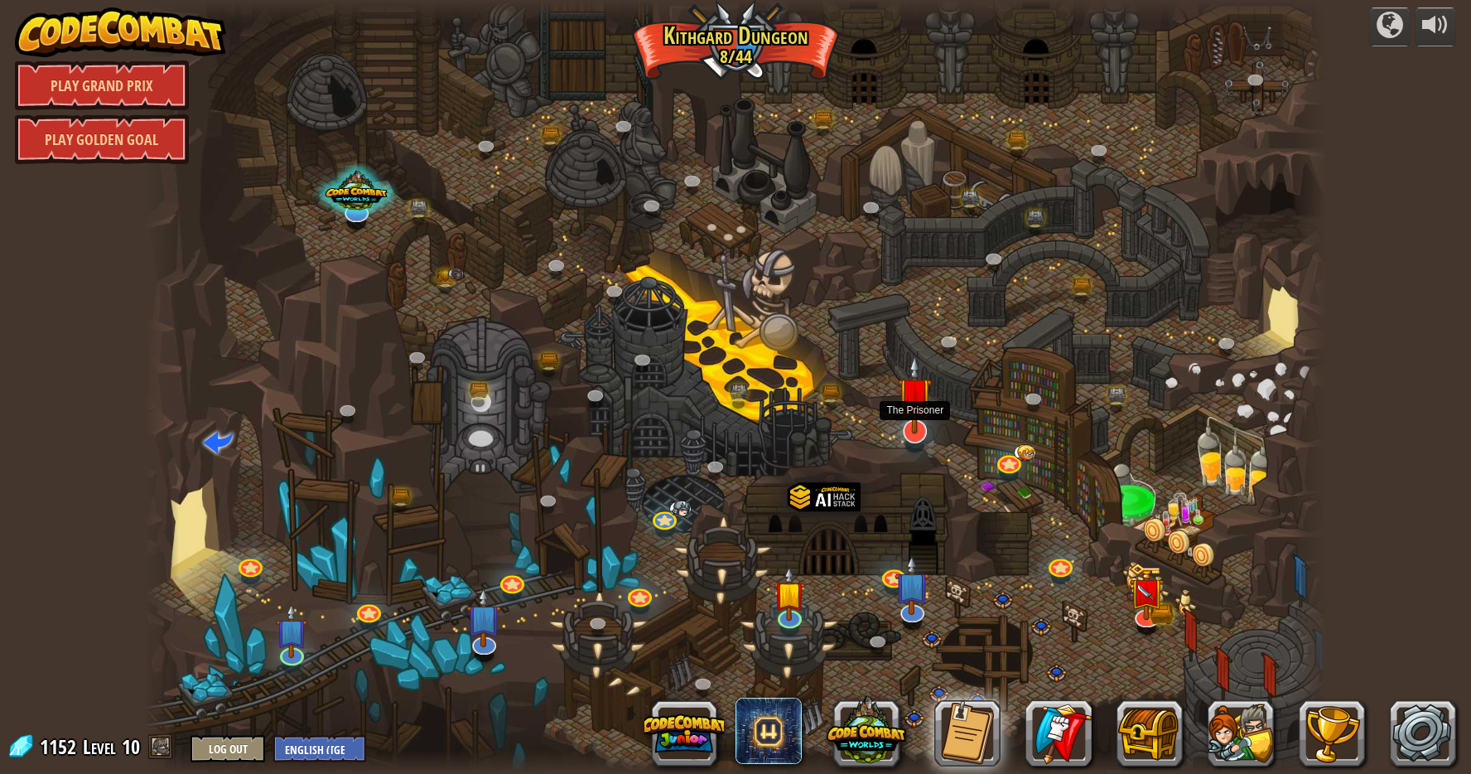
click at [920, 418] on img at bounding box center [915, 395] width 35 height 80
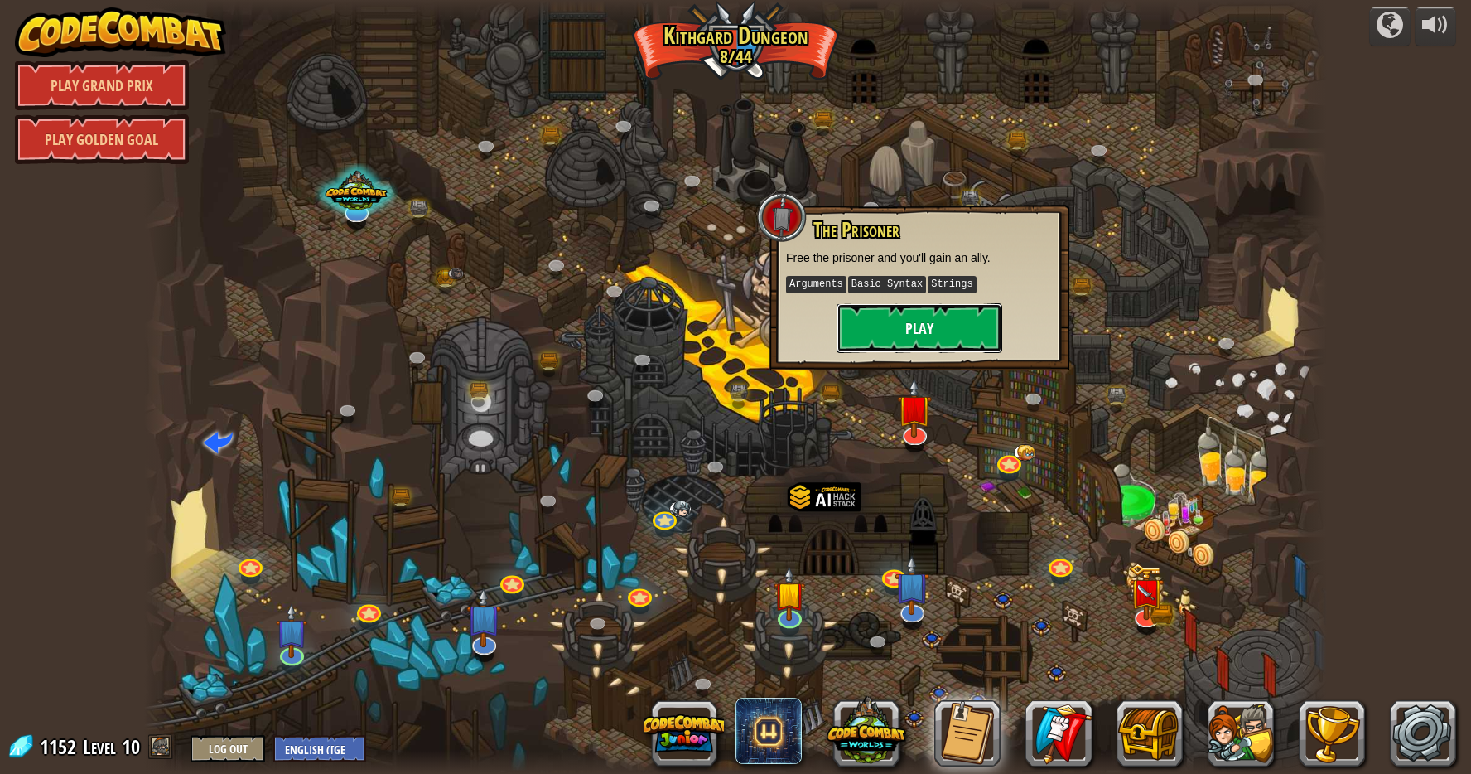
click at [946, 339] on button "Play" at bounding box center [920, 328] width 166 height 50
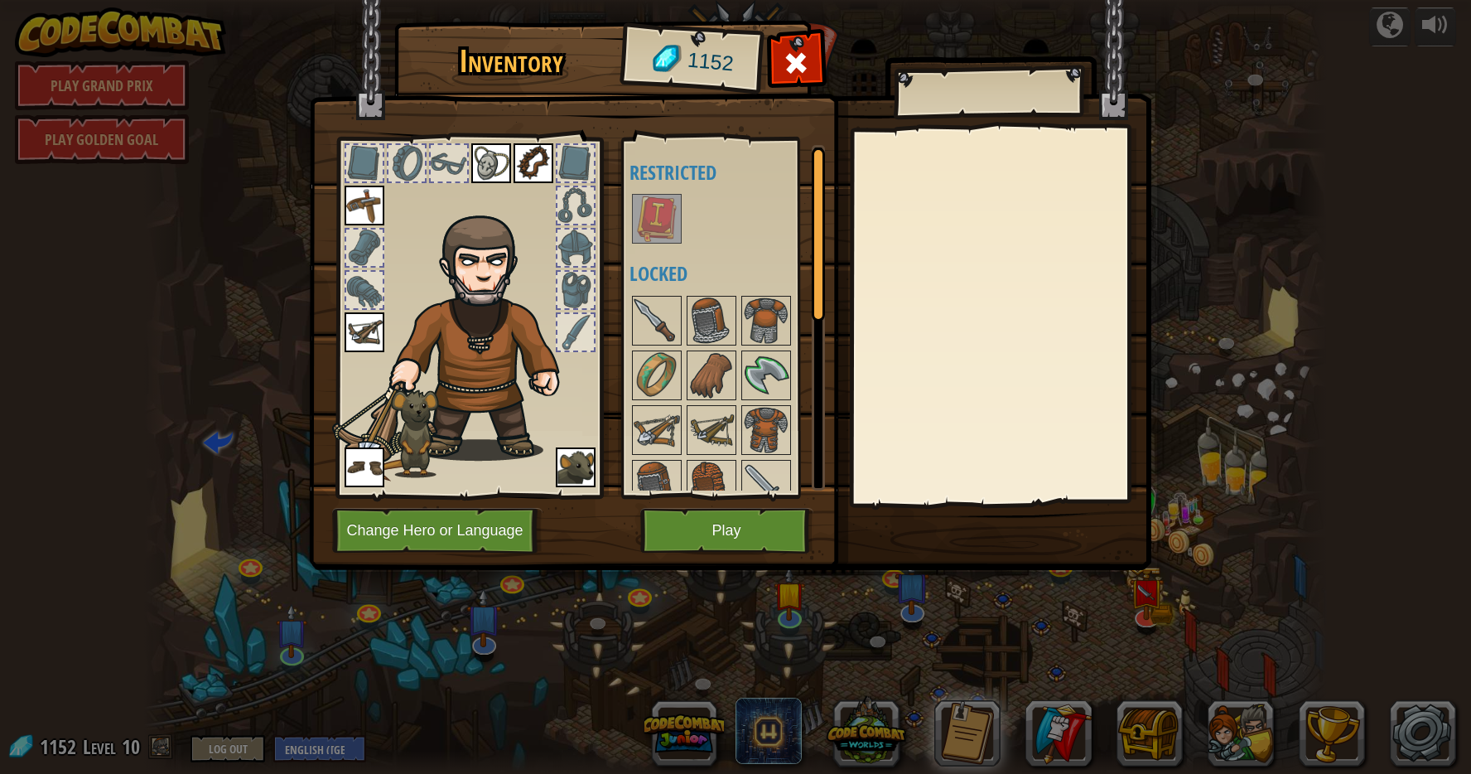
click at [651, 219] on img at bounding box center [657, 219] width 46 height 46
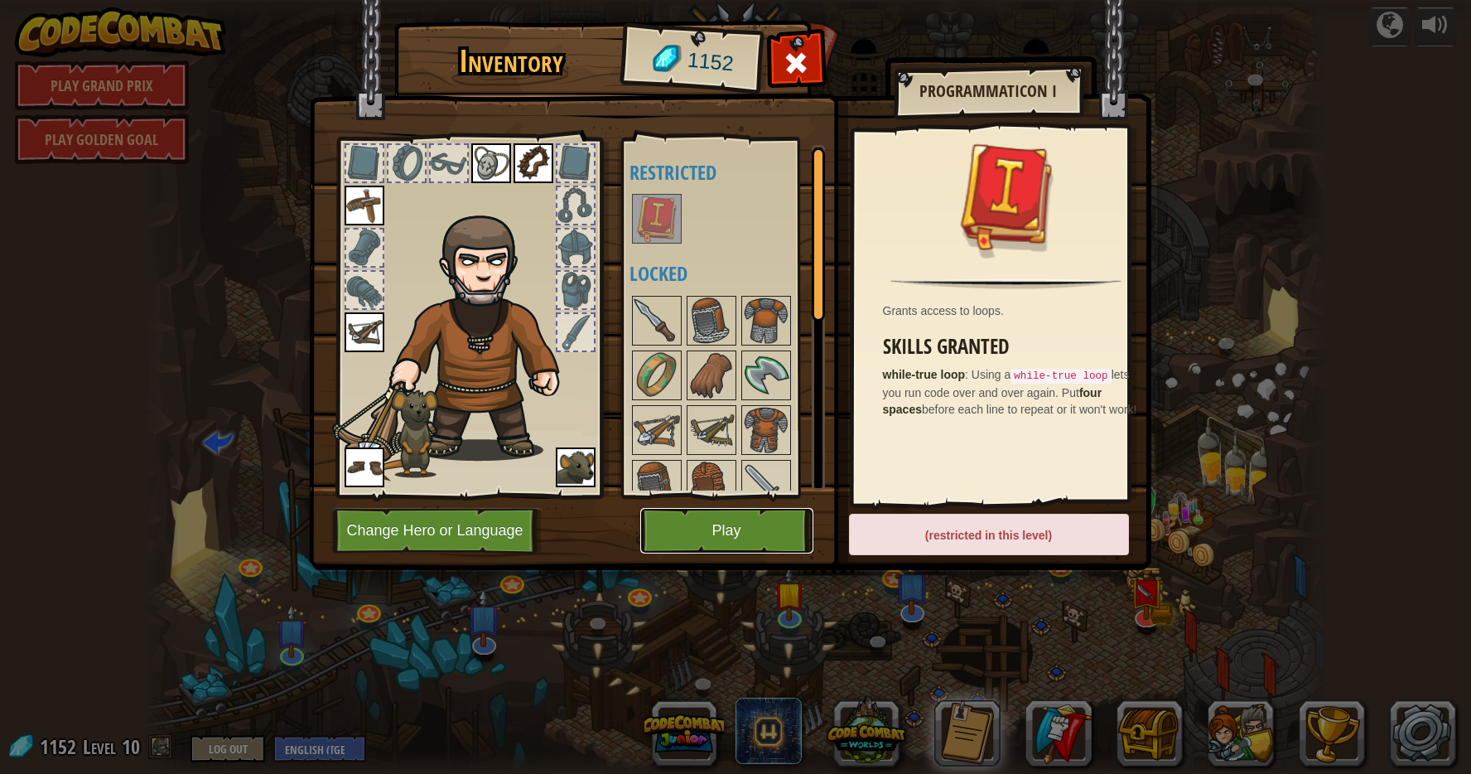
click at [726, 508] on button "Play" at bounding box center [726, 531] width 173 height 46
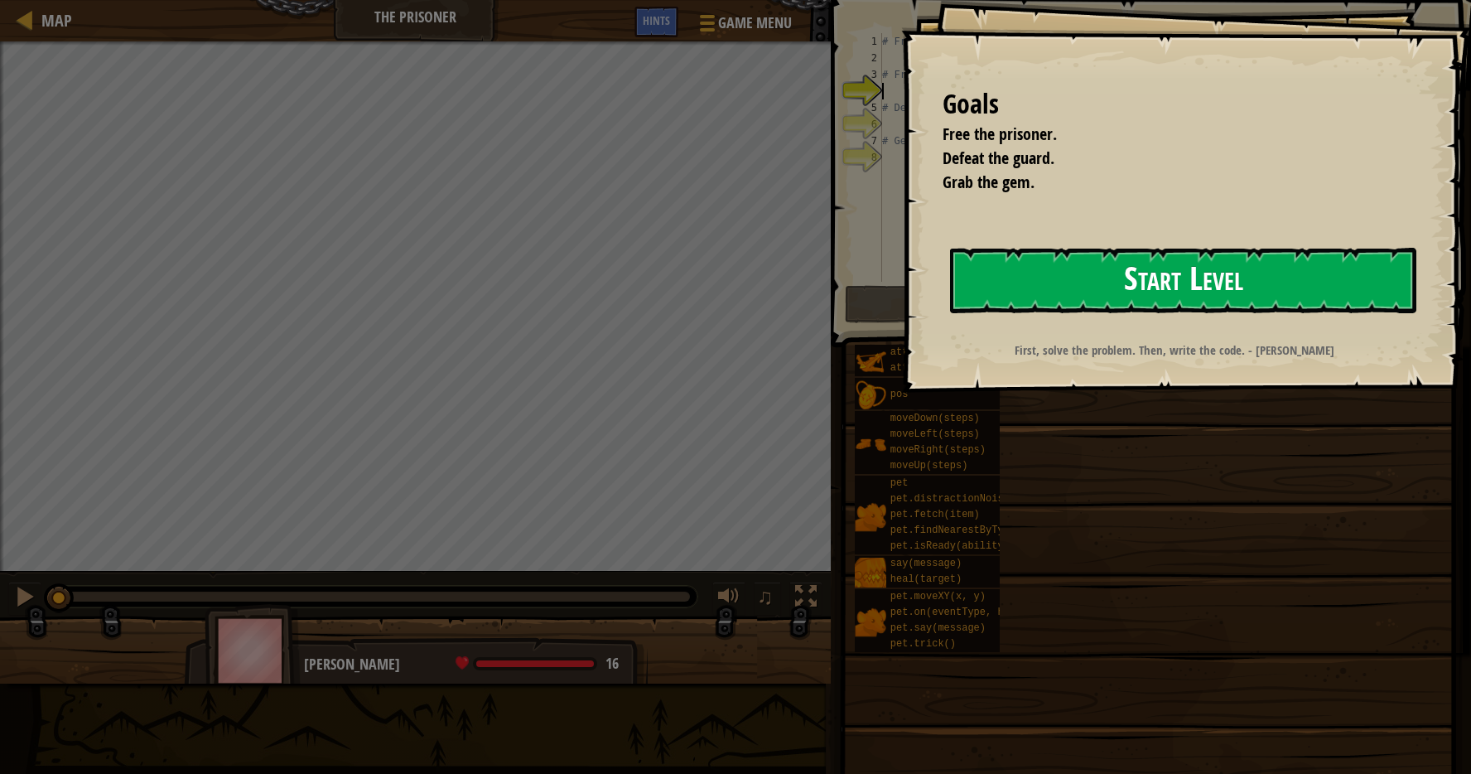
click at [1116, 278] on button "Start Level" at bounding box center [1183, 280] width 466 height 65
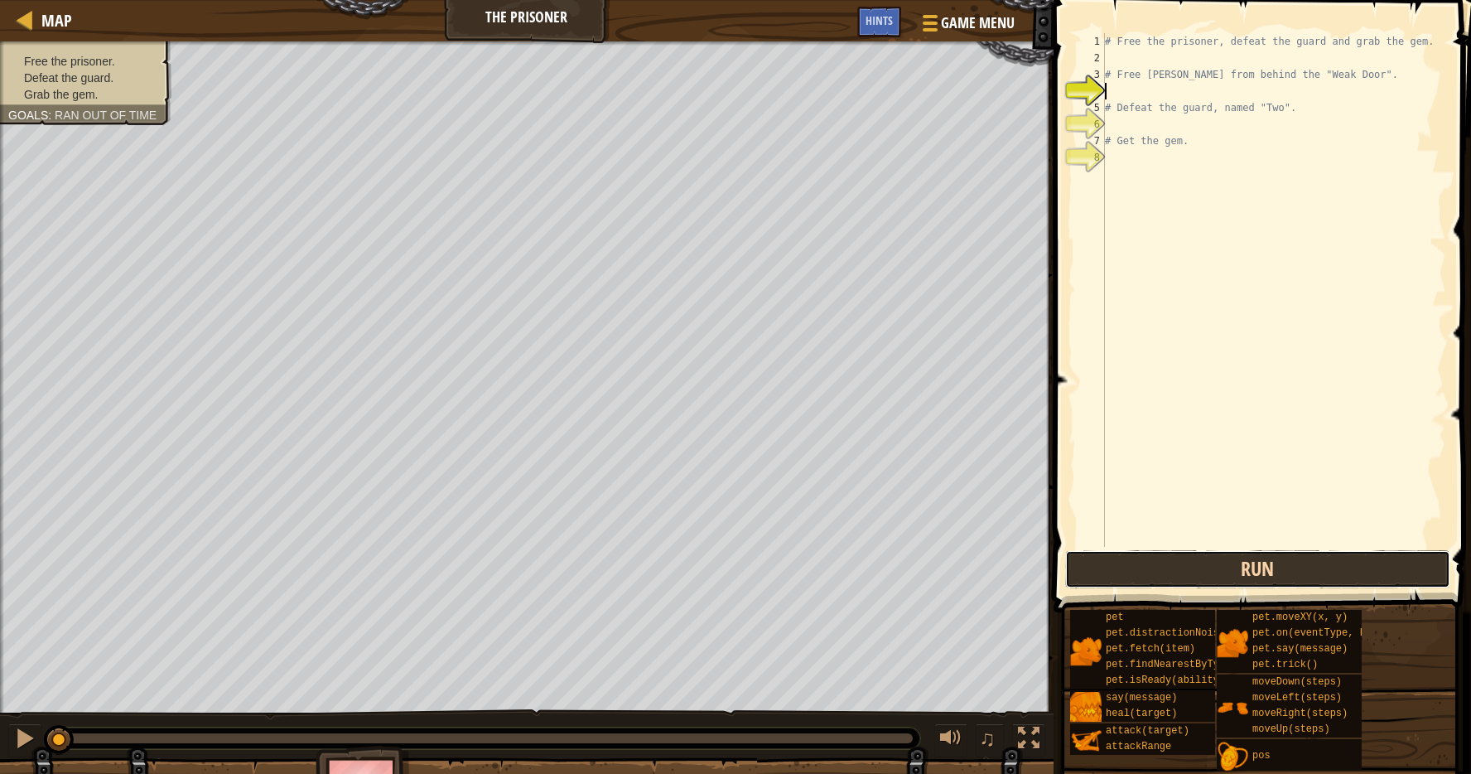
click at [1216, 569] on button "Run" at bounding box center [1258, 569] width 386 height 38
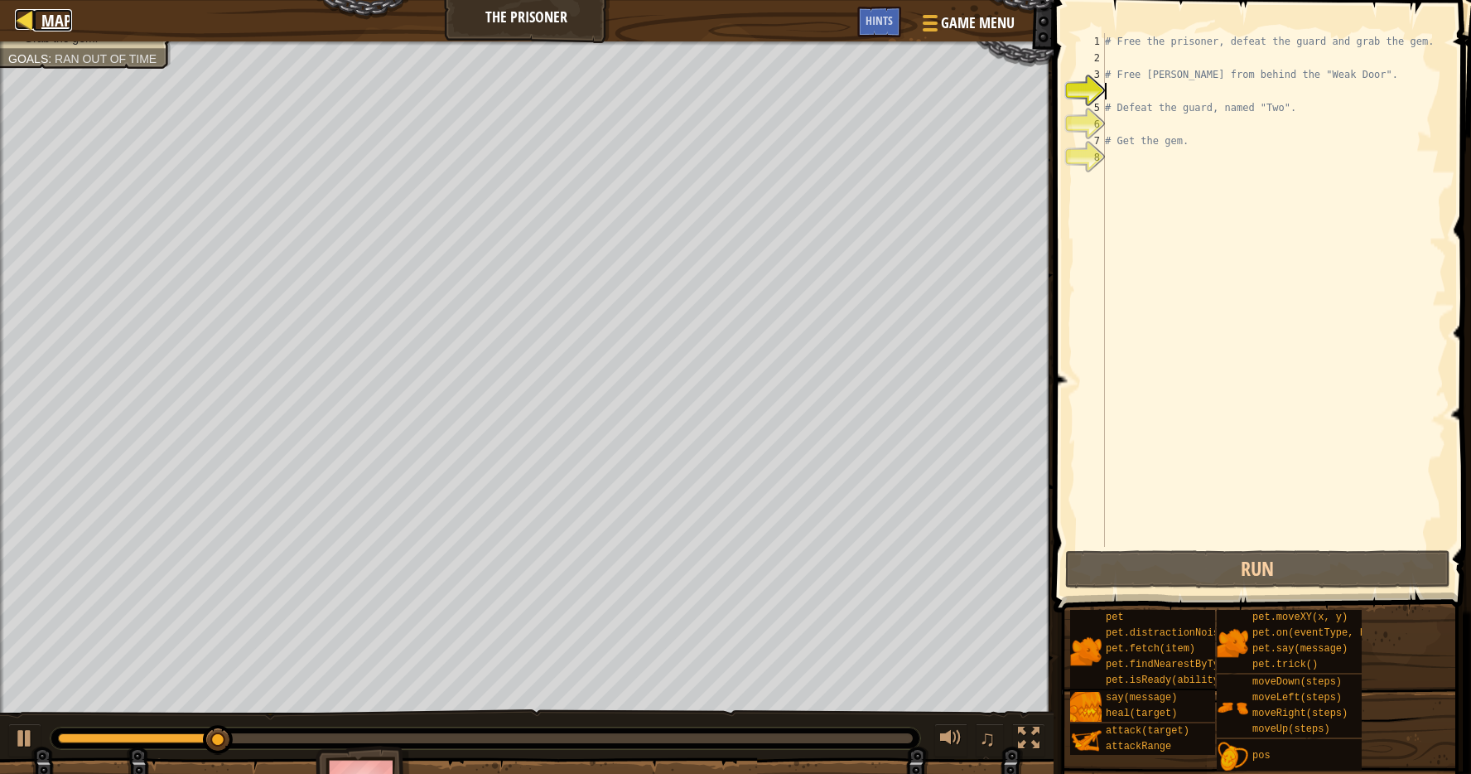
click at [40, 13] on link "Map" at bounding box center [52, 20] width 39 height 22
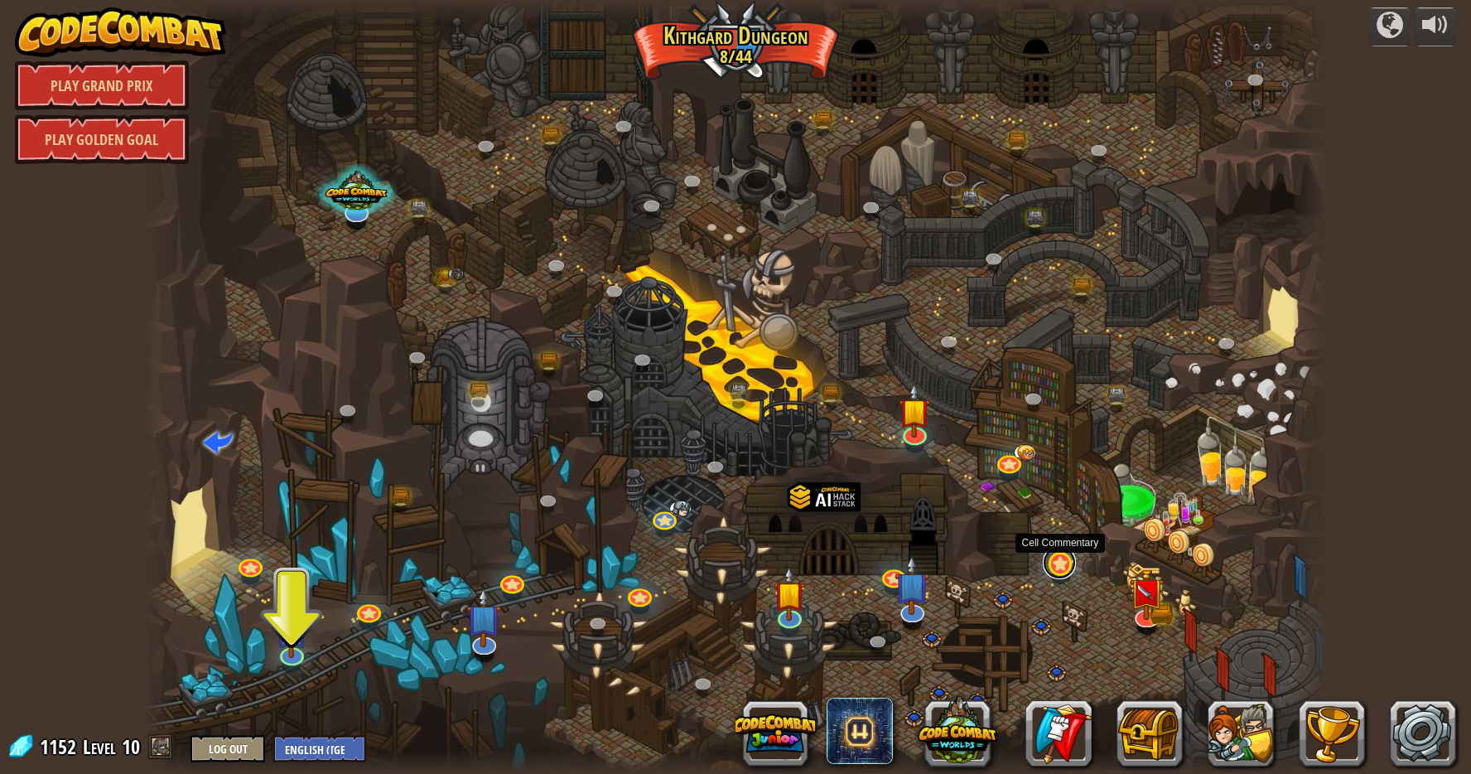
click at [1063, 559] on link at bounding box center [1059, 562] width 33 height 33
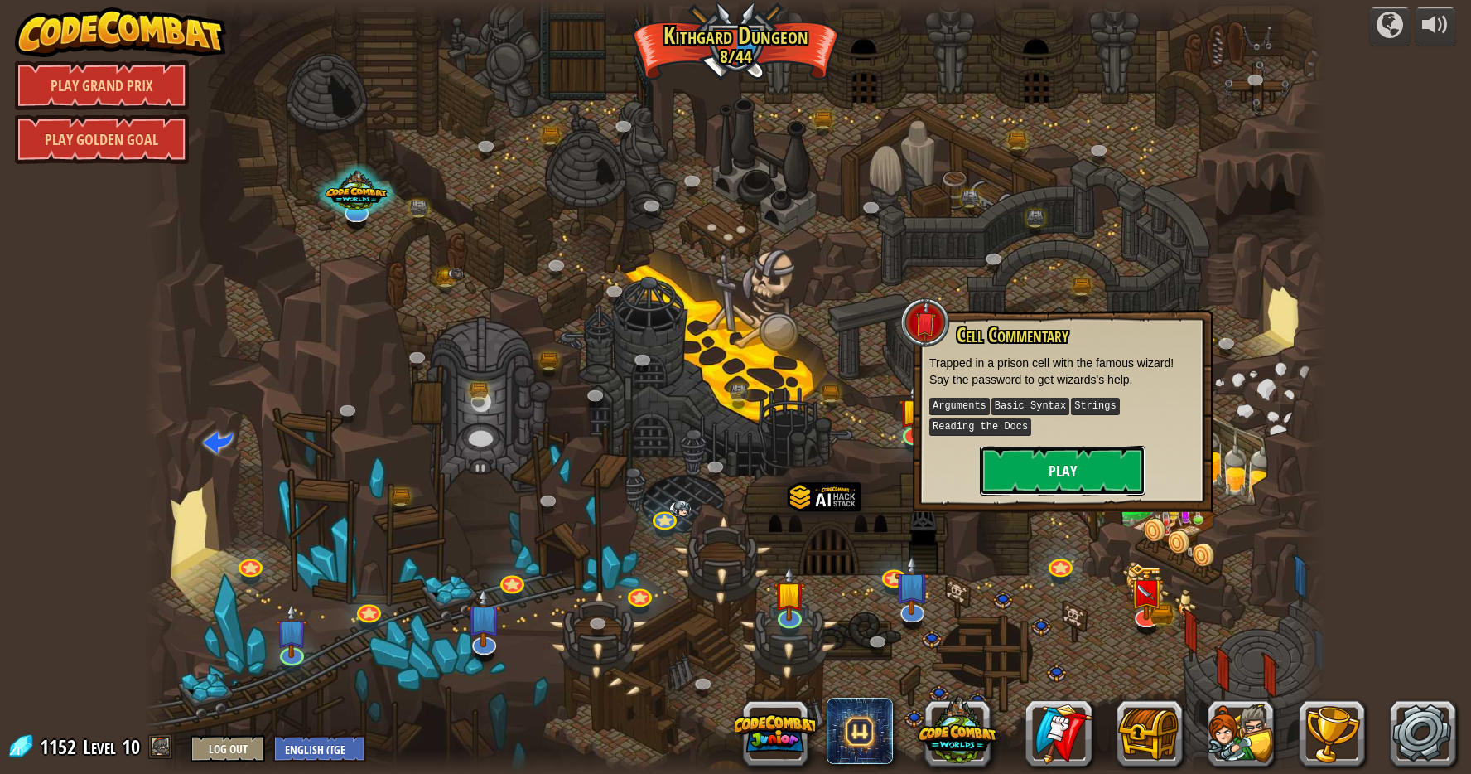
click at [1052, 467] on button "Play" at bounding box center [1063, 471] width 166 height 50
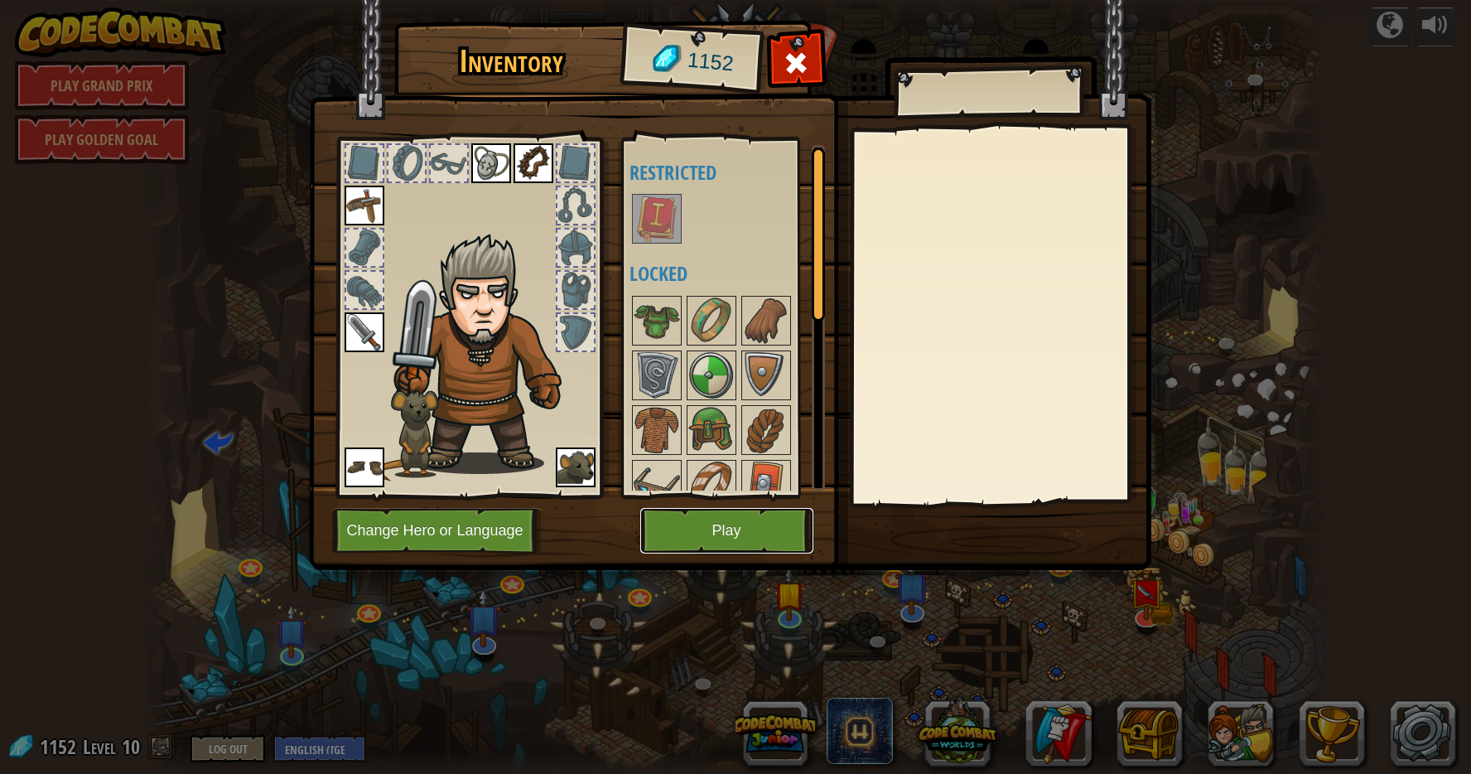
click at [770, 529] on button "Play" at bounding box center [726, 531] width 173 height 46
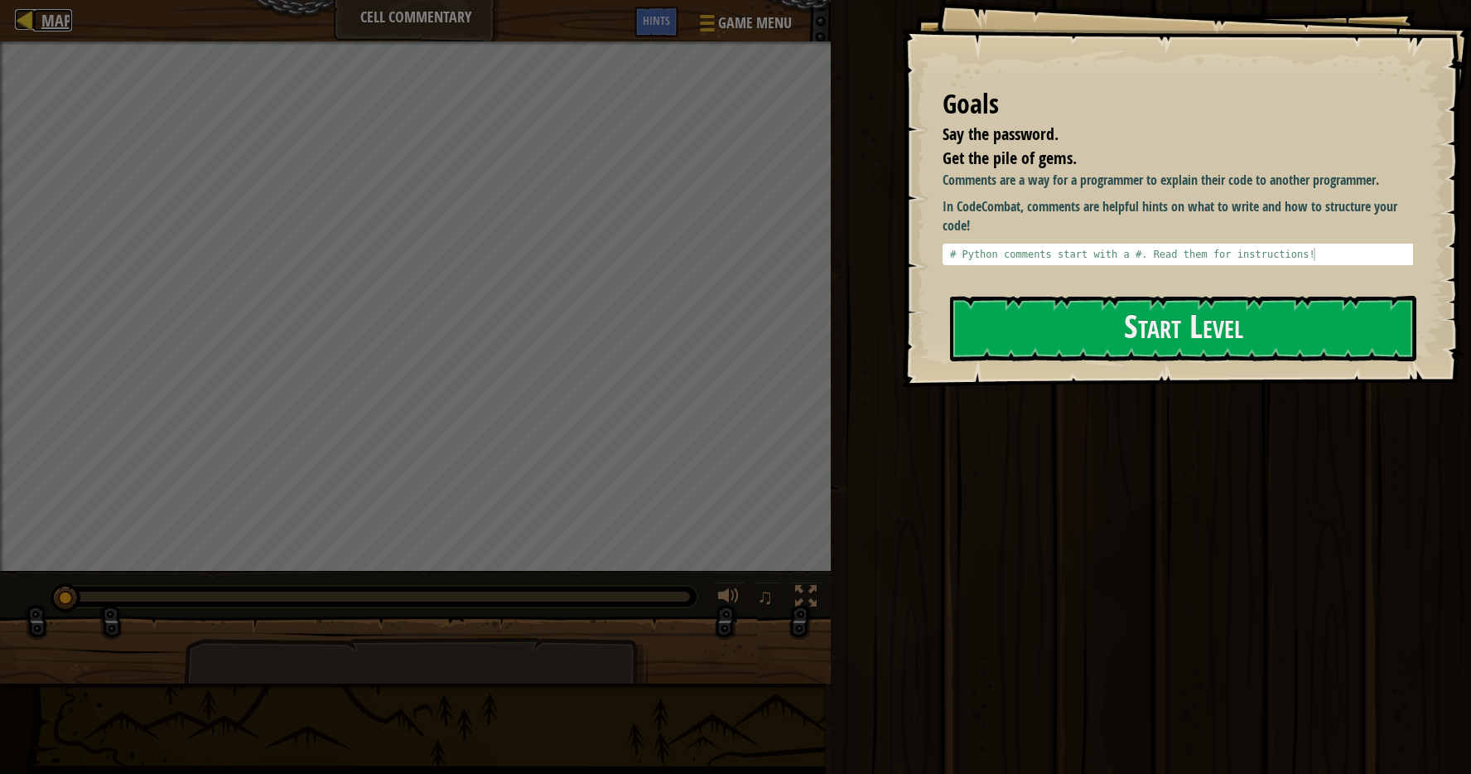
click at [27, 20] on div at bounding box center [25, 19] width 21 height 21
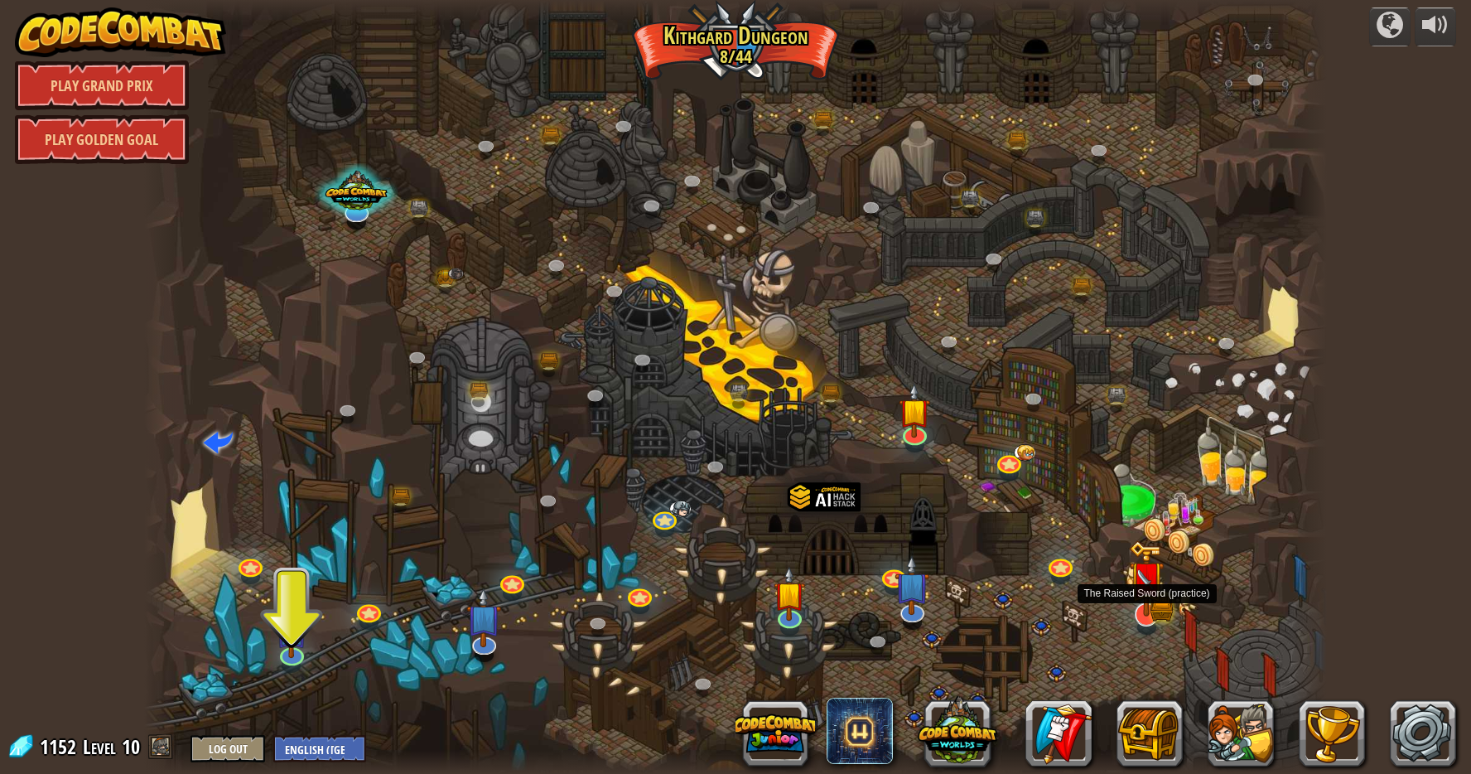
click at [1134, 614] on img at bounding box center [1146, 578] width 35 height 76
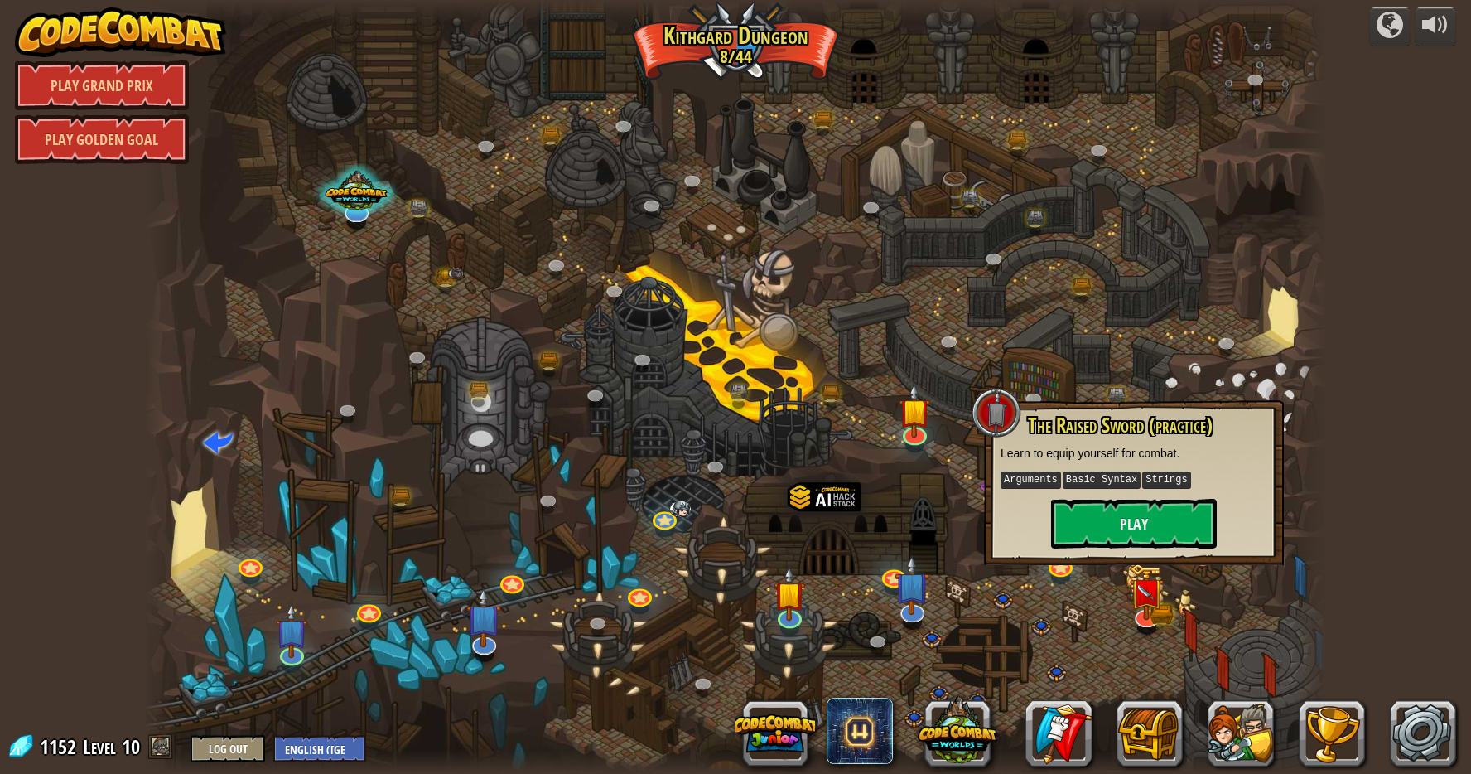
click at [1184, 487] on p "Arguments Basic Syntax Strings" at bounding box center [1134, 480] width 267 height 21
click at [1184, 497] on div "The Raised Sword (practice) Learn to equip yourself for combat. Arguments Basic…" at bounding box center [1134, 481] width 267 height 134
click at [1189, 527] on button "Play" at bounding box center [1134, 524] width 166 height 50
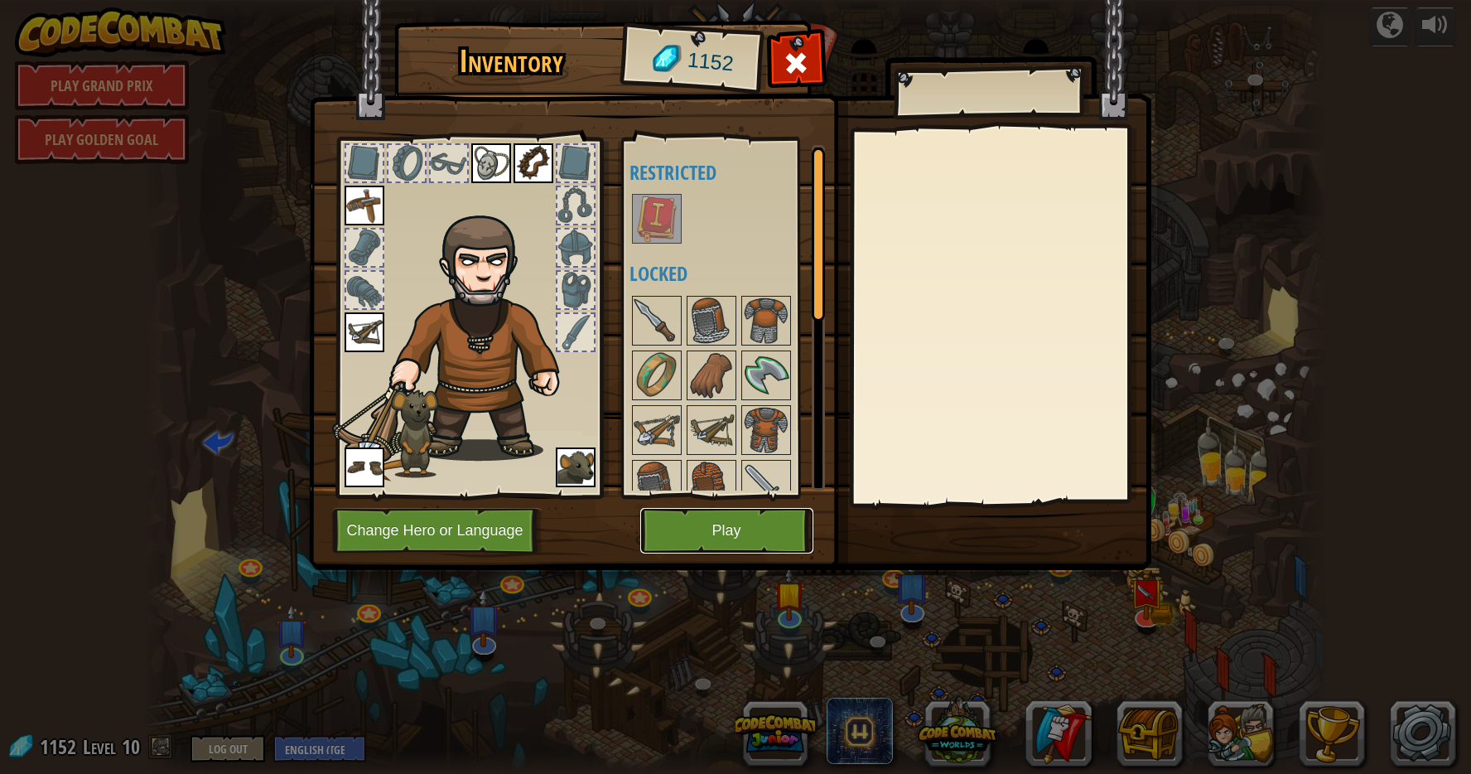
click at [685, 537] on button "Play" at bounding box center [726, 531] width 173 height 46
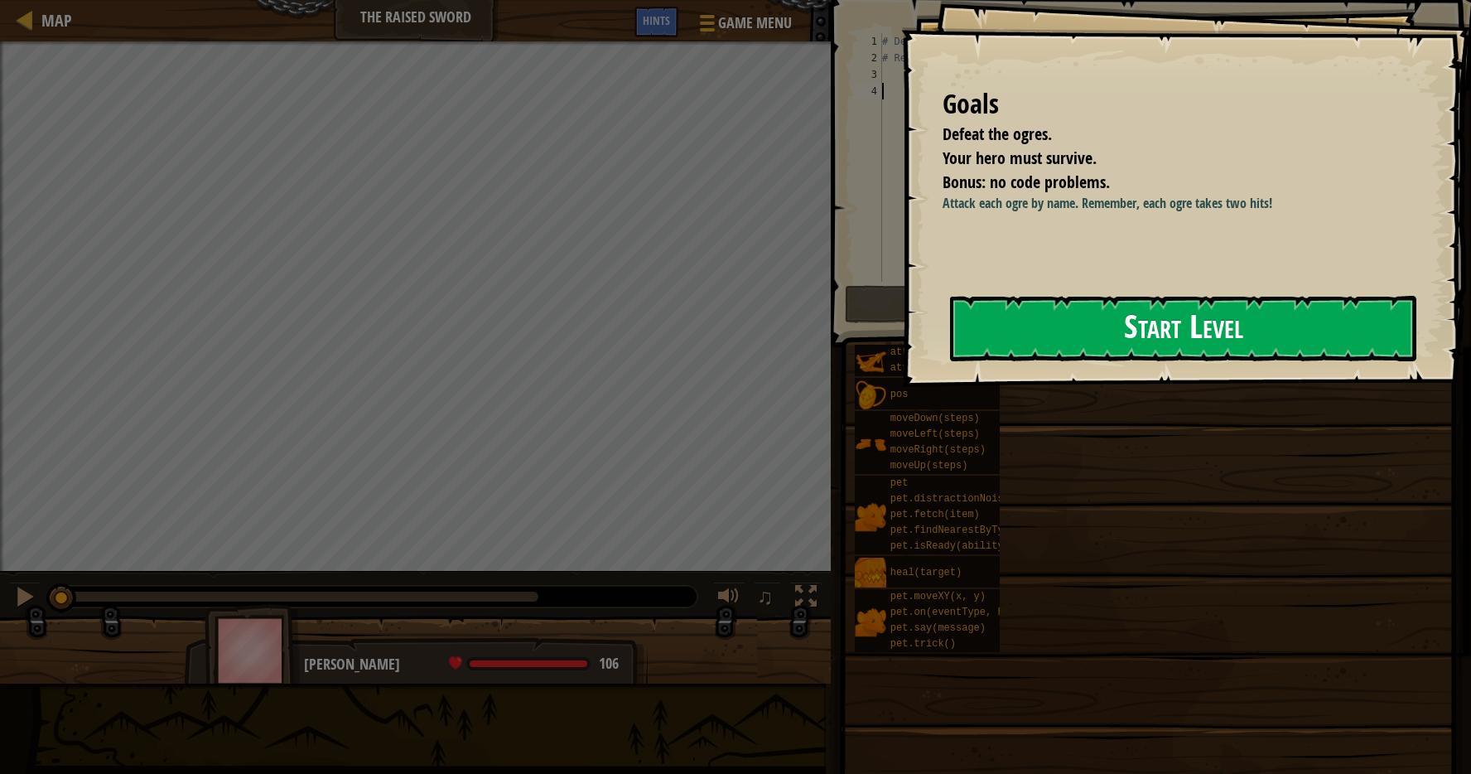
click at [1025, 342] on button "Start Level" at bounding box center [1183, 328] width 466 height 65
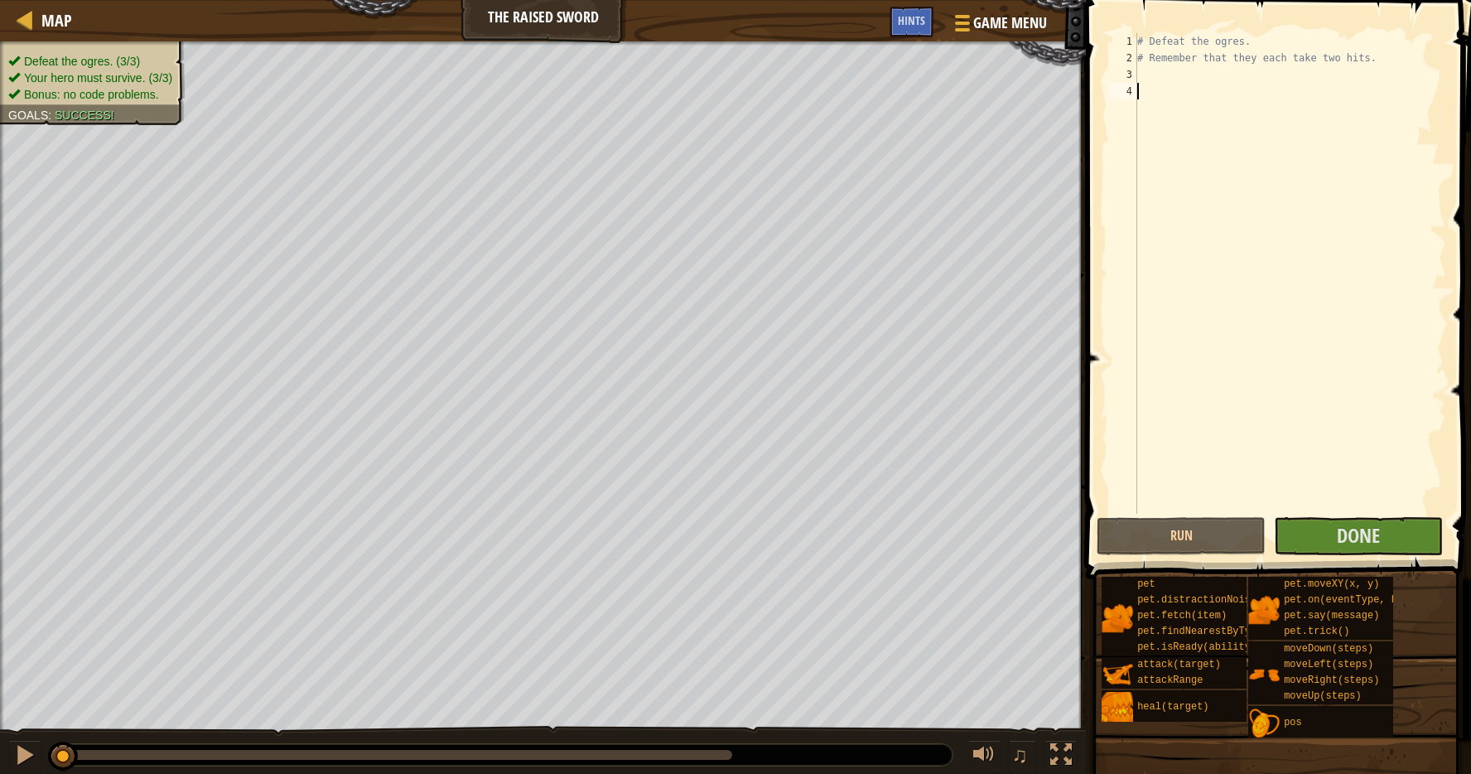
click at [1150, 70] on div "# Defeat the ogres. # Remember that they each take two hits." at bounding box center [1290, 290] width 312 height 514
click at [1382, 62] on div "# Defeat the ogres. # Remember that they each take two hits." at bounding box center [1290, 290] width 312 height 514
type textarea "# Remember that they each take two hits."
click at [1134, 79] on div "3" at bounding box center [1123, 74] width 28 height 17
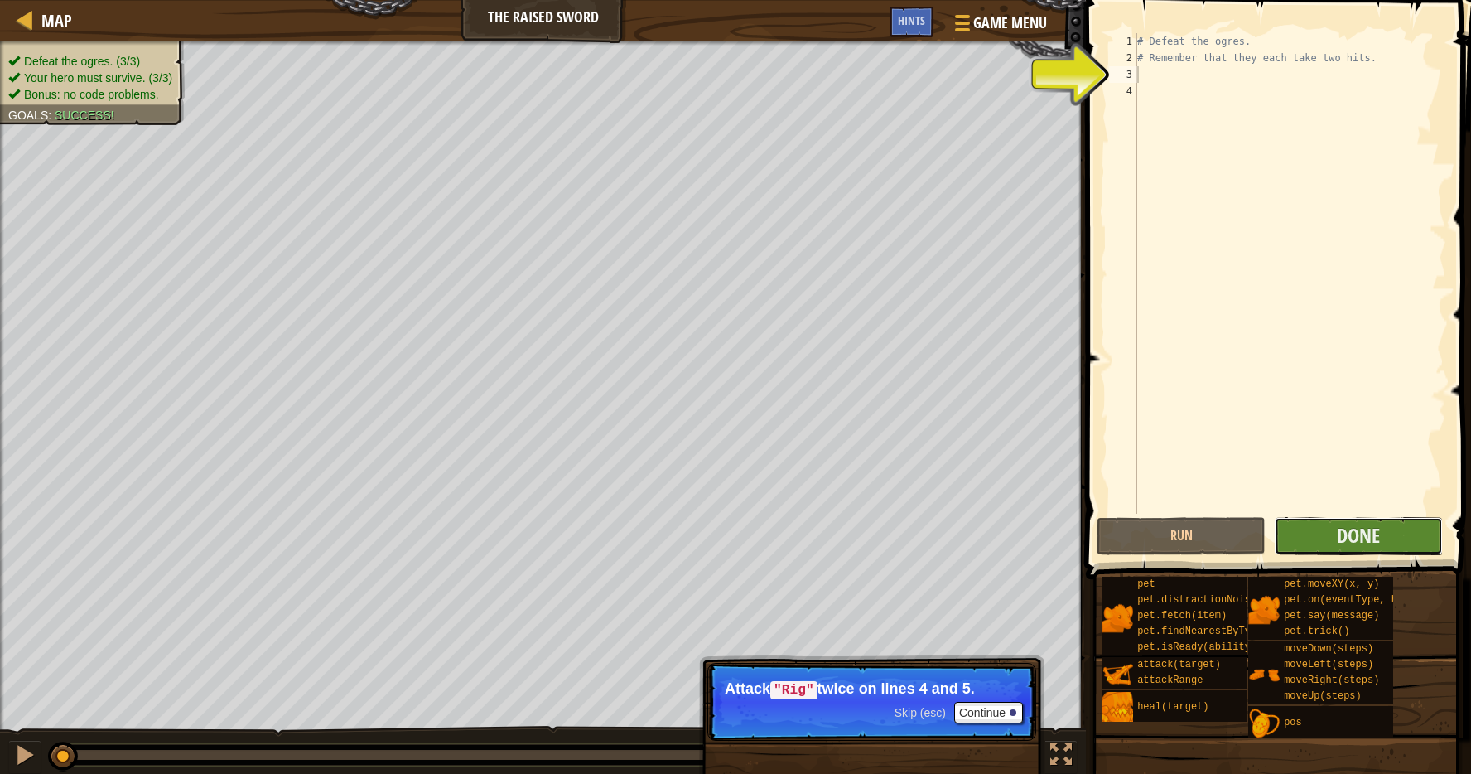
click at [1392, 532] on button "Done" at bounding box center [1358, 536] width 169 height 38
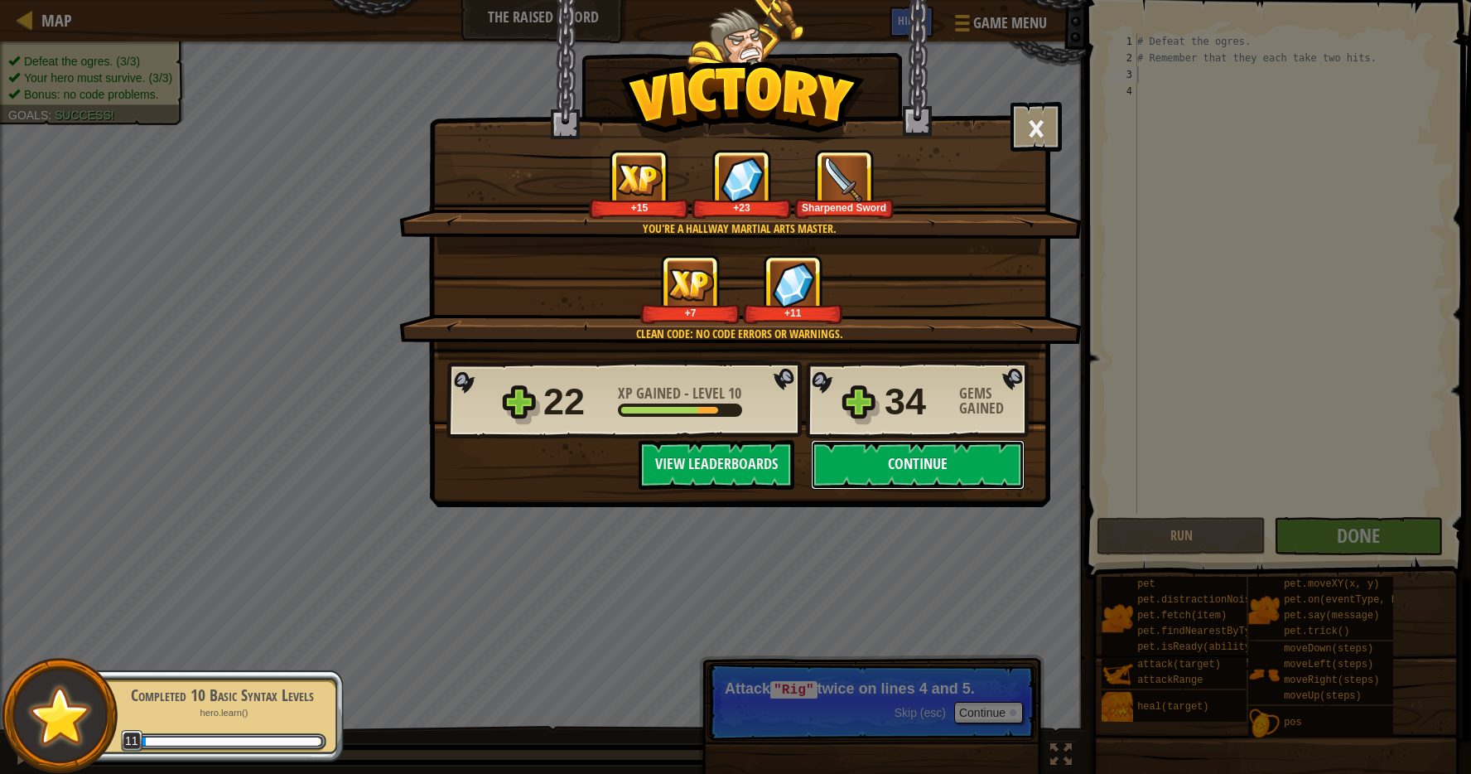
click at [949, 463] on button "Continue" at bounding box center [918, 465] width 214 height 50
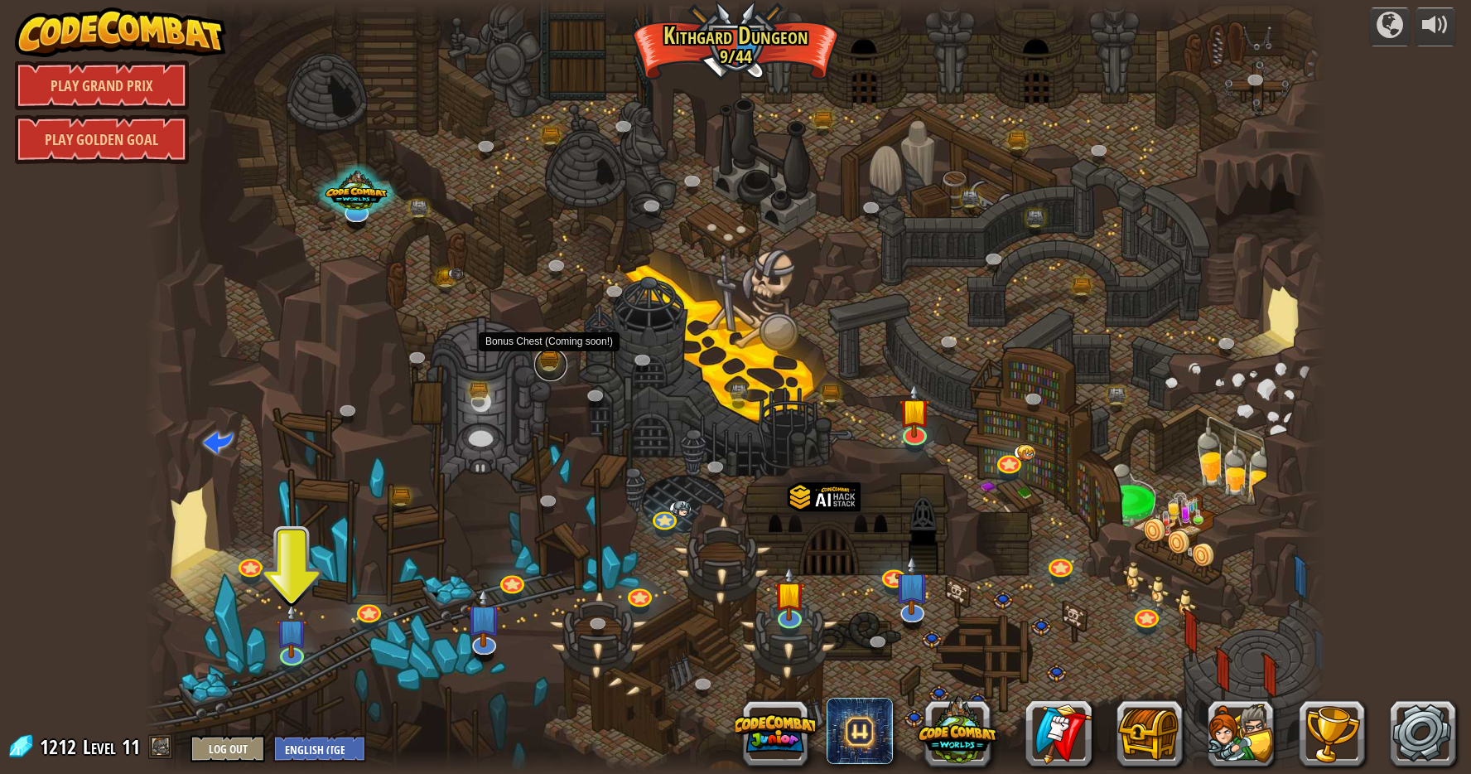
click at [546, 362] on link at bounding box center [550, 364] width 33 height 33
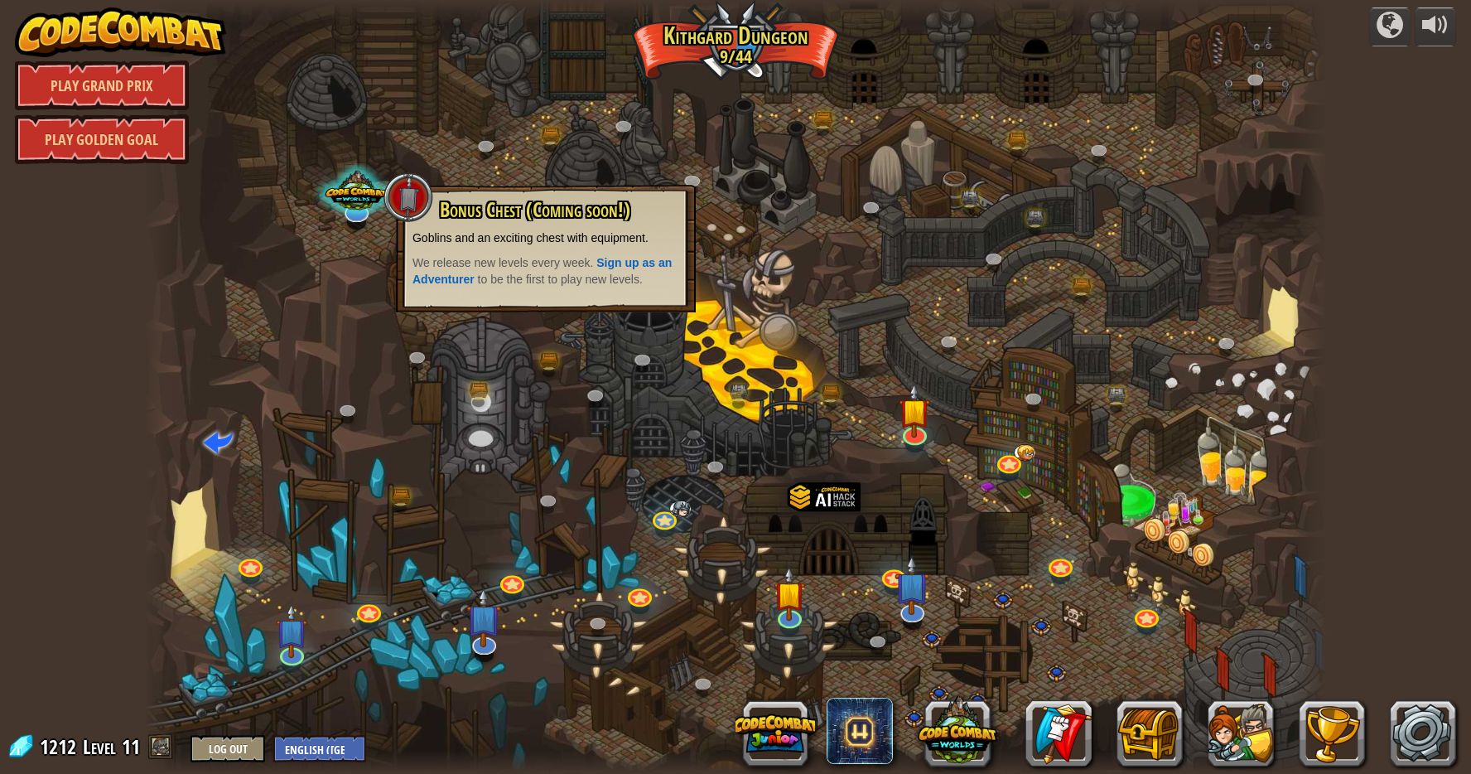
click at [1017, 284] on div at bounding box center [736, 387] width 1184 height 774
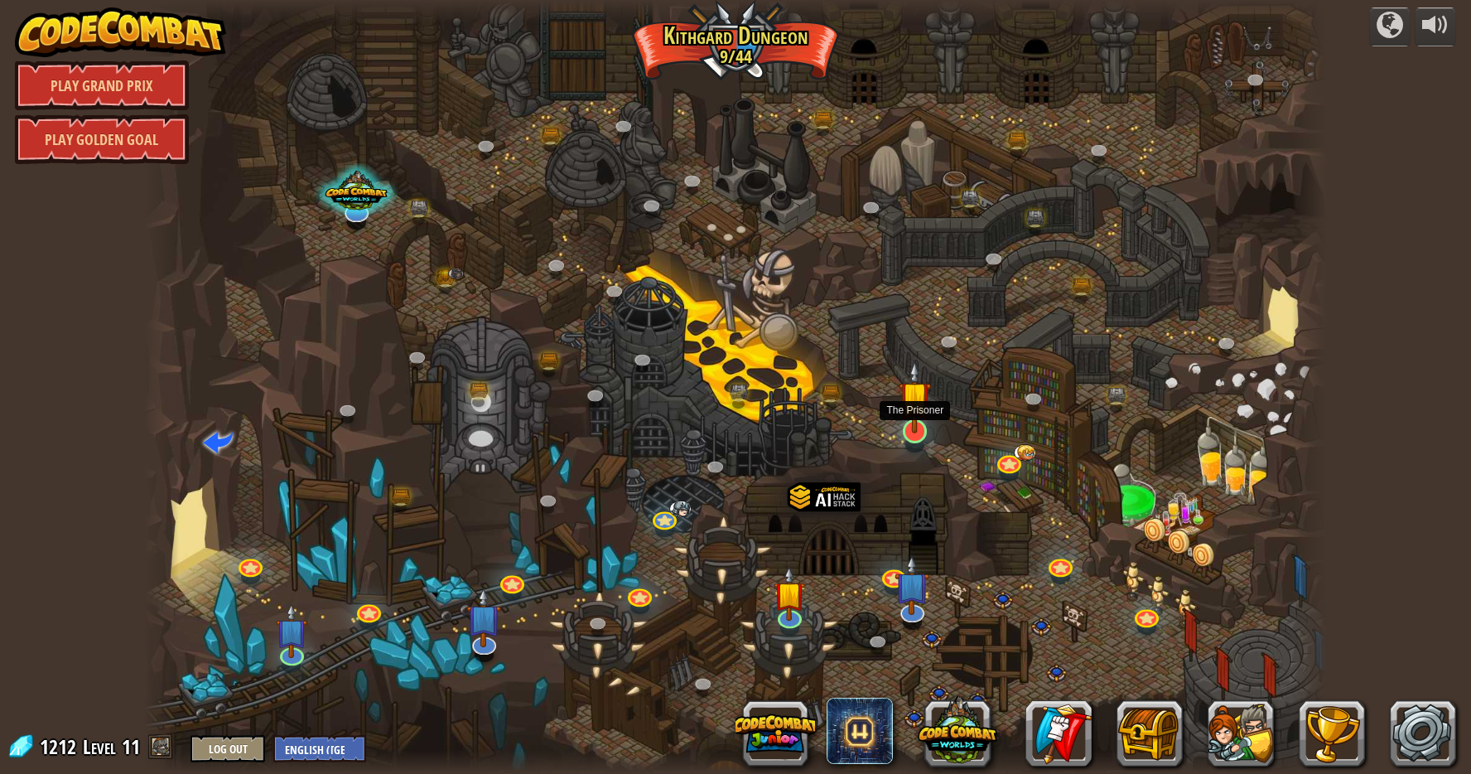
click at [906, 423] on img at bounding box center [914, 396] width 31 height 73
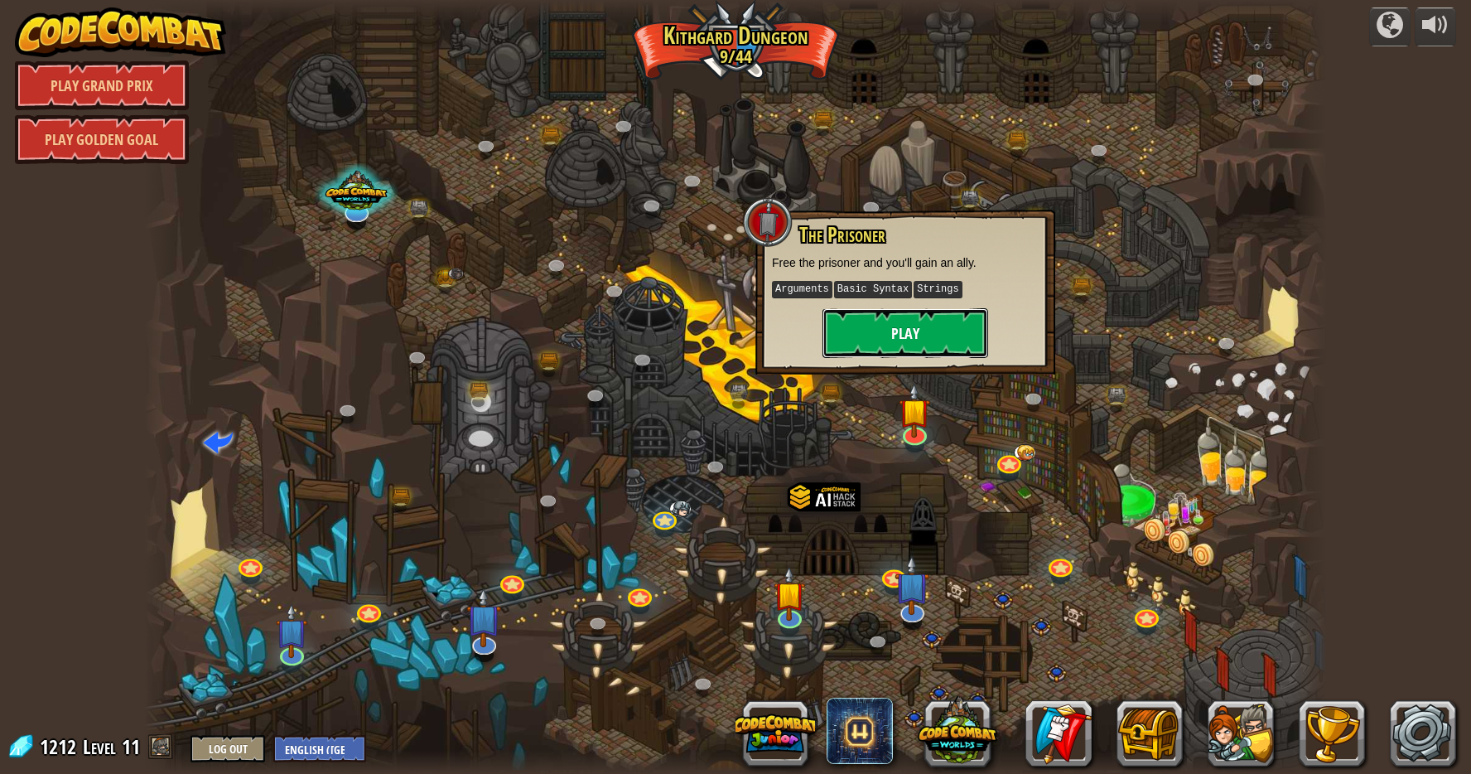
click at [891, 316] on button "Play" at bounding box center [906, 333] width 166 height 50
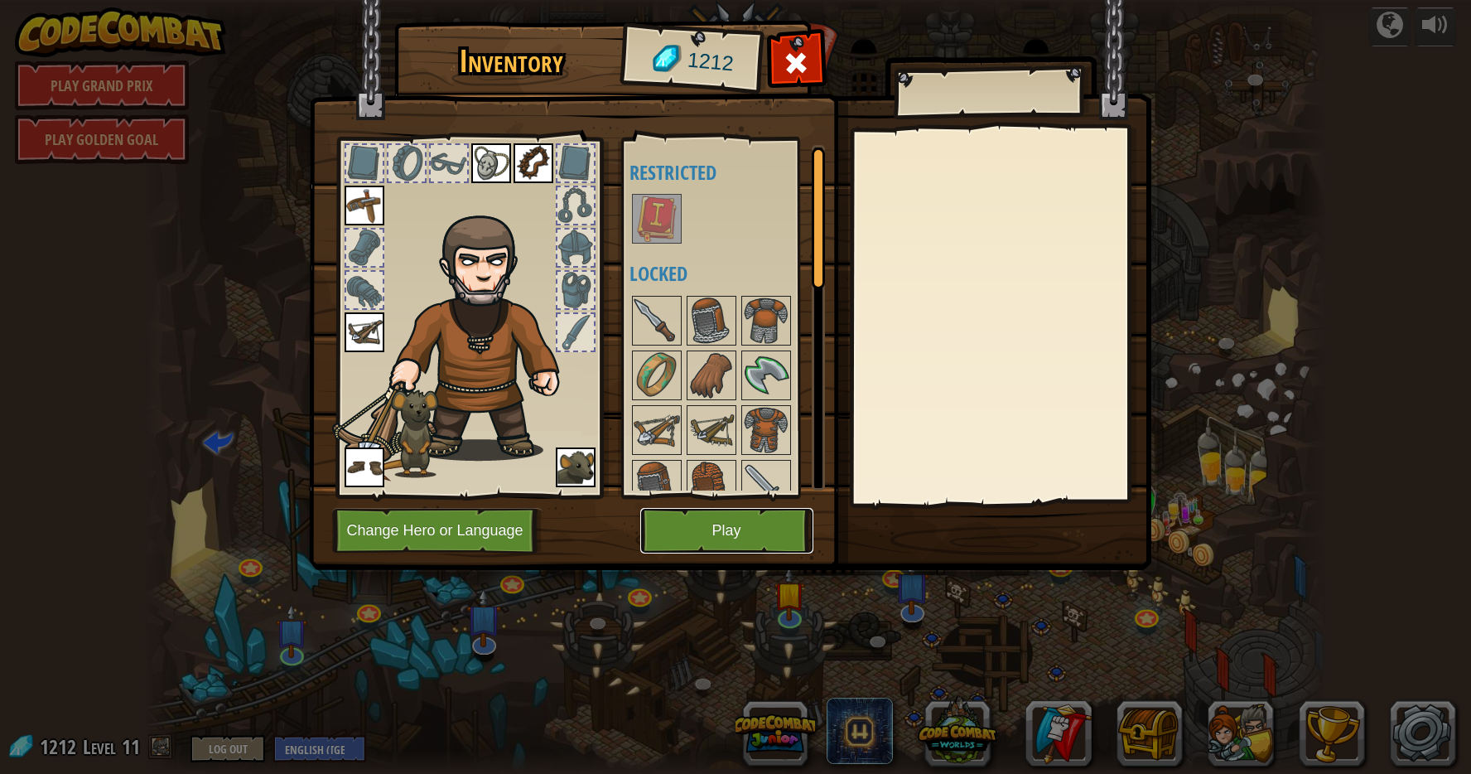
click at [771, 522] on button "Play" at bounding box center [726, 531] width 173 height 46
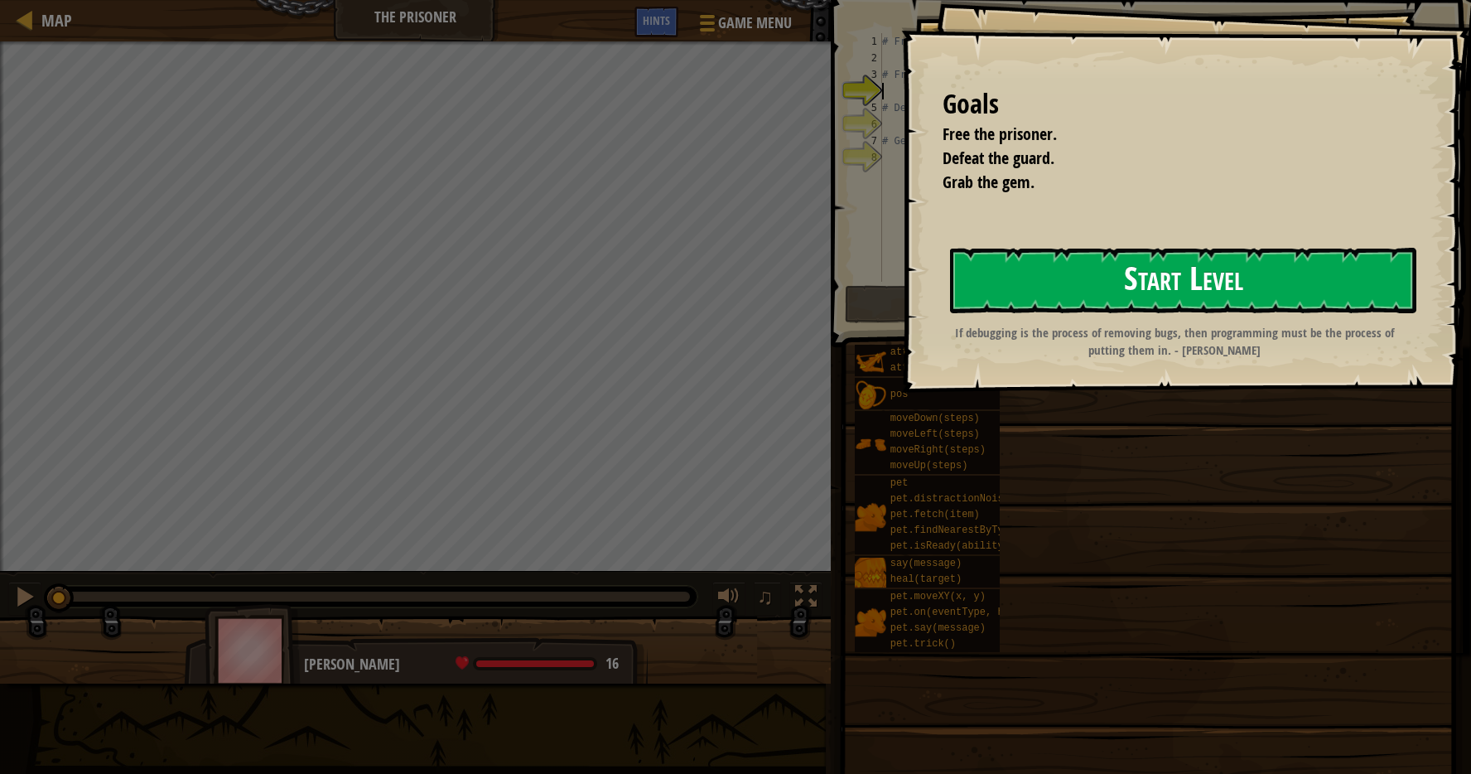
click at [1048, 286] on button "Start Level" at bounding box center [1183, 280] width 466 height 65
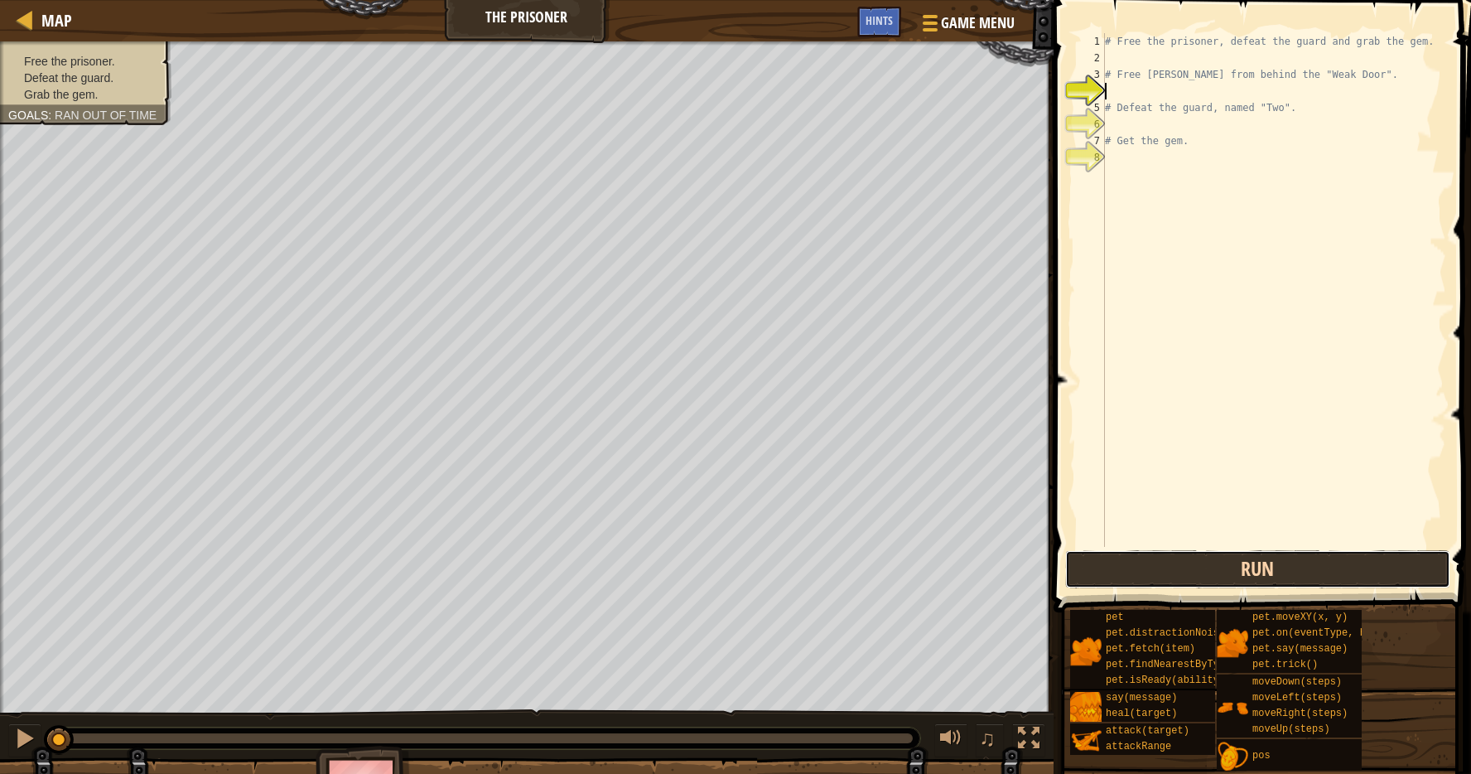
click at [1129, 573] on button "Run" at bounding box center [1258, 569] width 386 height 38
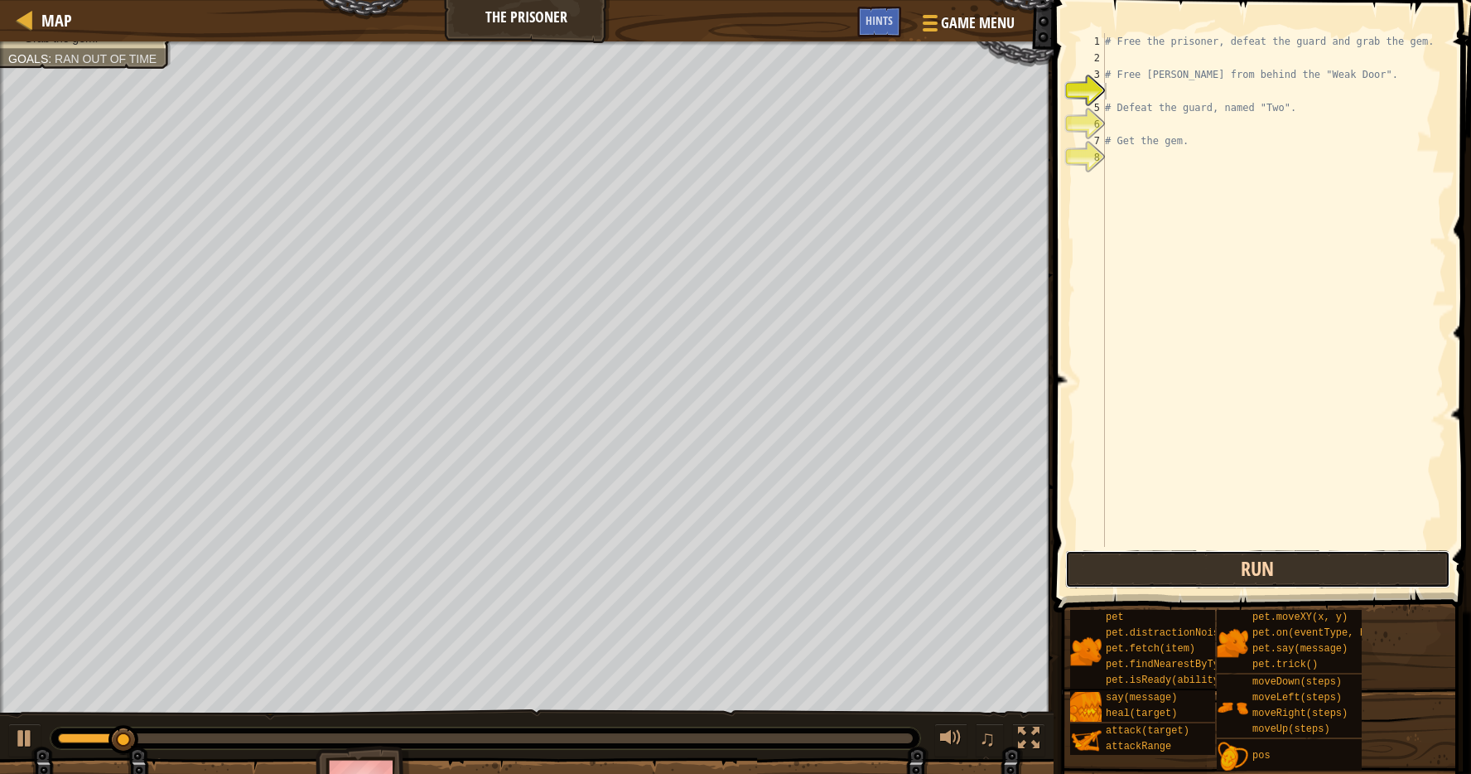
click at [1181, 568] on button "Run" at bounding box center [1258, 569] width 386 height 38
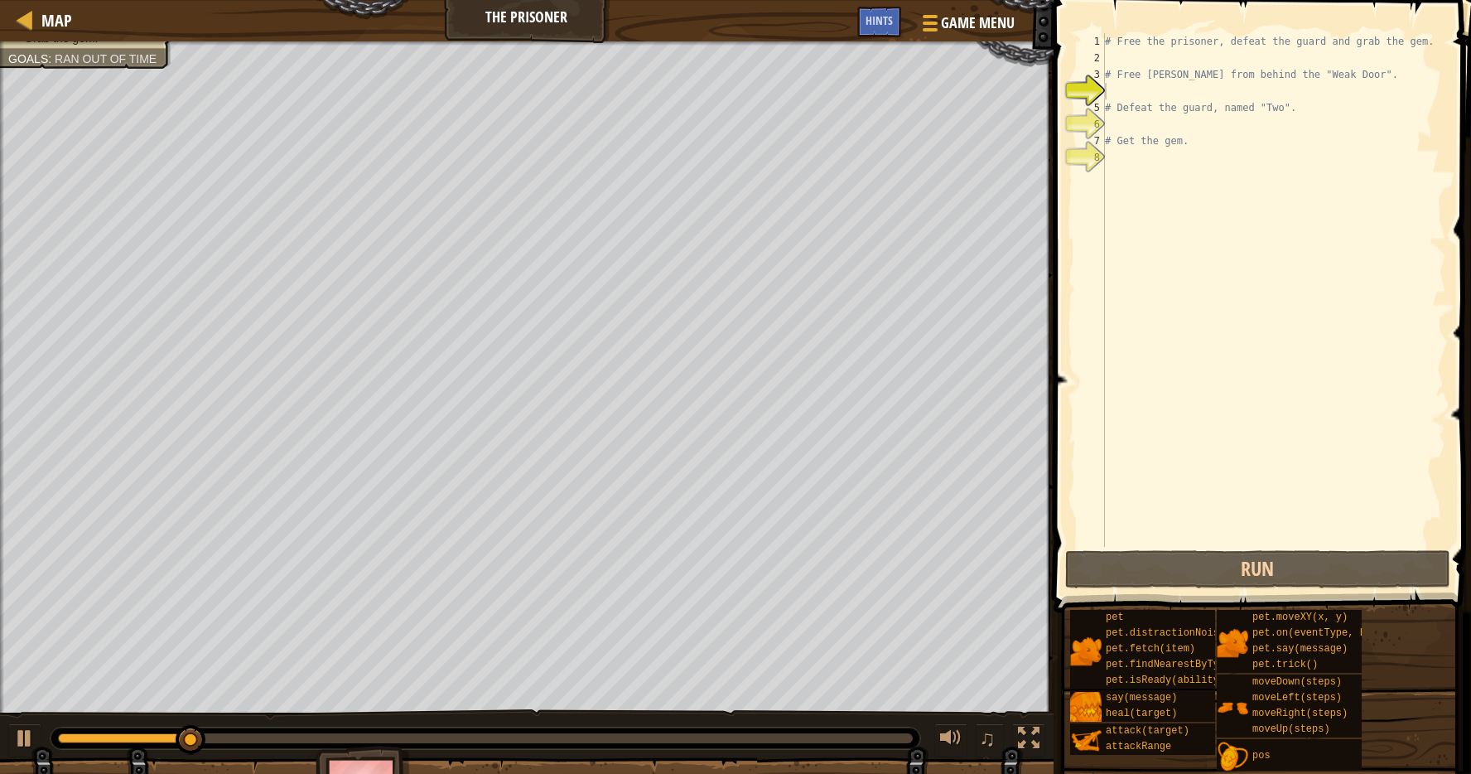
click at [1184, 32] on span at bounding box center [1264, 282] width 431 height 661
click at [1128, 339] on div "# Free the prisoner, defeat the guard and grab the gem. # Free Patrick from beh…" at bounding box center [1274, 306] width 345 height 547
click at [1215, 27] on span at bounding box center [1264, 282] width 431 height 661
click at [1215, 35] on div "# Free the prisoner, defeat the guard and grab the gem. # Free Patrick from beh…" at bounding box center [1274, 306] width 345 height 547
click at [1119, 41] on div "# Free the prisoner, defeat the guard and grab the gem. # Free Patrick from beh…" at bounding box center [1274, 306] width 345 height 547
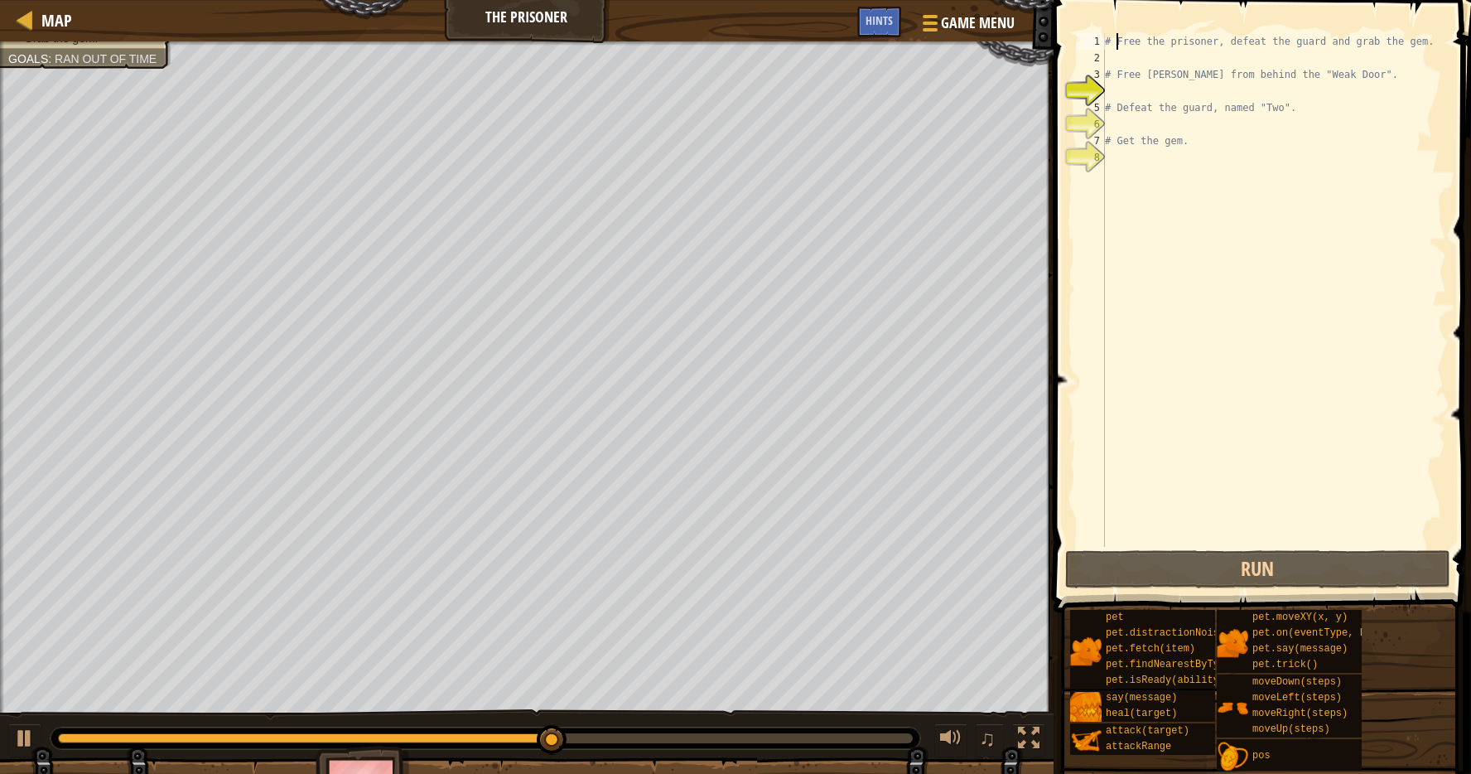
scroll to position [7, 2]
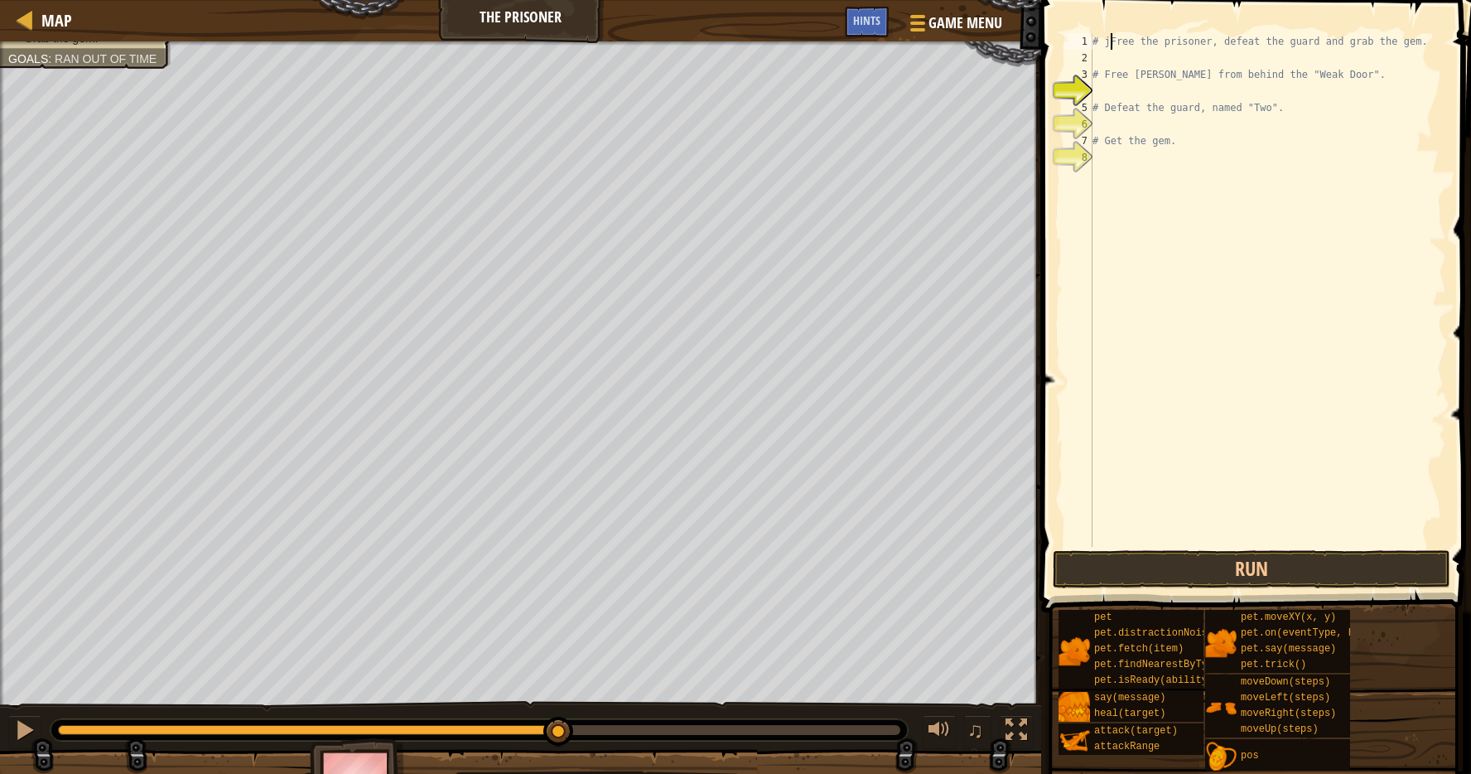
type textarea "# Free the prisoner, defeat the guard and grab the gem."
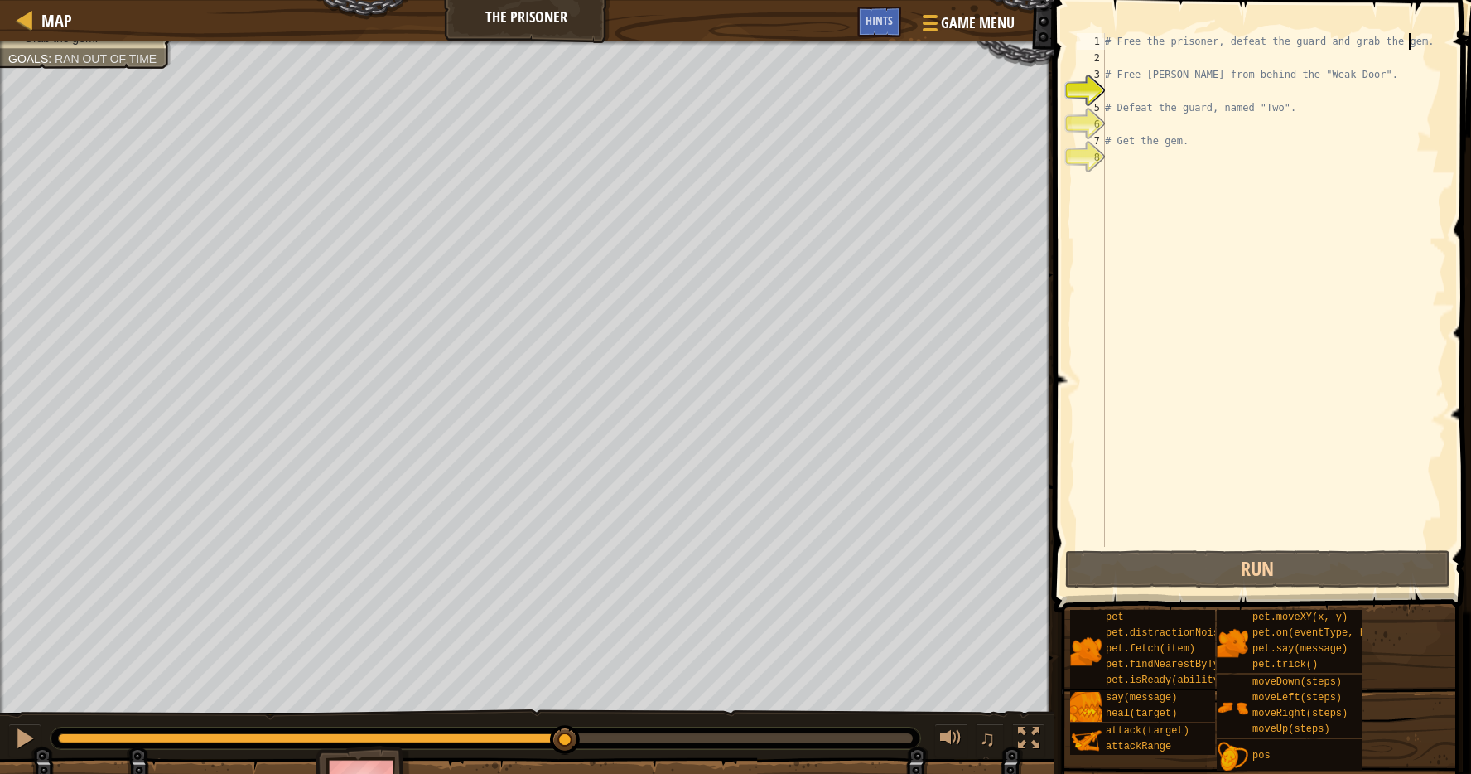
click at [1409, 41] on div "# Free the prisoner, defeat the guard and grab the gem. # Free Patrick from beh…" at bounding box center [1274, 306] width 345 height 547
click at [1431, 41] on div "# Free the prisoner, defeat the guard and grab the gem. # Free Patrick from beh…" at bounding box center [1274, 306] width 345 height 547
click at [931, 4] on div "Map The Prisoner Game Menu Done Hints" at bounding box center [527, 20] width 1054 height 41
click at [873, 23] on span "Hints" at bounding box center [879, 20] width 27 height 16
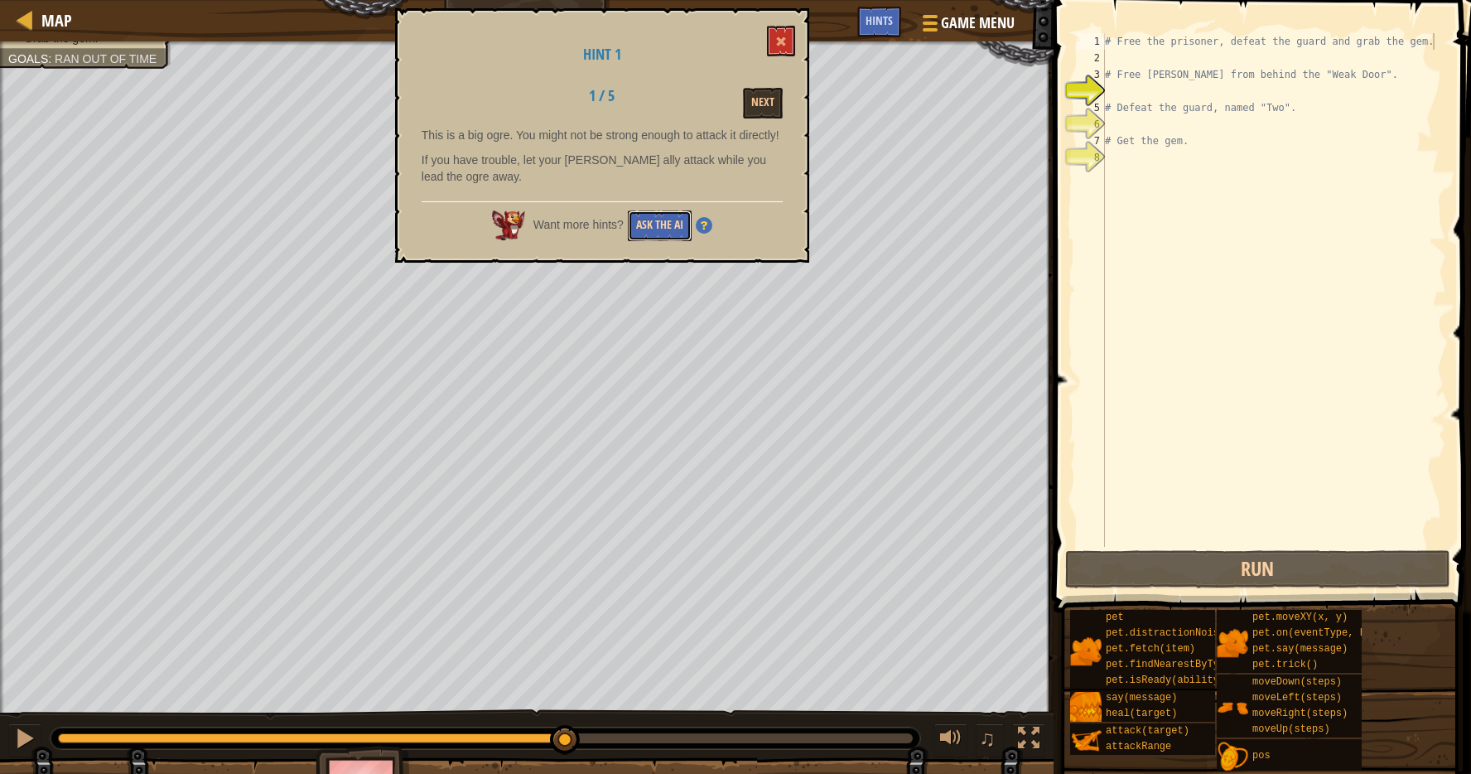
click at [658, 241] on button "Ask the AI" at bounding box center [660, 225] width 64 height 31
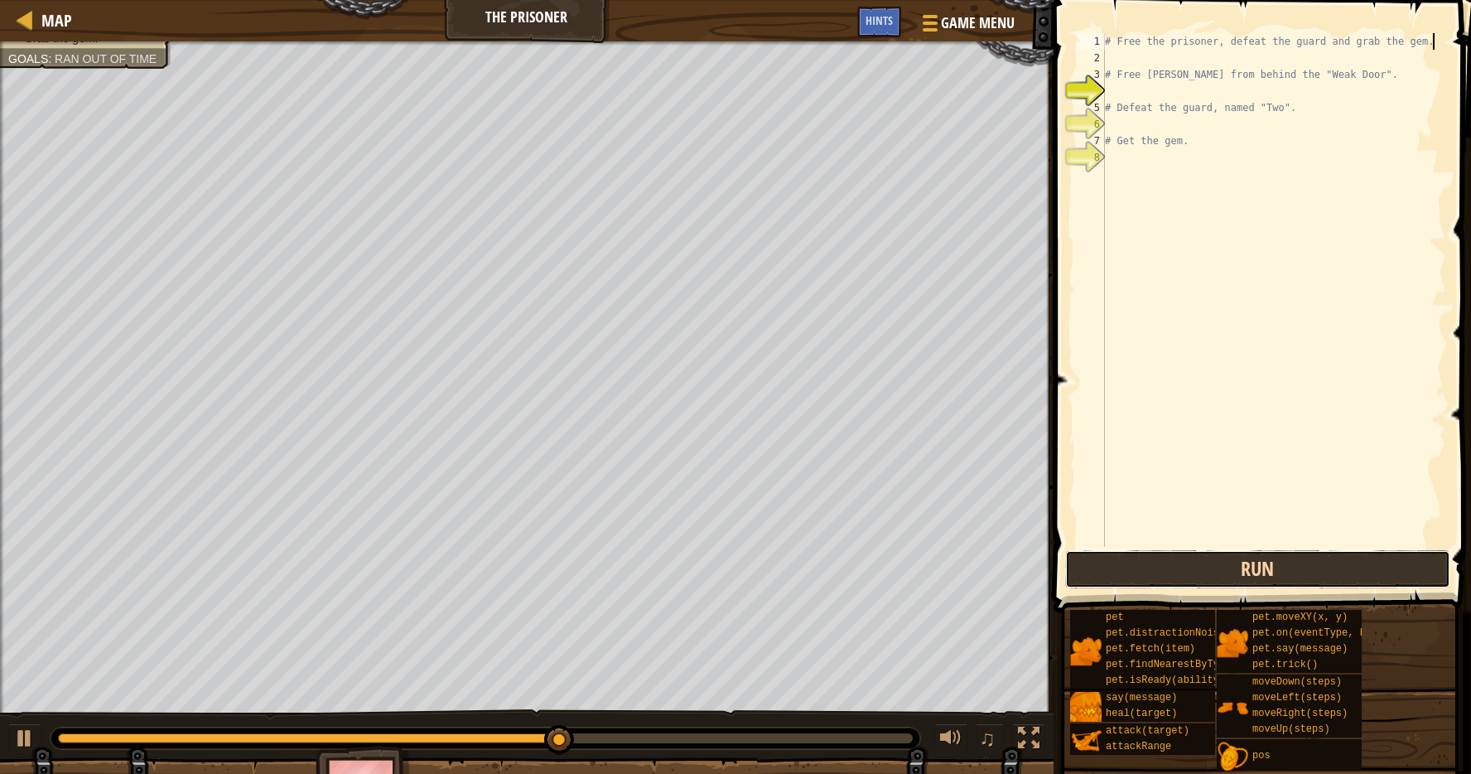
click at [1184, 550] on button "Run" at bounding box center [1258, 569] width 386 height 38
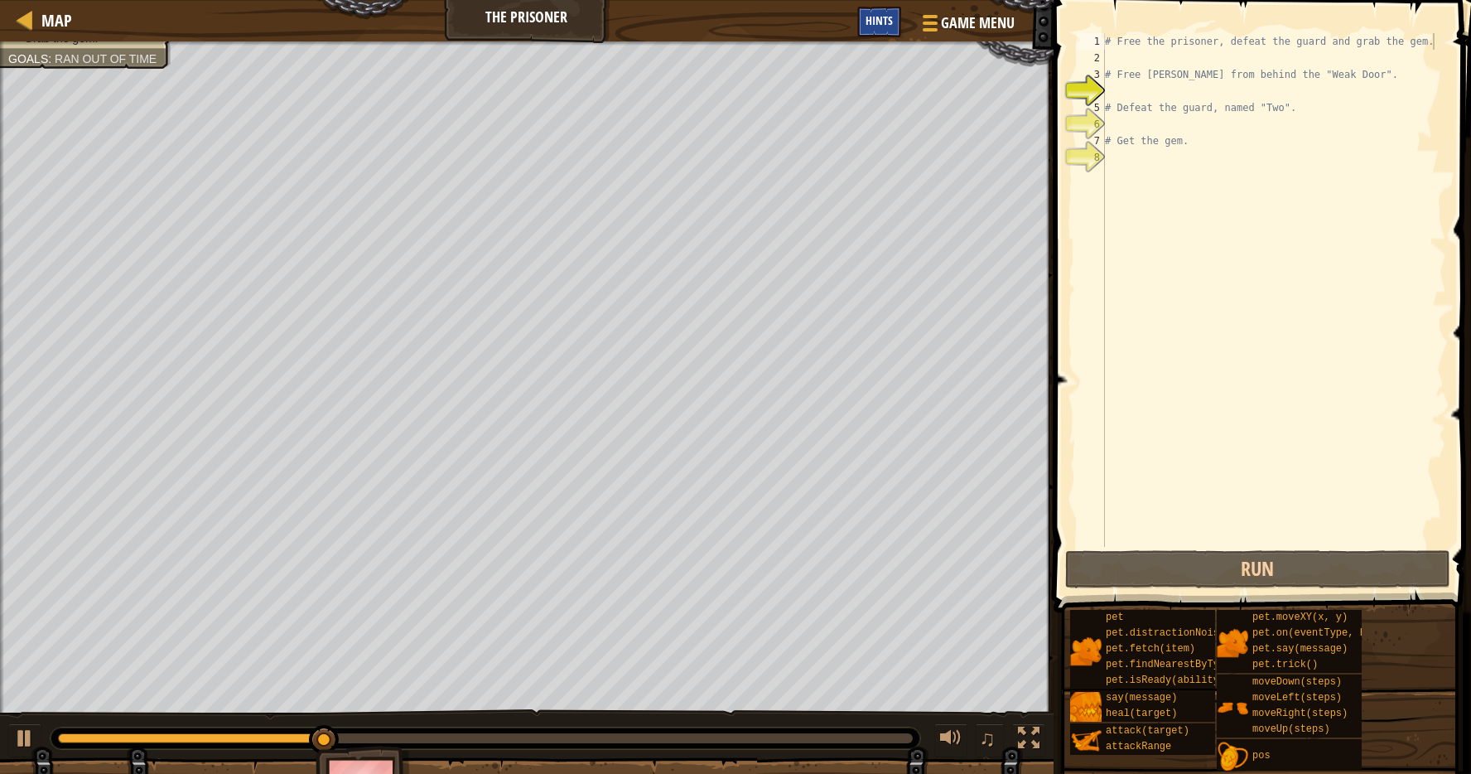
click at [892, 11] on div "Hints" at bounding box center [879, 22] width 44 height 31
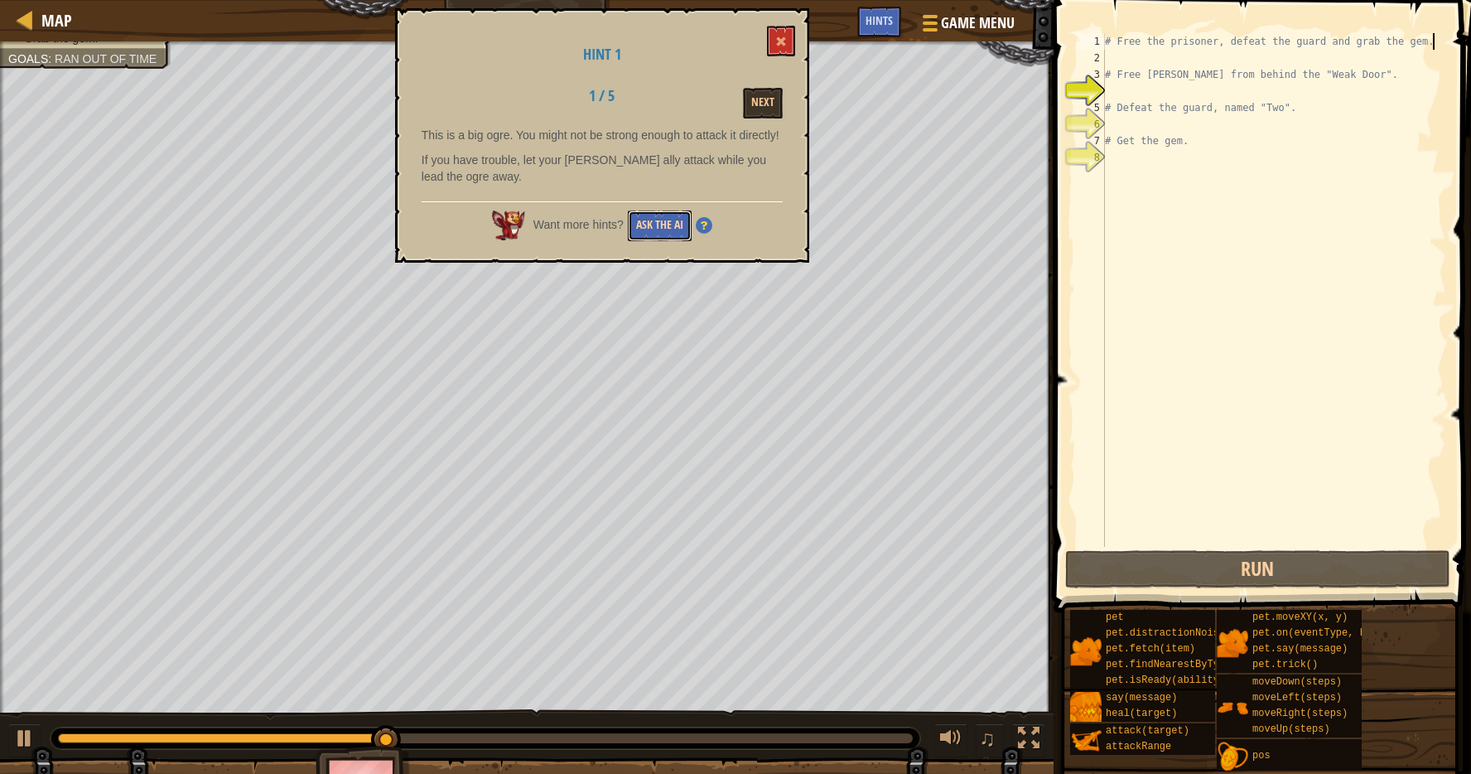
click at [646, 235] on button "Ask the AI" at bounding box center [660, 225] width 64 height 31
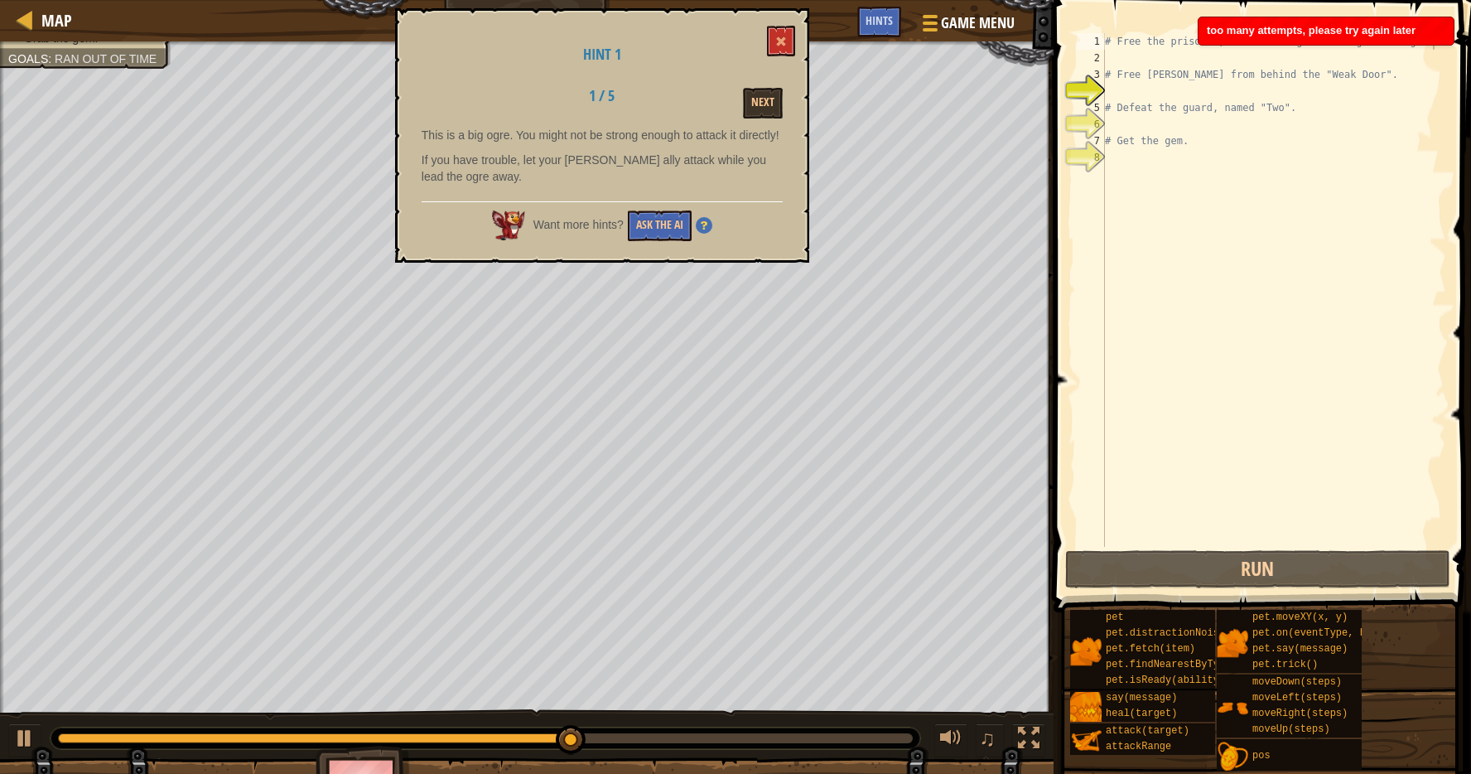
scroll to position [7, 0]
click at [1408, 84] on div "# Free the prisoner, defeat the guard and grab the gem. # Free Patrick from beh…" at bounding box center [1274, 306] width 345 height 547
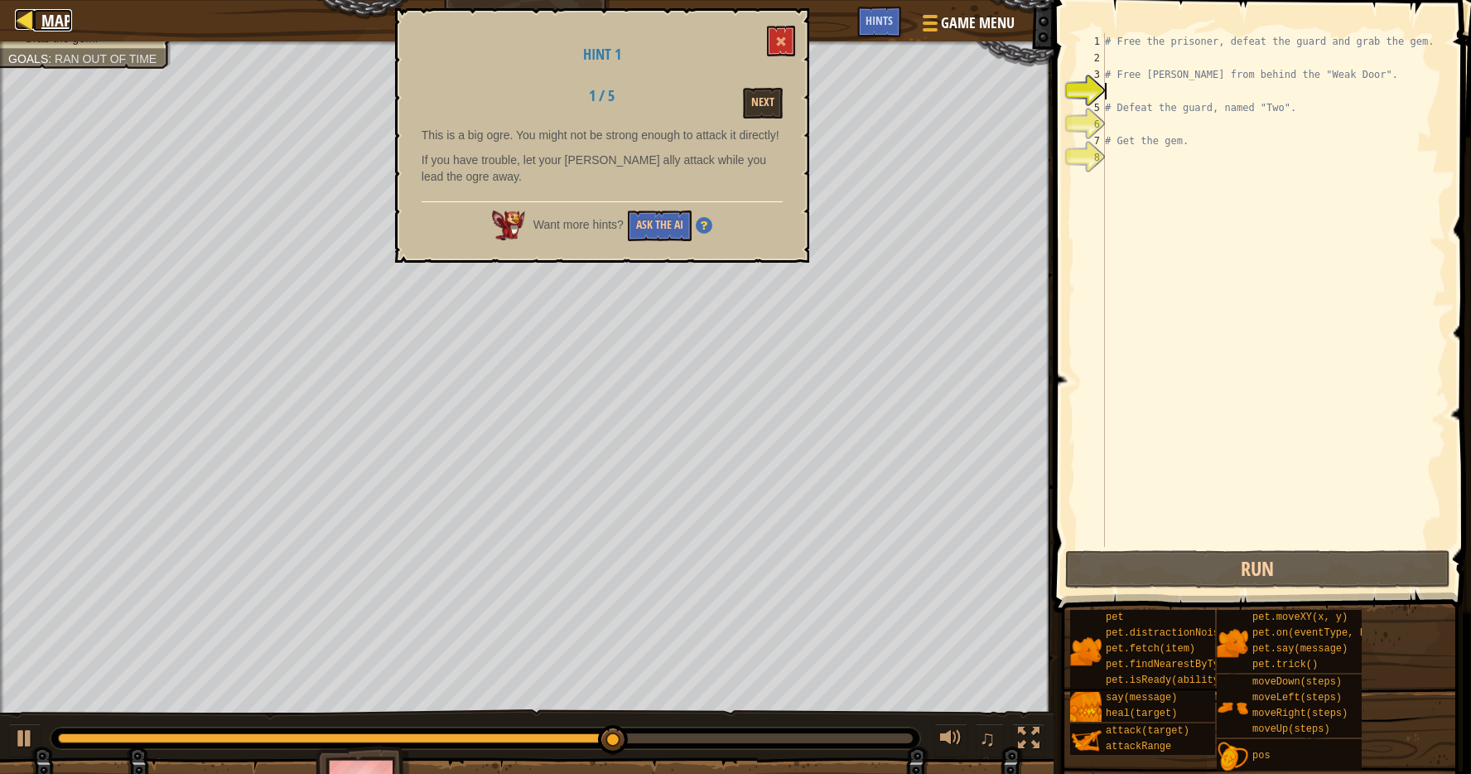
click at [22, 15] on div at bounding box center [25, 19] width 21 height 21
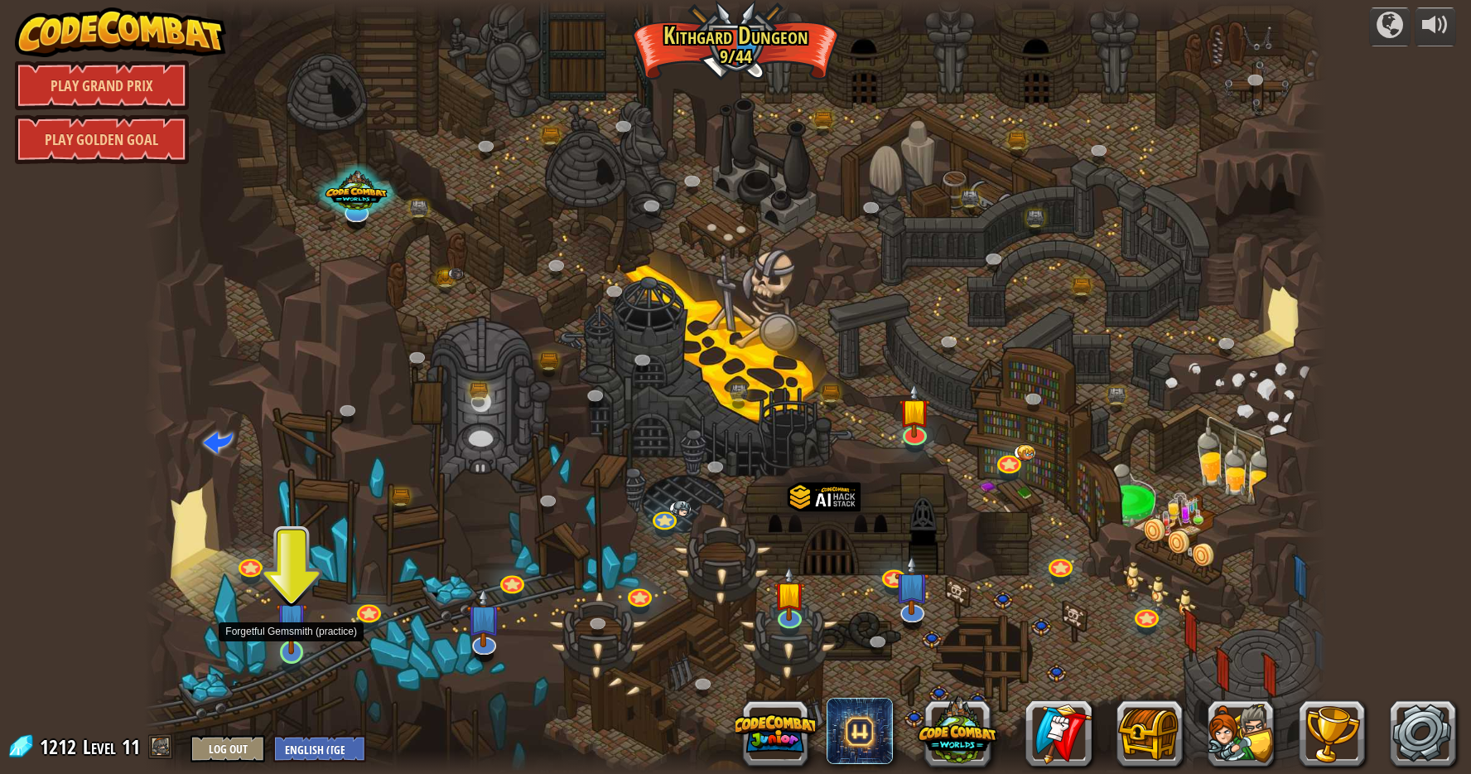
click at [292, 645] on img at bounding box center [291, 618] width 31 height 73
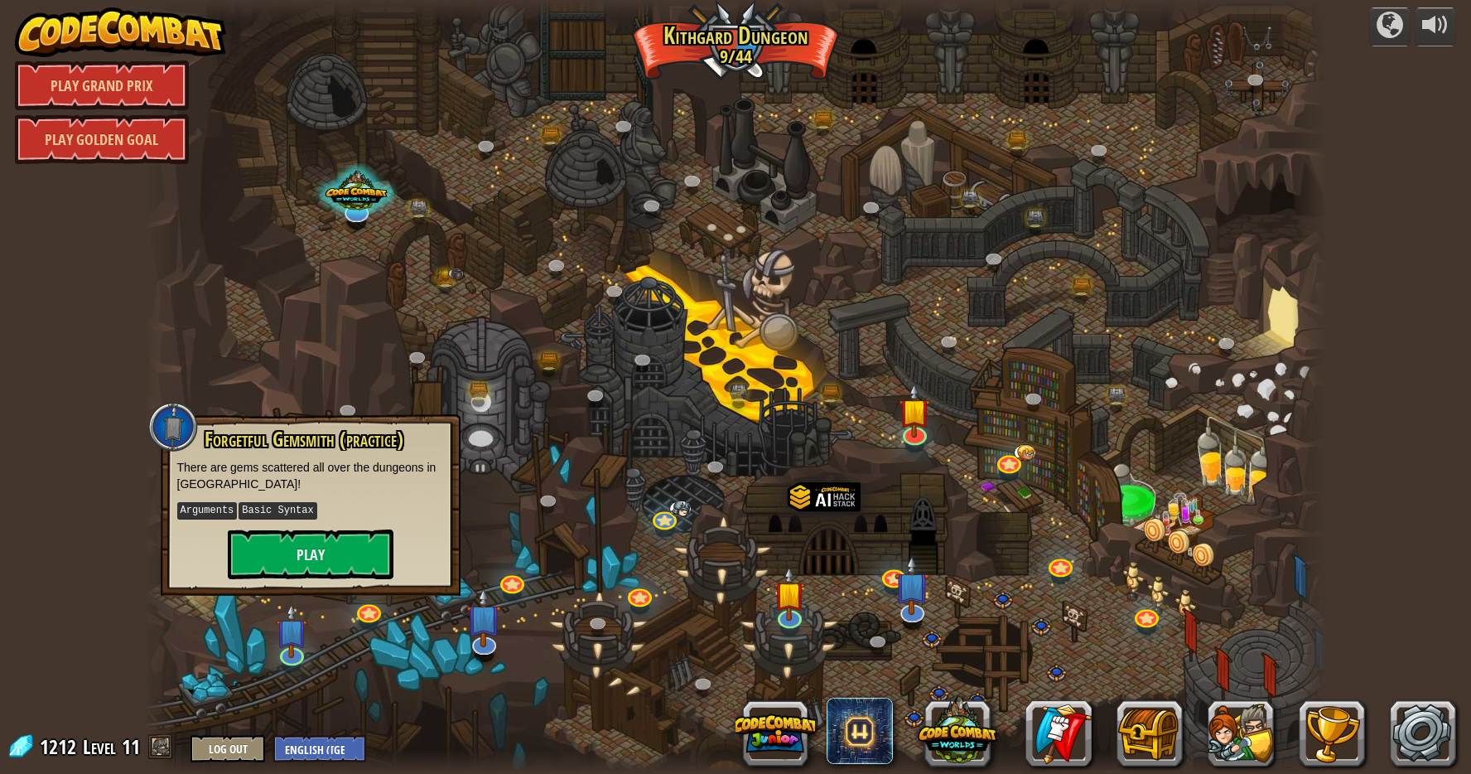
click at [541, 474] on div at bounding box center [736, 387] width 1184 height 774
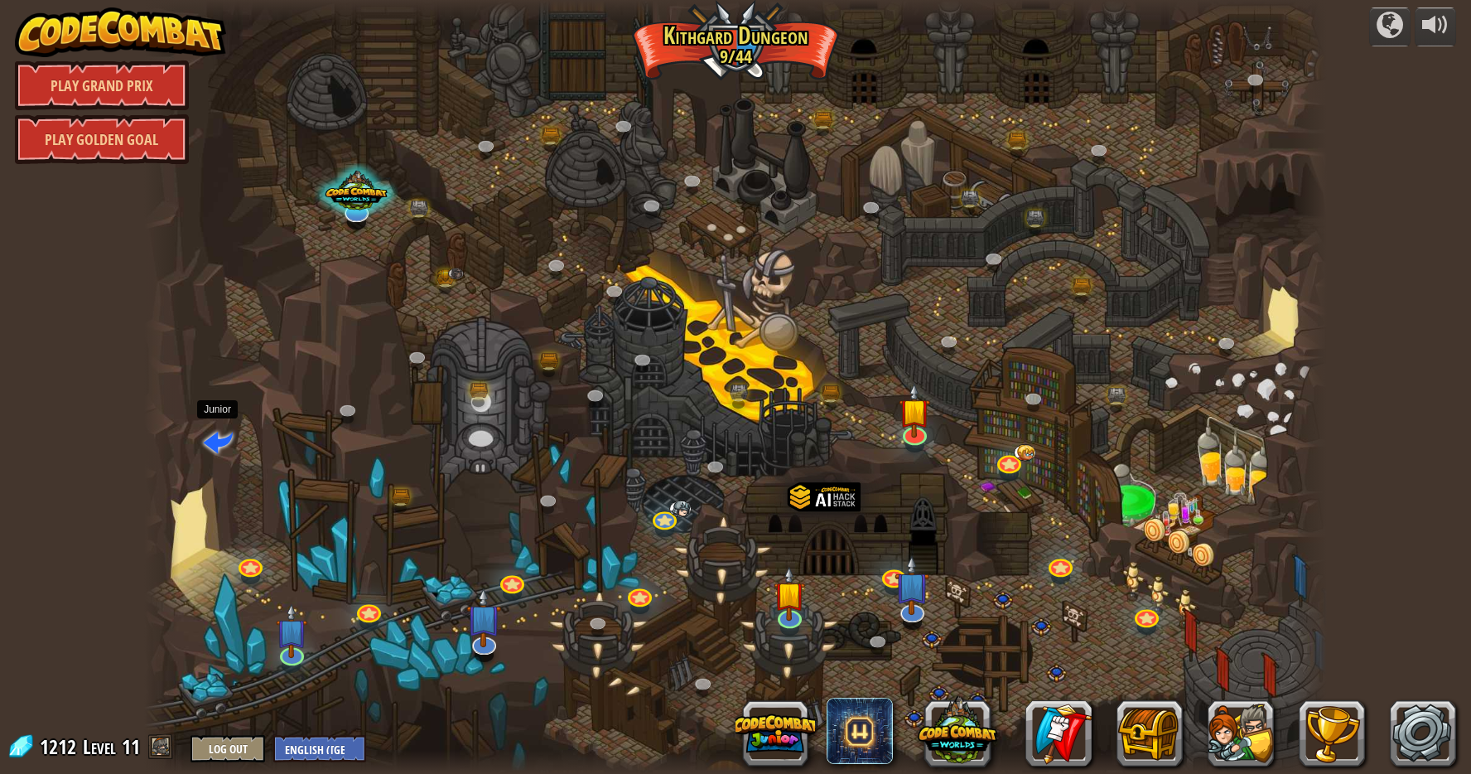
click at [206, 442] on span at bounding box center [218, 441] width 30 height 30
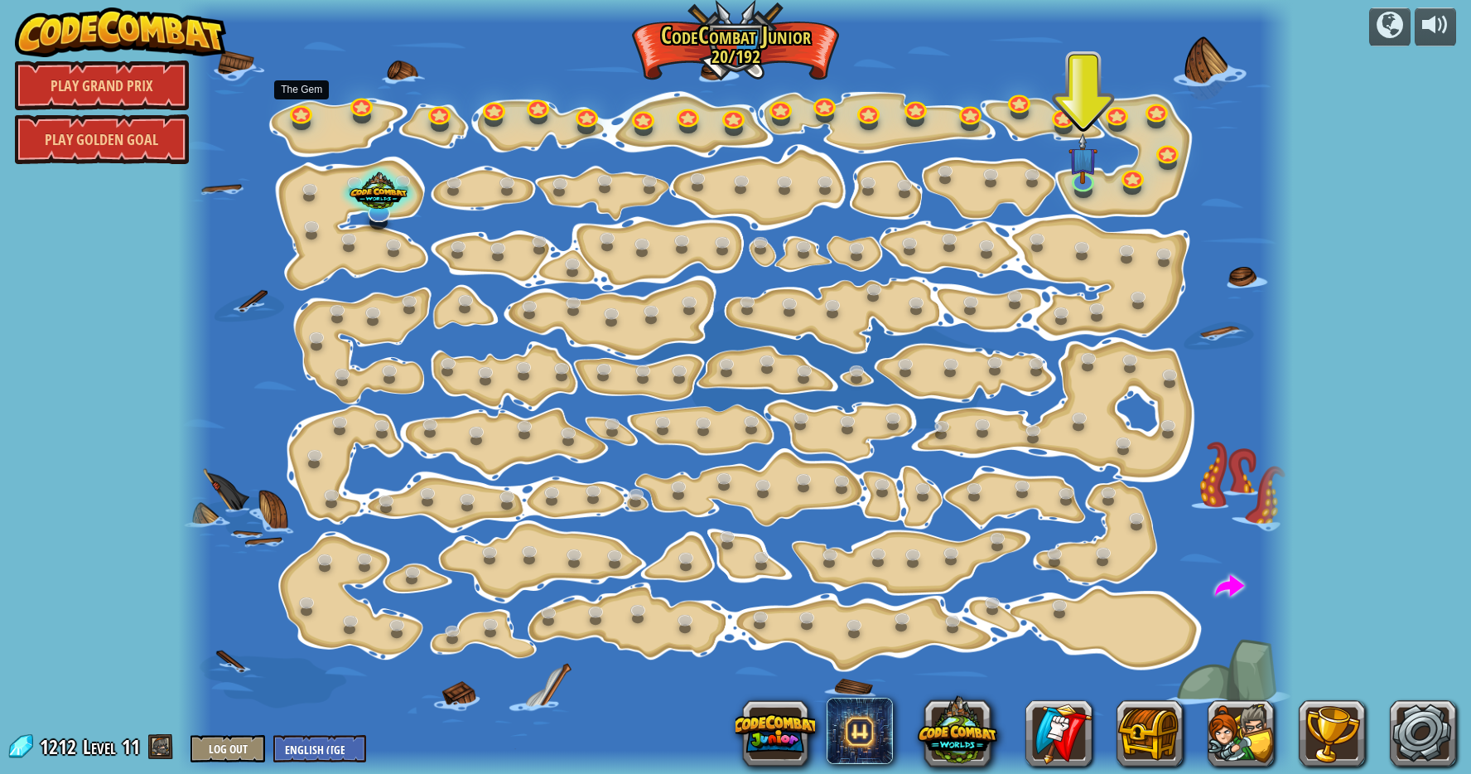
click at [318, 111] on div at bounding box center [735, 387] width 1115 height 774
click at [303, 110] on link at bounding box center [300, 109] width 33 height 33
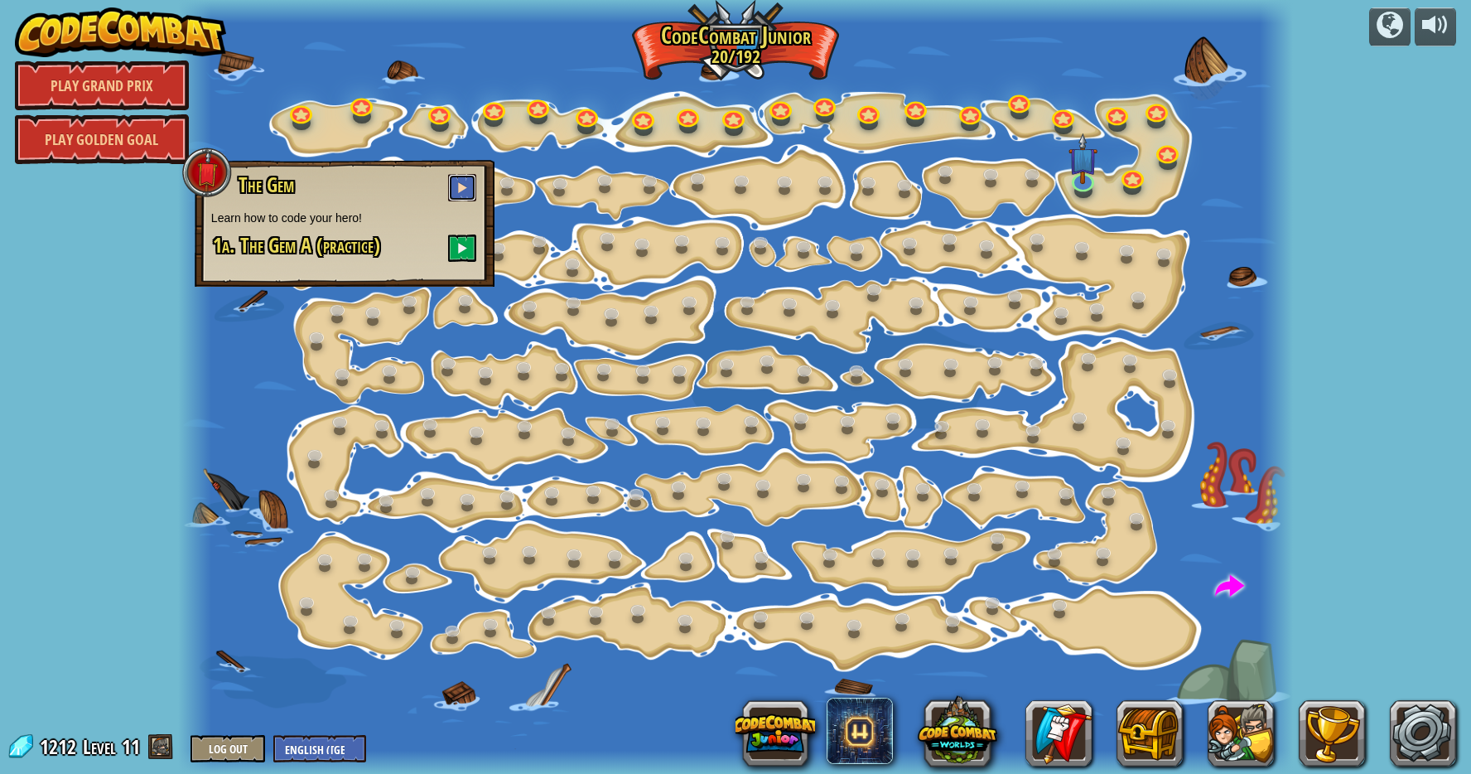
click at [457, 181] on button at bounding box center [462, 187] width 28 height 27
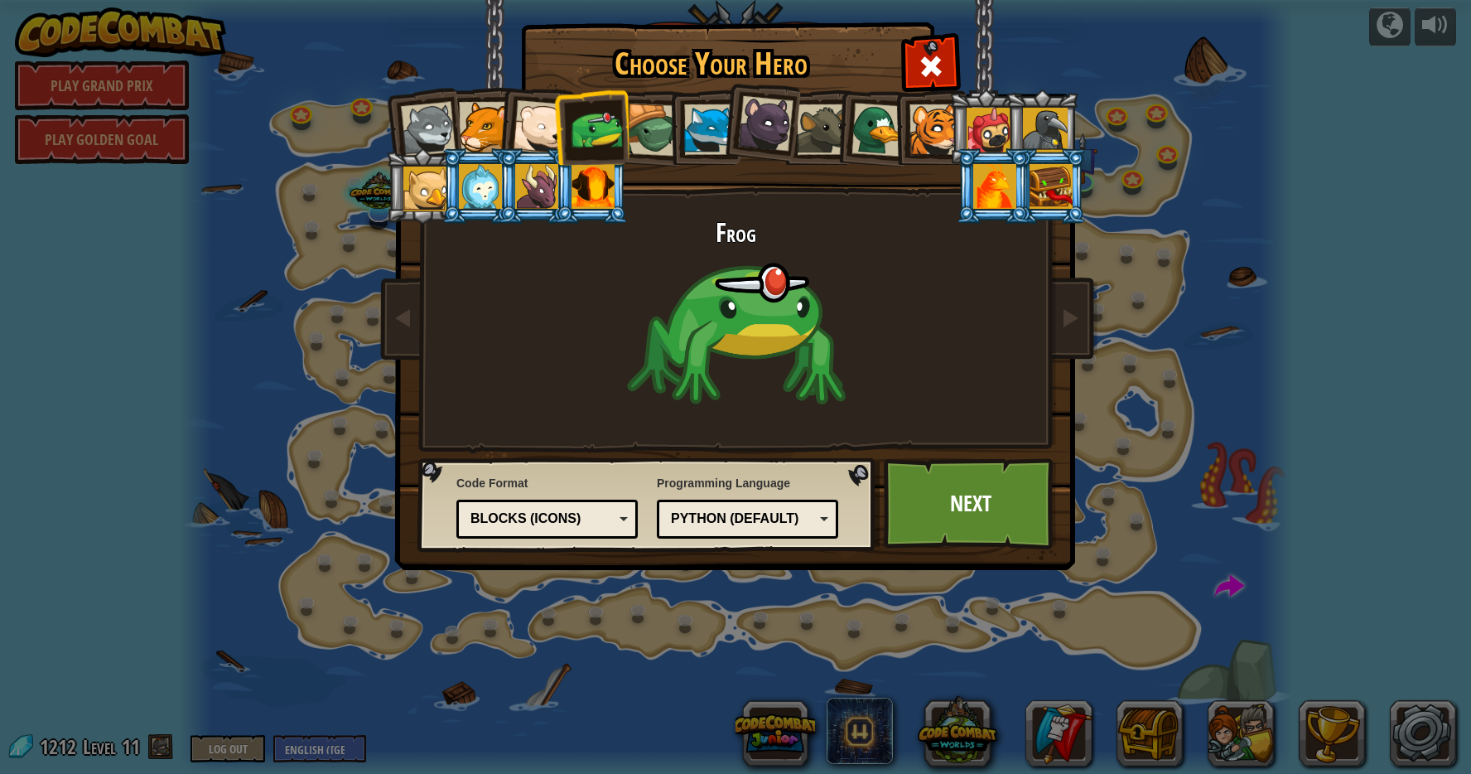
click at [584, 194] on div at bounding box center [593, 186] width 43 height 45
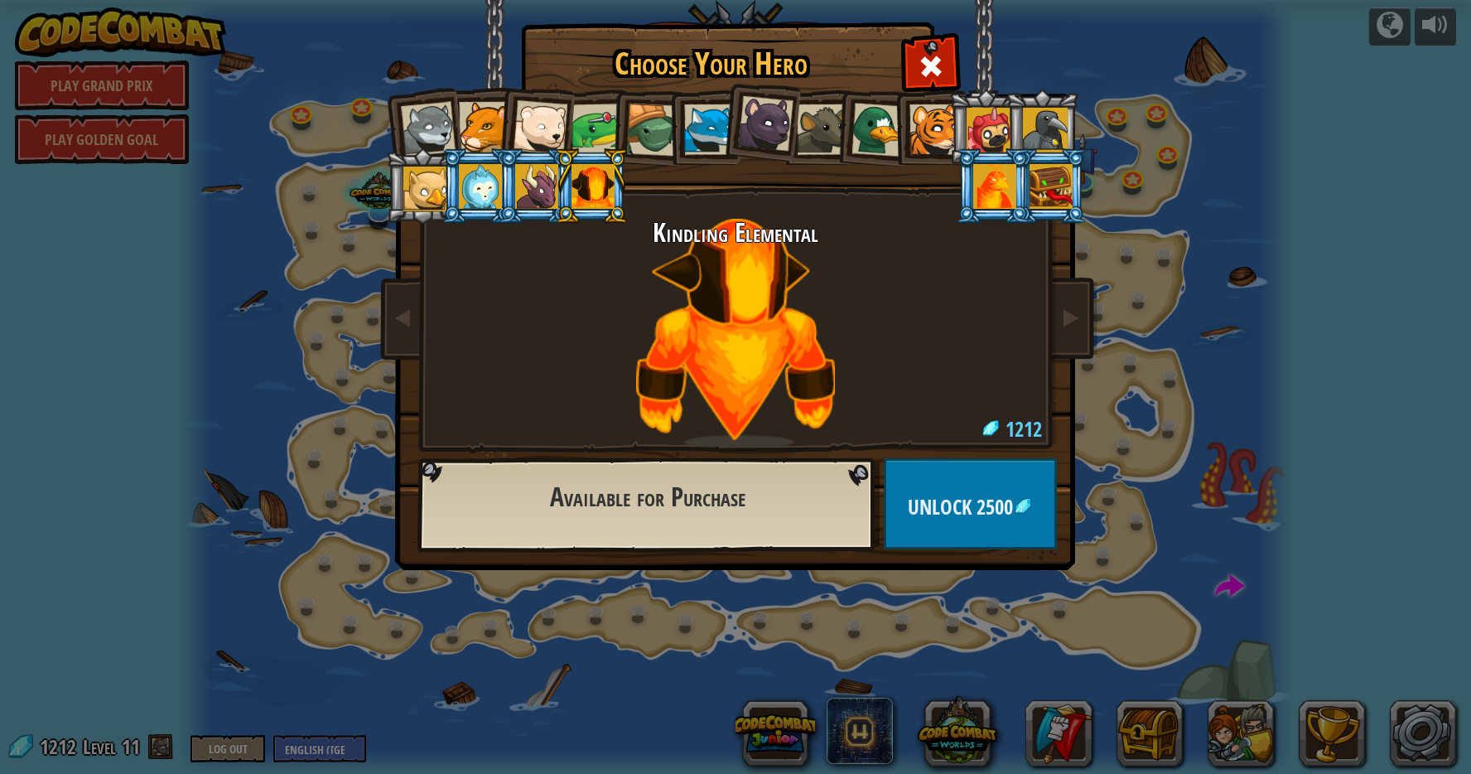
click at [997, 186] on div at bounding box center [994, 186] width 43 height 45
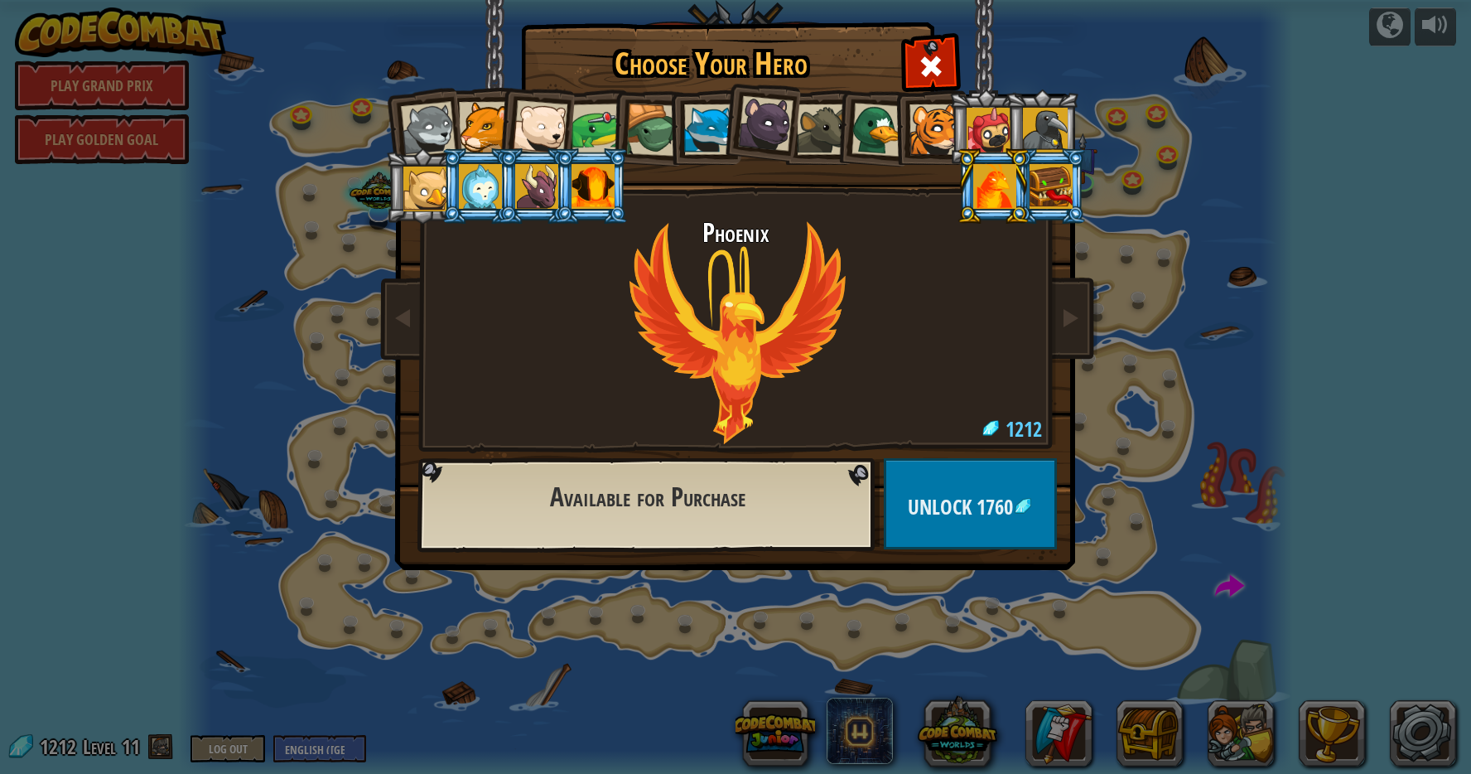
click at [1055, 192] on div at bounding box center [1051, 186] width 43 height 45
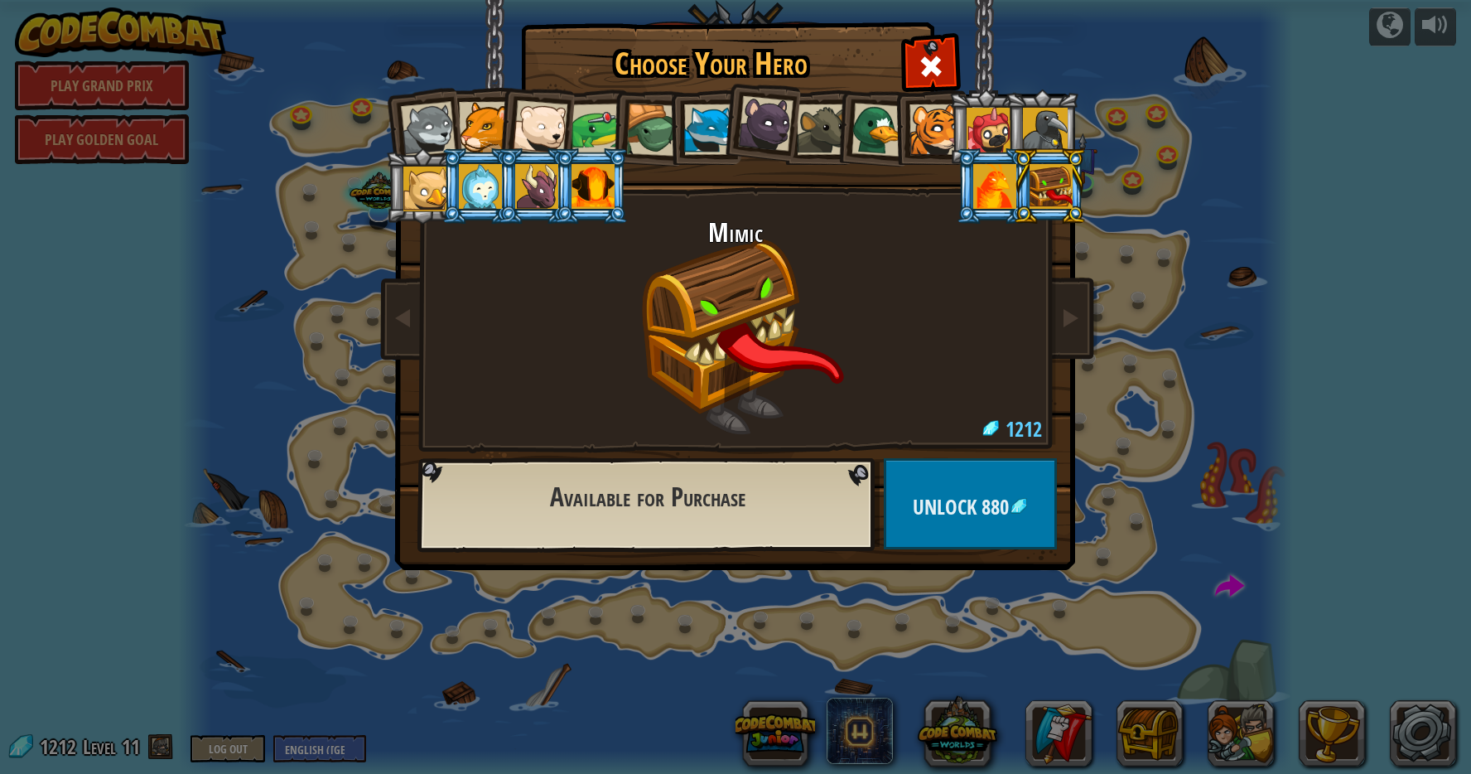
click at [587, 188] on div at bounding box center [593, 186] width 43 height 45
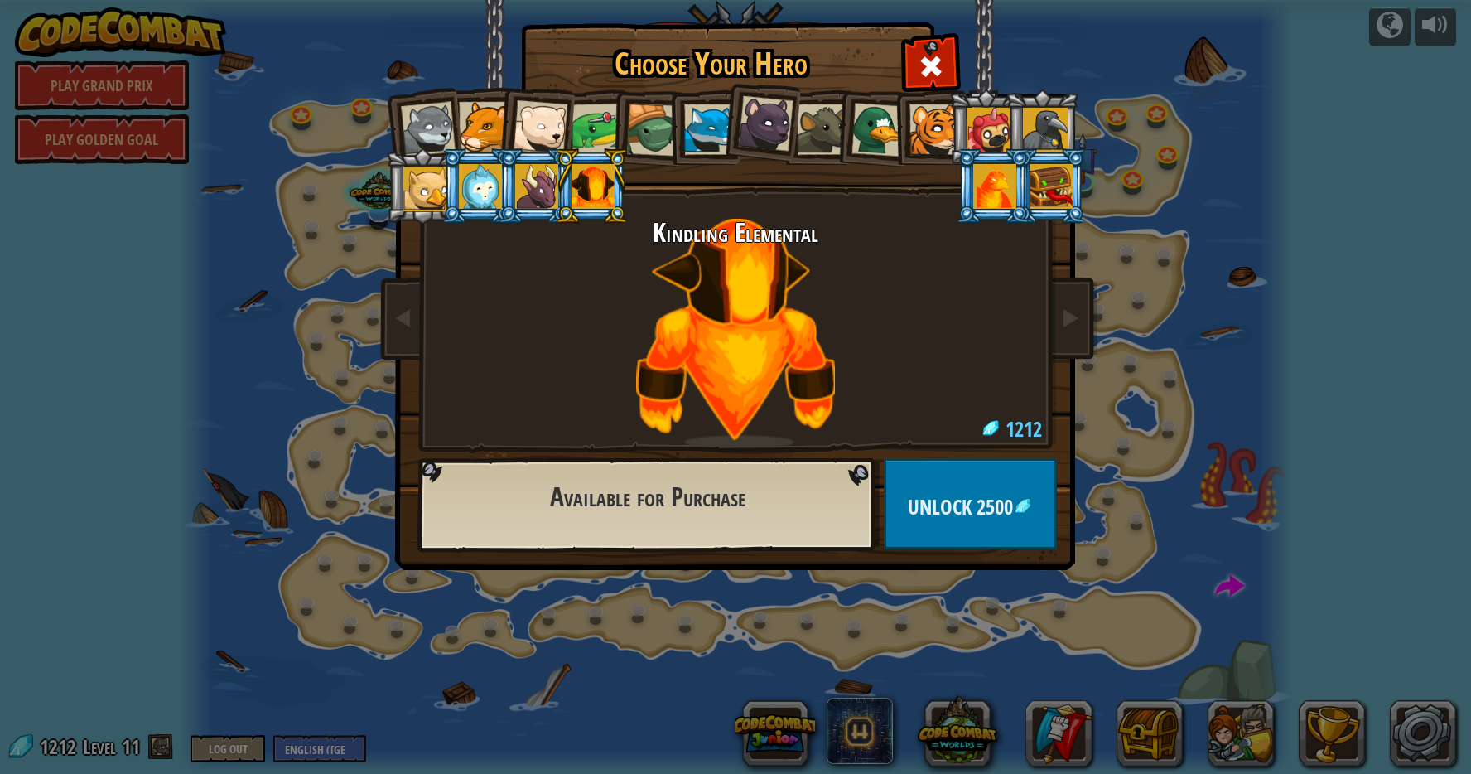
click at [928, 38] on img at bounding box center [738, 273] width 717 height 593
click at [939, 66] on span at bounding box center [931, 66] width 27 height 27
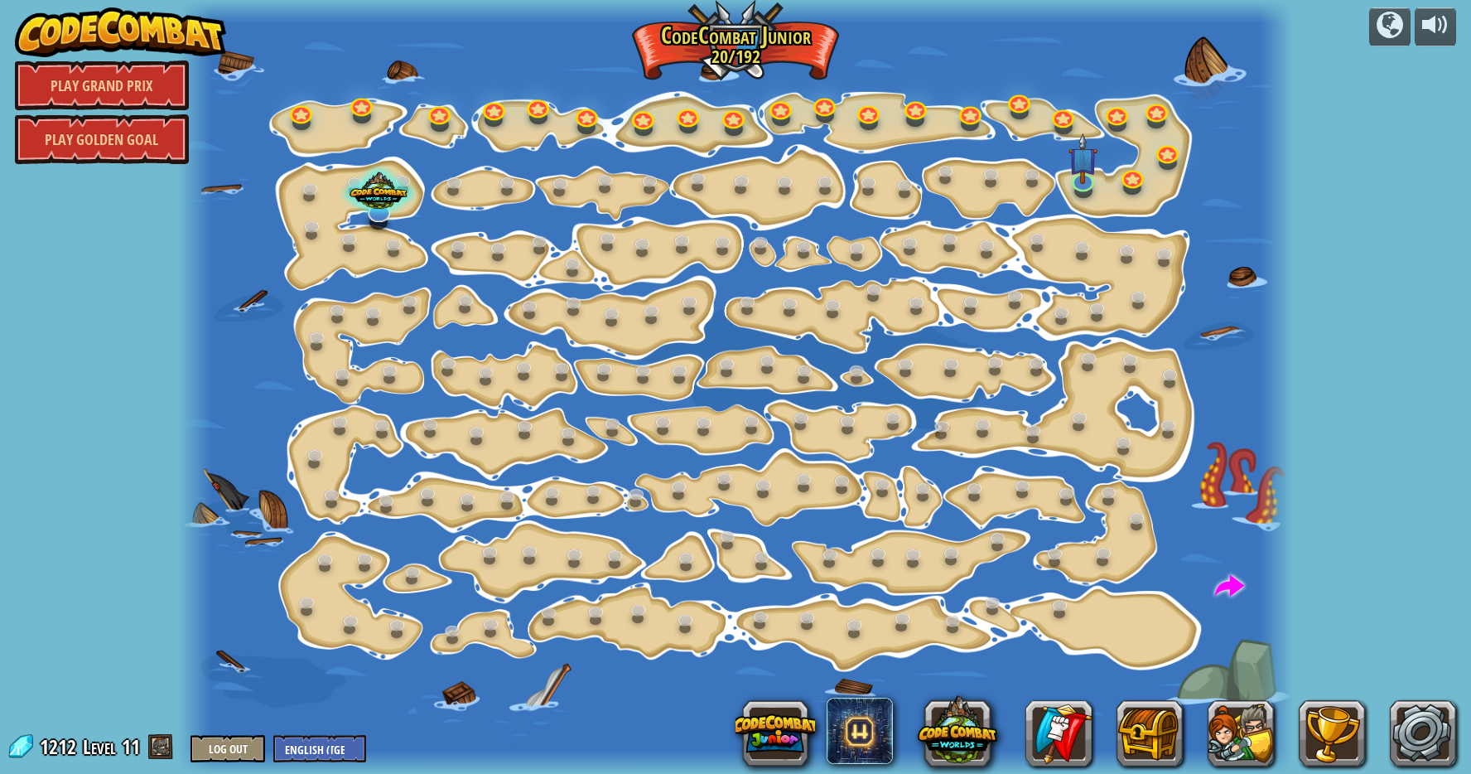
click at [1256, 577] on div at bounding box center [735, 387] width 1115 height 774
click at [1214, 591] on div at bounding box center [735, 387] width 1115 height 774
click at [1220, 585] on span at bounding box center [1230, 587] width 30 height 30
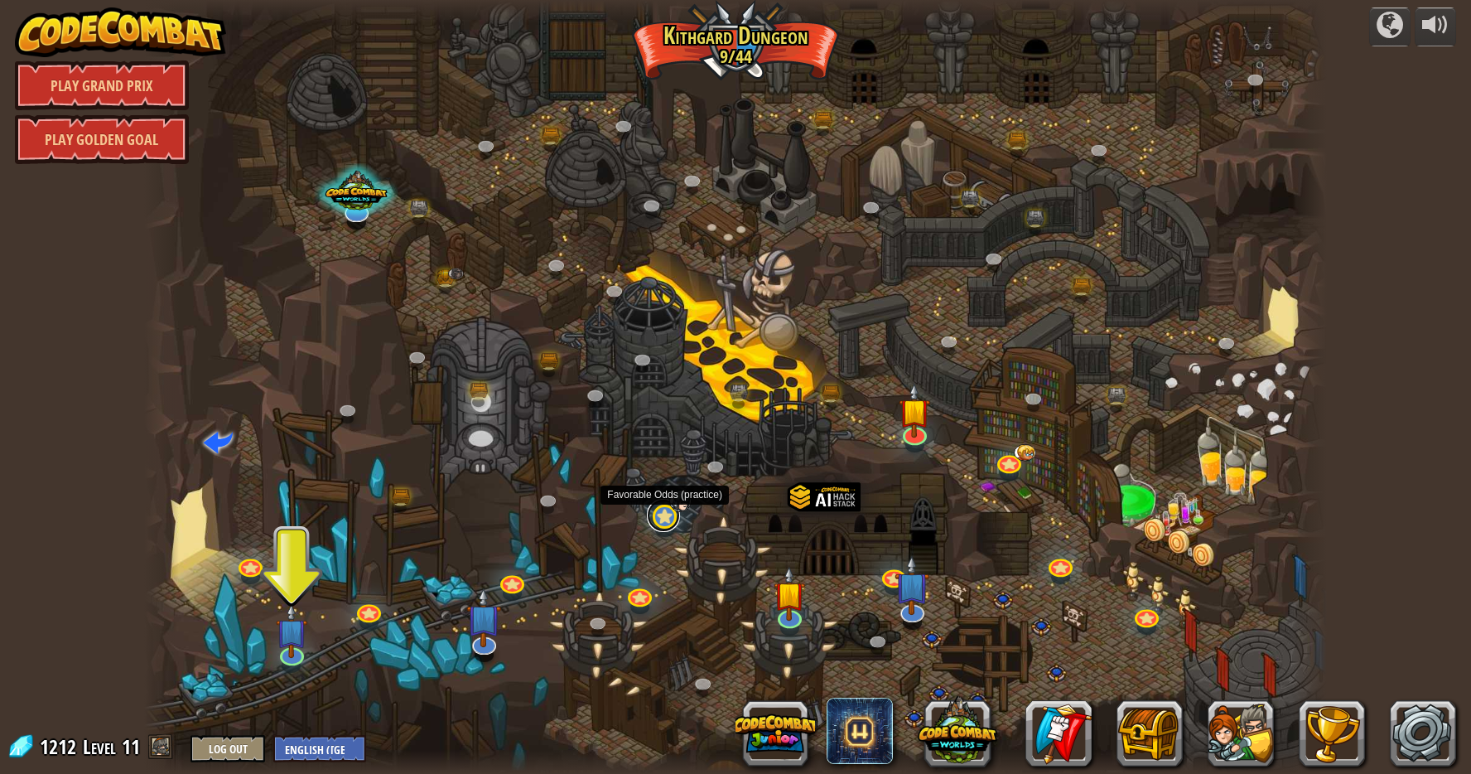
click at [671, 514] on link at bounding box center [663, 515] width 33 height 33
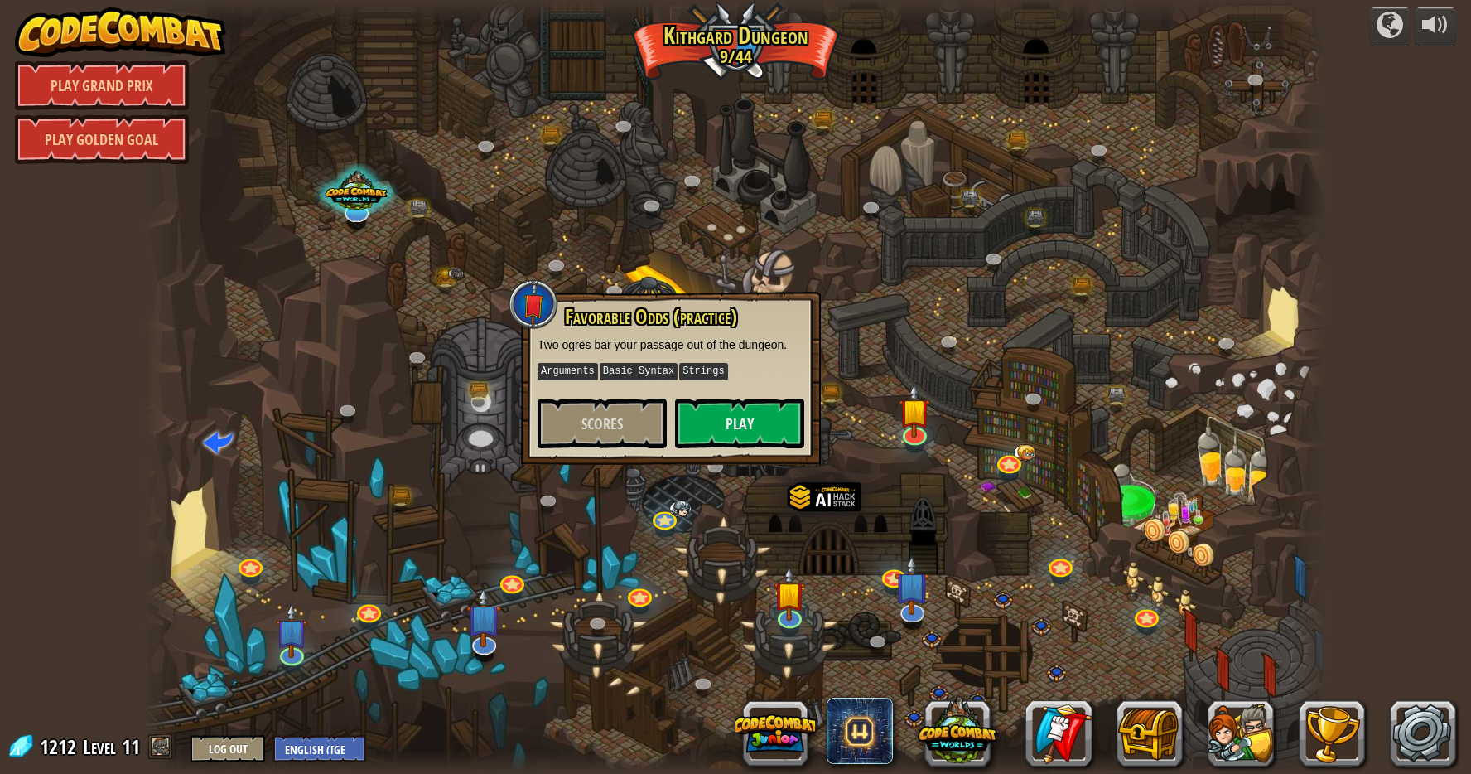
click at [933, 505] on div at bounding box center [736, 387] width 1184 height 774
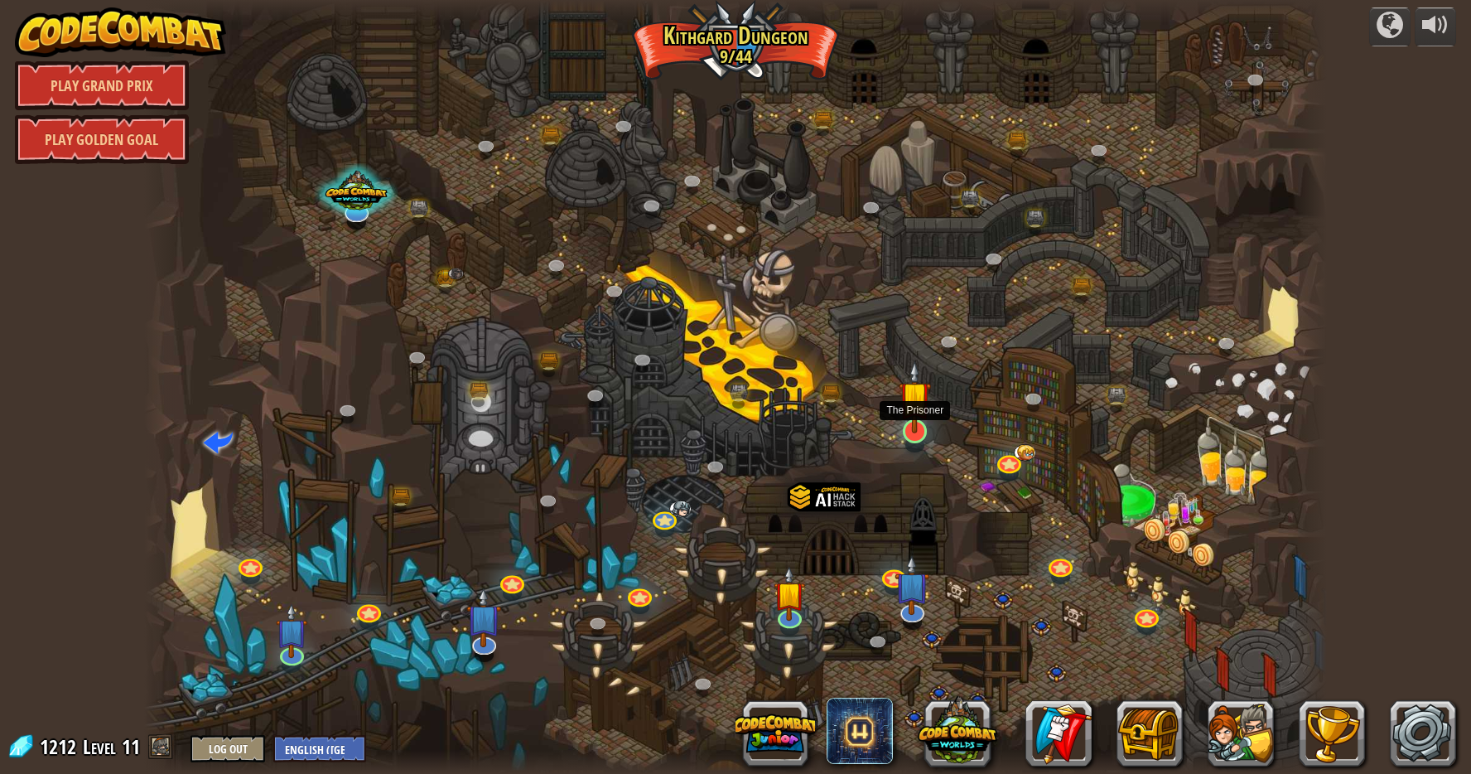
click at [911, 427] on img at bounding box center [914, 396] width 31 height 73
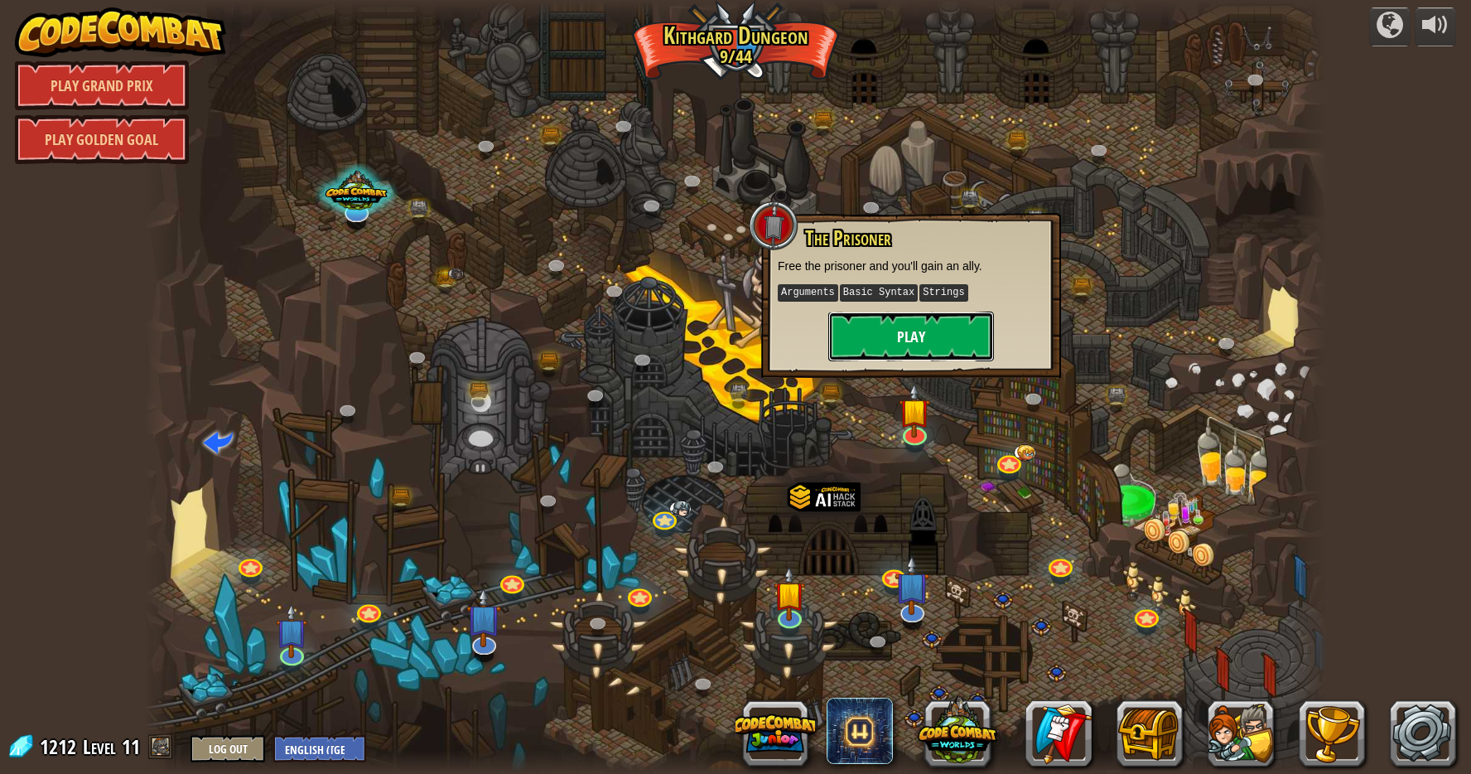
click at [931, 326] on button "Play" at bounding box center [911, 337] width 166 height 50
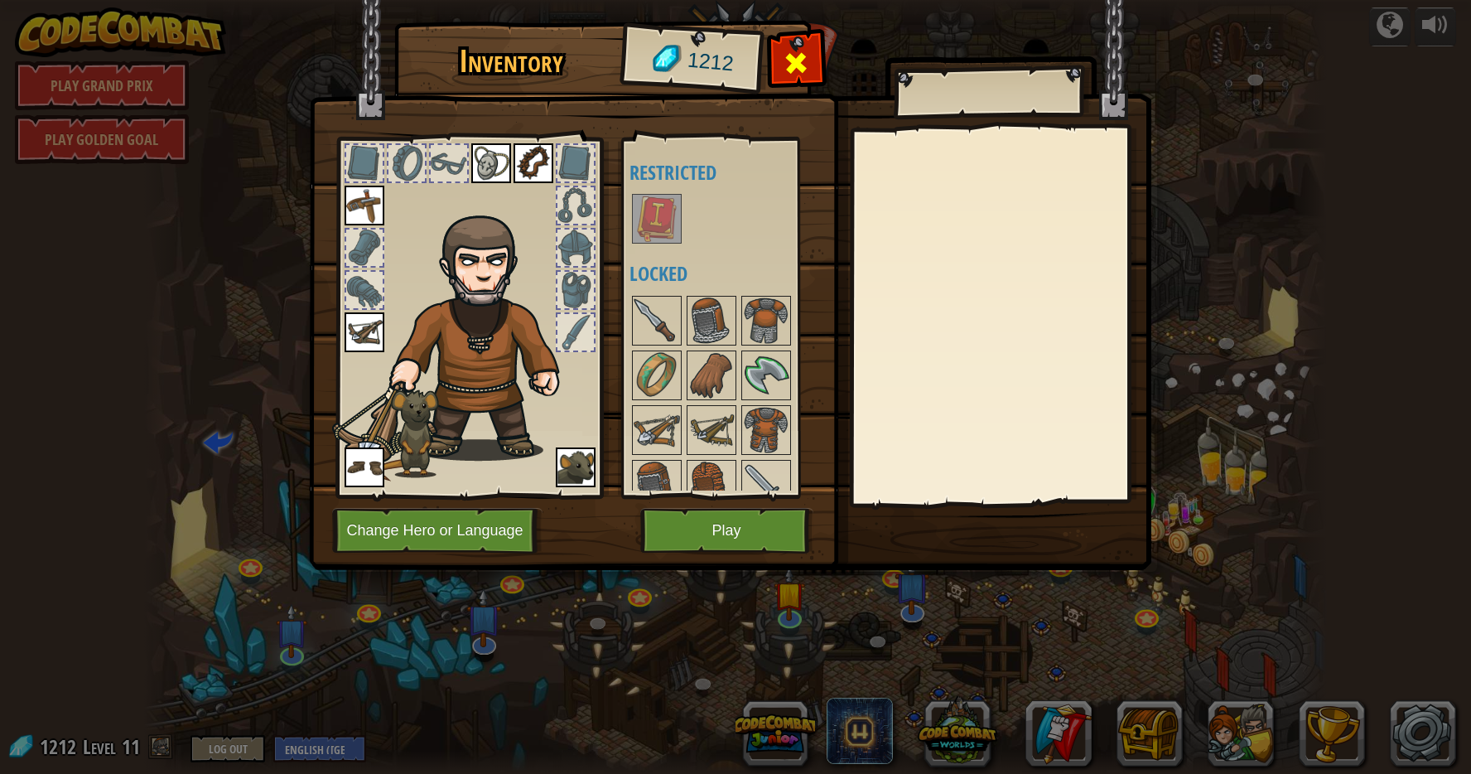
click at [804, 50] on span at bounding box center [796, 63] width 27 height 27
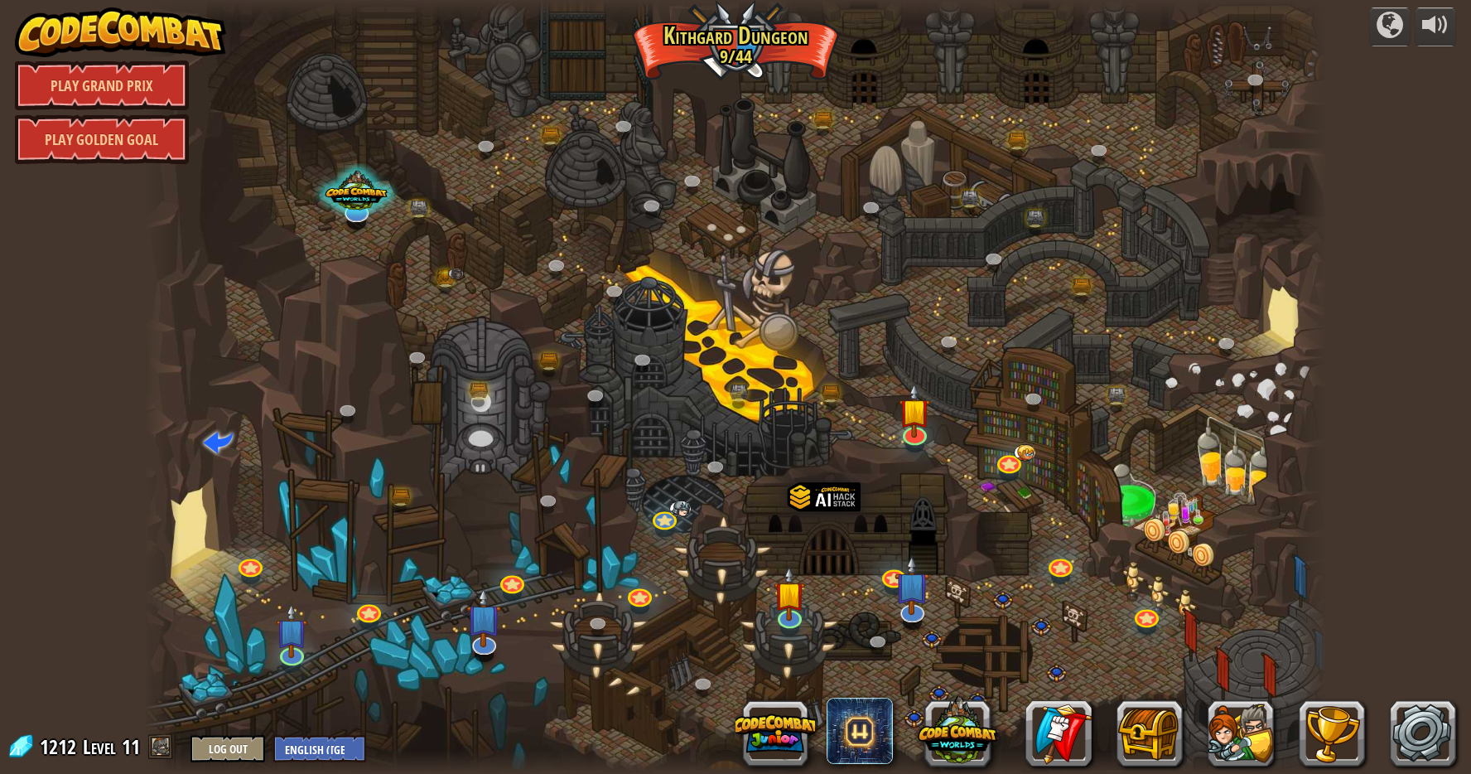
click at [674, 214] on div at bounding box center [736, 387] width 1184 height 774
click at [703, 219] on div at bounding box center [736, 387] width 1184 height 774
click at [731, 234] on div at bounding box center [736, 387] width 1184 height 774
click at [210, 485] on div at bounding box center [736, 387] width 1184 height 774
click at [193, 432] on div at bounding box center [736, 387] width 1184 height 774
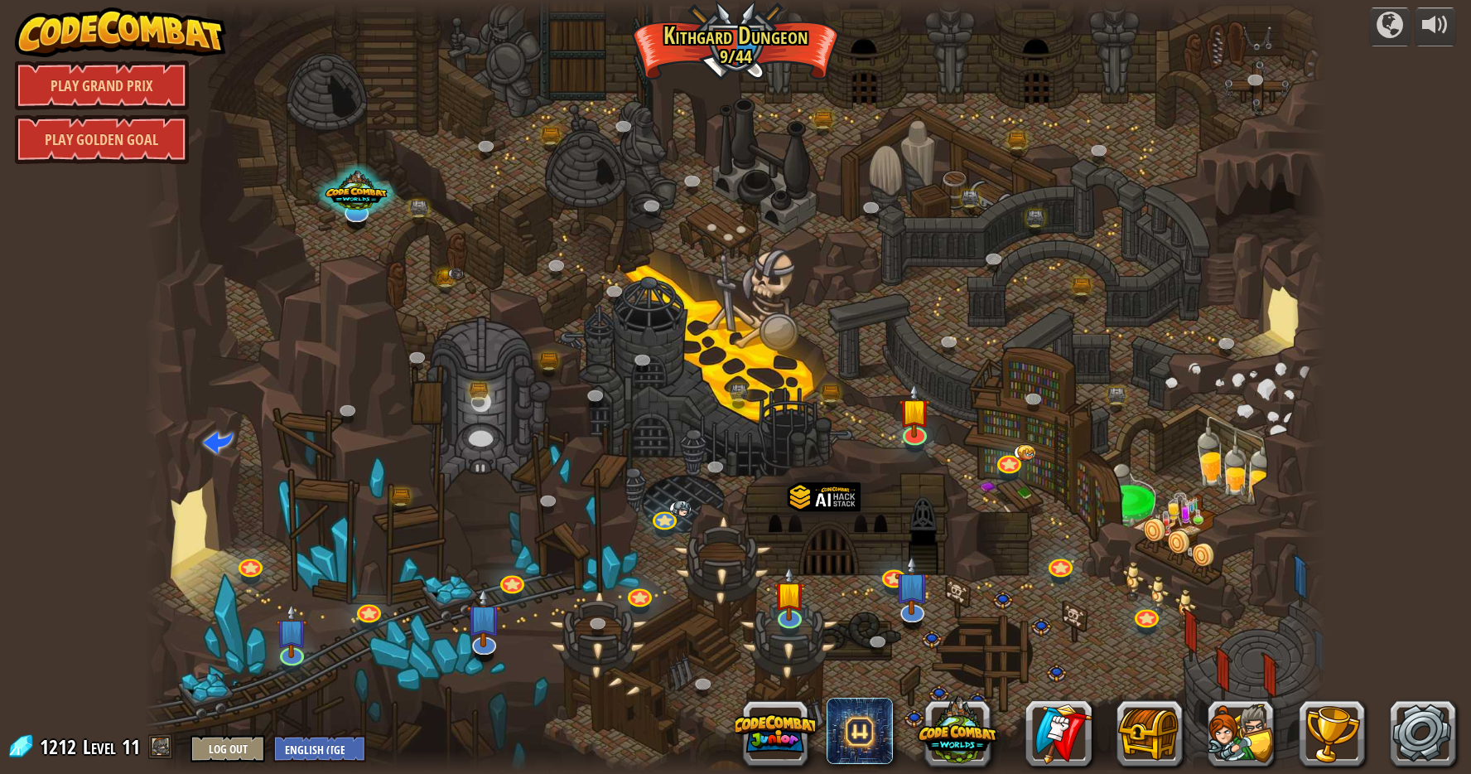
click at [183, 447] on div at bounding box center [736, 387] width 1184 height 774
click at [225, 428] on span at bounding box center [218, 441] width 30 height 30
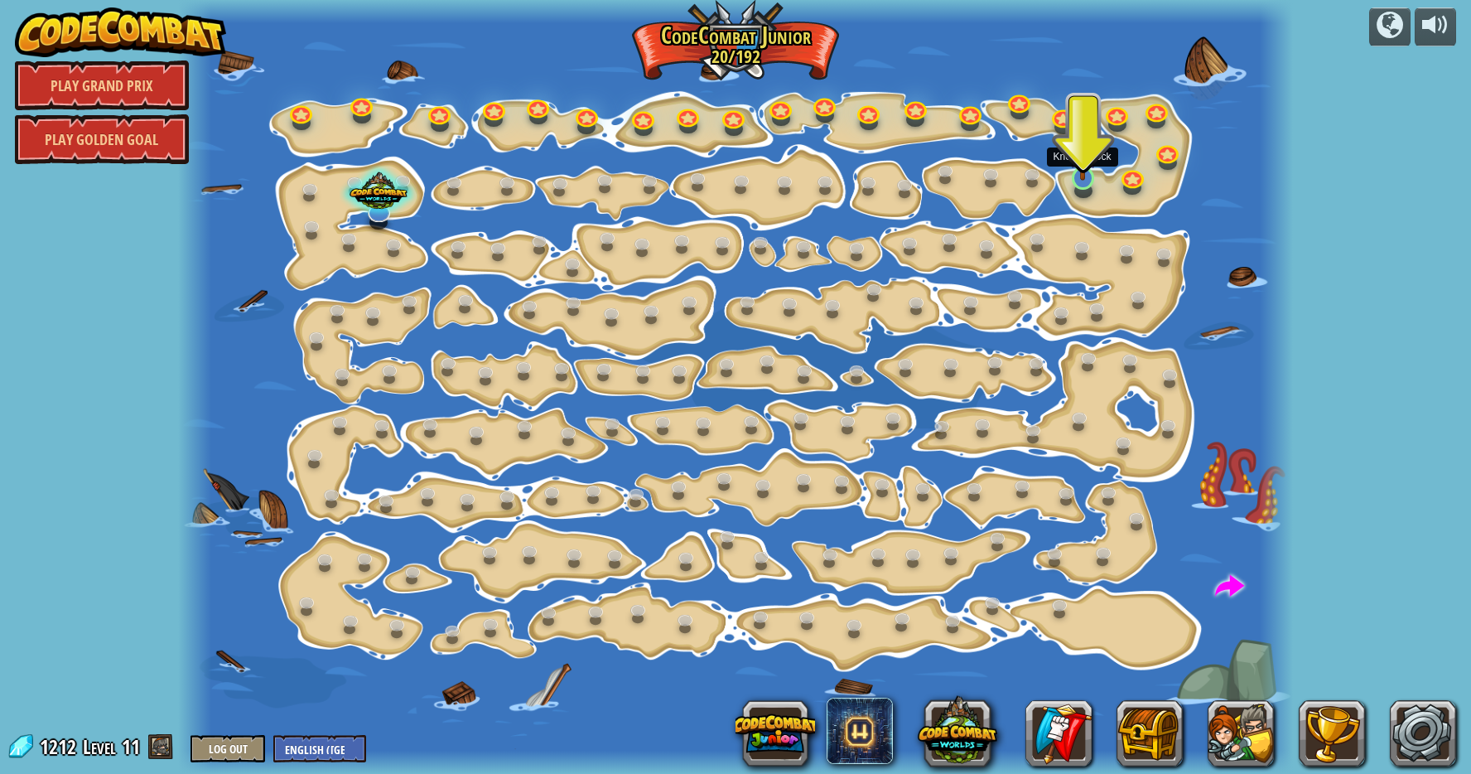
click at [1083, 174] on img at bounding box center [1084, 147] width 30 height 68
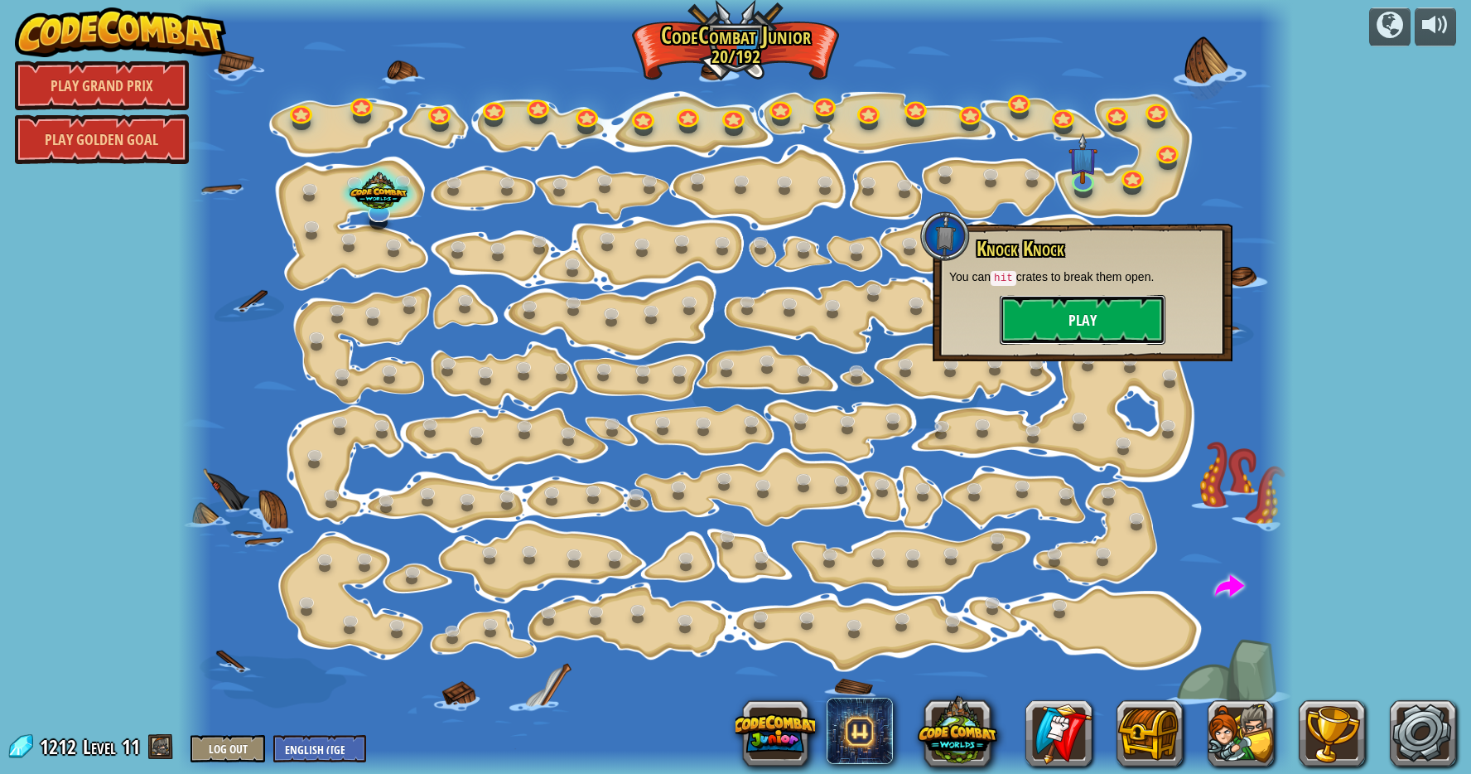
click at [1024, 322] on button "Play" at bounding box center [1083, 320] width 166 height 50
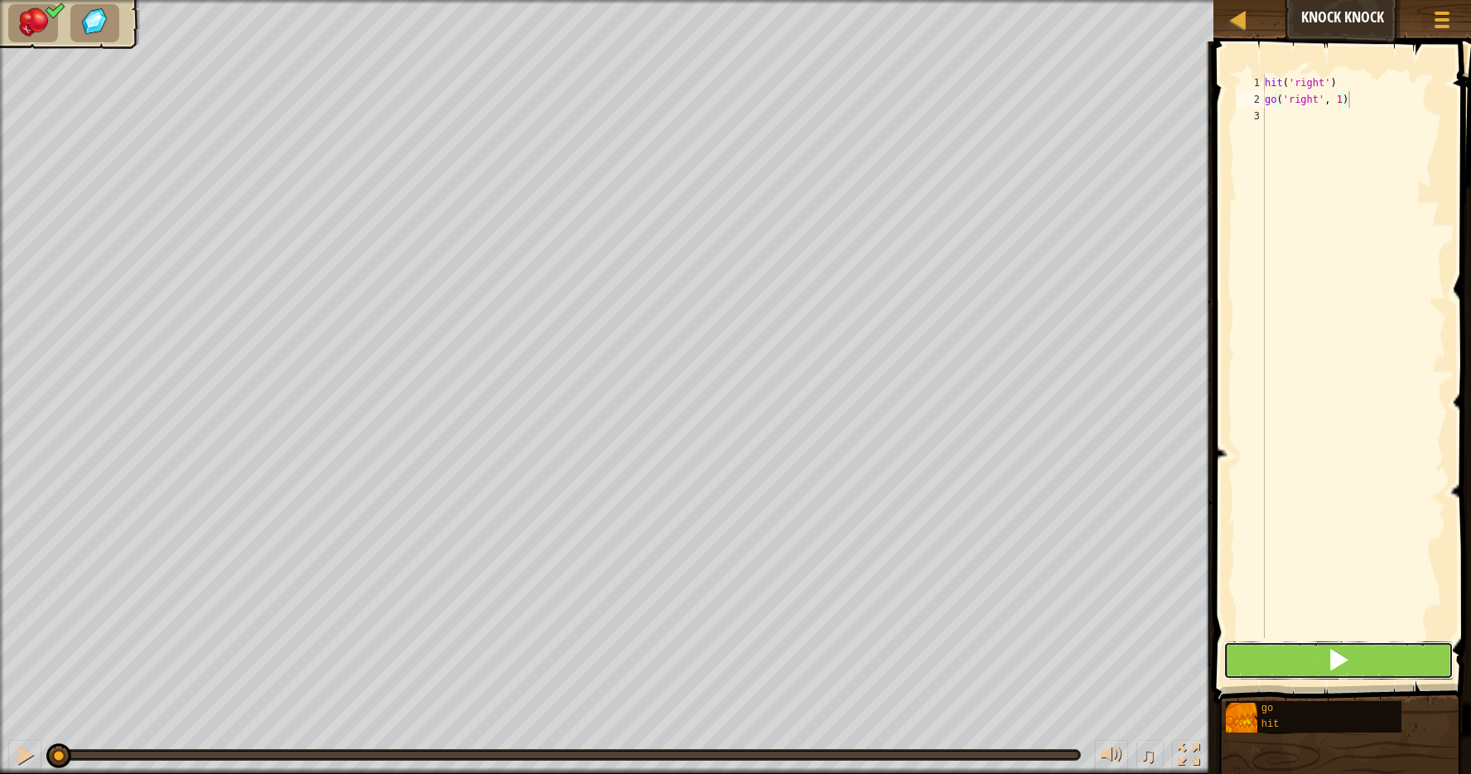
click at [1309, 661] on button at bounding box center [1339, 660] width 230 height 38
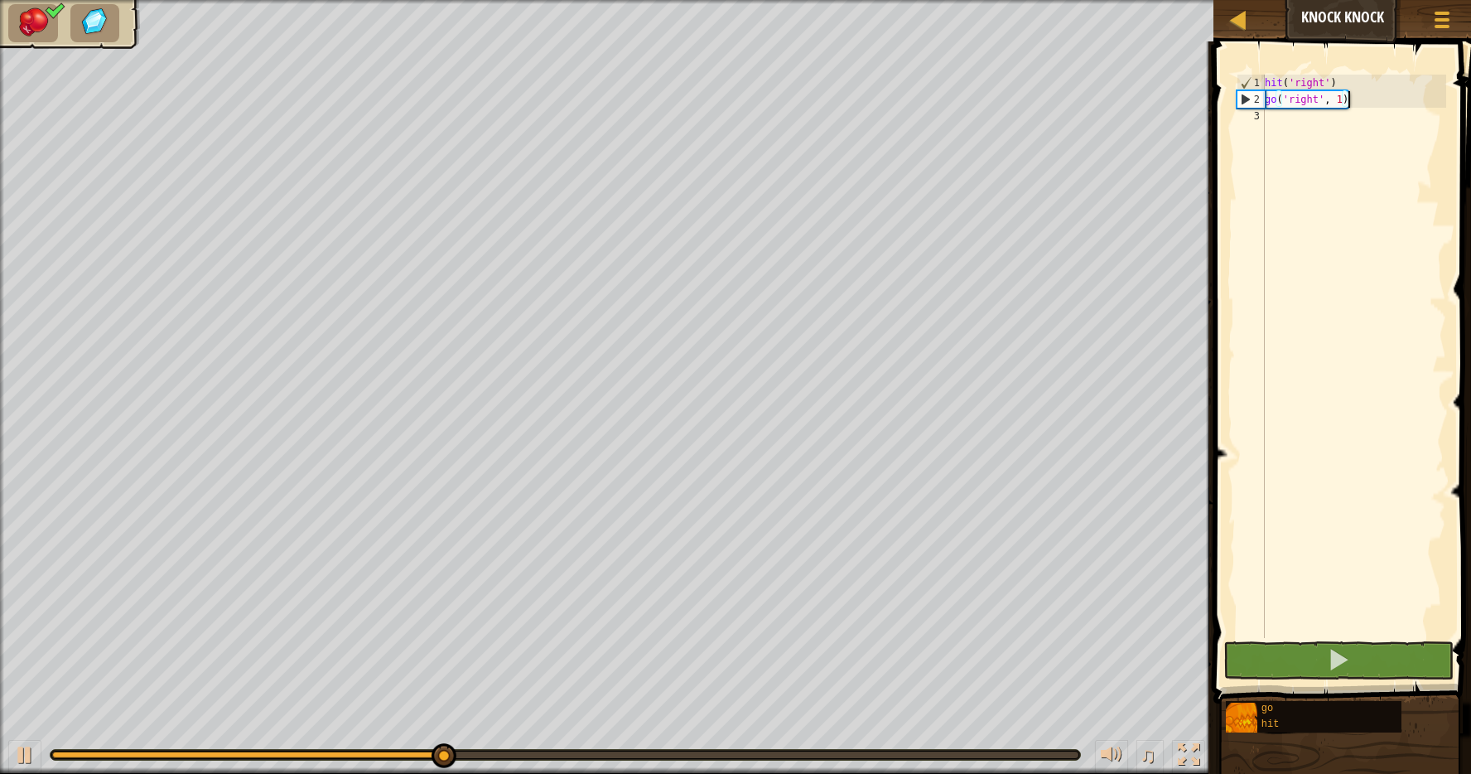
click at [1278, 128] on div "hit ( 'right' ) go ( 'right' , 1 )" at bounding box center [1354, 373] width 185 height 597
type textarea "h"
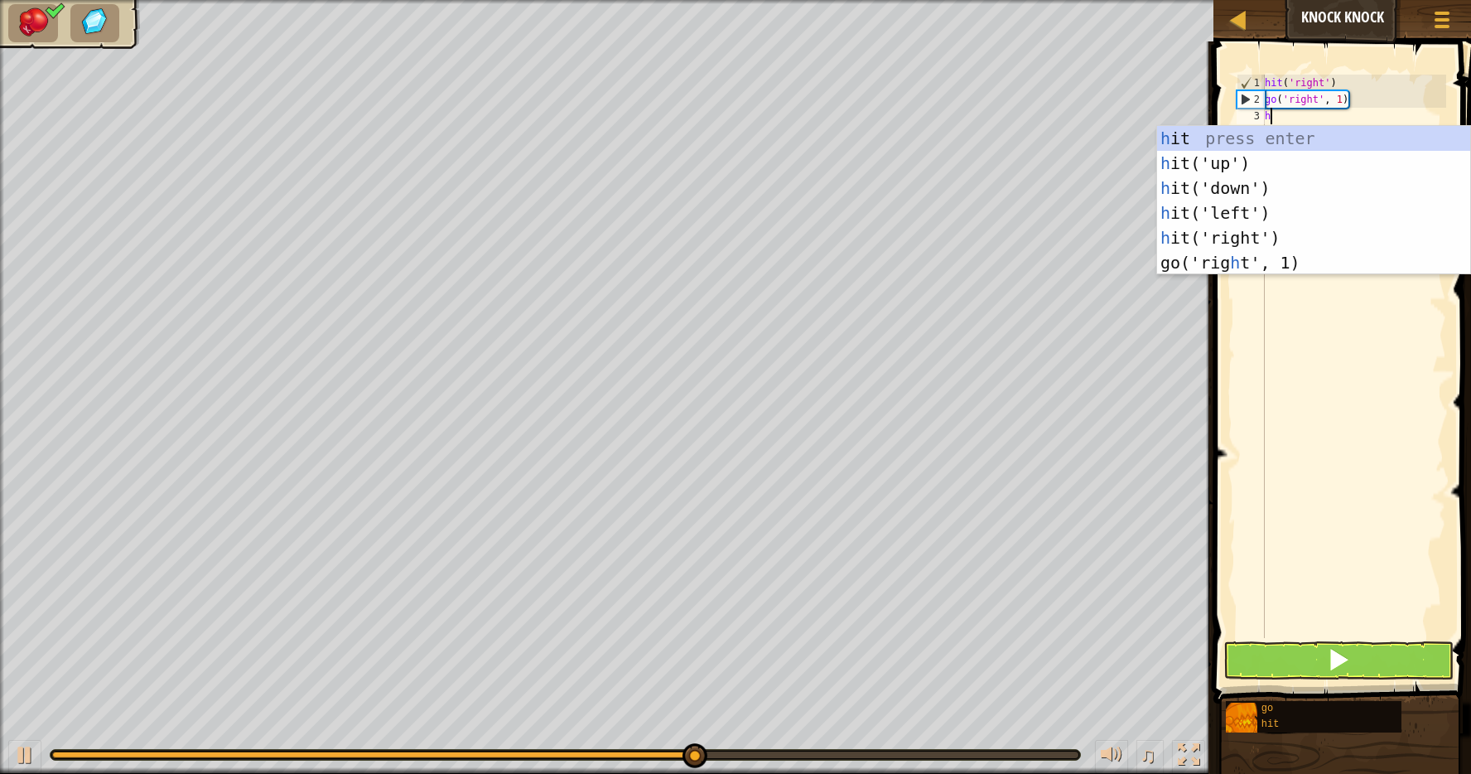
scroll to position [7, 0]
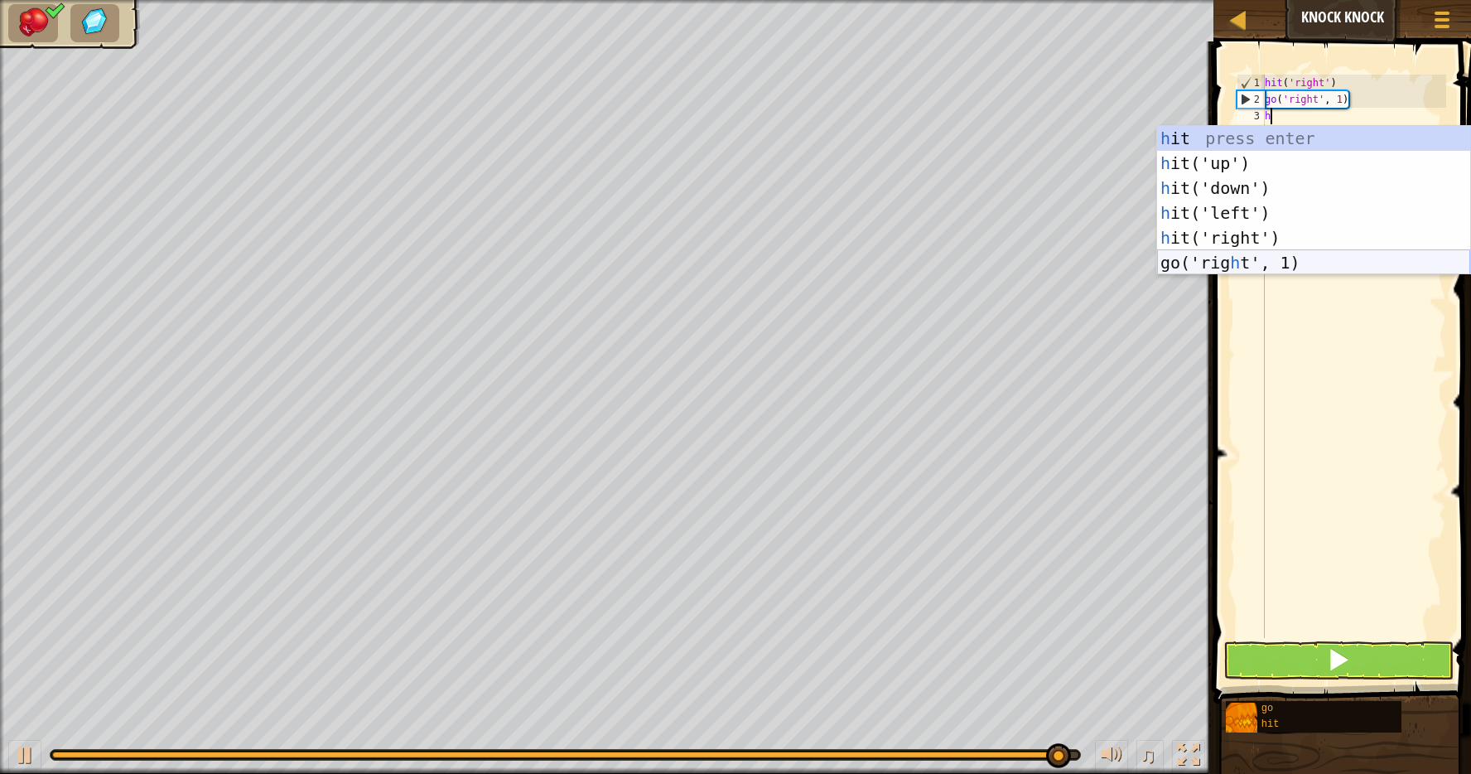
click at [1303, 260] on div "h it press enter h it('up') press enter h it('down') press enter h it('left') p…" at bounding box center [1313, 225] width 313 height 199
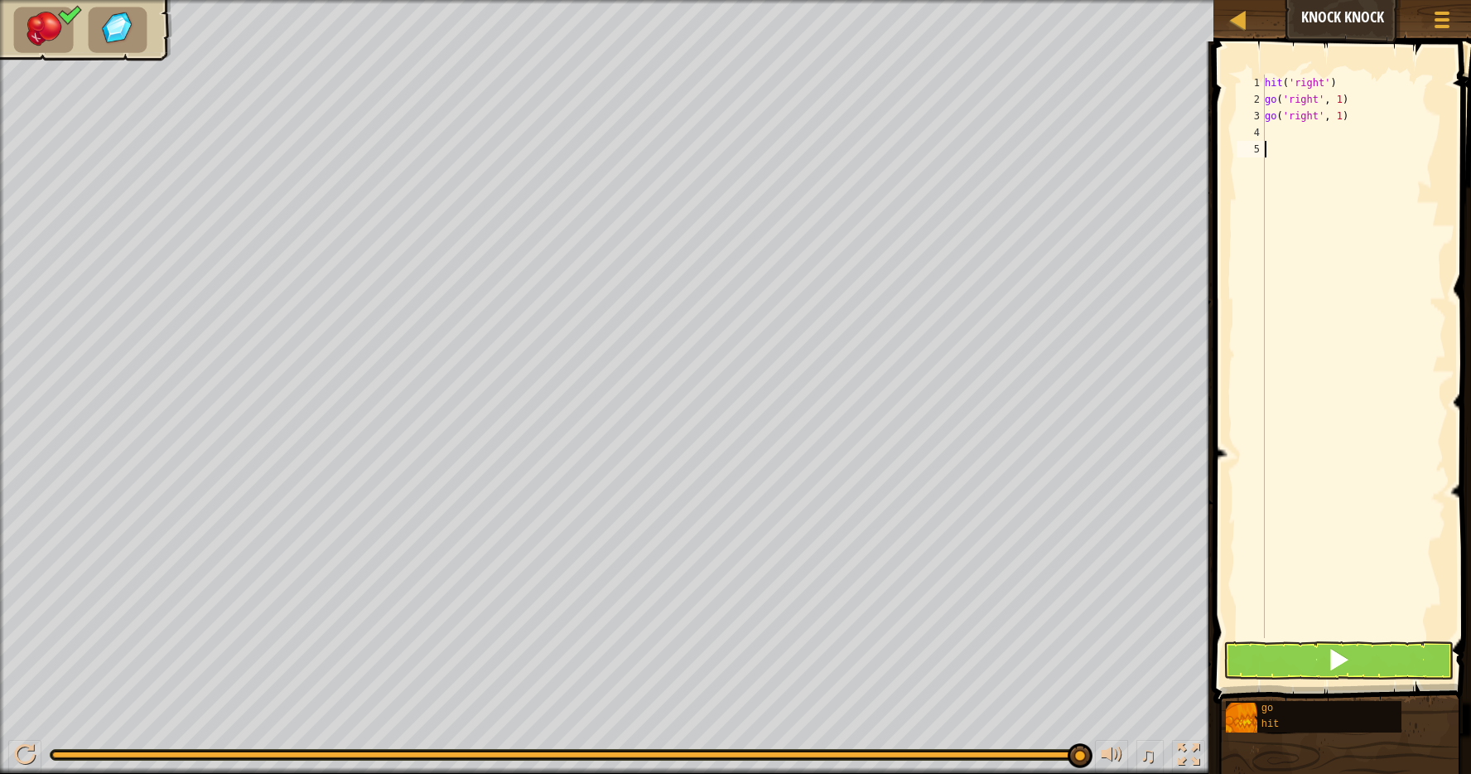
click at [1267, 651] on button at bounding box center [1339, 660] width 230 height 38
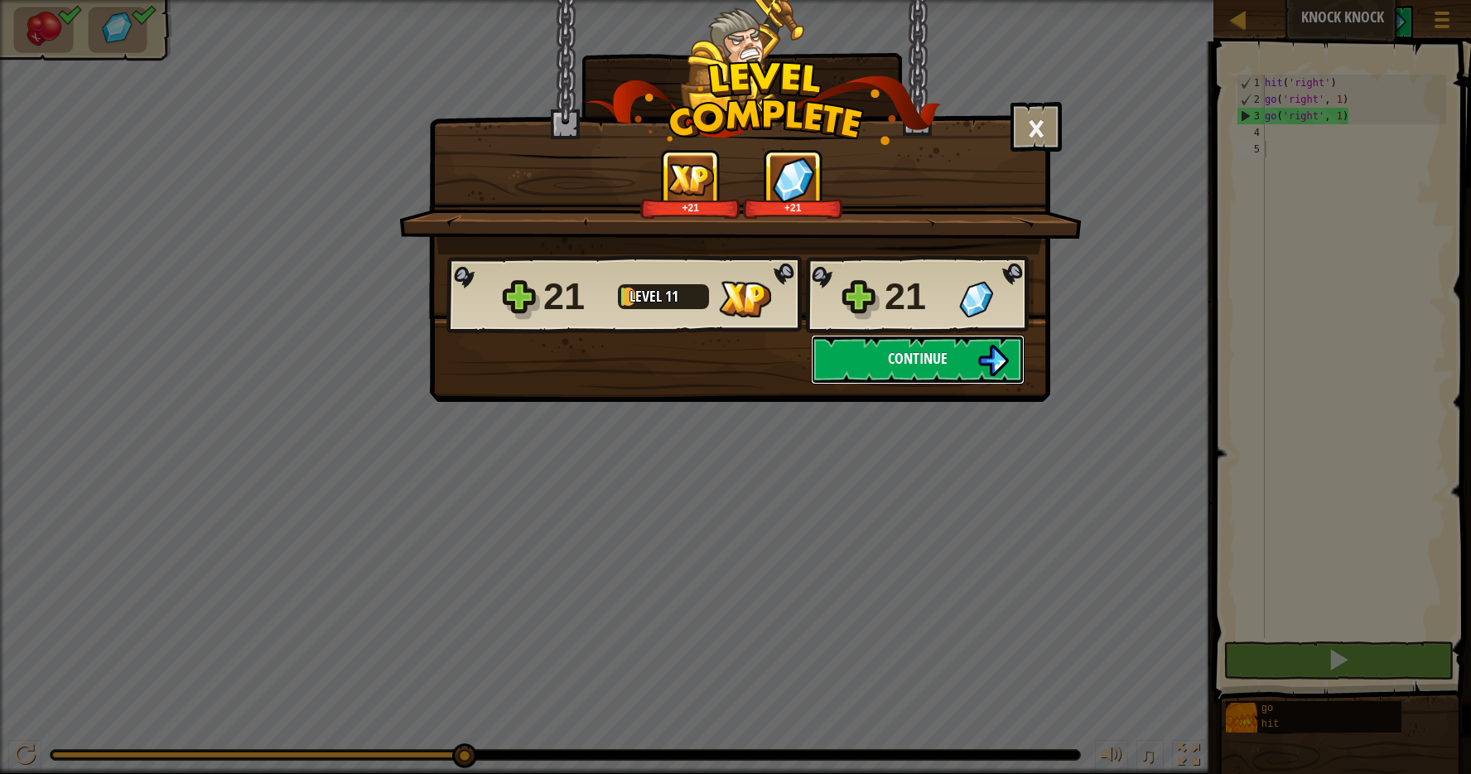
click at [902, 366] on span "Continue" at bounding box center [918, 358] width 60 height 21
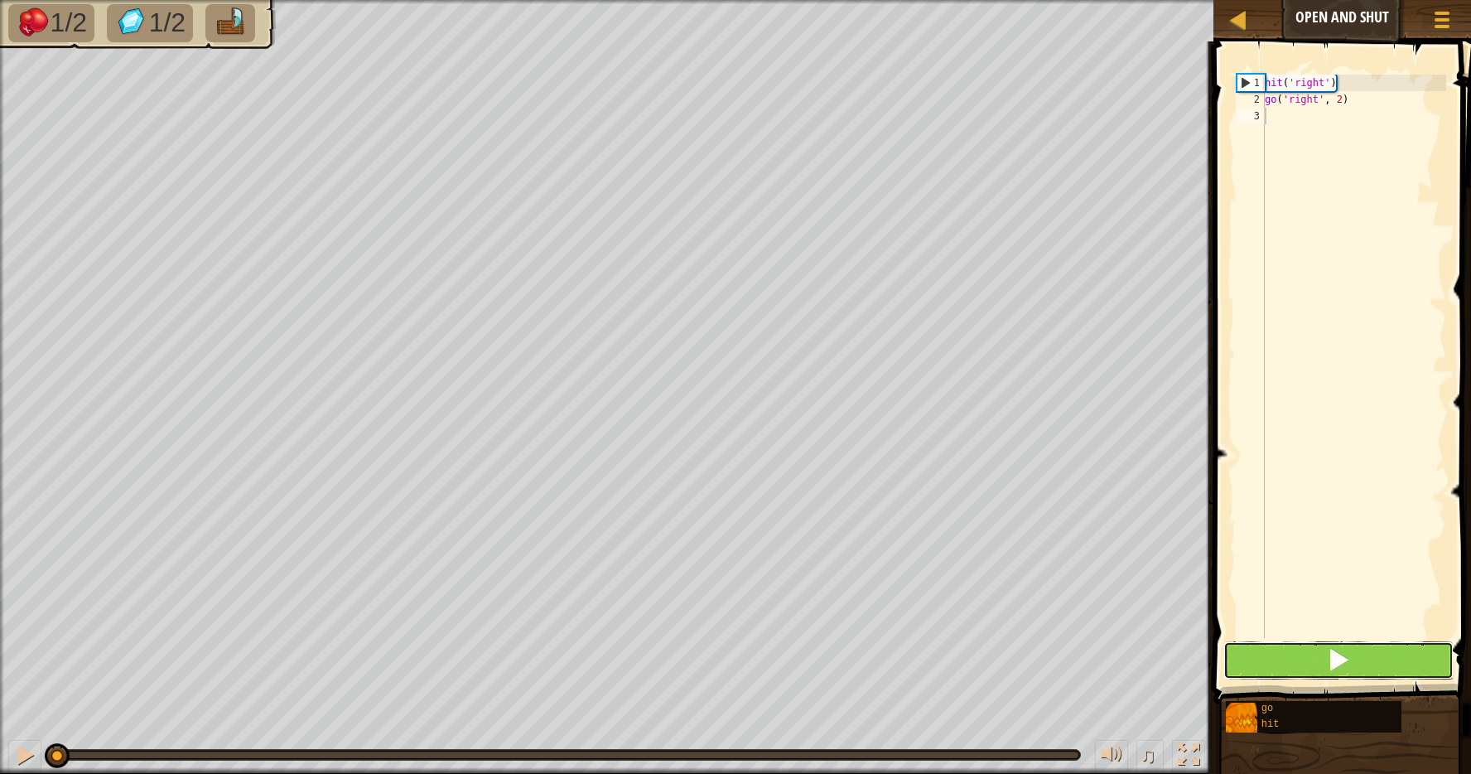
click at [1295, 666] on button at bounding box center [1339, 660] width 230 height 38
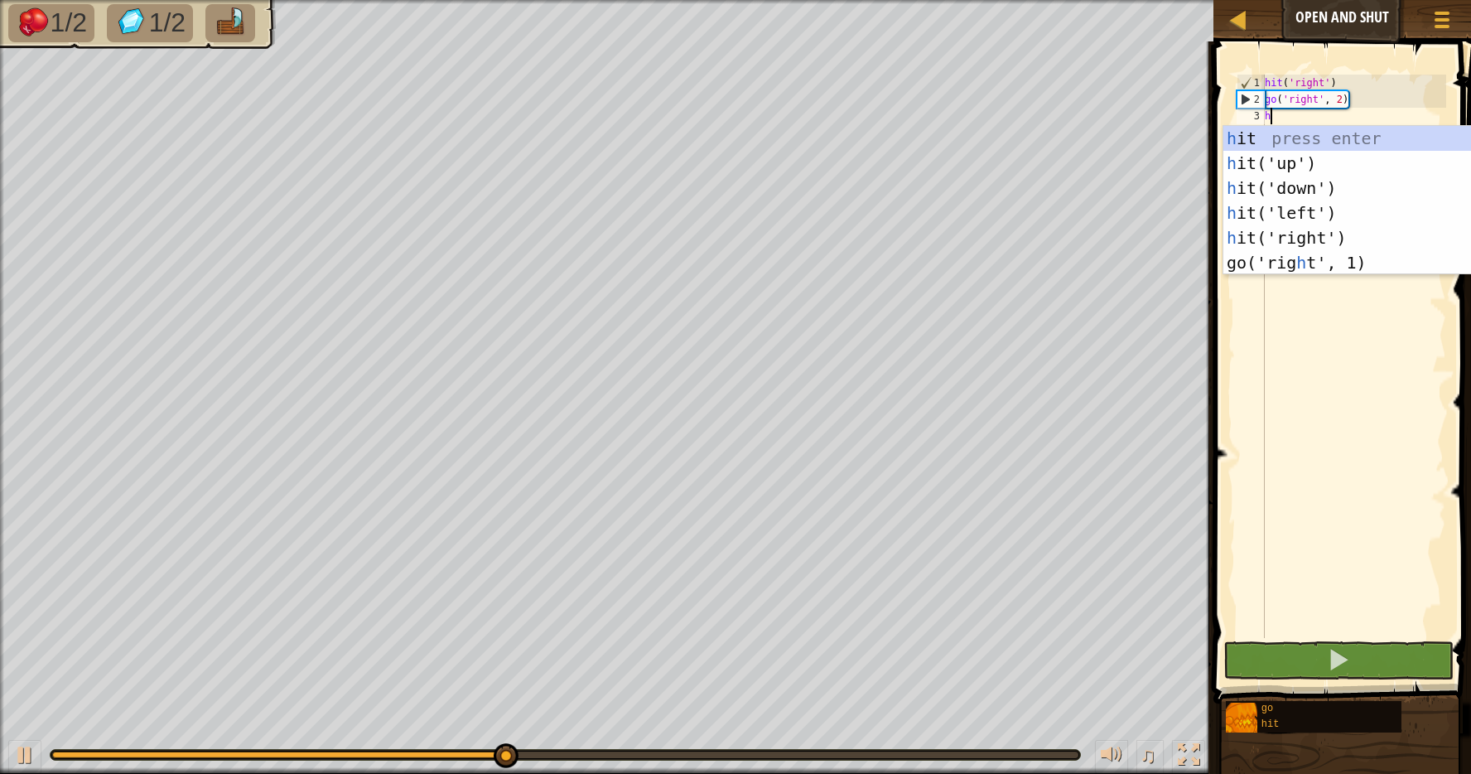
type textarea "h"
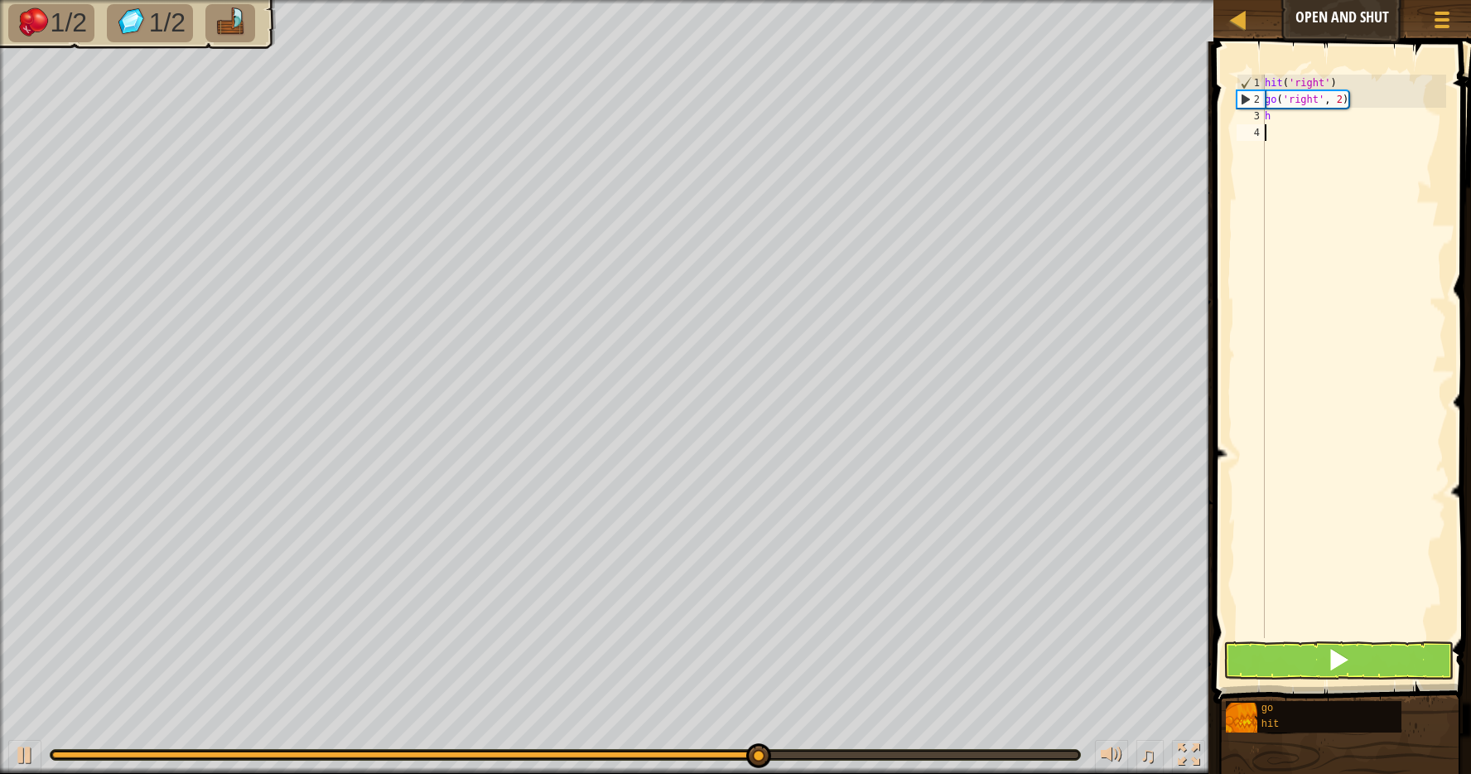
click at [1336, 390] on div "hit ( 'right' ) go ( 'right' , 2 ) h" at bounding box center [1354, 373] width 185 height 597
click at [1286, 118] on div "hit ( 'right' ) go ( 'right' , 2 ) h" at bounding box center [1354, 373] width 185 height 597
type textarea "h"
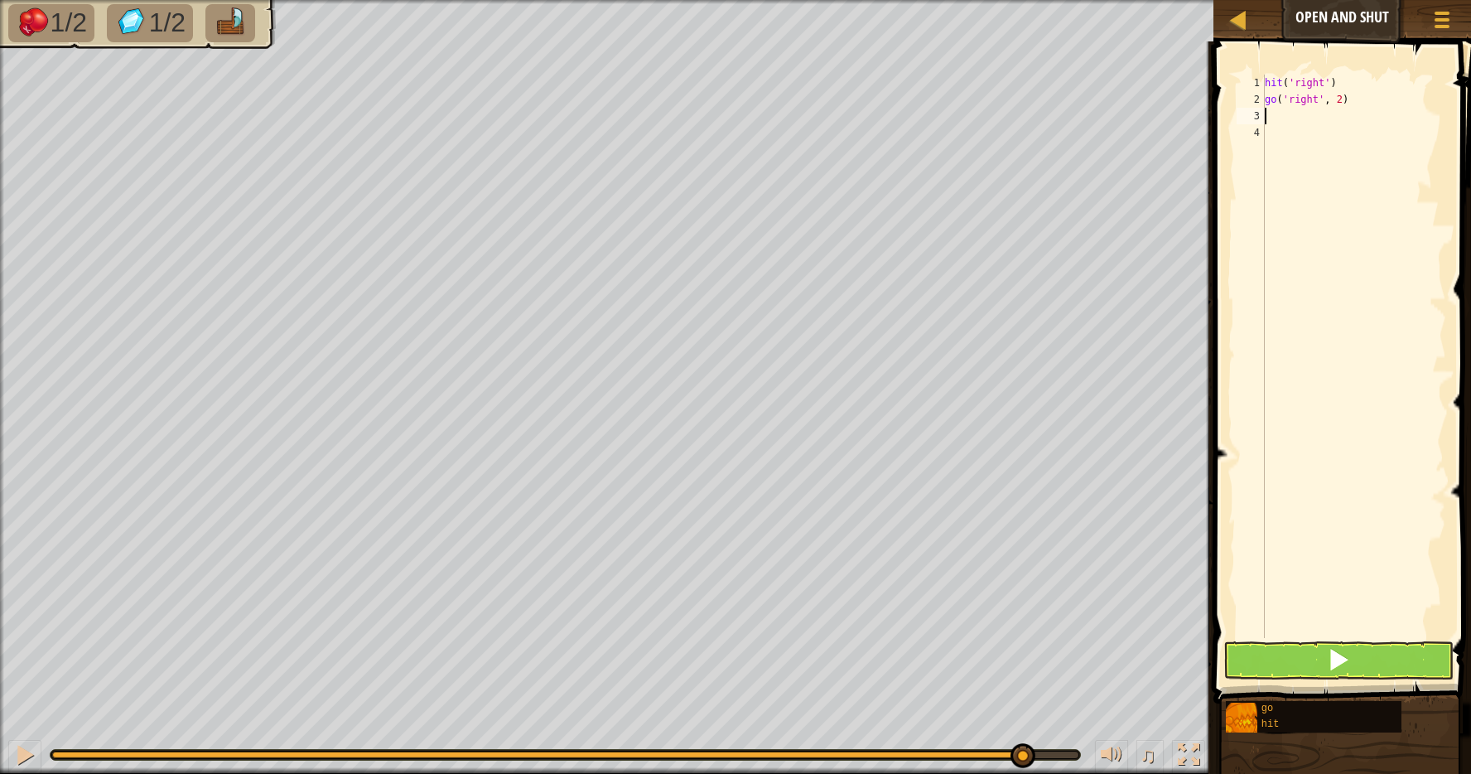
type textarea "g"
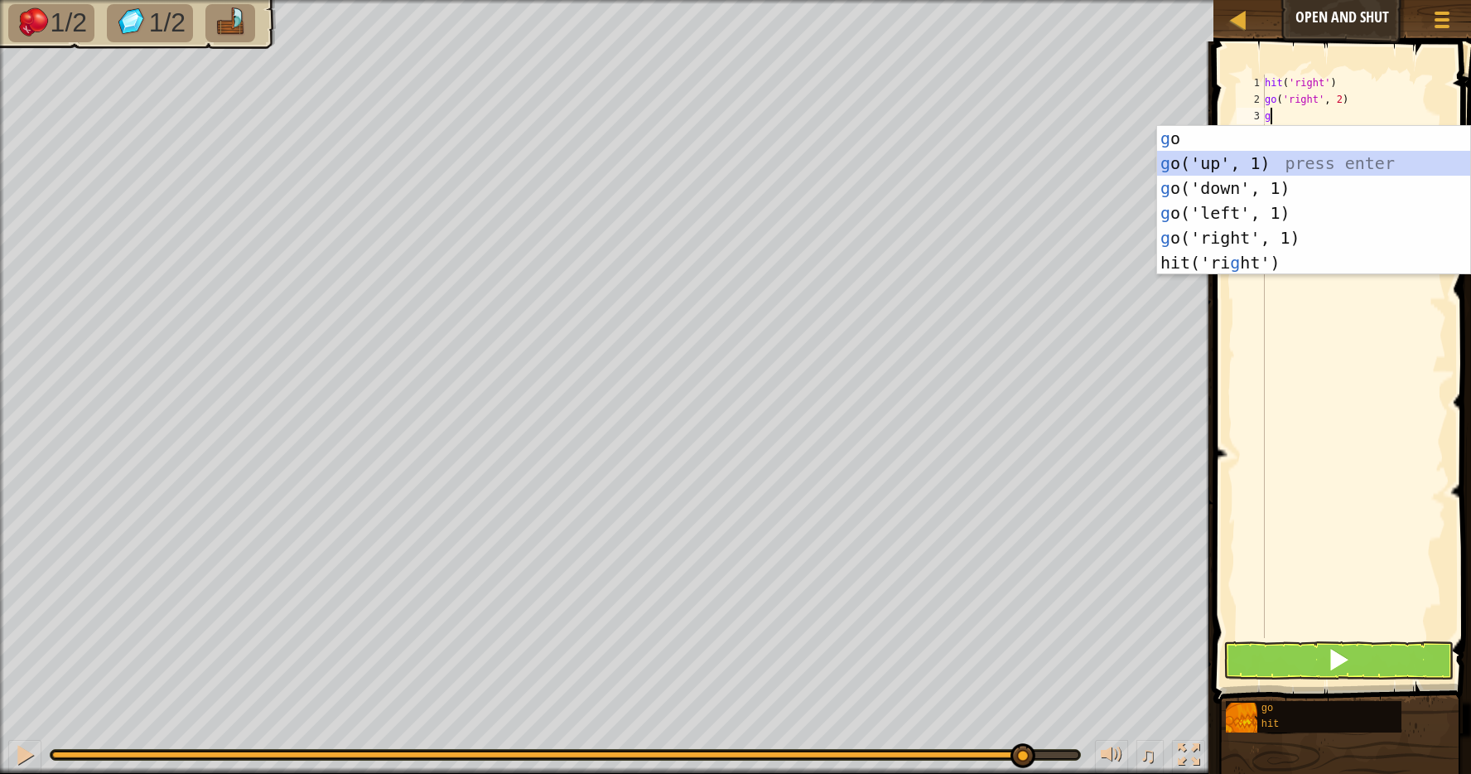
click at [1288, 154] on div "g o press enter g o('up', 1) press enter g o('down', 1) press enter g o('left',…" at bounding box center [1313, 225] width 313 height 199
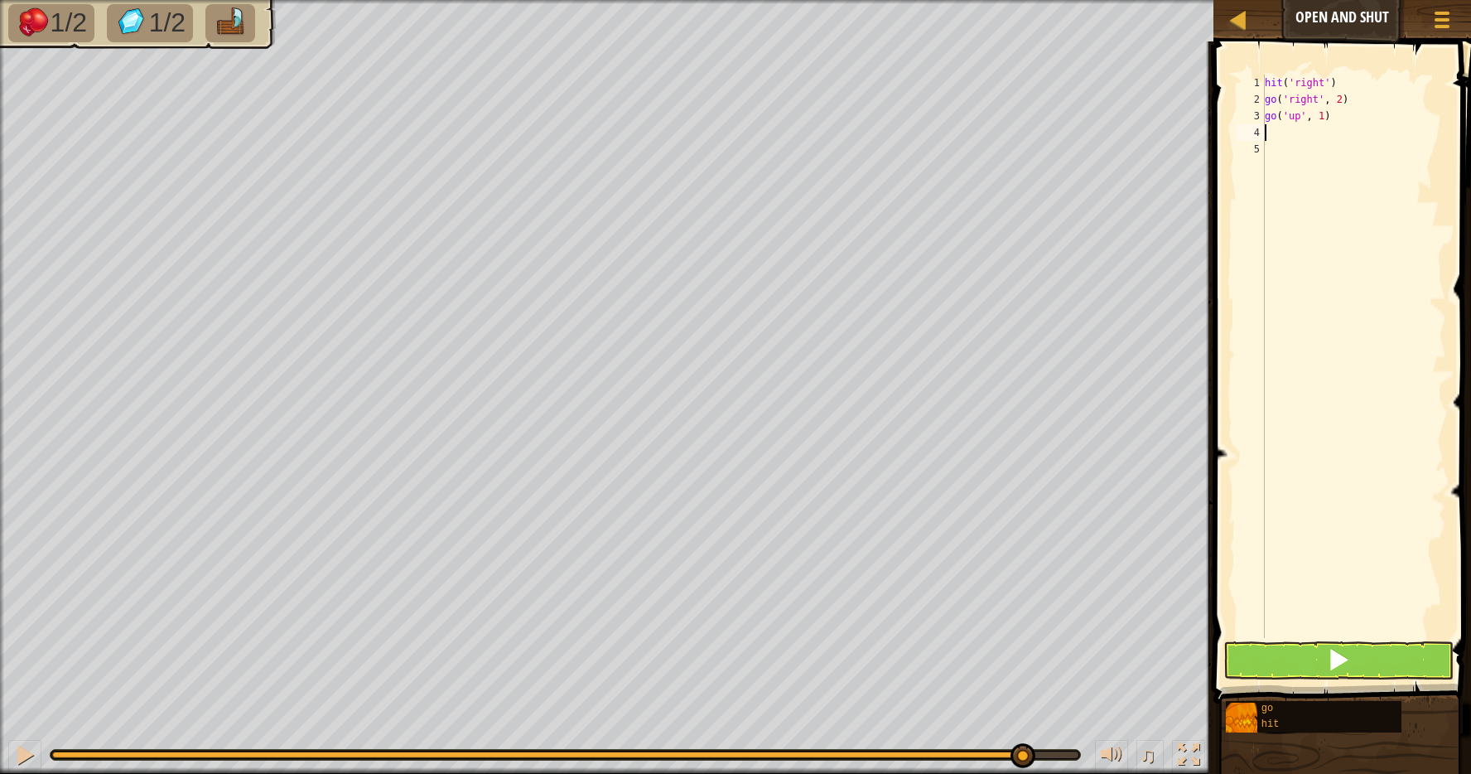
type textarea "h"
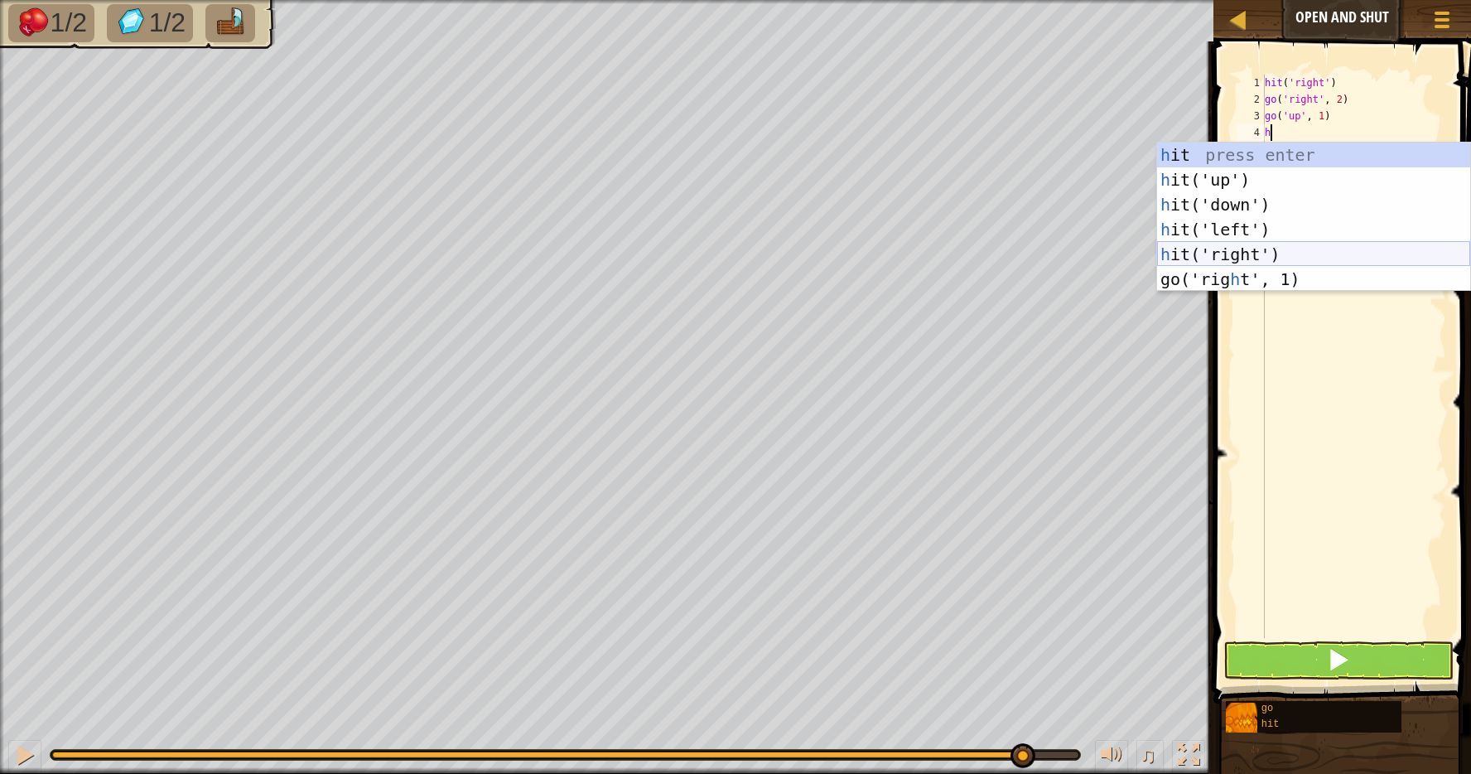
click at [1307, 242] on div "h it press enter h it('up') press enter h it('down') press enter h it('left') p…" at bounding box center [1313, 241] width 313 height 199
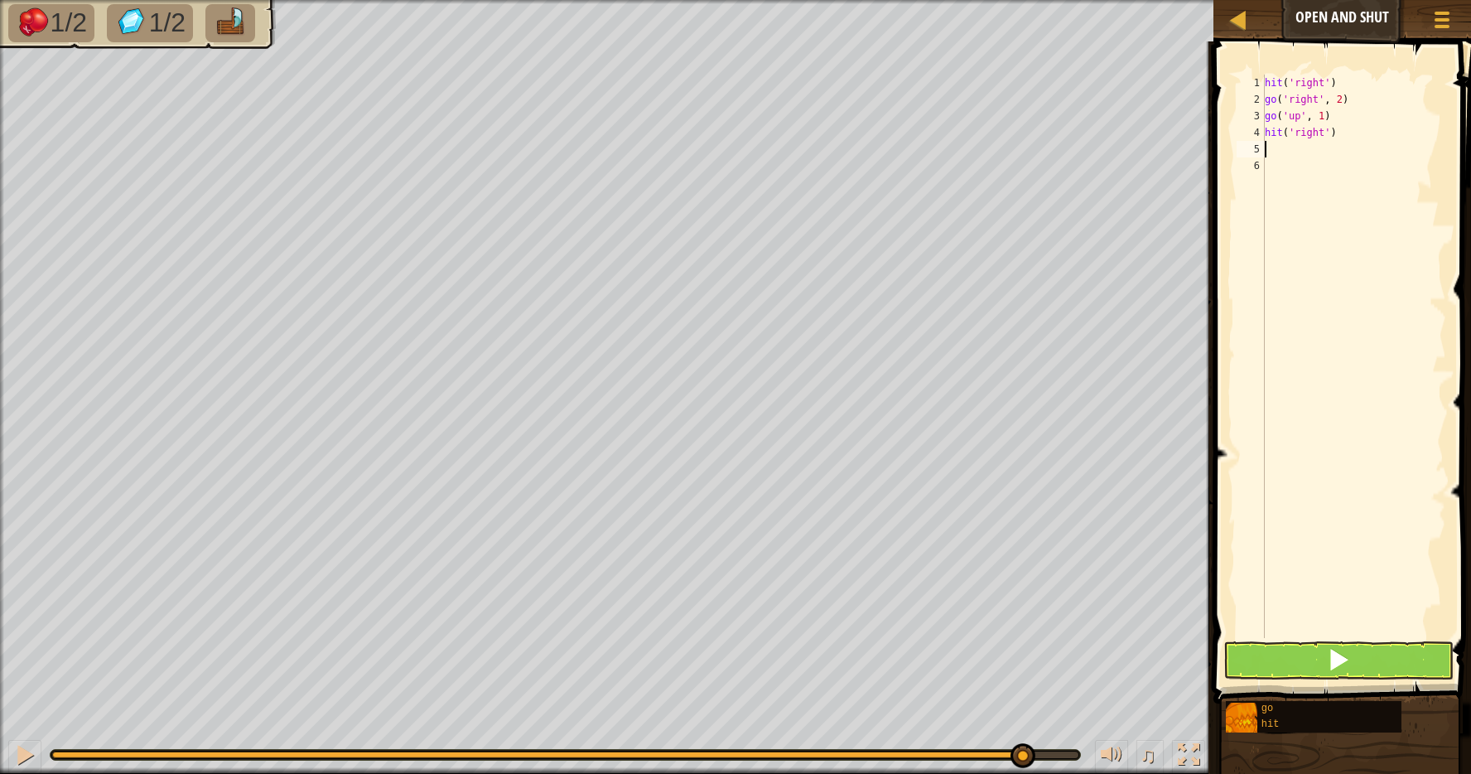
type textarea "g"
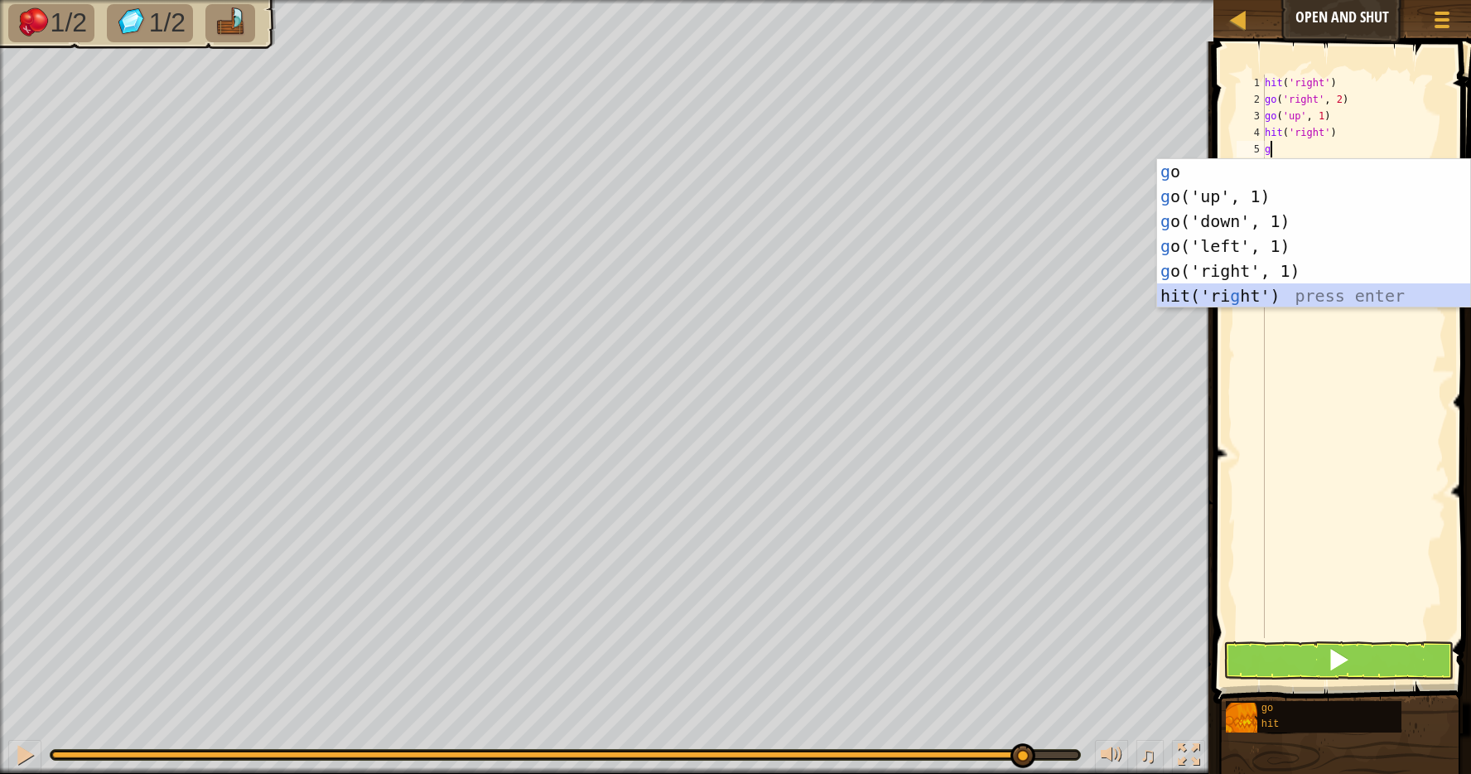
click at [1278, 292] on div "g o press enter g o('up', 1) press enter g o('down', 1) press enter g o('left',…" at bounding box center [1313, 258] width 313 height 199
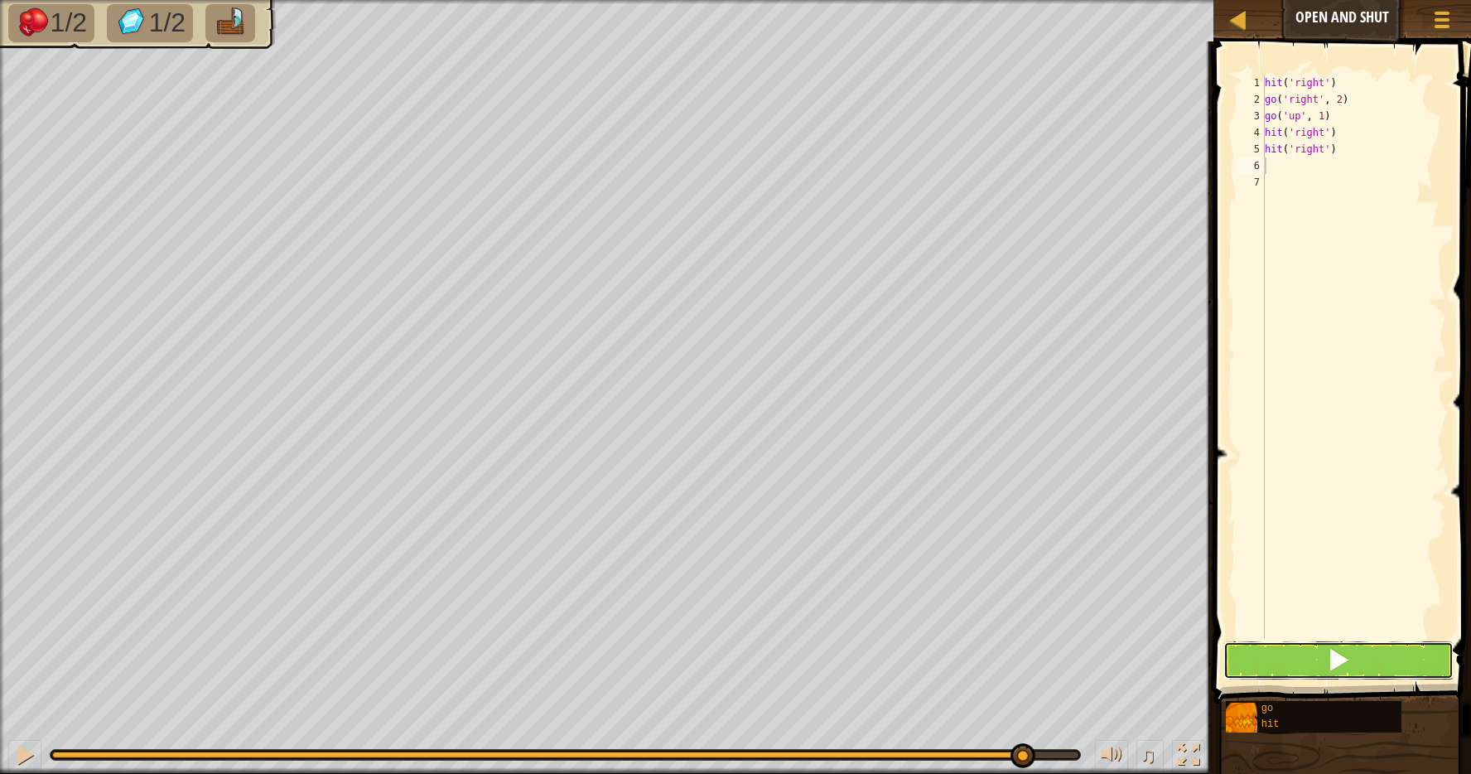
click at [1345, 659] on span at bounding box center [1338, 659] width 23 height 23
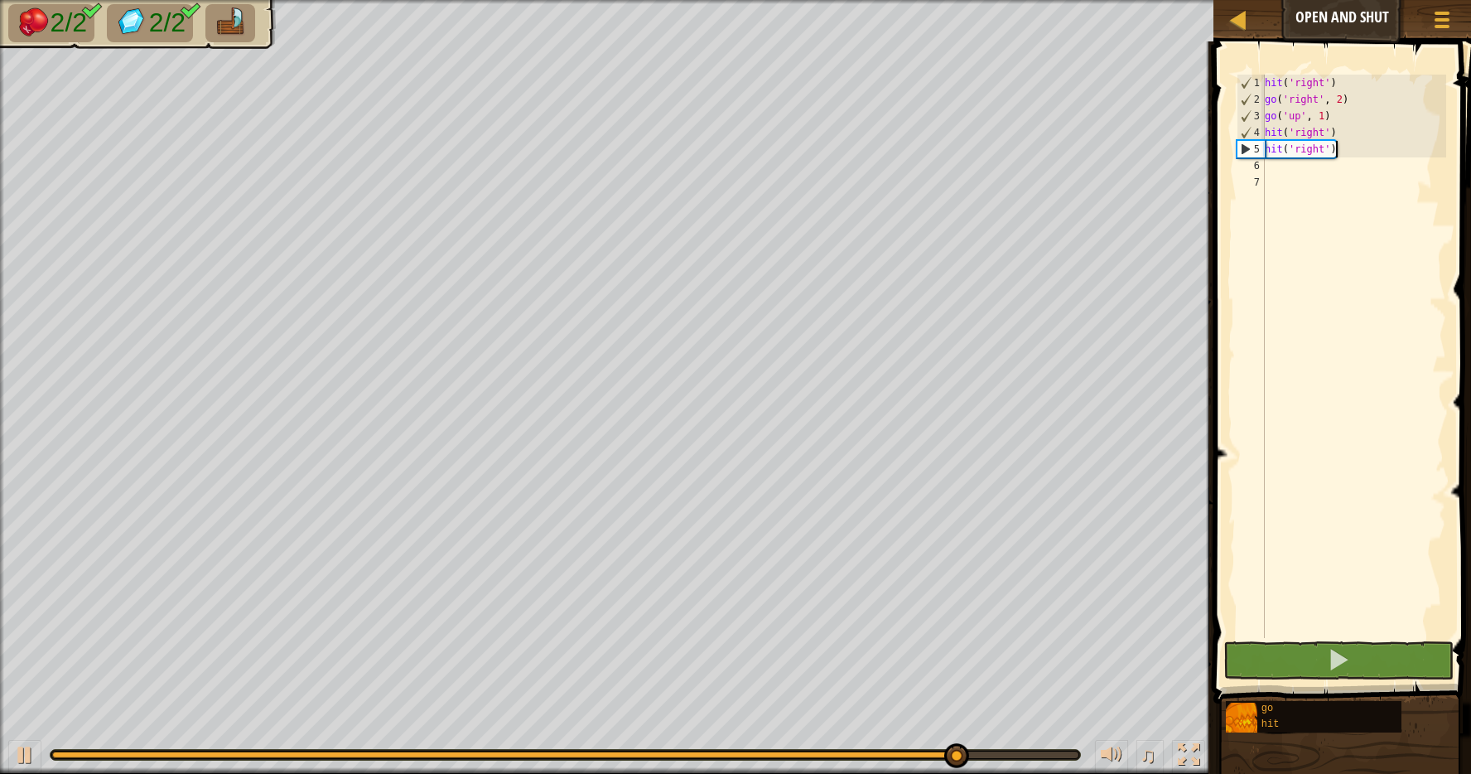
click at [1341, 151] on div "hit ( 'right' ) go ( 'right' , 2 ) go ( 'up' , 1 ) hit ( 'right' ) hit ( 'right…" at bounding box center [1354, 373] width 185 height 597
type textarea "hit('right')"
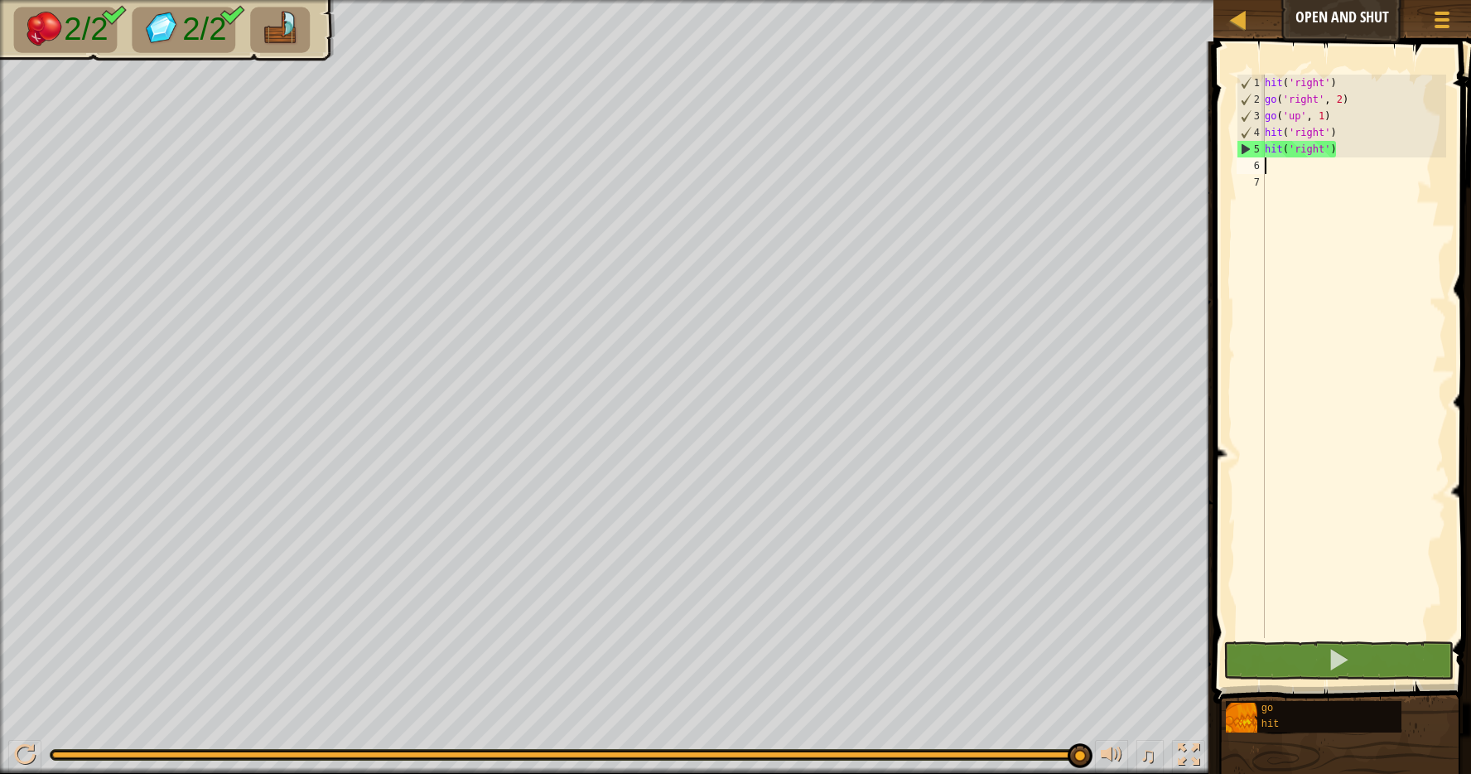
click at [1283, 158] on div "hit ( 'right' ) go ( 'right' , 2 ) go ( 'up' , 1 ) hit ( 'right' ) hit ( 'right…" at bounding box center [1354, 373] width 185 height 597
click at [1345, 147] on div "hit ( 'right' ) go ( 'right' , 2 ) go ( 'up' , 1 ) hit ( 'right' ) hit ( 'right…" at bounding box center [1354, 373] width 185 height 597
type textarea "h"
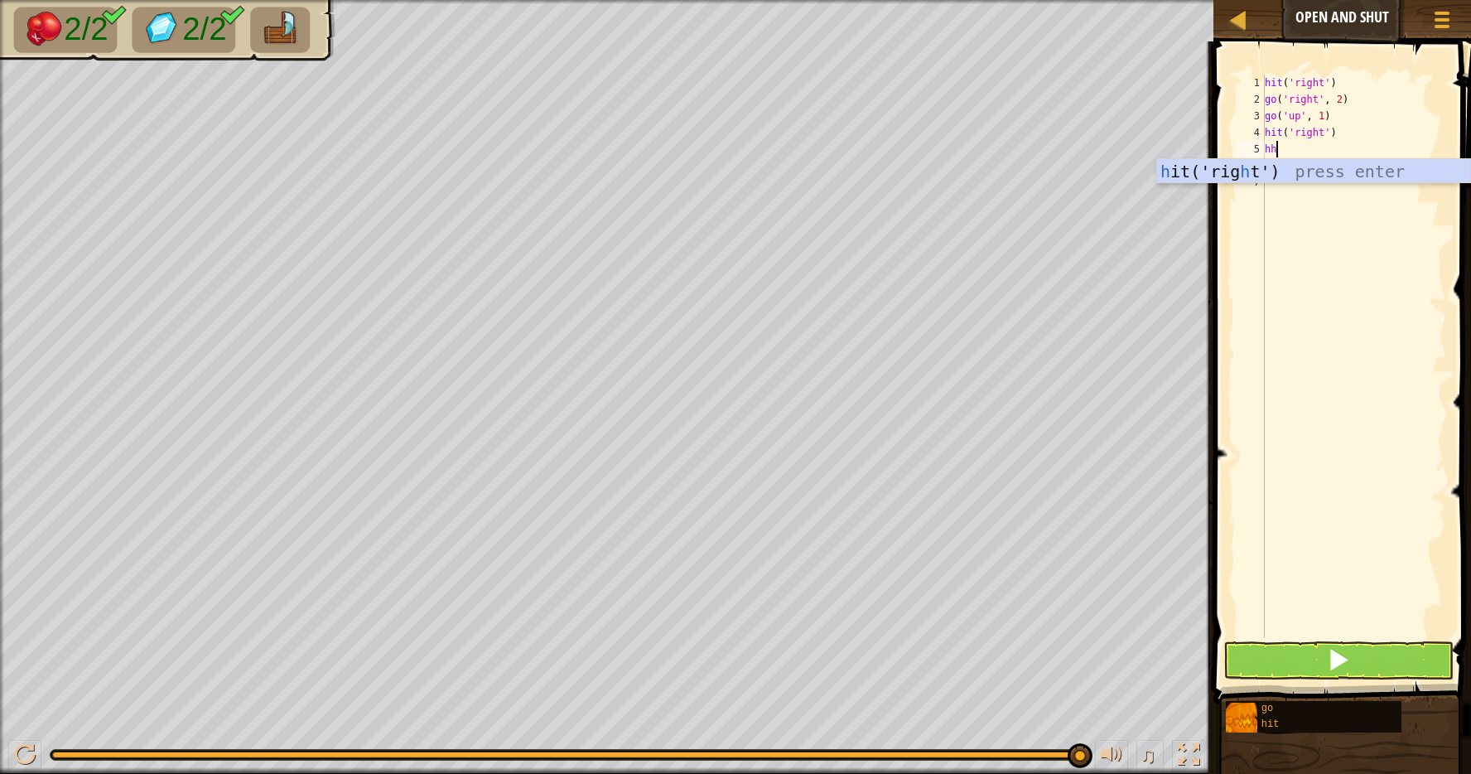
type textarea "h"
type textarea "m"
type textarea "g"
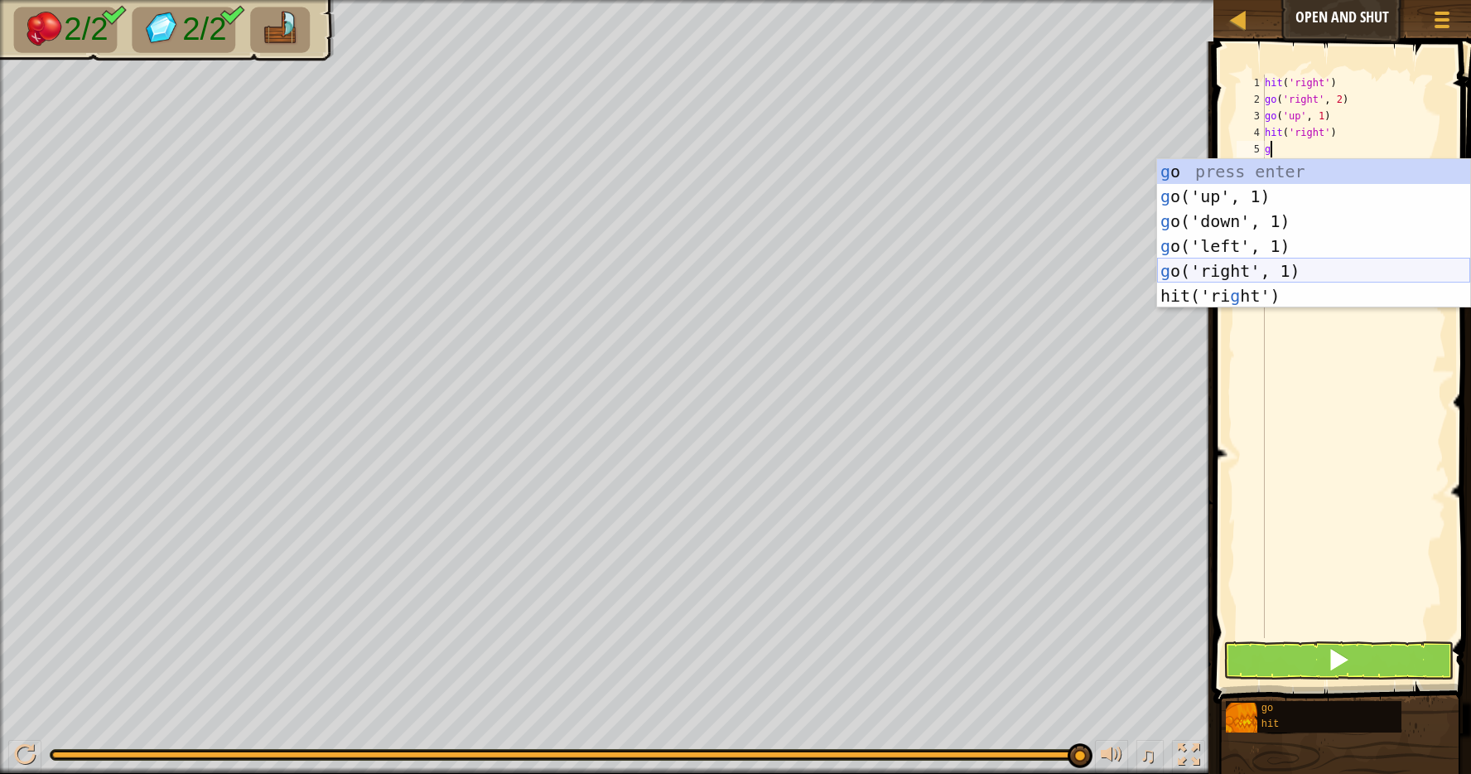
click at [1229, 269] on div "g o press enter g o('up', 1) press enter g o('down', 1) press enter g o('left',…" at bounding box center [1313, 258] width 313 height 199
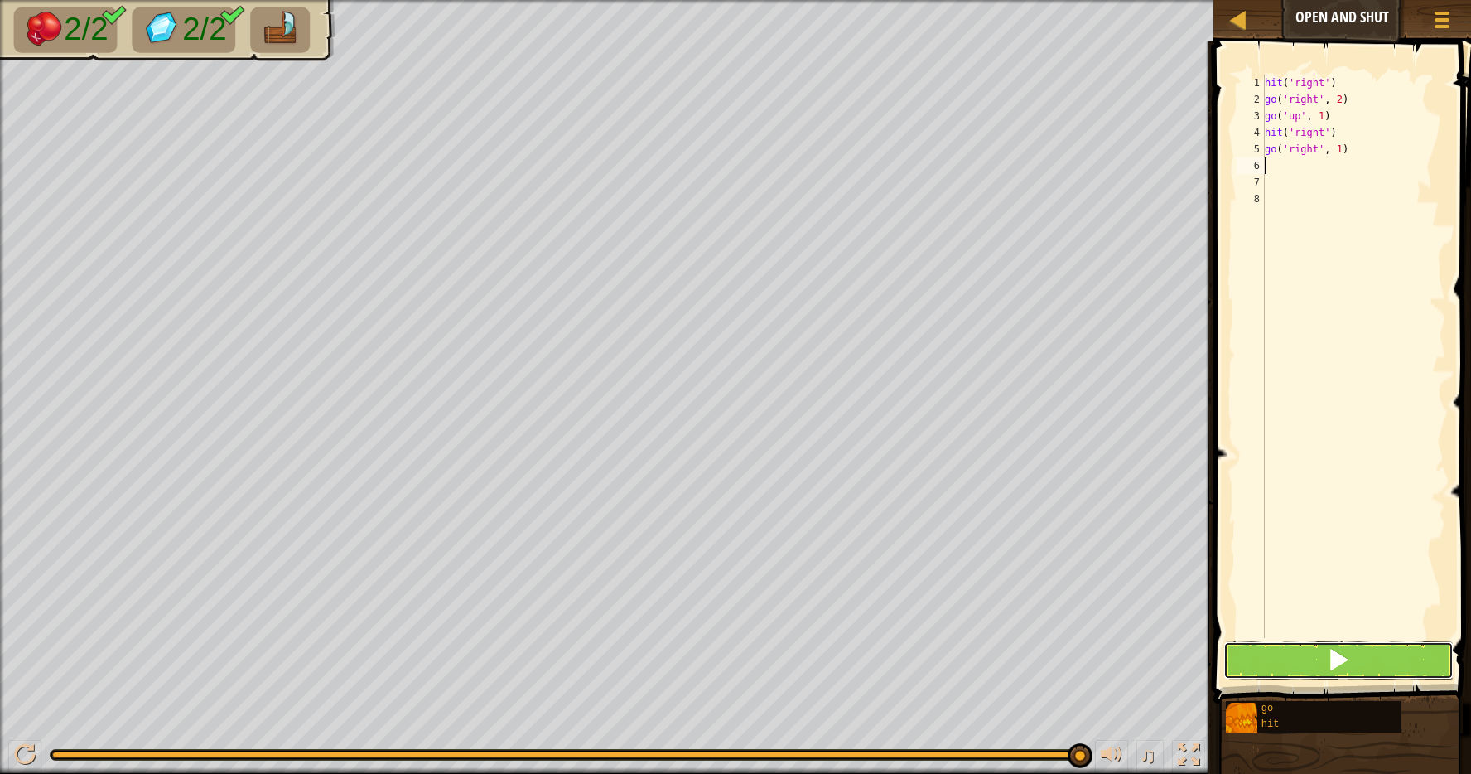
click at [1292, 667] on button at bounding box center [1339, 660] width 230 height 38
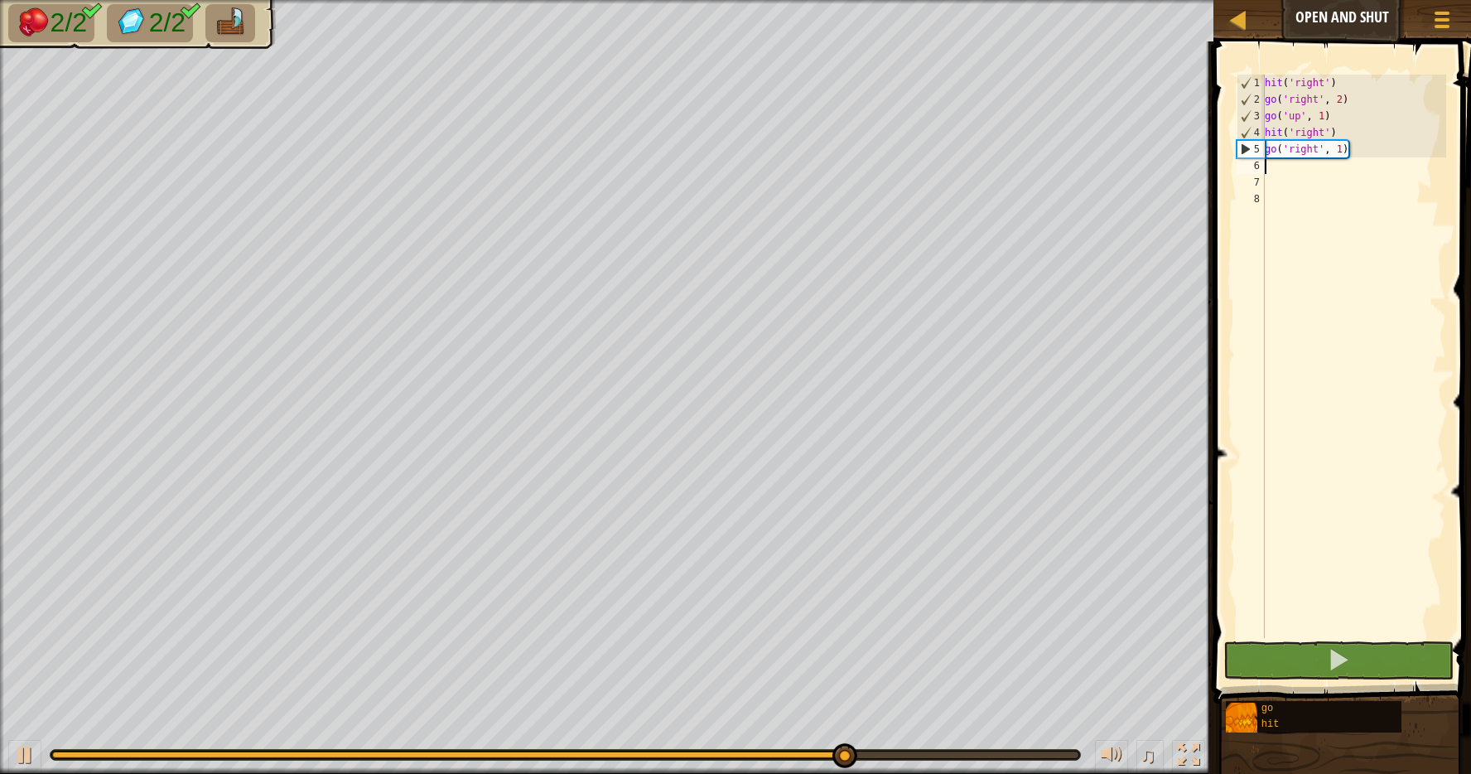
type textarea "g"
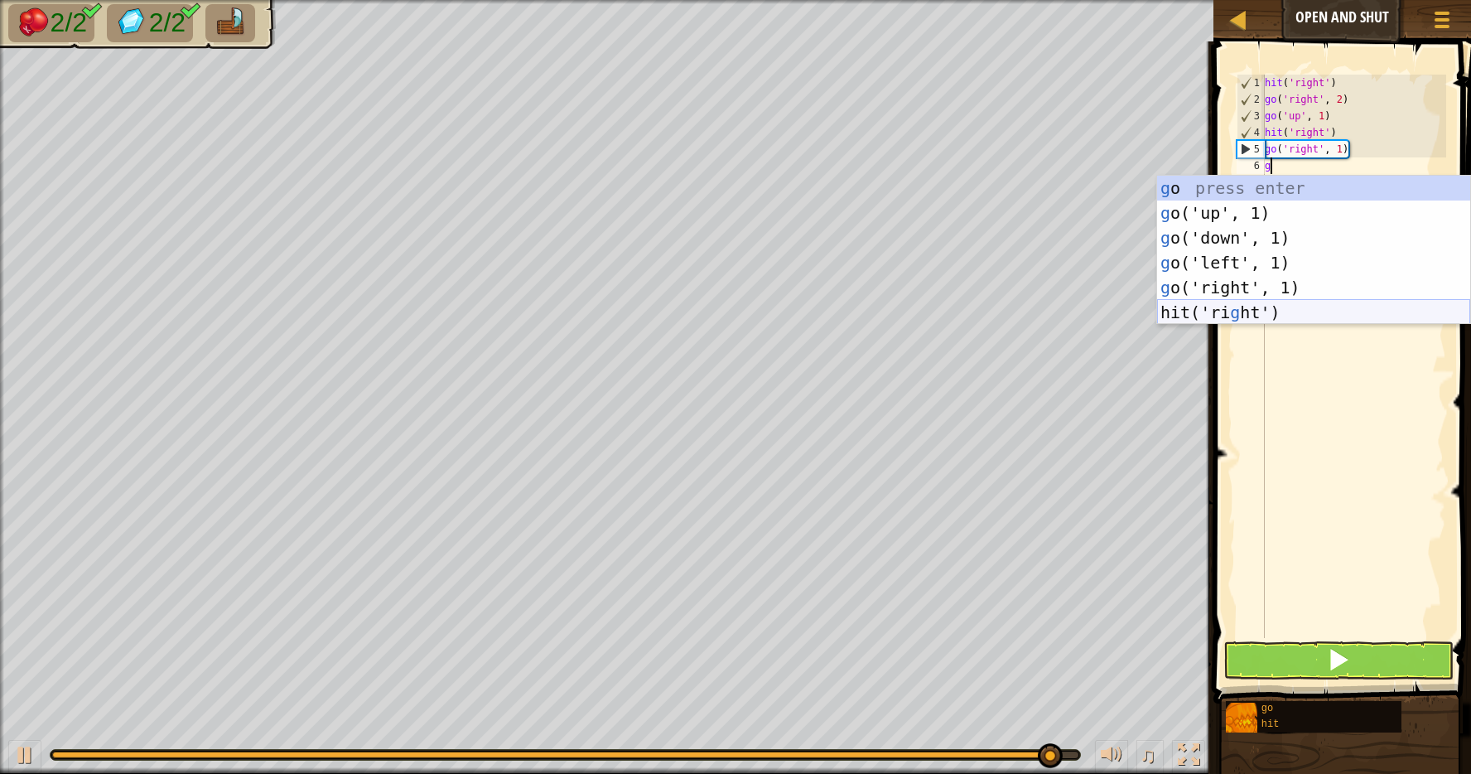
click at [1249, 314] on div "g o press enter g o('up', 1) press enter g o('down', 1) press enter g o('left',…" at bounding box center [1313, 275] width 313 height 199
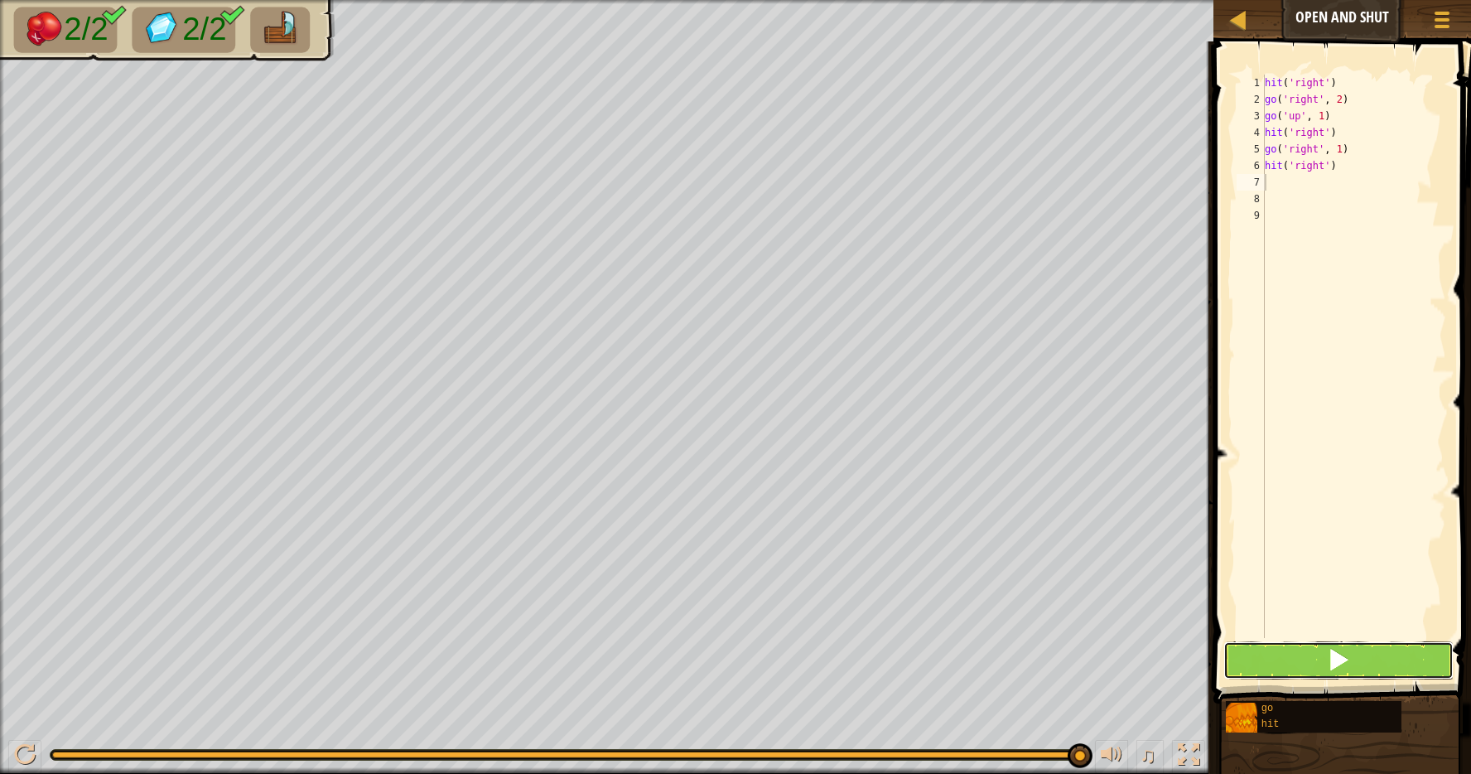
click at [1311, 660] on button at bounding box center [1339, 660] width 230 height 38
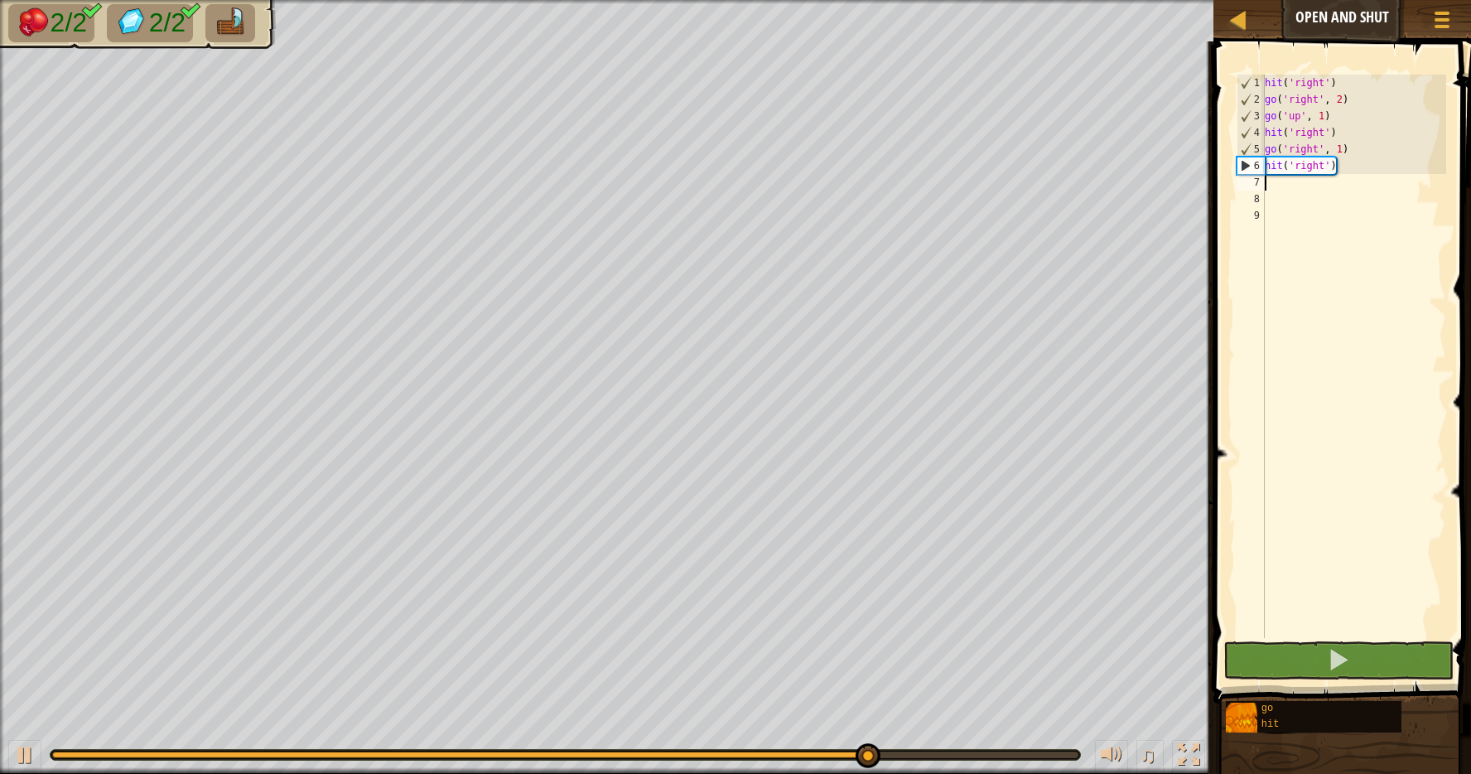
click at [1349, 178] on div "hit ( 'right' ) go ( 'right' , 2 ) go ( 'up' , 1 ) hit ( 'right' ) go ( 'right'…" at bounding box center [1354, 373] width 185 height 597
click at [1346, 167] on div "hit ( 'right' ) go ( 'right' , 2 ) go ( 'up' , 1 ) hit ( 'right' ) go ( 'right'…" at bounding box center [1354, 373] width 185 height 597
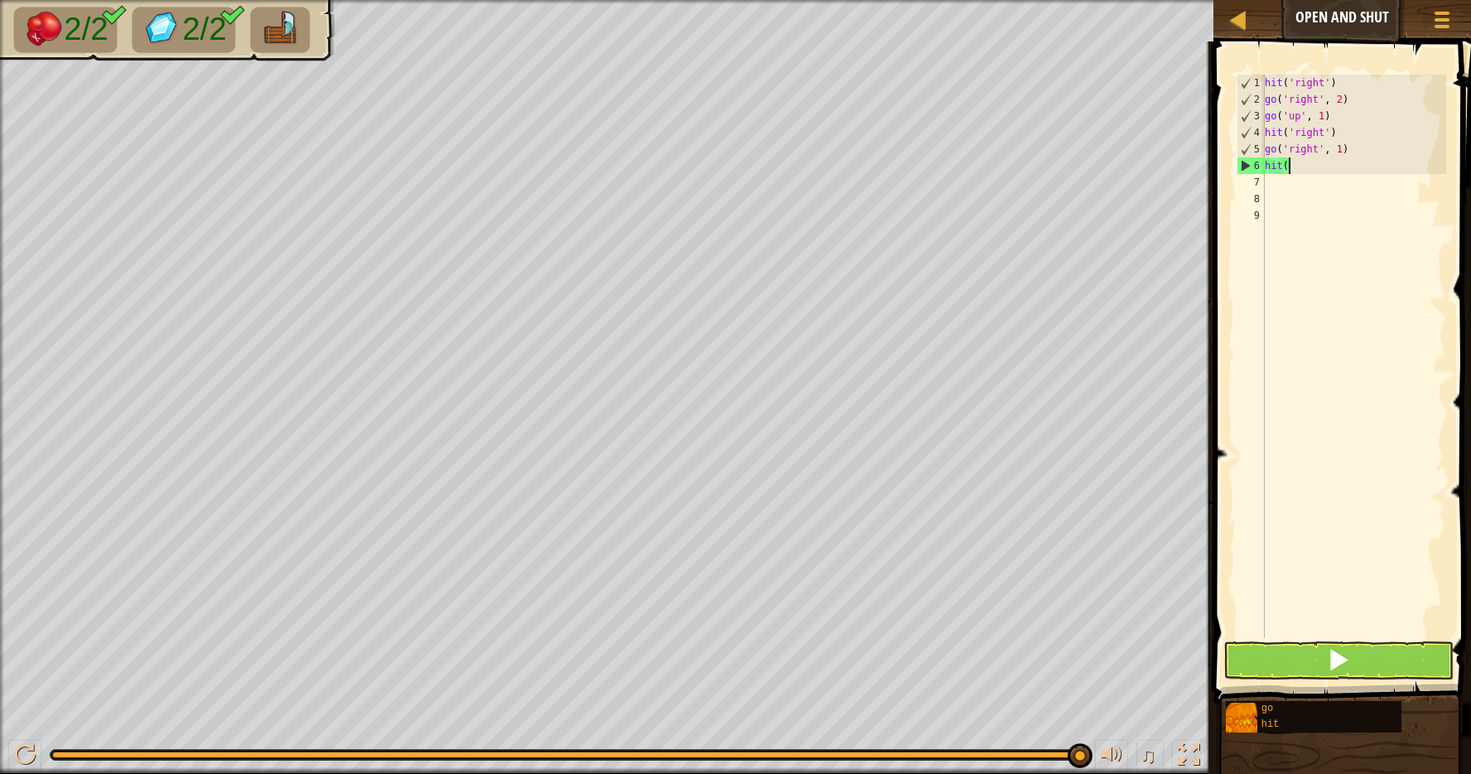
type textarea "h"
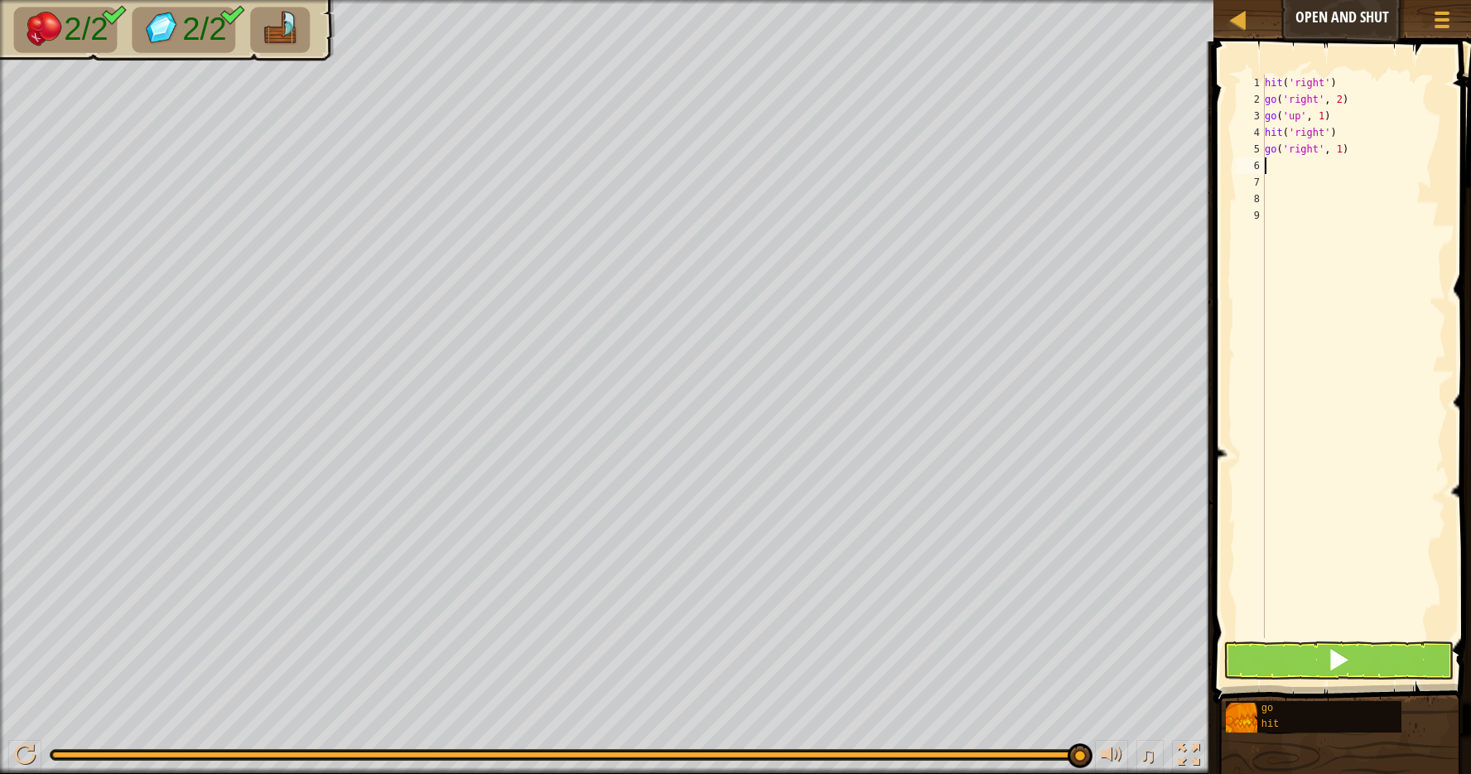
type textarea "g"
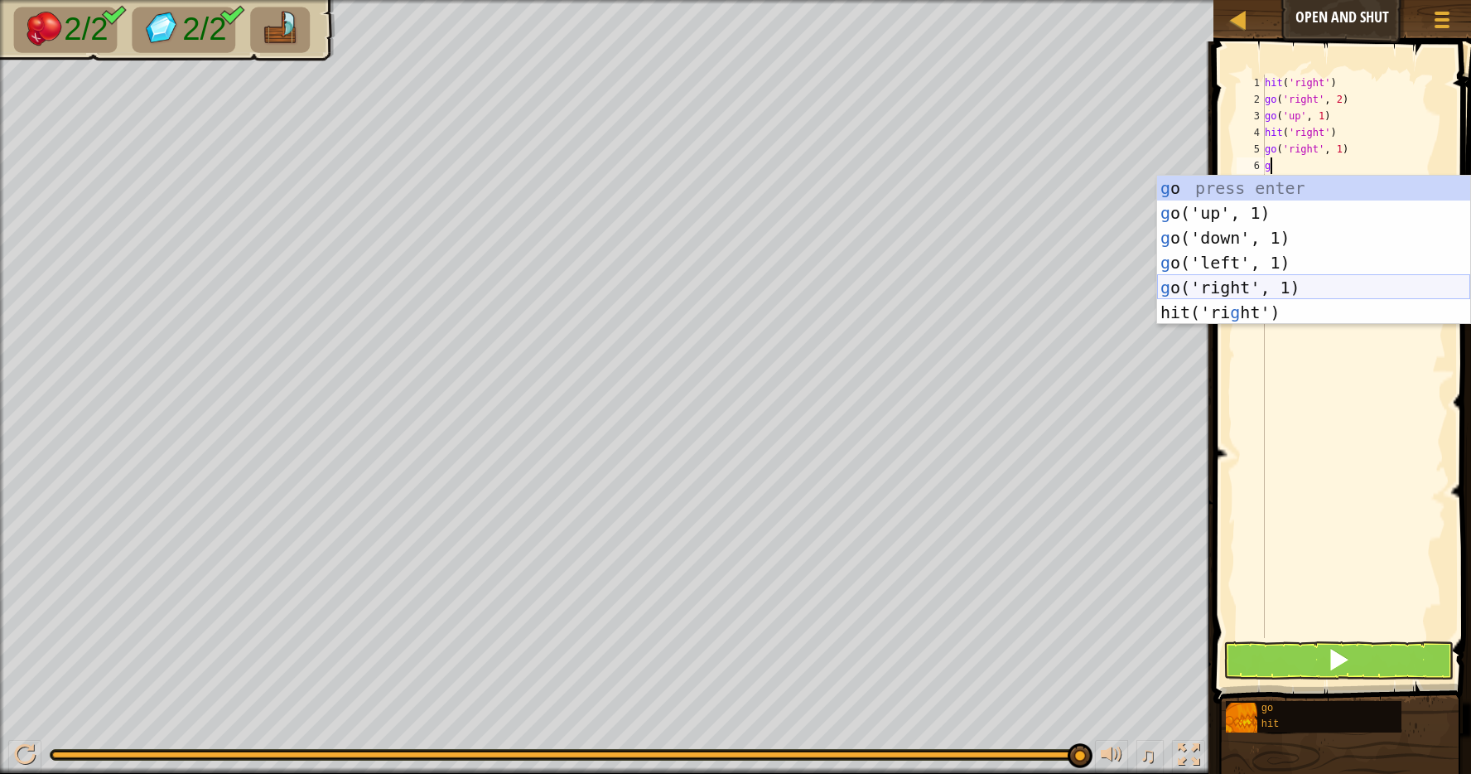
click at [1275, 283] on div "g o press enter g o('up', 1) press enter g o('down', 1) press enter g o('left',…" at bounding box center [1313, 275] width 313 height 199
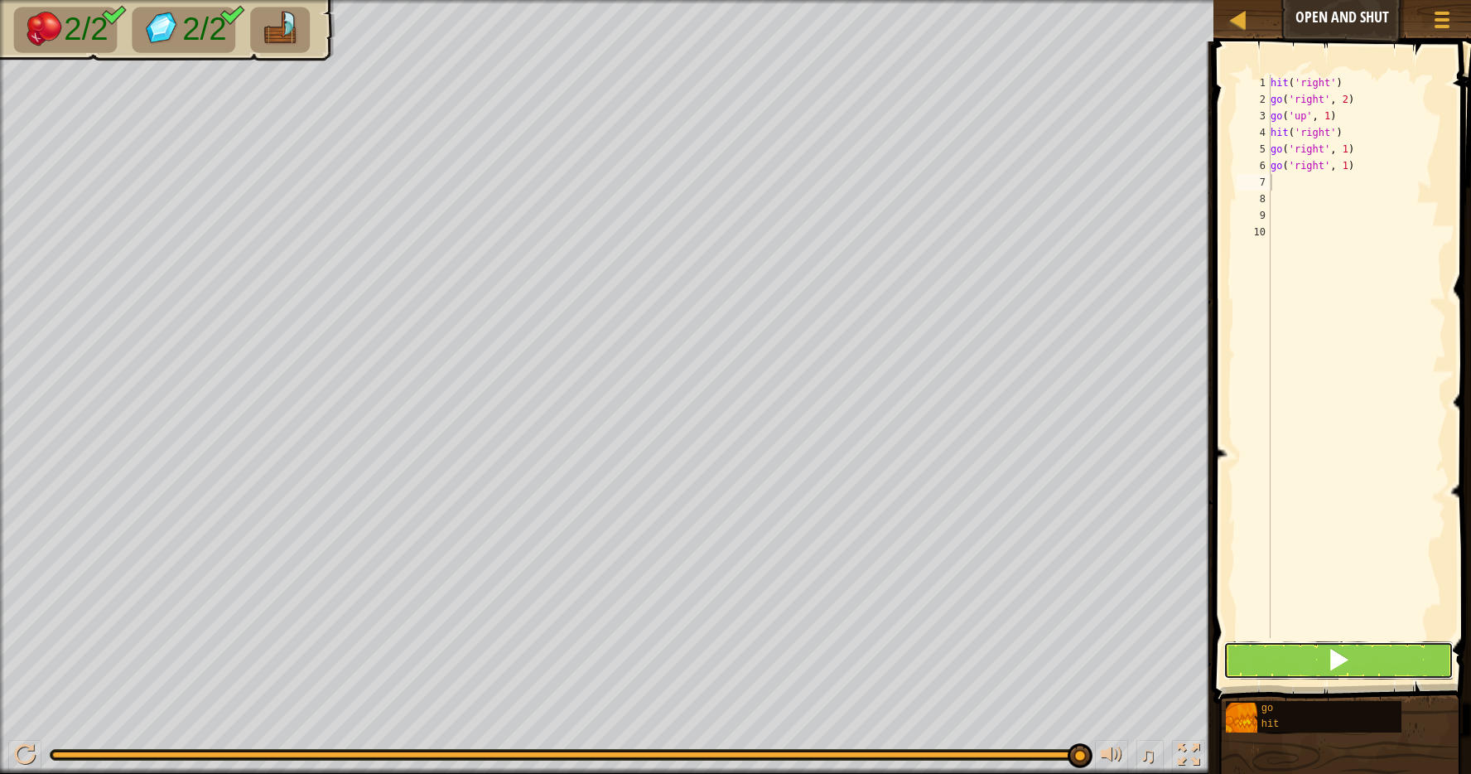
click at [1316, 660] on button at bounding box center [1339, 660] width 230 height 38
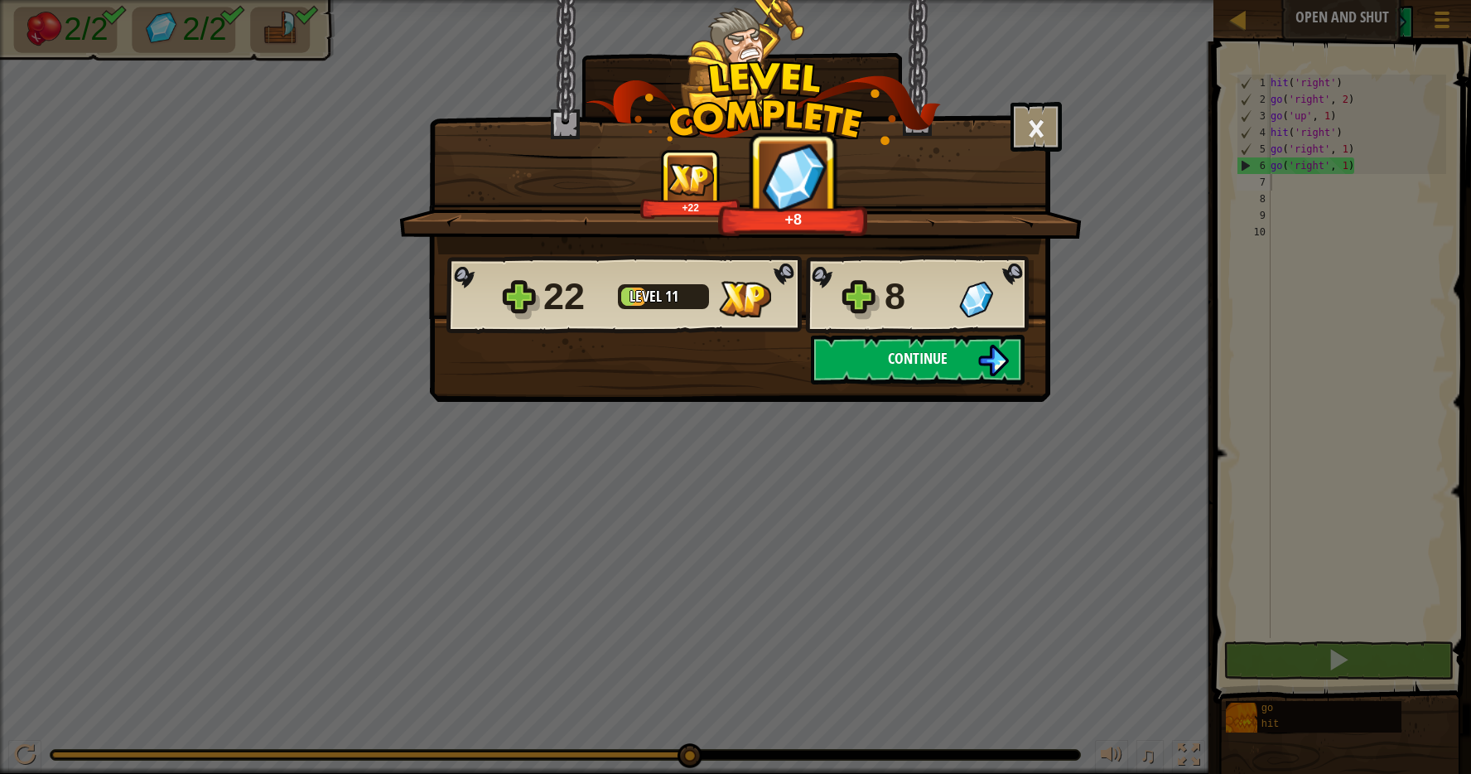
click at [959, 366] on button "Continue" at bounding box center [918, 360] width 214 height 50
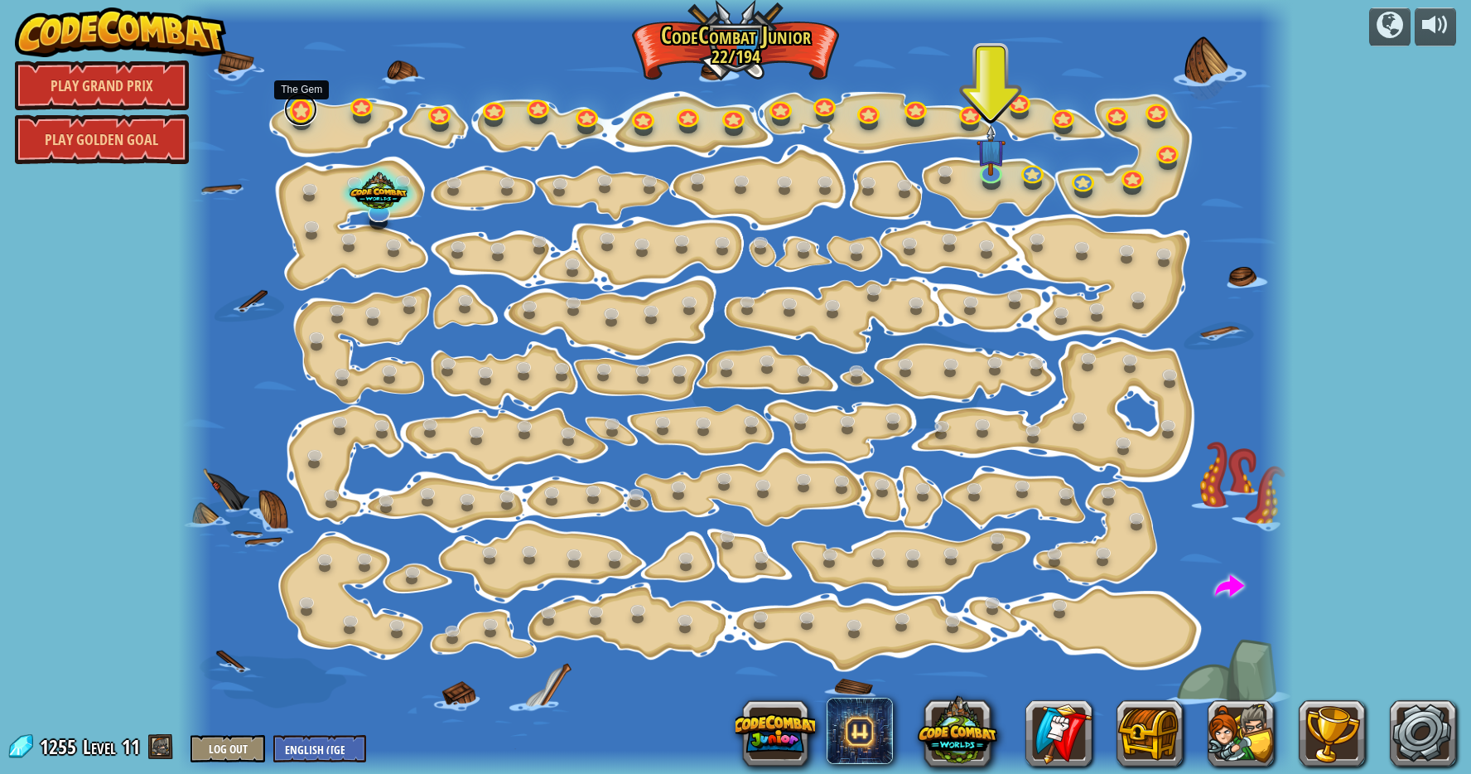
click at [298, 112] on link at bounding box center [300, 109] width 33 height 33
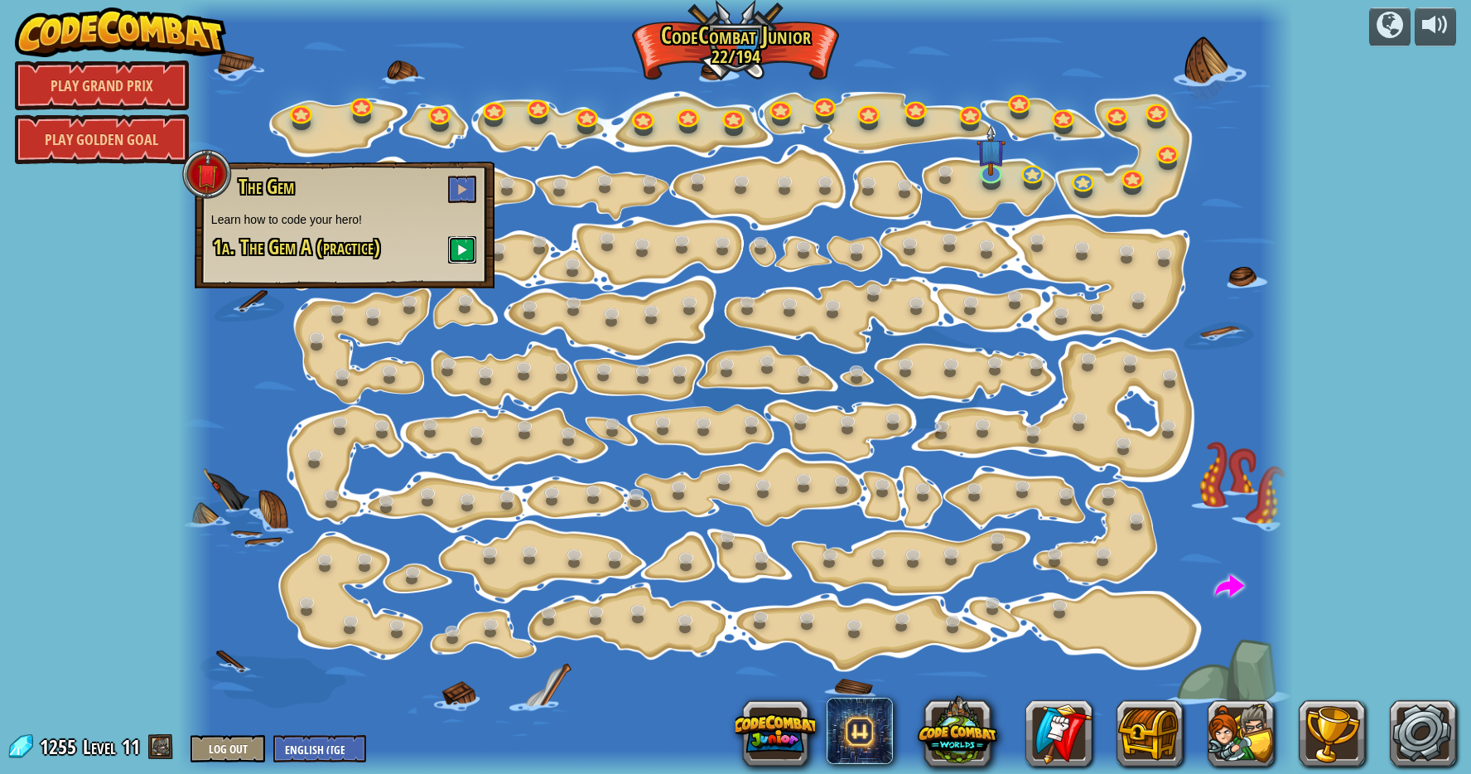
click at [454, 240] on button at bounding box center [462, 249] width 28 height 27
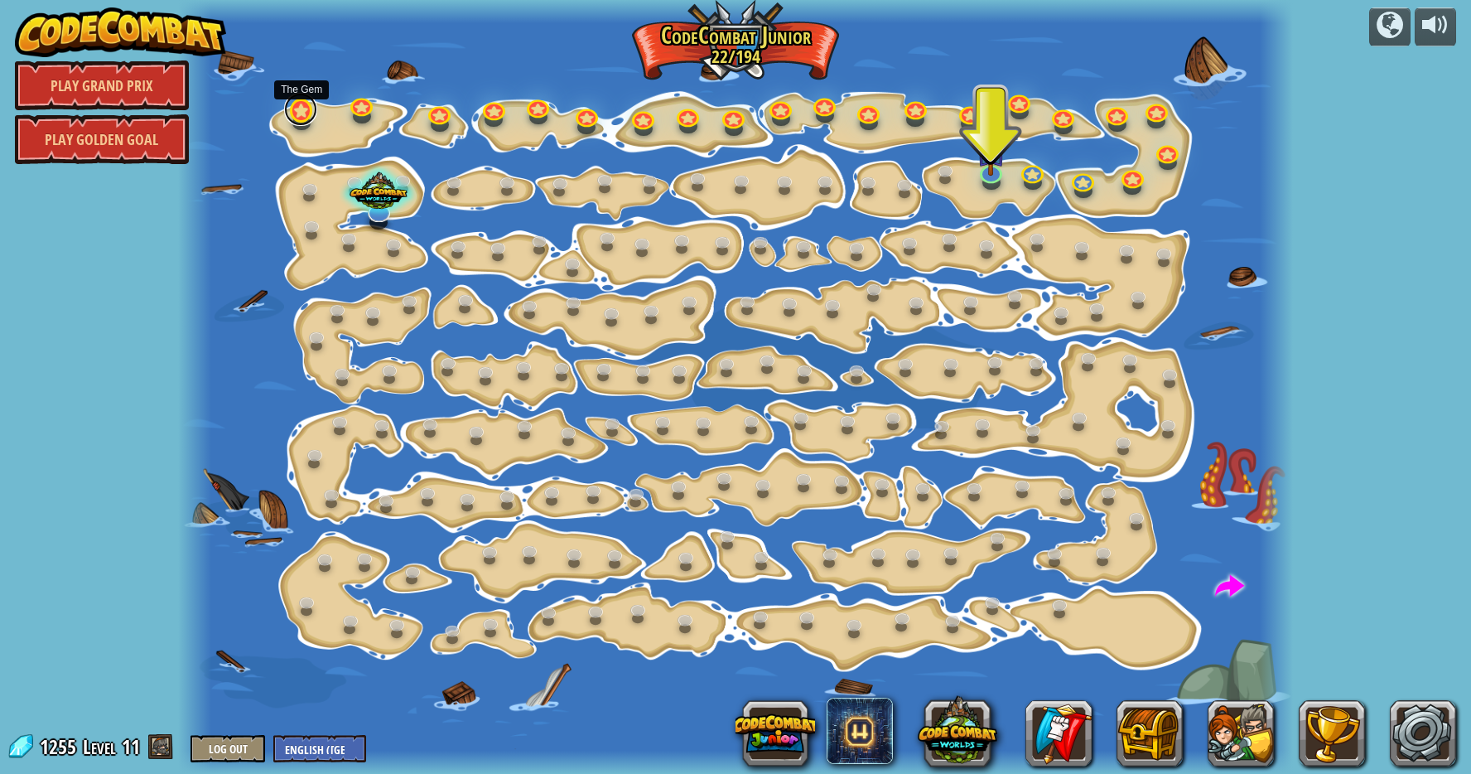
click at [299, 117] on link at bounding box center [300, 109] width 33 height 33
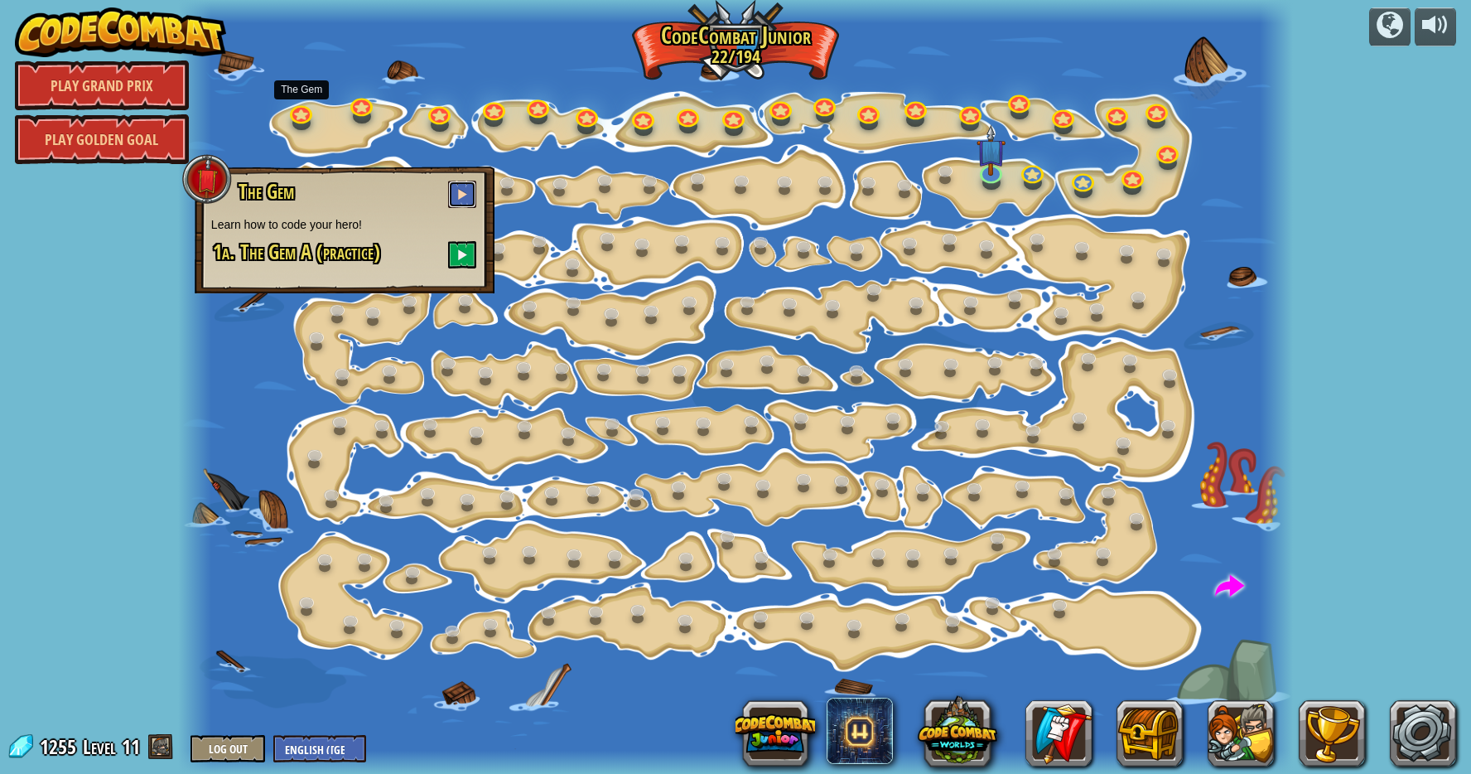
click at [463, 194] on span at bounding box center [462, 194] width 12 height 12
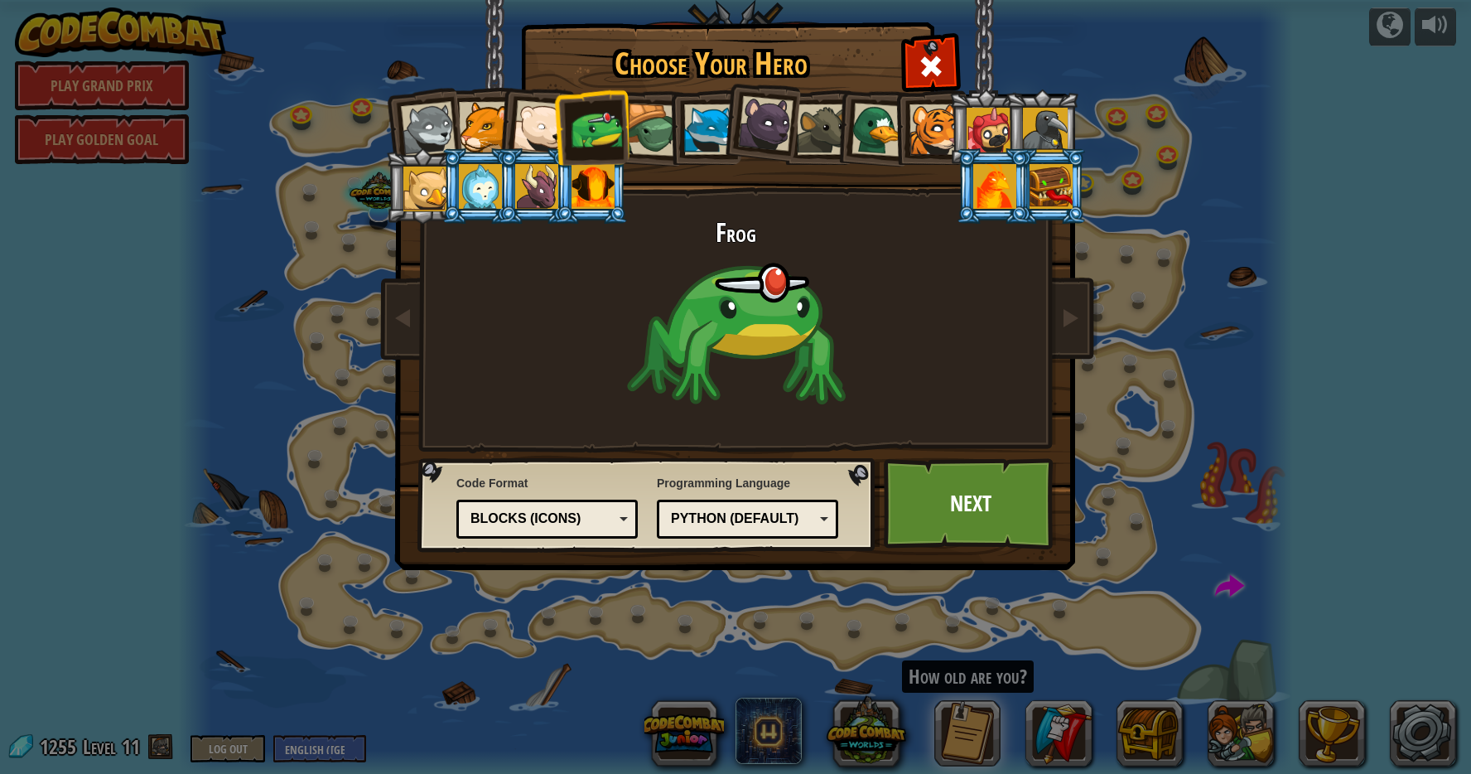
click at [594, 206] on div at bounding box center [593, 186] width 43 height 45
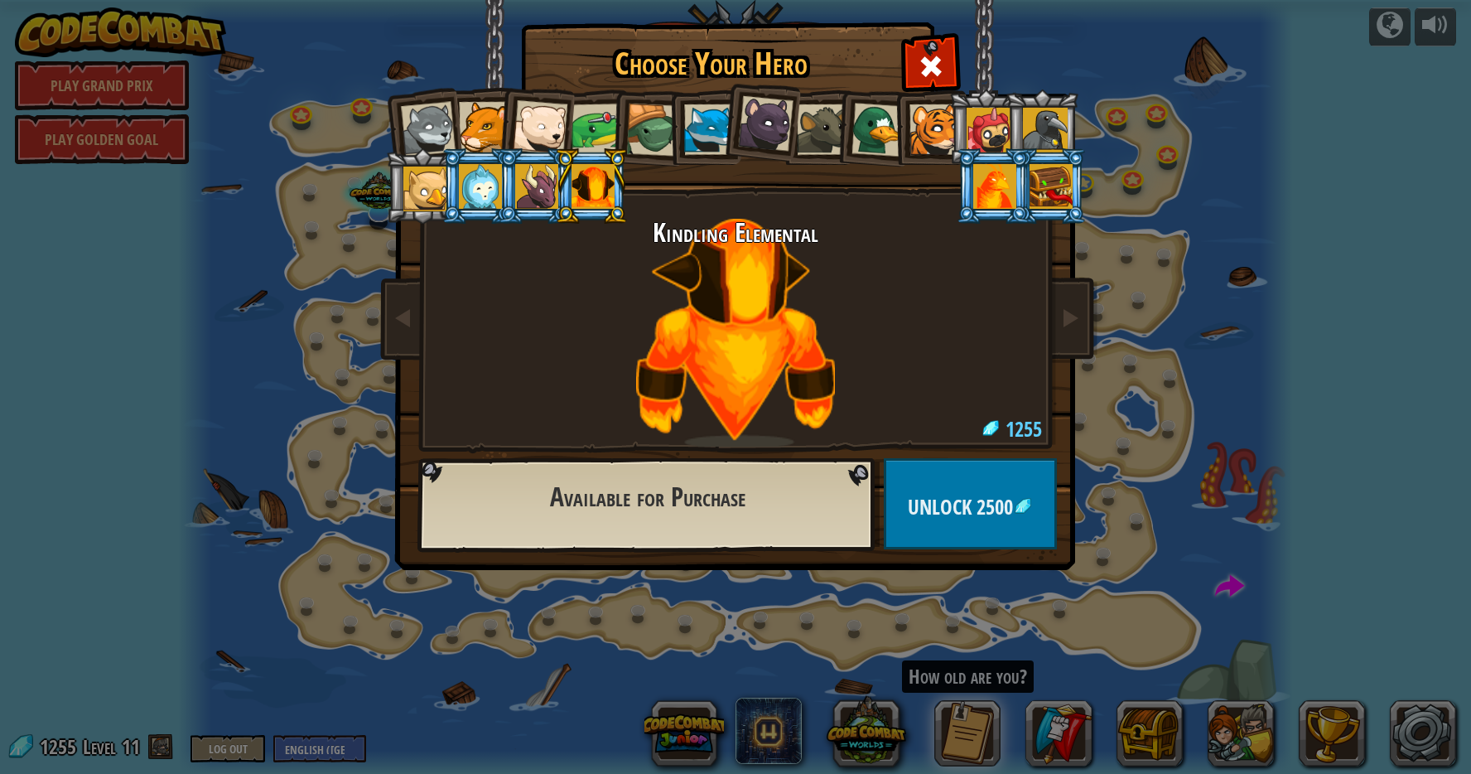
click at [991, 210] on li at bounding box center [993, 185] width 75 height 75
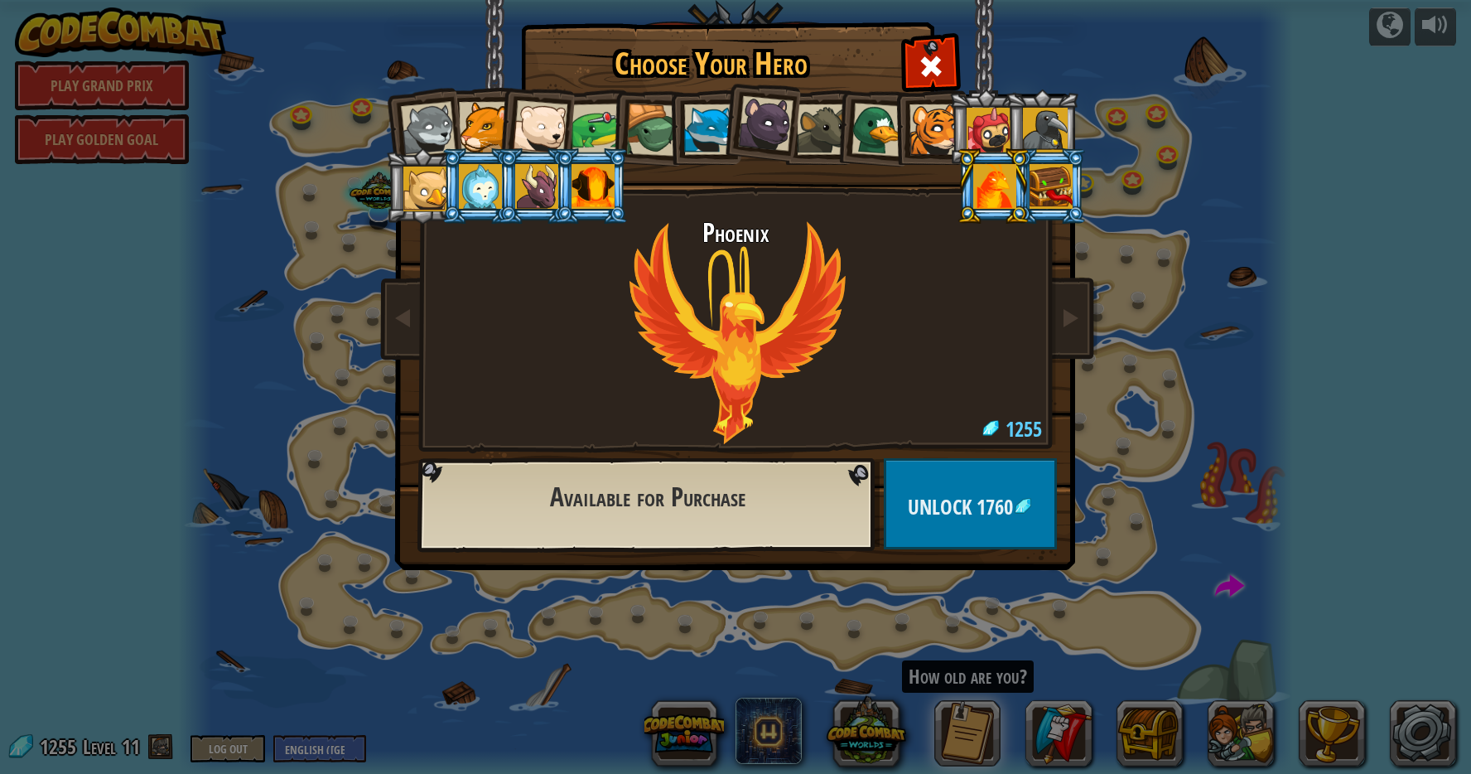
click at [998, 138] on div at bounding box center [989, 130] width 45 height 45
